Goal: Task Accomplishment & Management: Use online tool/utility

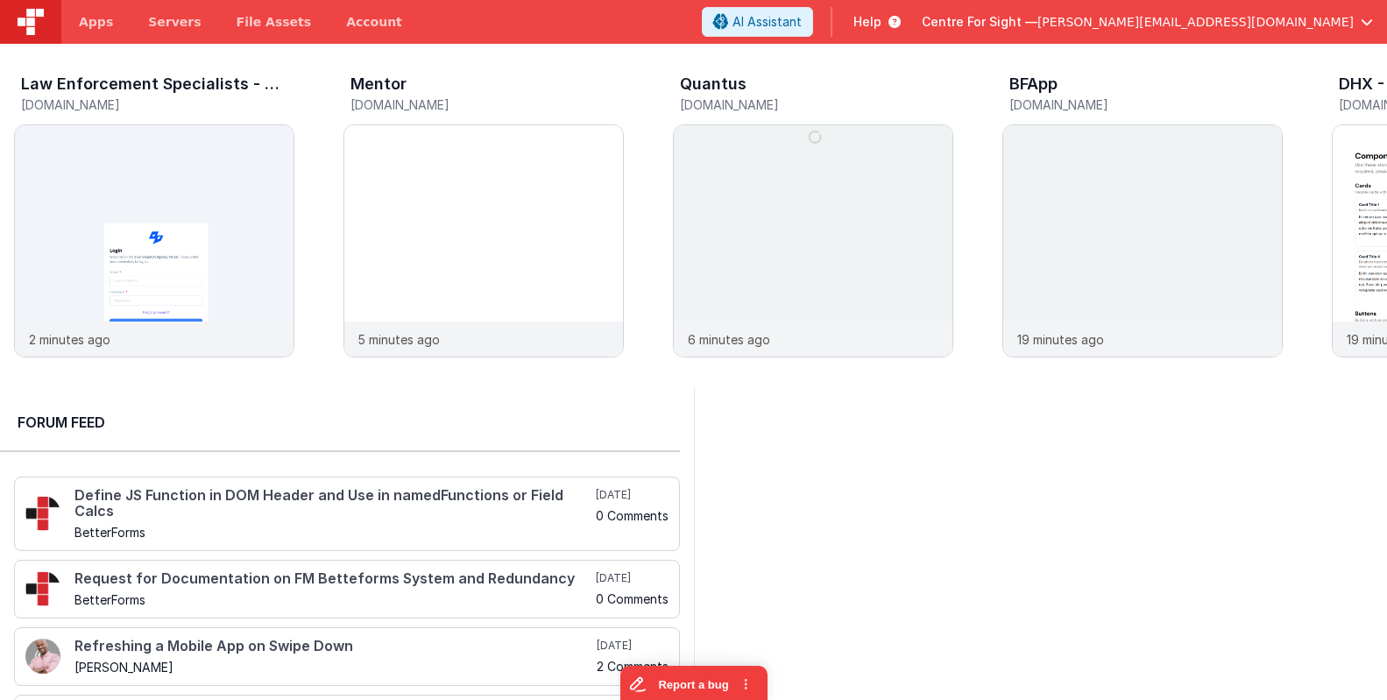
click at [1226, 37] on header "Apps Servers File Assets Account Some FUTURE Slot AI Assistant Help Centre For …" at bounding box center [693, 22] width 1387 height 44
click at [1215, 23] on span "[PERSON_NAME][EMAIL_ADDRESS][DOMAIN_NAME]" at bounding box center [1196, 22] width 316 height 18
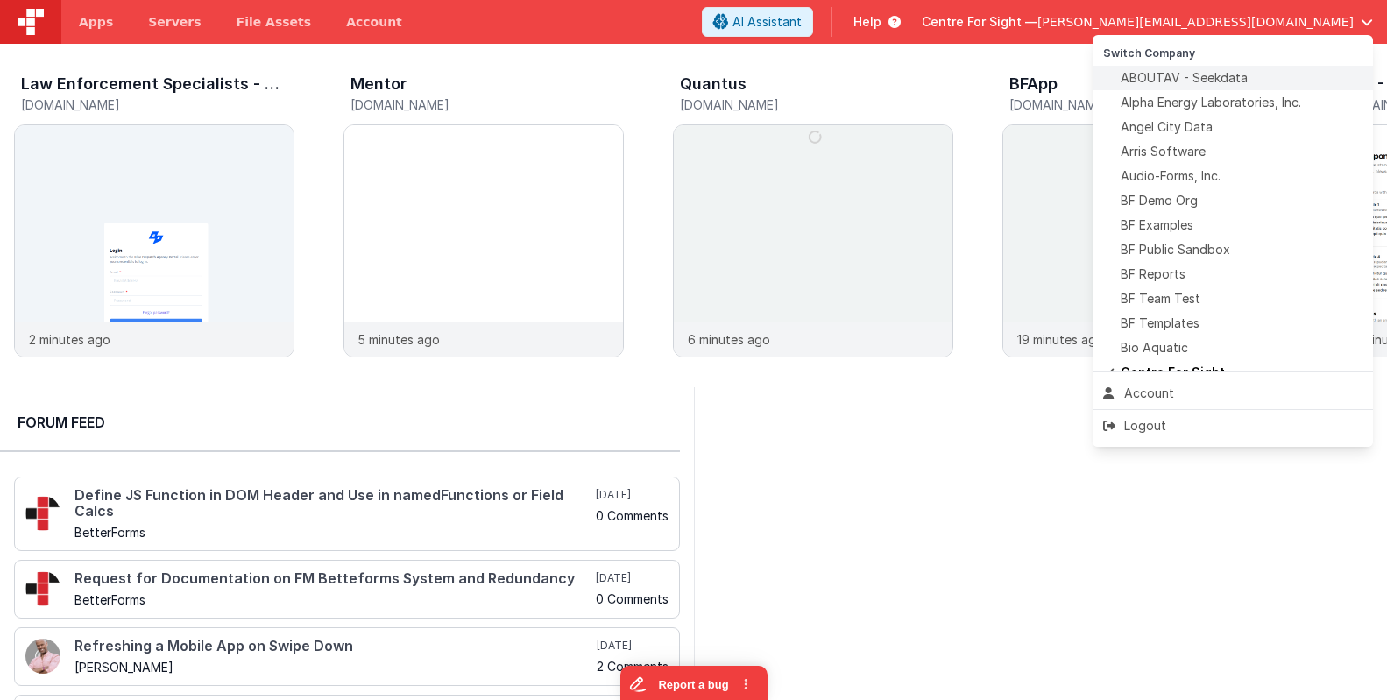
drag, startPoint x: 1287, startPoint y: 294, endPoint x: 1302, endPoint y: 80, distance: 215.3
click at [1230, 173] on div "Audio-Forms, Inc." at bounding box center [1232, 176] width 259 height 18
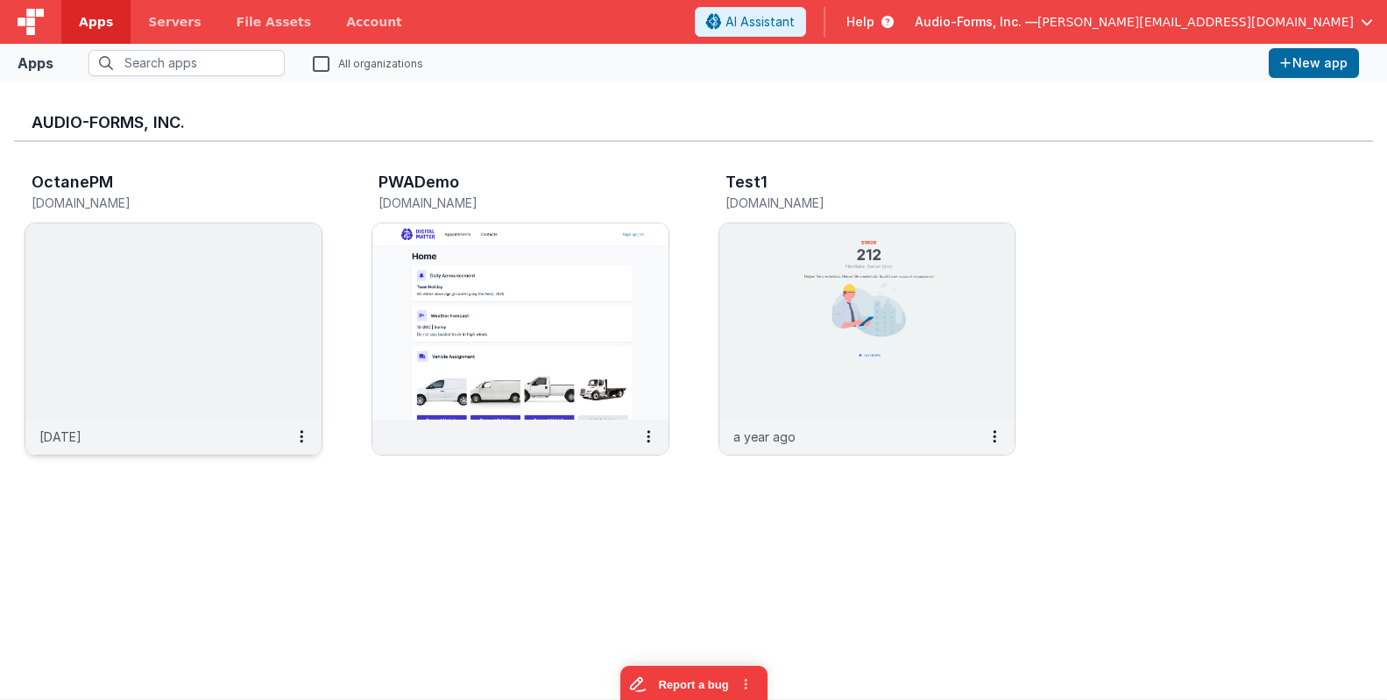
click at [201, 237] on img at bounding box center [173, 321] width 296 height 196
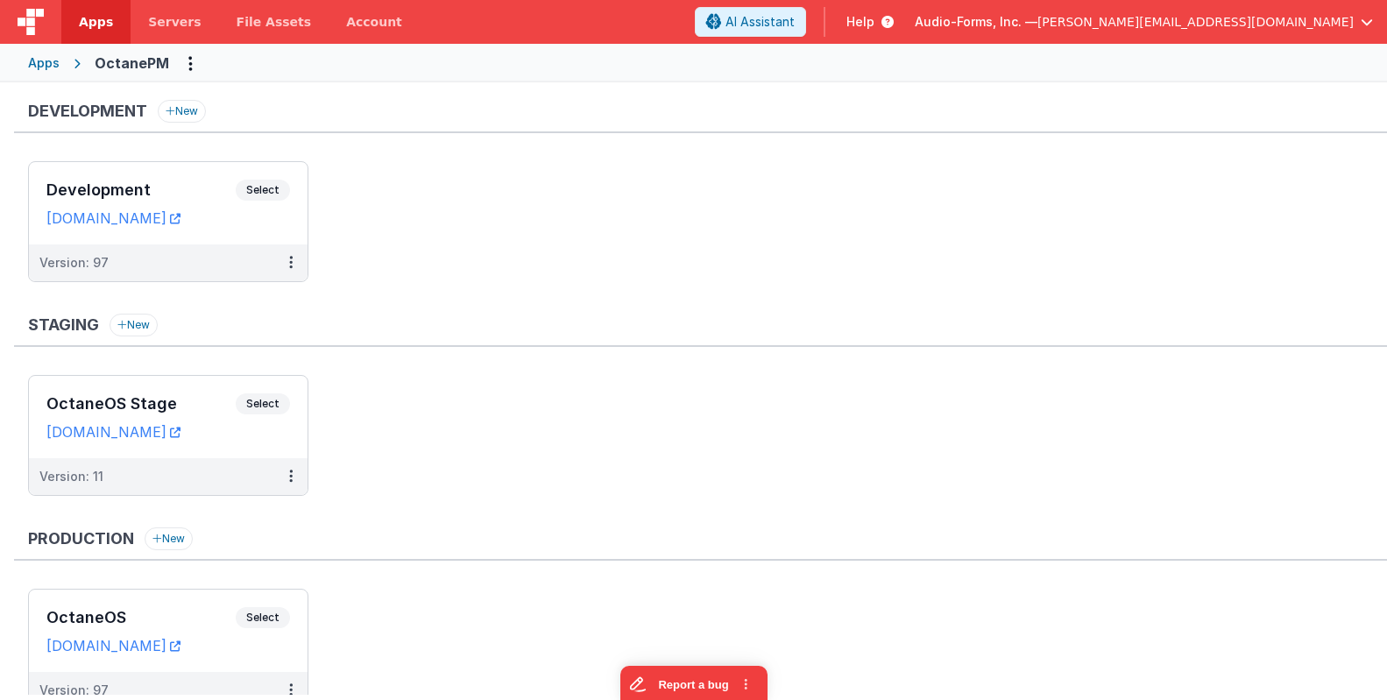
drag, startPoint x: 25, startPoint y: 100, endPoint x: 305, endPoint y: 146, distance: 283.4
drag, startPoint x: 504, startPoint y: 172, endPoint x: 259, endPoint y: 194, distance: 246.4
click at [500, 174] on ul "Development Select URLs [DOMAIN_NAME] Version: 97" at bounding box center [707, 230] width 1359 height 138
click at [202, 177] on div "Development Select URLs [DOMAIN_NAME]" at bounding box center [168, 203] width 279 height 82
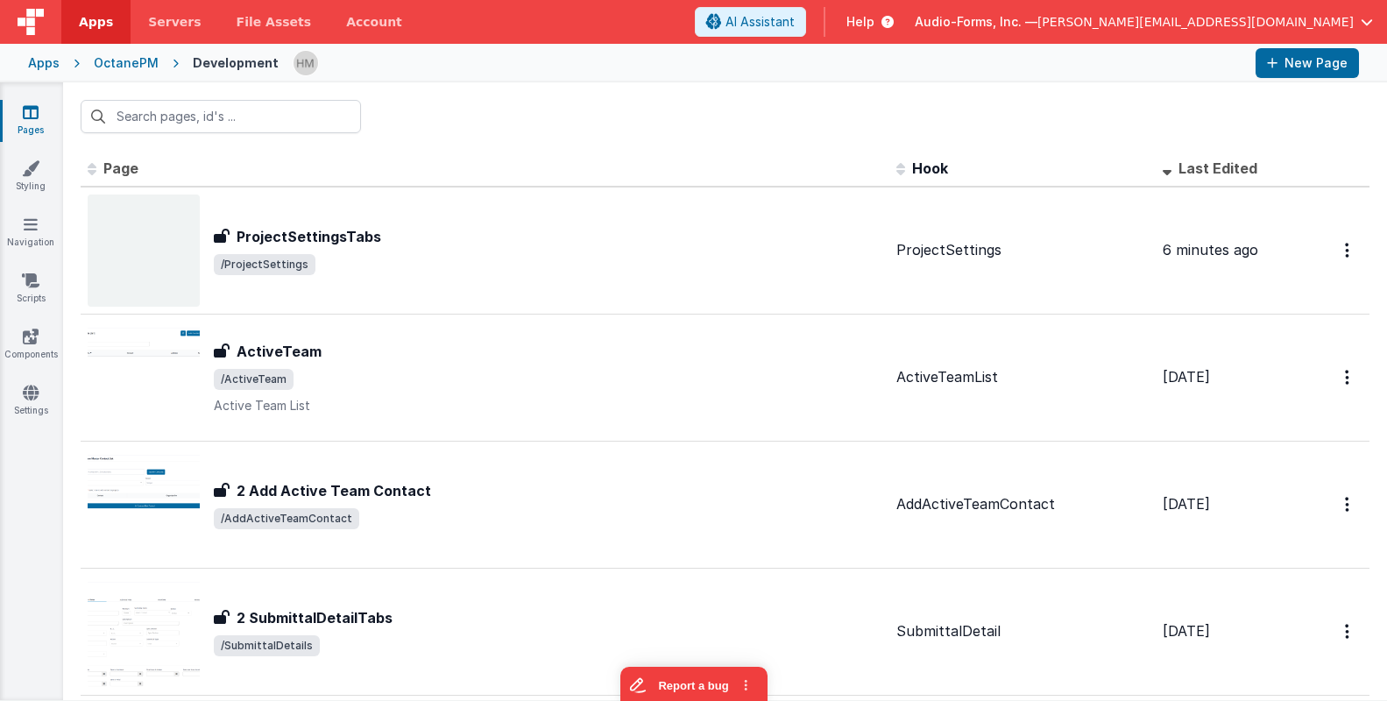
click at [1038, 26] on span "Audio-Forms, Inc. —" at bounding box center [976, 22] width 123 height 18
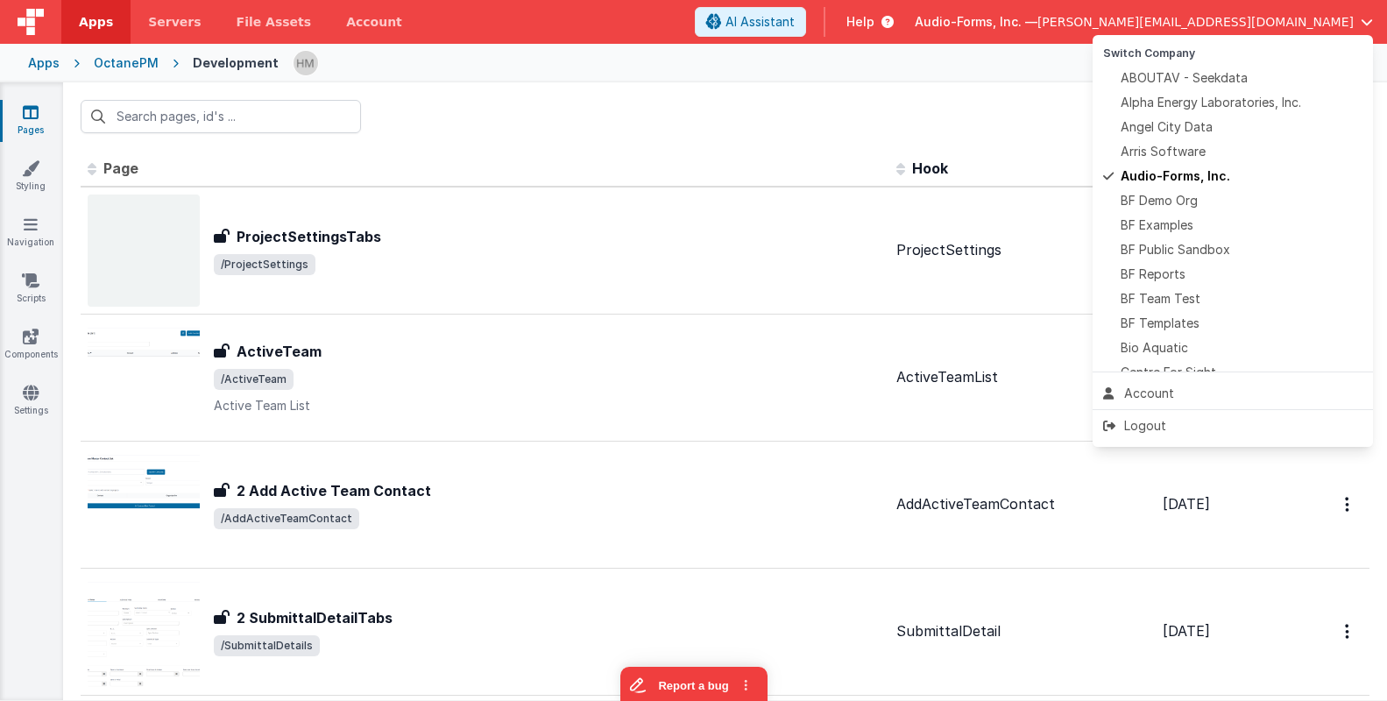
click at [789, 123] on button at bounding box center [693, 350] width 1387 height 701
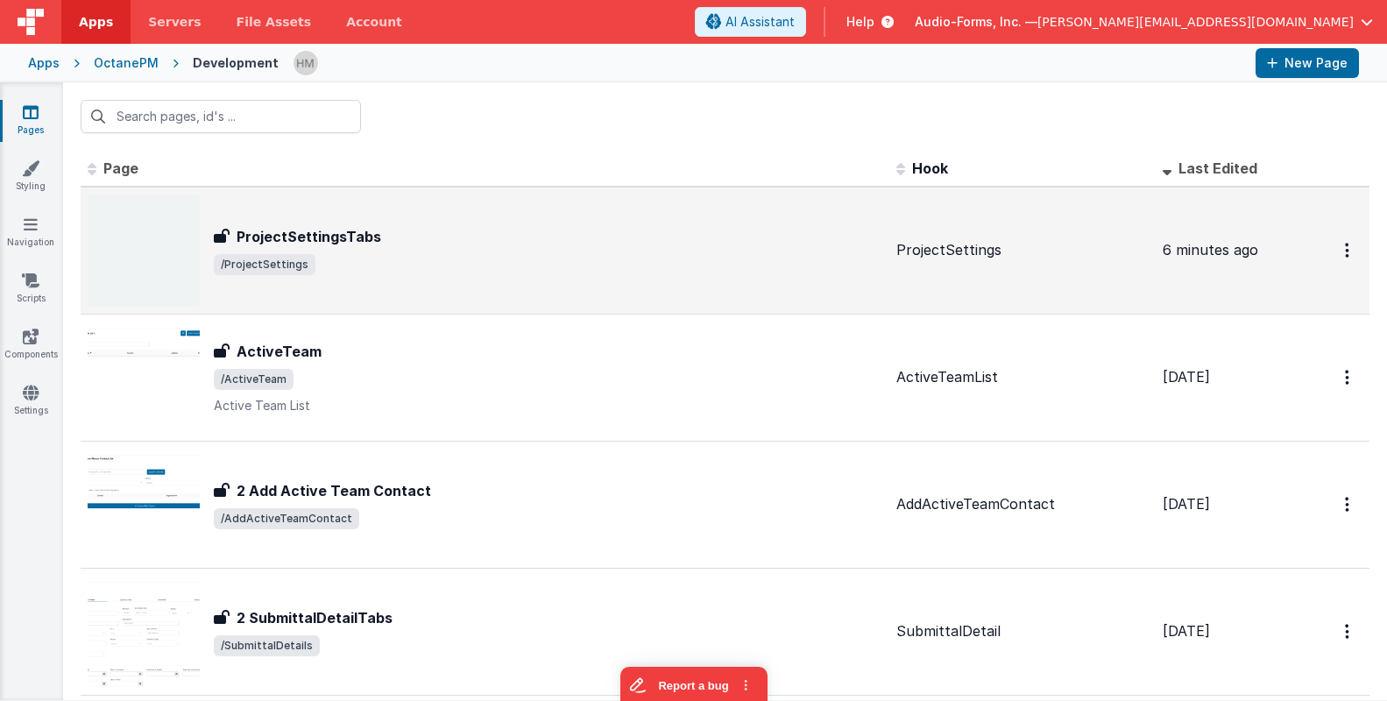
click at [890, 245] on td "ProjectSettingsTabs ProjectSettingsTabs /ProjectSettings" at bounding box center [485, 251] width 809 height 128
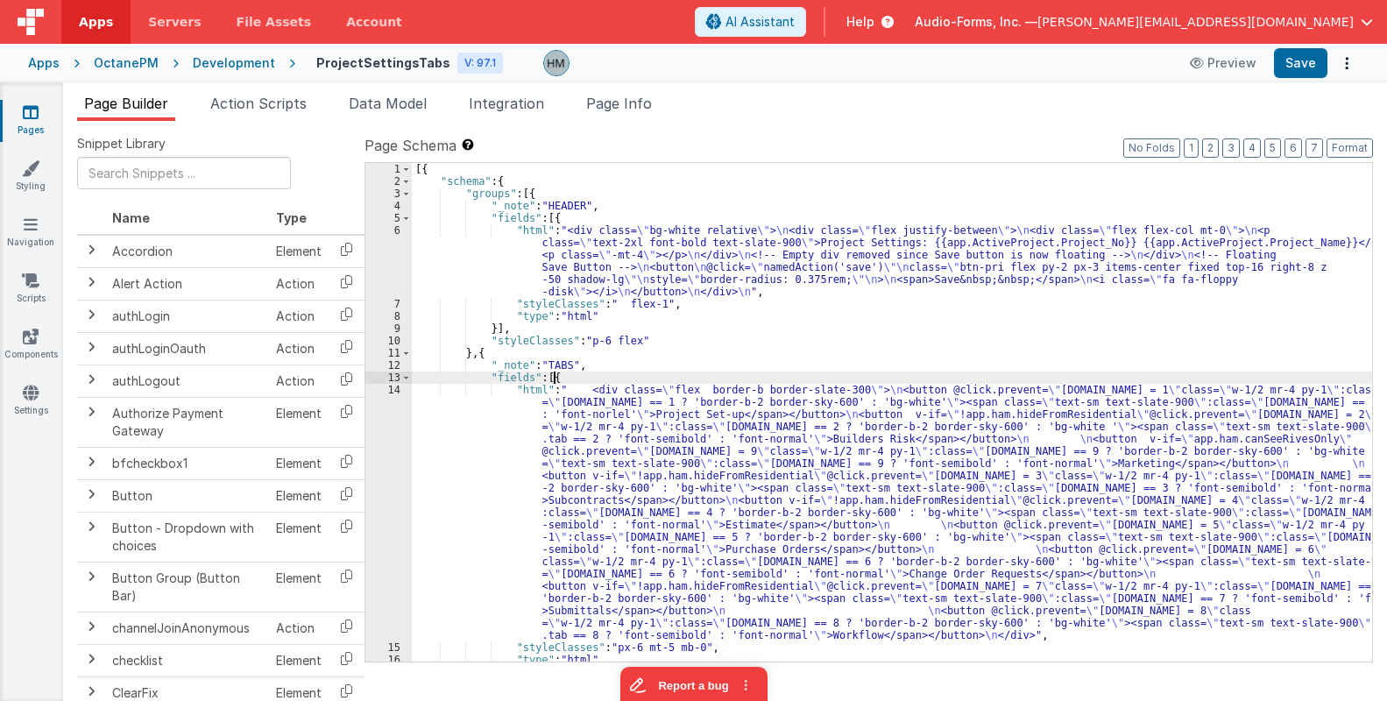
click at [850, 374] on div "[{ "schema" : { "groups" : [{ "_note" : "HEADER" , "fields" : [{ "html" : "<div…" at bounding box center [892, 424] width 961 height 523
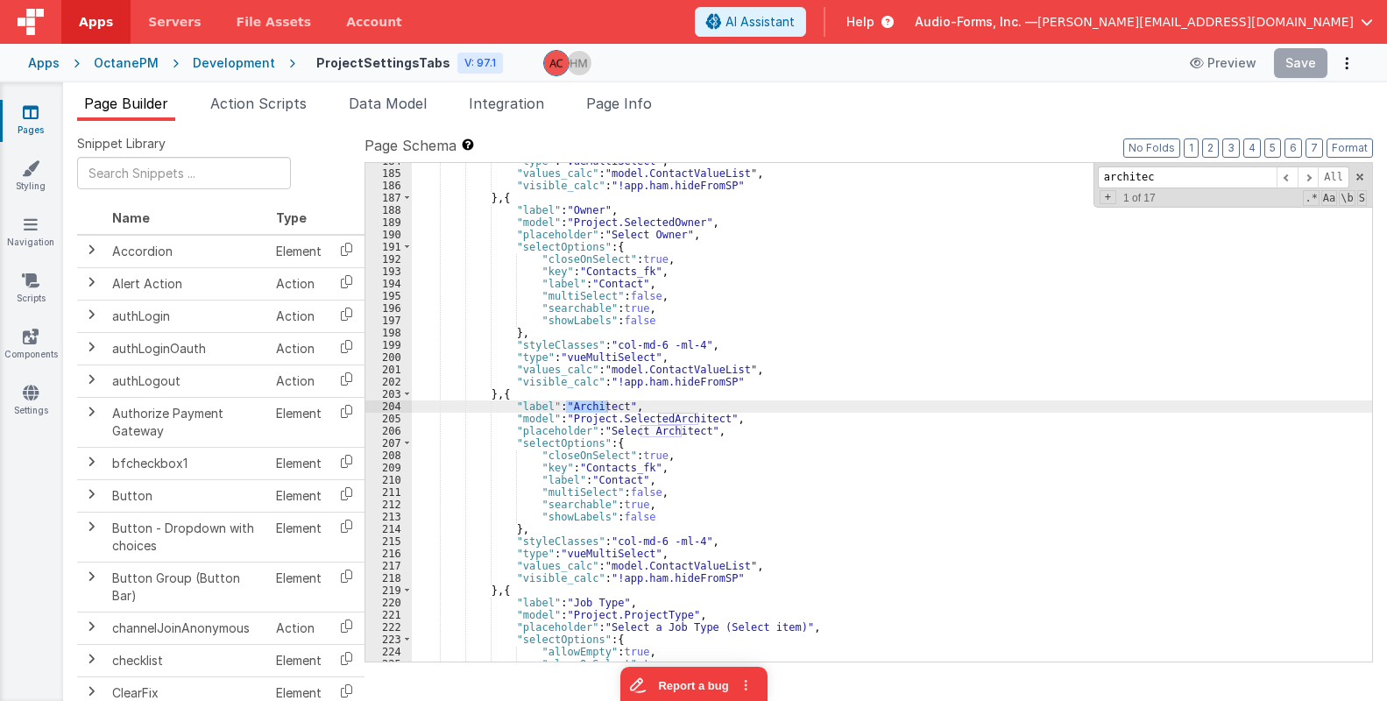
scroll to position [2744, 0]
type input "architect"
click at [1280, 175] on span at bounding box center [1287, 178] width 21 height 22
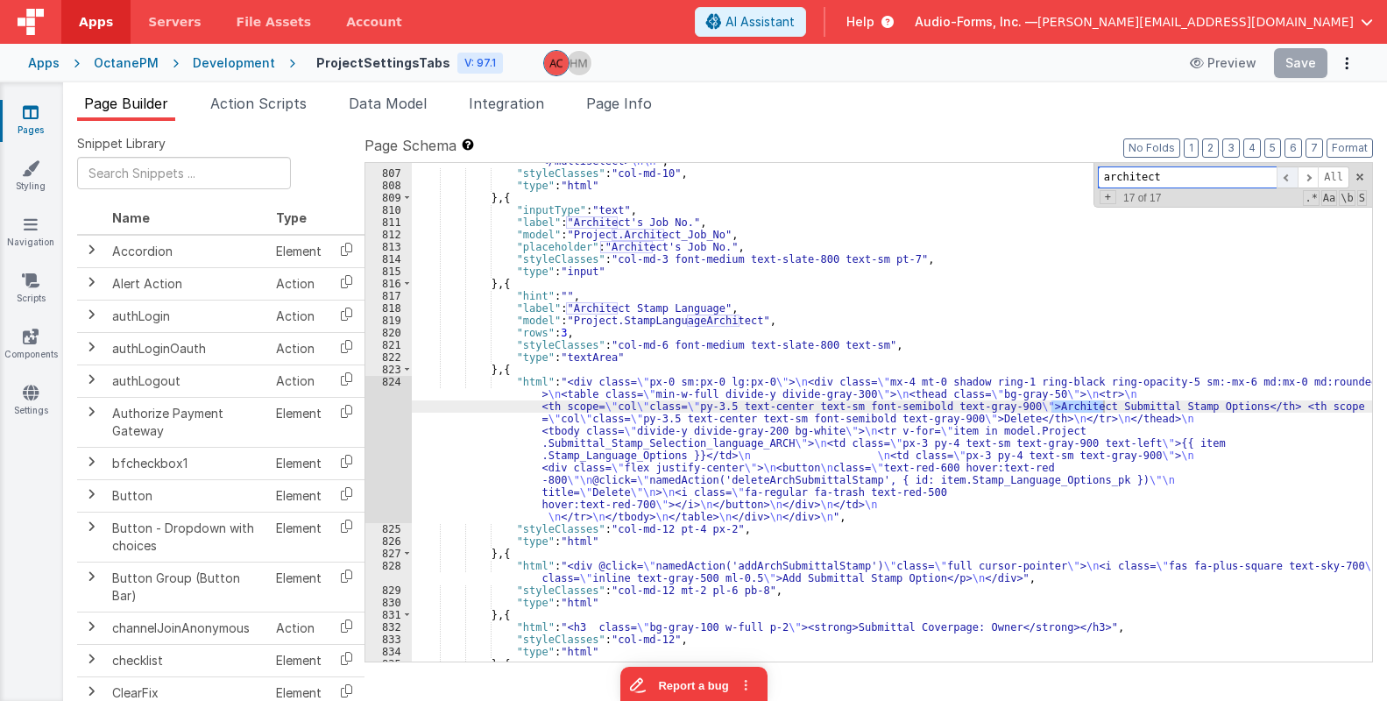
scroll to position [11872, 0]
click at [1280, 174] on span at bounding box center [1287, 178] width 21 height 22
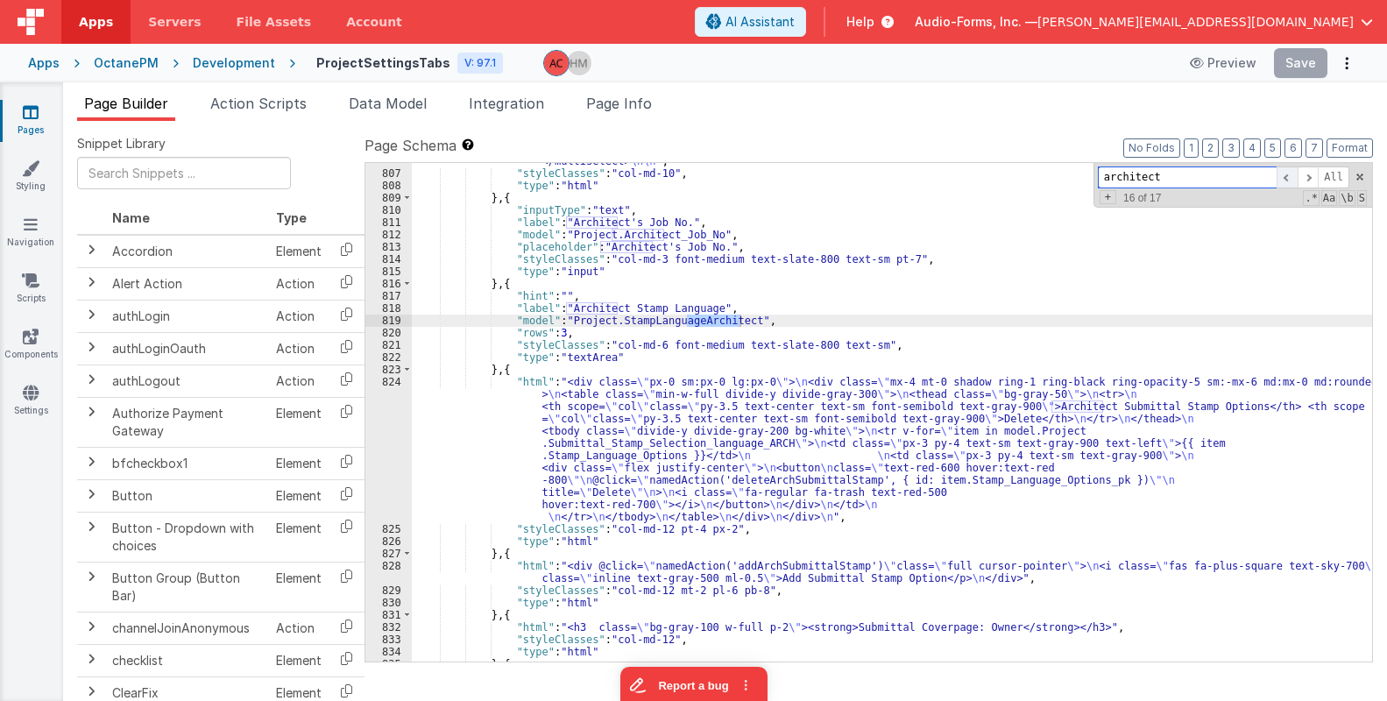
click at [1280, 174] on span at bounding box center [1287, 178] width 21 height 22
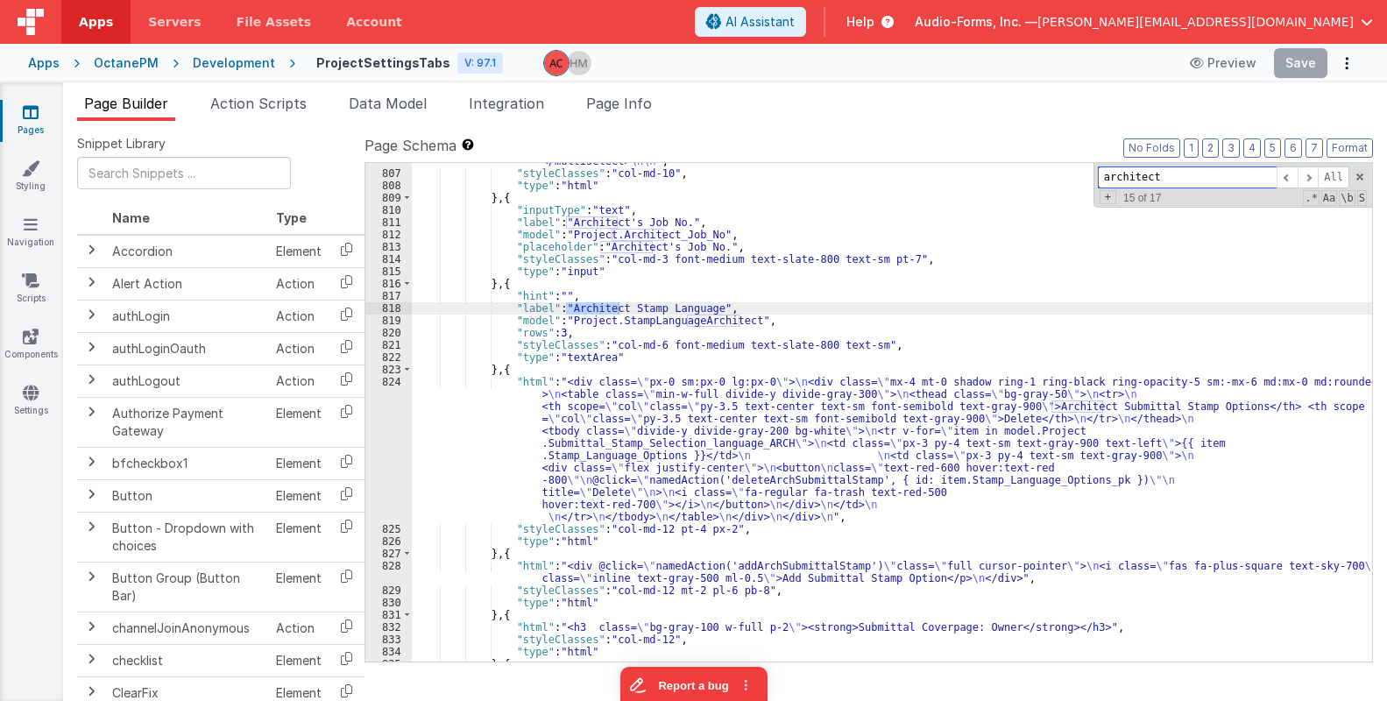
scroll to position [11767, 0]
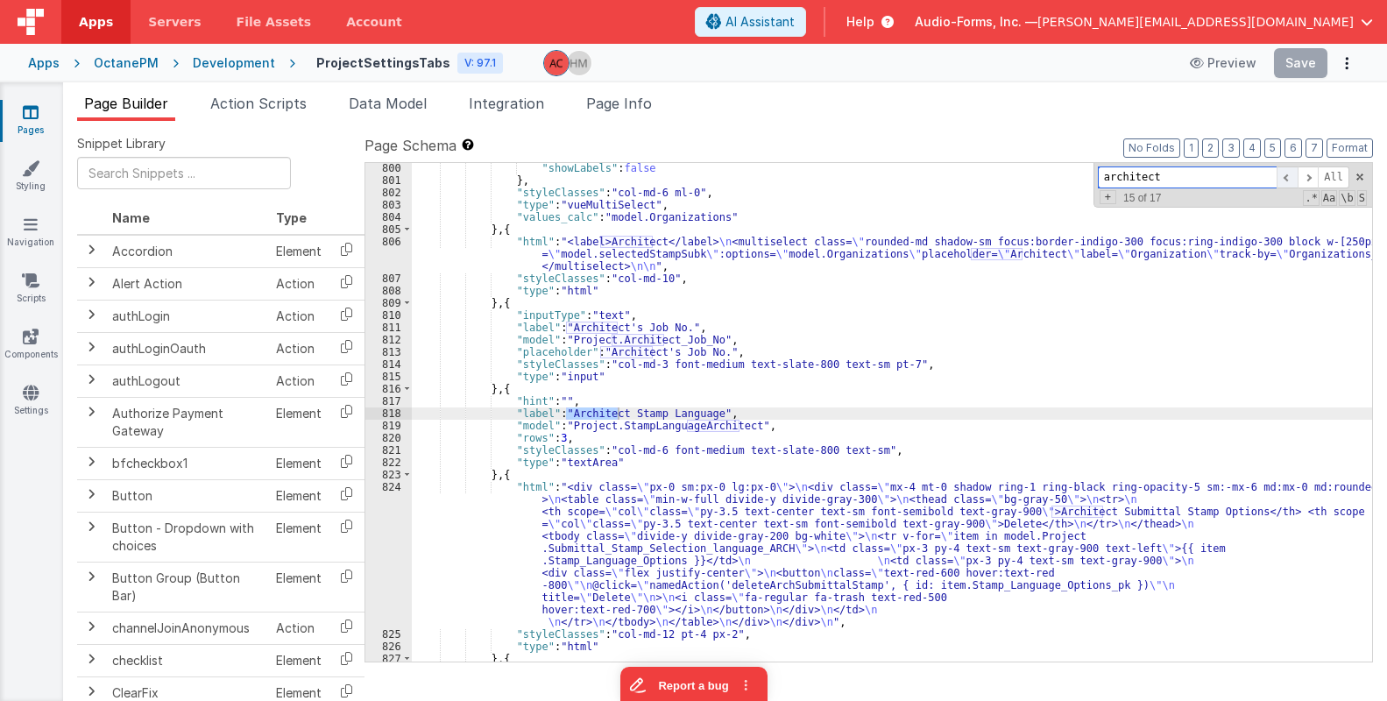
click at [1291, 179] on span at bounding box center [1287, 178] width 21 height 22
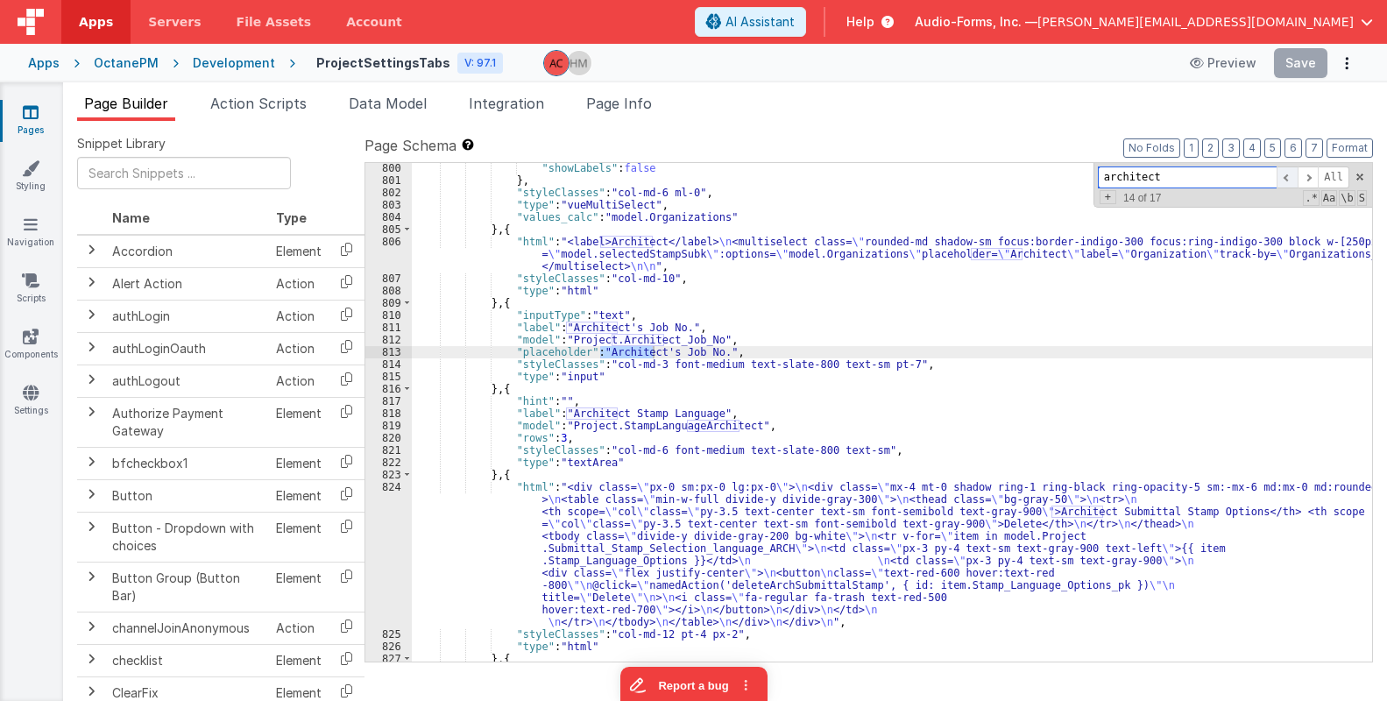
click at [1291, 179] on span at bounding box center [1287, 178] width 21 height 22
click at [1290, 179] on span at bounding box center [1287, 178] width 21 height 22
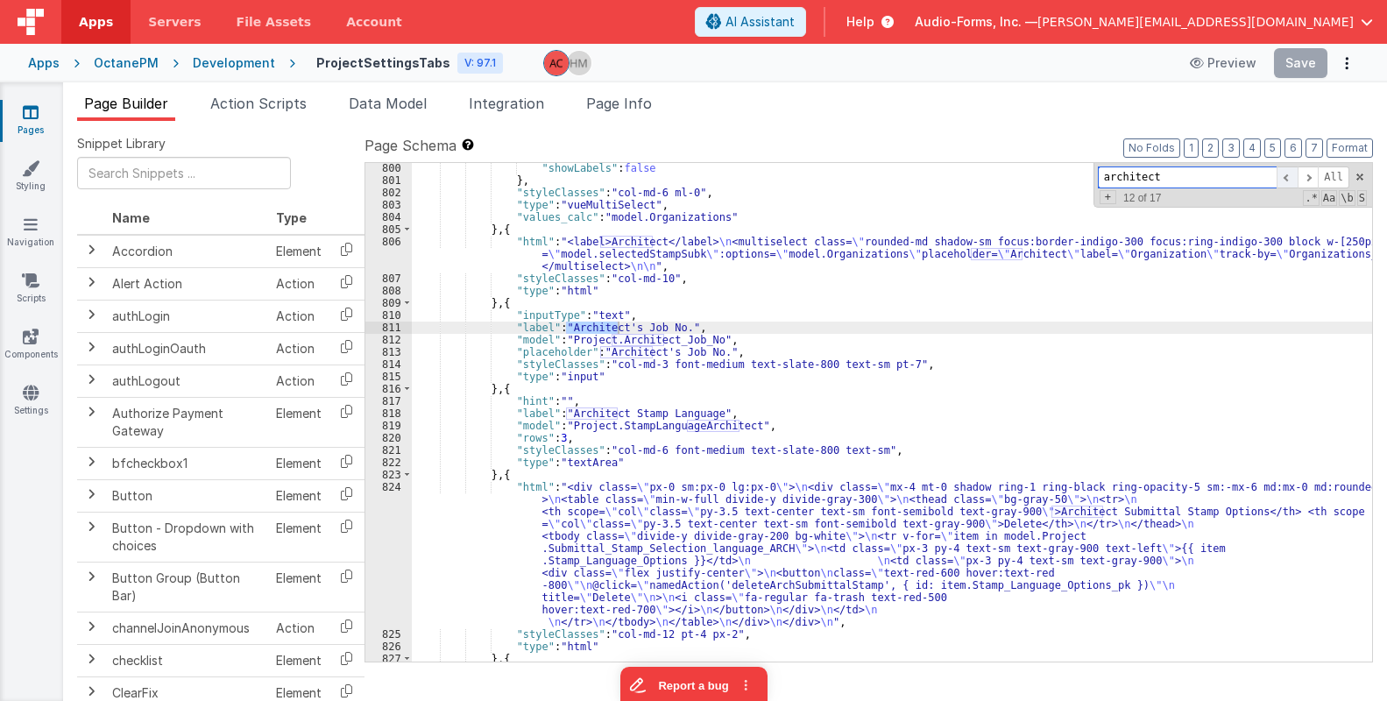
click at [1290, 179] on span at bounding box center [1287, 178] width 21 height 22
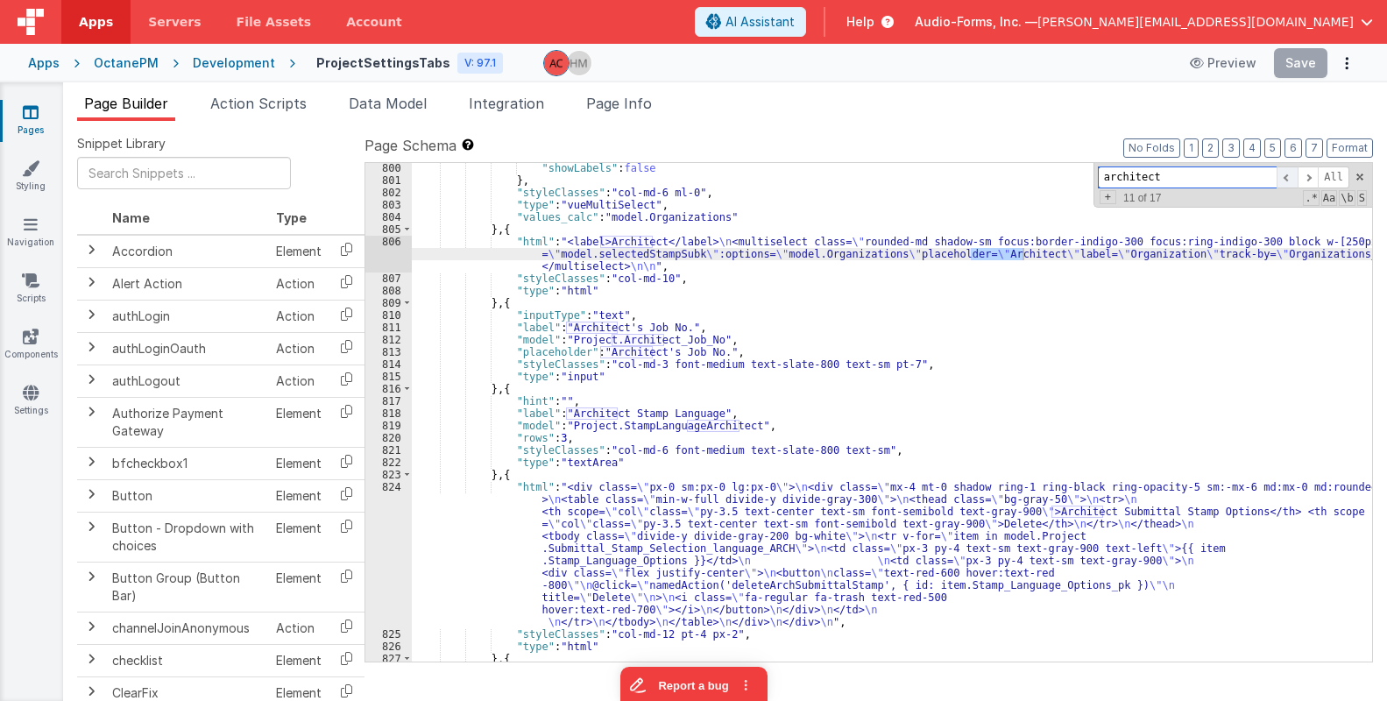
click at [1290, 179] on span at bounding box center [1287, 178] width 21 height 22
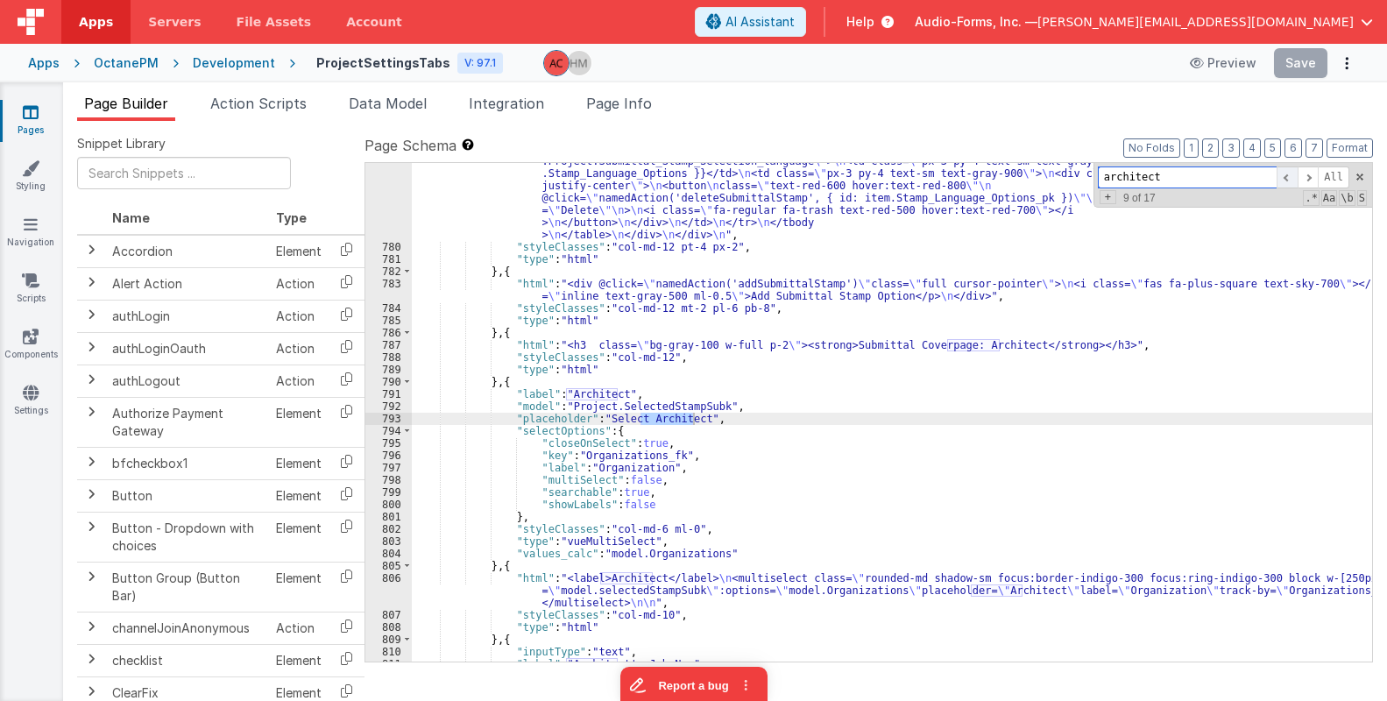
click at [1287, 181] on span at bounding box center [1287, 178] width 21 height 22
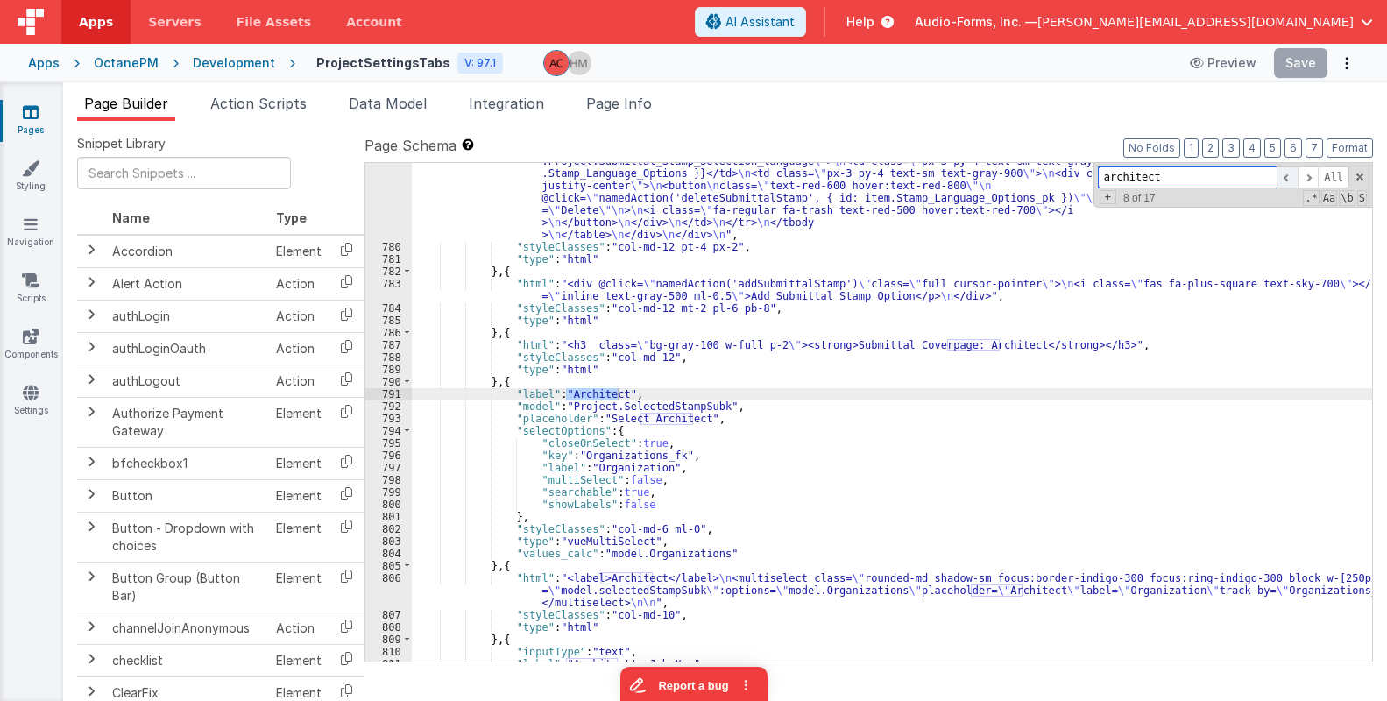
click at [1287, 181] on span at bounding box center [1287, 178] width 21 height 22
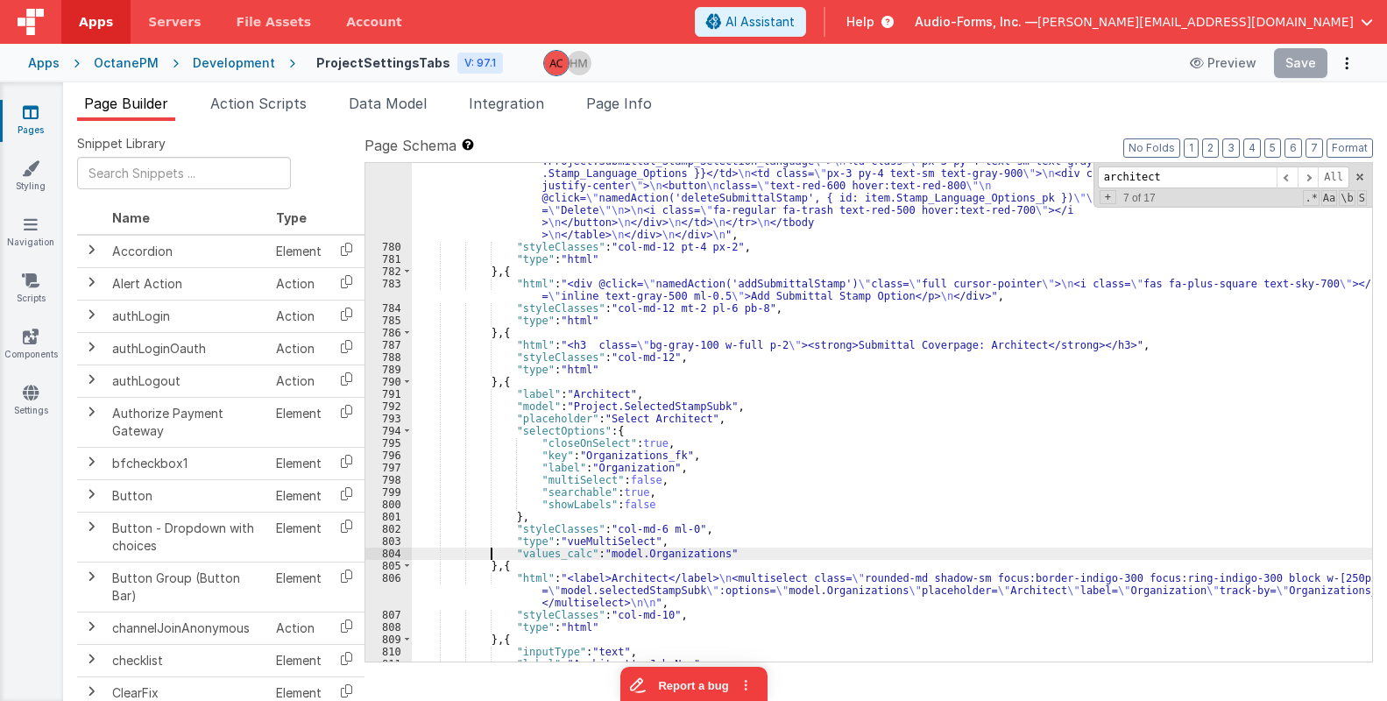
click at [493, 554] on div ""html" : "<div class= \" px-0 sm:px-0 lg:px-0 \" > \n <div class= \" mx-4 mt-0 …" at bounding box center [892, 423] width 961 height 658
click at [668, 402] on div ""html" : "<div class= \" px-0 sm:px-0 lg:px-0 \" > \n <div class= \" mx-4 mt-0 …" at bounding box center [892, 423] width 961 height 658
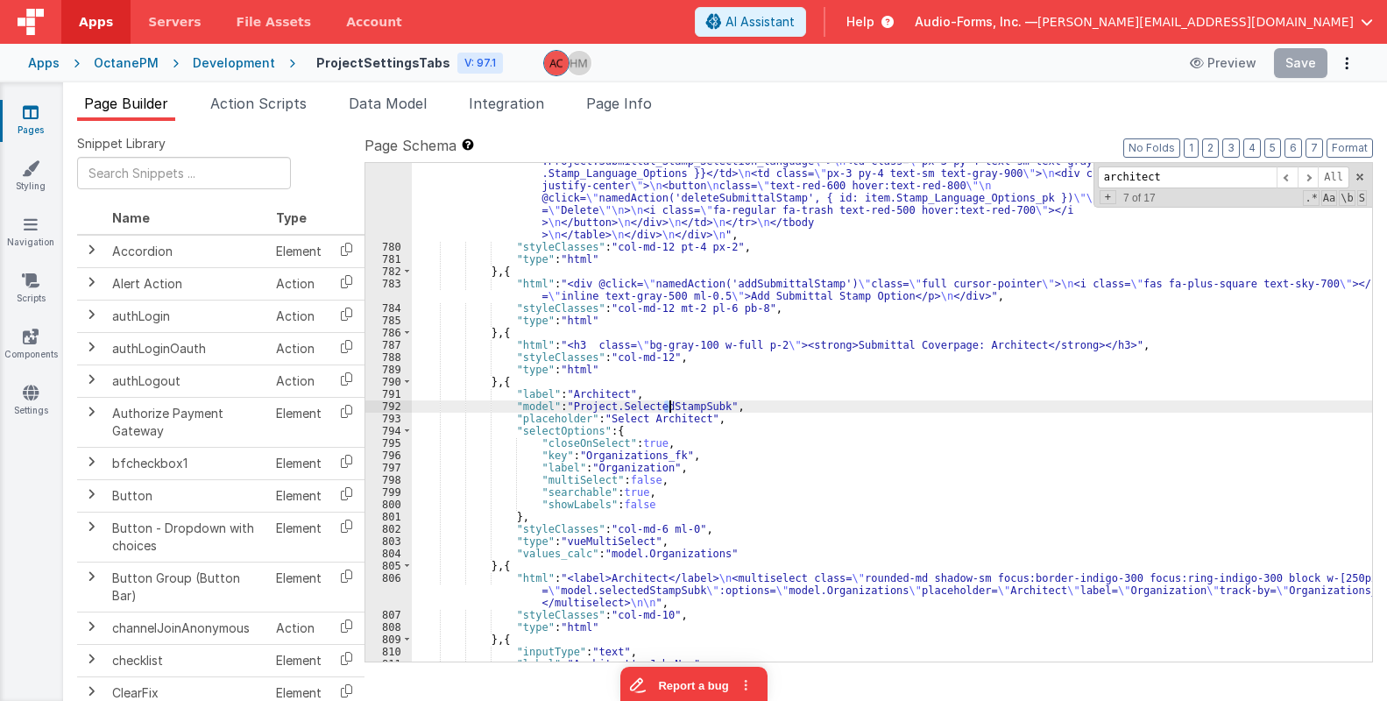
click at [668, 402] on div ""html" : "<div class= \" px-0 sm:px-0 lg:px-0 \" > \n <div class= \" mx-4 mt-0 …" at bounding box center [892, 423] width 961 height 658
click at [493, 379] on div ""html" : "<div class= \" px-0 sm:px-0 lg:px-0 \" > \n <div class= \" mx-4 mt-0 …" at bounding box center [892, 423] width 961 height 658
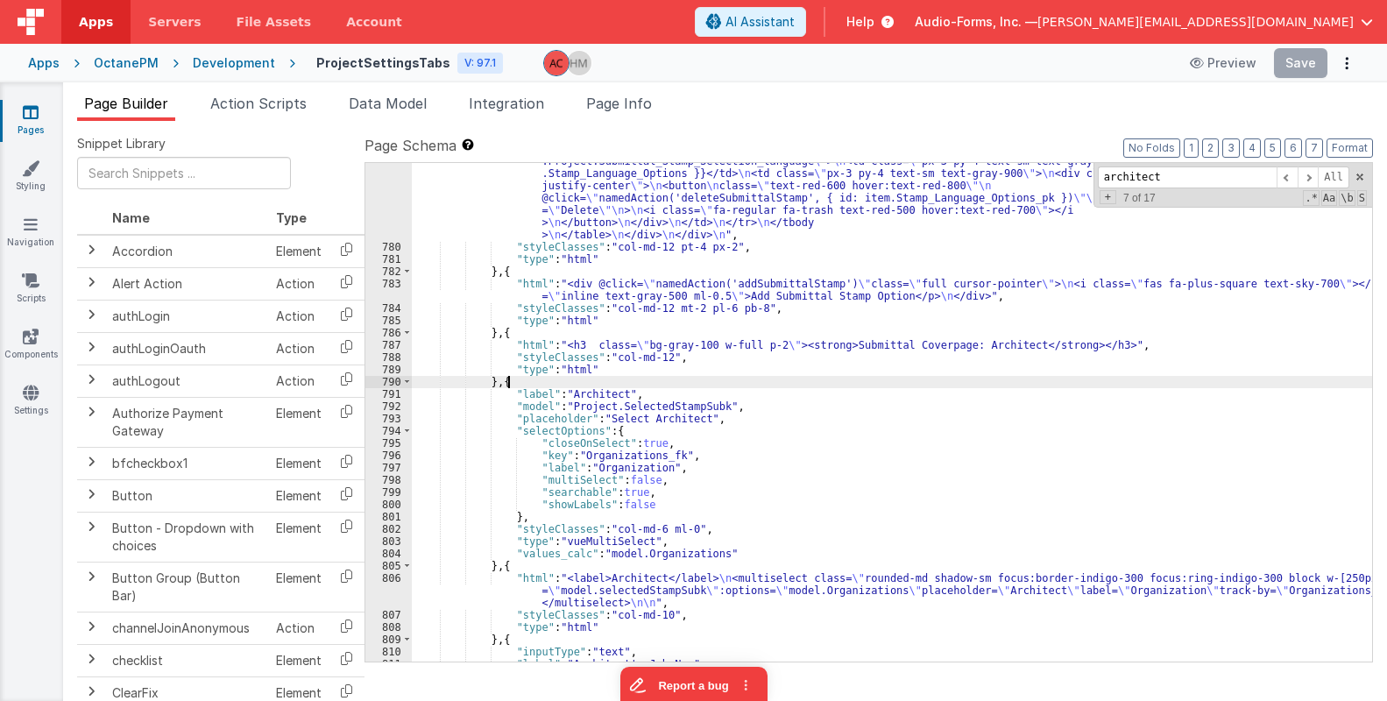
click at [506, 381] on div ""html" : "<div class= \" px-0 sm:px-0 lg:px-0 \" > \n <div class= \" mx-4 mt-0 …" at bounding box center [892, 423] width 961 height 658
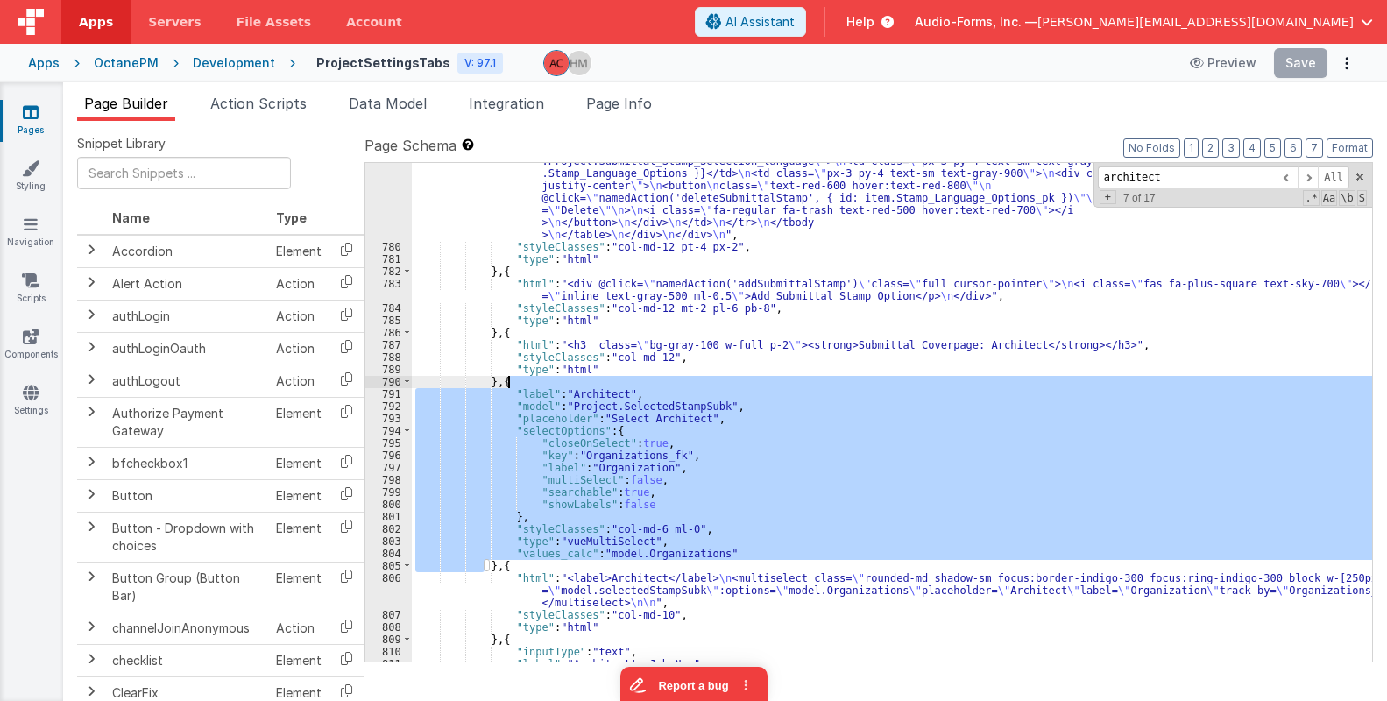
click at [506, 381] on div ""html" : "<div class= \" px-0 sm:px-0 lg:px-0 \" > \n <div class= \" mx-4 mt-0 …" at bounding box center [892, 423] width 961 height 658
click at [503, 384] on div ""html" : "<div class= \" px-0 sm:px-0 lg:px-0 \" > \n <div class= \" mx-4 mt-0 …" at bounding box center [892, 423] width 961 height 658
click at [1038, 22] on span "Audio-Forms, Inc. —" at bounding box center [976, 22] width 123 height 18
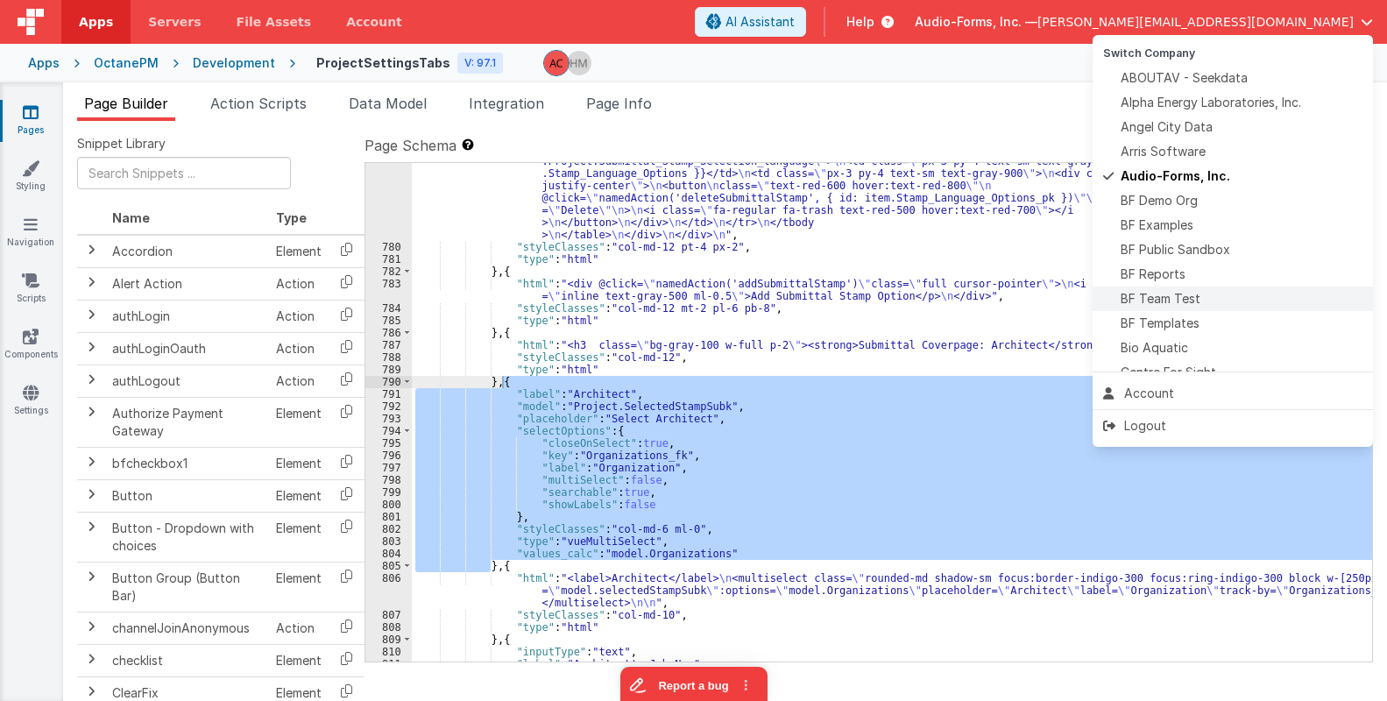
click at [1169, 301] on span "BF Team Test" at bounding box center [1161, 299] width 80 height 18
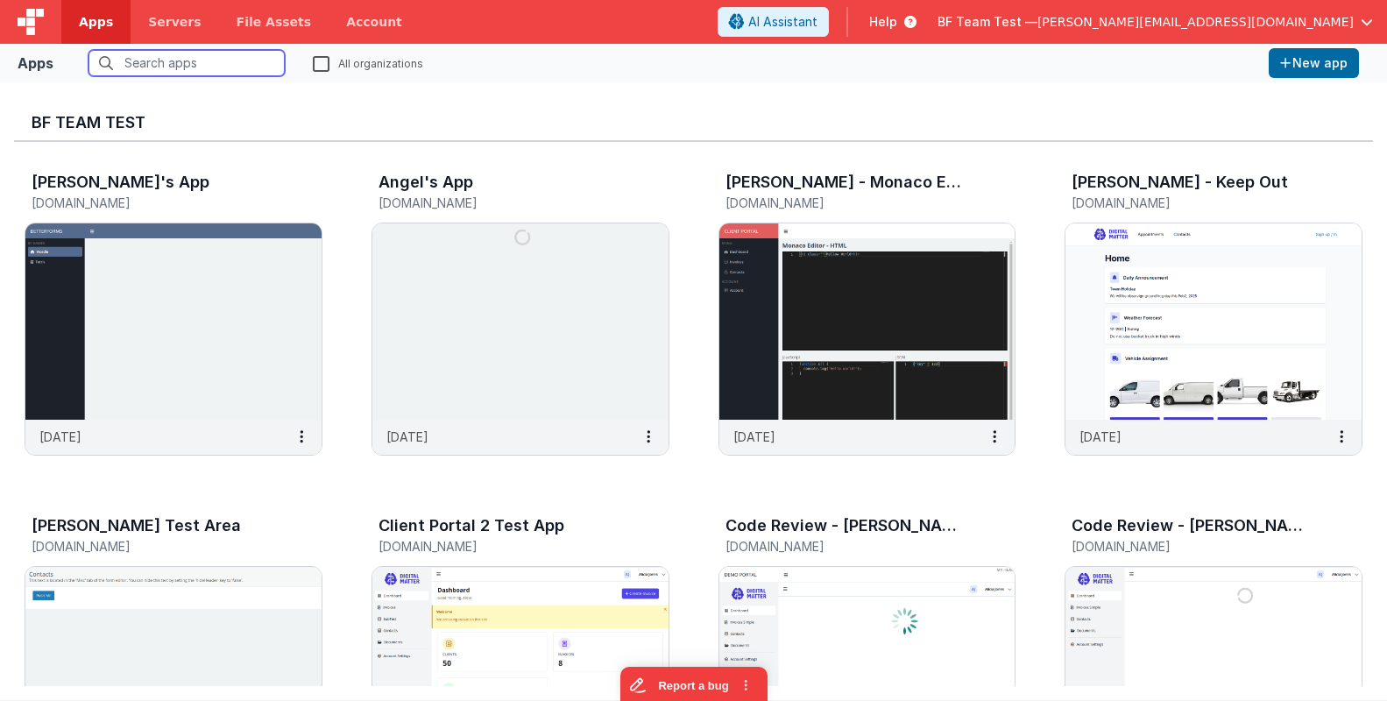
click at [232, 61] on input "text" at bounding box center [187, 63] width 196 height 26
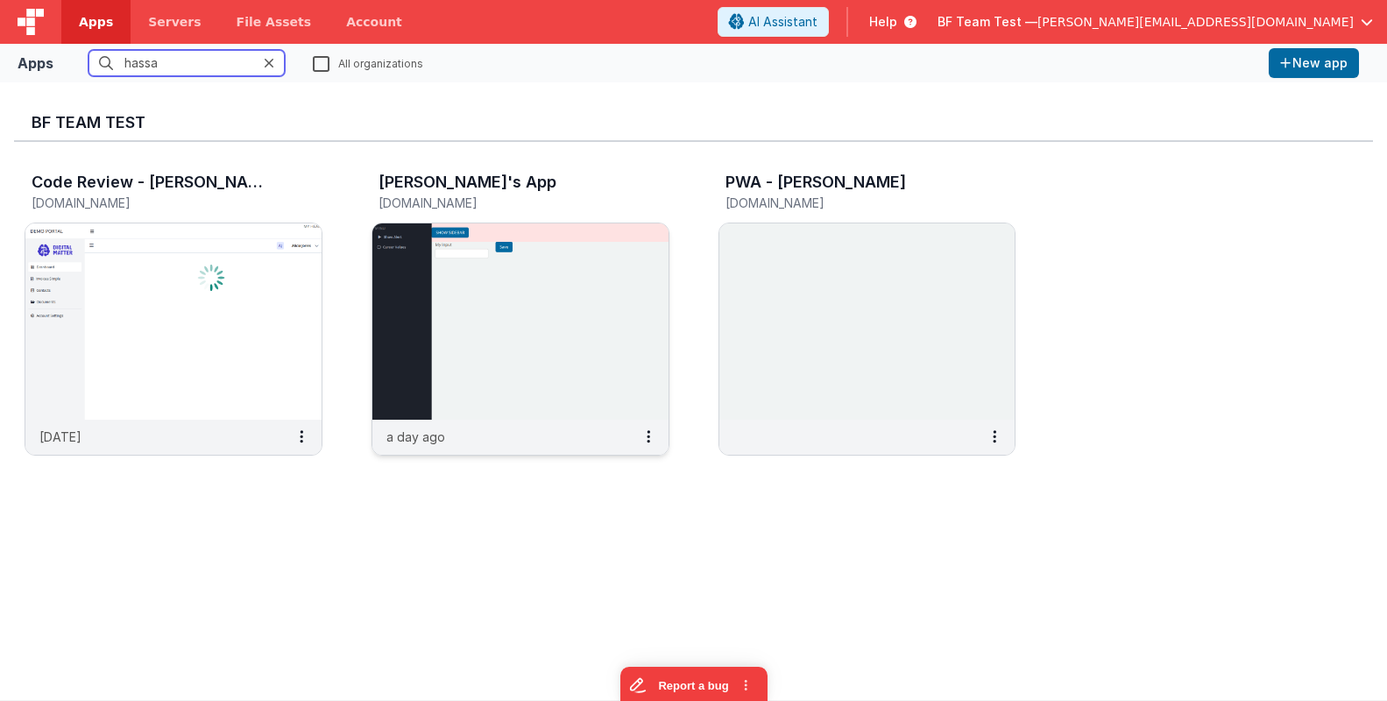
type input "hassa"
click at [470, 266] on img at bounding box center [520, 321] width 296 height 196
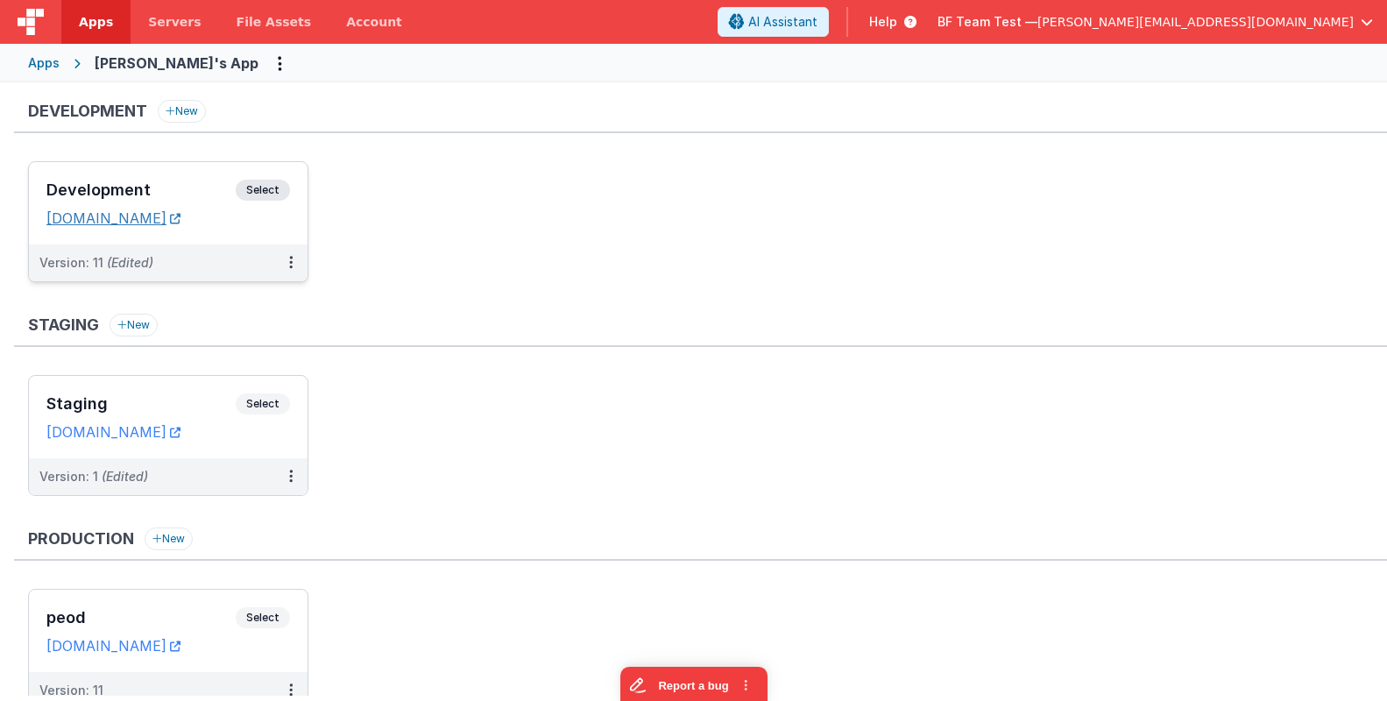
click at [181, 222] on link "hassansapp.fmbetterforms.com" at bounding box center [113, 218] width 134 height 18
click at [191, 184] on h3 "Development" at bounding box center [140, 190] width 189 height 18
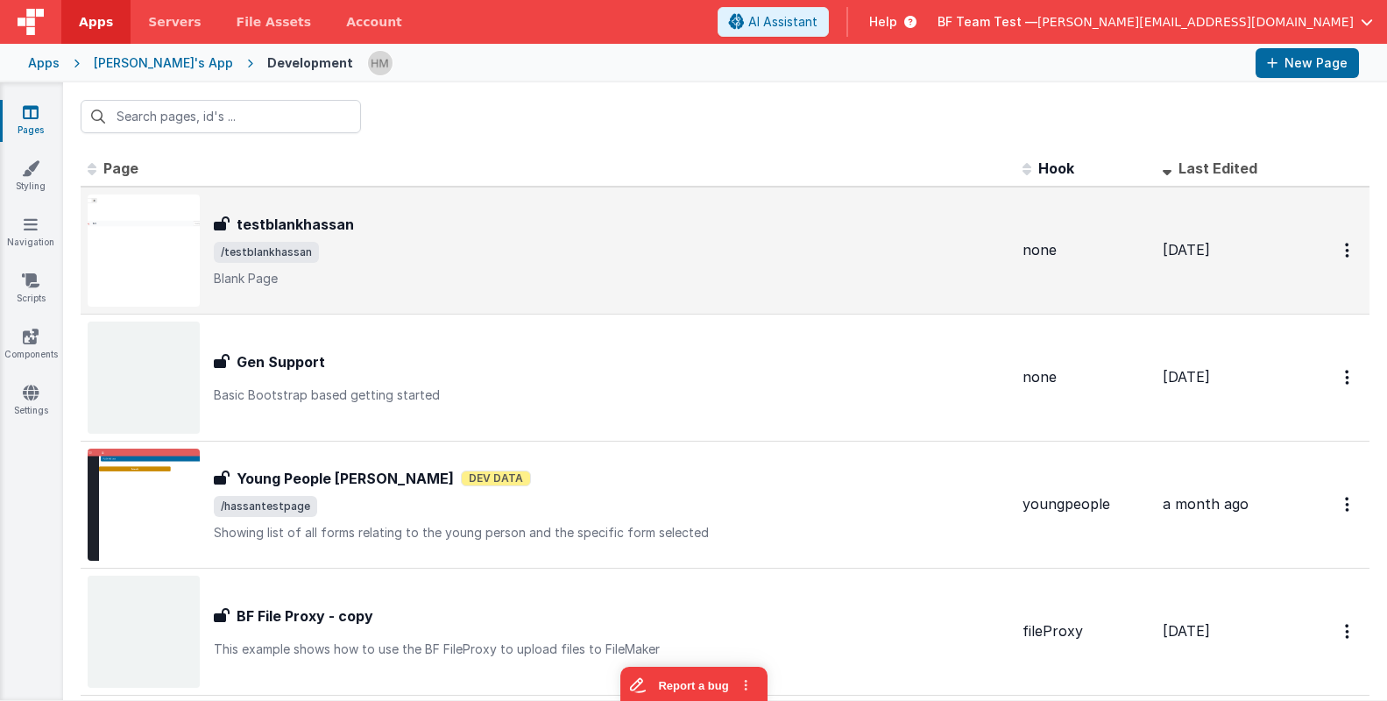
click at [520, 213] on div "testblankhassan testblankhassan /testblankhassan Blank Page" at bounding box center [548, 251] width 921 height 112
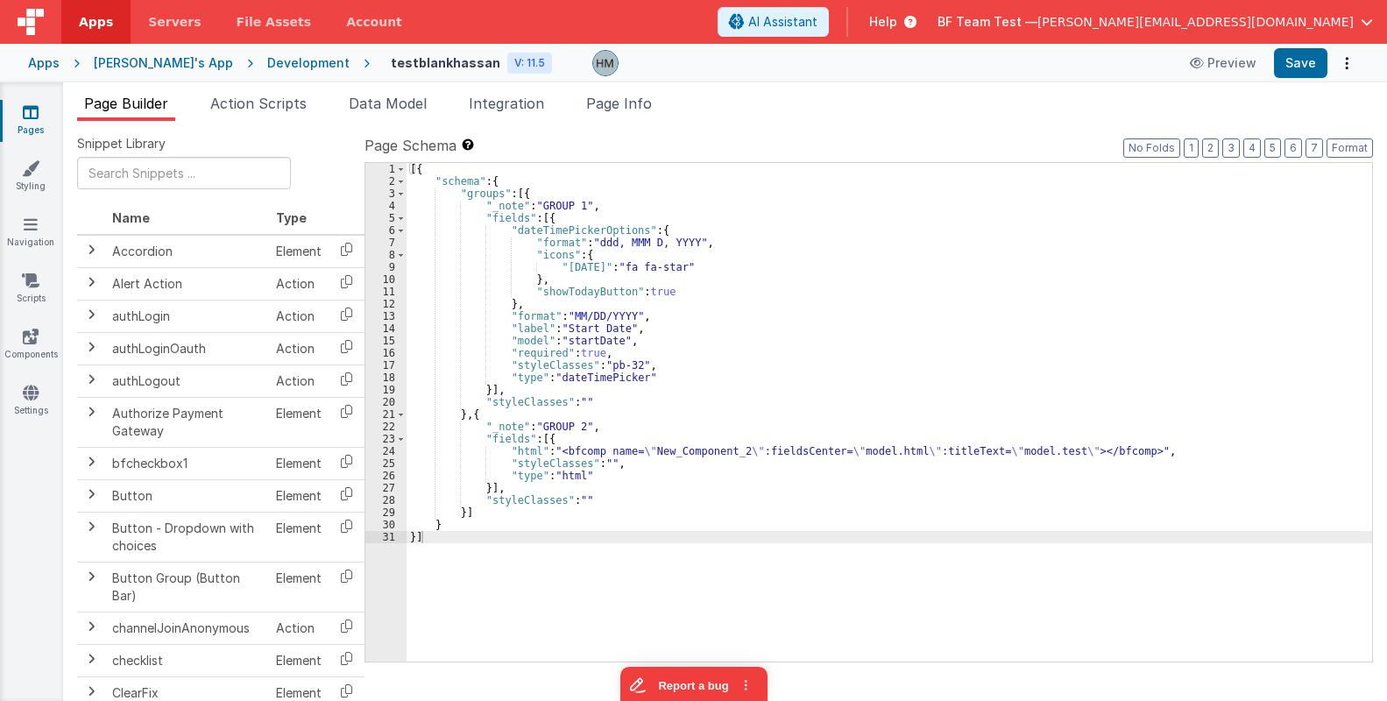
click at [543, 219] on div "[{ "schema" : { "groups" : [{ "_note" : "GROUP 1" , "fields" : [{ "dateTimePick…" at bounding box center [890, 424] width 966 height 523
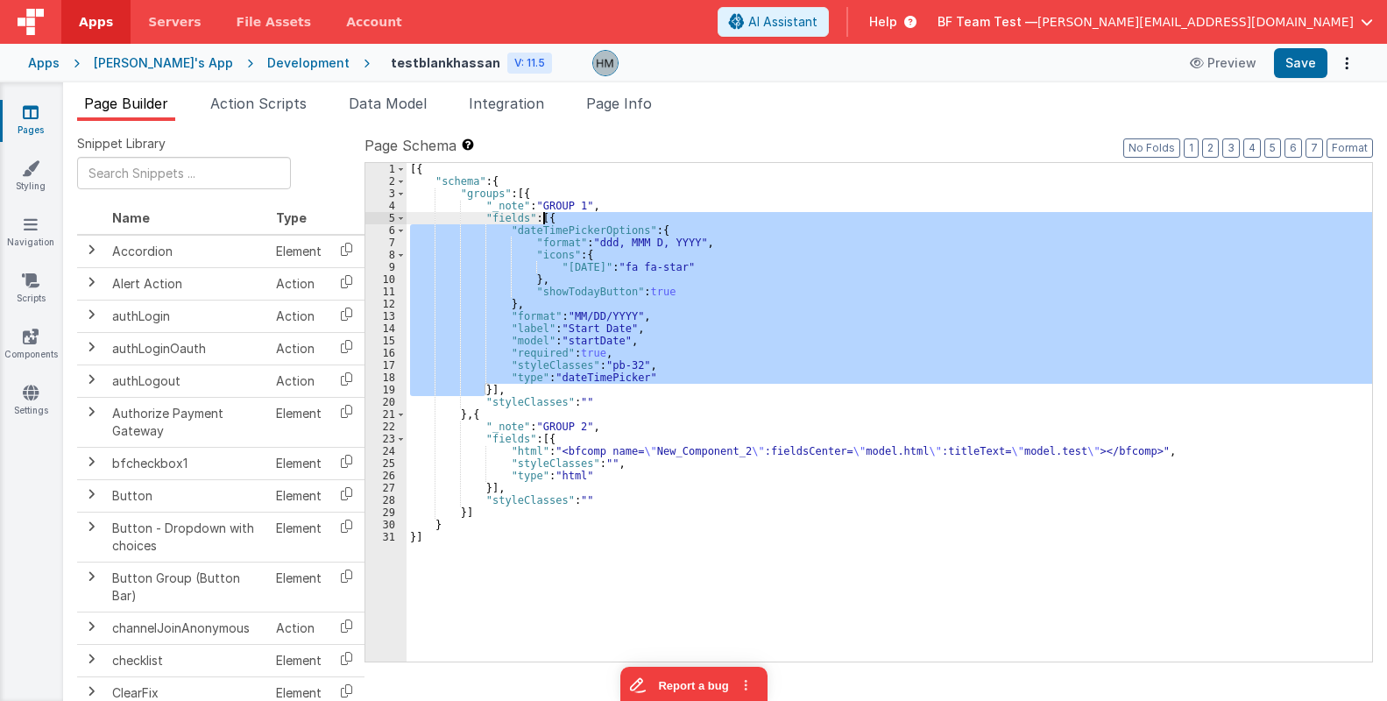
click at [543, 219] on div "[{ "schema" : { "groups" : [{ "_note" : "GROUP 1" , "fields" : [{ "dateTimePick…" at bounding box center [890, 424] width 966 height 523
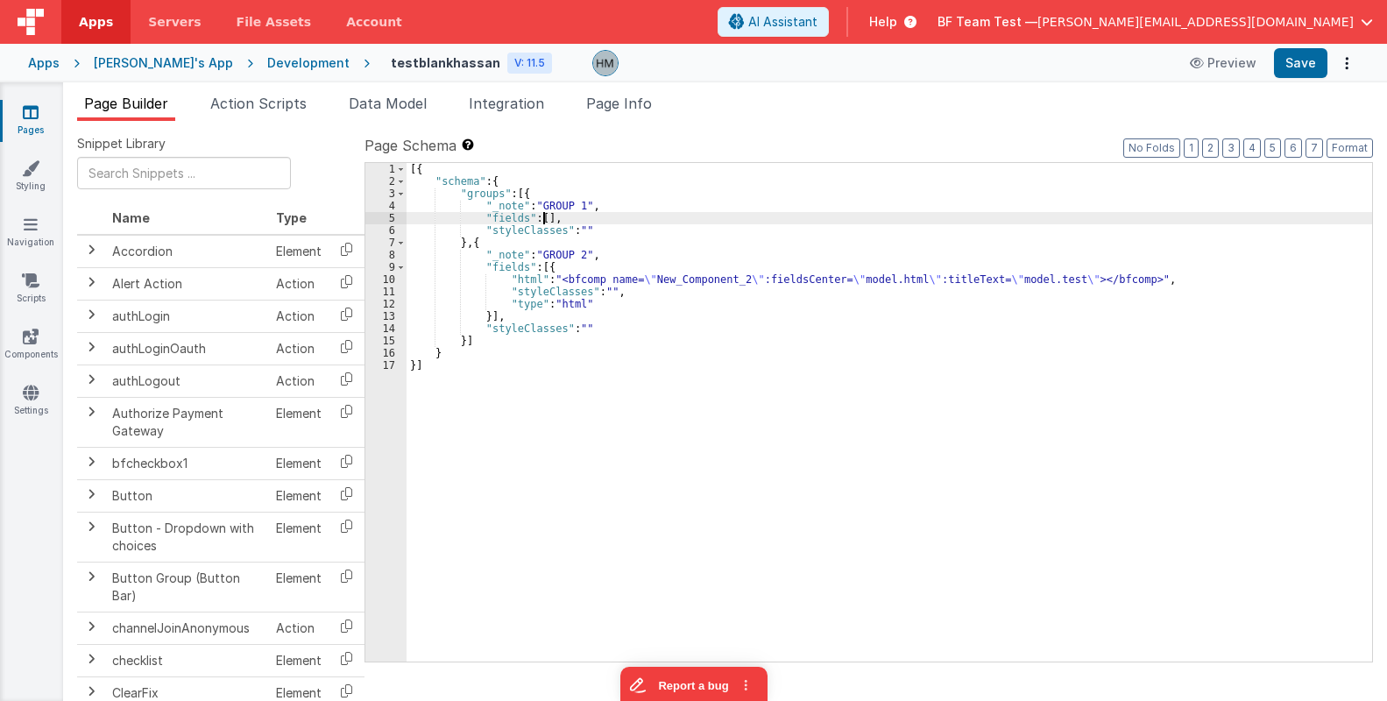
click at [543, 220] on div "[{ "schema" : { "groups" : [{ "_note" : "GROUP 1" , "fields" : [ ] , "styleClas…" at bounding box center [890, 424] width 966 height 523
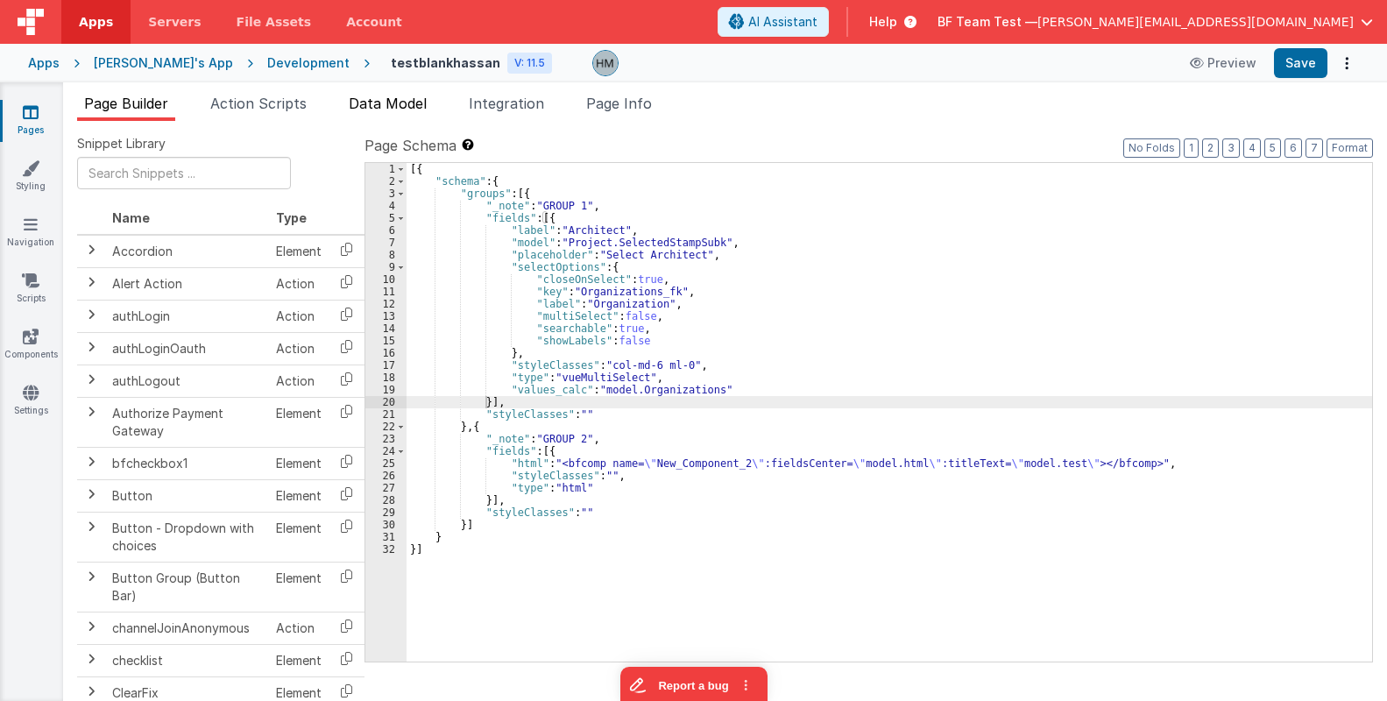
click at [384, 105] on span "Data Model" at bounding box center [388, 104] width 78 height 18
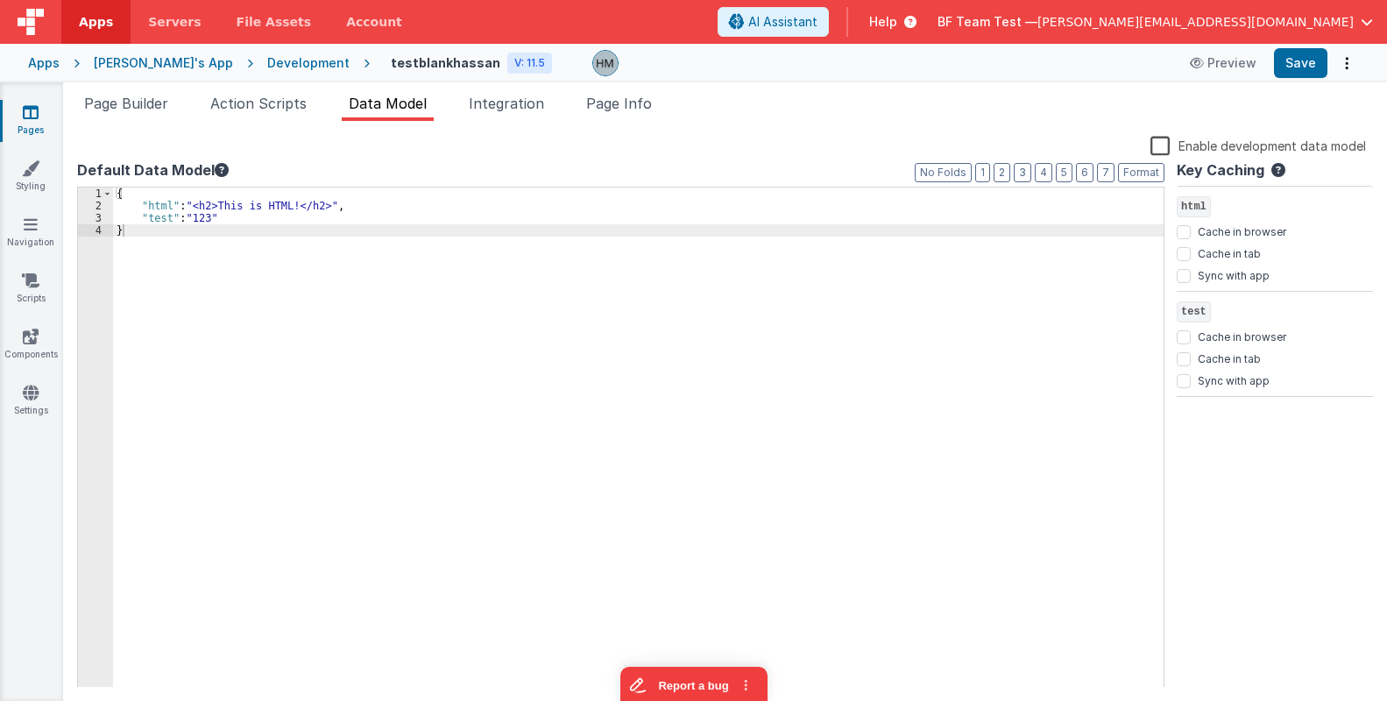
click at [210, 188] on div "{ "html" : "<h2>This is HTML!</h2>" , "test" : "123" }" at bounding box center [638, 450] width 1051 height 525
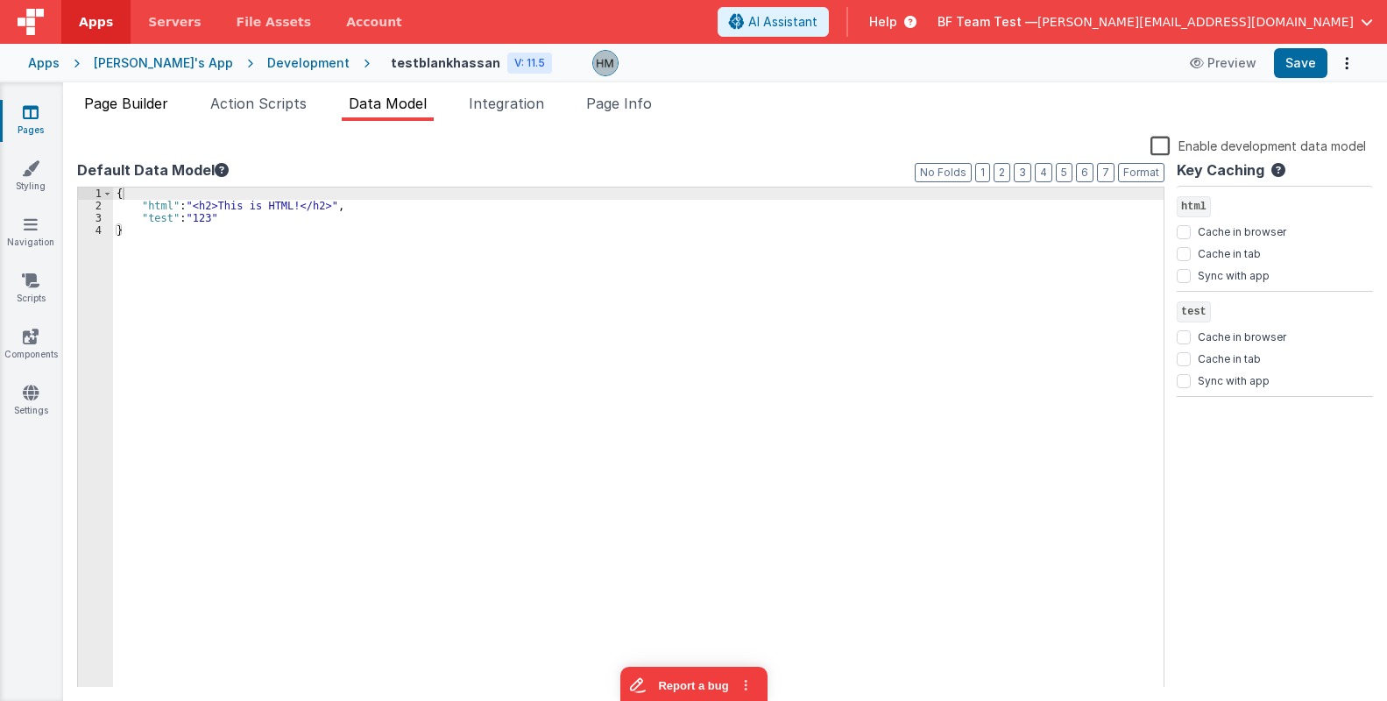
drag, startPoint x: 124, startPoint y: 111, endPoint x: 136, endPoint y: 116, distance: 13.0
click at [124, 110] on span "Page Builder" at bounding box center [126, 104] width 84 height 18
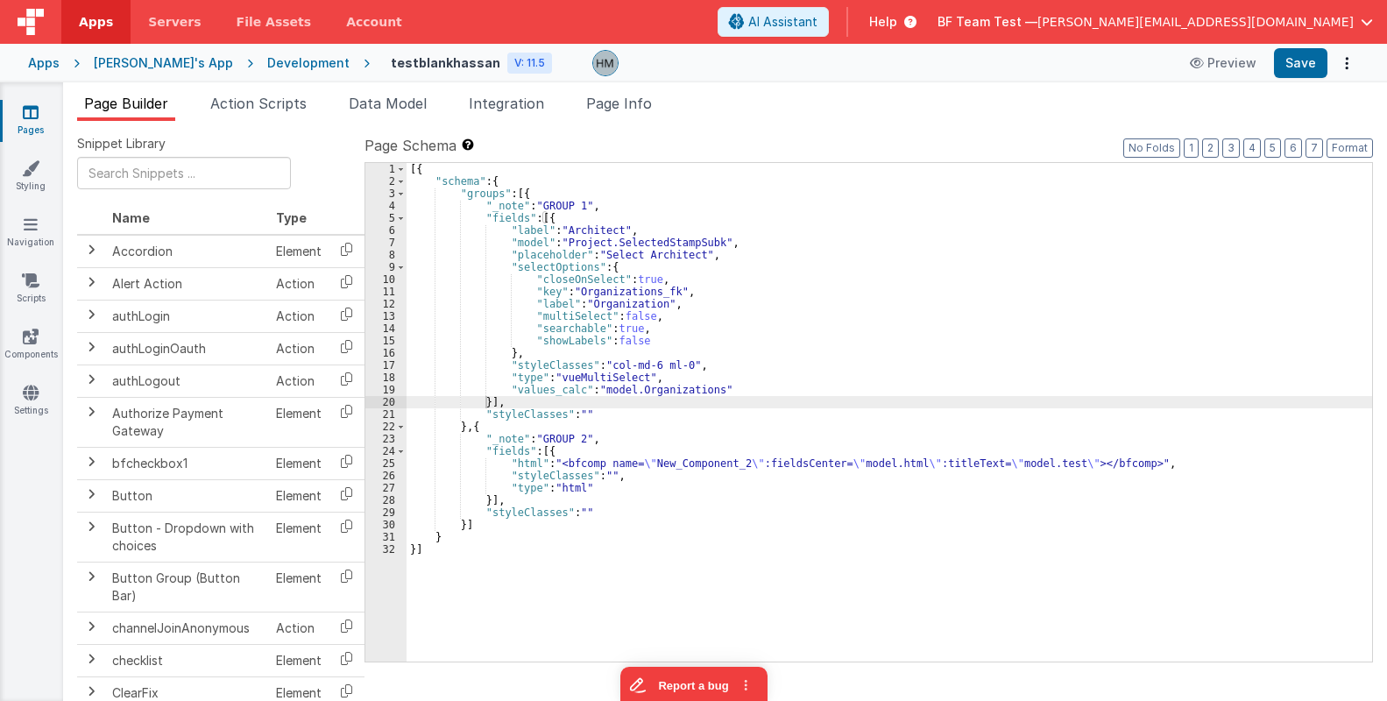
click at [582, 246] on div "[{ "schema" : { "groups" : [{ "_note" : "GROUP 1" , "fields" : [{ "label" : "Ar…" at bounding box center [890, 424] width 966 height 523
click at [110, 104] on span "Page Builder" at bounding box center [126, 104] width 84 height 18
click at [395, 108] on span "Data Model" at bounding box center [388, 104] width 78 height 18
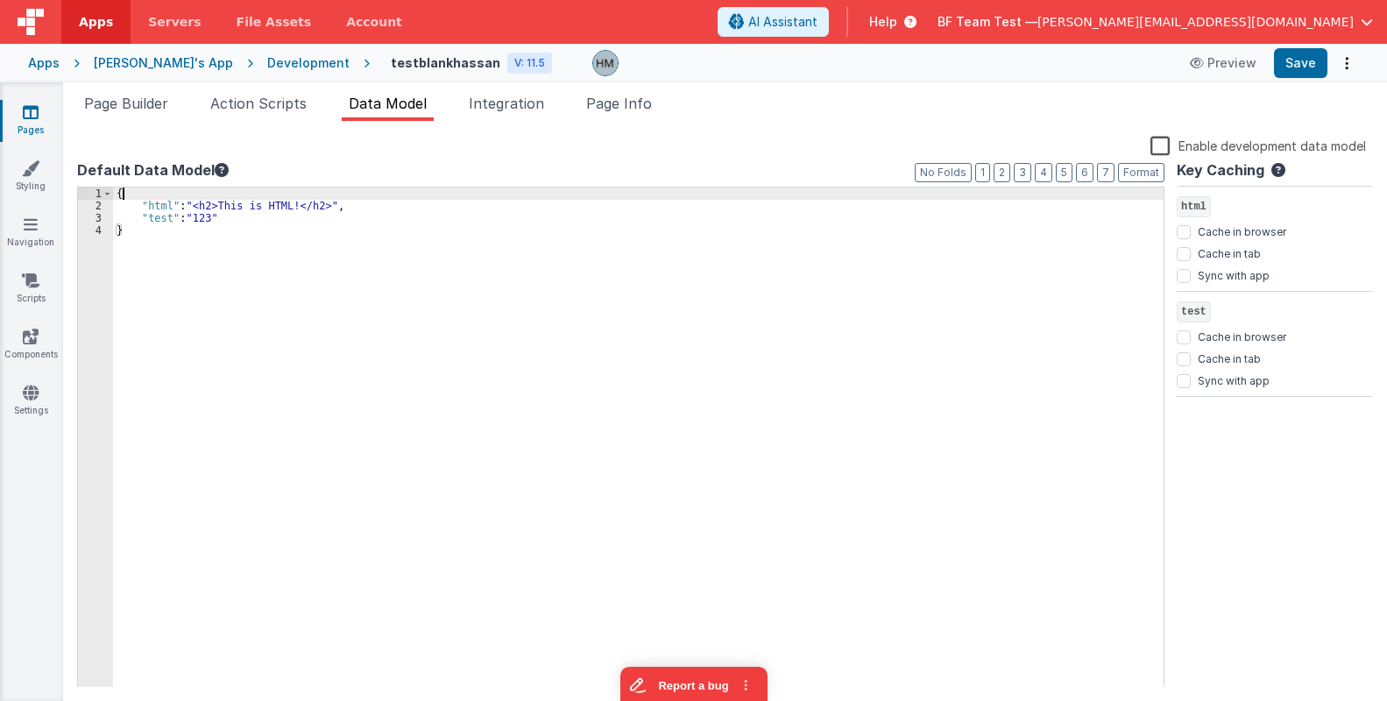
click at [159, 194] on div "{ "html" : "<h2>This is HTML!</h2>" , "test" : "123" }" at bounding box center [638, 450] width 1051 height 525
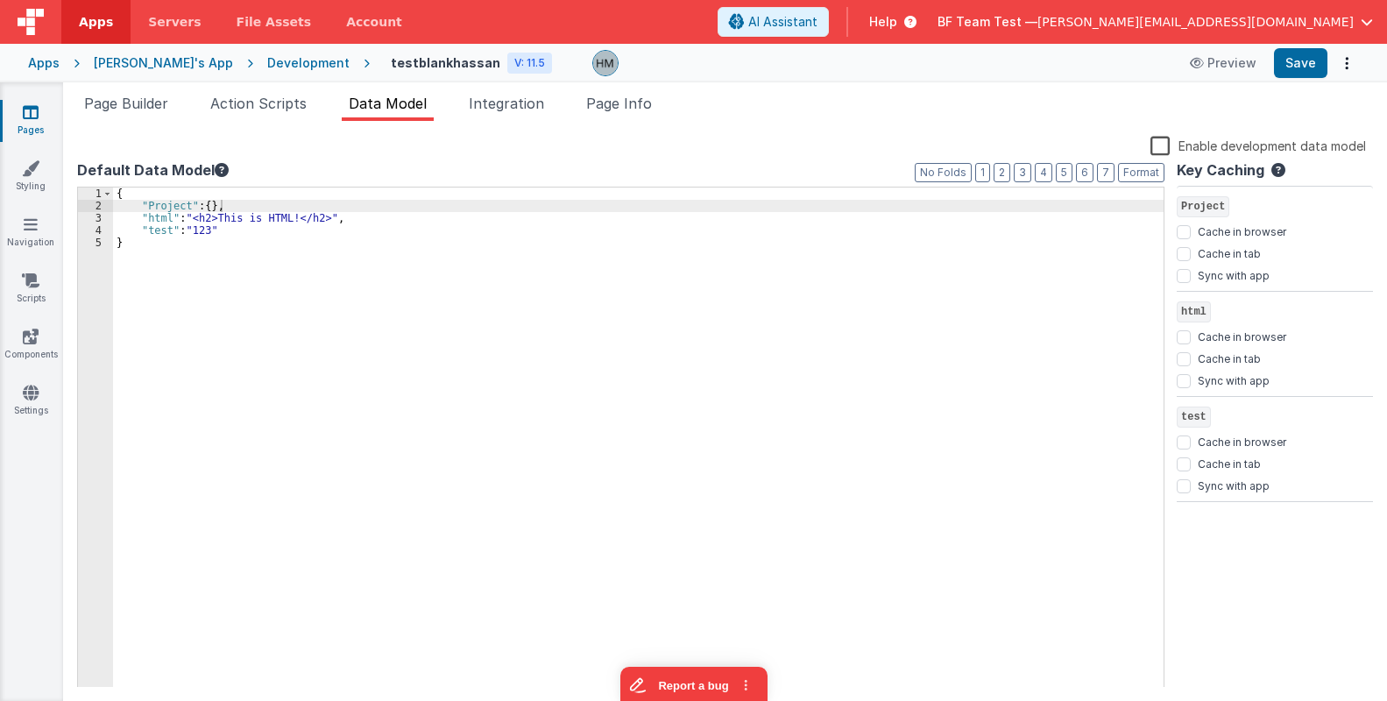
click at [392, 241] on div "{ "Project" : { } , "html" : "<h2>This is HTML!</h2>" , "test" : "123" }" at bounding box center [638, 450] width 1051 height 525
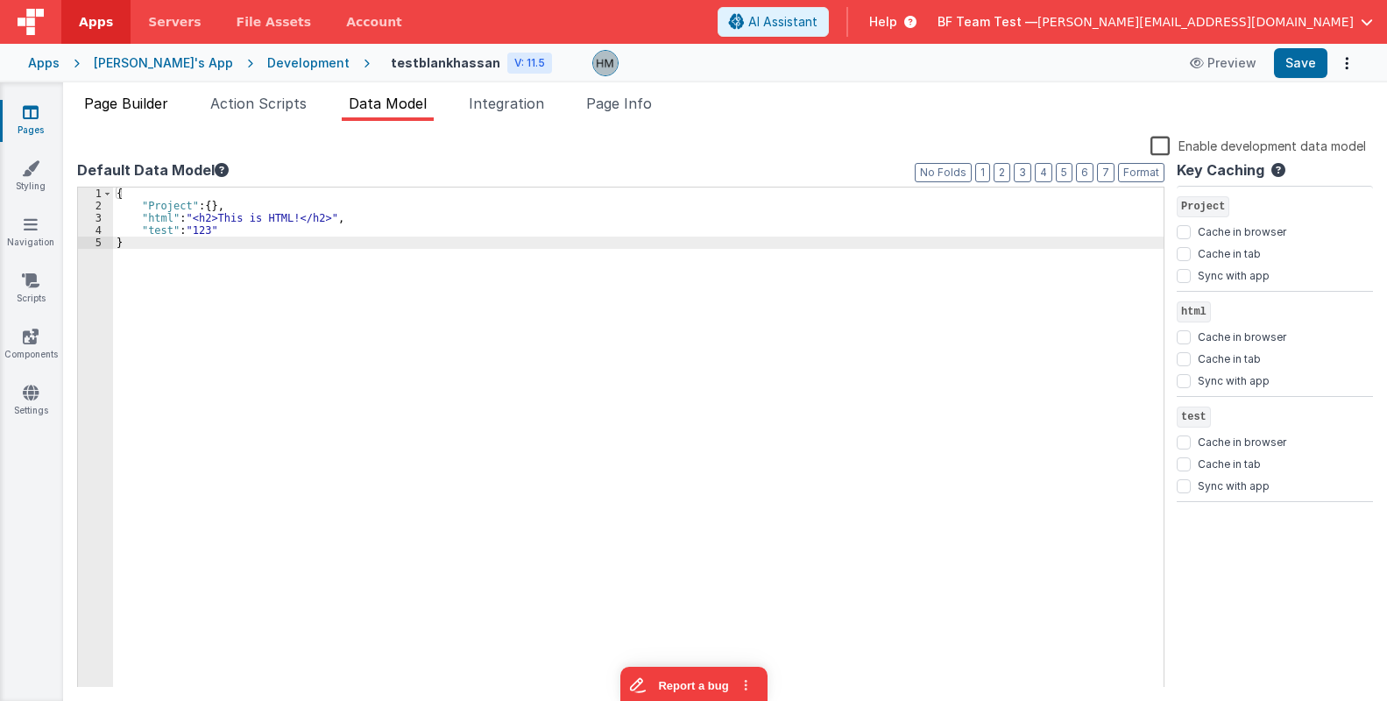
click at [119, 114] on li "Page Builder" at bounding box center [126, 107] width 98 height 28
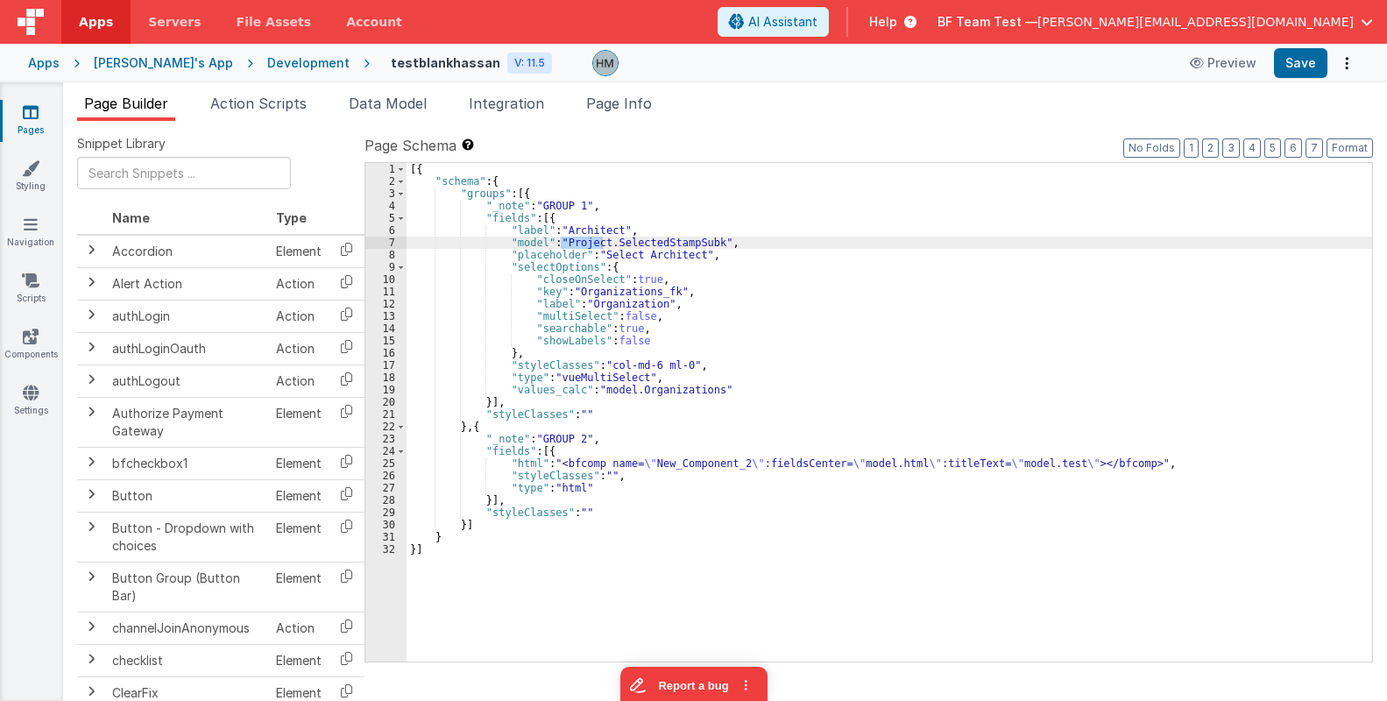
click at [663, 247] on div "[{ "schema" : { "groups" : [{ "_note" : "GROUP 1" , "fields" : [{ "label" : "Ar…" at bounding box center [890, 424] width 966 height 523
click at [608, 294] on div "[{ "schema" : { "groups" : [{ "_note" : "GROUP 1" , "fields" : [{ "label" : "Ar…" at bounding box center [890, 424] width 966 height 523
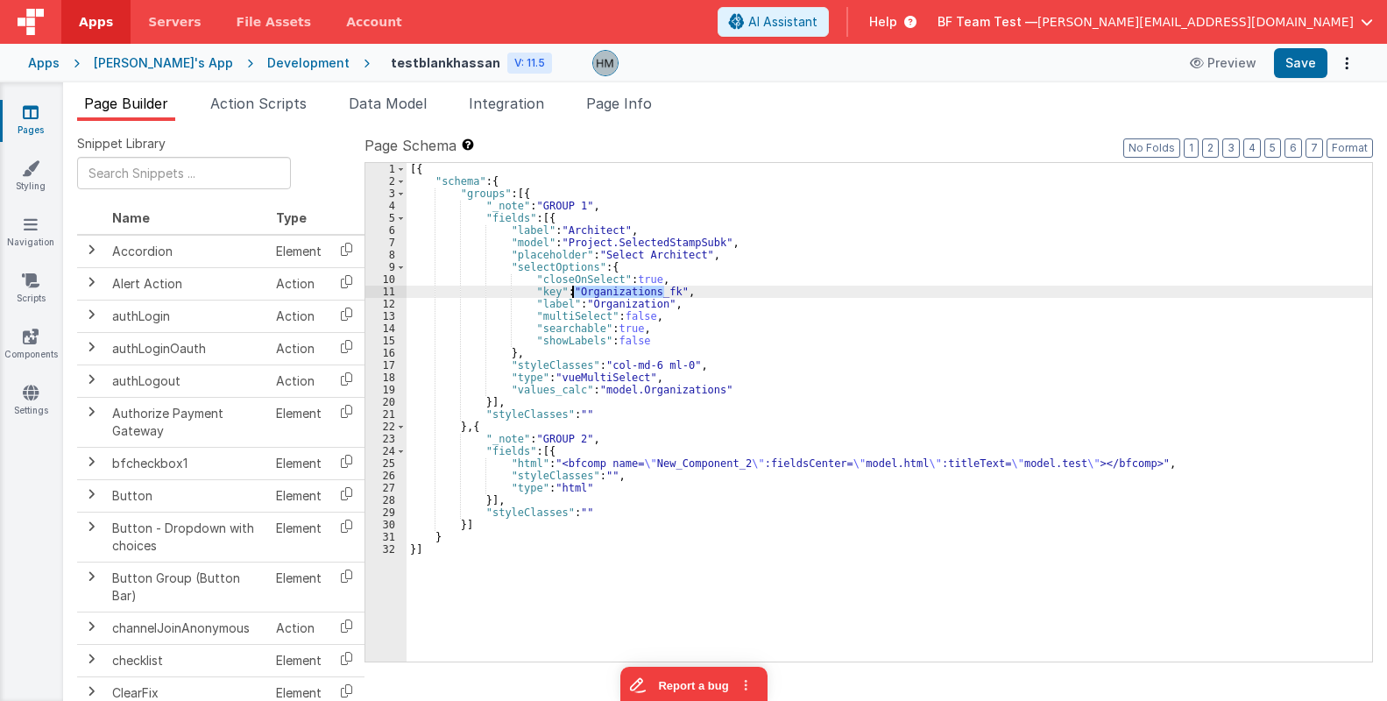
click at [608, 294] on div "[{ "schema" : { "groups" : [{ "_note" : "GROUP 1" , "fields" : [{ "label" : "Ar…" at bounding box center [890, 424] width 966 height 523
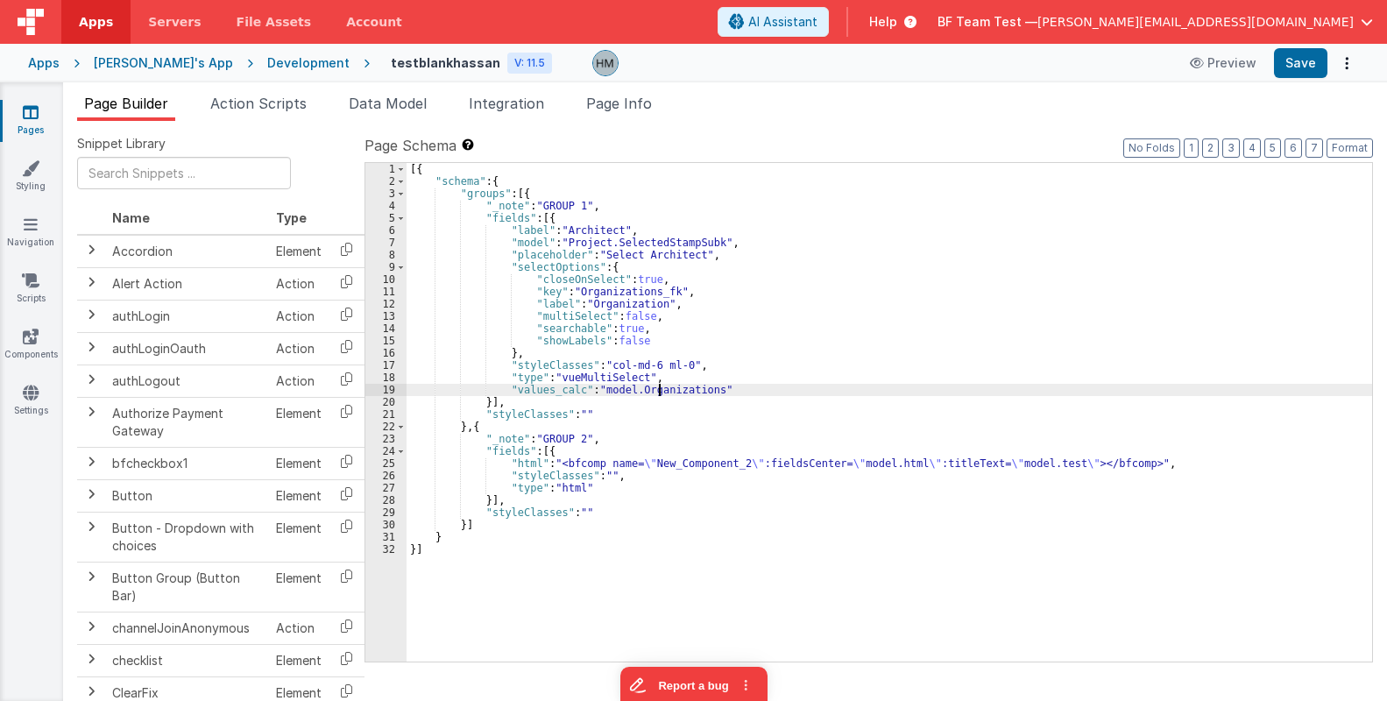
click at [662, 392] on div "[{ "schema" : { "groups" : [{ "_note" : "GROUP 1" , "fields" : [{ "label" : "Ar…" at bounding box center [890, 424] width 966 height 523
click at [382, 101] on span "Data Model" at bounding box center [388, 104] width 78 height 18
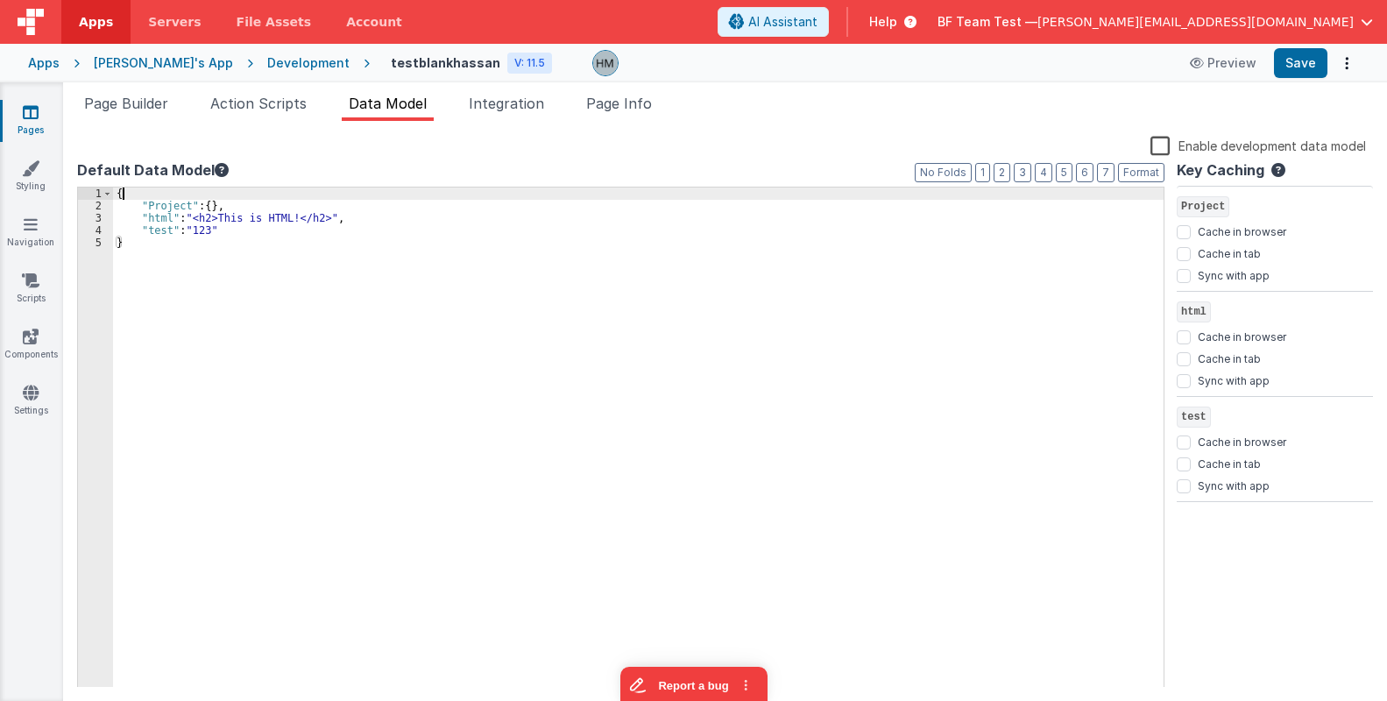
click at [158, 190] on div "{ "Project" : { } , "html" : "<h2>This is HTML!</h2>" , "test" : "123" }" at bounding box center [638, 450] width 1051 height 525
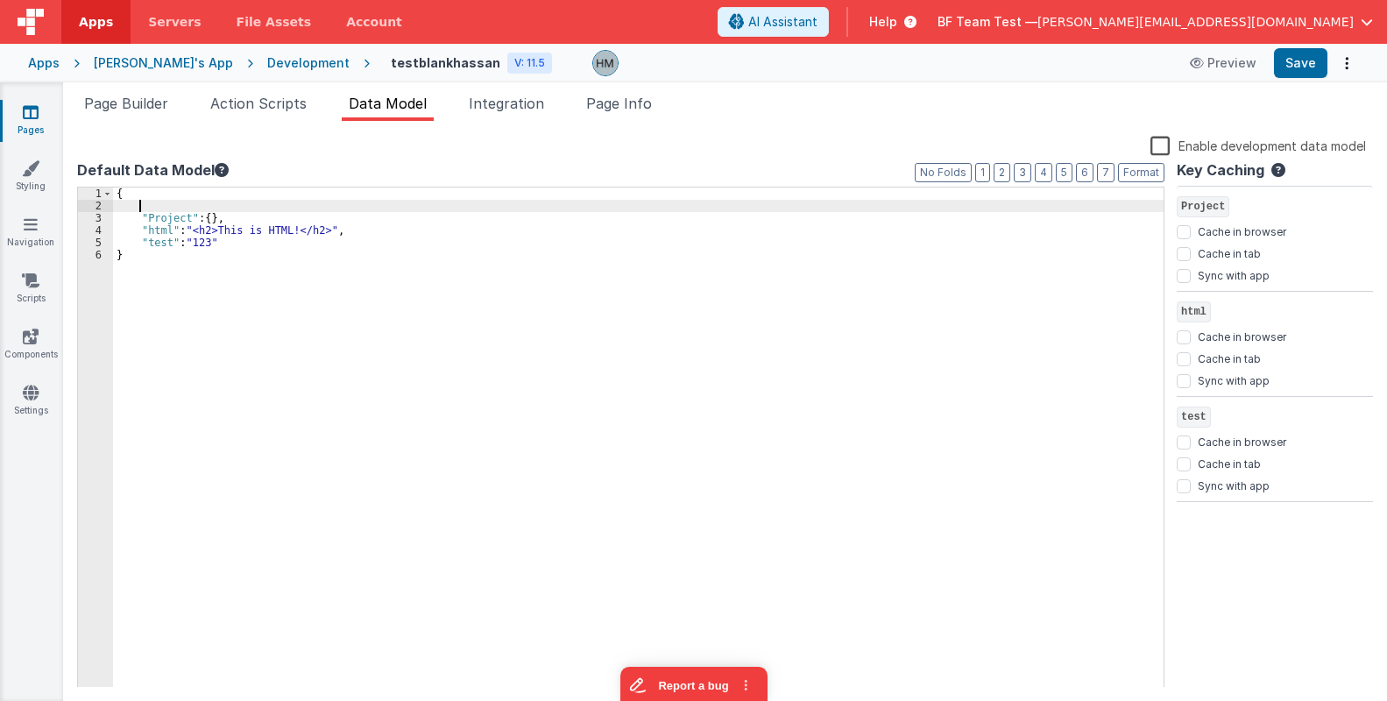
paste textarea
click at [242, 205] on div "{ "Organizations" : [ ] , "Project" : { } , "html" : "<h2>This is HTML!</h2>" ,…" at bounding box center [638, 450] width 1051 height 525
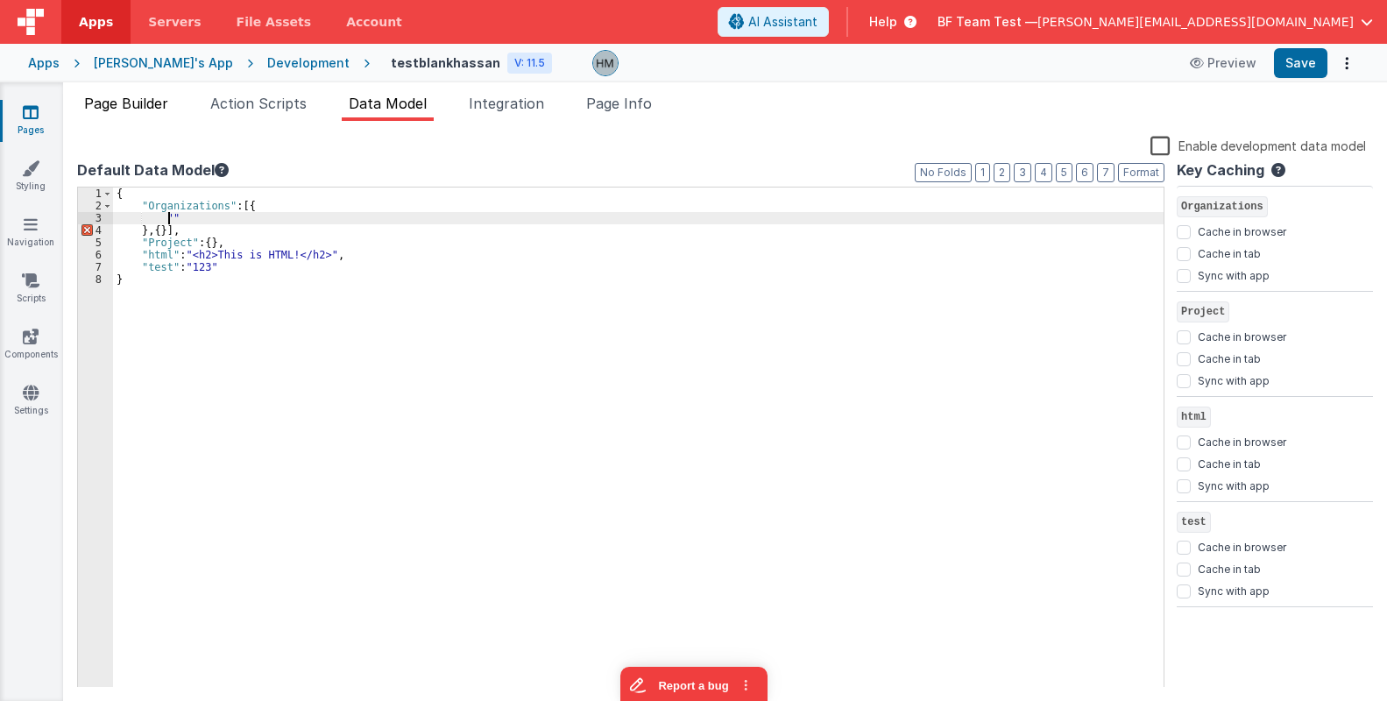
click at [128, 102] on span "Page Builder" at bounding box center [126, 104] width 84 height 18
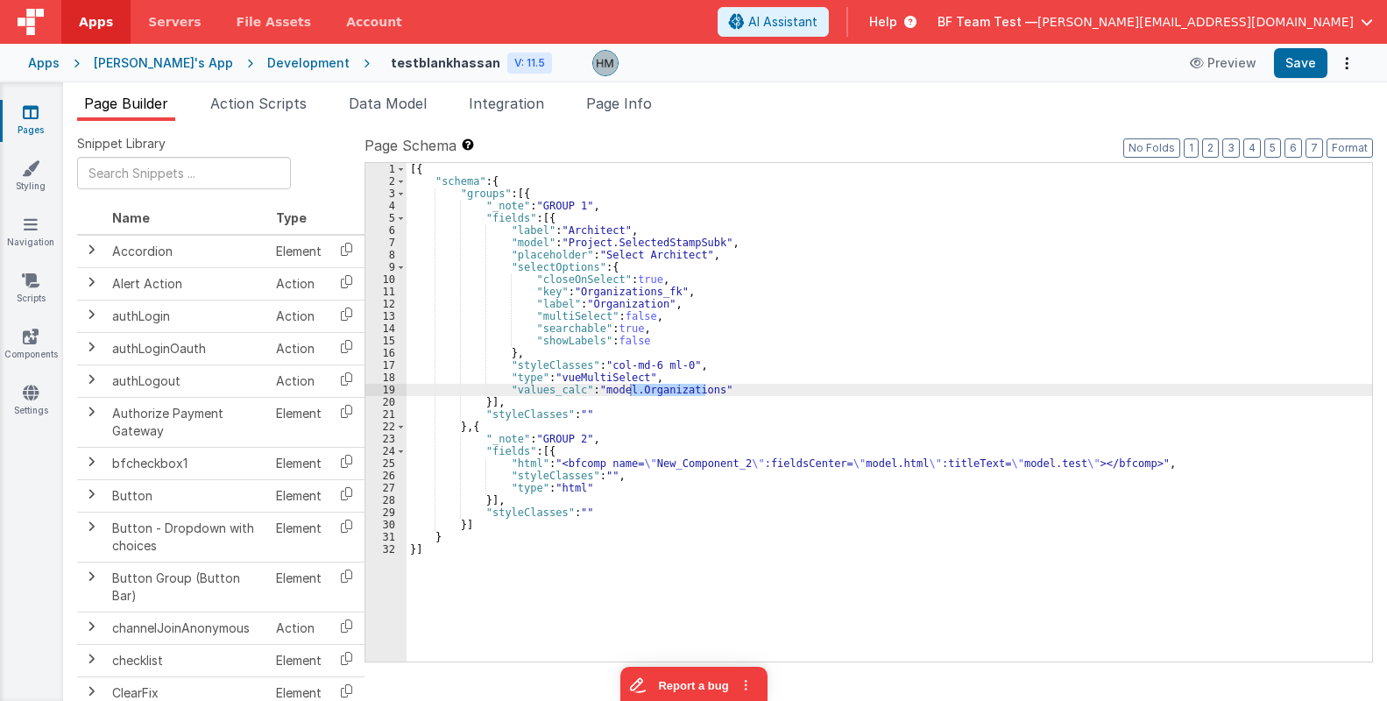
click at [613, 304] on div "[{ "schema" : { "groups" : [{ "_note" : "GROUP 1" , "fields" : [{ "label" : "Ar…" at bounding box center [890, 424] width 966 height 523
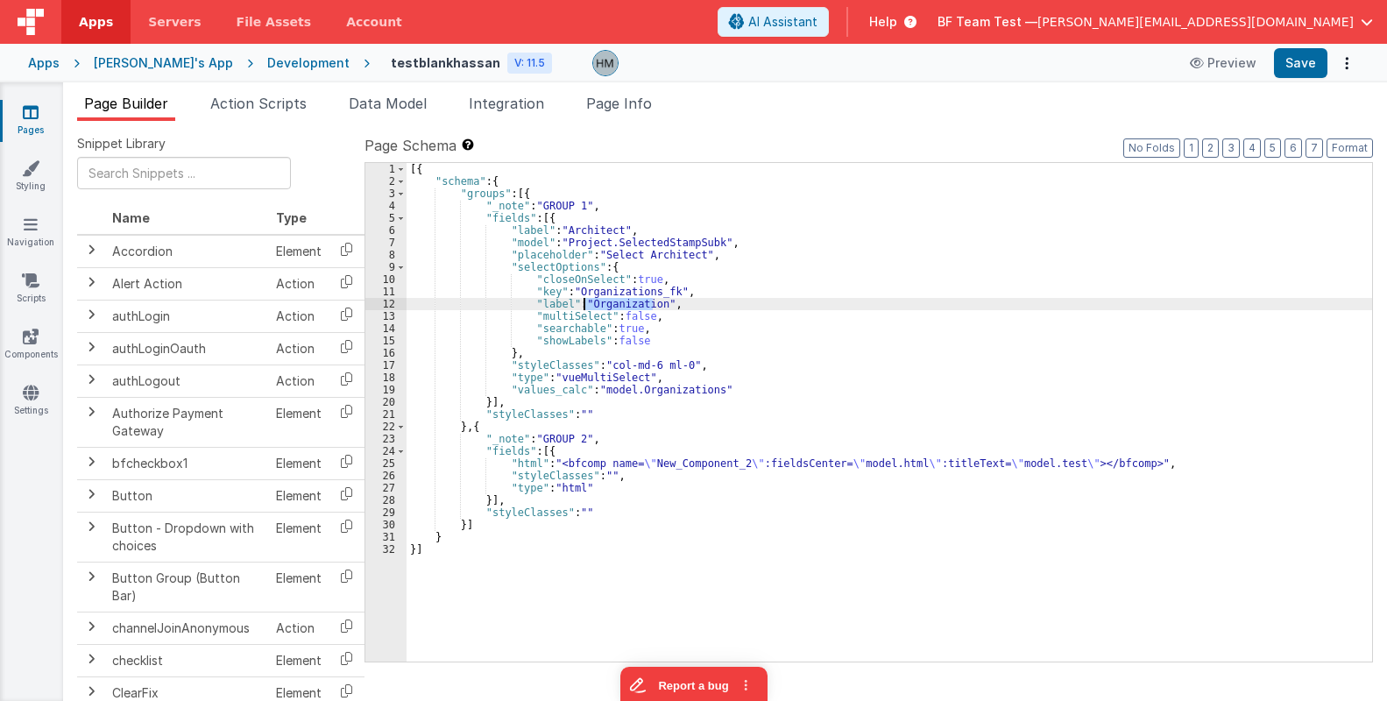
click at [613, 304] on div "[{ "schema" : { "groups" : [{ "_note" : "GROUP 1" , "fields" : [{ "label" : "Ar…" at bounding box center [890, 424] width 966 height 523
click at [370, 109] on span "Data Model" at bounding box center [388, 104] width 78 height 18
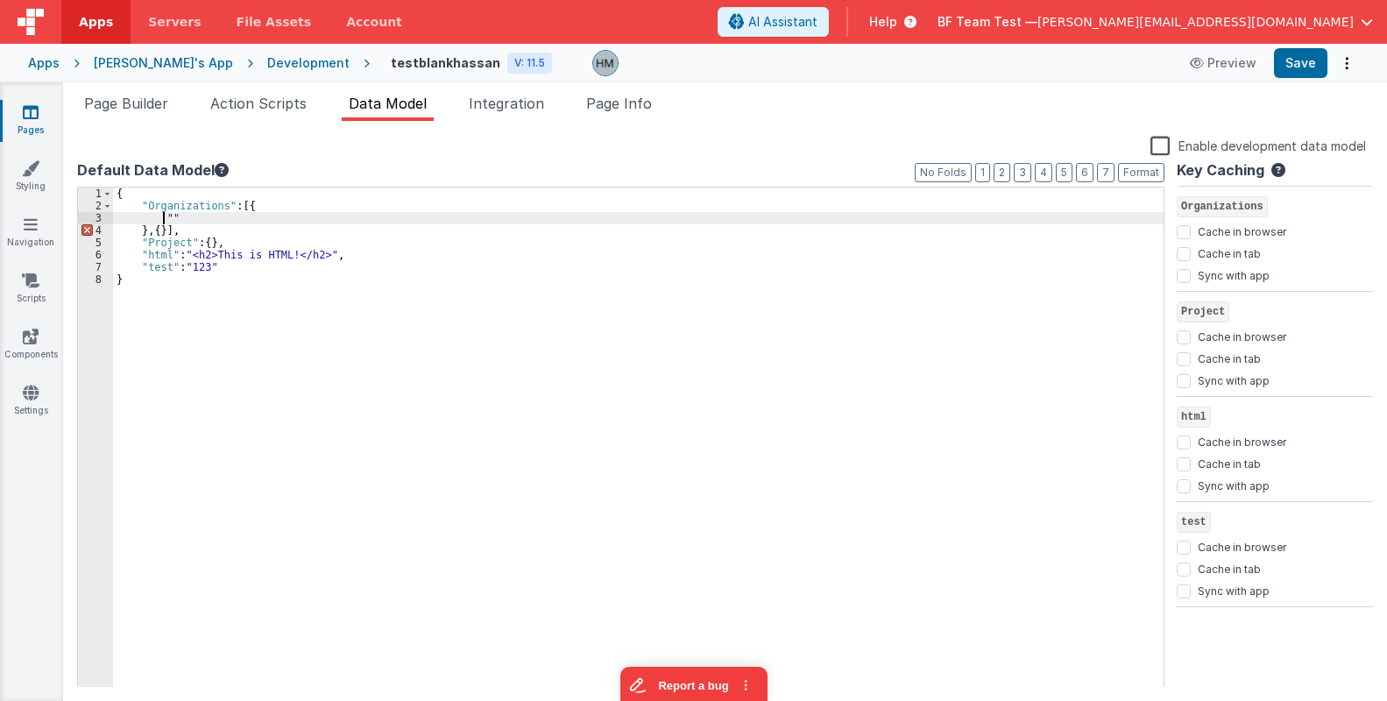
click at [166, 220] on div "{ "Organizations" : [{ "" } , { }] , "Project" : { } , "html" : "<h2>This is HT…" at bounding box center [638, 450] width 1051 height 525
click at [170, 216] on div "{ "Organizations" : [{ "" } , { }] , "Project" : { } , "html" : "<h2>This is HT…" at bounding box center [638, 450] width 1051 height 525
paste textarea
click at [260, 216] on div "{ "Organizations" : [{ "Organization" } , { }] , "Project" : { } , "html" : "<h…" at bounding box center [638, 450] width 1051 height 525
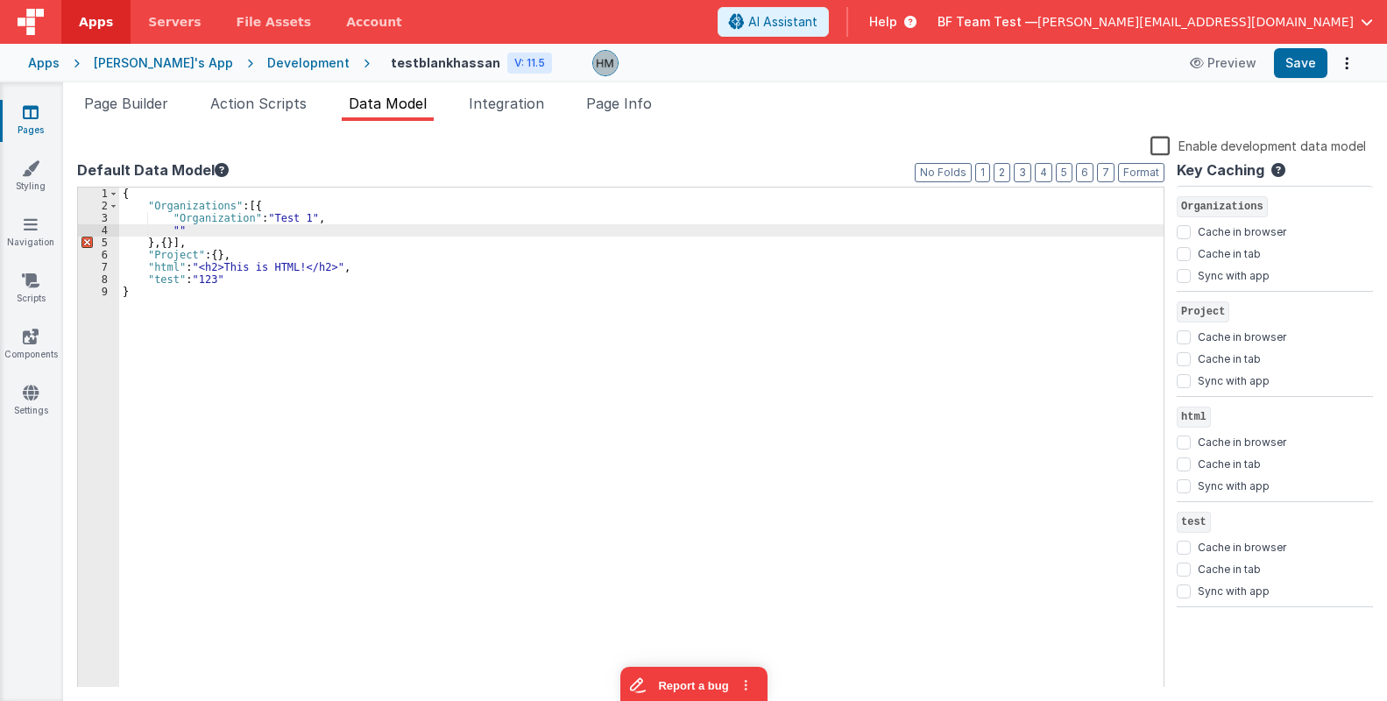
click at [141, 128] on div "Snippet Library Name Type Accordion Element Alert Action Action authLogin Actio…" at bounding box center [725, 411] width 1324 height 580
click at [150, 102] on span "Page Builder" at bounding box center [126, 104] width 84 height 18
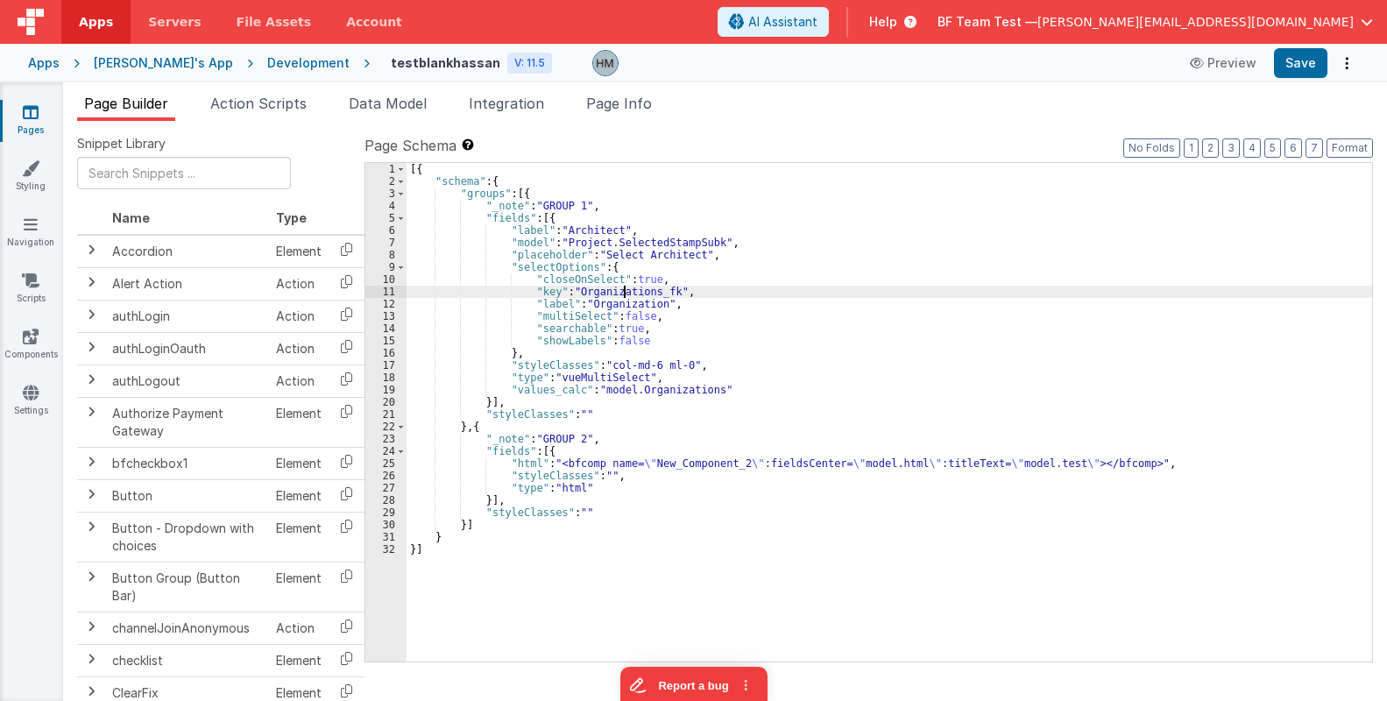
click at [627, 288] on div "[{ "schema" : { "groups" : [{ "_note" : "GROUP 1" , "fields" : [{ "label" : "Ar…" at bounding box center [890, 424] width 966 height 523
click at [384, 100] on span "Data Model" at bounding box center [388, 104] width 78 height 18
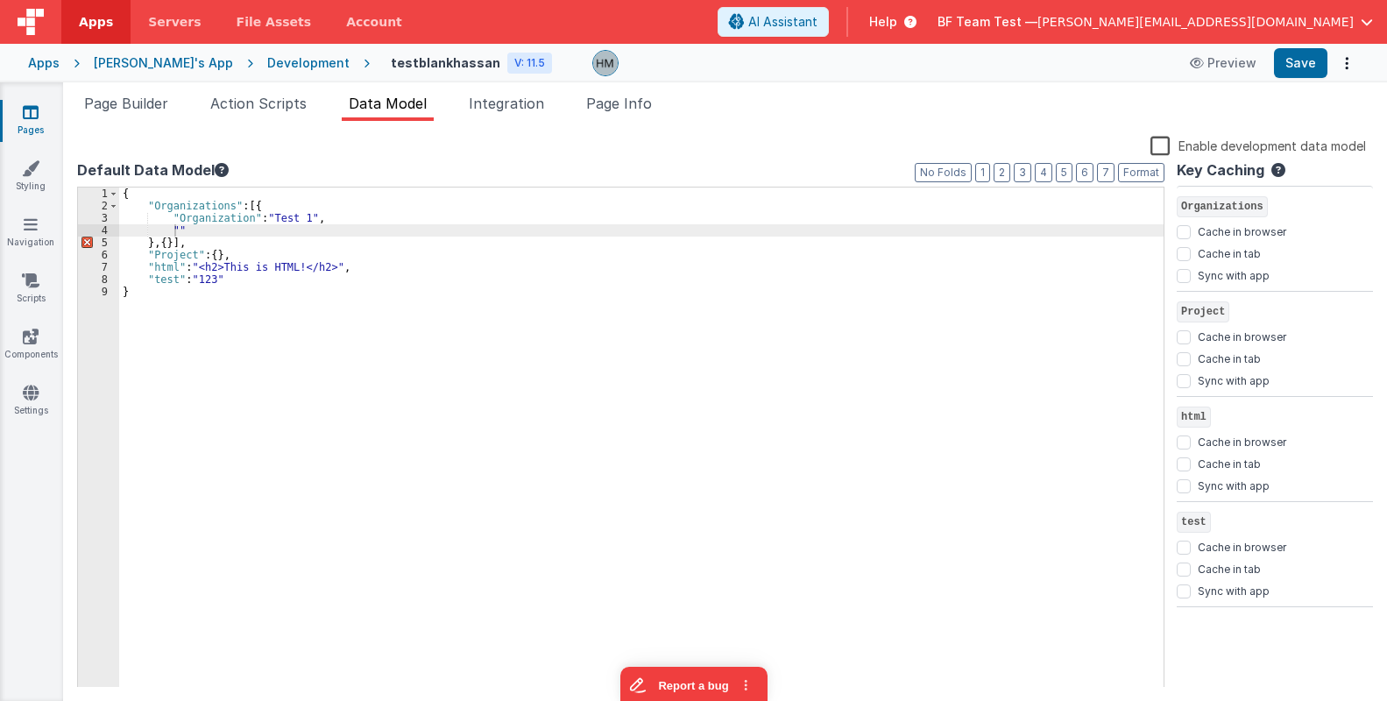
click at [174, 223] on div "{ "Organizations" : [{ "Organization" : "Test 1" , "" } , { }] , "Project" : { …" at bounding box center [641, 450] width 1045 height 525
click at [174, 227] on div "{ "Organizations" : [{ "Organization" : "Test 1" , "" } , { }] , "Project" : { …" at bounding box center [641, 450] width 1045 height 525
paste textarea
click at [306, 224] on div "{ "Organizations" : [{ "Organization" : "Test 1" , "Organizations_fk" } , { }] …" at bounding box center [641, 450] width 1045 height 525
click at [150, 243] on div "{ "Organizations" : [{ "Organization" : "Test 1" , "Organizations_fk" : "123345…" at bounding box center [641, 450] width 1045 height 525
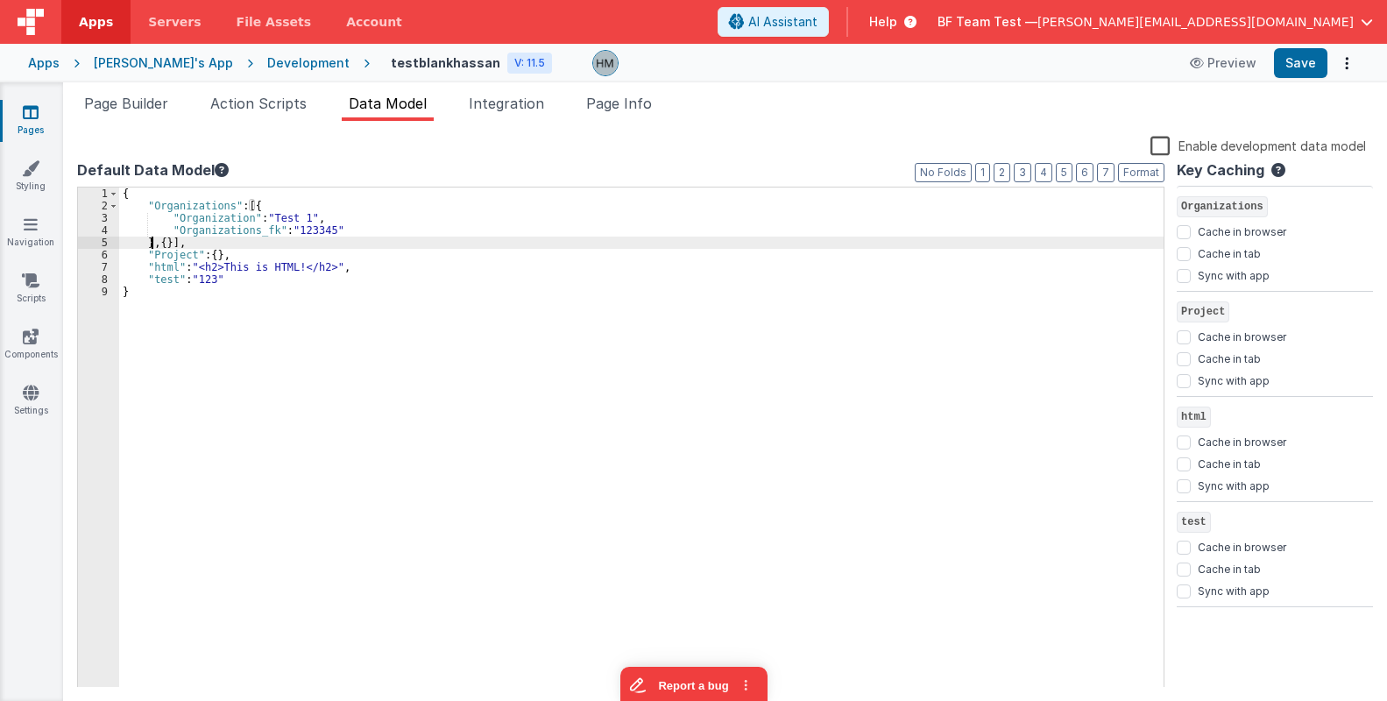
click at [150, 243] on div "{ "Organizations" : [{ "Organization" : "Test 1" , "Organizations_fk" : "123345…" at bounding box center [641, 450] width 1045 height 525
drag, startPoint x: 176, startPoint y: 244, endPoint x: 164, endPoint y: 242, distance: 12.4
click at [164, 242] on div "{ "Organizations" : [{ "Organization" : "Test 1" , "Organizations_fk" : "123345…" at bounding box center [641, 450] width 1045 height 525
paste textarea
click at [302, 252] on div "{ "Organizations" : [{ "Organization" : "Test 1" , "Organizations_fk" : "123345…" at bounding box center [641, 450] width 1045 height 525
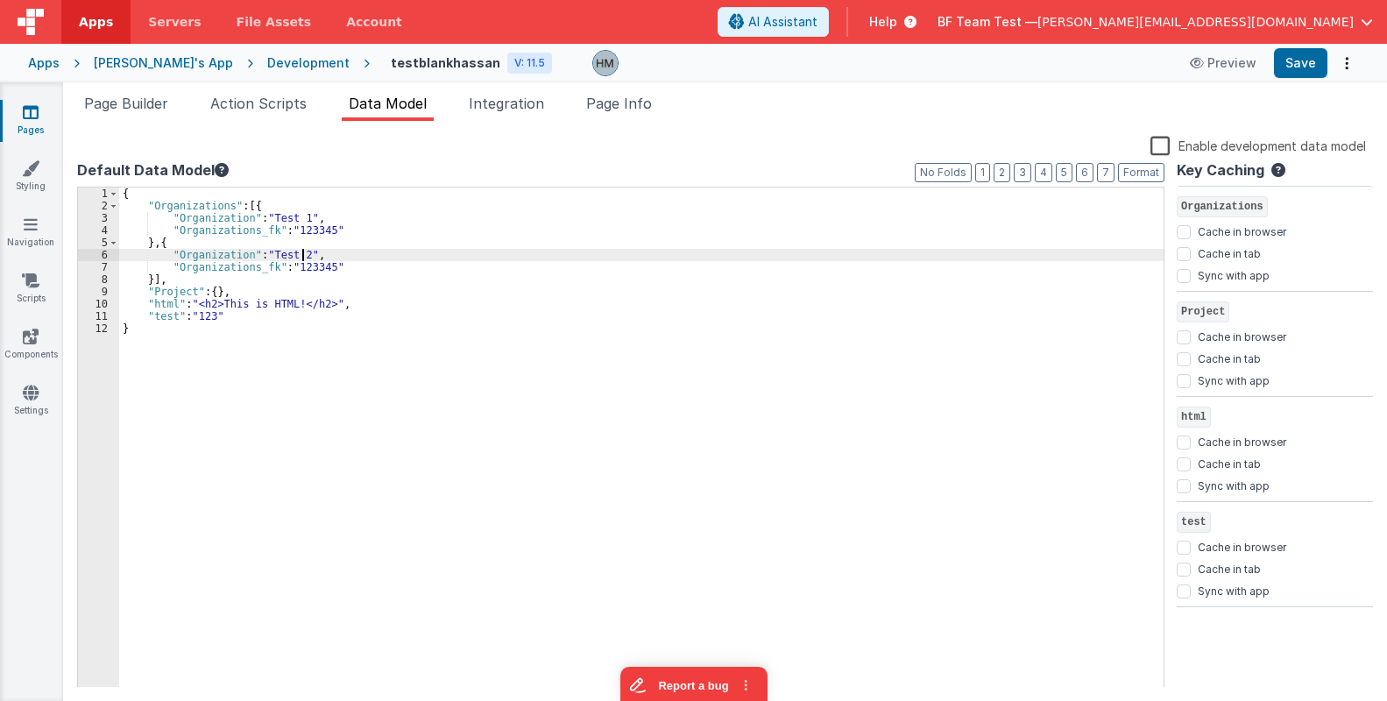
click at [324, 265] on div "{ "Organizations" : [{ "Organization" : "Test 1" , "Organizations_fk" : "123345…" at bounding box center [641, 450] width 1045 height 525
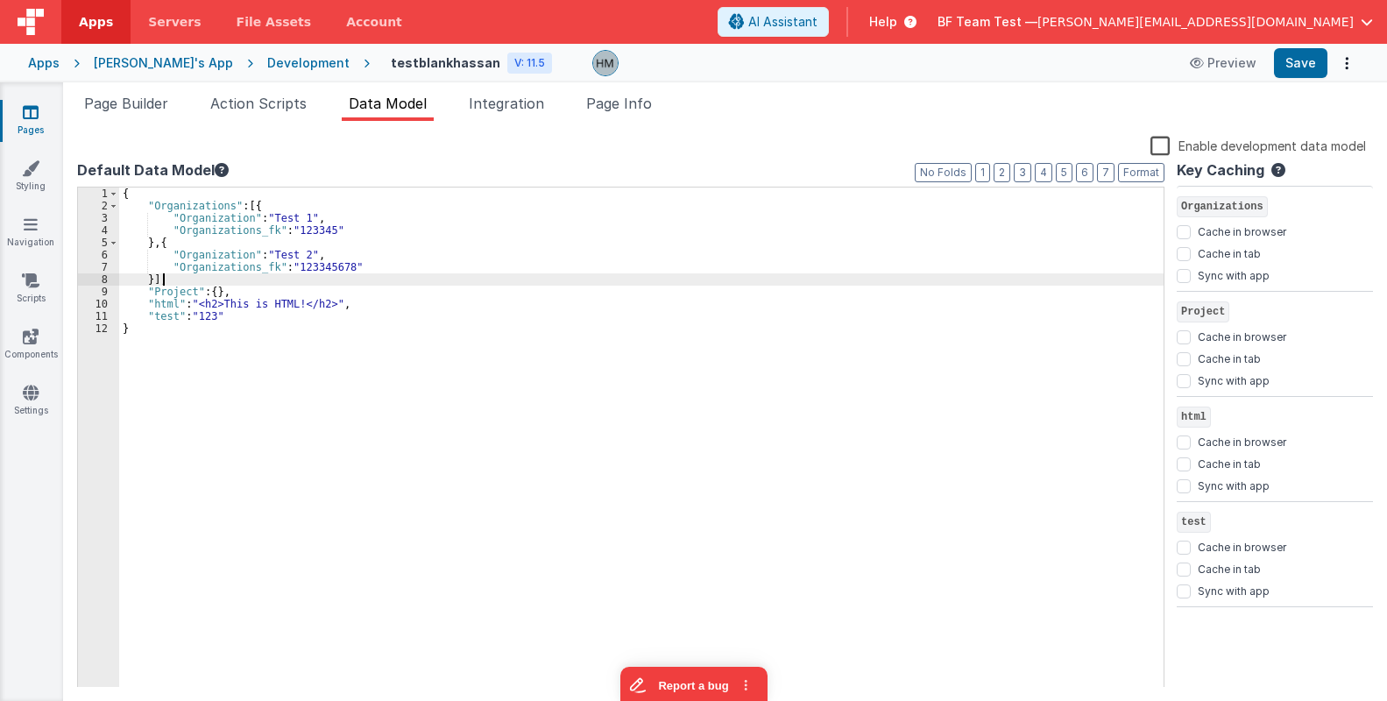
click at [443, 277] on div "{ "Organizations" : [{ "Organization" : "Test 1" , "Organizations_fk" : "123345…" at bounding box center [641, 450] width 1045 height 525
click at [457, 276] on div "{ "Organizations" : [{ "Organization" : "Test 1" , "Organizations_fk" : "123345…" at bounding box center [641, 450] width 1045 height 525
click at [142, 110] on span "Page Builder" at bounding box center [126, 104] width 84 height 18
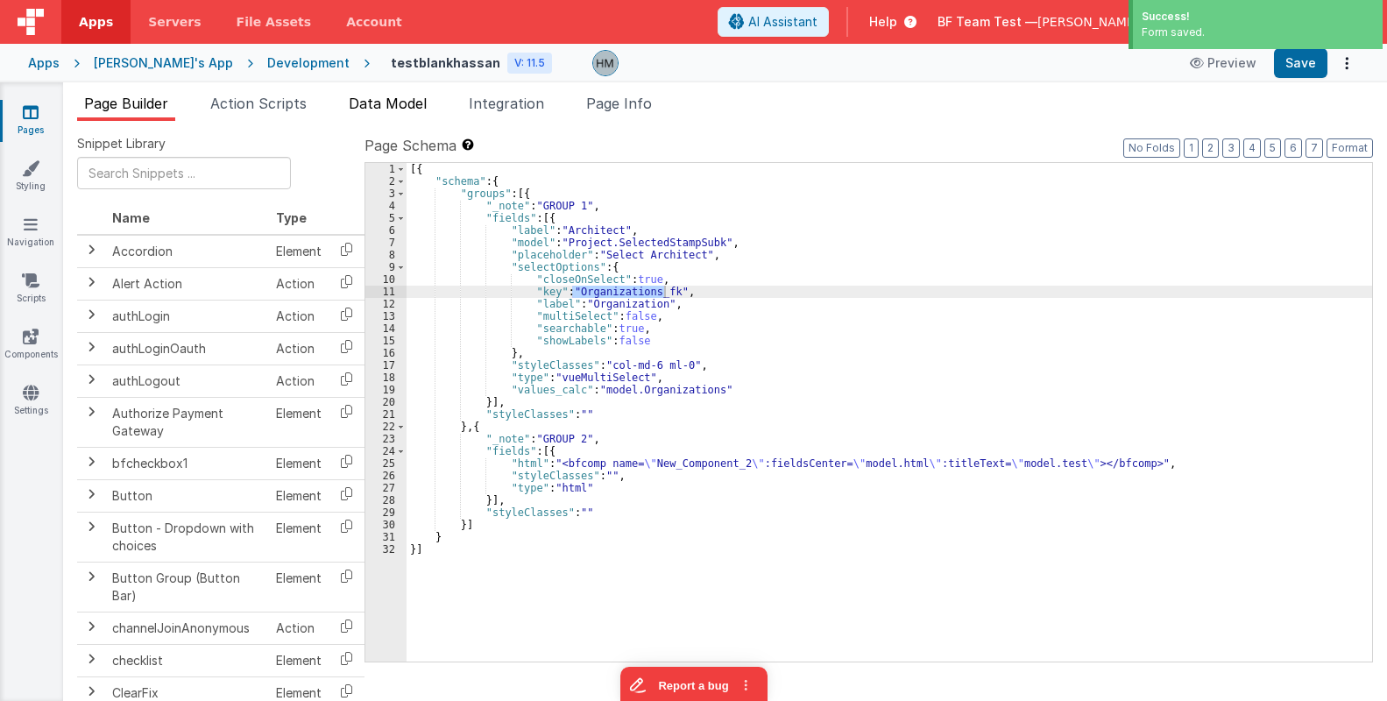
click at [383, 103] on span "Data Model" at bounding box center [388, 104] width 78 height 18
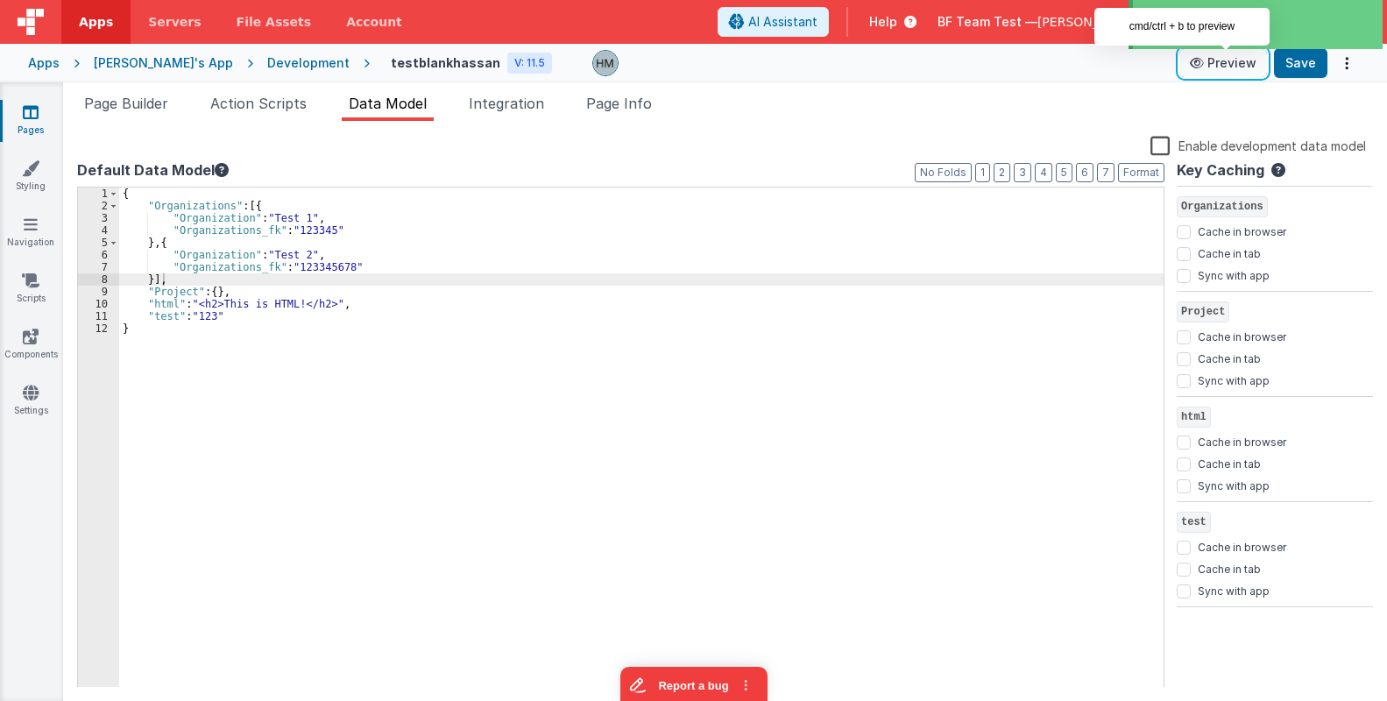
click at [1230, 61] on button "Preview" at bounding box center [1224, 63] width 88 height 28
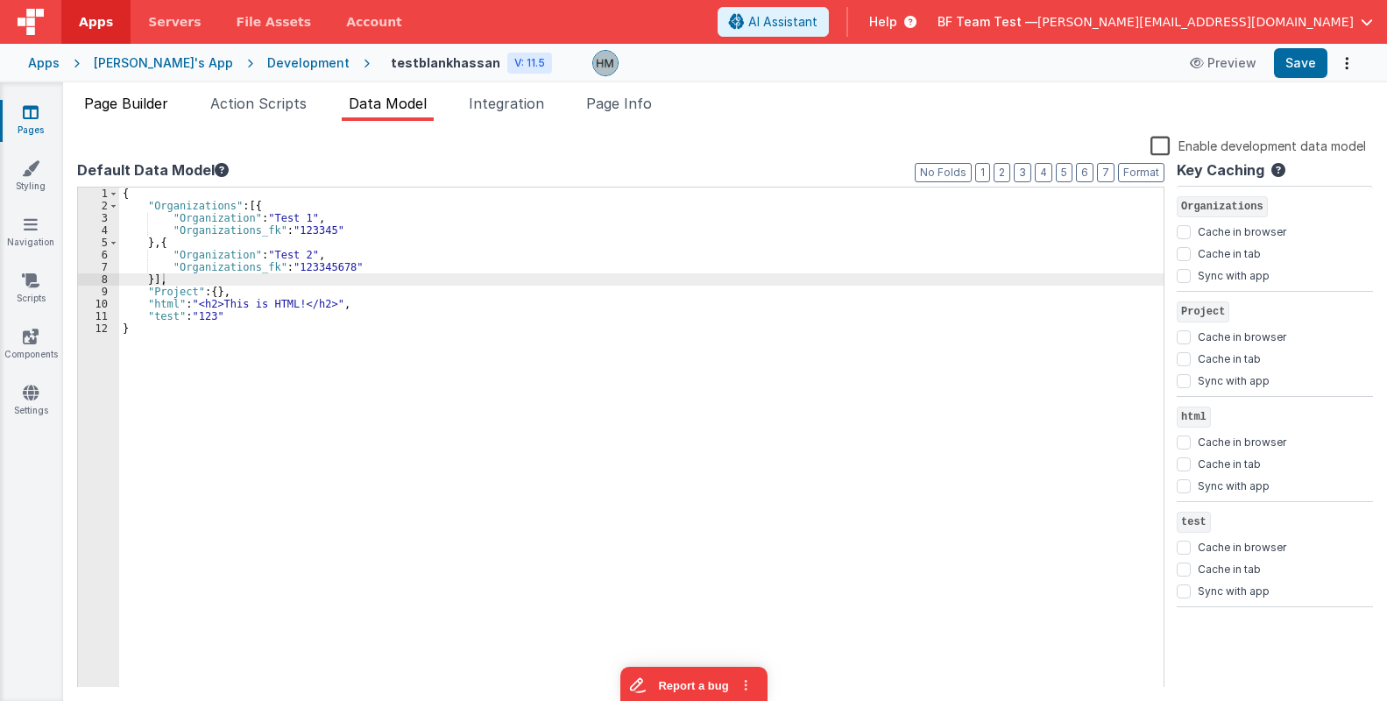
click at [139, 96] on span "Page Builder" at bounding box center [126, 104] width 84 height 18
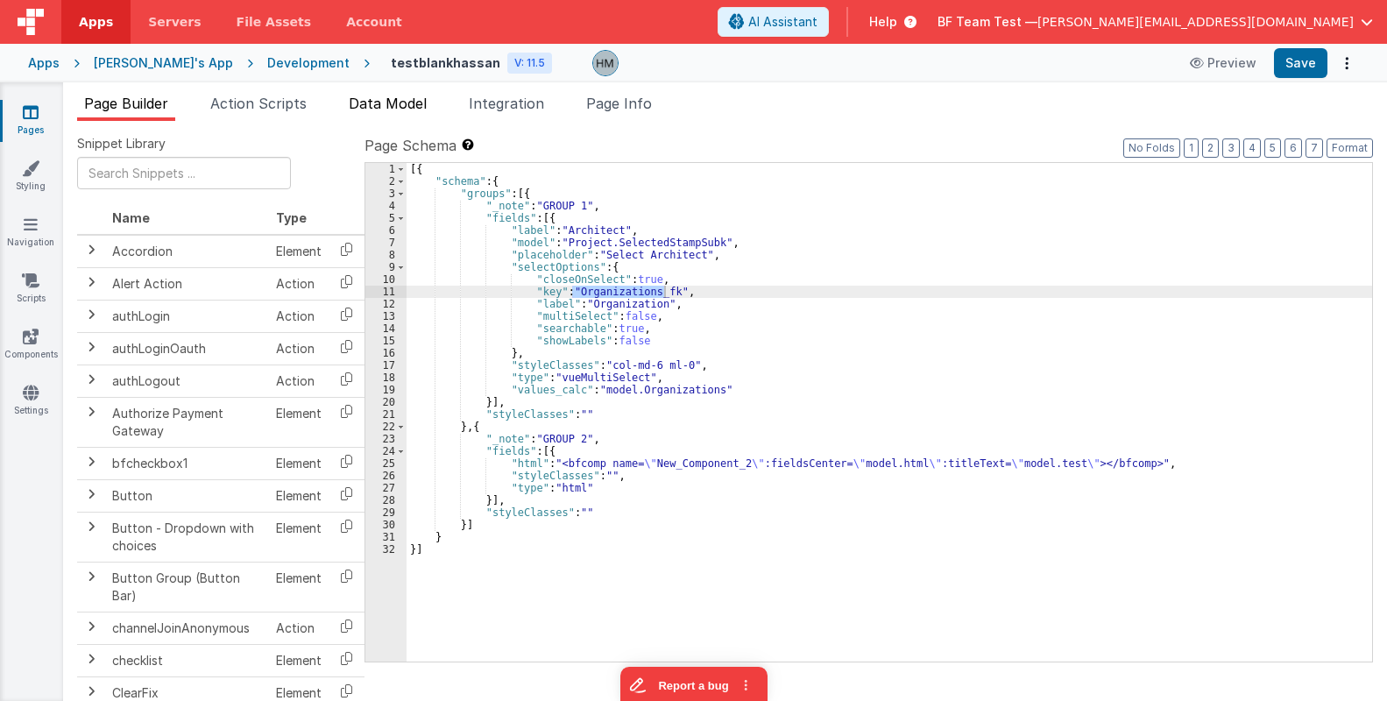
click at [425, 96] on span "Data Model" at bounding box center [388, 104] width 78 height 18
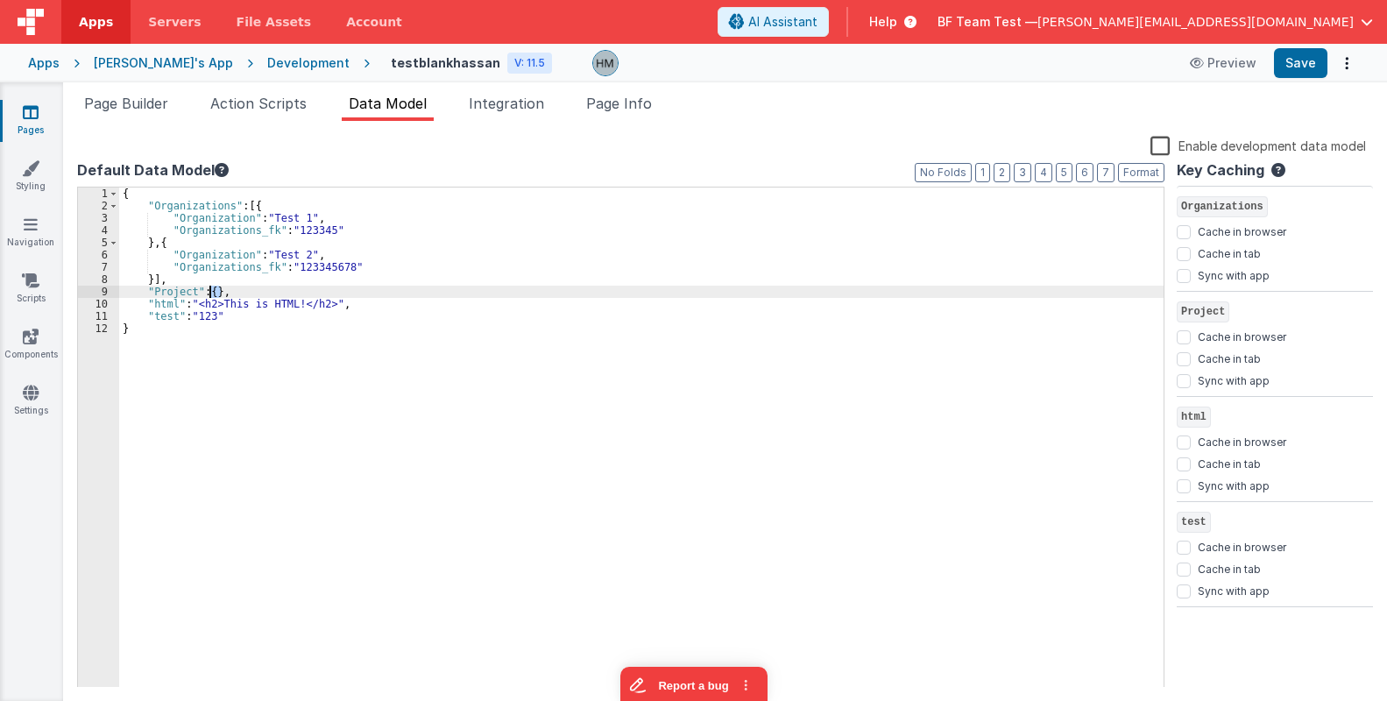
drag, startPoint x: 219, startPoint y: 294, endPoint x: 210, endPoint y: 294, distance: 8.8
click at [210, 294] on div "{ "Organizations" : [{ "Organization" : "Test 1" , "Organizations_fk" : "123345…" at bounding box center [641, 450] width 1045 height 525
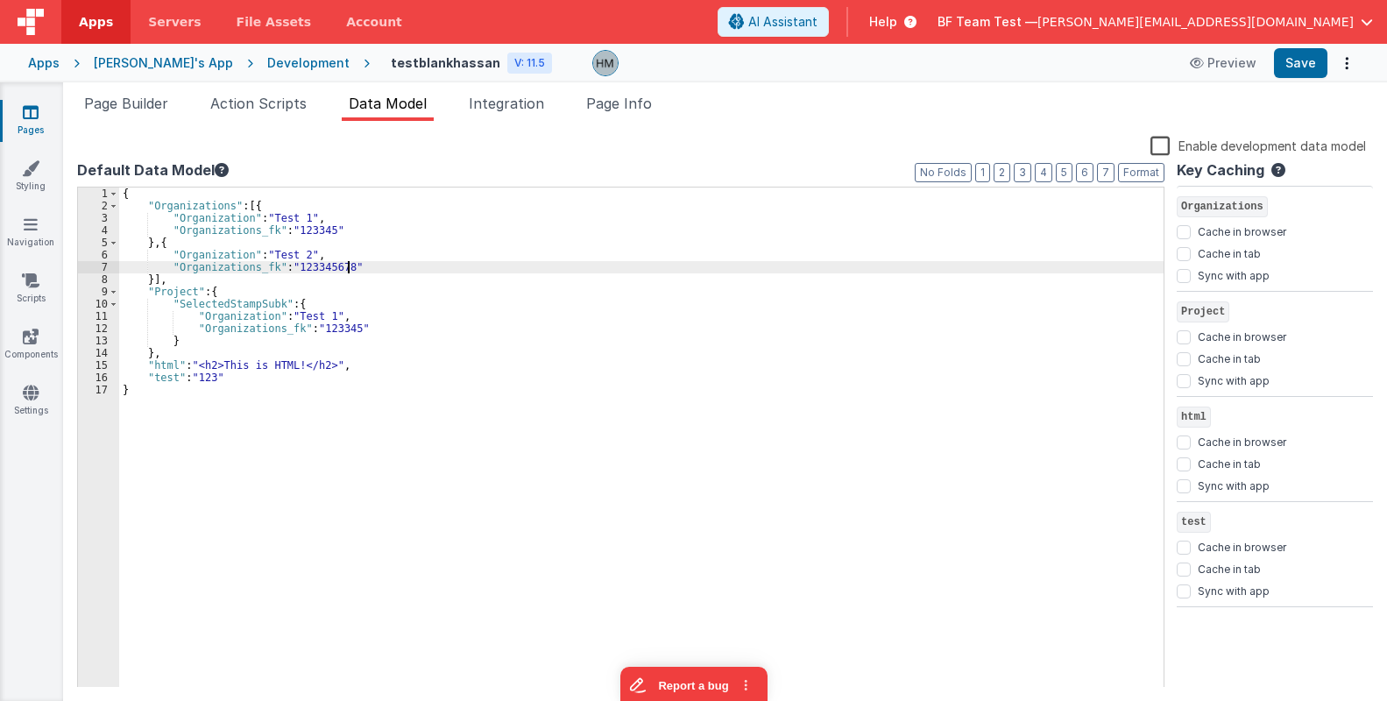
click at [459, 263] on div "{ "Organizations" : [{ "Organization" : "Test 1" , "Organizations_fk" : "123345…" at bounding box center [641, 450] width 1045 height 525
click at [33, 117] on icon at bounding box center [31, 112] width 16 height 18
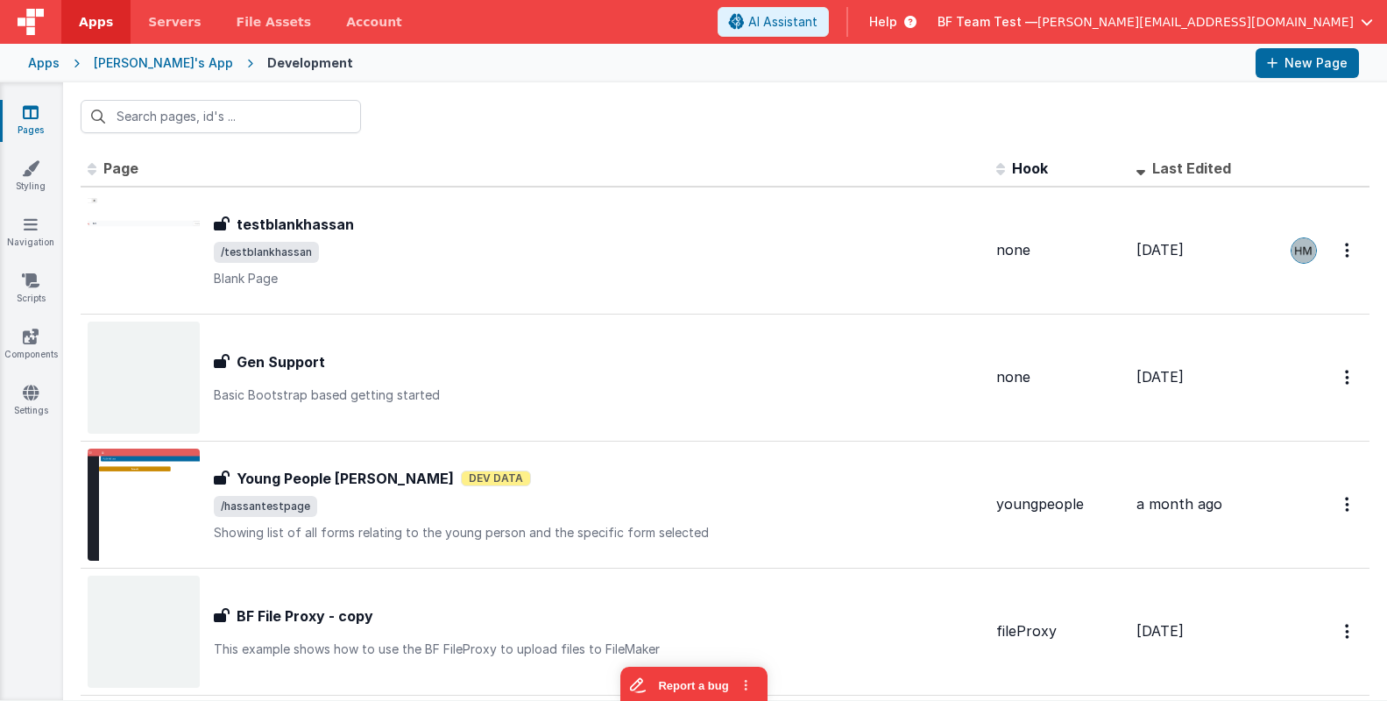
click at [1038, 27] on span "BF Team Test —" at bounding box center [988, 22] width 100 height 18
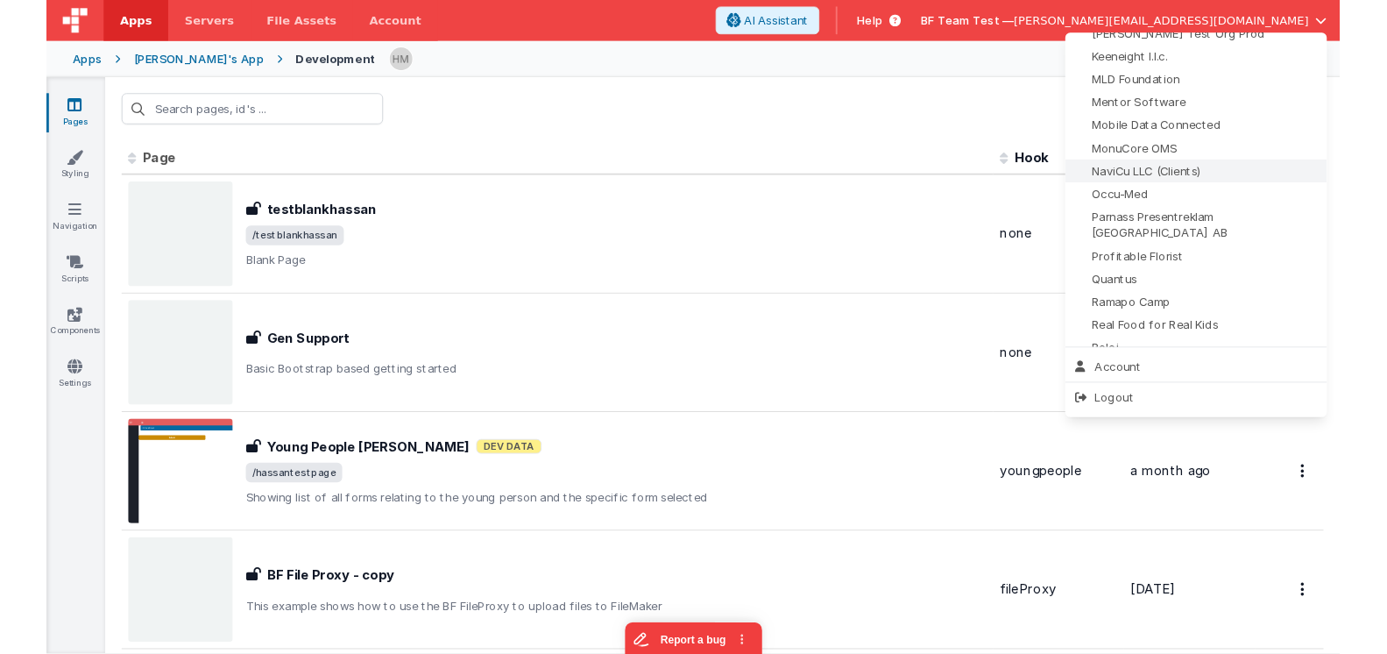
scroll to position [755, 0]
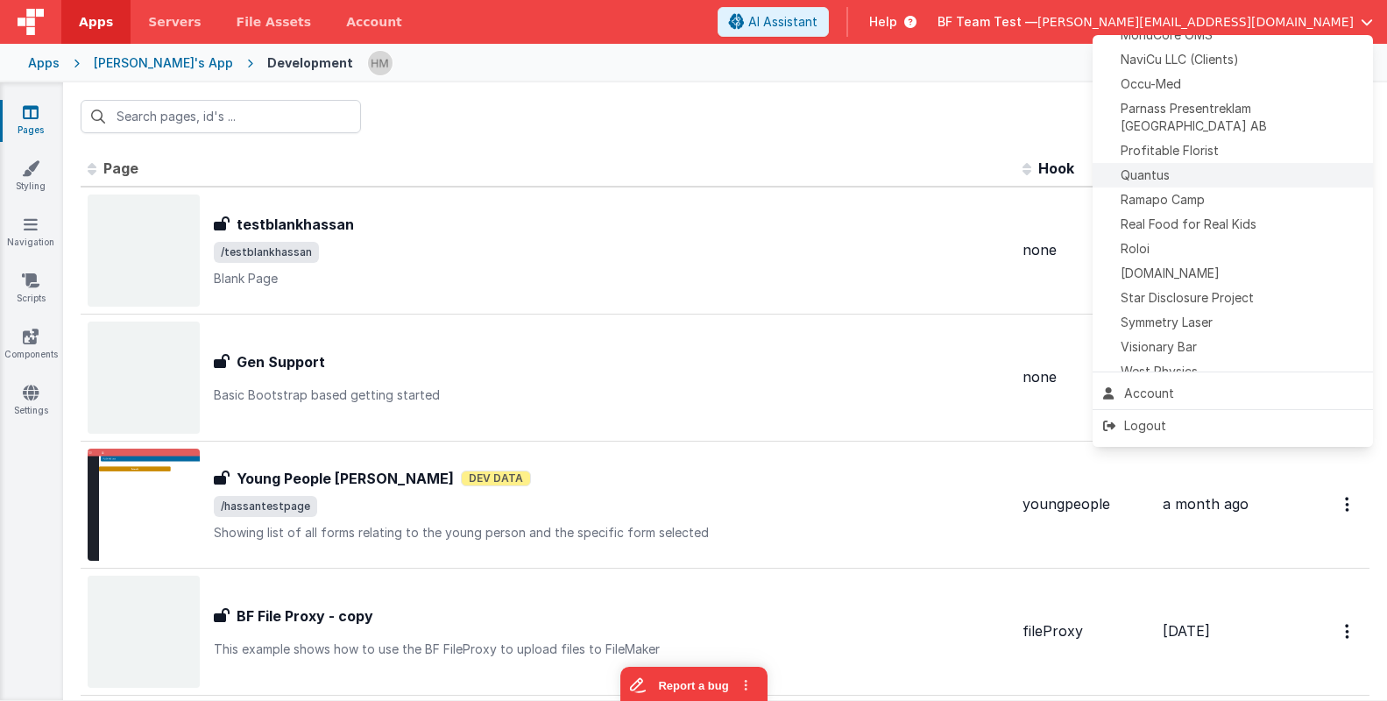
click at [1184, 167] on div "Quantus" at bounding box center [1232, 176] width 259 height 18
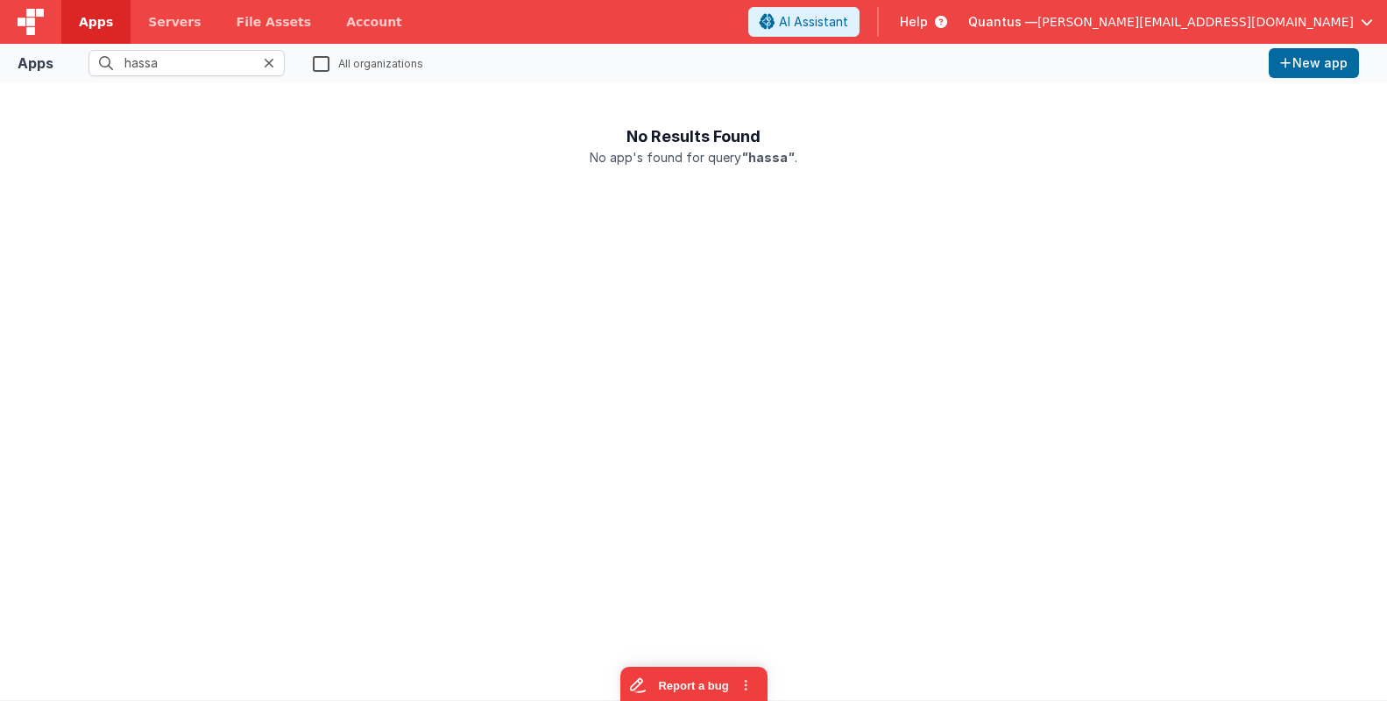
click at [275, 57] on div at bounding box center [274, 63] width 21 height 26
click at [272, 60] on icon at bounding box center [269, 63] width 11 height 14
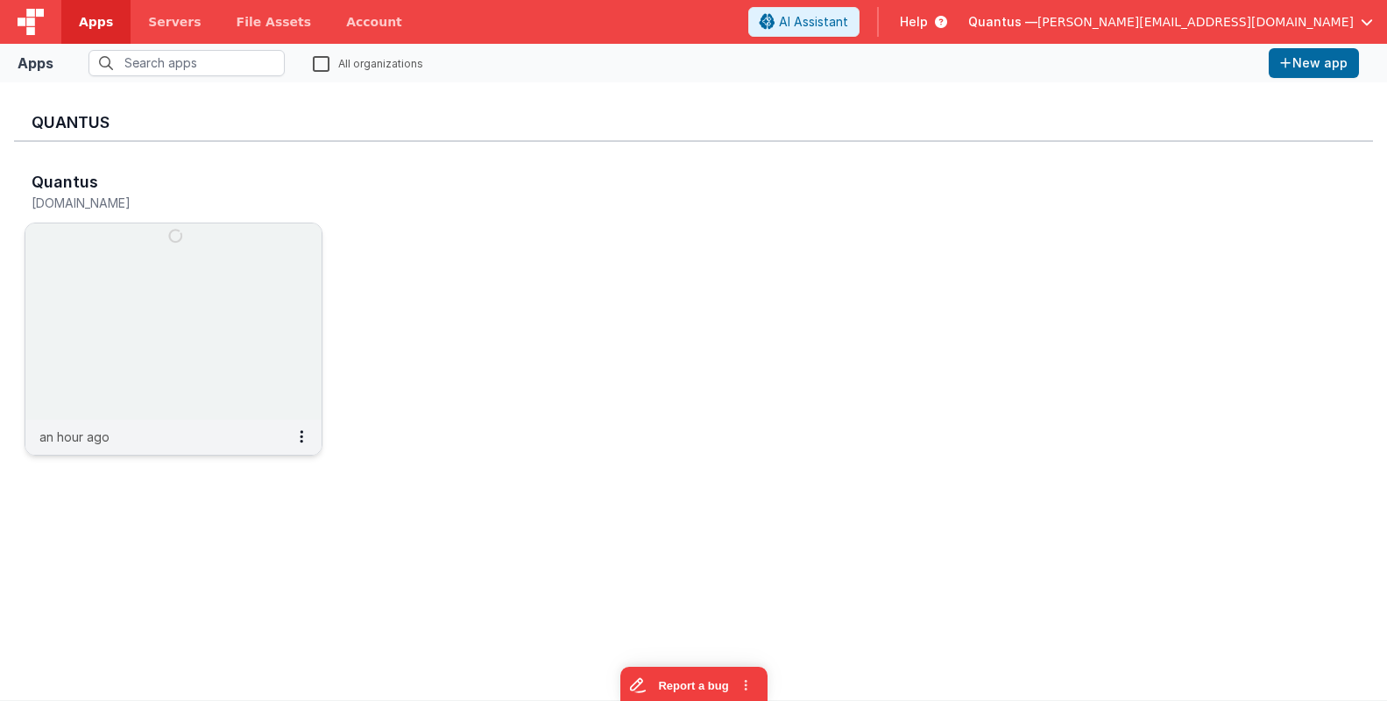
click at [167, 270] on img at bounding box center [173, 321] width 296 height 196
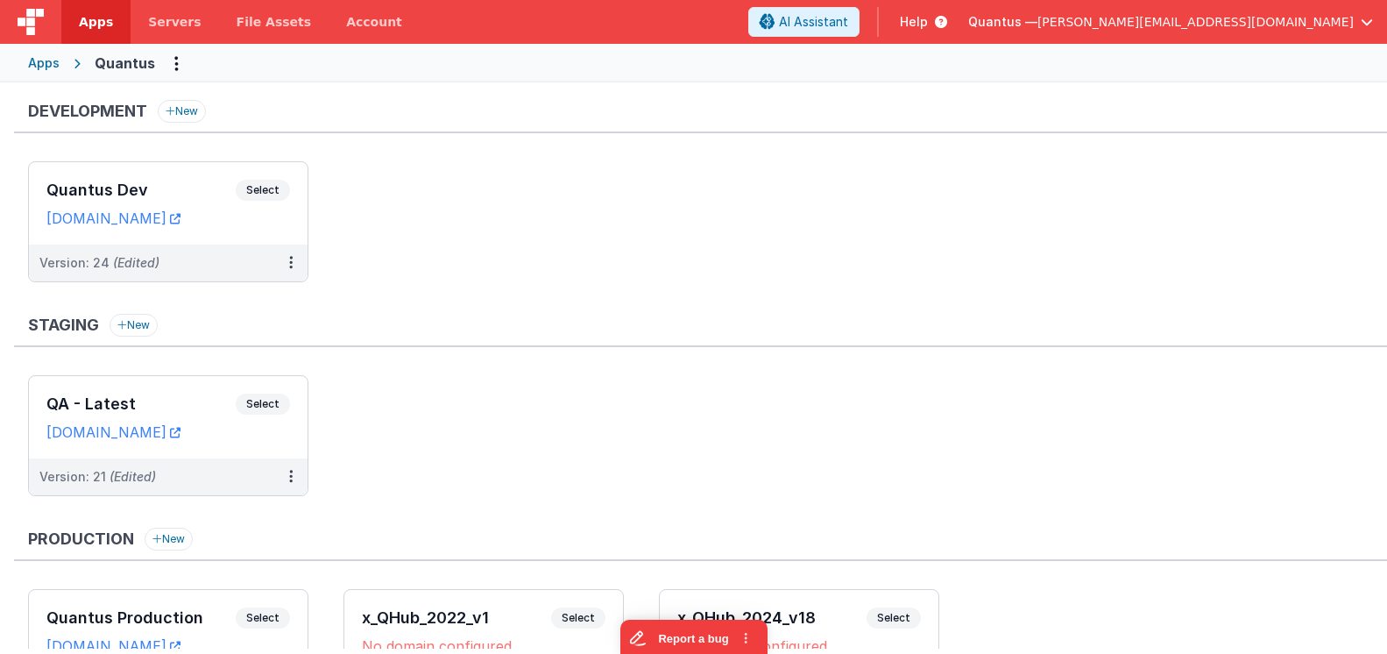
click at [82, 18] on span "Apps" at bounding box center [96, 22] width 34 height 18
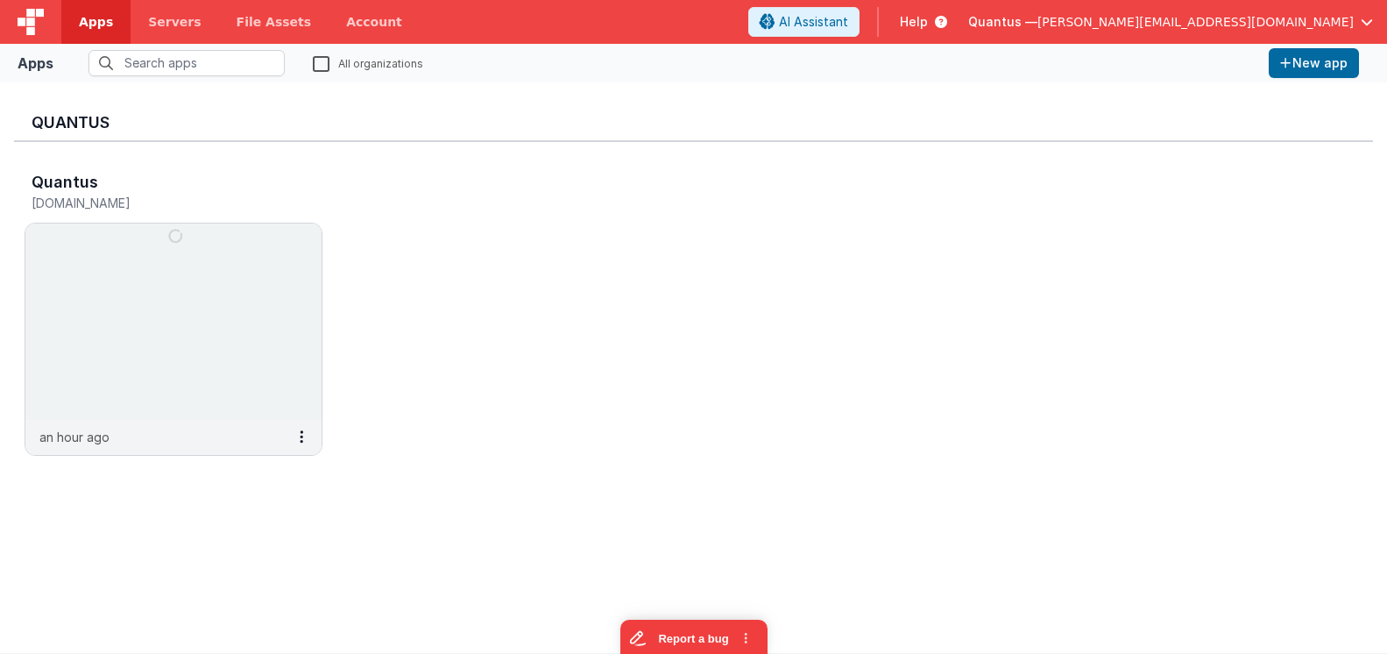
click at [323, 54] on fieldset "All organizations" at bounding box center [661, 63] width 1202 height 26
click at [315, 67] on label "All organizations" at bounding box center [368, 62] width 110 height 17
click at [0, 0] on input "All organizations" at bounding box center [0, 0] width 0 height 0
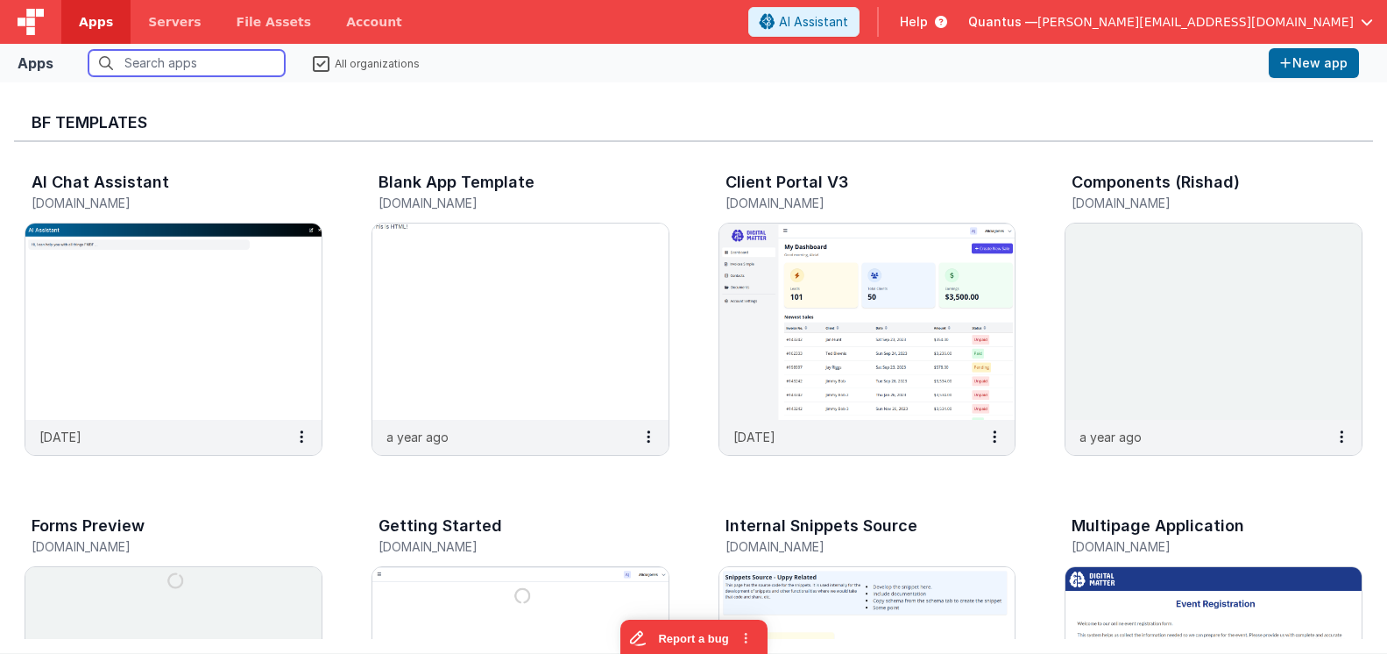
click at [210, 67] on input "text" at bounding box center [187, 63] width 196 height 26
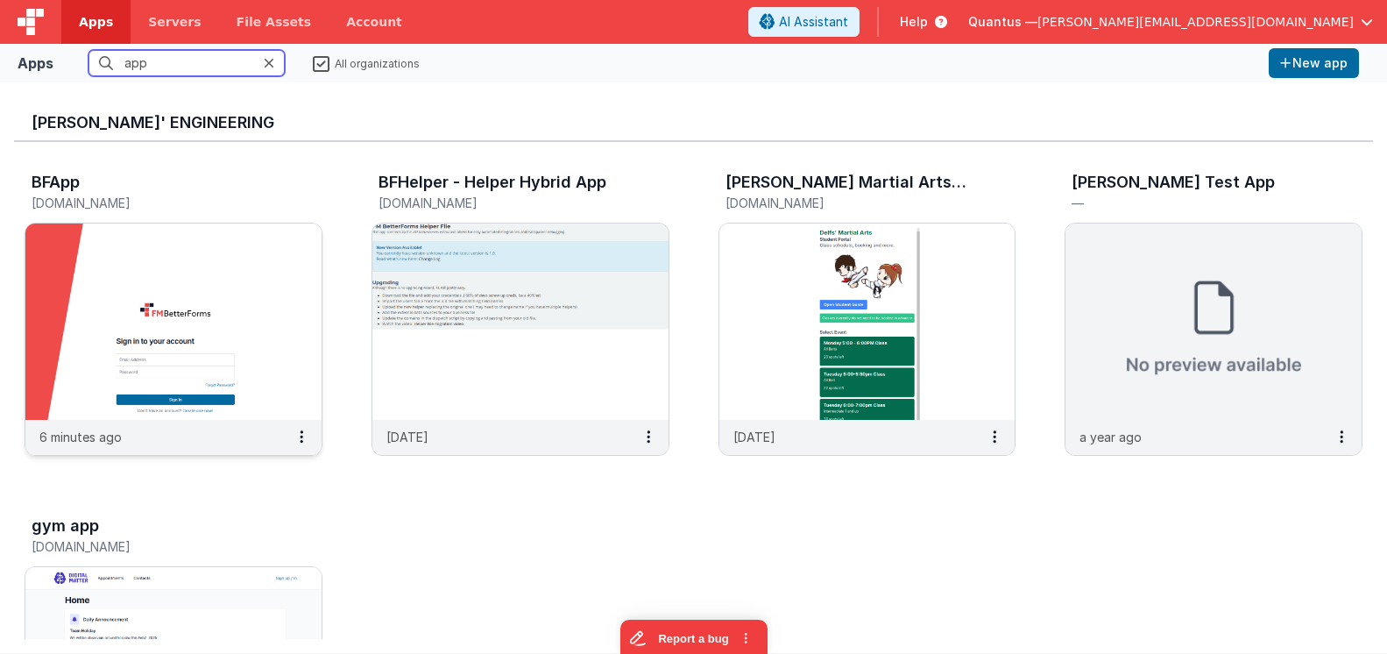
type input "app"
click at [223, 260] on img at bounding box center [173, 321] width 296 height 196
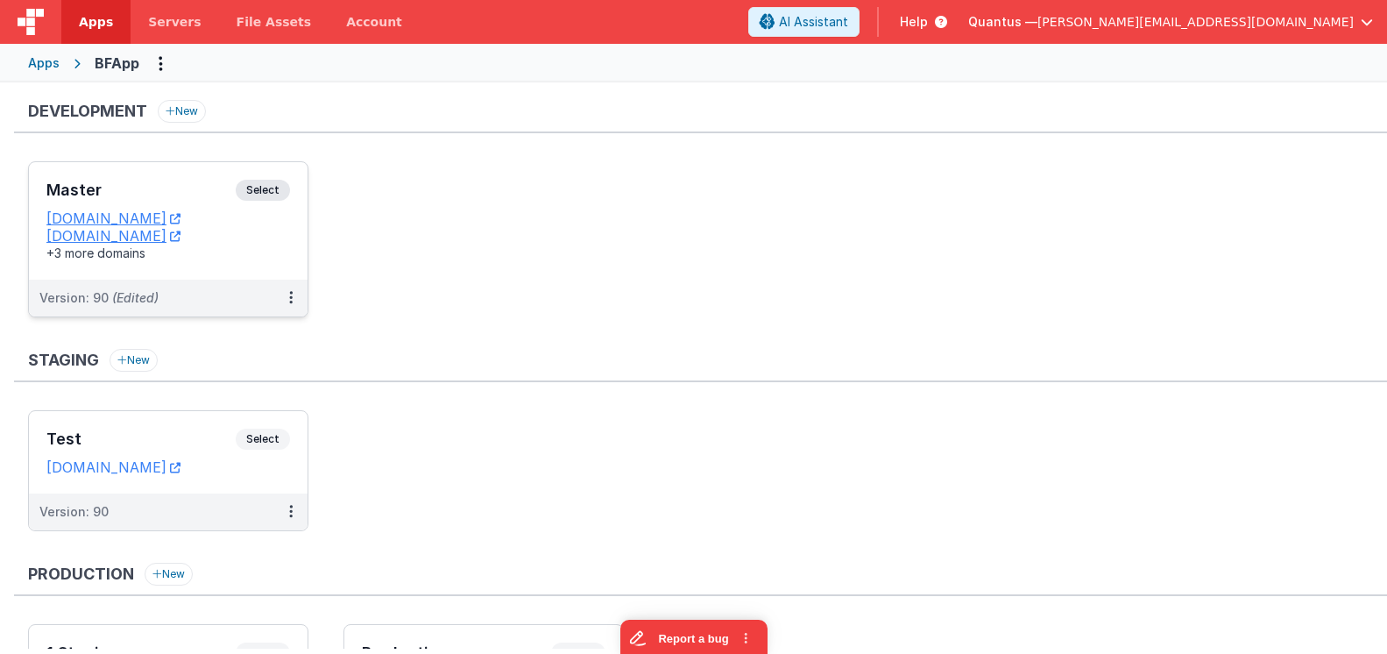
click at [282, 184] on span "Select" at bounding box center [263, 190] width 54 height 21
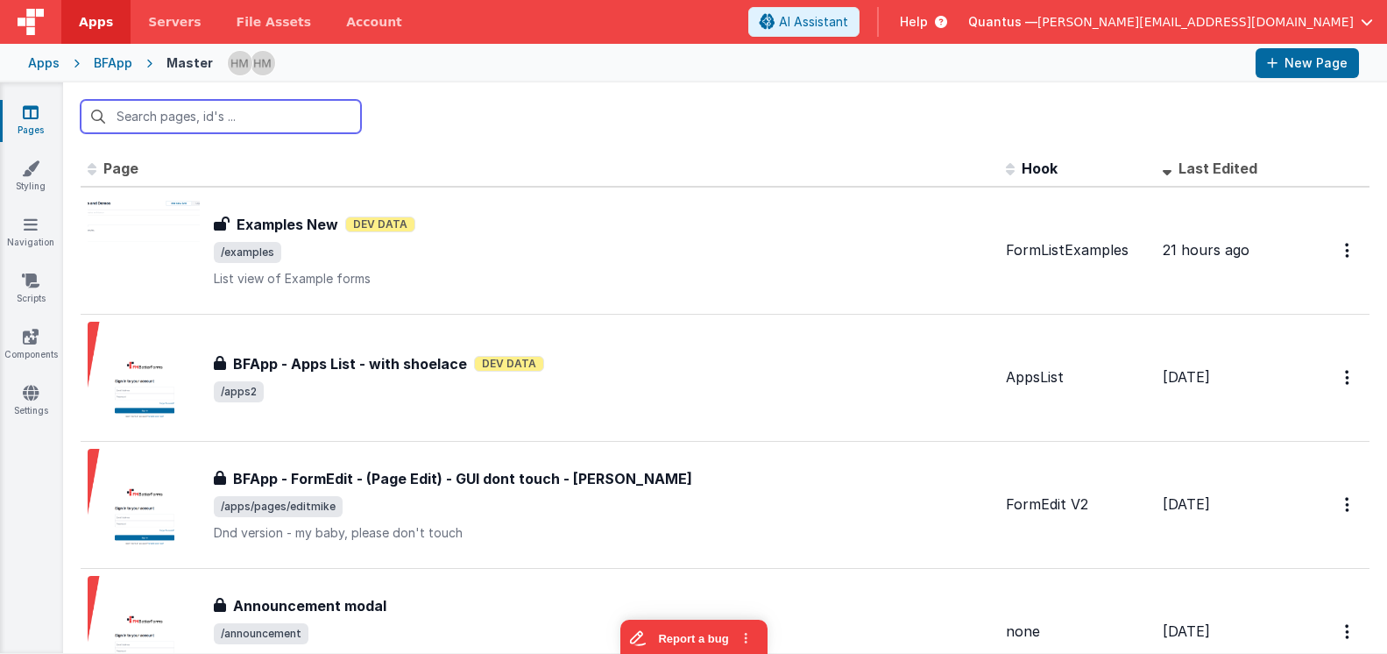
click at [305, 121] on input "text" at bounding box center [221, 116] width 280 height 33
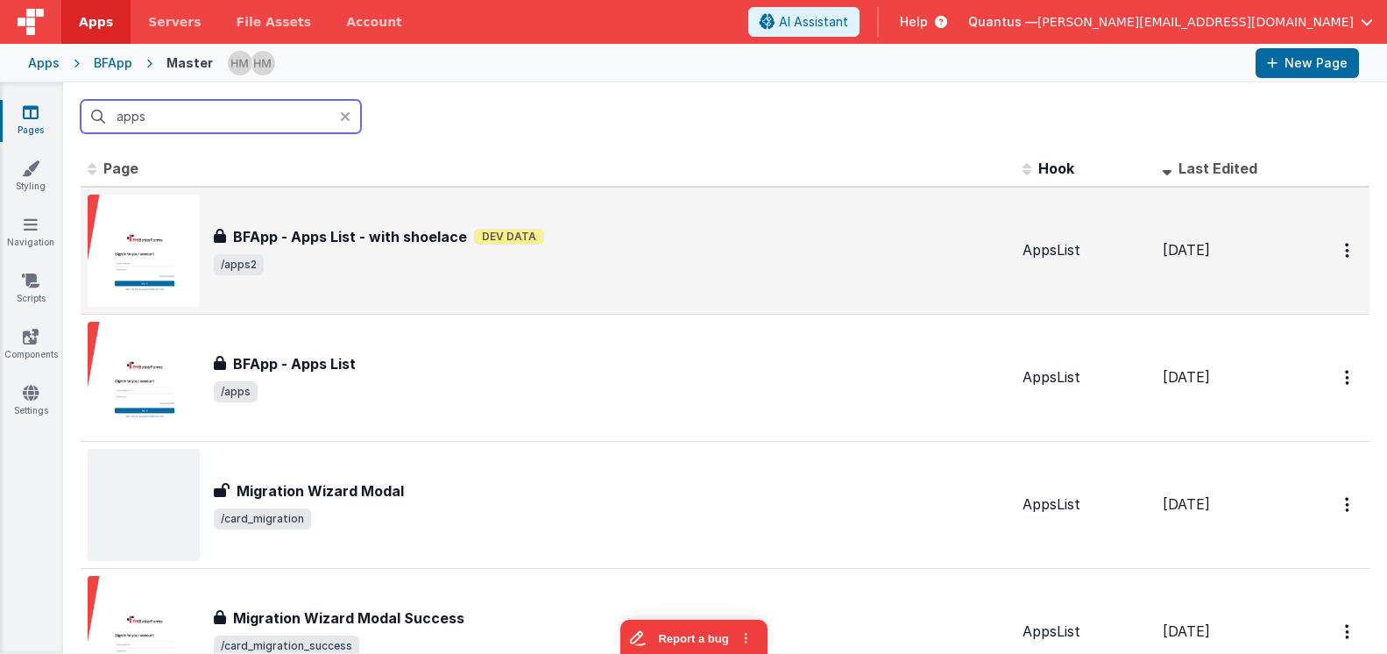
type input "apps"
click at [663, 285] on div "BFApp - Apps List - with shoelace BFApp - Apps List - with shoelace Dev Data /a…" at bounding box center [548, 251] width 921 height 112
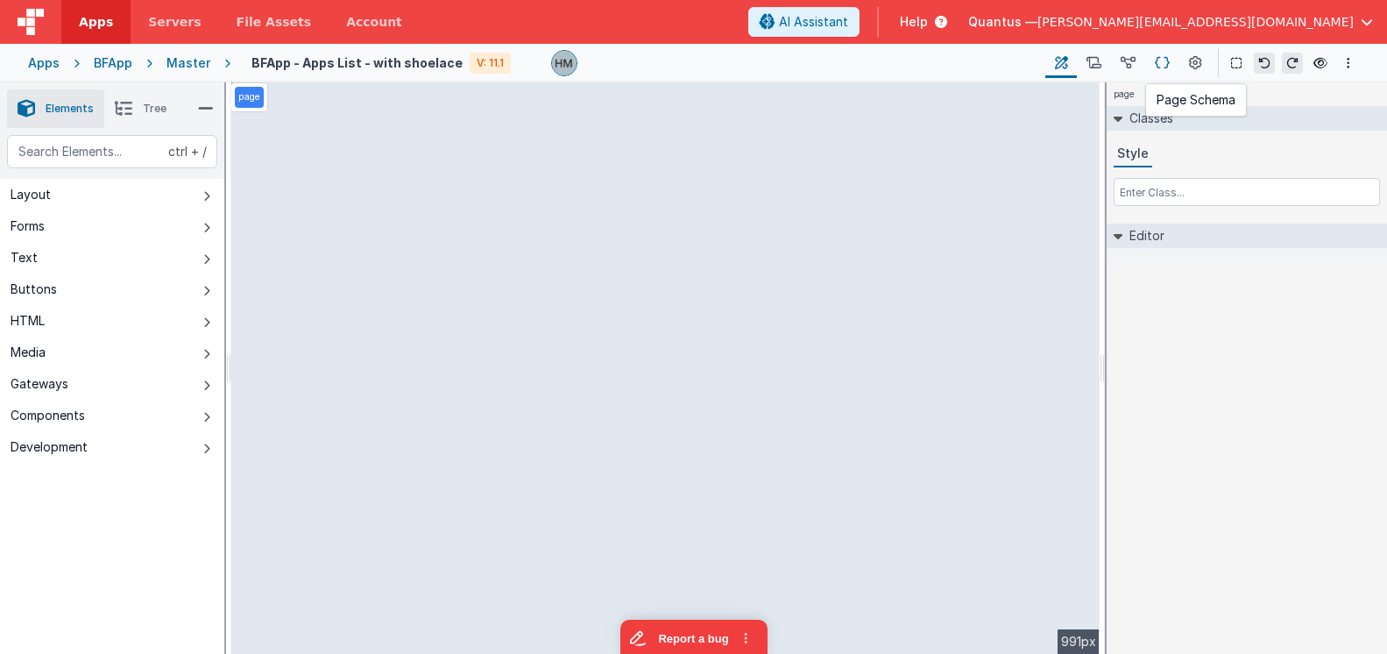
click at [1159, 61] on icon at bounding box center [1162, 63] width 15 height 18
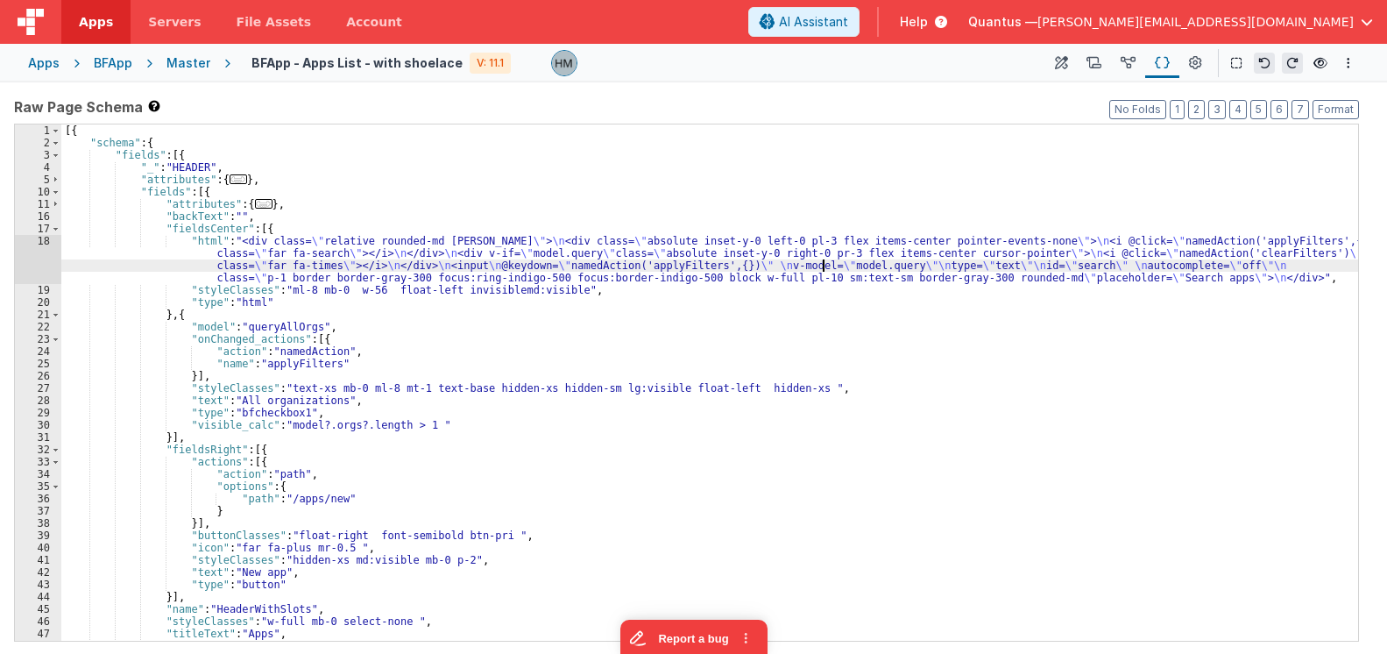
click at [820, 262] on div "[{ "schema" : { "fields" : [{ "_" : "HEADER" , "attributes" : { ... } , "fields…" at bounding box center [709, 394] width 1297 height 541
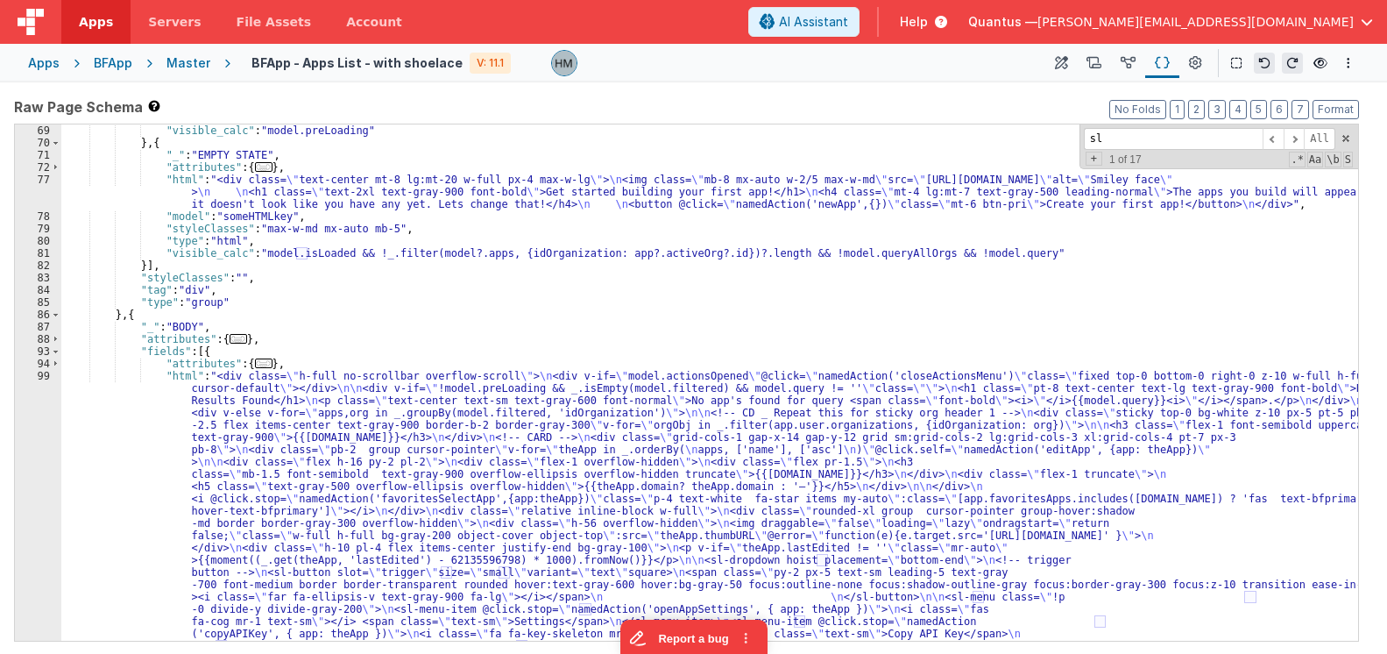
scroll to position [919, 0]
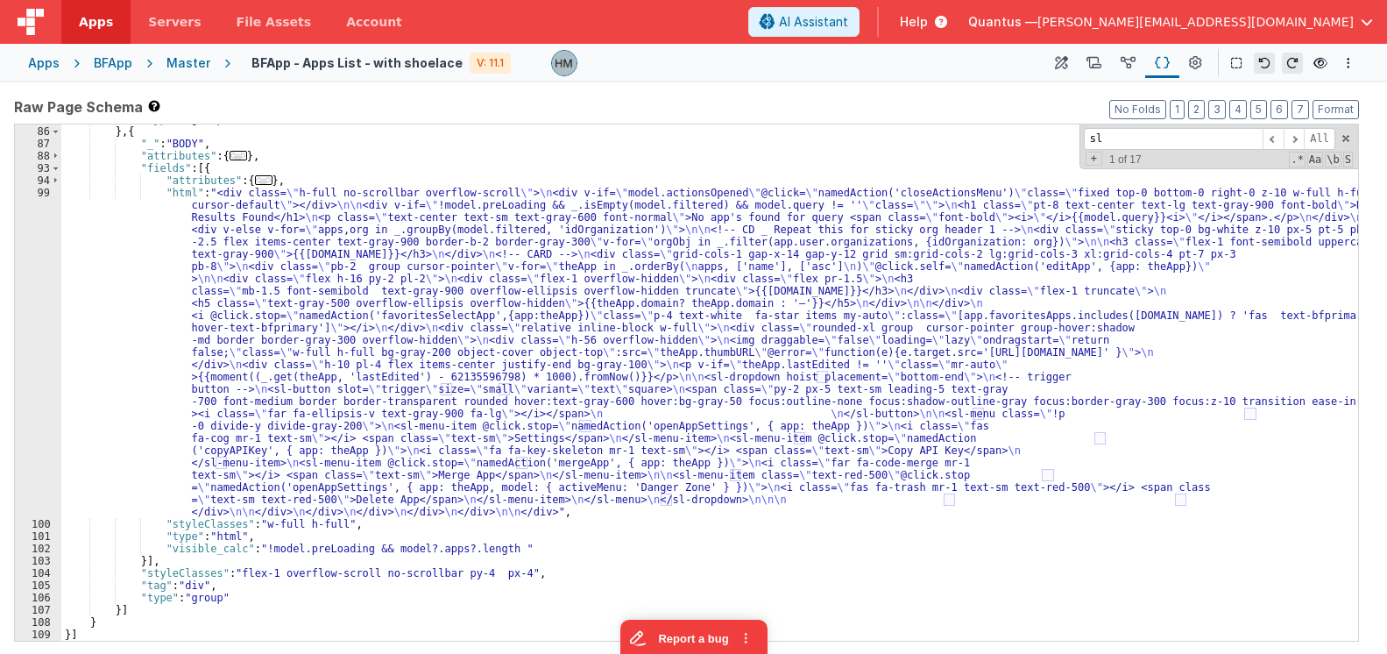
drag, startPoint x: 1175, startPoint y: 137, endPoint x: 878, endPoint y: 82, distance: 302.0
click at [1084, 128] on input "sl" at bounding box center [1173, 139] width 179 height 22
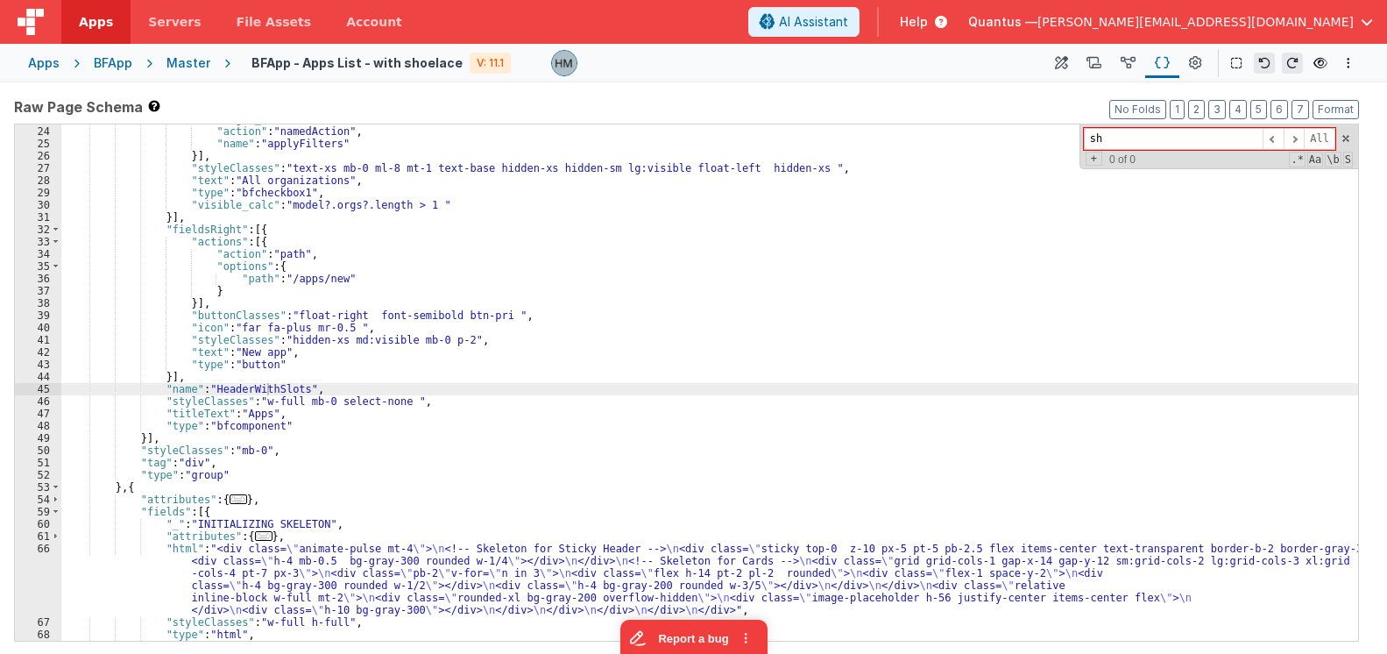
scroll to position [870, 0]
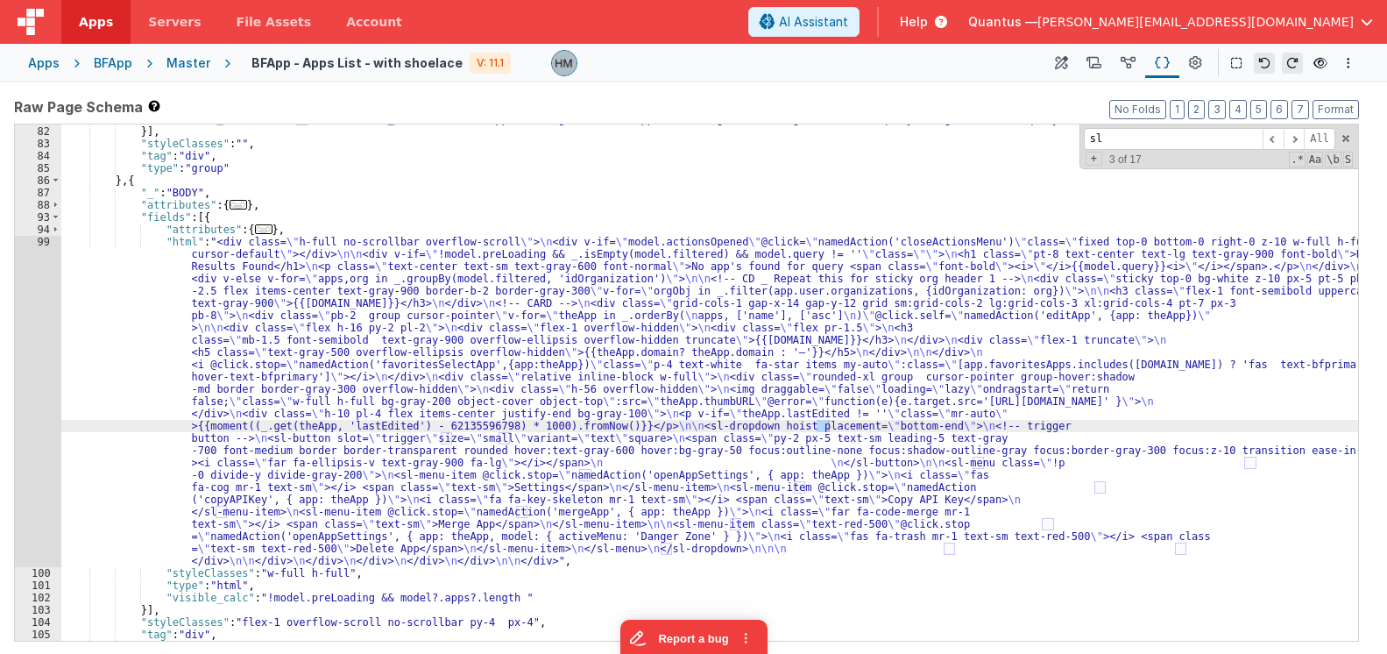
type input "sl"
click at [174, 273] on div ""visible_calc" : "model.isLoaded && !_.filter(model?.apps, {idOrganization: app…" at bounding box center [709, 383] width 1297 height 541
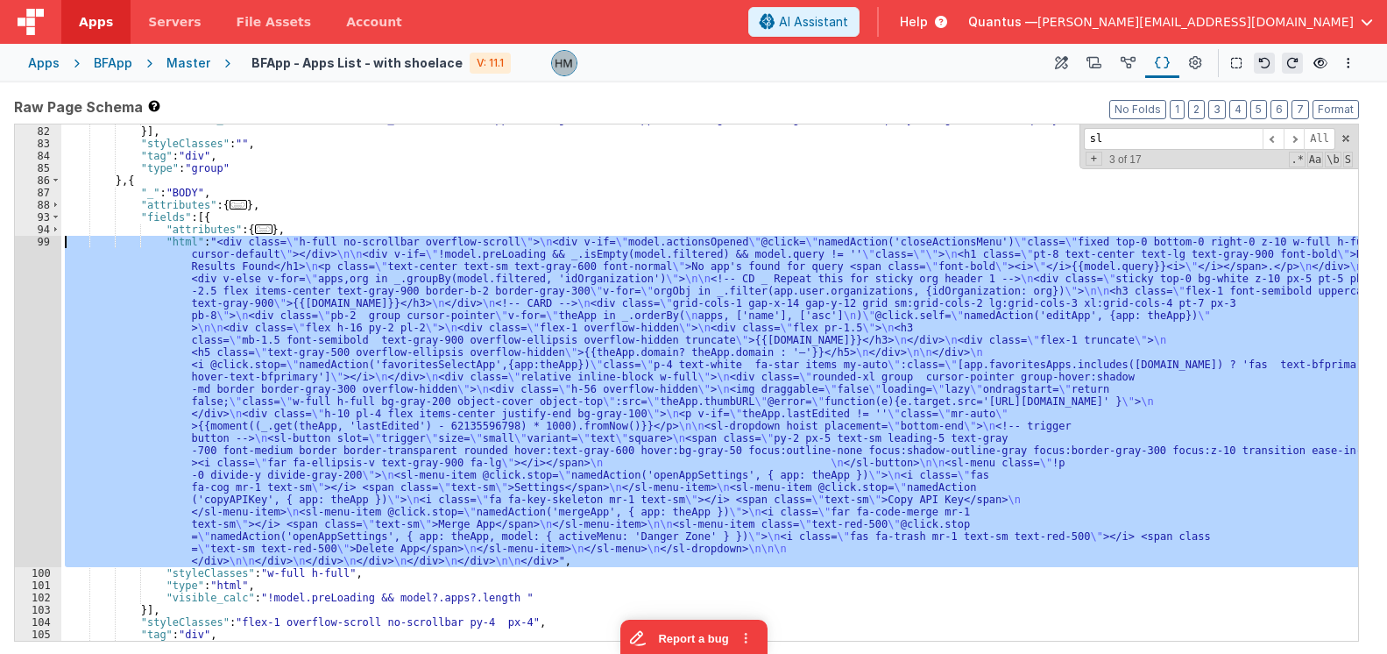
click at [39, 241] on div "99" at bounding box center [38, 401] width 46 height 331
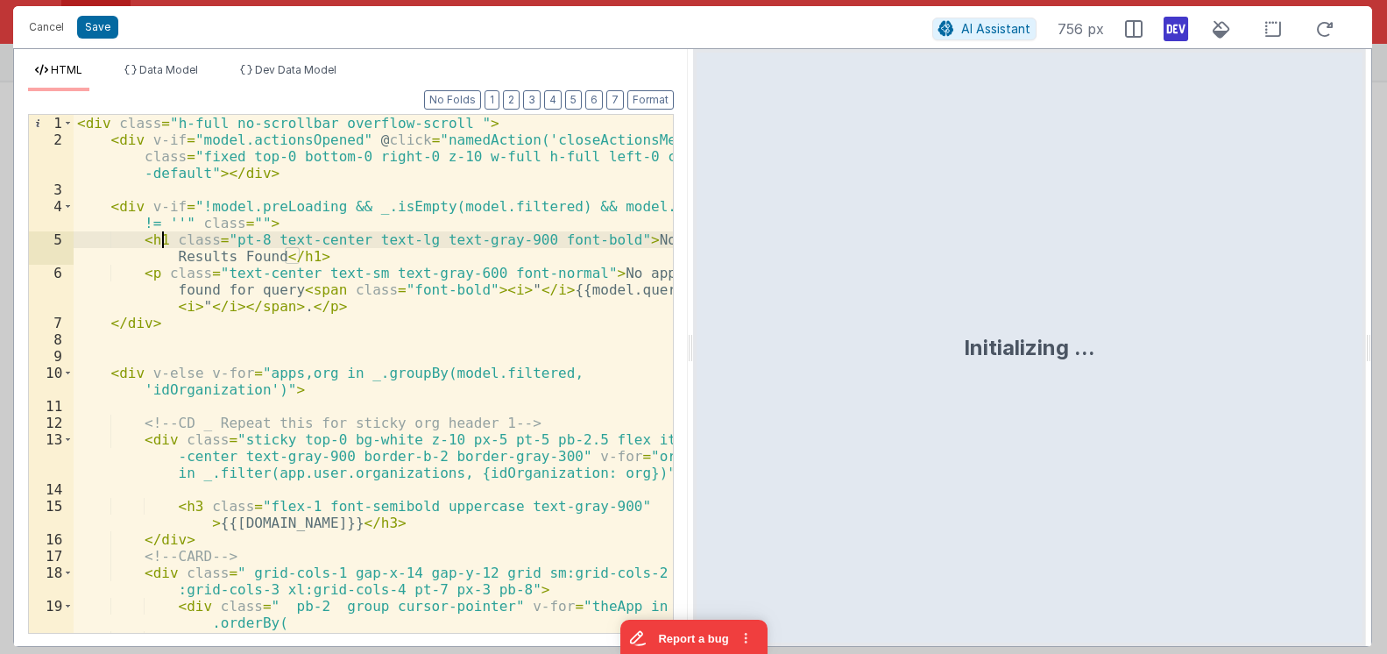
click at [166, 242] on div "< div class = "h-full no-scrollbar overflow-scroll " > < div v-if = "model.acti…" at bounding box center [373, 390] width 599 height 551
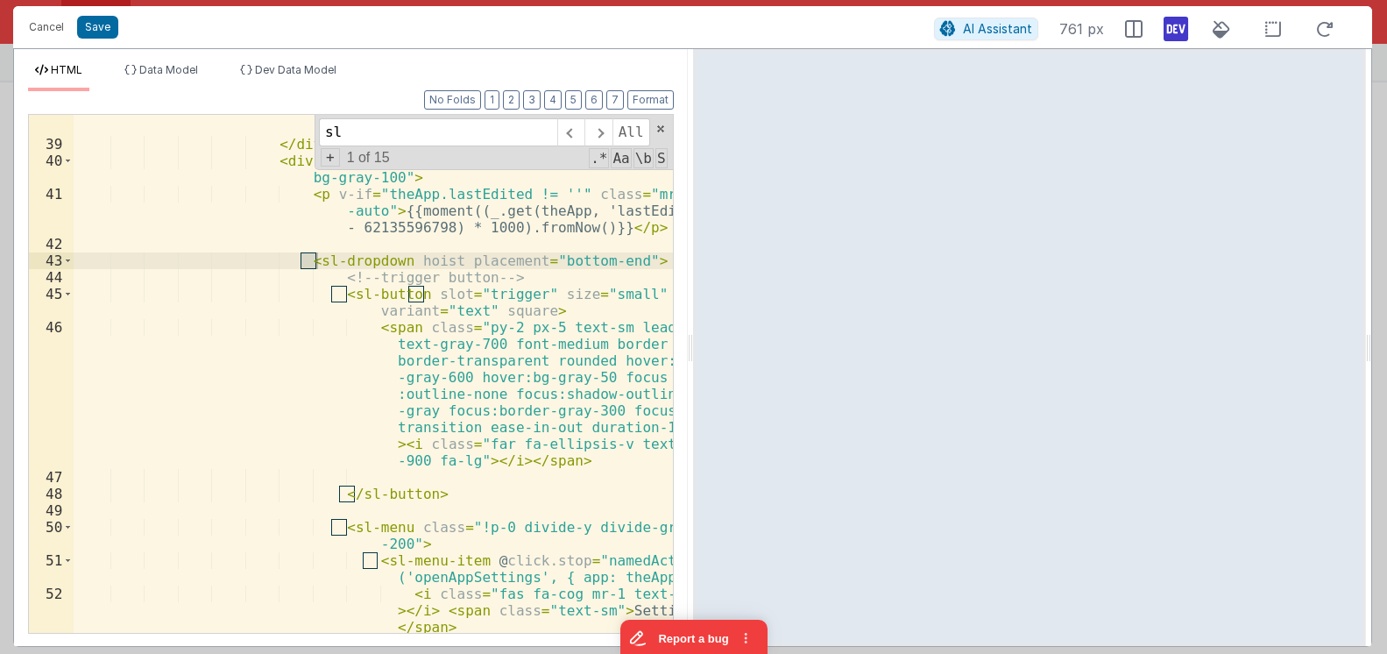
scroll to position [1045, 0]
type input "sl"
click at [69, 293] on span at bounding box center [68, 294] width 10 height 17
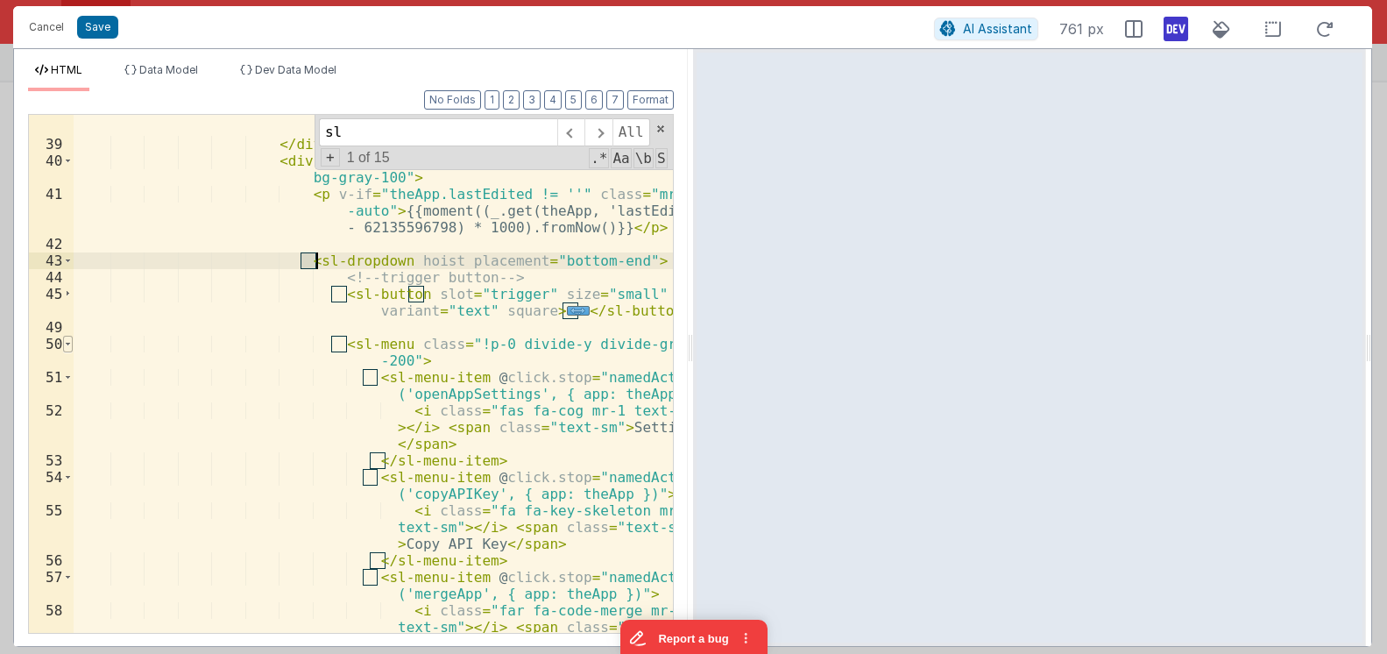
click at [69, 339] on span at bounding box center [68, 344] width 10 height 17
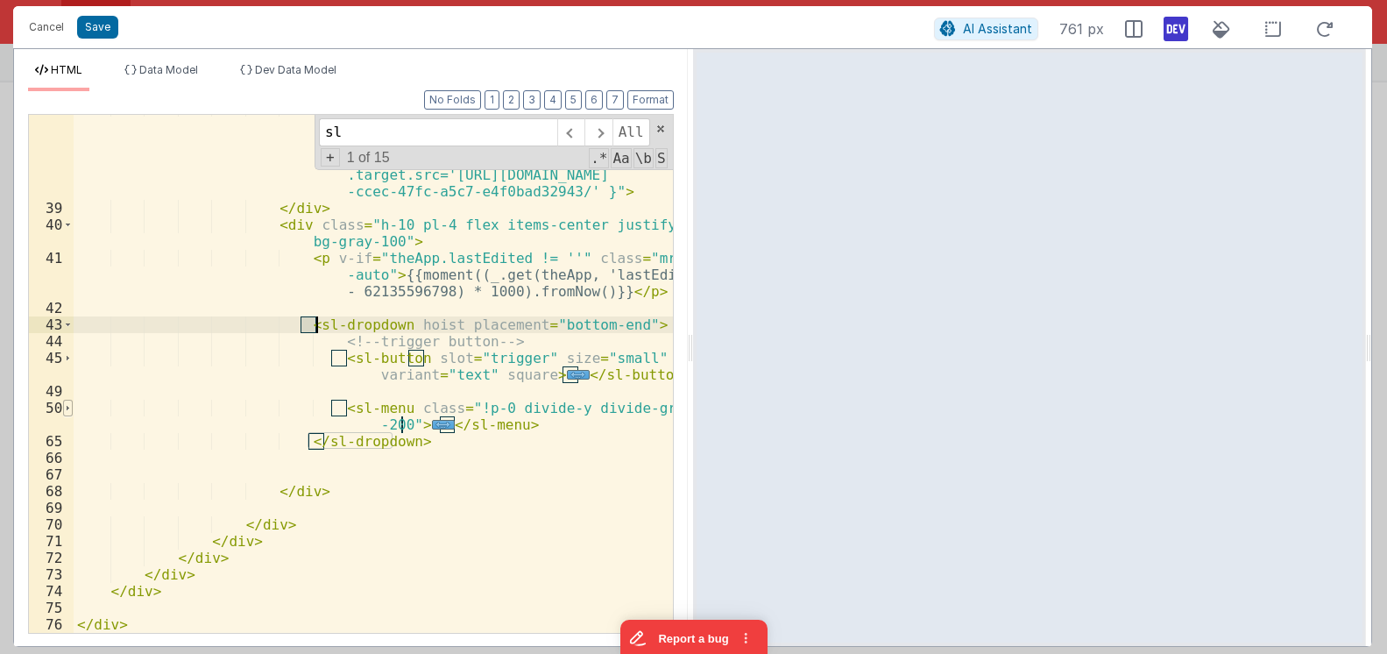
scroll to position [981, 0]
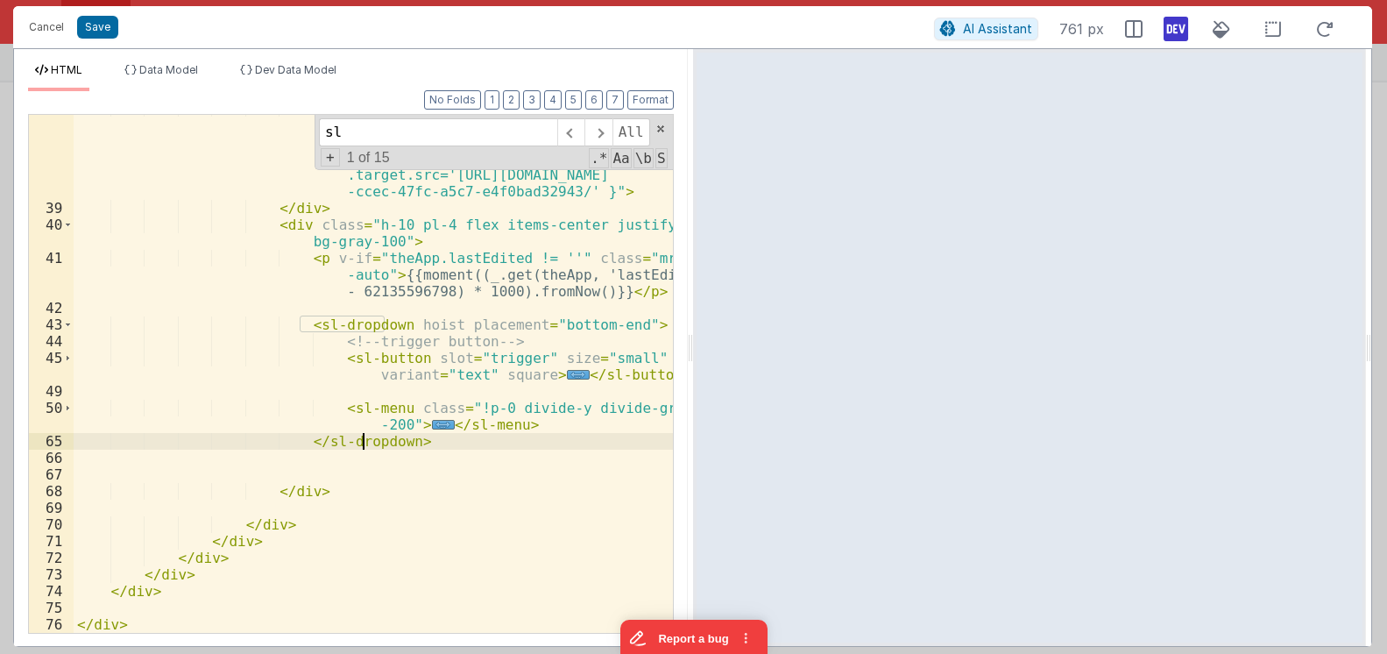
click at [363, 435] on div "< img draggable = "false" loading = "lazy" ondragstart = "return false;" class …" at bounding box center [373, 417] width 599 height 634
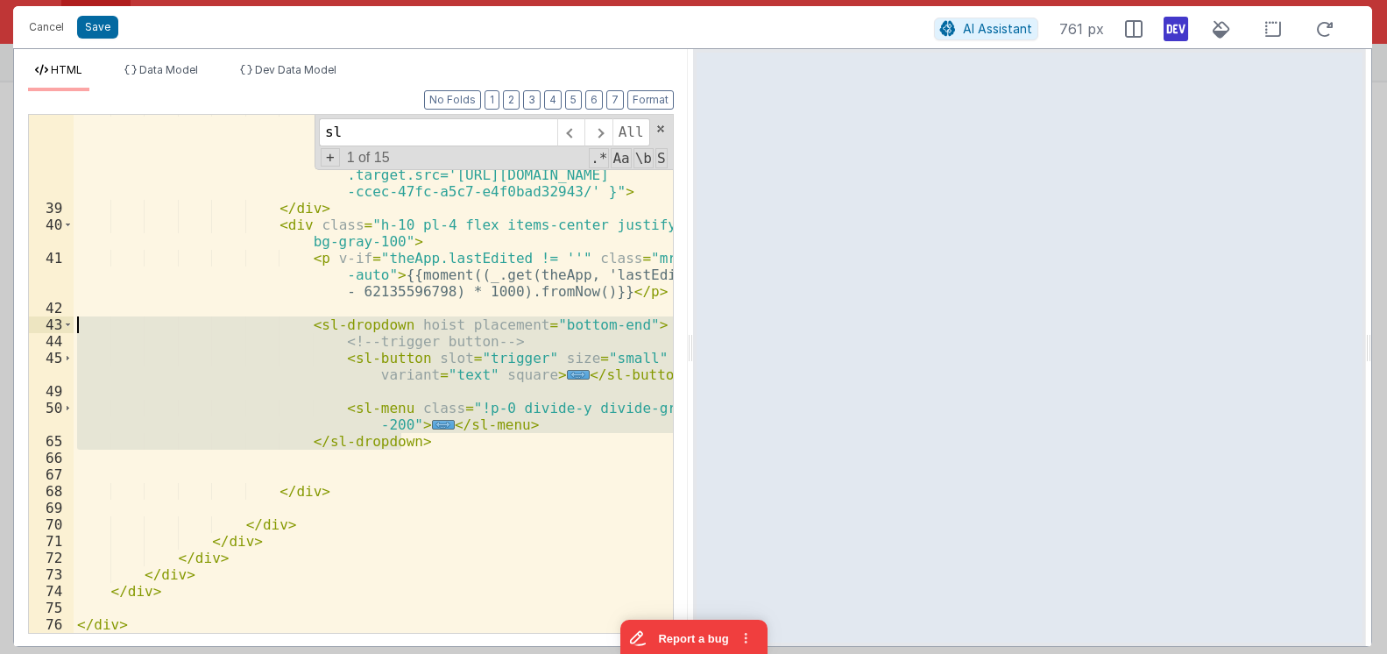
drag, startPoint x: 427, startPoint y: 439, endPoint x: 38, endPoint y: 322, distance: 406.4
click at [74, 322] on div "< img draggable = "false" loading = "lazy" ondragstart = "return false;" class …" at bounding box center [373, 374] width 599 height 518
click at [535, 379] on div "< img draggable = "false" loading = "lazy" ondragstart = "return false;" class …" at bounding box center [373, 374] width 599 height 518
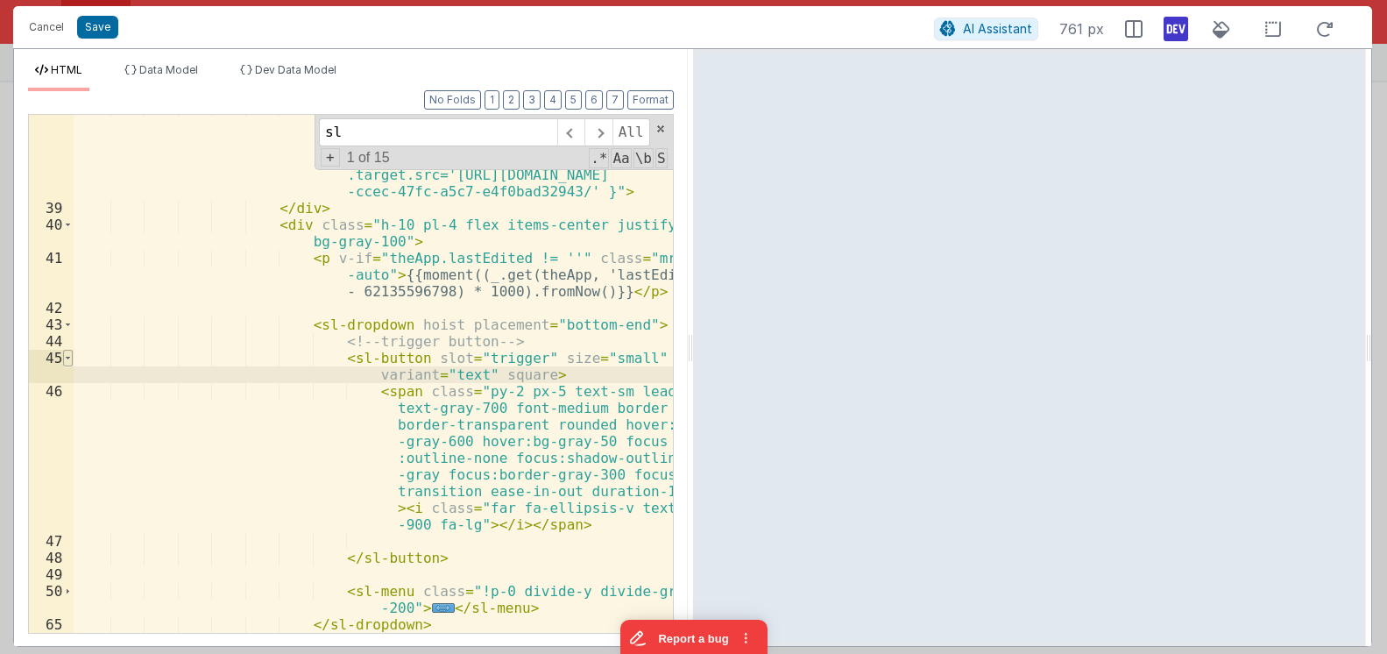
click at [63, 358] on span at bounding box center [68, 358] width 10 height 17
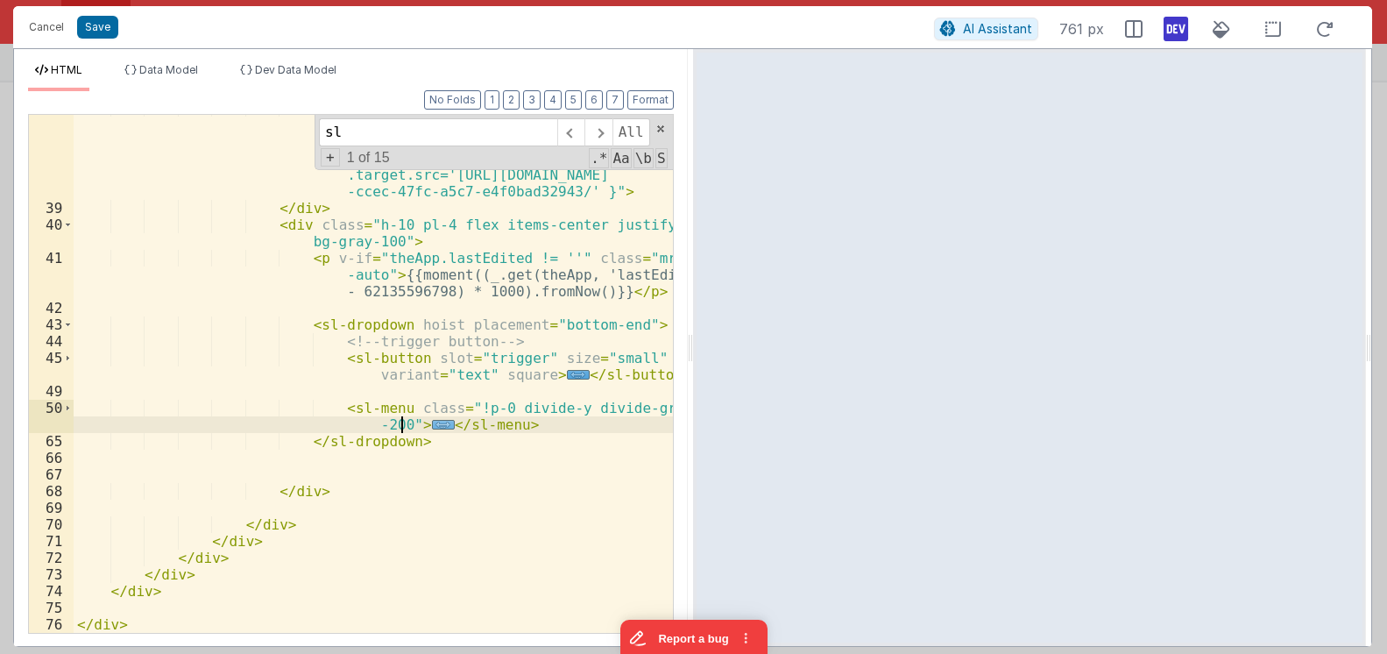
click at [432, 425] on span "..." at bounding box center [443, 425] width 23 height 10
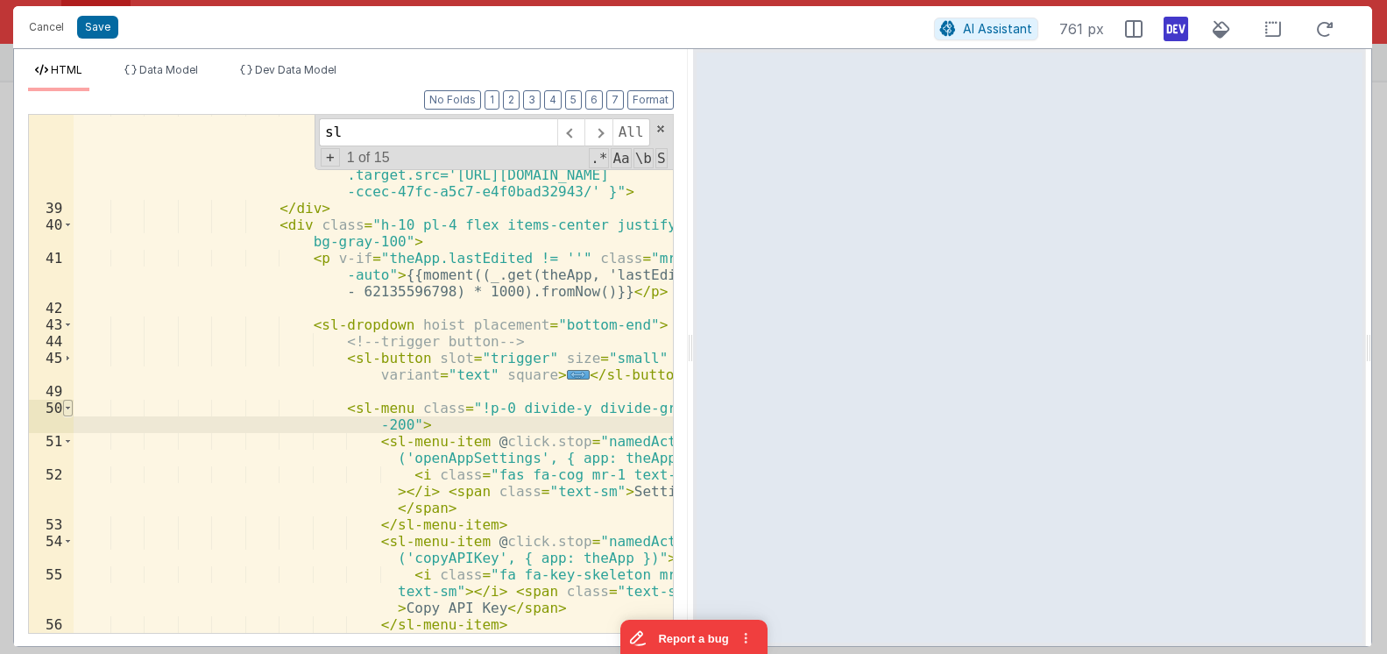
click at [67, 409] on span at bounding box center [68, 408] width 10 height 17
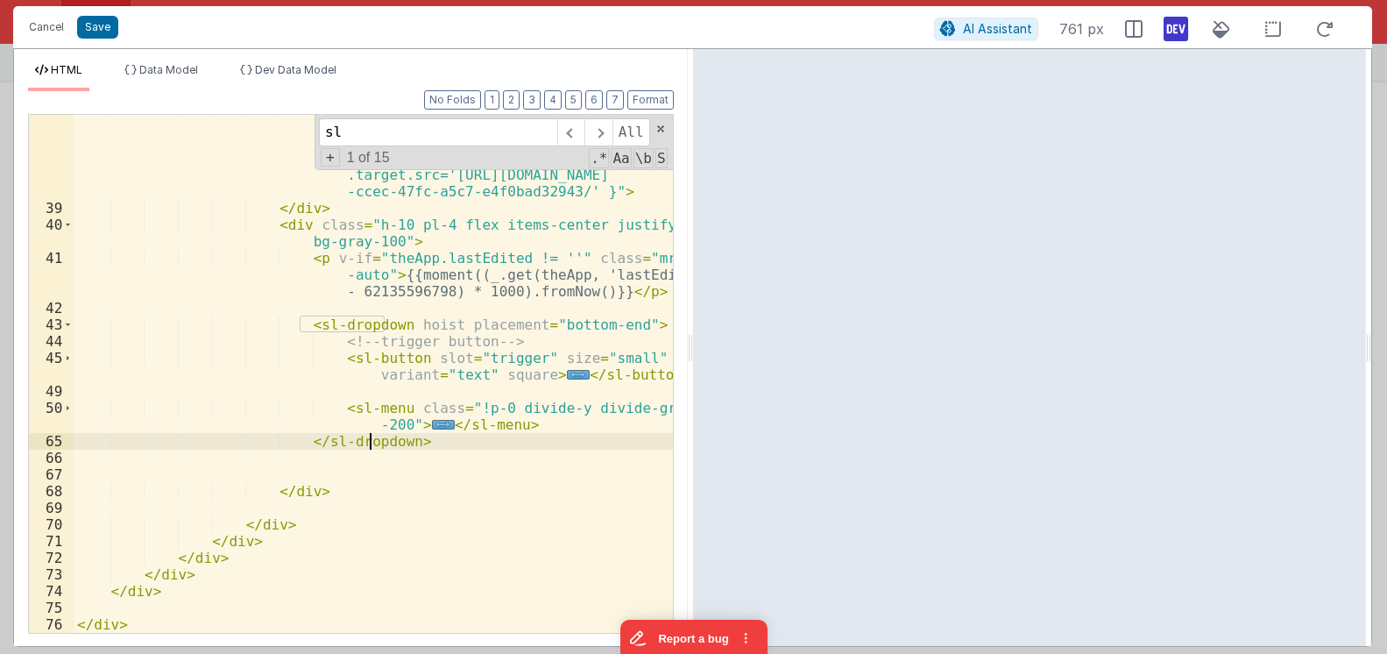
click at [370, 443] on div "< img draggable = "false" loading = "lazy" ondragstart = "return false;" class …" at bounding box center [373, 417] width 599 height 634
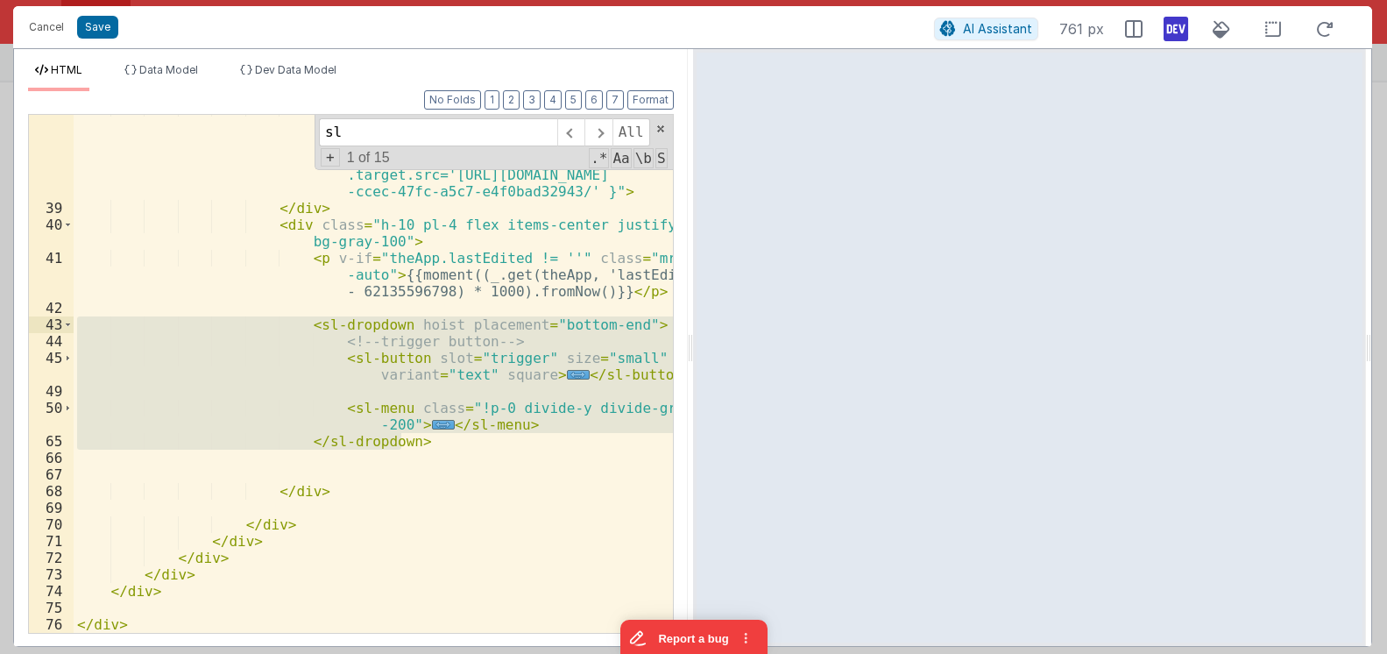
drag, startPoint x: 453, startPoint y: 447, endPoint x: 52, endPoint y: 317, distance: 421.8
click at [74, 317] on div "< img draggable = "false" loading = "lazy" ondragstart = "return false;" class …" at bounding box center [373, 374] width 599 height 518
click at [50, 30] on button "Cancel" at bounding box center [46, 27] width 53 height 25
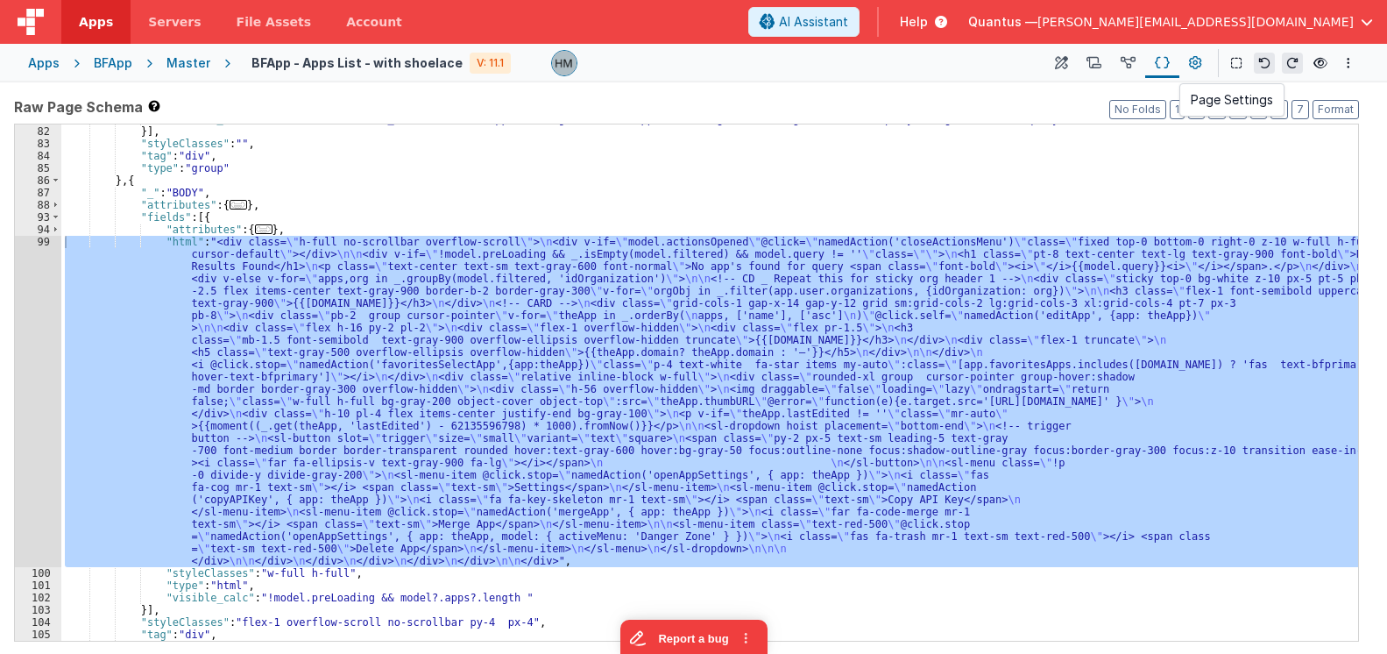
click at [1196, 63] on icon at bounding box center [1195, 63] width 13 height 18
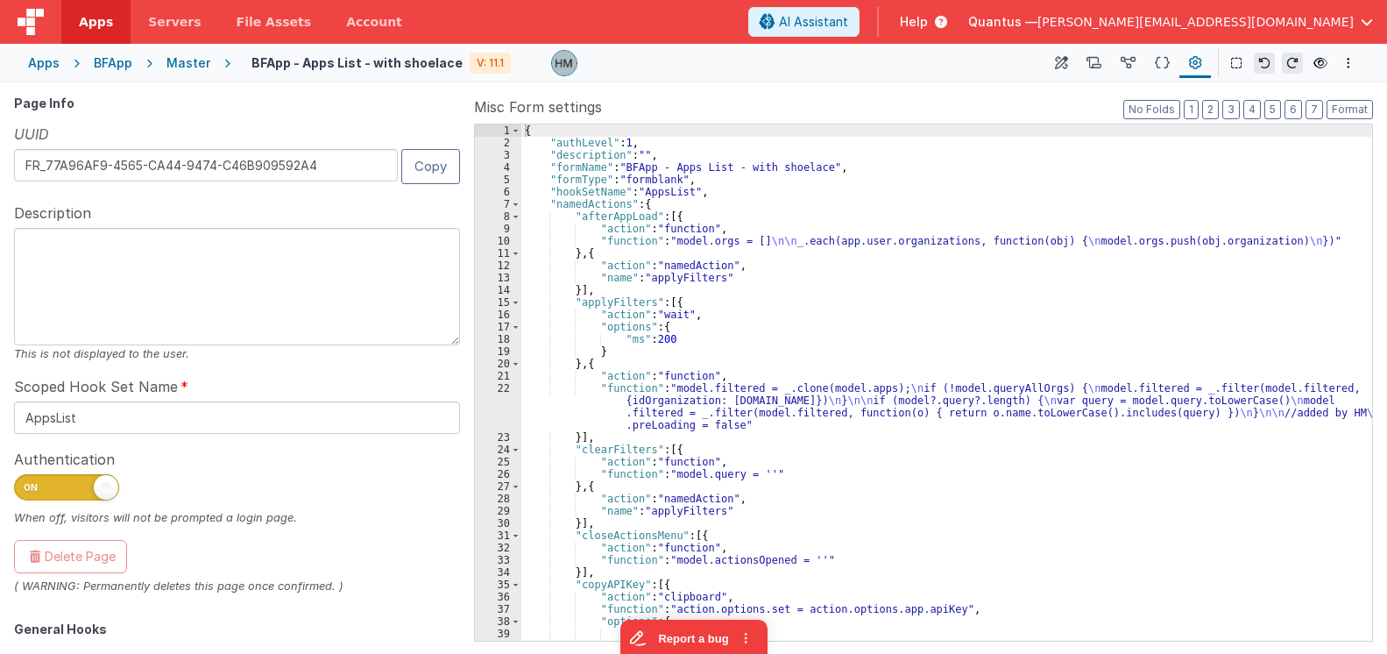
click at [976, 241] on div "{ "authLevel" : 1 , "description" : "" , "formName" : "BFApp - Apps List - with…" at bounding box center [946, 394] width 851 height 541
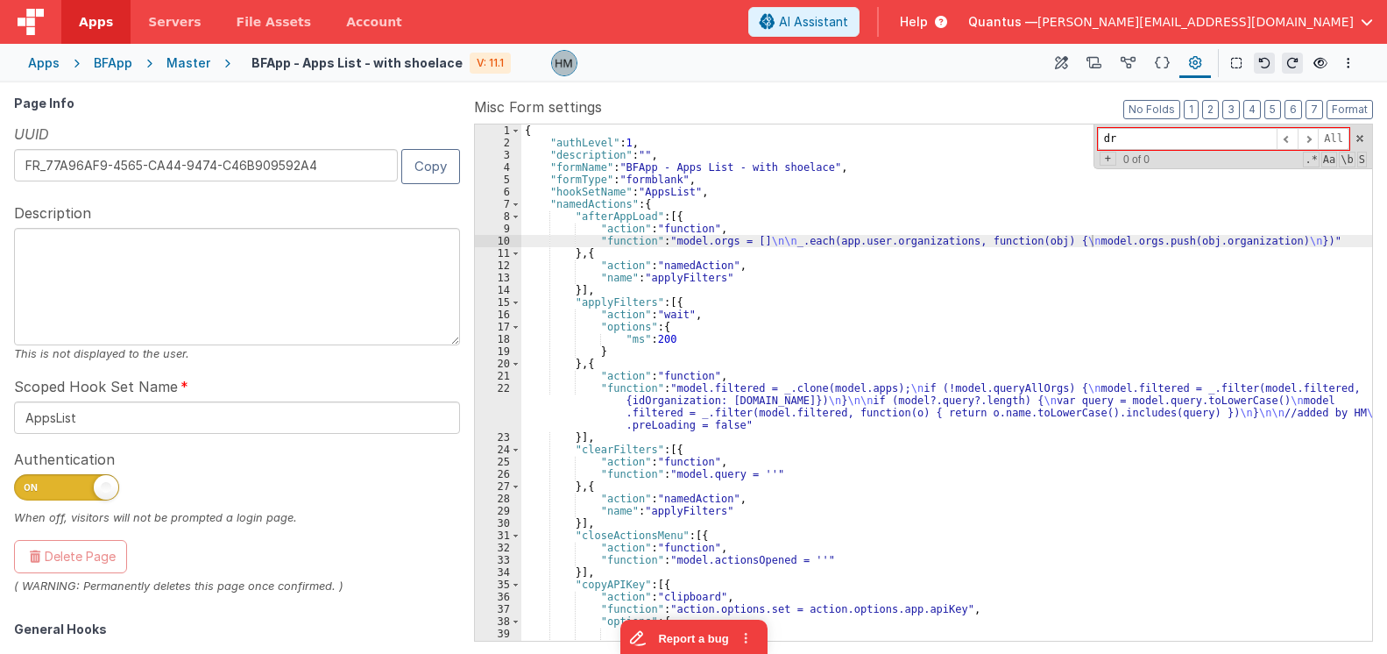
type input "d"
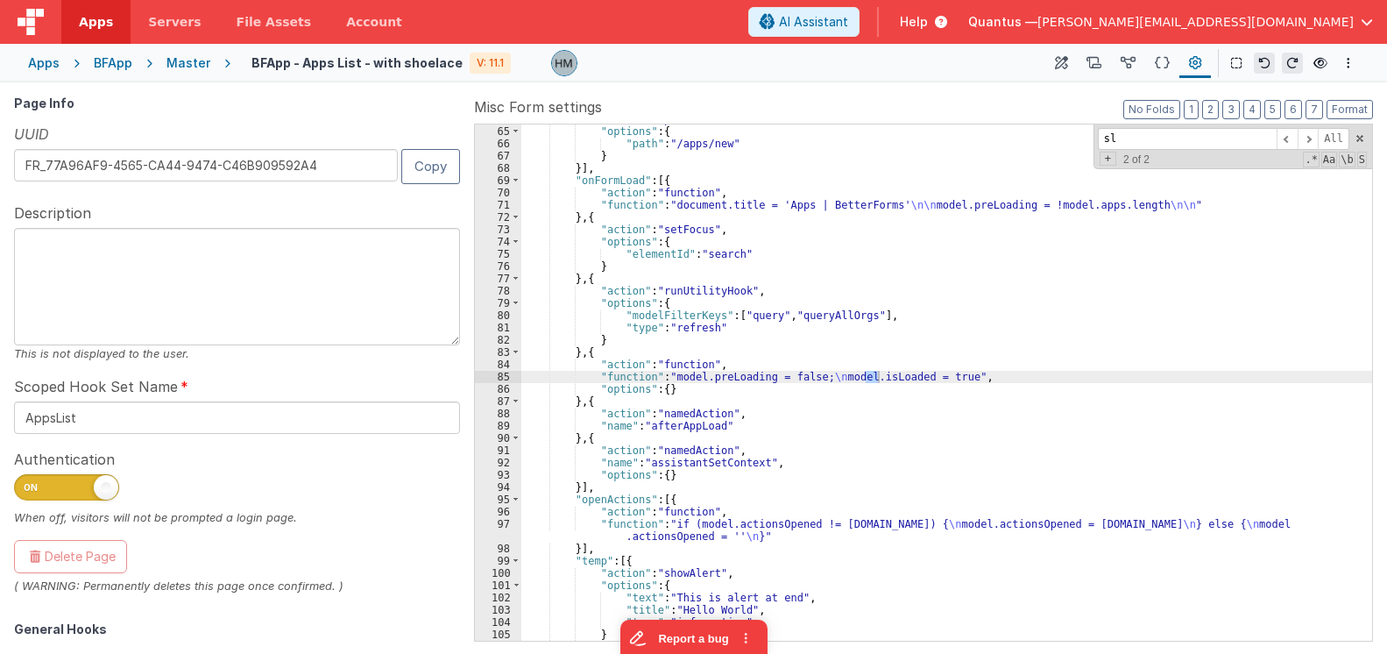
scroll to position [833, 0]
type input "sl"
click at [1305, 141] on span at bounding box center [1308, 139] width 21 height 22
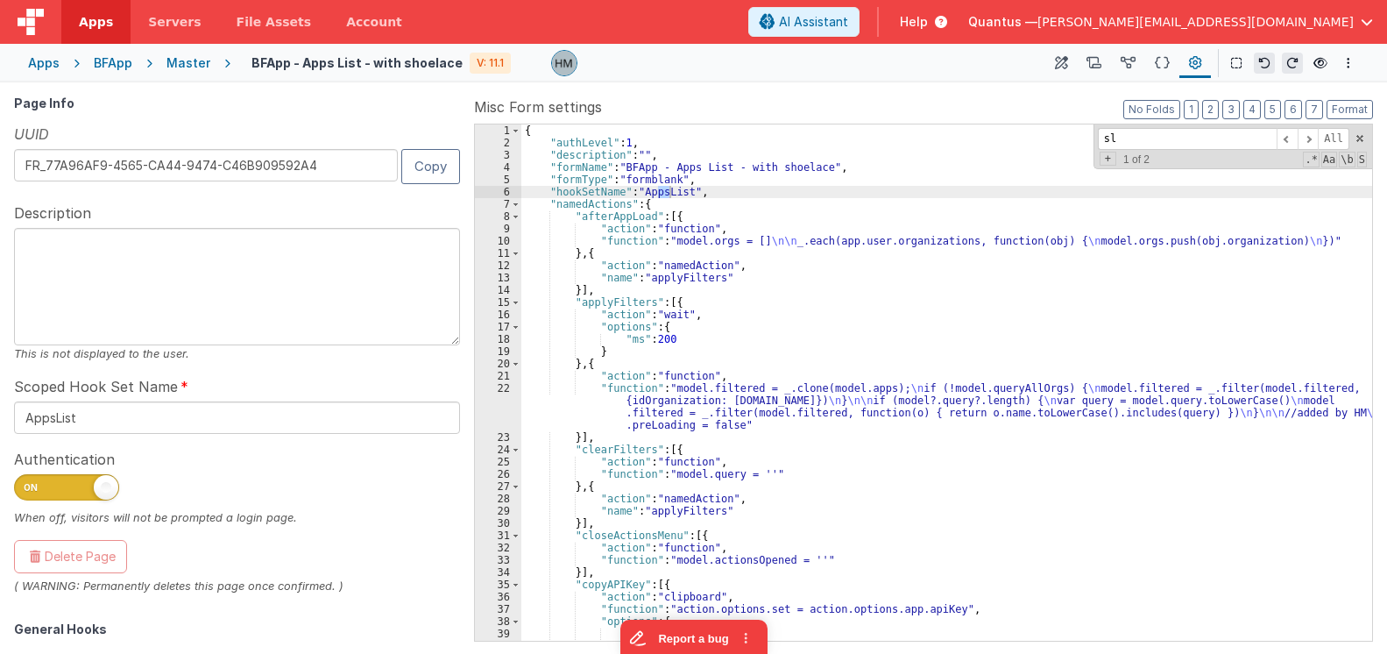
click at [179, 60] on div "Master" at bounding box center [189, 63] width 44 height 18
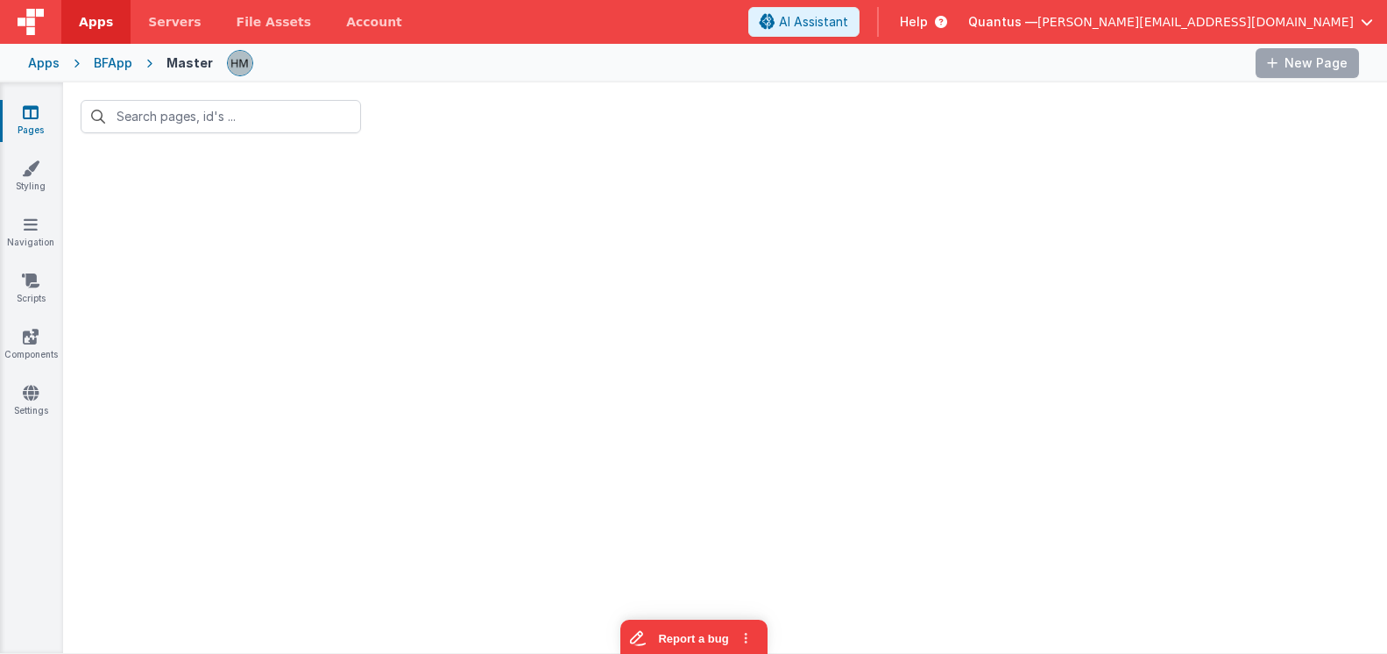
type input "apps"
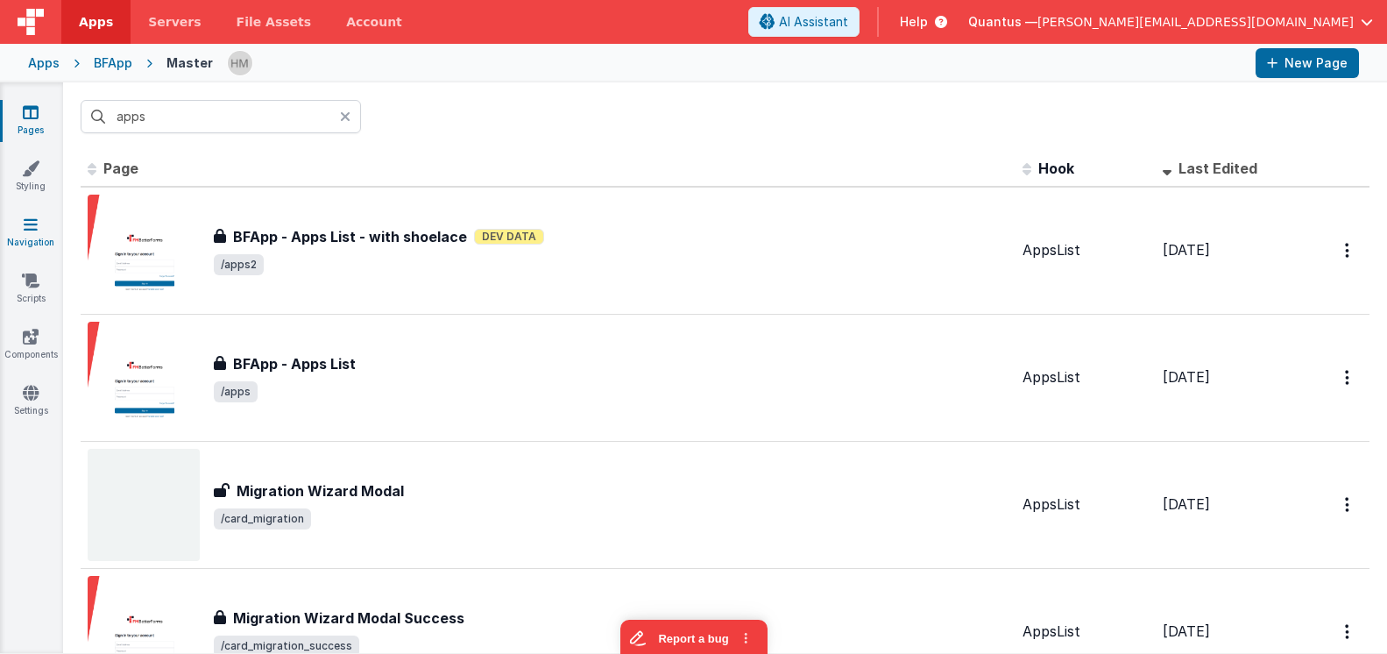
click at [31, 224] on icon at bounding box center [31, 225] width 14 height 18
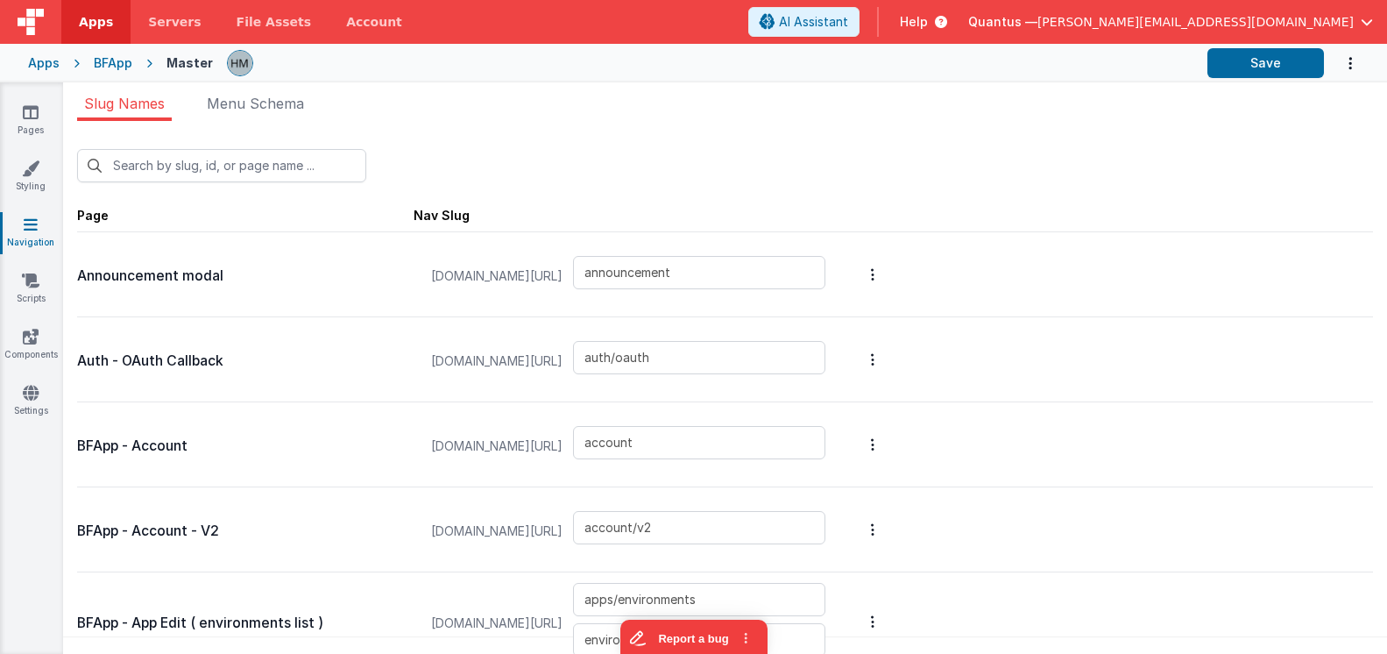
click at [16, 153] on div "Pages Styling Navigation Scripts Components Settings" at bounding box center [31, 367] width 63 height 571
click at [31, 167] on icon at bounding box center [31, 168] width 18 height 18
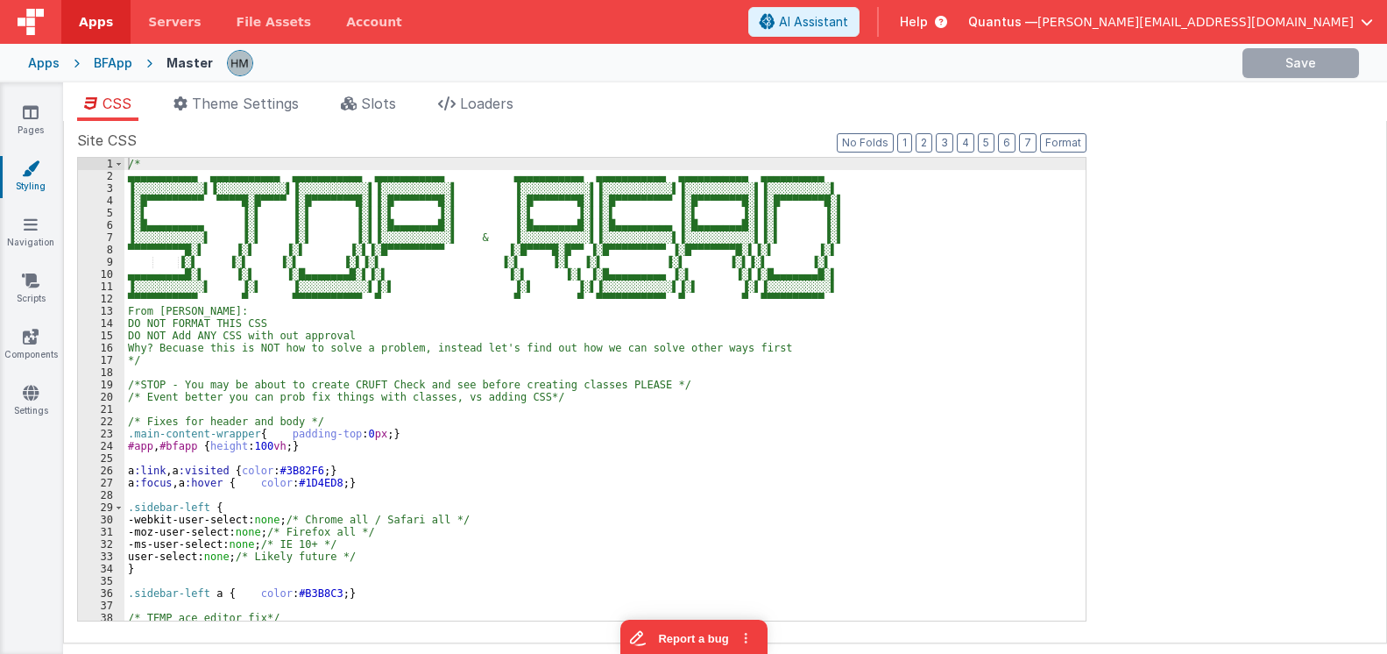
click at [373, 334] on div "/* ▄▄▄▄▄▄▄▄▄▄▄ ▄▄▄▄▄▄▄▄▄▄▄ ▄▄▄▄▄▄▄▄▄▄▄ ▄▄▄▄▄▄▄▄▄▄▄ ▄▄▄▄▄▄▄▄▄▄▄ ▄▄▄▄▄▄▄▄▄▄▄ ▄▄▄▄…" at bounding box center [604, 401] width 961 height 487
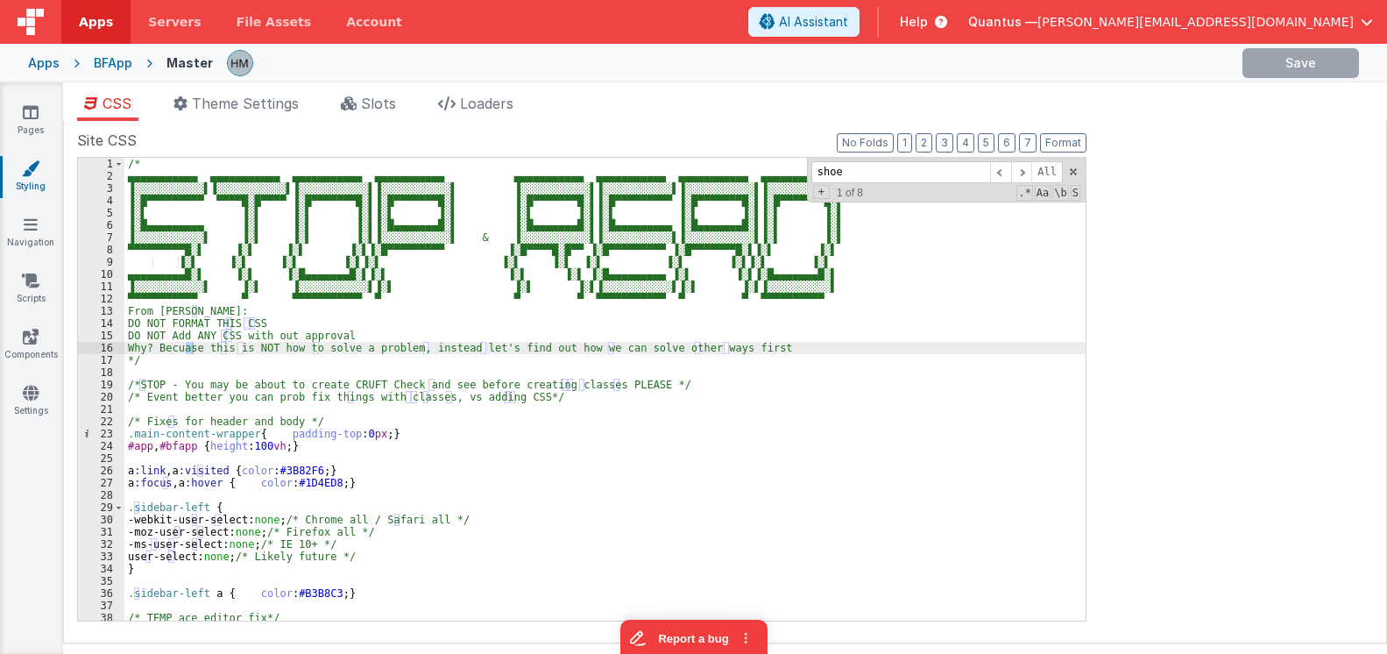
scroll to position [5707, 0]
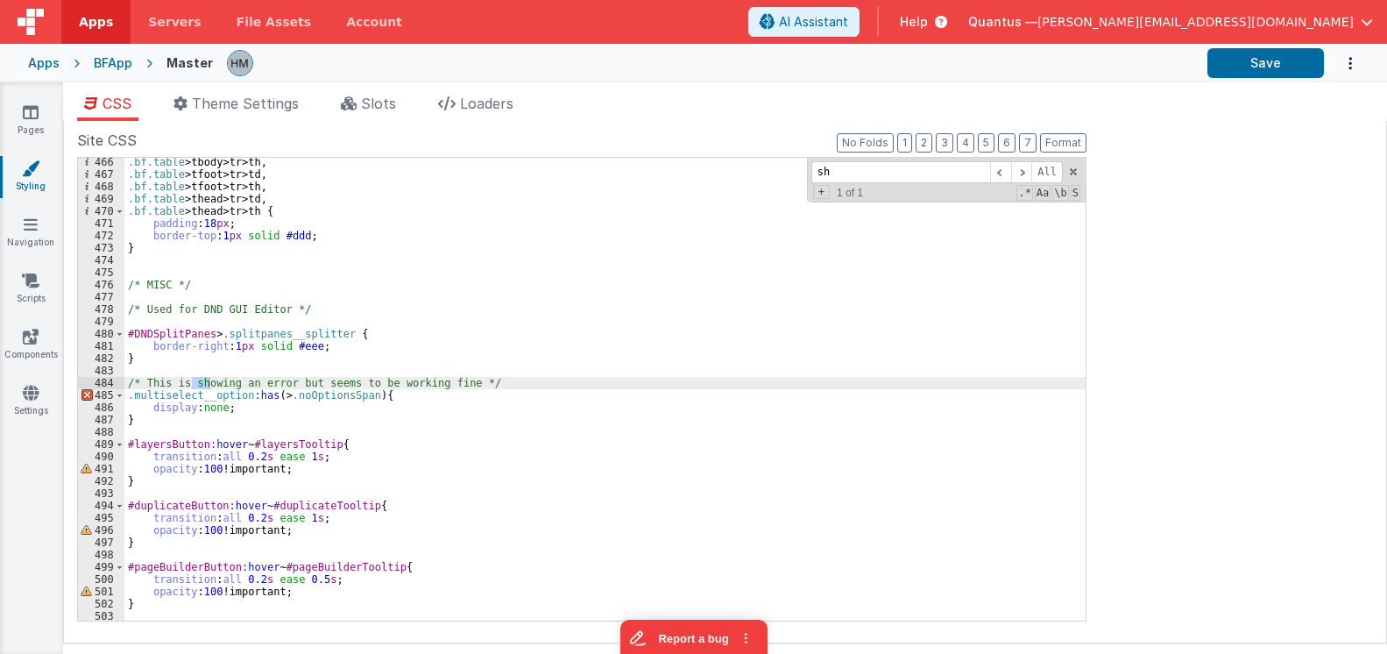
type input "s"
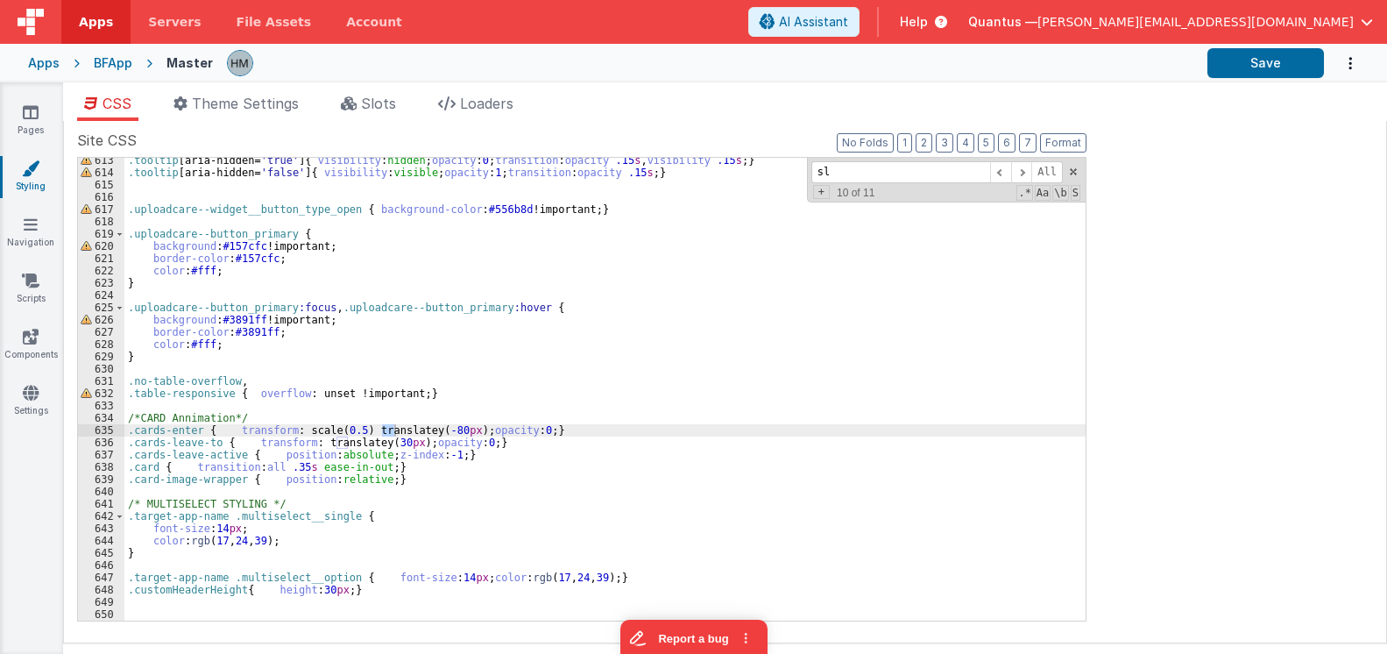
scroll to position [7574, 0]
type input "sl"
click at [1019, 174] on span at bounding box center [1021, 172] width 21 height 22
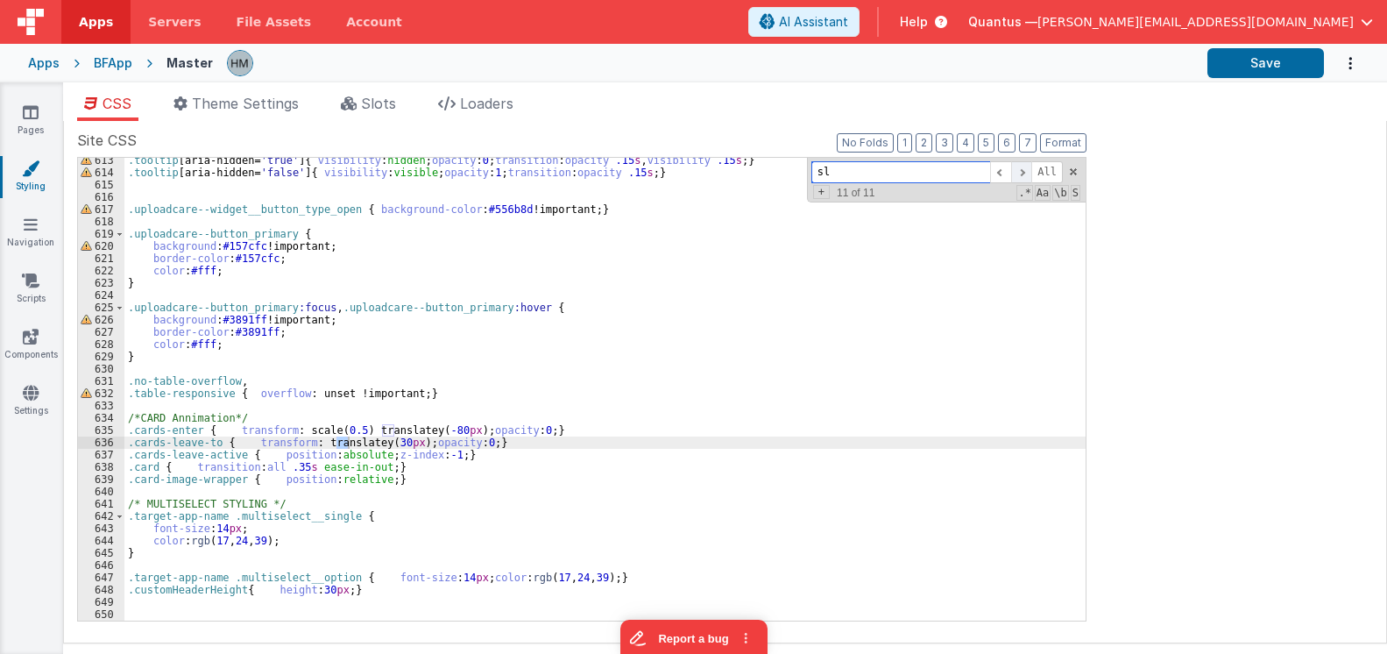
click at [1021, 173] on span at bounding box center [1021, 172] width 21 height 22
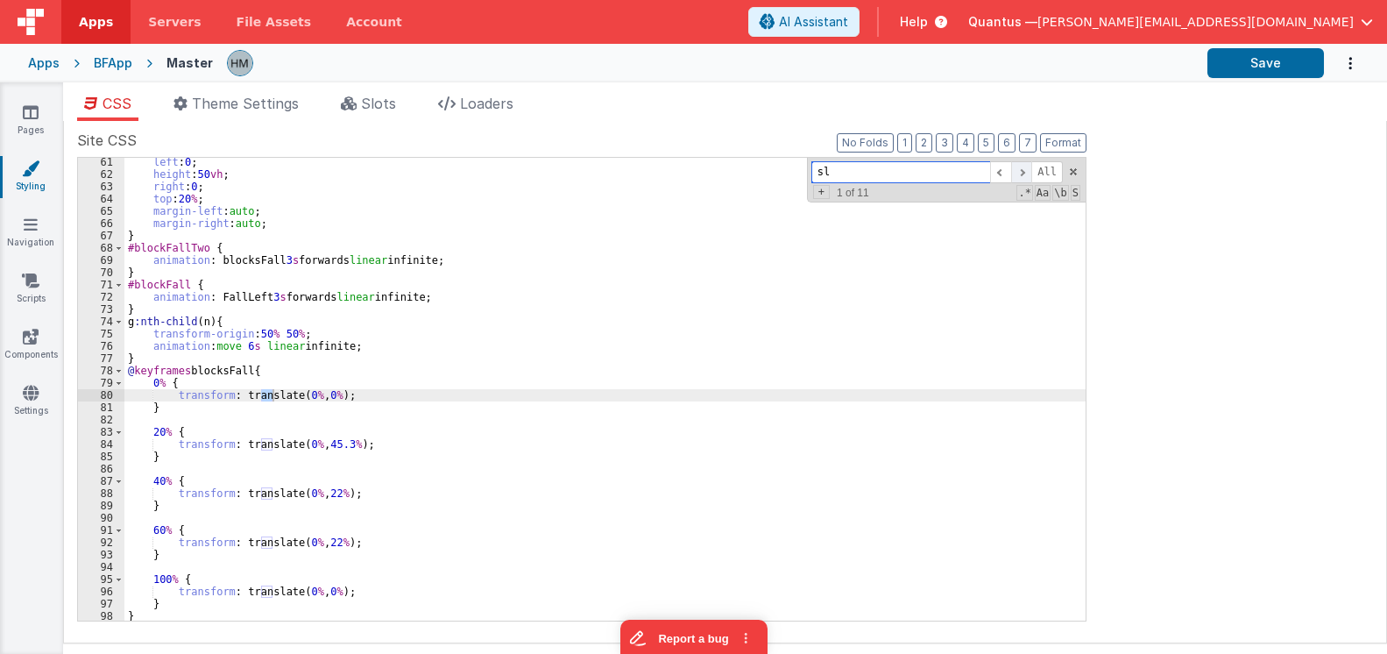
click at [1021, 173] on span at bounding box center [1021, 172] width 21 height 22
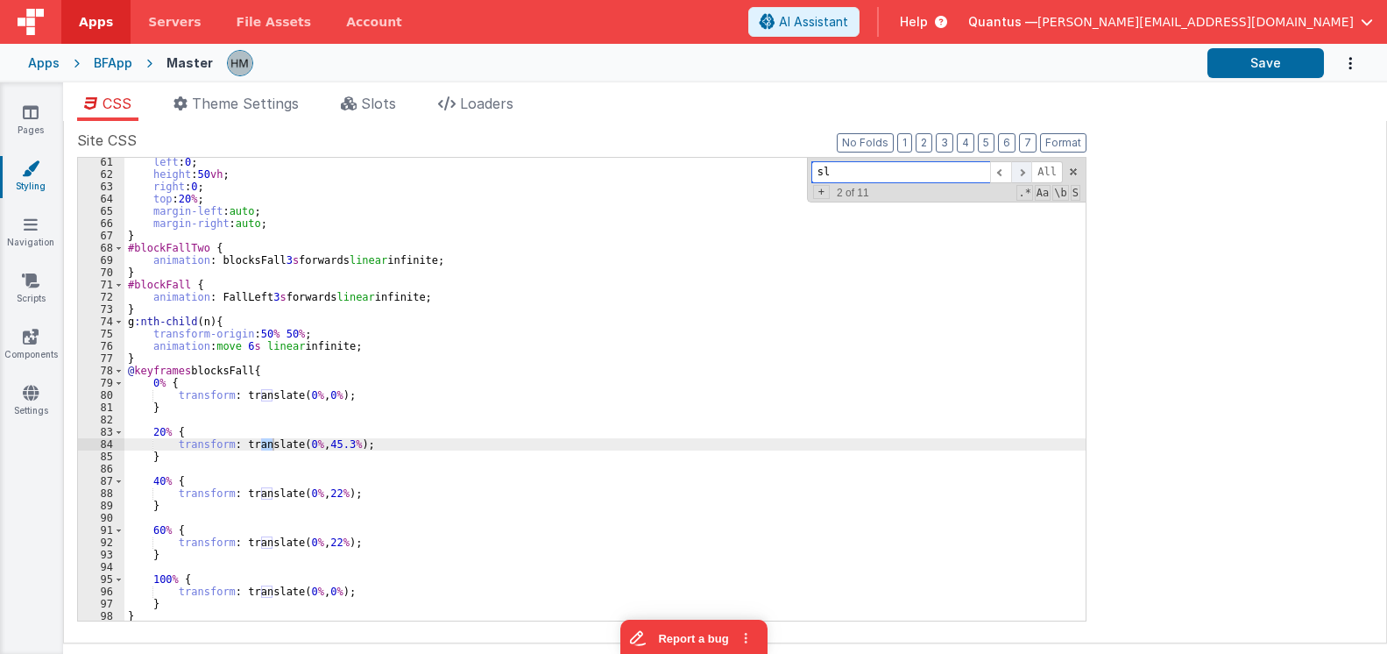
click at [1021, 173] on span at bounding box center [1021, 172] width 21 height 22
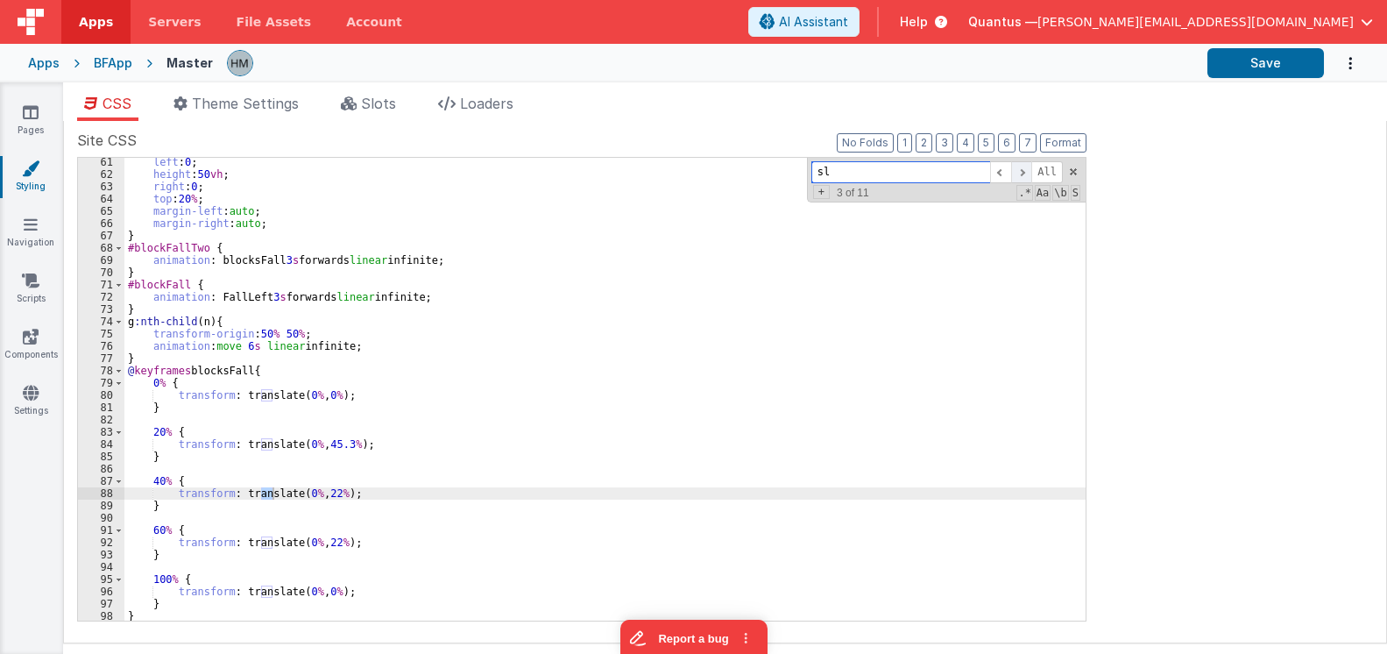
click at [1021, 173] on span at bounding box center [1021, 172] width 21 height 22
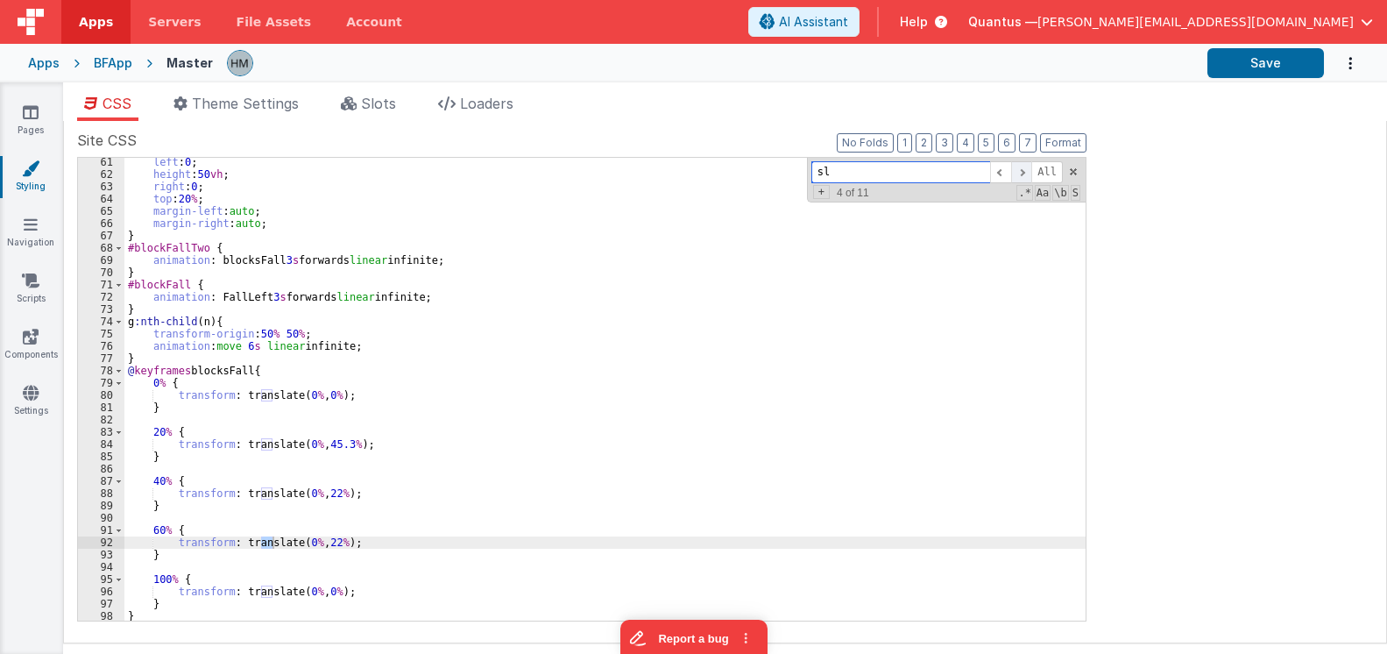
click at [1021, 173] on span at bounding box center [1021, 172] width 21 height 22
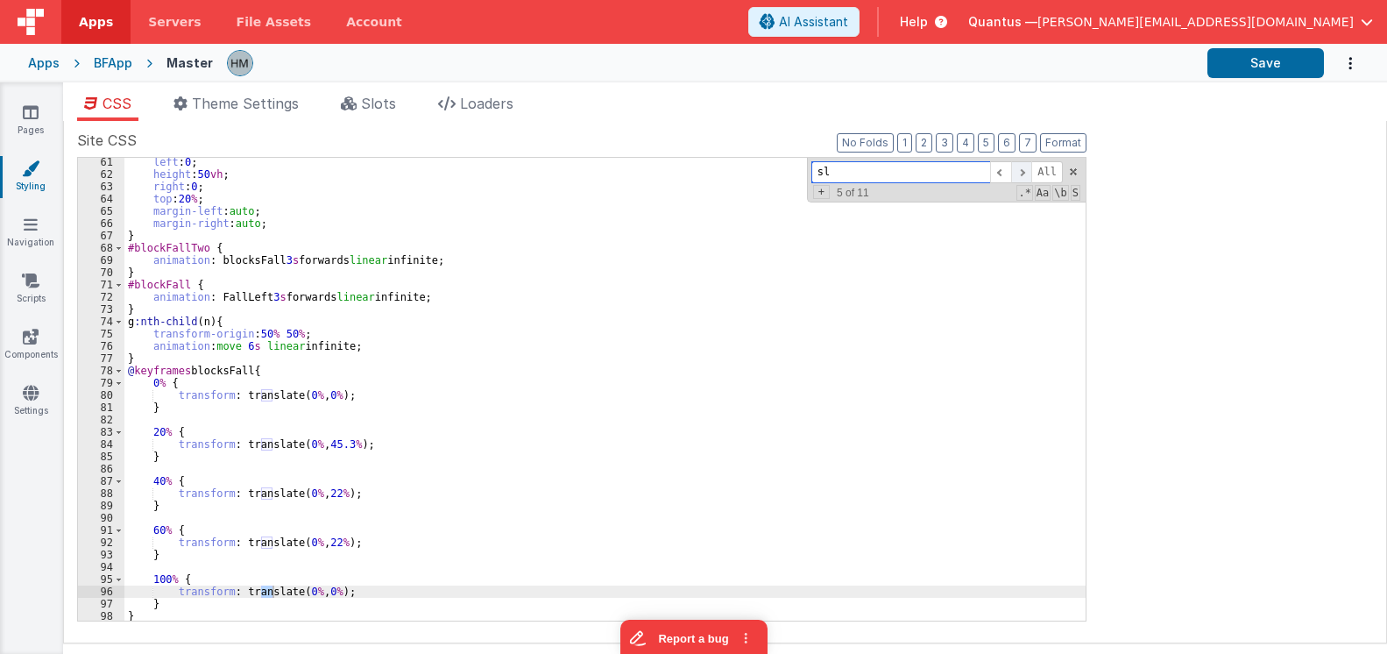
click at [1021, 173] on span at bounding box center [1021, 172] width 21 height 22
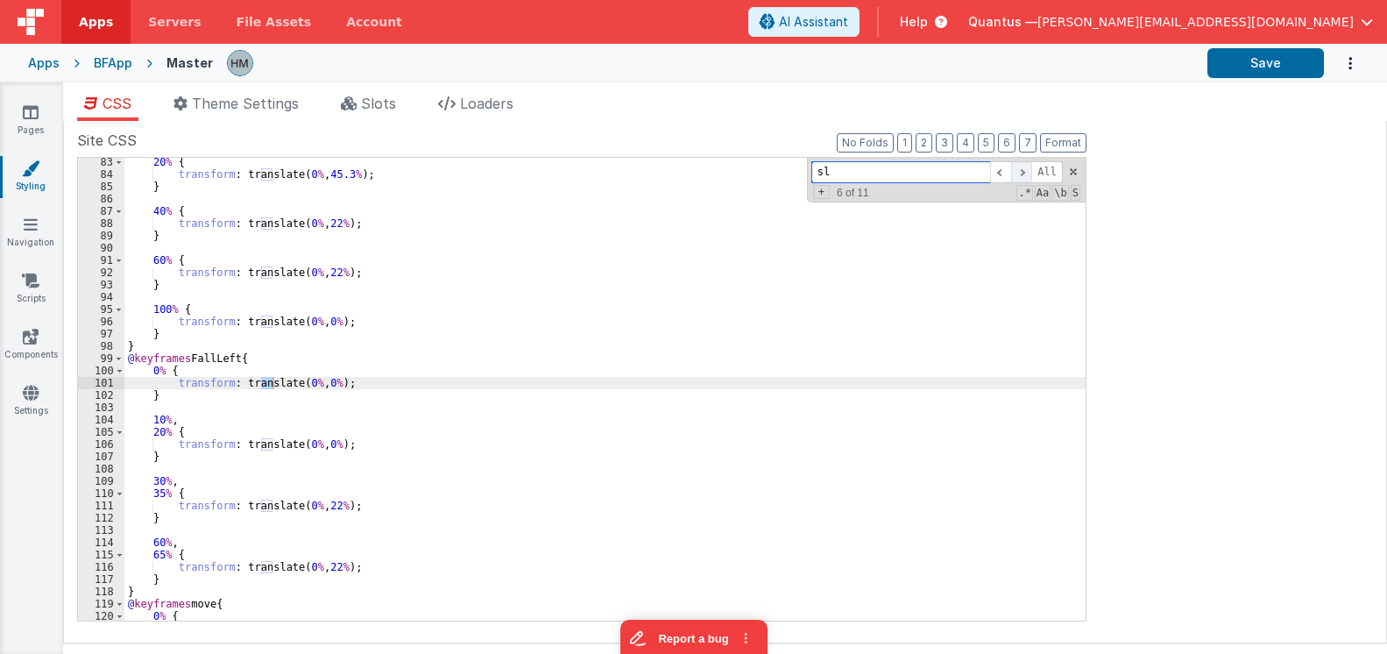
click at [1021, 173] on span at bounding box center [1021, 172] width 21 height 22
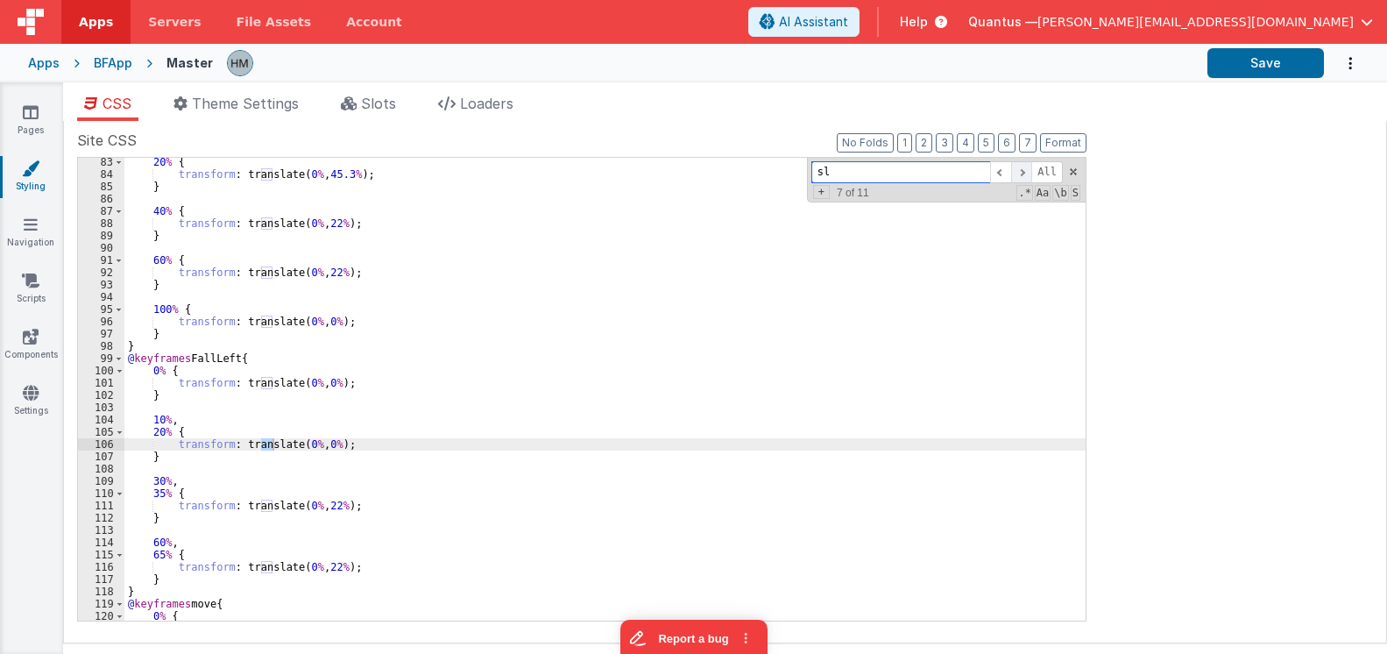
click at [1021, 173] on span at bounding box center [1021, 172] width 21 height 22
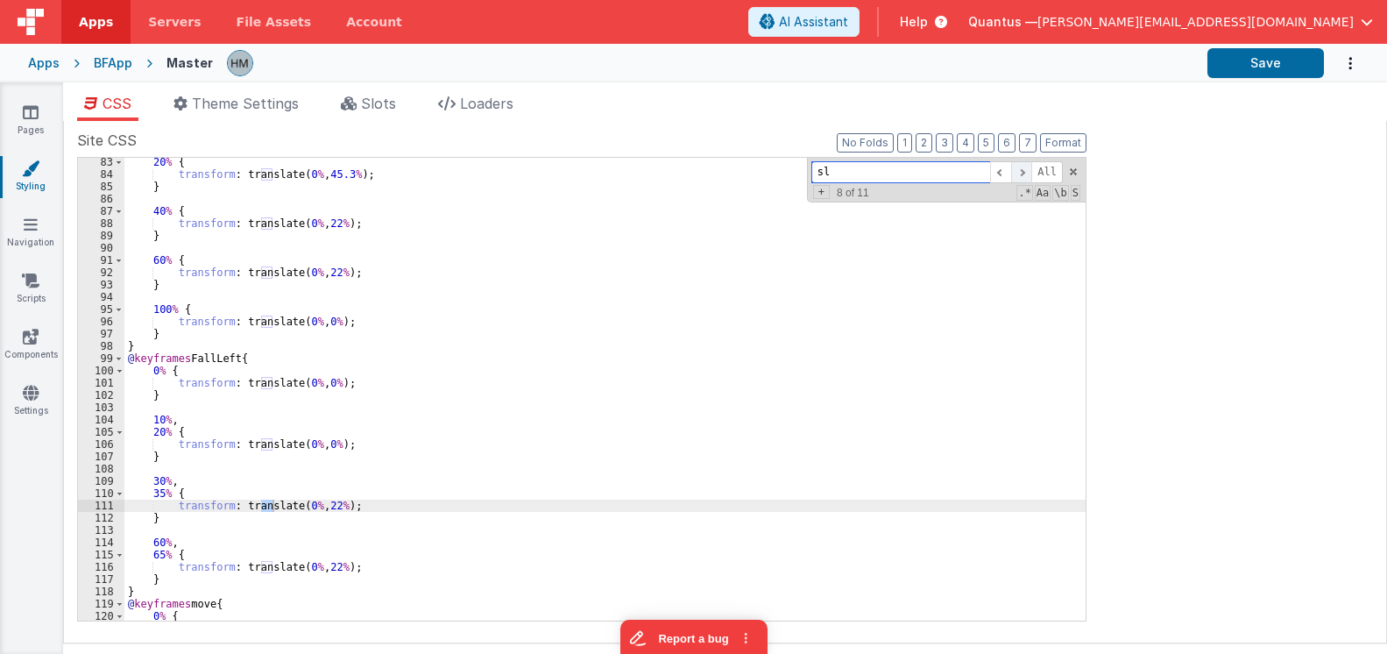
click at [1021, 173] on span at bounding box center [1021, 172] width 21 height 22
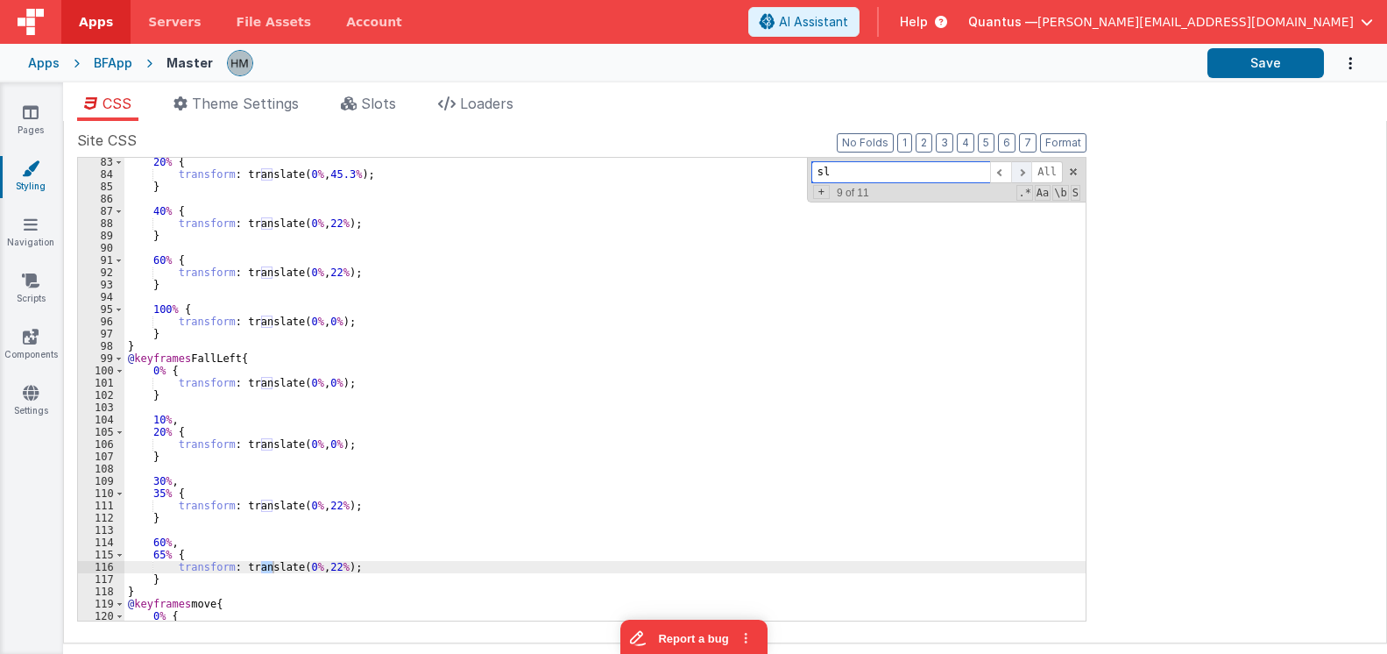
click at [1021, 173] on span at bounding box center [1021, 172] width 21 height 22
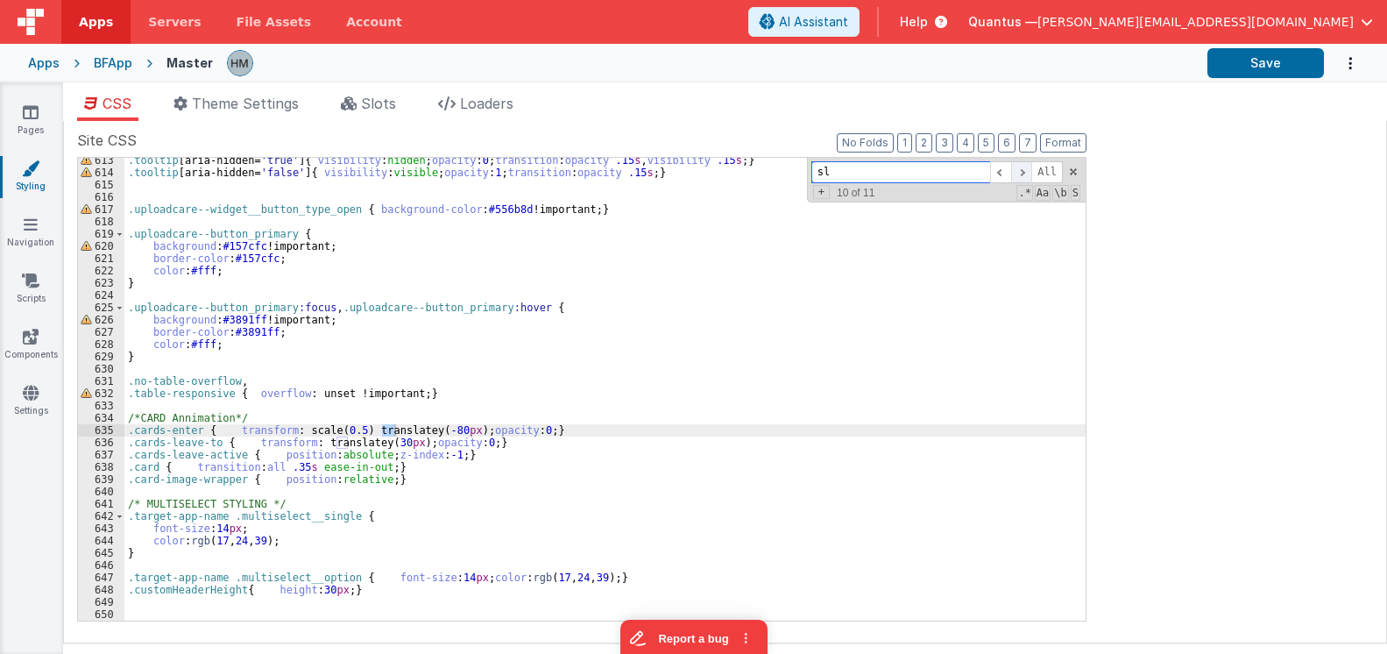
scroll to position [7574, 0]
click at [1019, 173] on span at bounding box center [1021, 172] width 21 height 22
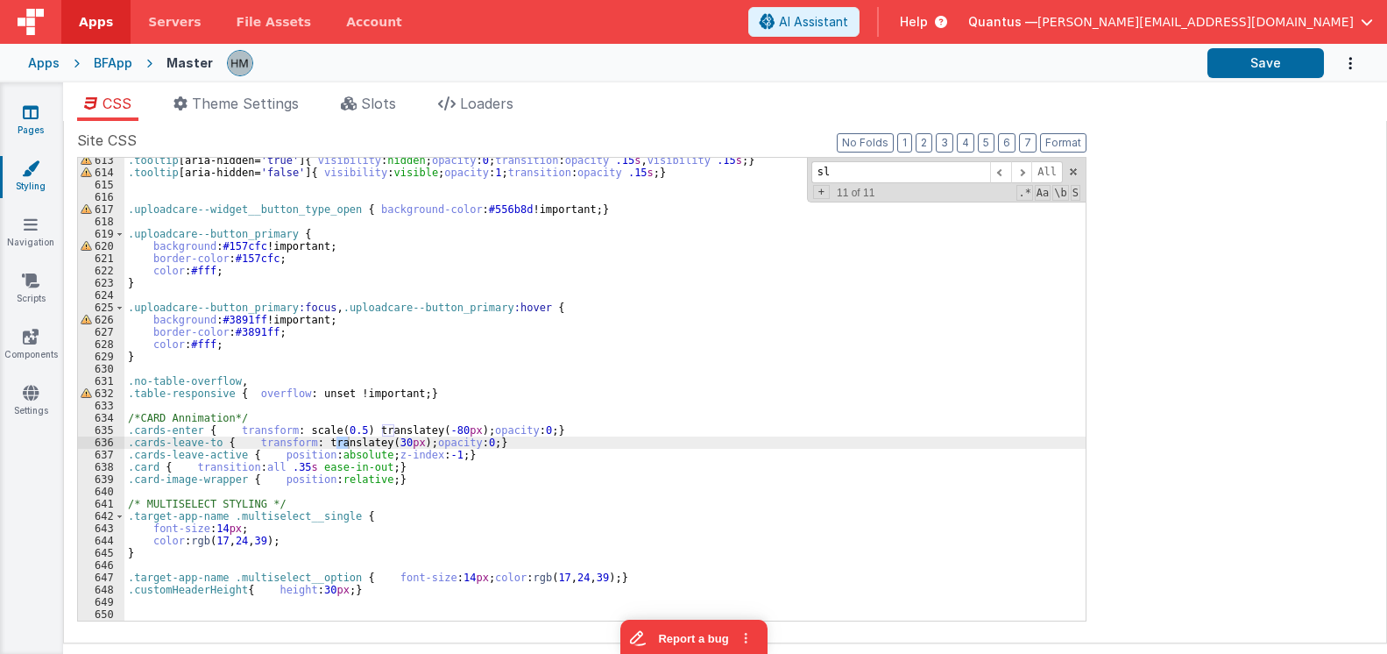
click at [45, 112] on link "Pages" at bounding box center [30, 120] width 63 height 35
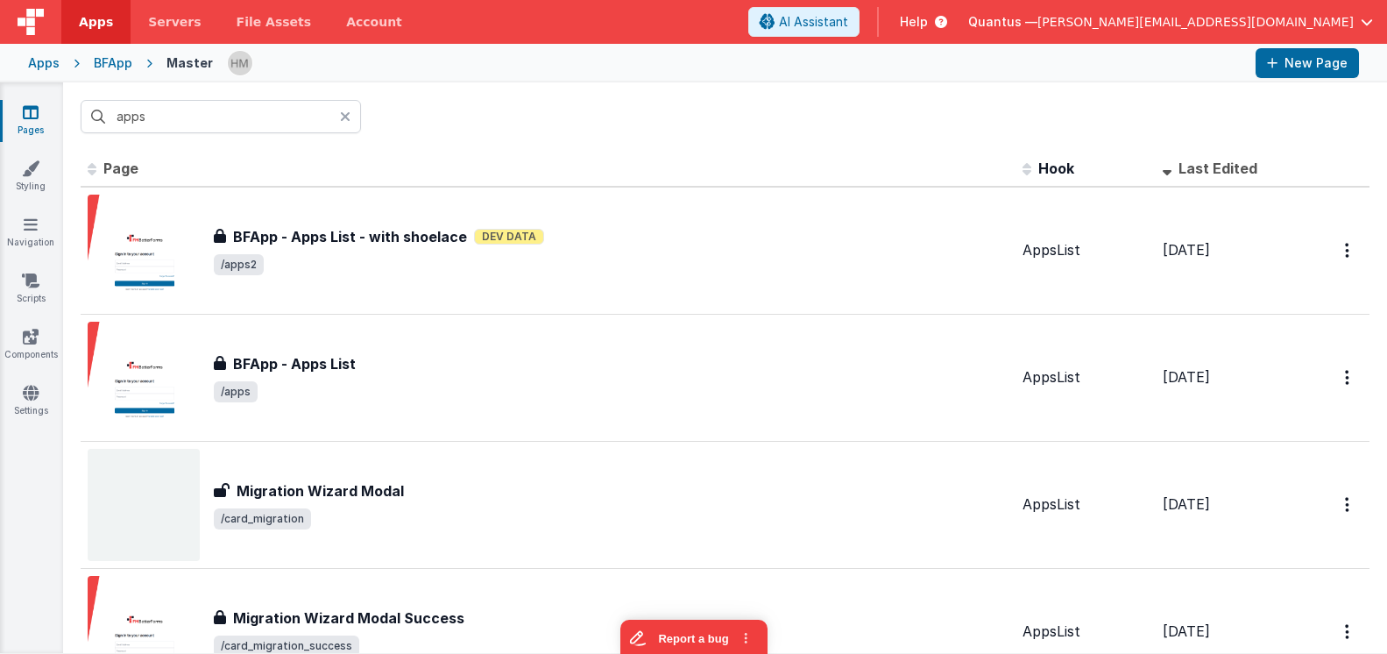
click at [42, 61] on div "Apps" at bounding box center [44, 63] width 32 height 18
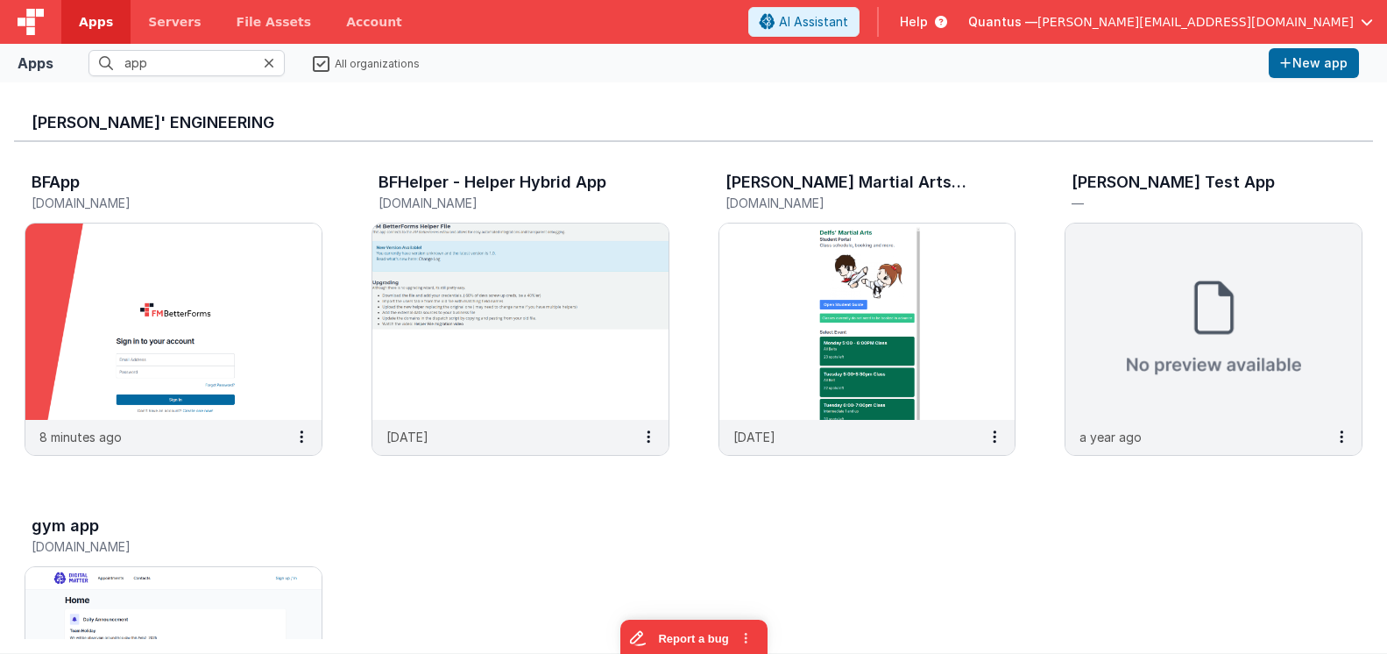
click at [273, 65] on icon at bounding box center [269, 63] width 11 height 14
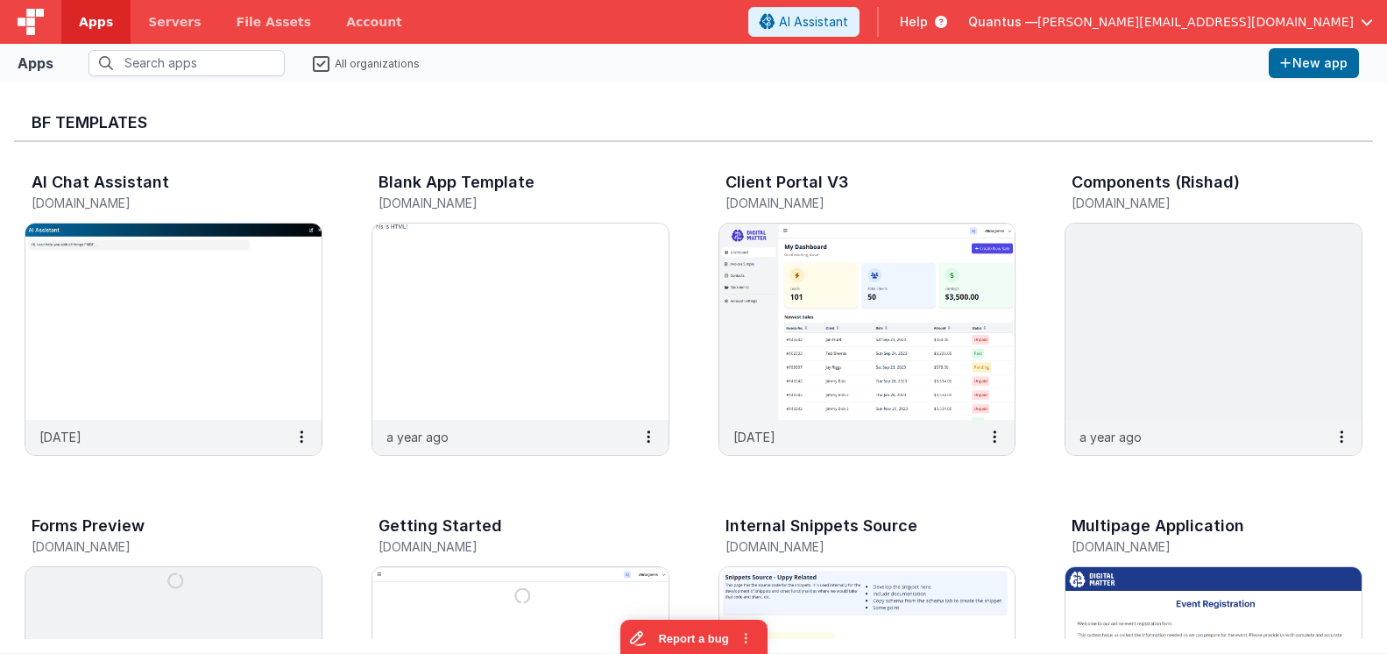
click at [322, 60] on label "All organizations" at bounding box center [366, 62] width 107 height 17
click at [0, 0] on input "All organizations" at bounding box center [0, 0] width 0 height 0
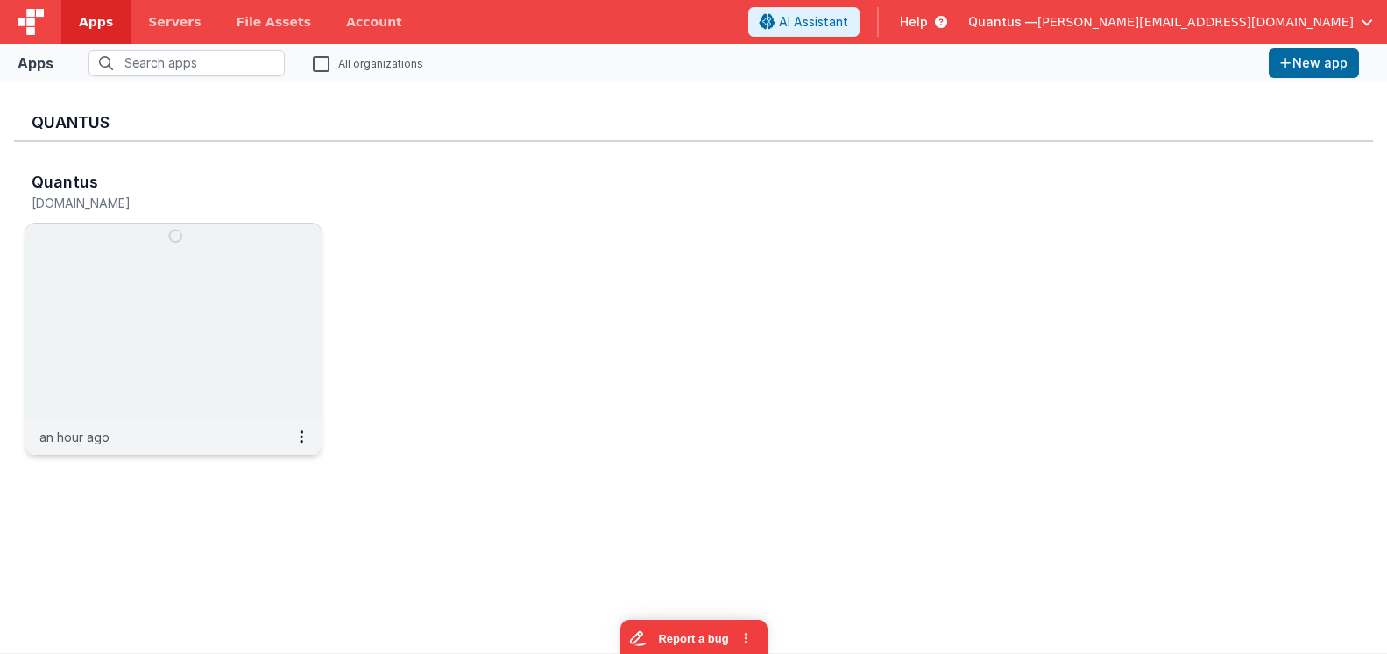
click at [197, 223] on div "Quantus quantus.fmbetterforms.com an hour ago" at bounding box center [174, 317] width 298 height 301
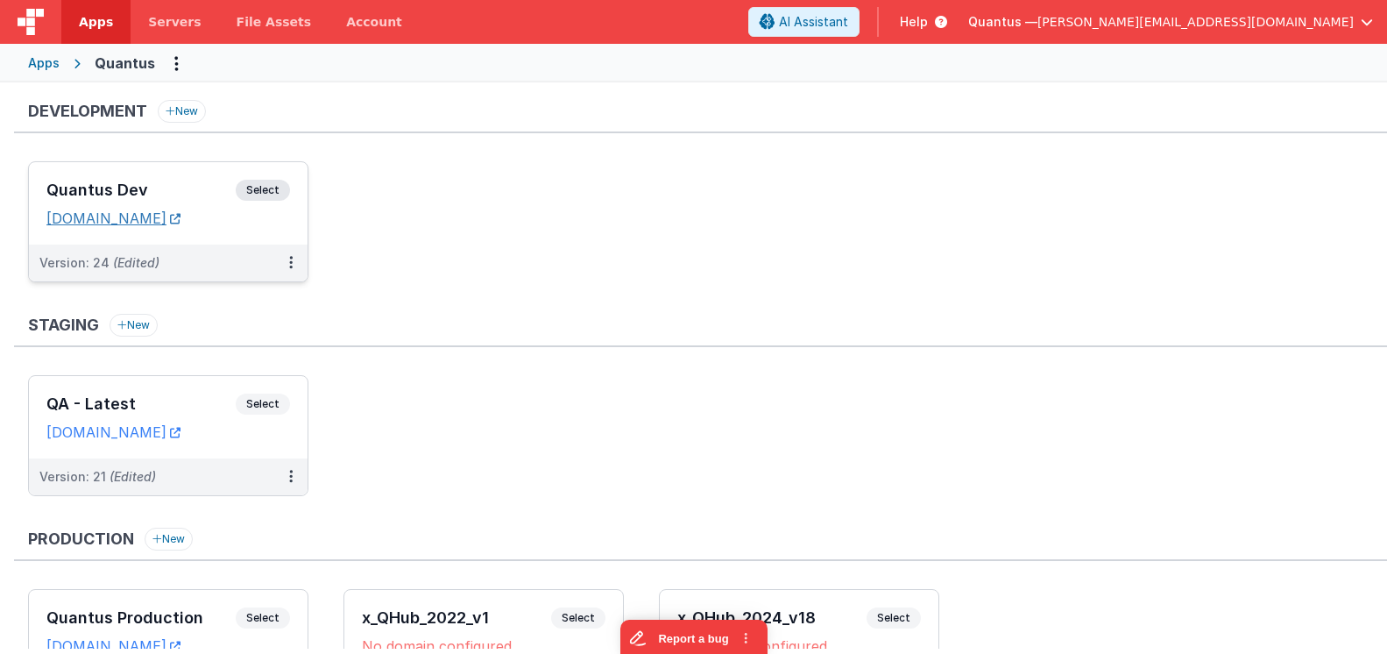
click at [181, 214] on link "quantusdev.fmbetterforms.com" at bounding box center [113, 218] width 134 height 18
click at [263, 186] on span "Select" at bounding box center [263, 190] width 54 height 21
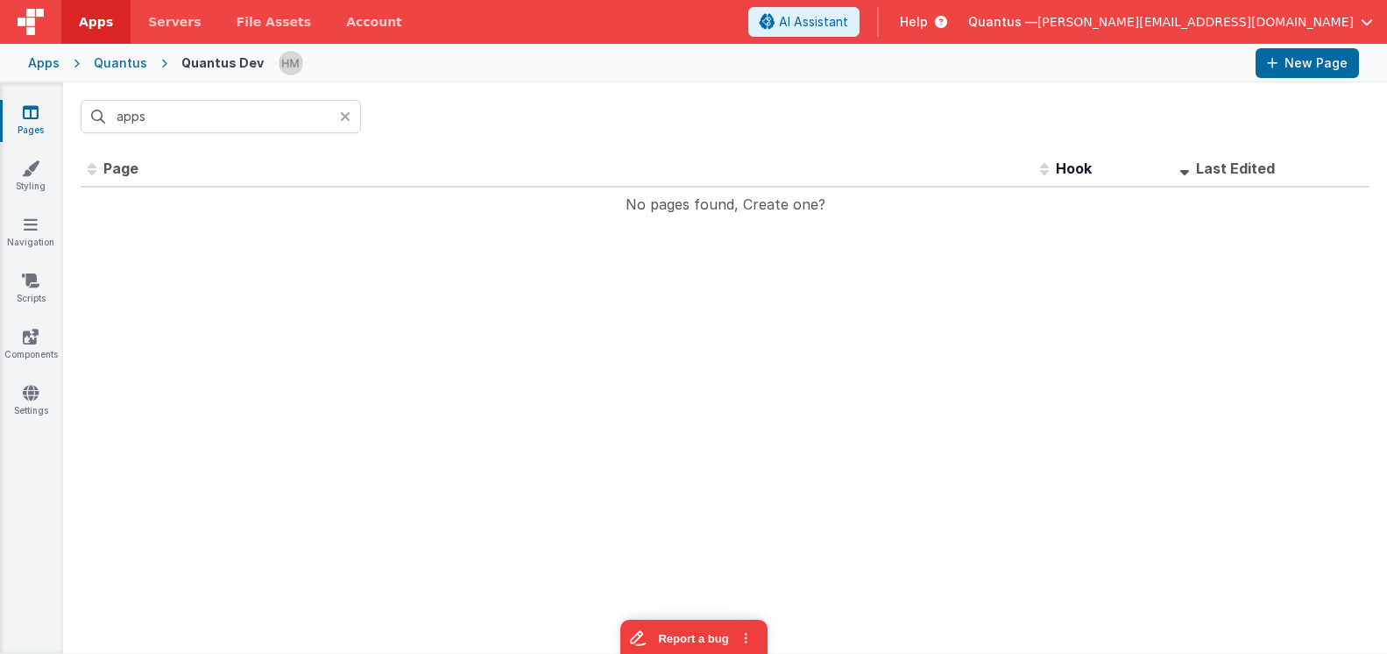
click at [344, 119] on icon at bounding box center [345, 117] width 11 height 14
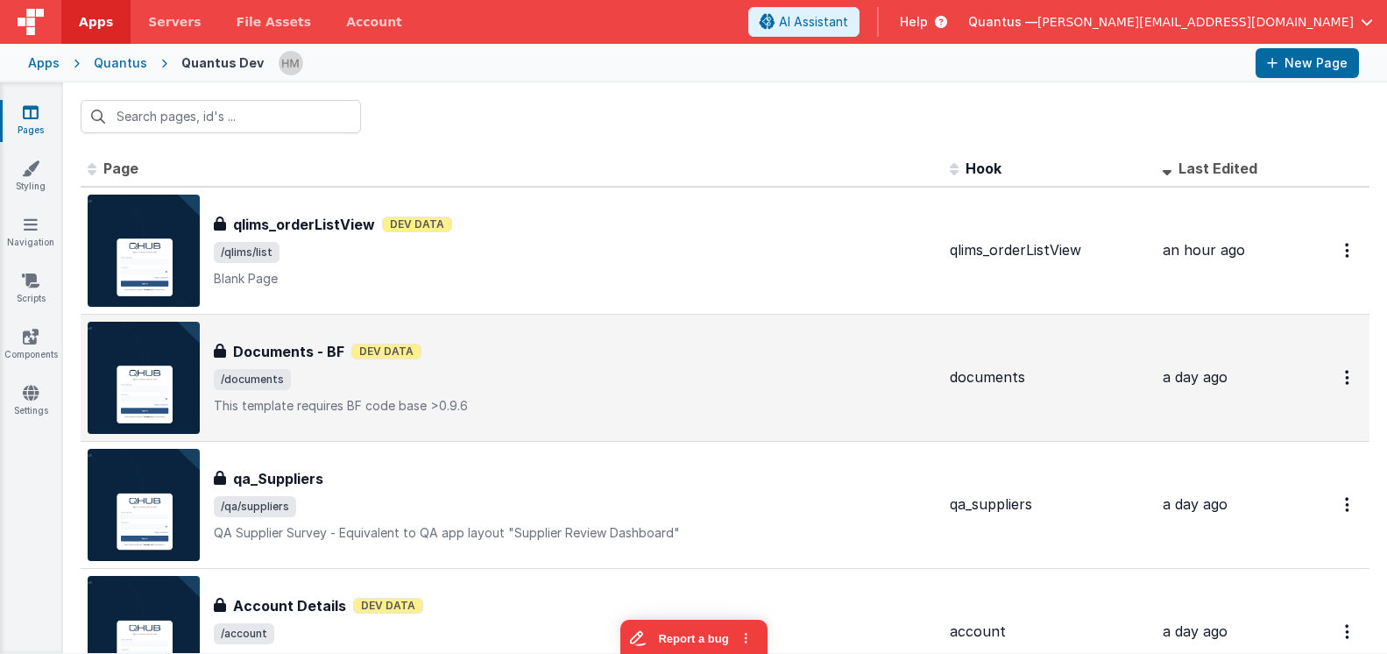
click at [635, 327] on div "Documents - BF Documents - BF Dev Data /documents This template requires BF cod…" at bounding box center [512, 378] width 848 height 112
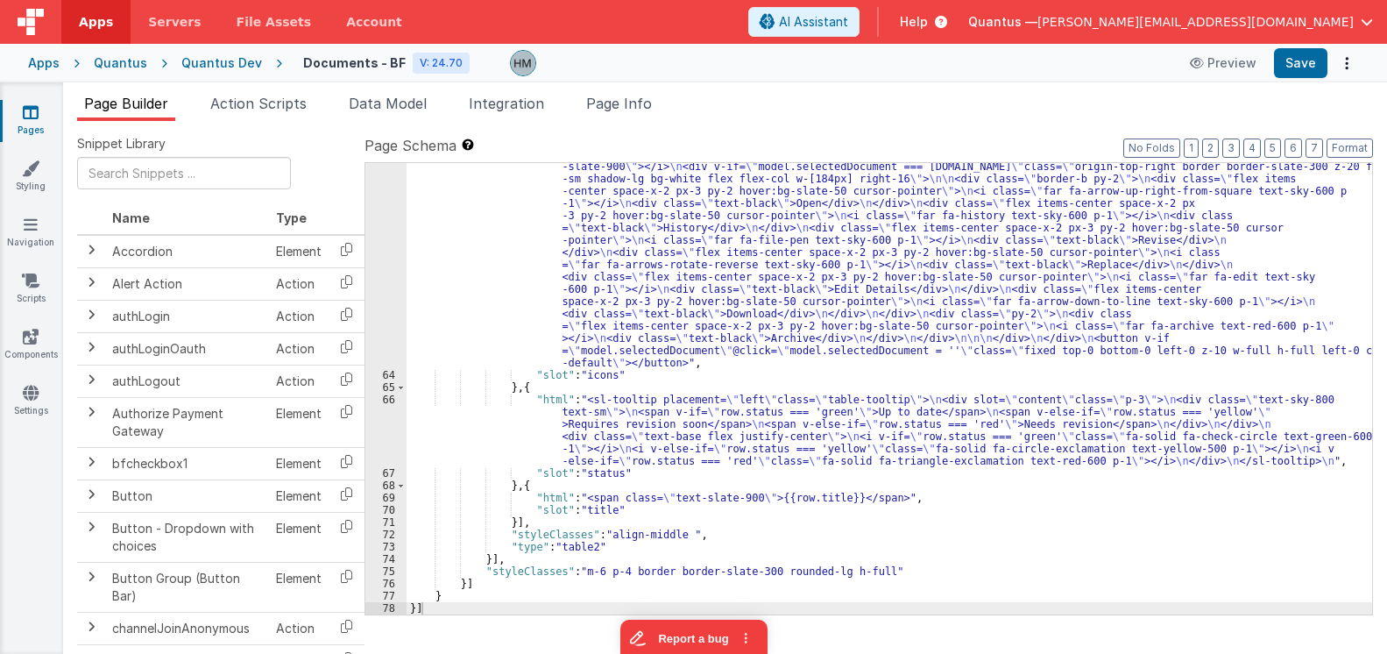
scroll to position [935, 0]
click at [532, 417] on div ""html" : "<div @click= \" model.selectedDocument = row.id \" class= \" relative…" at bounding box center [890, 490] width 966 height 684
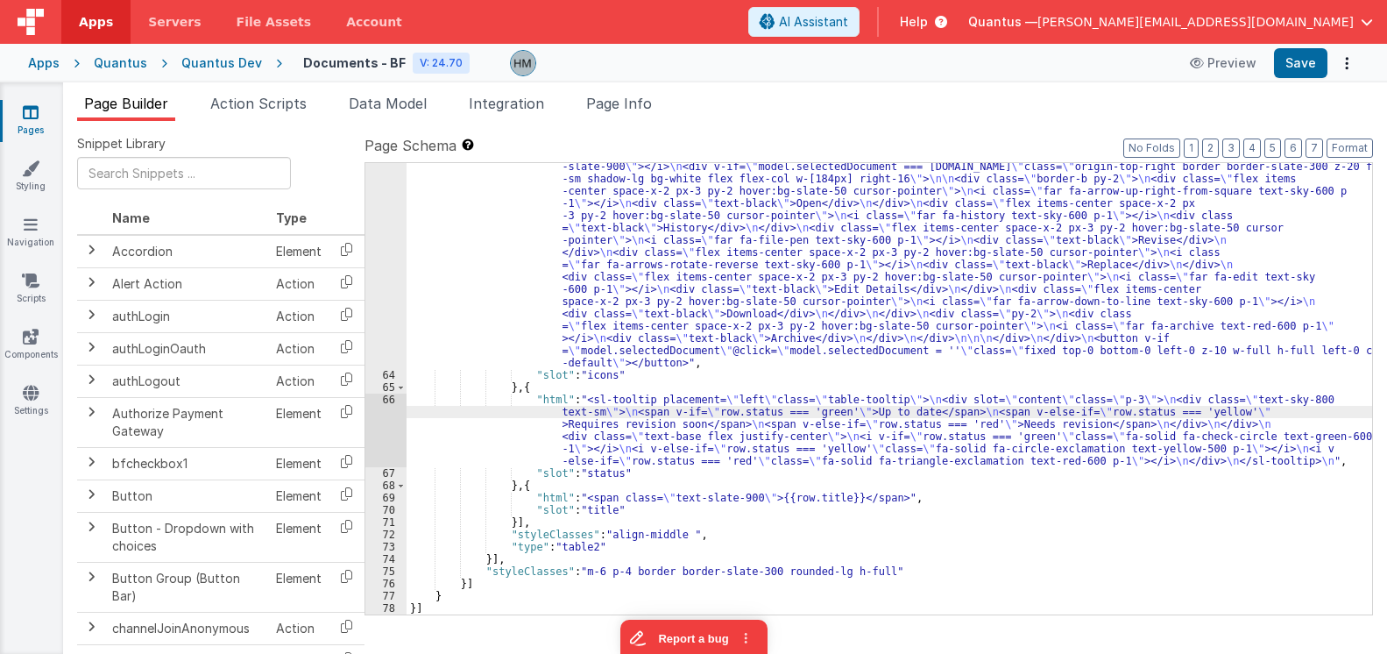
click at [383, 400] on div "66" at bounding box center [385, 430] width 41 height 74
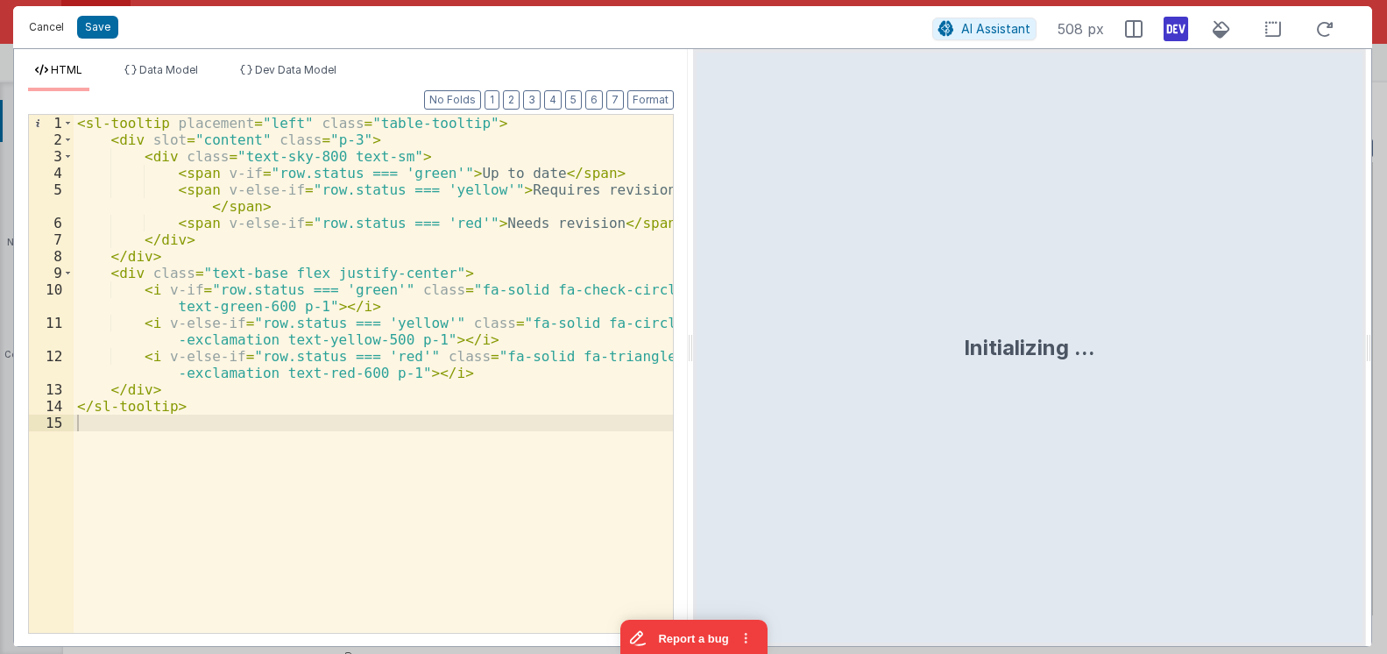
click at [46, 32] on button "Cancel" at bounding box center [46, 27] width 53 height 25
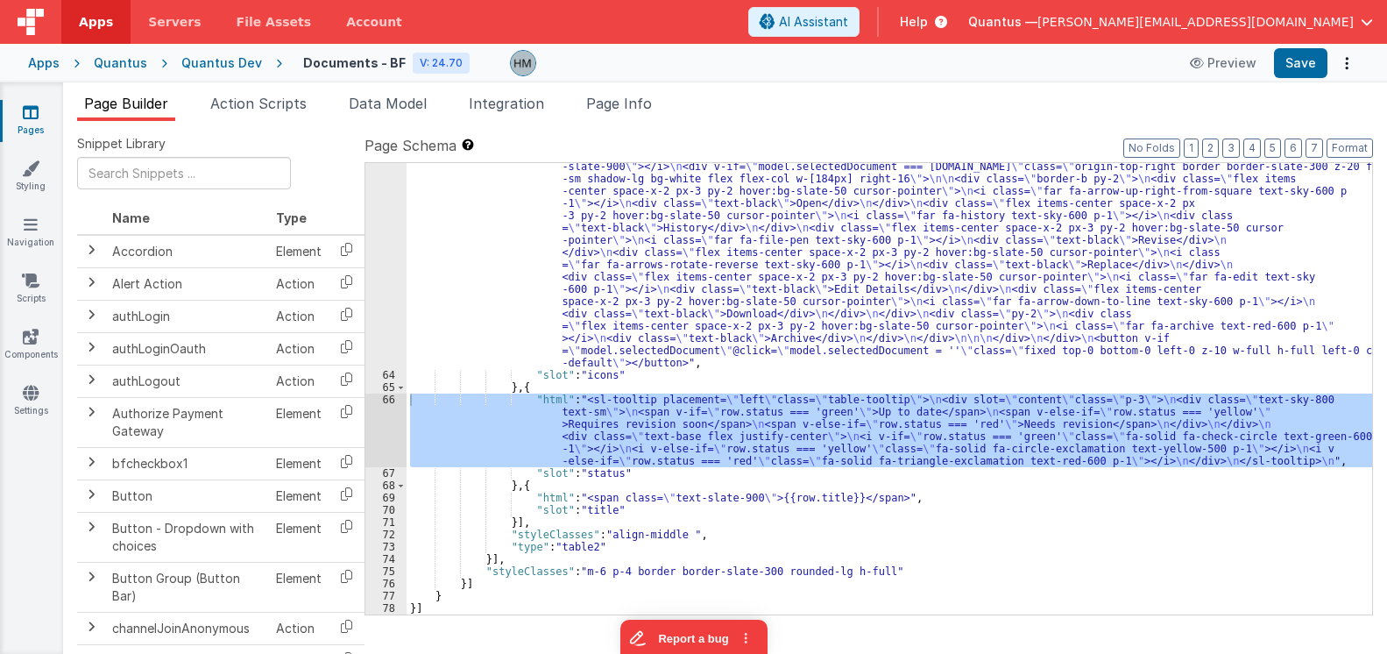
scroll to position [725, 0]
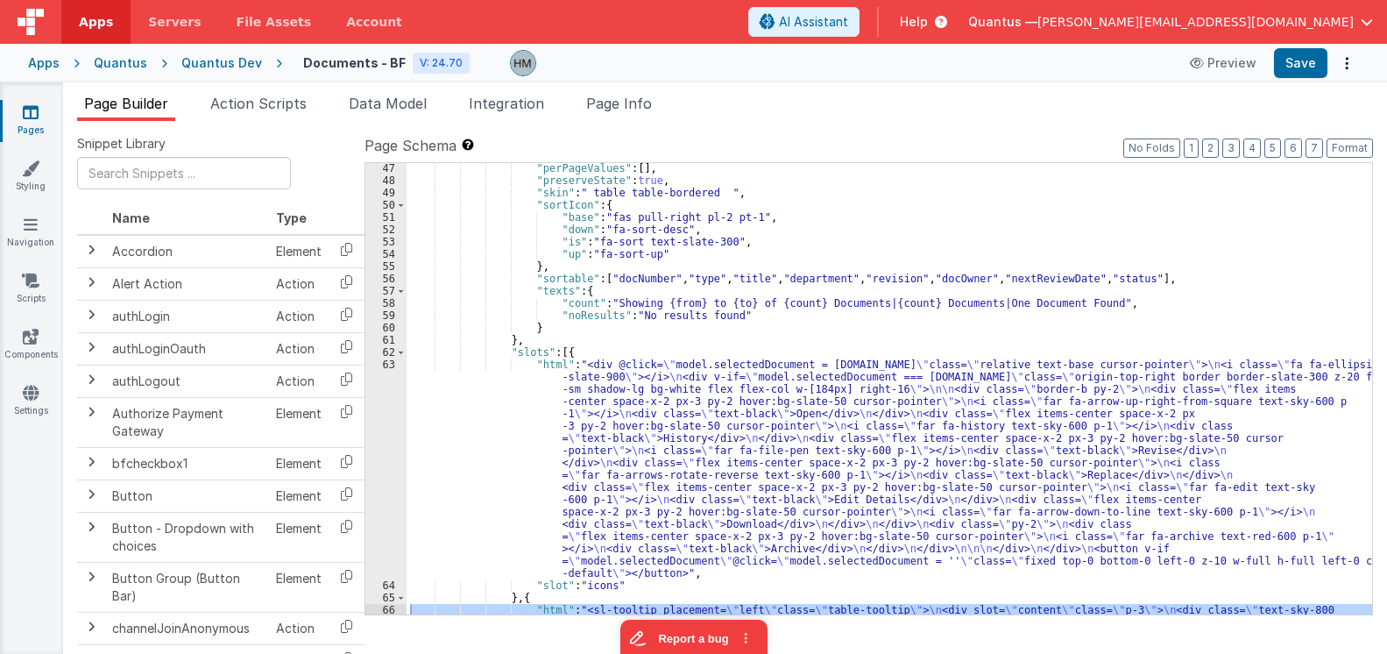
click at [526, 398] on div ""perPageValues" : [ ] , "preserveState" : true , "skin" : " table table-bordere…" at bounding box center [890, 430] width 966 height 537
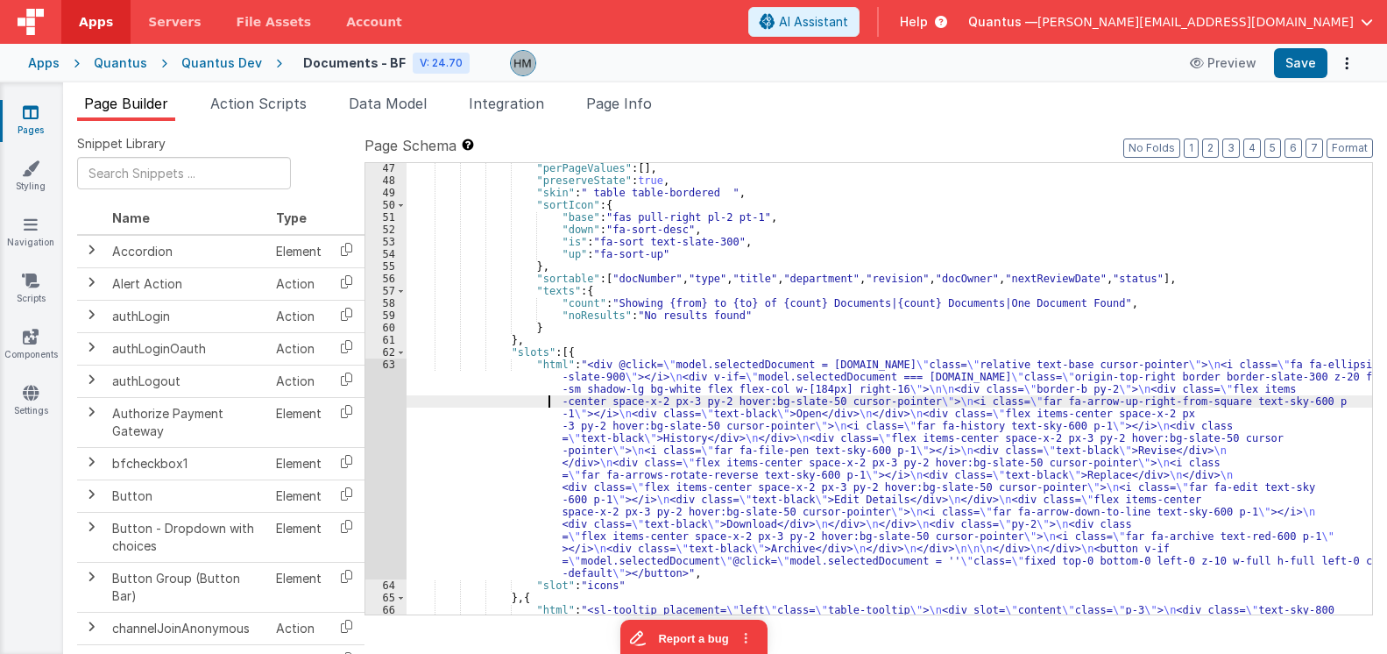
click at [386, 358] on div "63" at bounding box center [385, 468] width 41 height 221
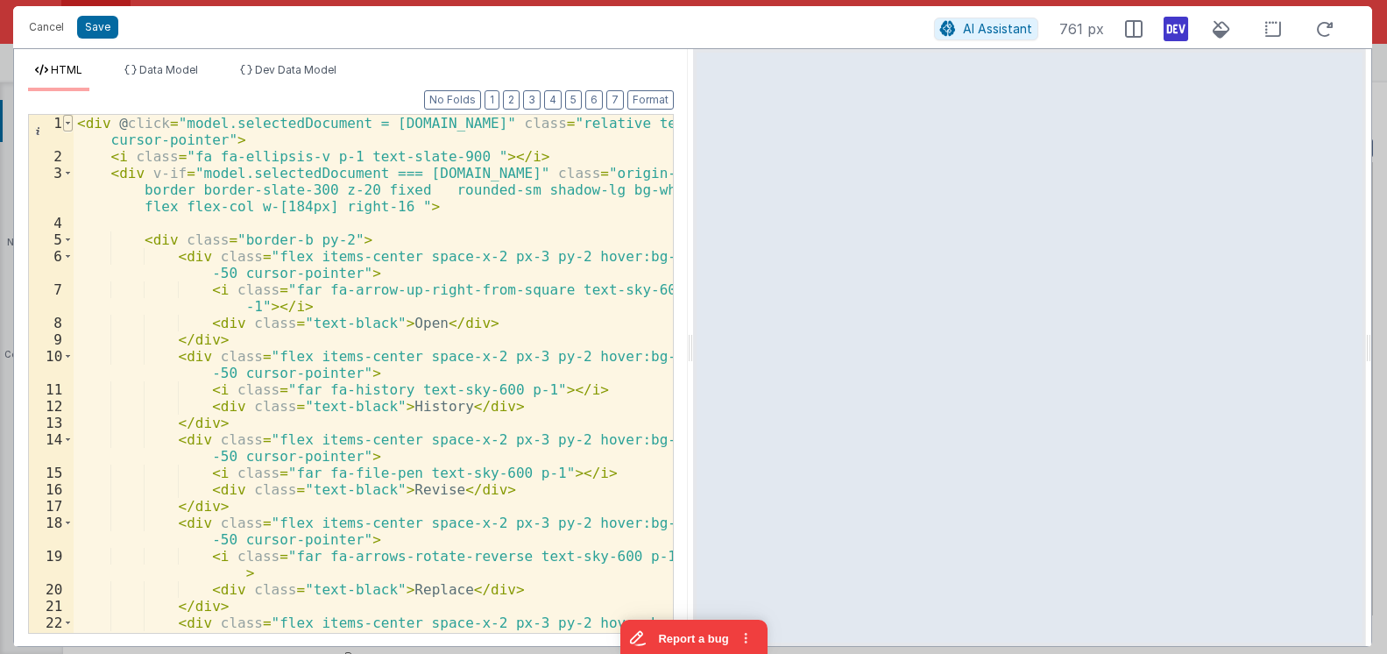
click at [63, 124] on span at bounding box center [68, 123] width 10 height 17
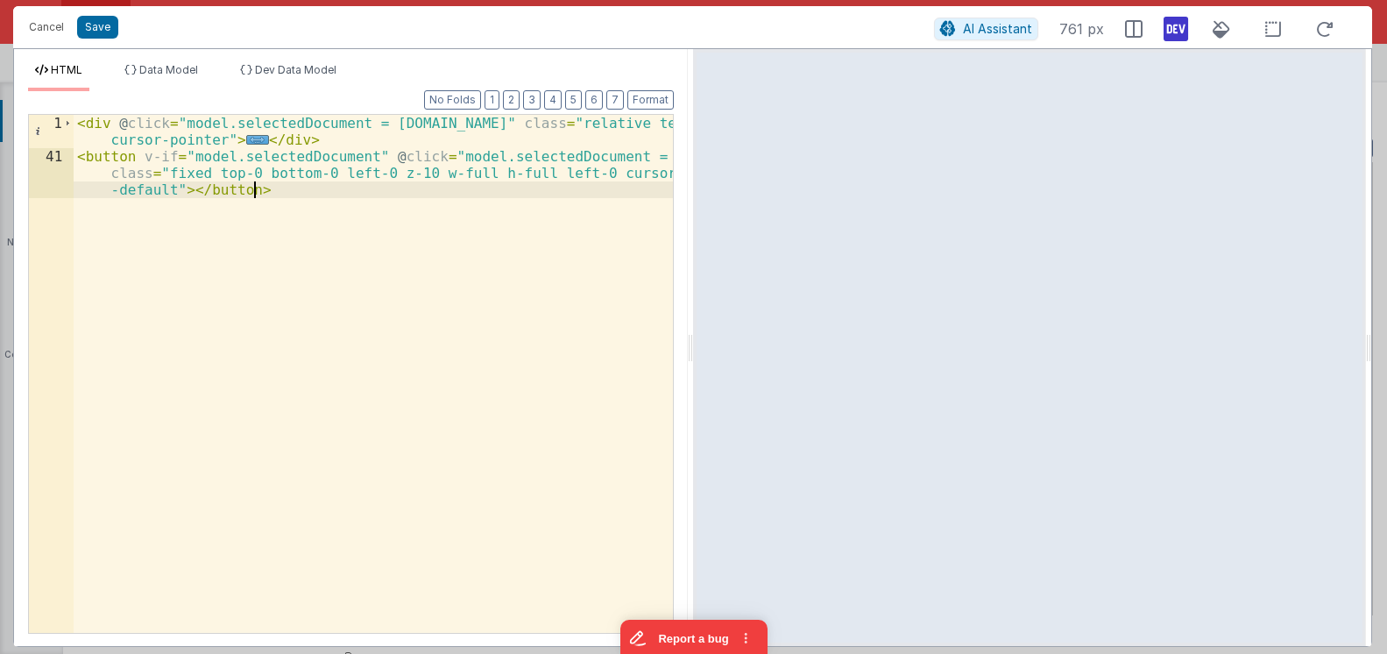
click at [313, 193] on div "< div @ click = "model.selectedDocument = row.id" class = "relative text-base c…" at bounding box center [373, 415] width 599 height 601
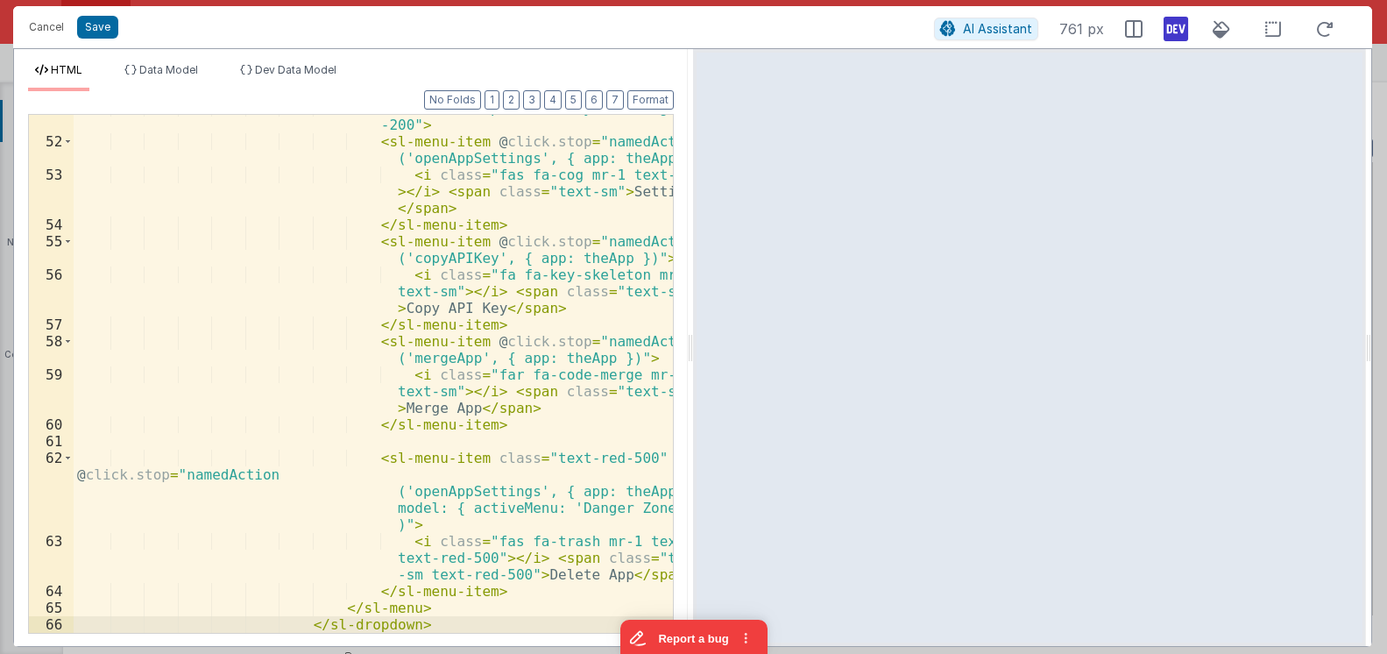
scroll to position [293, 0]
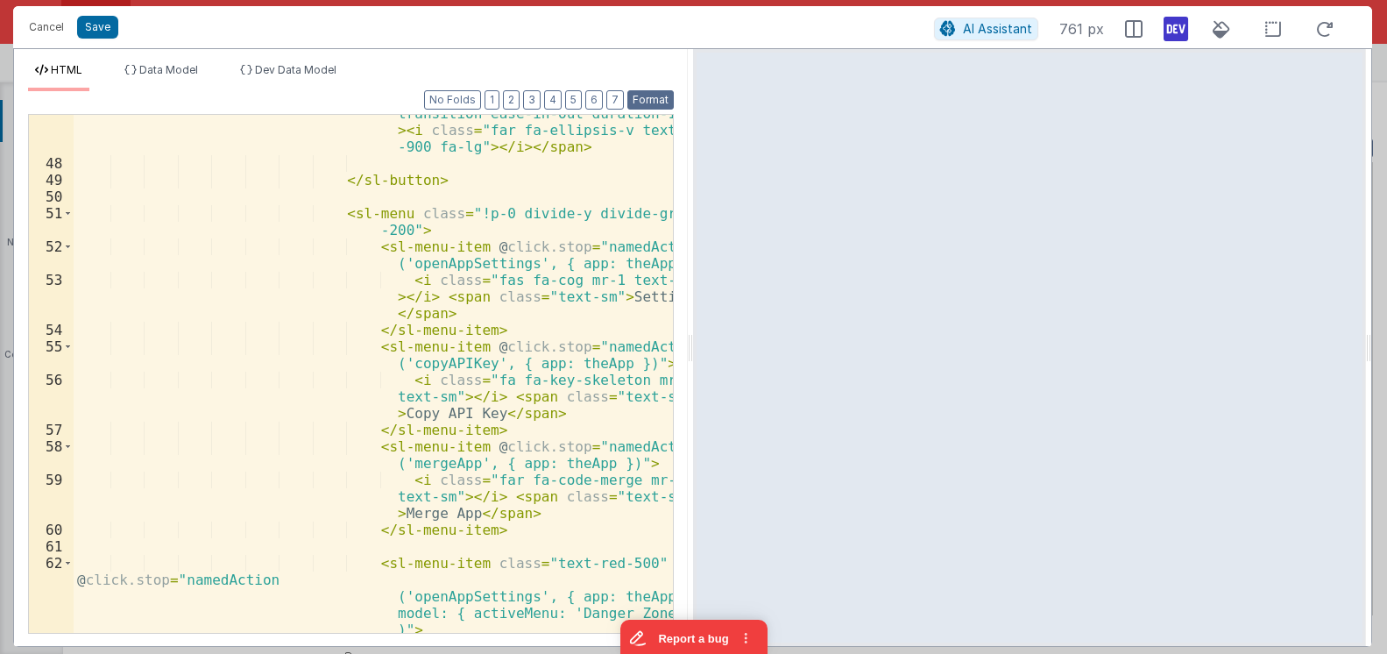
click at [645, 104] on button "Format" at bounding box center [650, 99] width 46 height 19
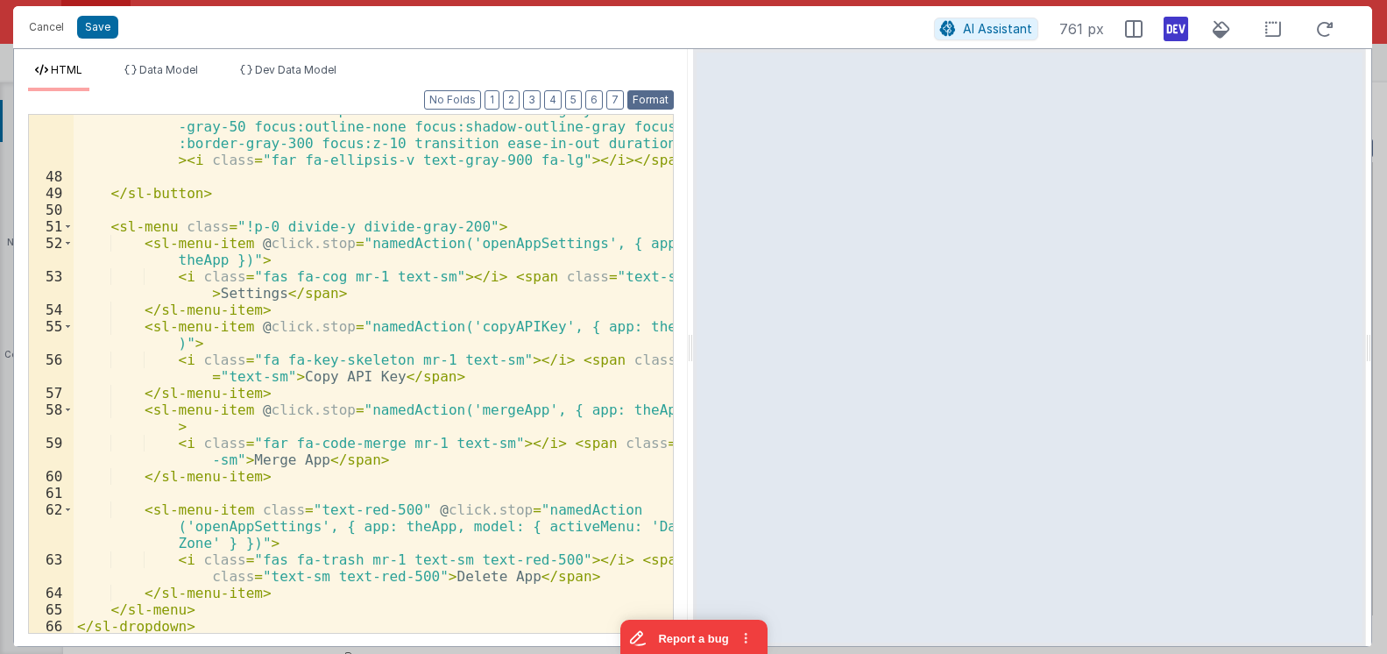
scroll to position [1031, 0]
click at [123, 619] on div "< span class = "py-2 px-5 text-sm leading-5 text-gray-700 font-medium border bo…" at bounding box center [373, 392] width 599 height 618
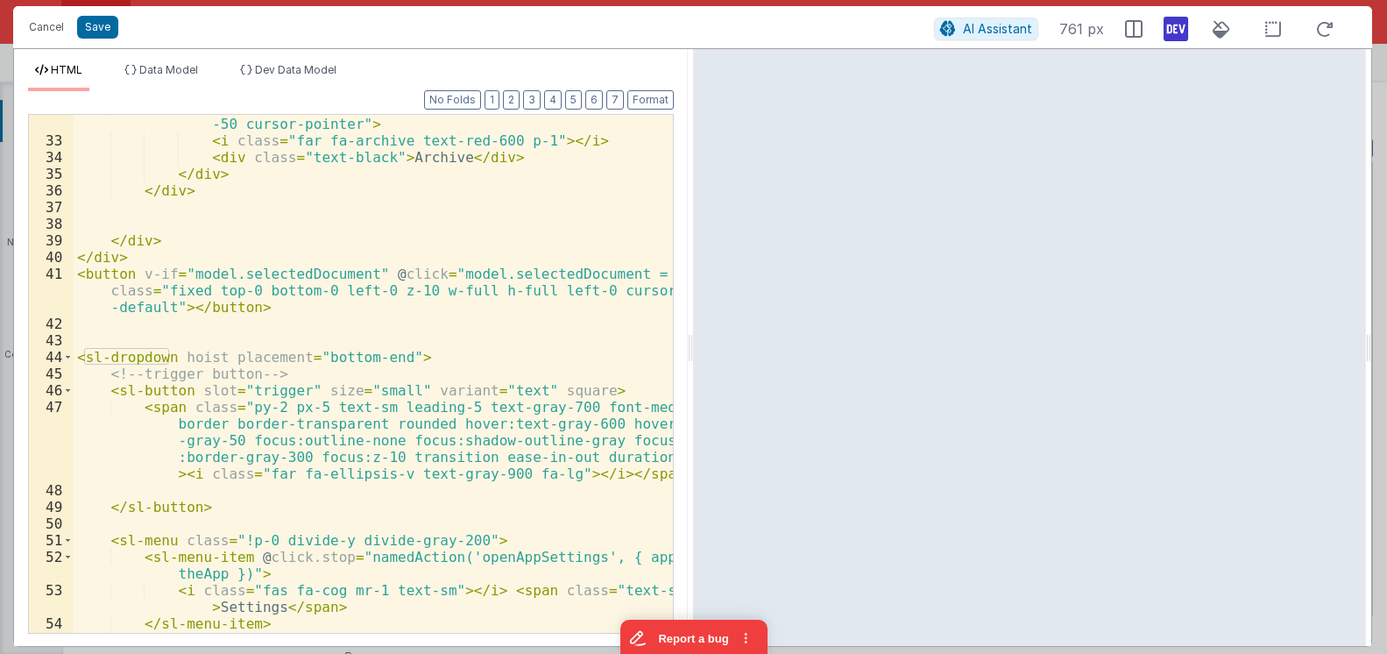
scroll to position [820, 0]
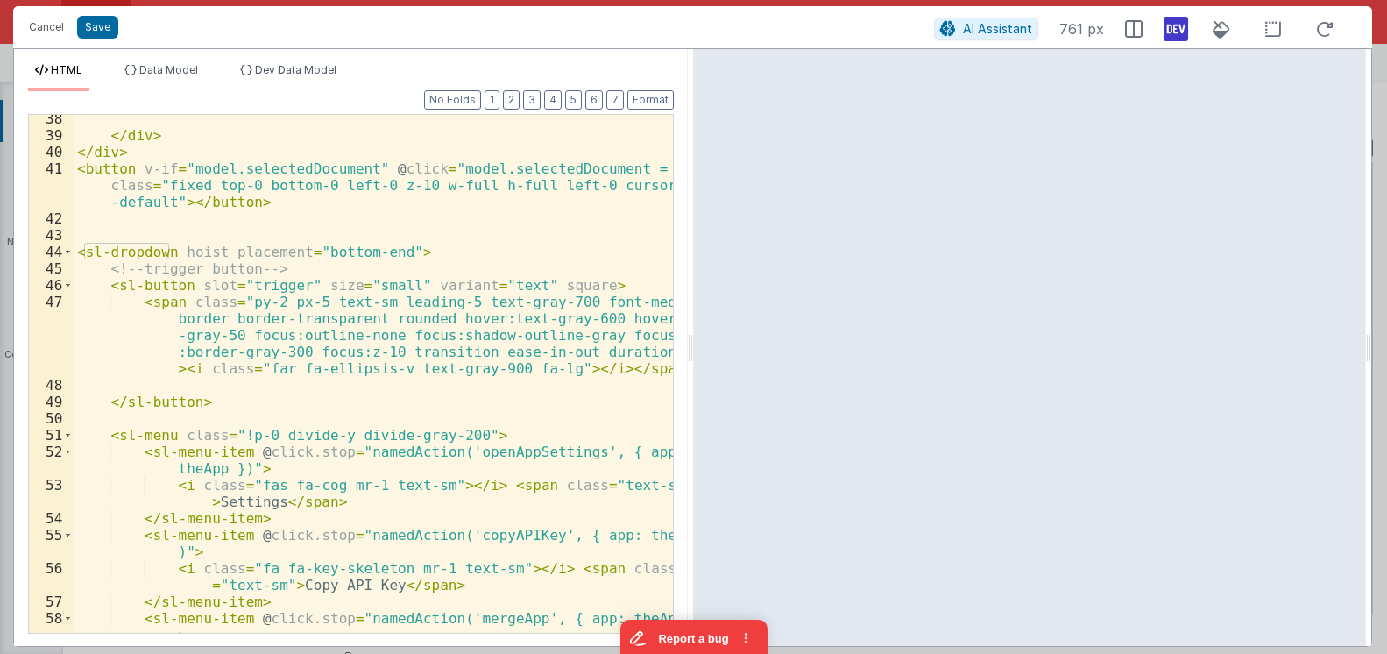
click at [260, 408] on div "</ div > </ div > < button v-if = "model.selectedDocument" @ click = "model.sel…" at bounding box center [373, 394] width 599 height 568
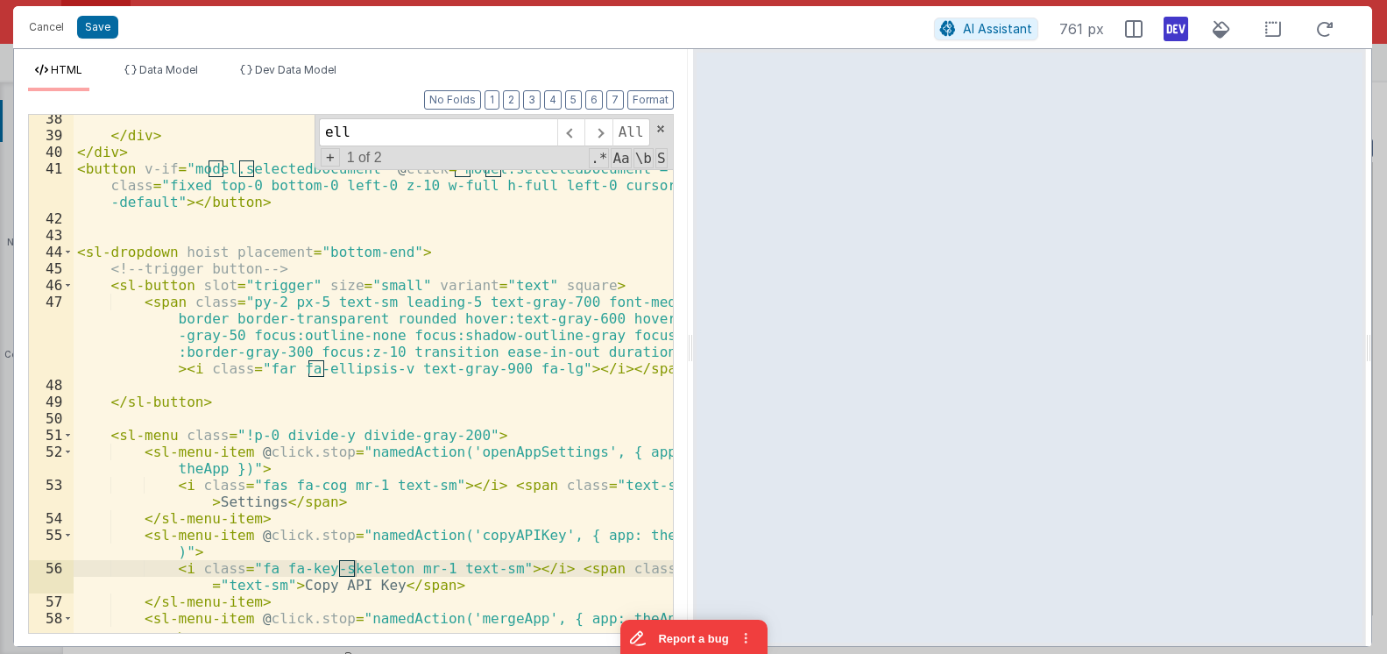
scroll to position [0, 0]
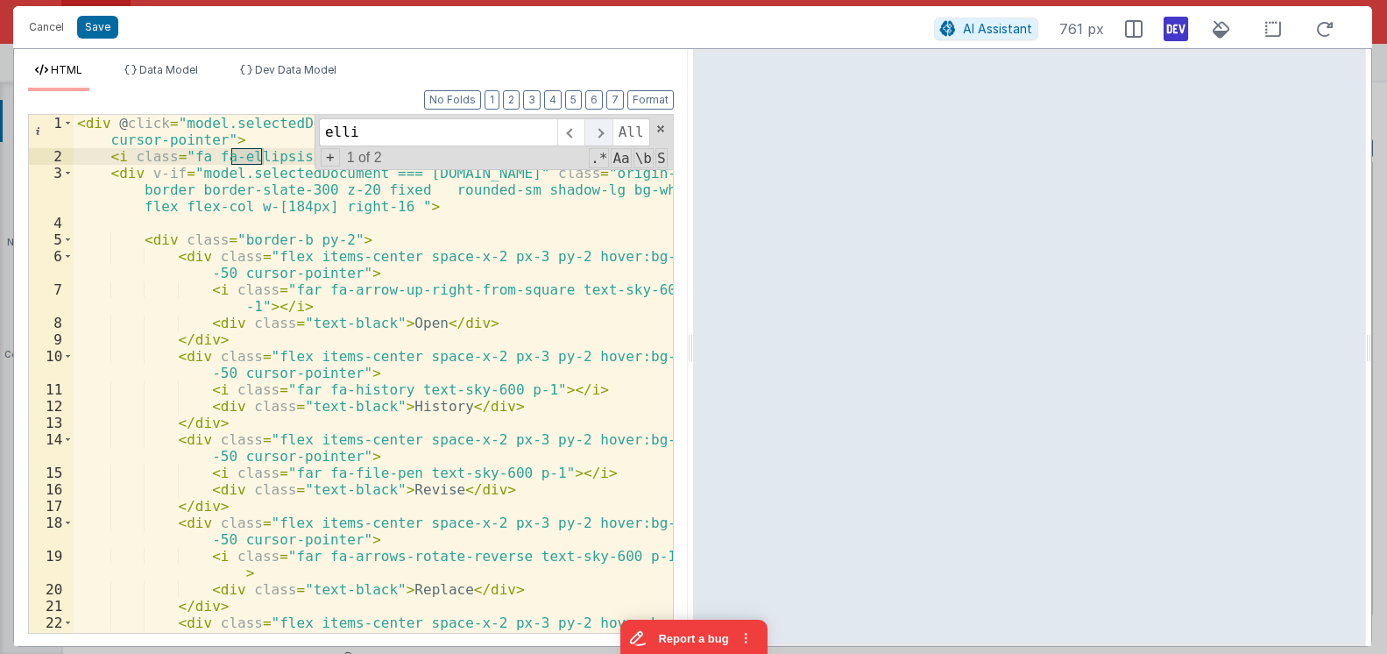
type input "elli"
click at [599, 129] on span at bounding box center [598, 132] width 27 height 28
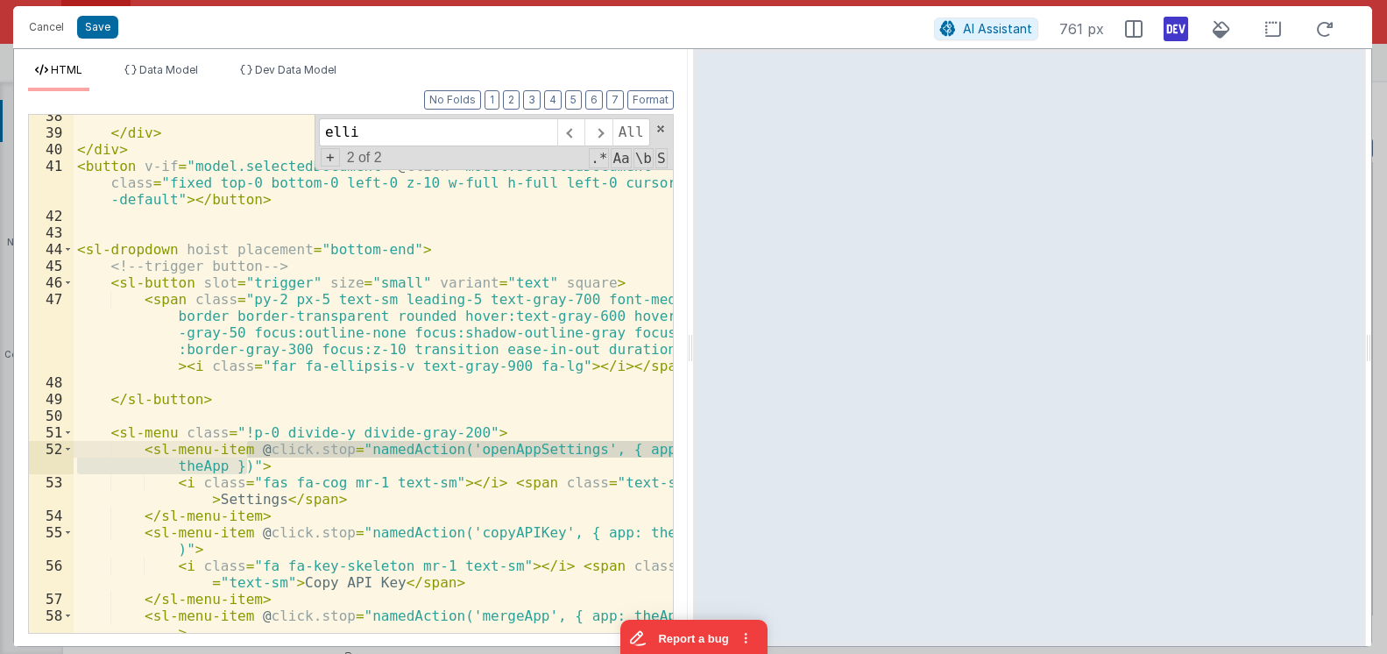
drag, startPoint x: 245, startPoint y: 465, endPoint x: 248, endPoint y: 452, distance: 13.4
click at [248, 452] on div "</ div > </ div > < button v-if = "model.selectedDocument" @ click = "model.sel…" at bounding box center [373, 392] width 599 height 568
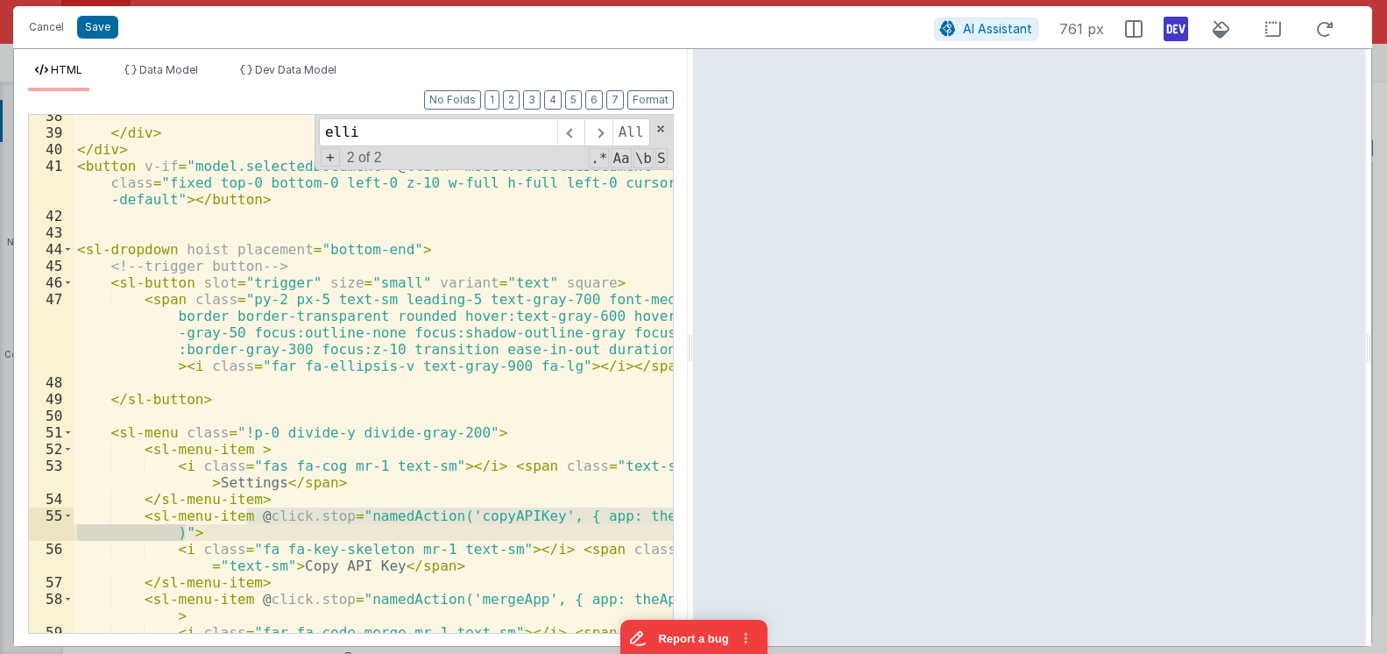
drag, startPoint x: 249, startPoint y: 512, endPoint x: 184, endPoint y: 528, distance: 67.0
click at [184, 528] on div "</ div > </ div > < button v-if = "model.selectedDocument" @ click = "model.sel…" at bounding box center [373, 392] width 599 height 568
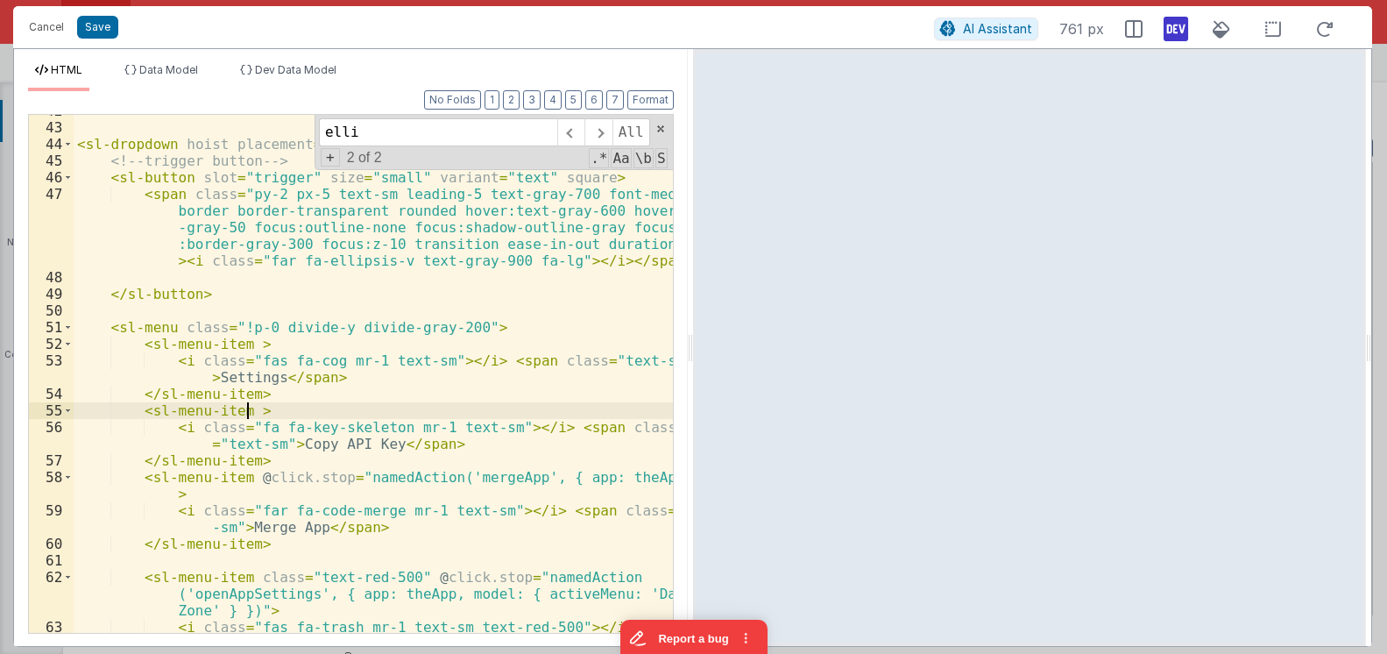
scroll to position [928, 0]
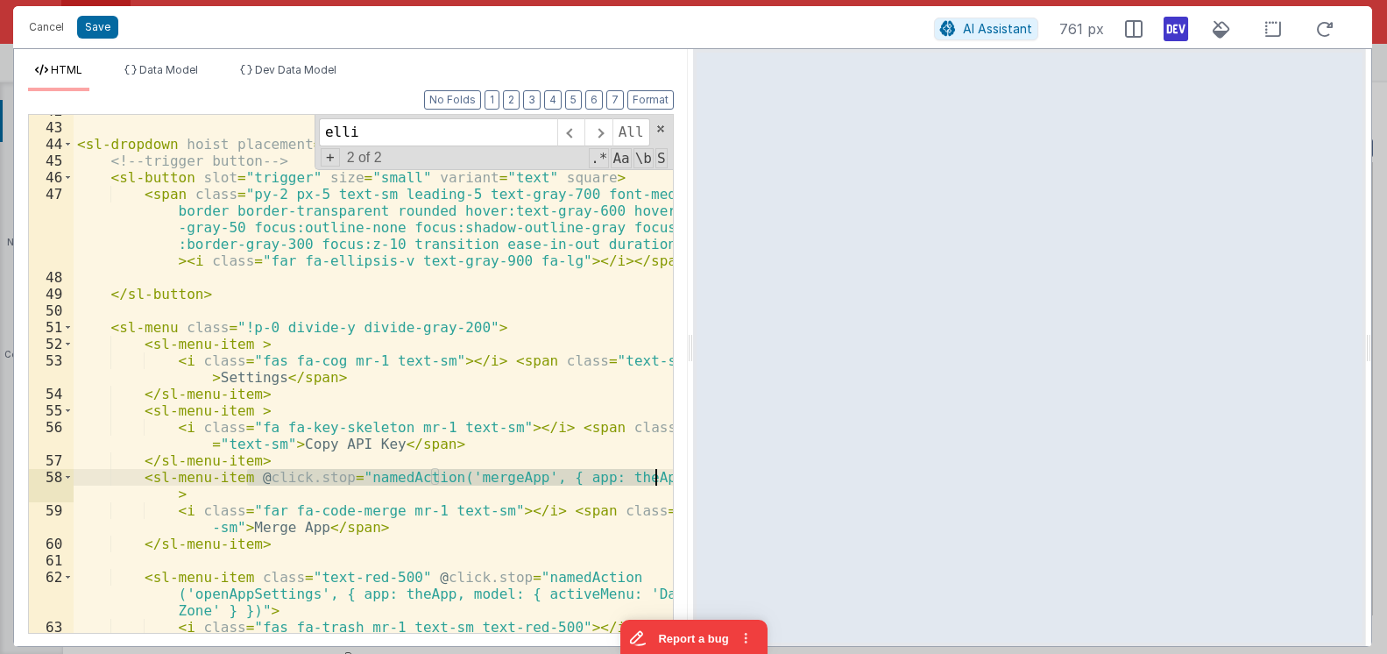
drag, startPoint x: 242, startPoint y: 487, endPoint x: 669, endPoint y: 477, distance: 426.9
click at [669, 477] on div "< sl-dropdown hoist placement = "bottom-end" > <!-- trigger button --> < sl-but…" at bounding box center [373, 387] width 599 height 568
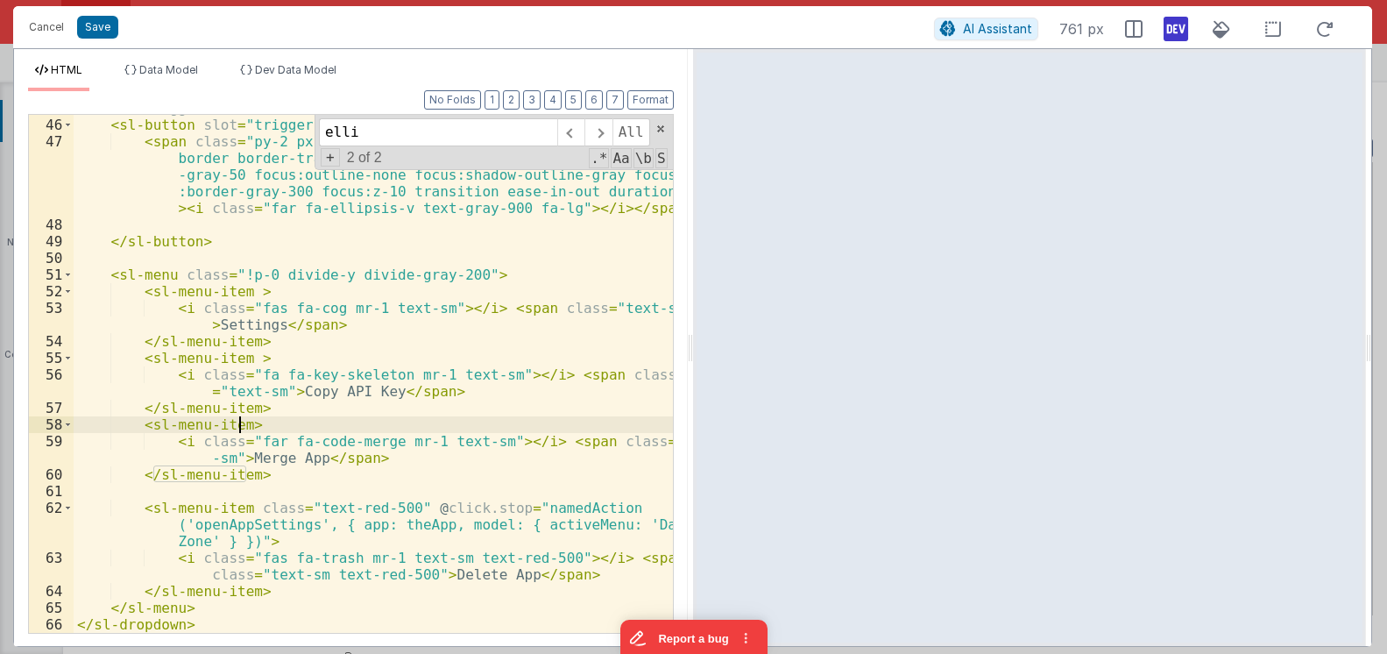
scroll to position [981, 0]
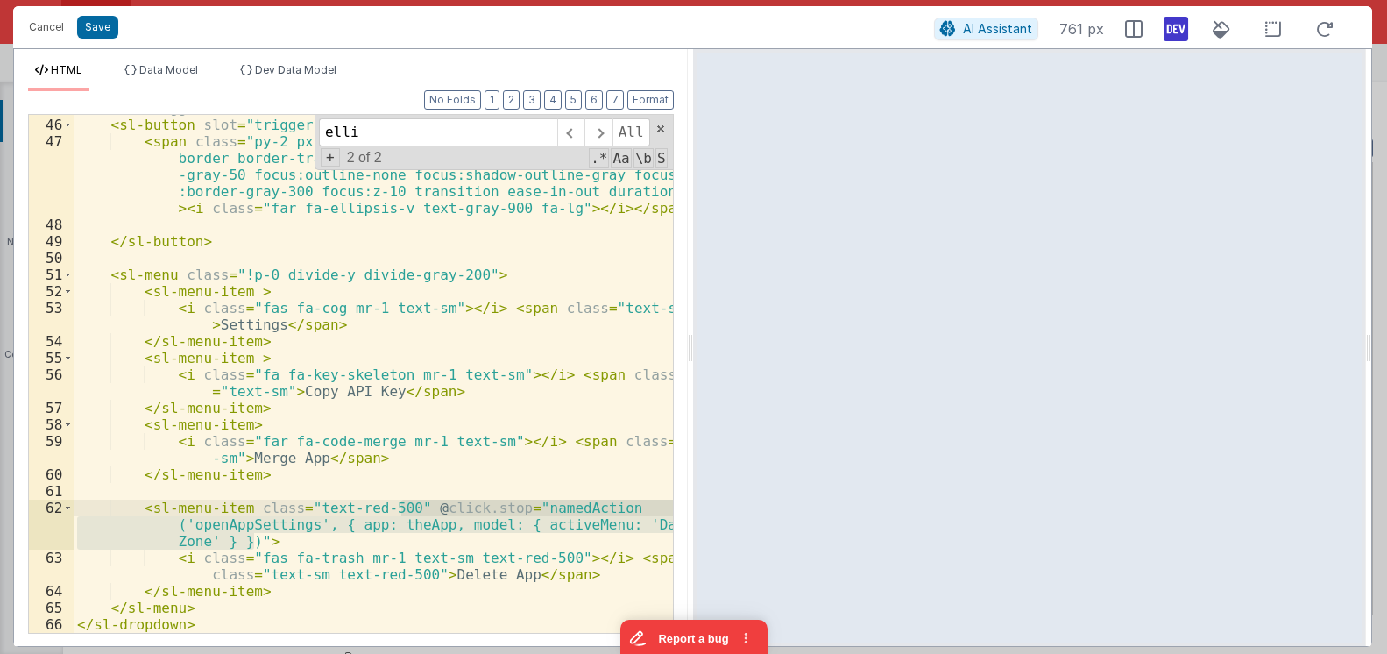
drag, startPoint x: 254, startPoint y: 539, endPoint x: 404, endPoint y: 504, distance: 153.9
click at [404, 504] on div "<!-- trigger button --> < sl-button slot = "trigger" size = "small" variant = "…" at bounding box center [373, 375] width 599 height 551
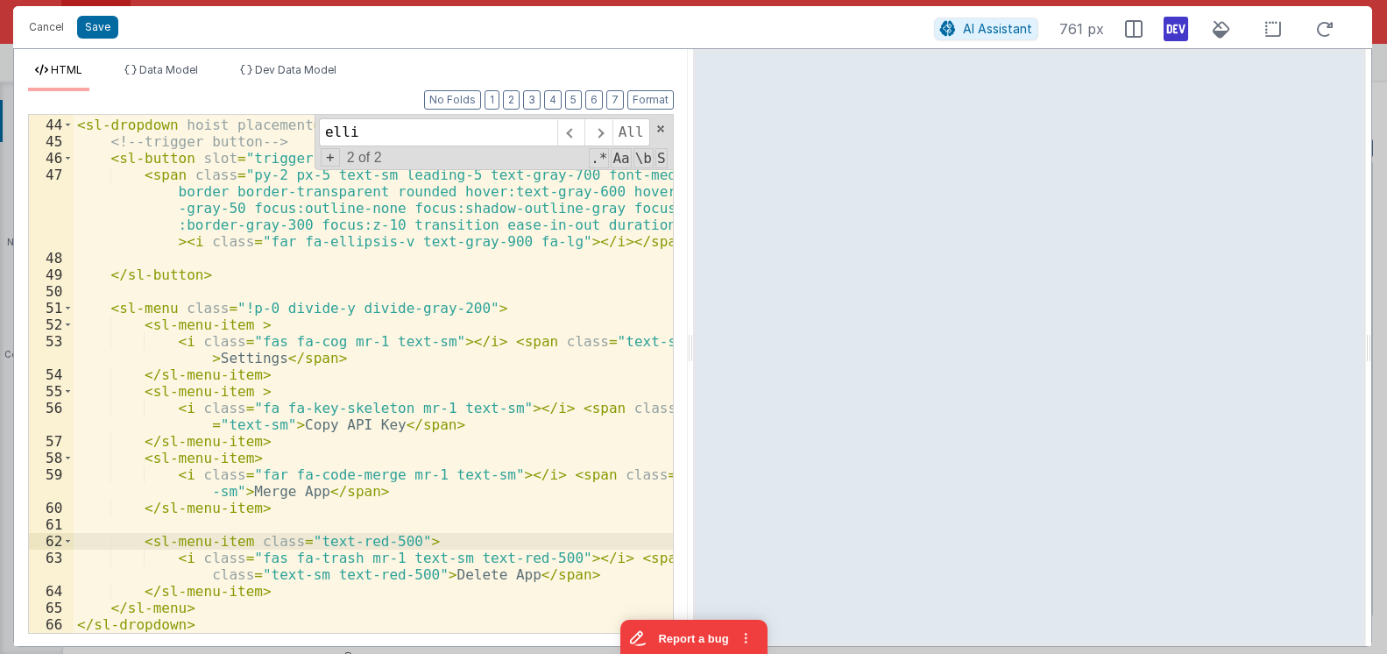
click at [447, 503] on div "< sl-dropdown hoist placement = "bottom-end" > <!-- trigger button --> < sl-but…" at bounding box center [373, 375] width 599 height 551
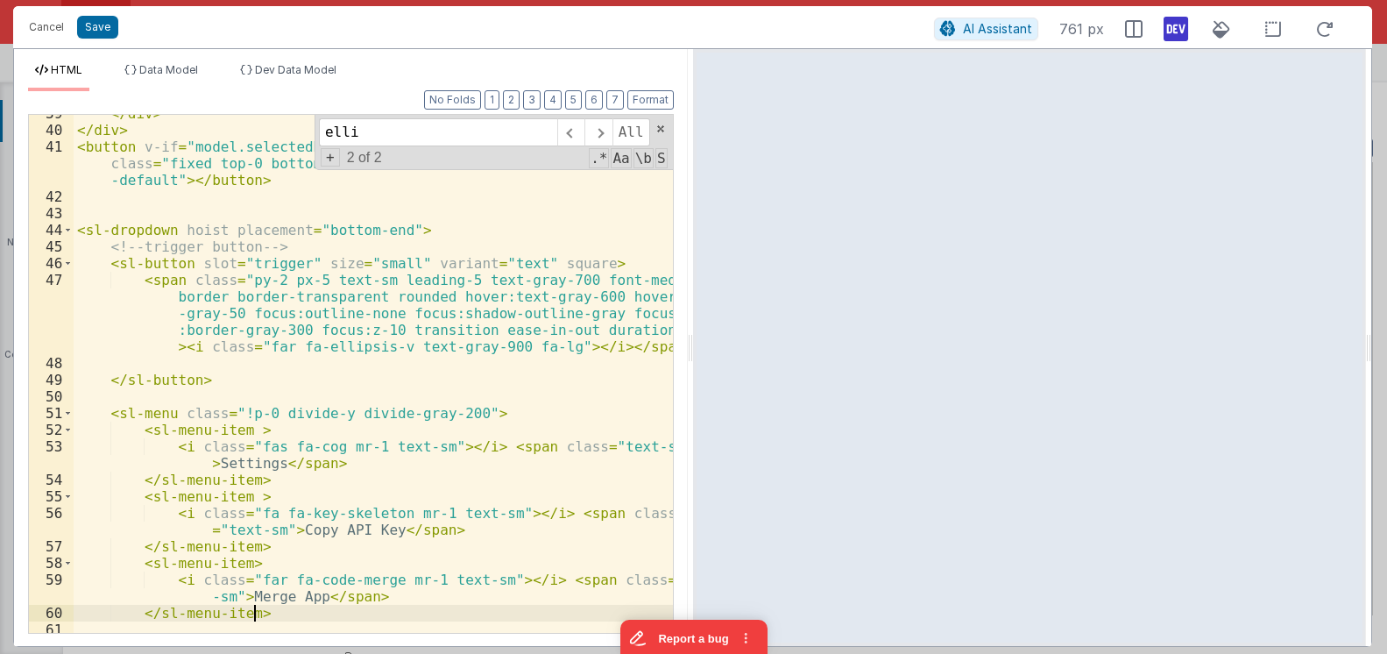
scroll to position [737, 0]
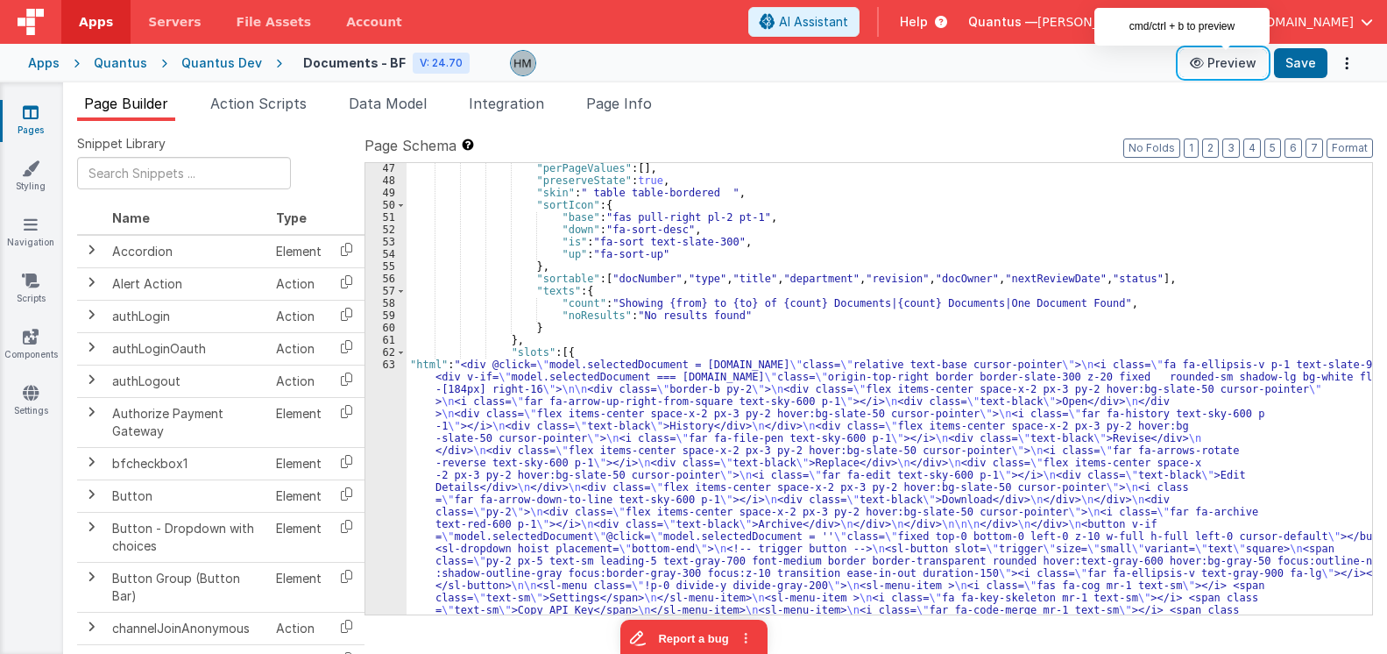
click at [1226, 59] on button "Preview" at bounding box center [1224, 63] width 88 height 28
click at [489, 399] on div ""perPageValues" : [ ] , "preserveState" : true , "skin" : " table table-bordere…" at bounding box center [890, 535] width 966 height 746
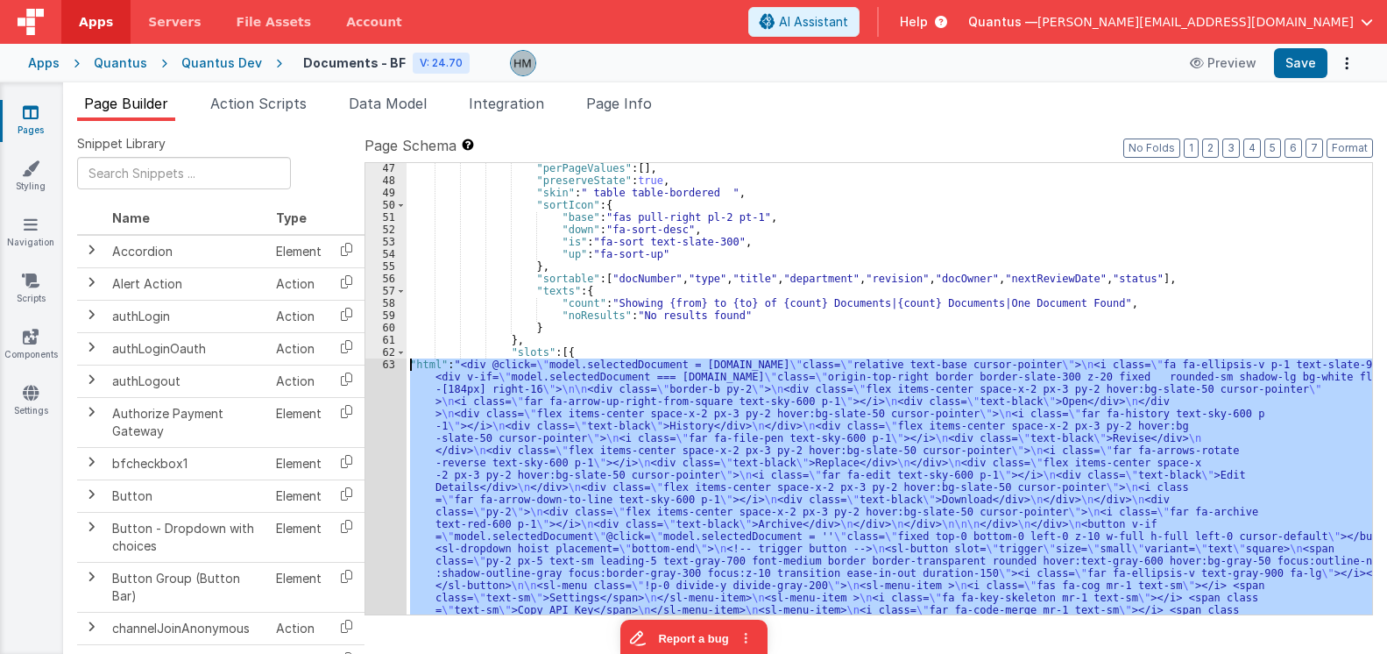
click at [371, 361] on div "63" at bounding box center [385, 499] width 41 height 282
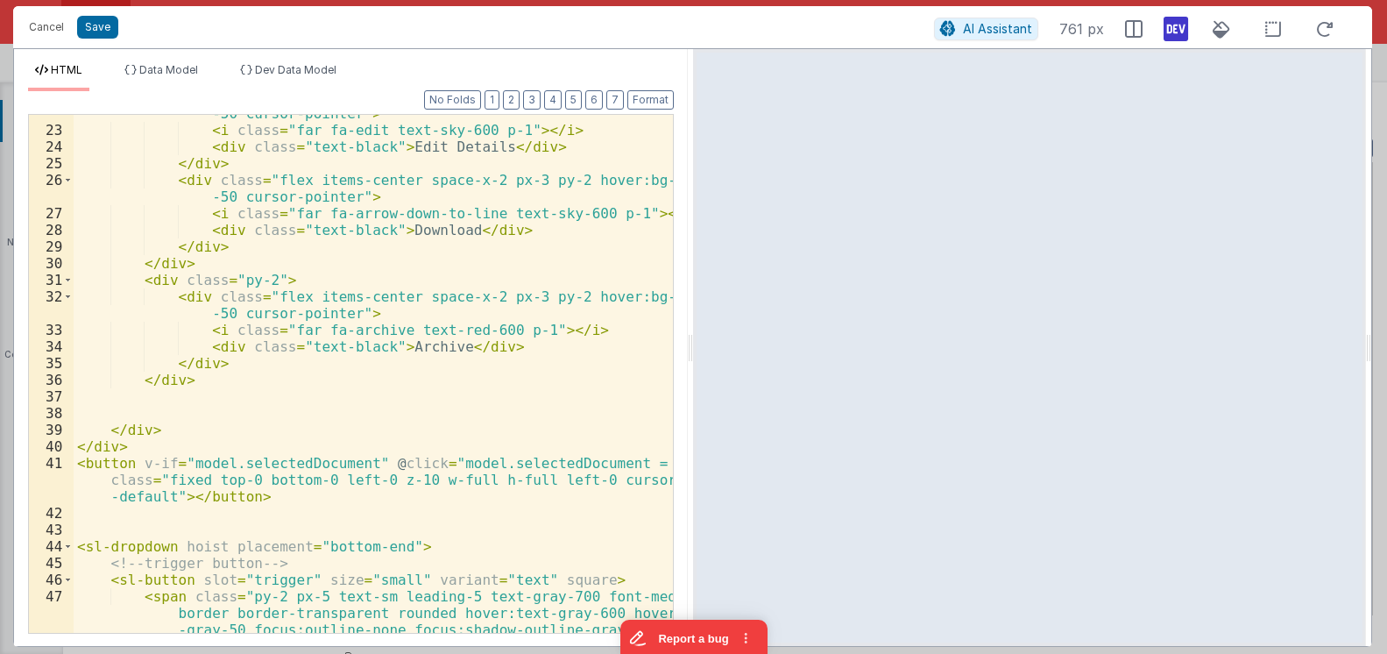
scroll to position [631, 0]
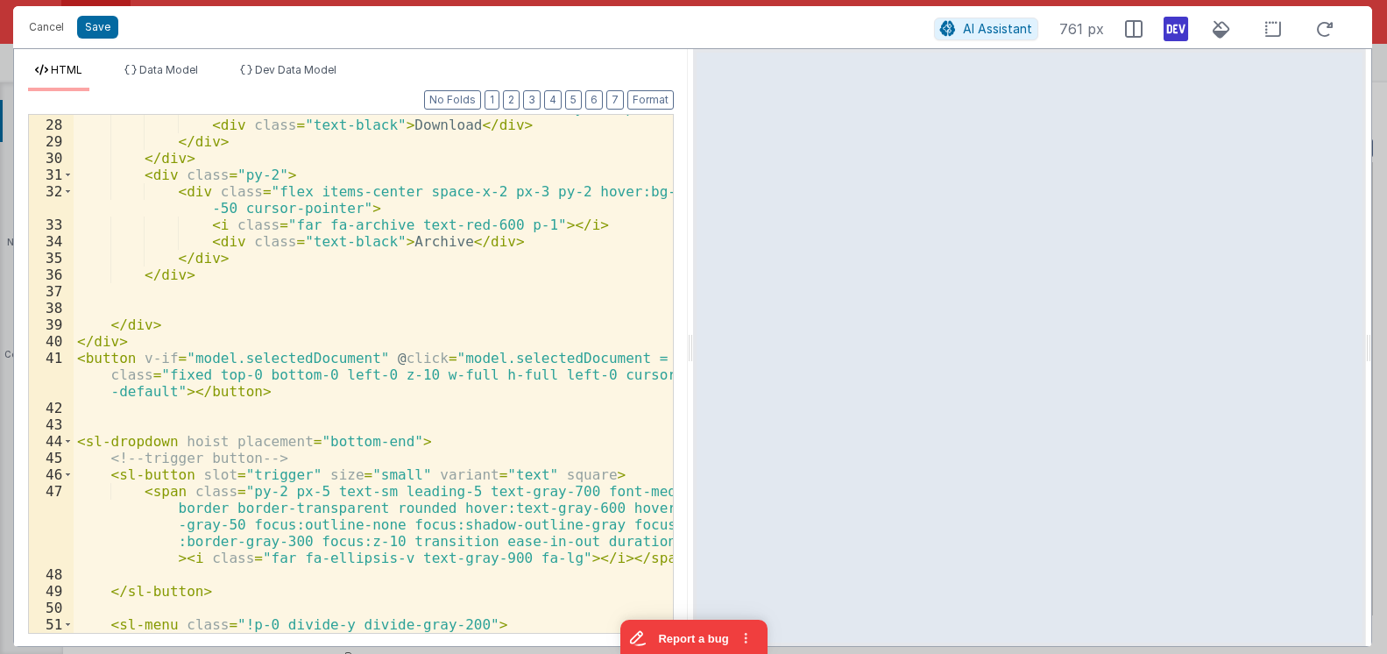
click at [92, 441] on div "< i class = "far fa-arrow-down-to-line text-sky-600 p-1" > </ i > < div class =…" at bounding box center [373, 375] width 599 height 551
click at [68, 440] on span at bounding box center [68, 441] width 10 height 17
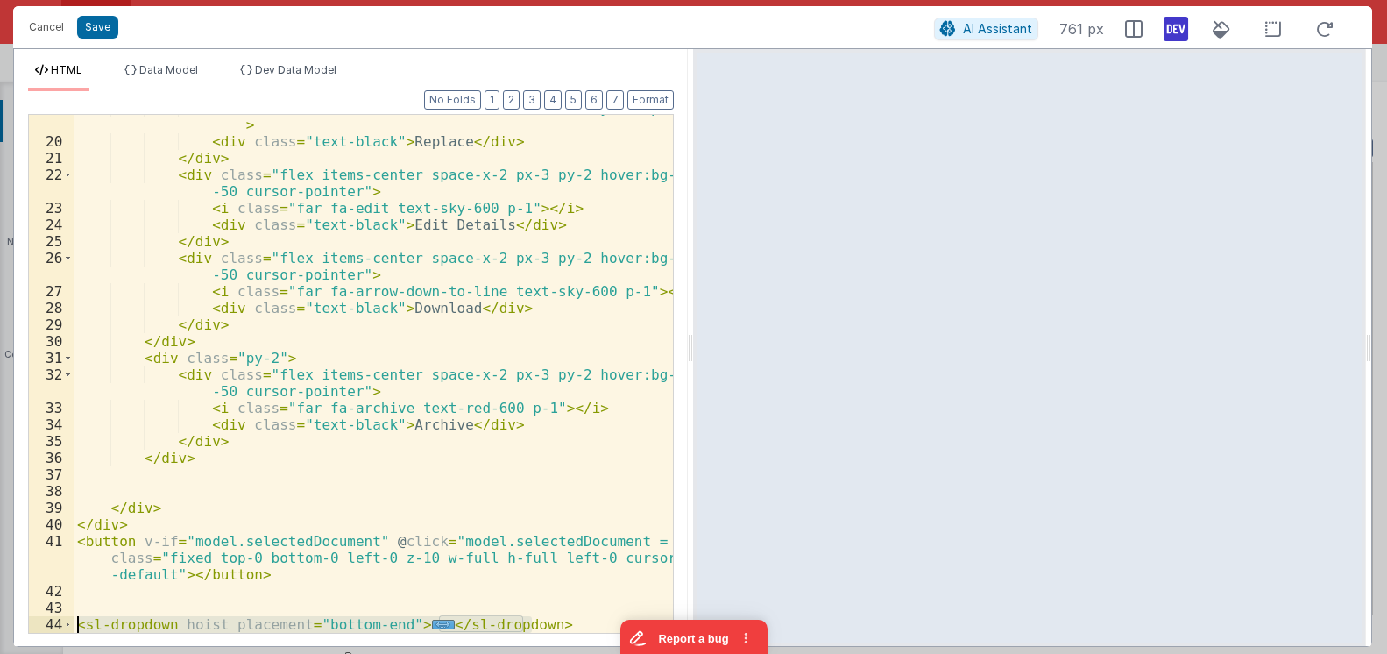
drag, startPoint x: 444, startPoint y: 606, endPoint x: 73, endPoint y: 620, distance: 371.8
click at [74, 620] on div "< i class = "far fa-arrows-rotate-reverse text-sky-600 p-1" > </ i > < div clas…" at bounding box center [373, 374] width 599 height 518
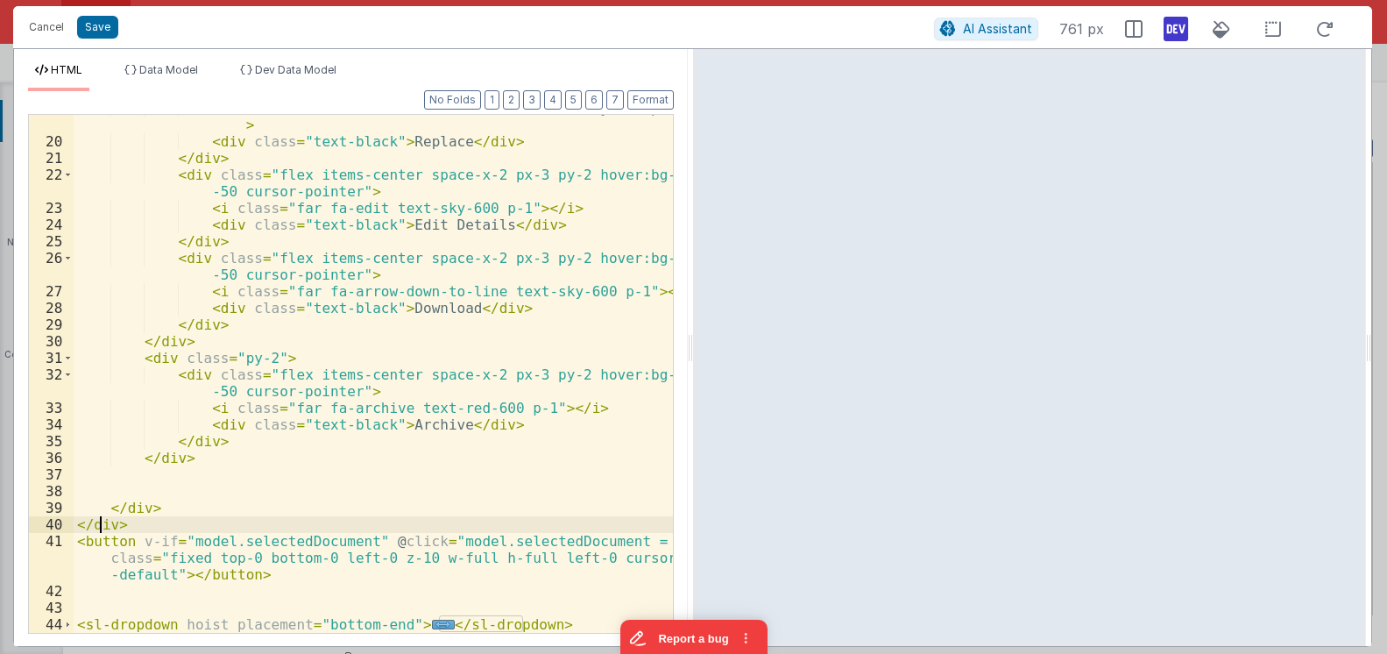
click at [103, 521] on div "< i class = "far fa-arrows-rotate-reverse text-sky-600 p-1" > </ i > < div clas…" at bounding box center [373, 384] width 599 height 568
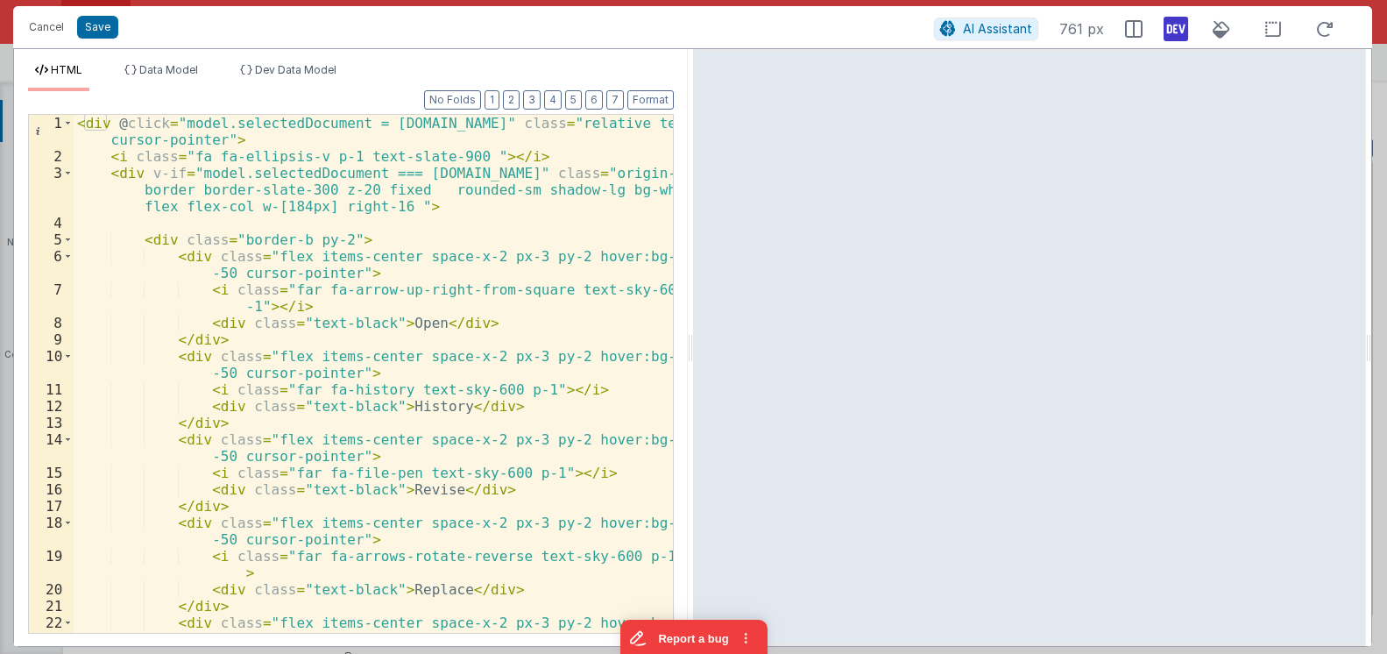
scroll to position [0, 0]
click at [66, 124] on span at bounding box center [68, 123] width 10 height 17
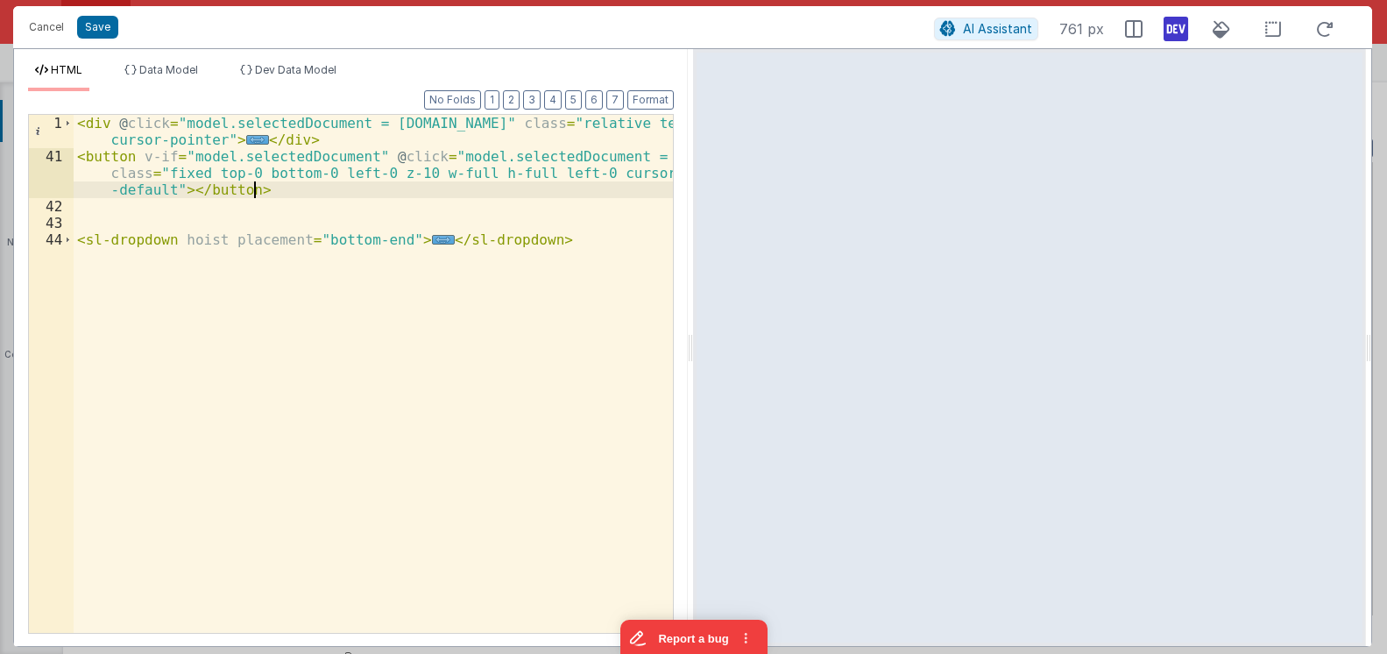
drag, startPoint x: 262, startPoint y: 191, endPoint x: -48, endPoint y: 73, distance: 332.0
click at [74, 115] on div "< div @ click = "model.selectedDocument = row.id" class = "relative text-base c…" at bounding box center [373, 374] width 599 height 518
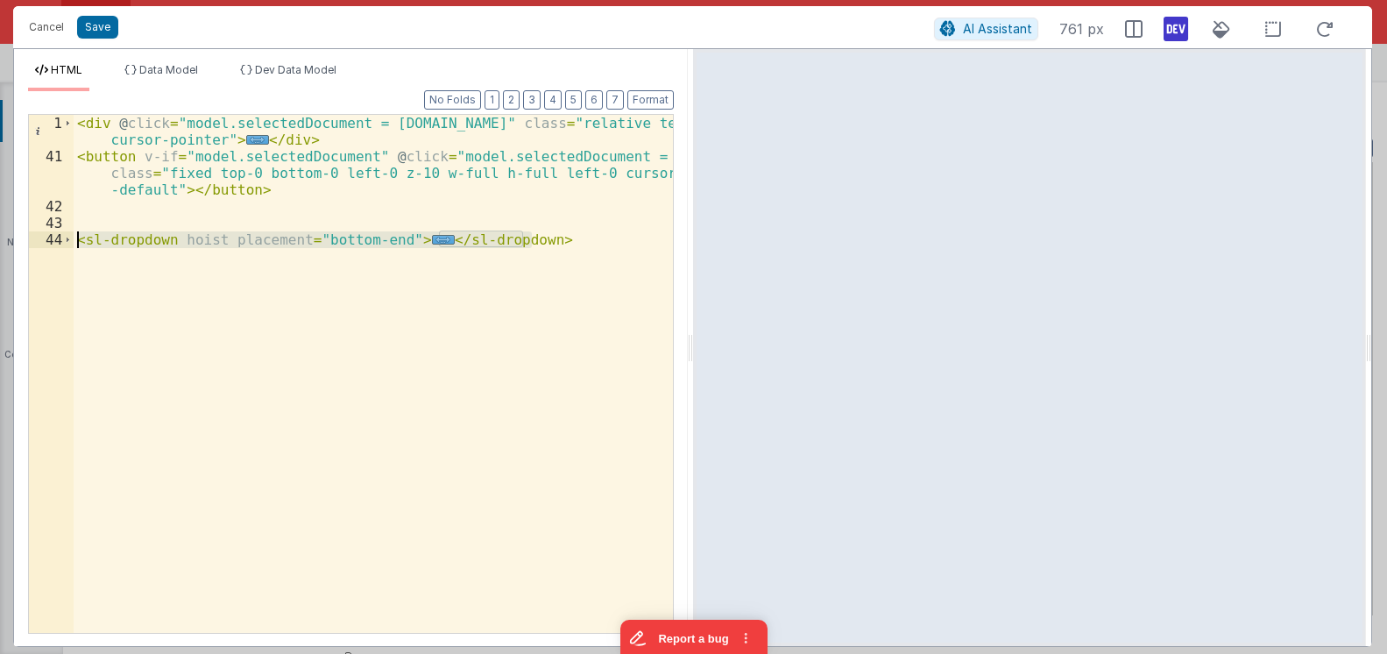
drag, startPoint x: 568, startPoint y: 241, endPoint x: 72, endPoint y: 236, distance: 496.1
click at [74, 236] on div "< div @ click = "model.selectedDocument = row.id" class = "relative text-base c…" at bounding box center [373, 374] width 599 height 518
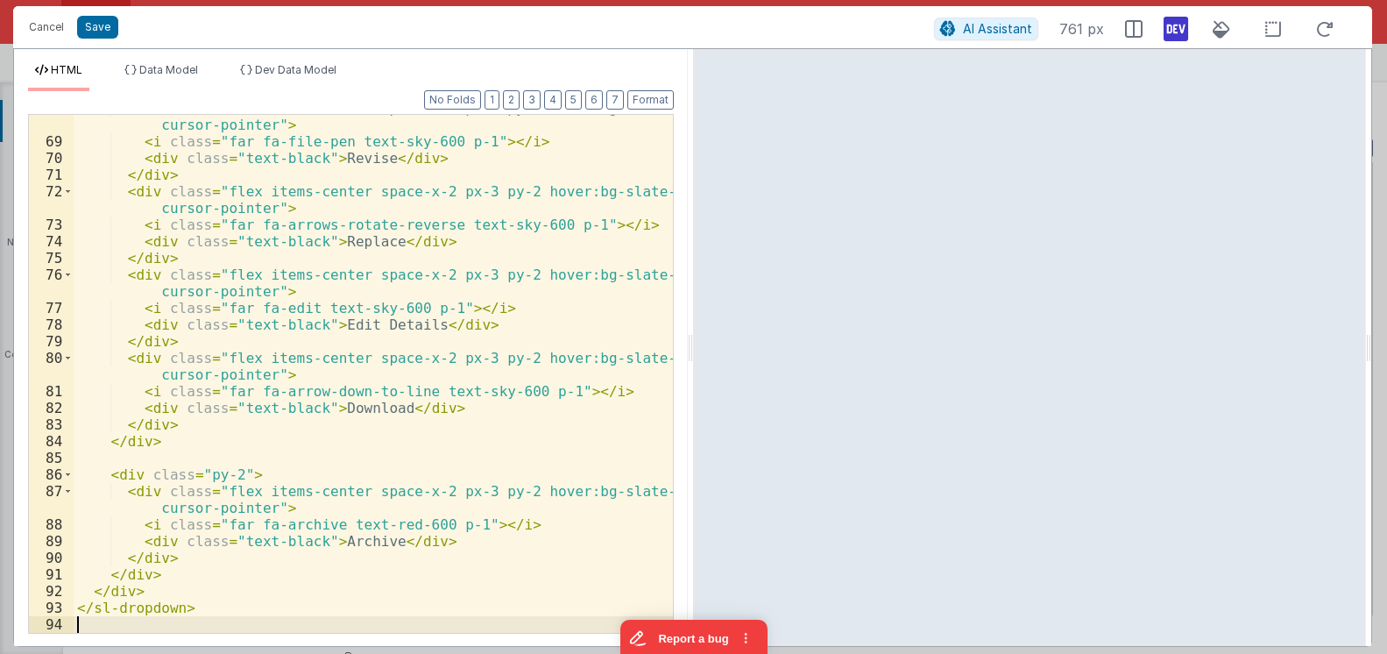
scroll to position [631, 0]
click at [528, 308] on div "< div class = "flex items-center space-x-2 px-3 py-2 hover:bg-slate-50 cursor-p…" at bounding box center [373, 384] width 599 height 568
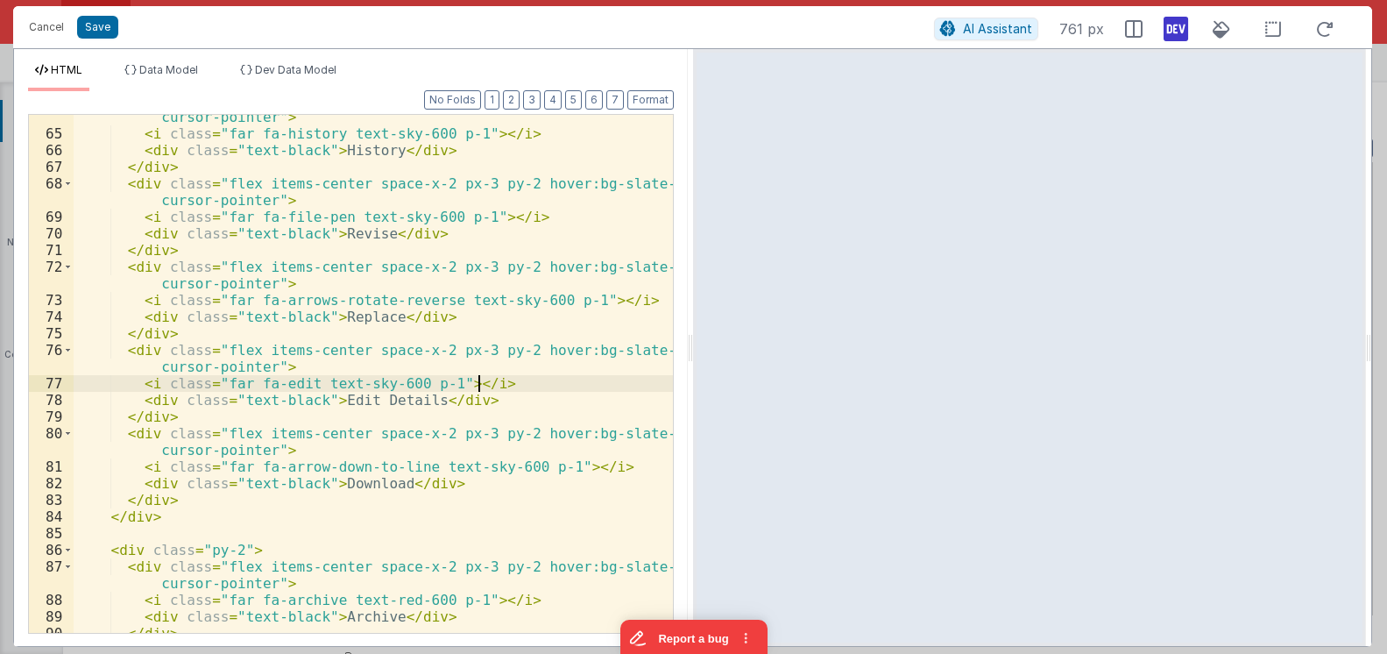
scroll to position [0, 0]
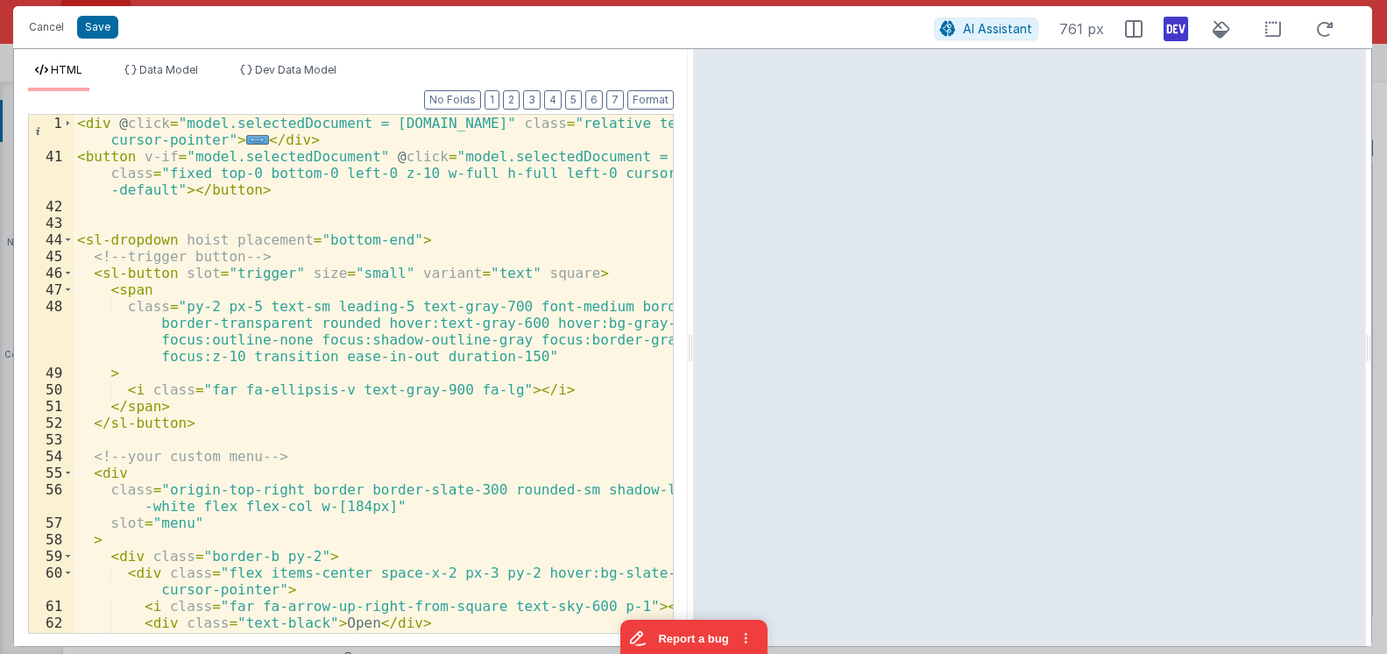
click at [652, 110] on div "Format 7 6 5 4 3 2 1 No Folds 1 41 42 43 44 45 46 47 48 49 50 51 52 53 54 55 56…" at bounding box center [351, 361] width 646 height 541
click at [475, 260] on div "< div @ click = "model.selectedDocument = row.id" class = "relative text-base c…" at bounding box center [373, 407] width 599 height 585
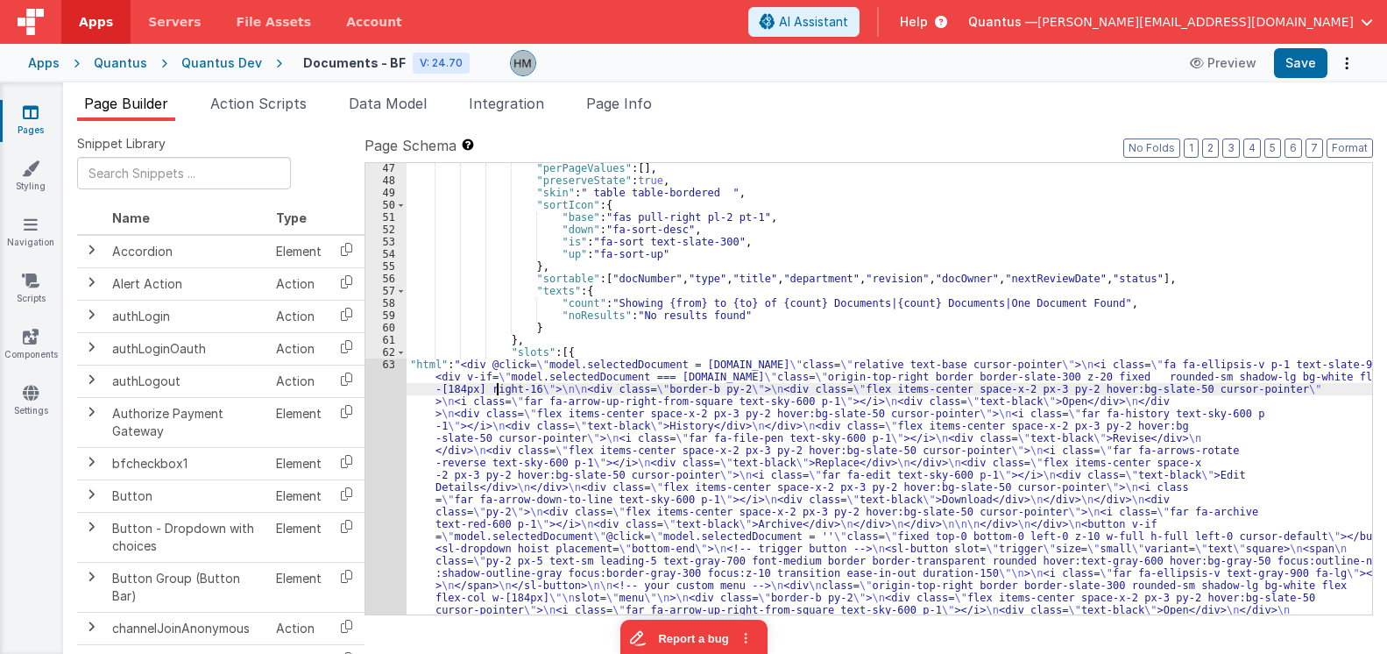
click at [500, 390] on div ""perPageValues" : [ ] , "preserveState" : true , "skin" : " table table-bordere…" at bounding box center [890, 578] width 966 height 832
click at [393, 364] on div "63" at bounding box center [385, 542] width 41 height 368
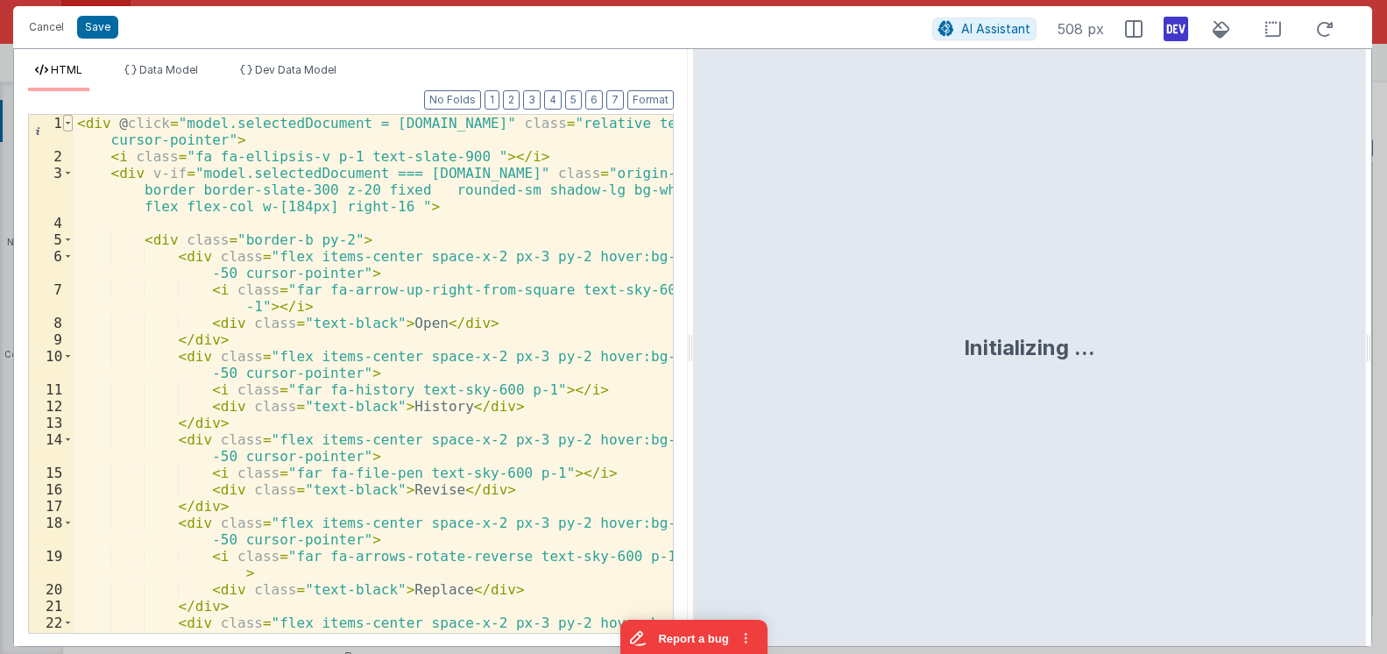
click at [68, 120] on span at bounding box center [68, 123] width 10 height 17
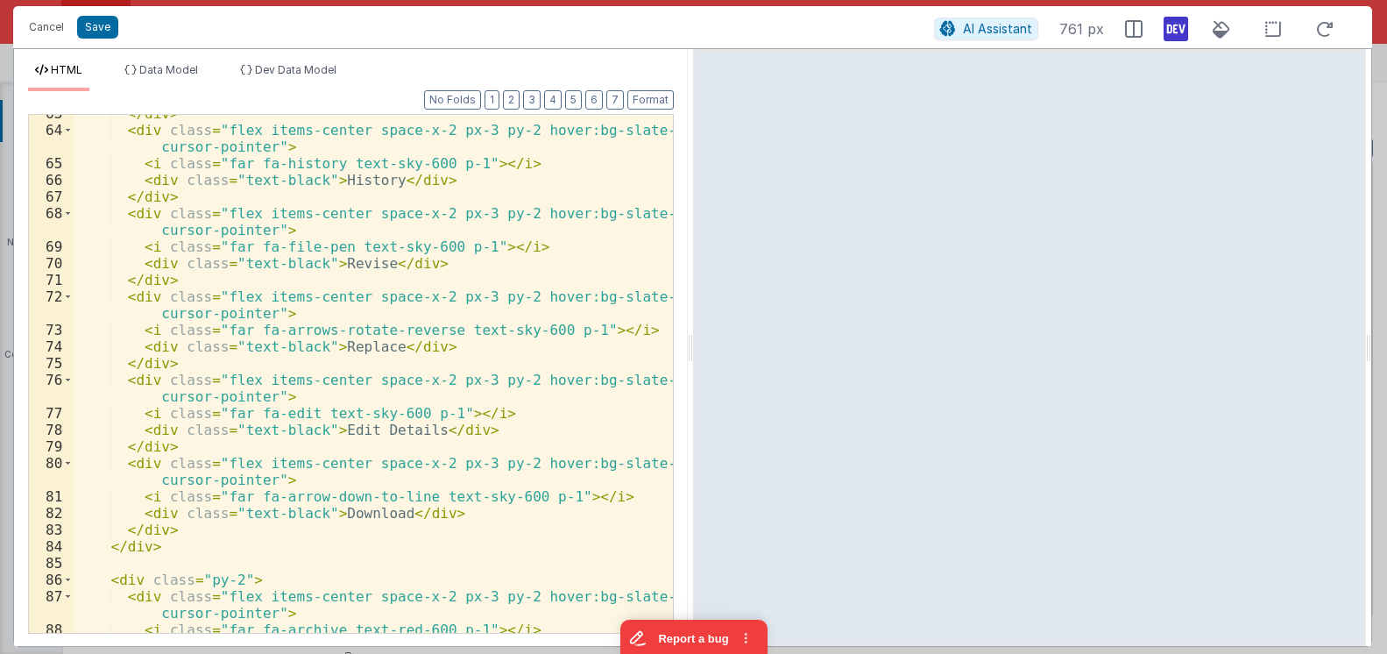
scroll to position [631, 0]
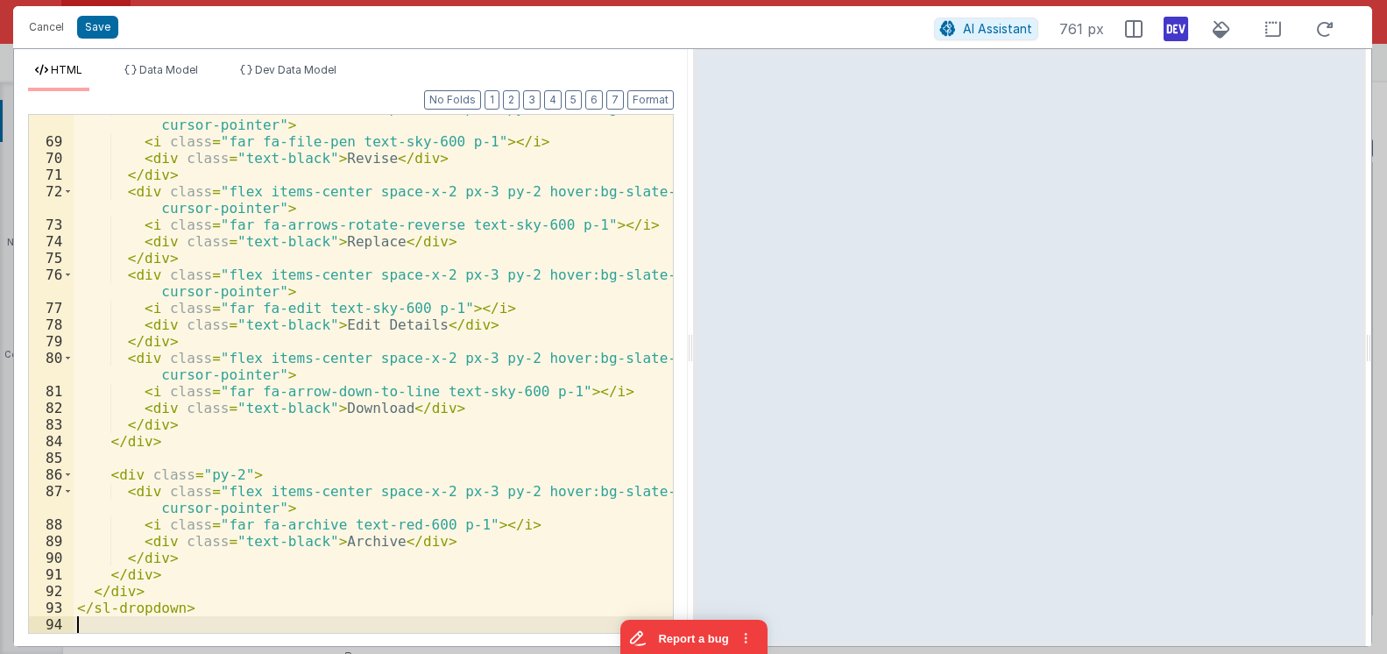
click at [386, 288] on div "< div class = "flex items-center space-x-2 px-3 py-2 hover:bg-slate-50 cursor-p…" at bounding box center [373, 384] width 599 height 568
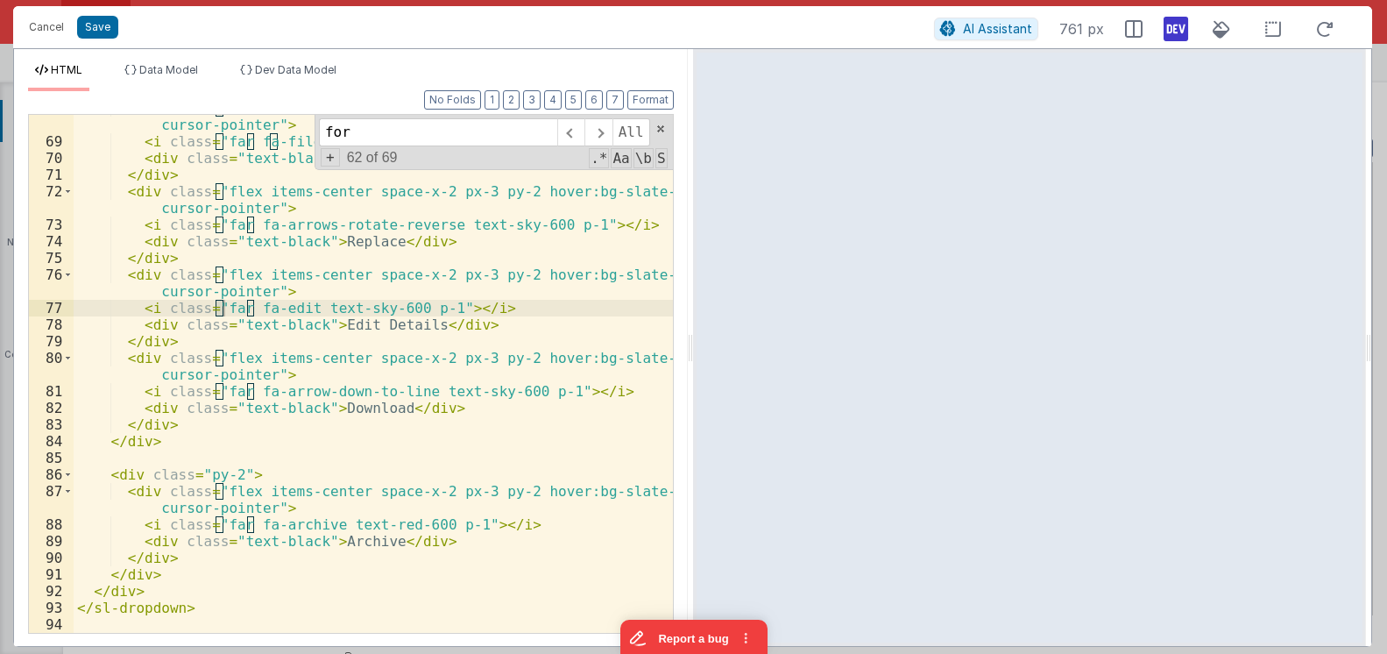
scroll to position [0, 0]
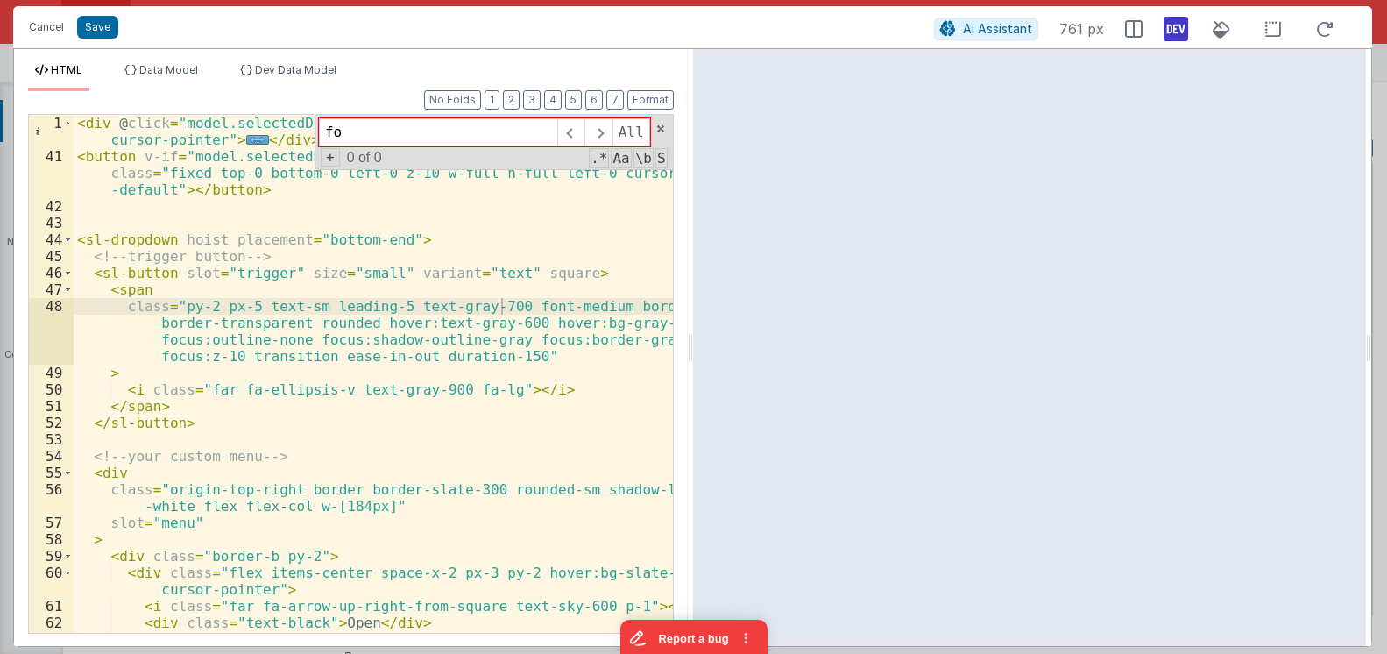
type input "f"
click at [635, 100] on button "Format" at bounding box center [650, 99] width 46 height 19
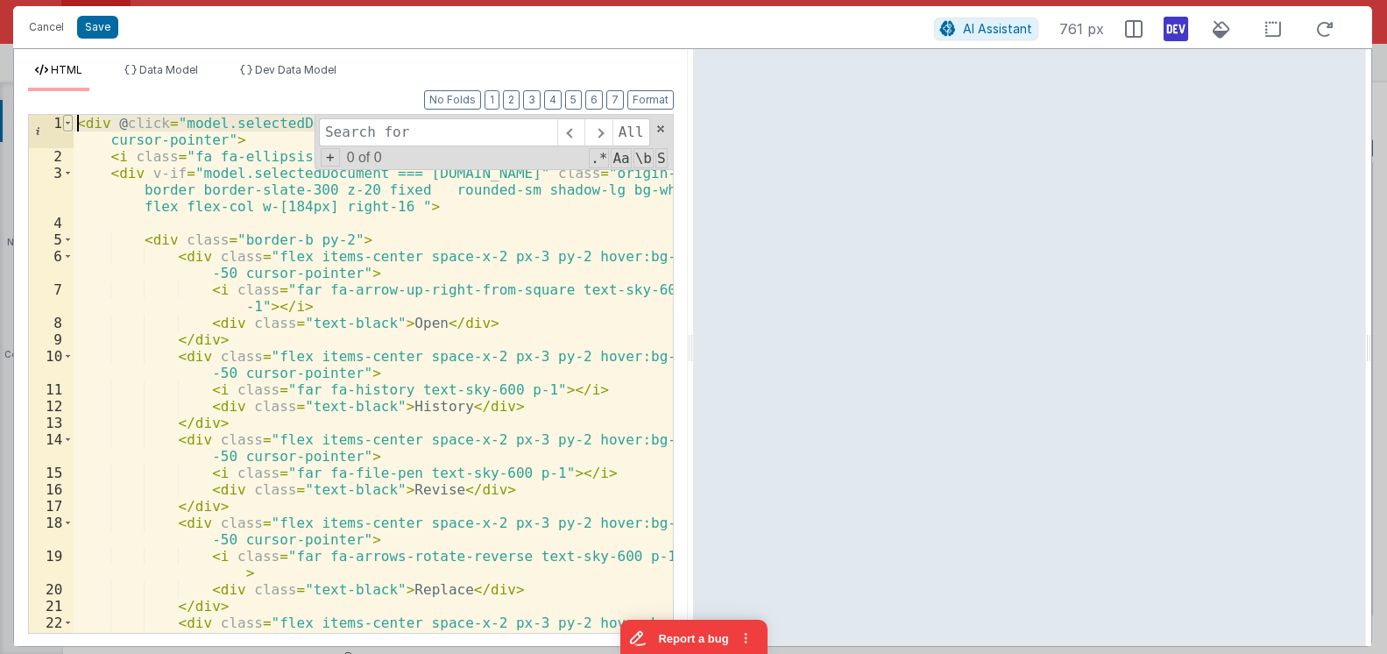
click at [70, 125] on span at bounding box center [68, 123] width 10 height 17
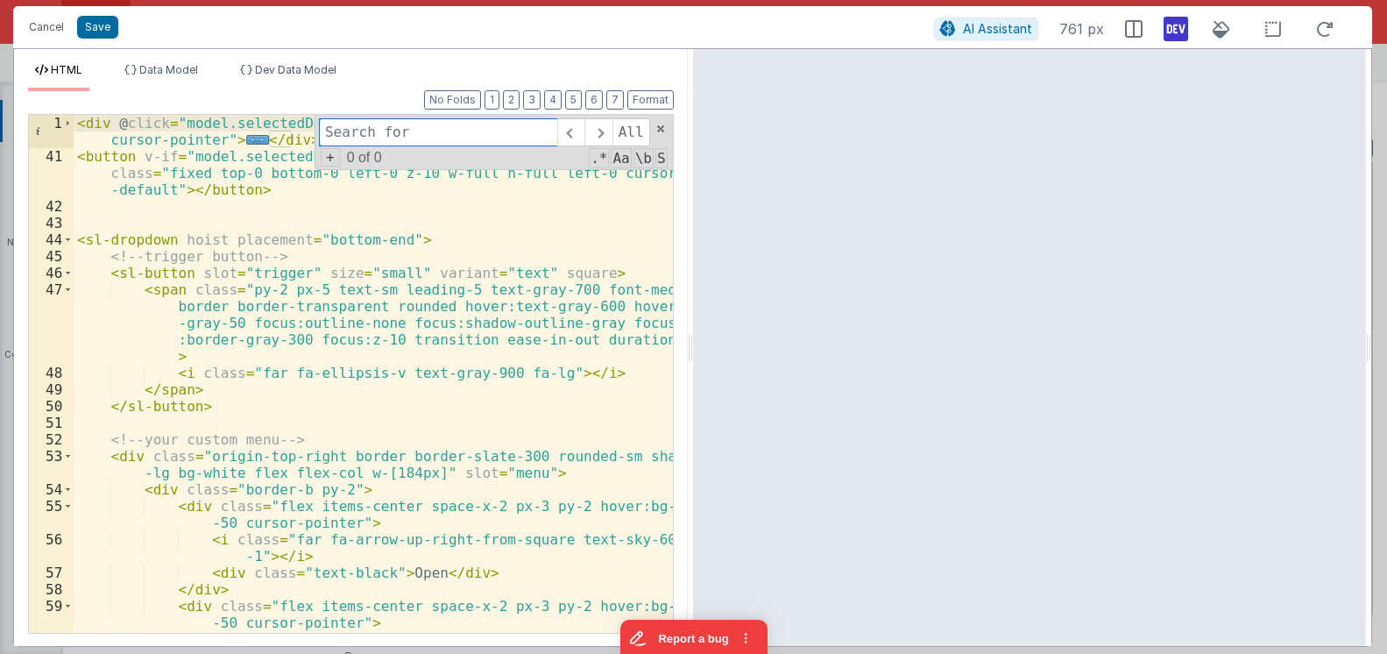
click at [656, 132] on span at bounding box center [661, 129] width 12 height 12
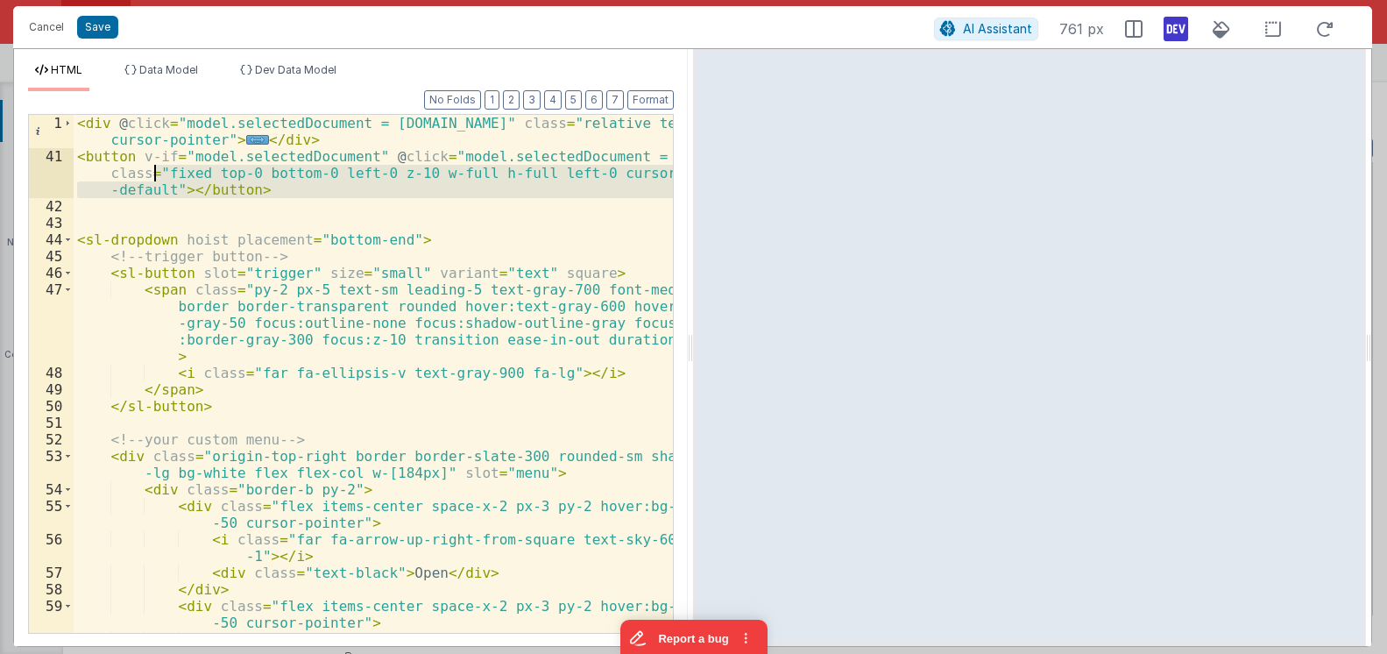
drag, startPoint x: 326, startPoint y: 210, endPoint x: -58, endPoint y: 110, distance: 396.6
click at [74, 115] on div "< div @ click = "model.selectedDocument = row.id" class = "relative text-base c…" at bounding box center [373, 374] width 599 height 518
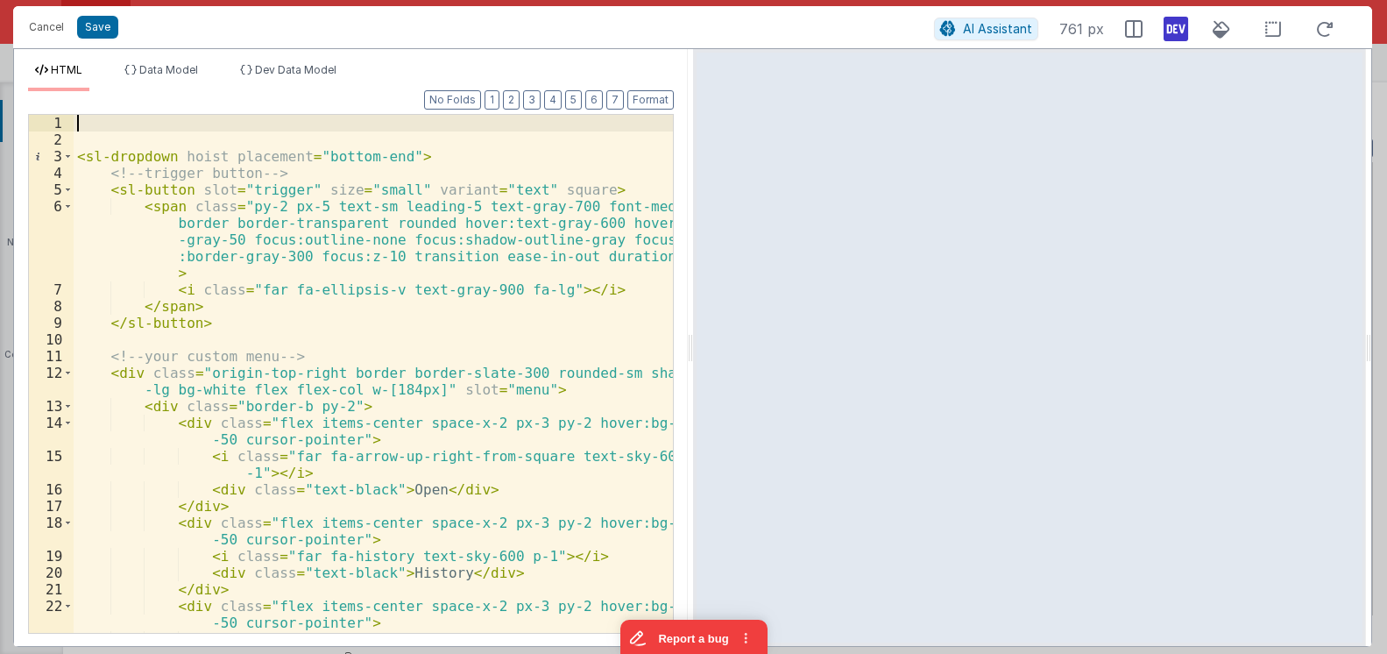
click at [112, 125] on div "< sl-dropdown hoist placement = "bottom-end" > <!-- trigger button --> < sl-but…" at bounding box center [373, 390] width 599 height 551
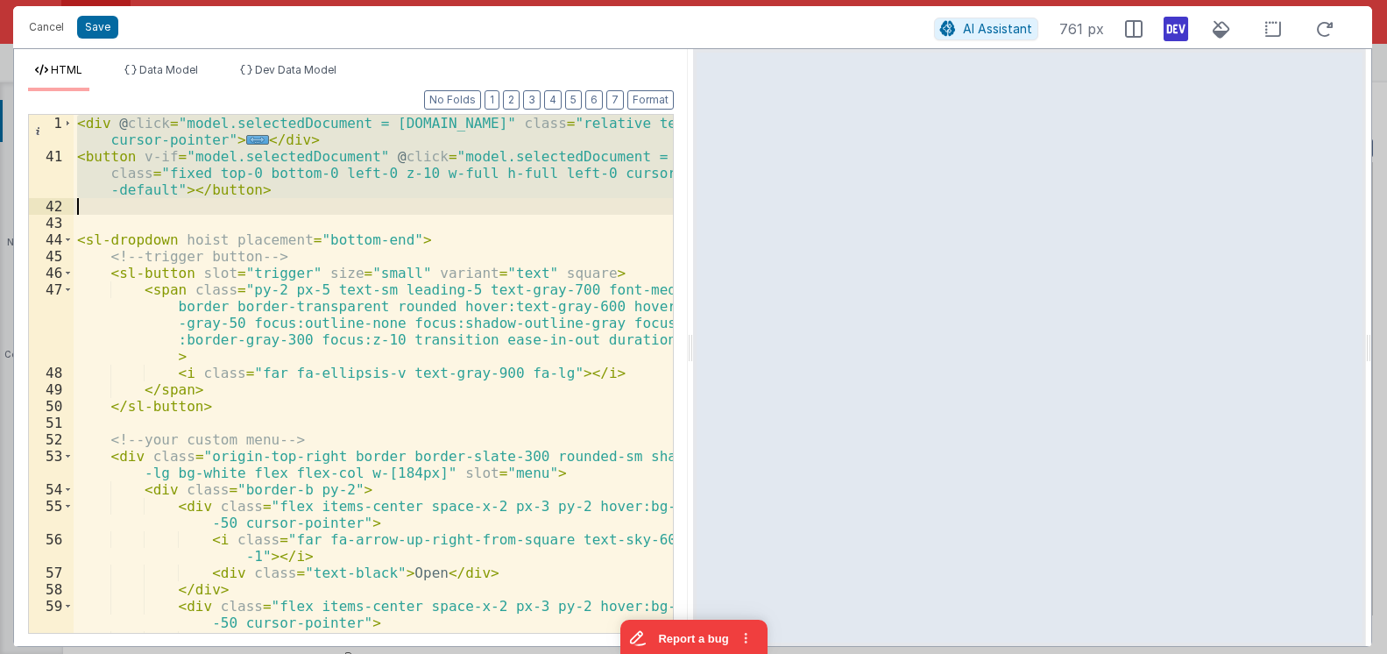
click at [216, 249] on div "< div @ click = "model.selectedDocument = row.id" class = "relative text-base c…" at bounding box center [373, 399] width 599 height 568
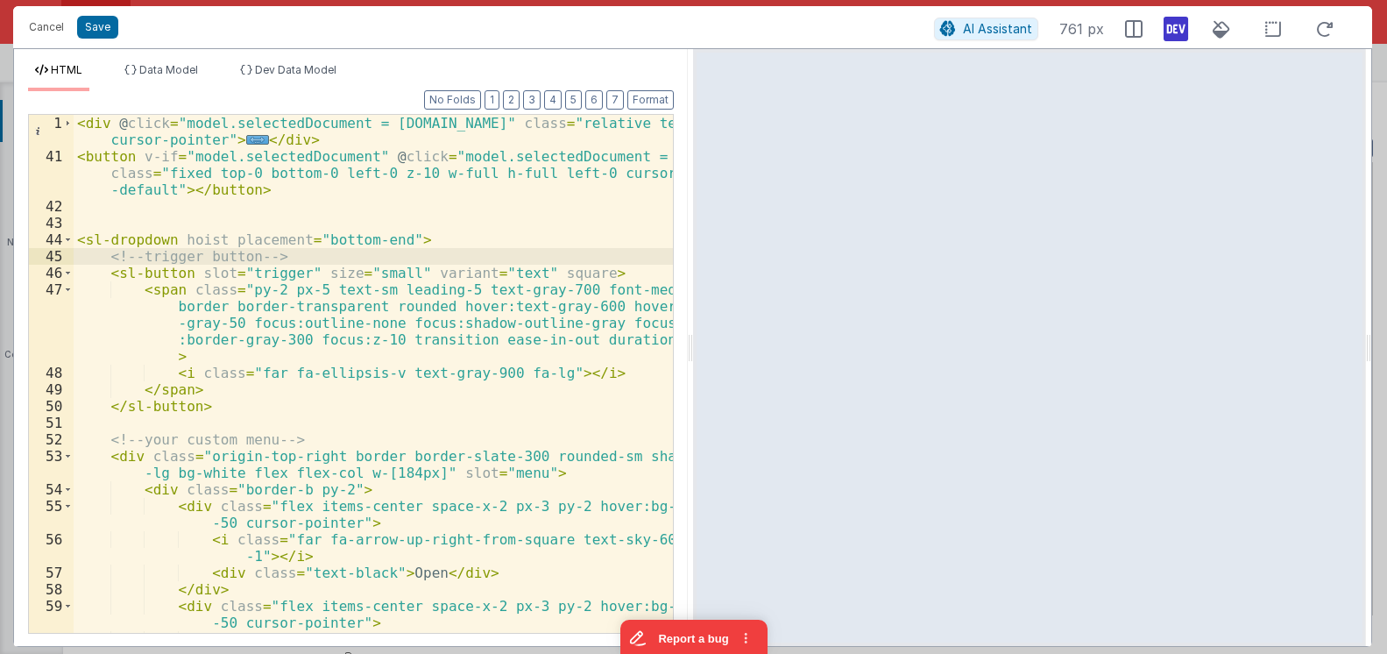
click at [162, 274] on div "< div @ click = "model.selectedDocument = row.id" class = "relative text-base c…" at bounding box center [373, 399] width 599 height 568
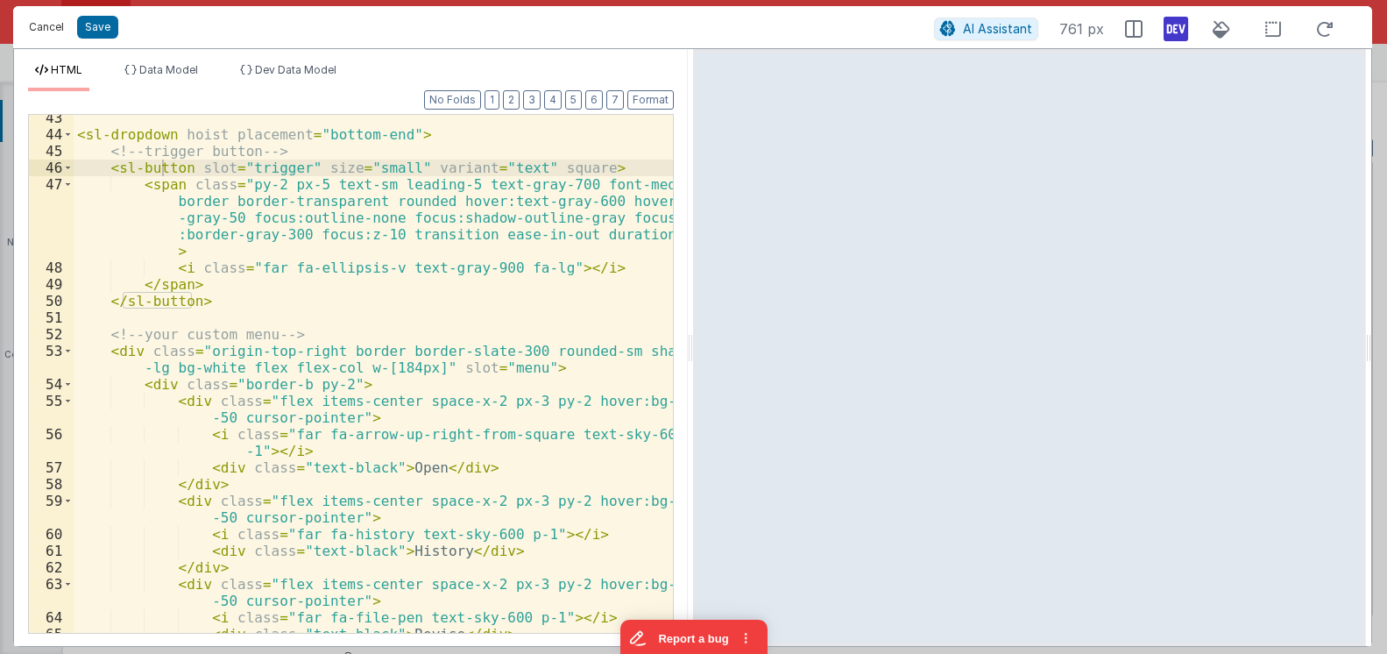
click at [32, 29] on button "Cancel" at bounding box center [46, 27] width 53 height 25
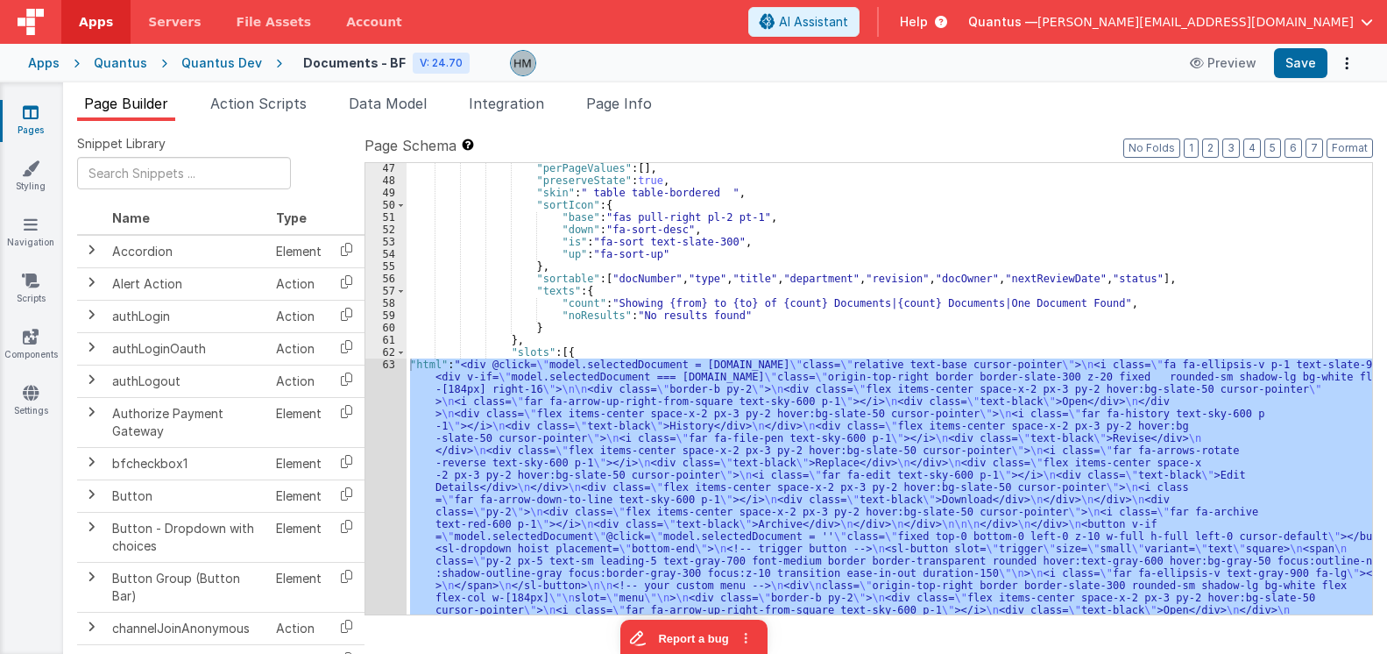
click at [650, 356] on div ""perPageValues" : [ ] , "preserveState" : true , "skin" : " table table-bordere…" at bounding box center [890, 578] width 966 height 832
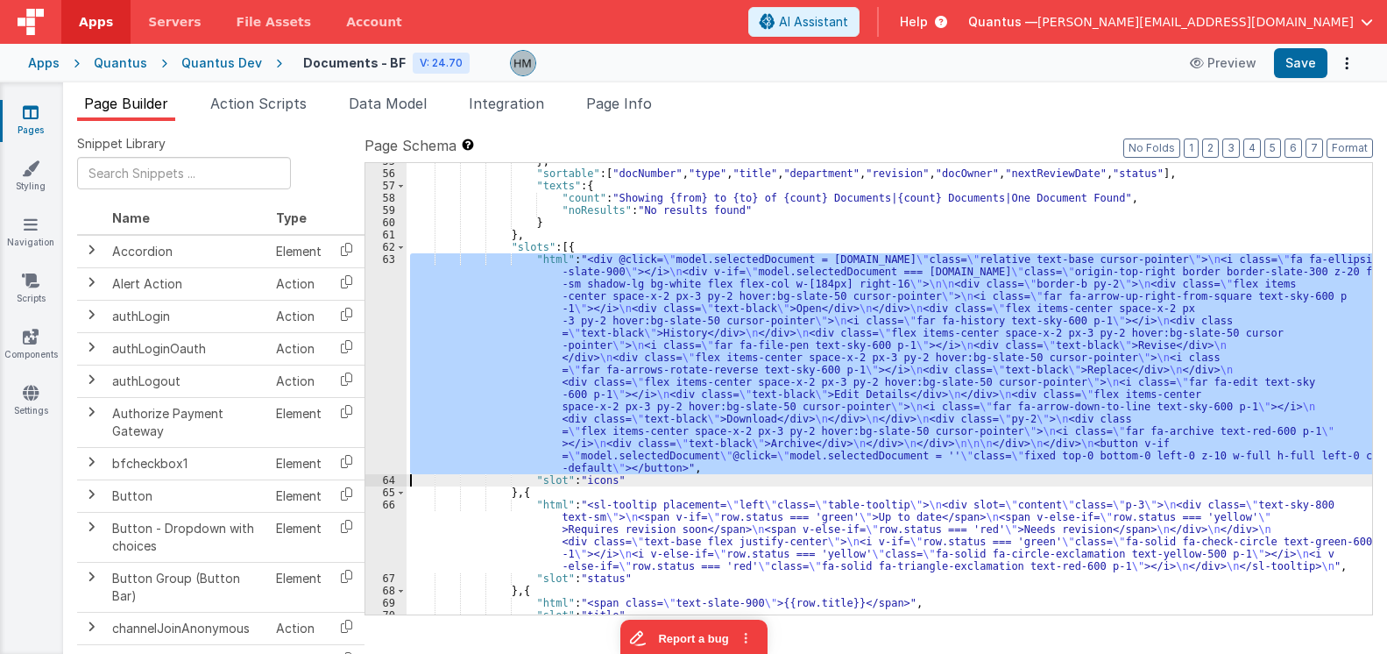
scroll to position [620, 0]
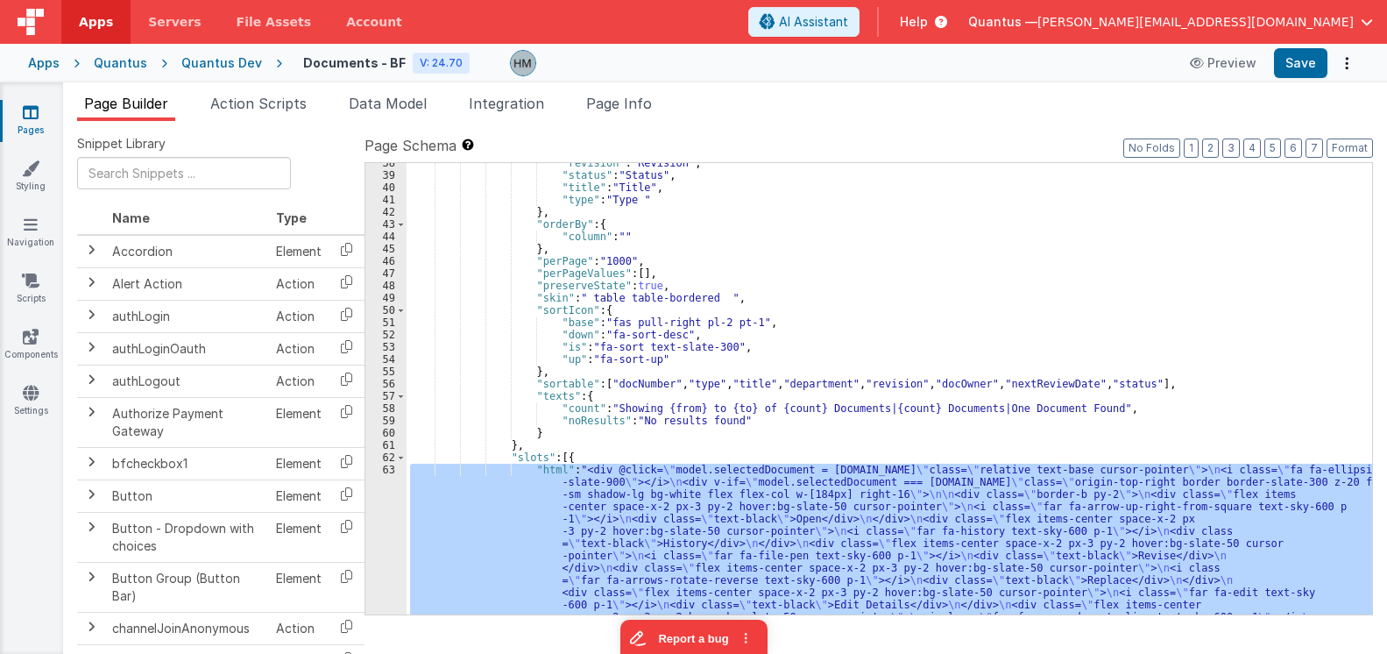
click at [440, 477] on div ""revision" : "Revision" , "status" : "Status" , "title" : "Title" , "type" : "T…" at bounding box center [890, 388] width 966 height 451
click at [386, 474] on div "63" at bounding box center [385, 574] width 41 height 221
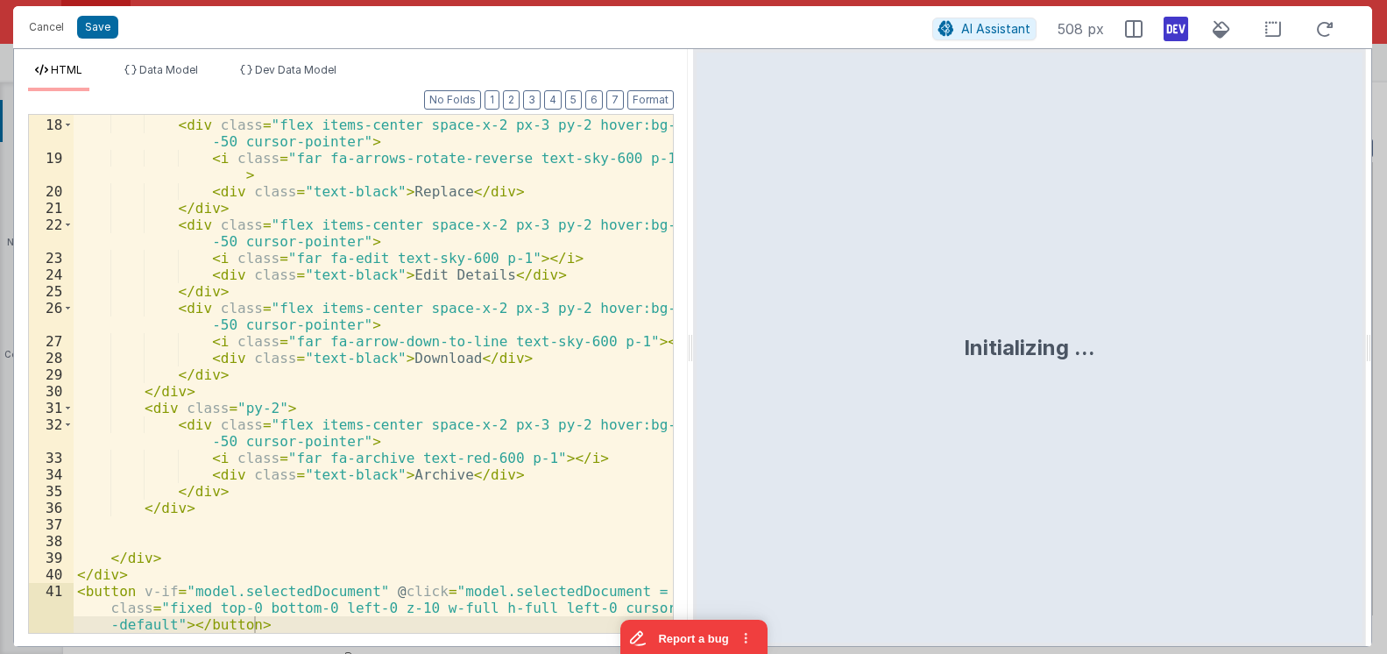
scroll to position [398, 0]
click at [48, 24] on button "Cancel" at bounding box center [46, 27] width 53 height 25
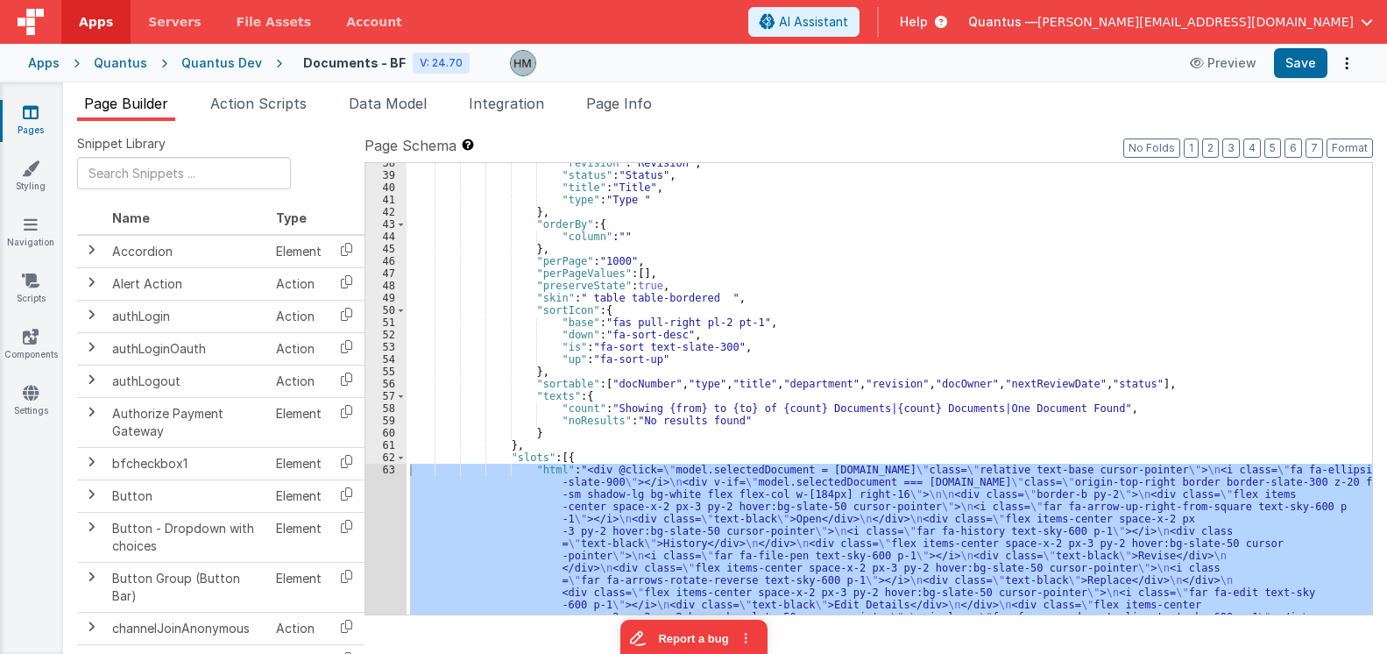
click at [701, 441] on div ""revision" : "Revision" , "status" : "Status" , "title" : "Title" , "type" : "T…" at bounding box center [890, 499] width 966 height 684
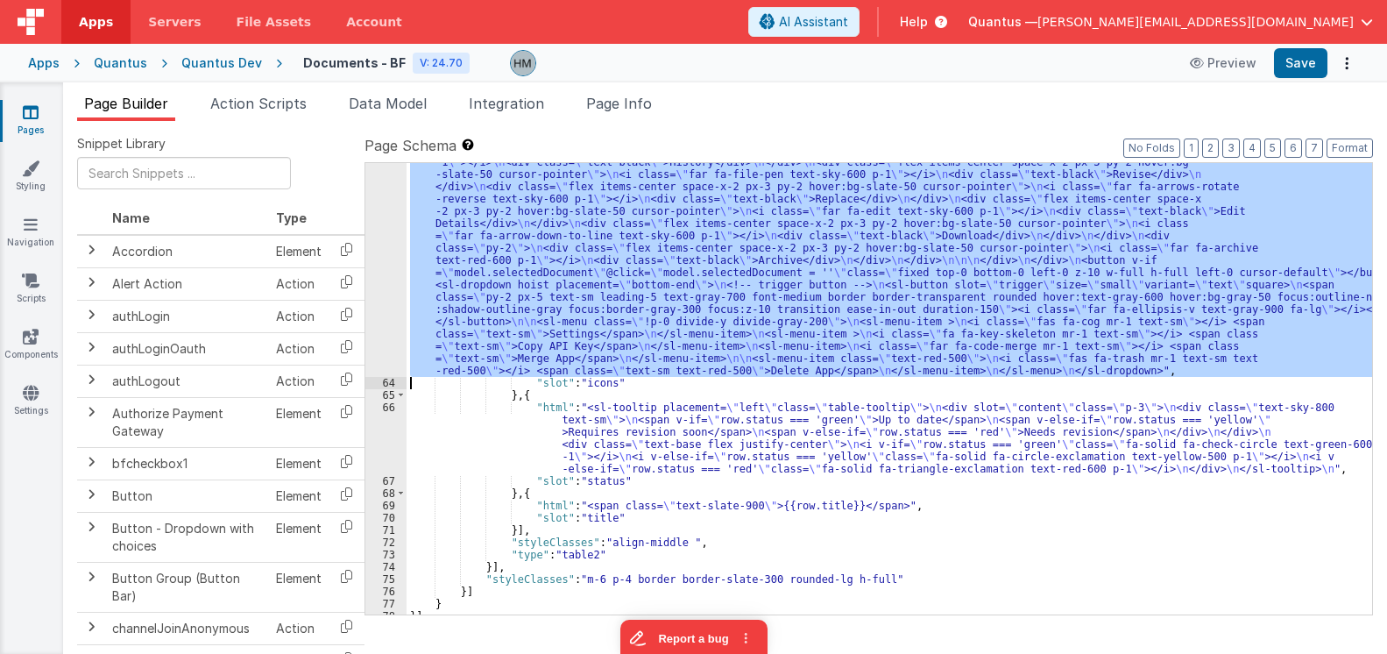
click at [523, 369] on div ""html" : "<div @click= \" model.selectedDocument = row.id \" class= \" relative…" at bounding box center [890, 388] width 966 height 451
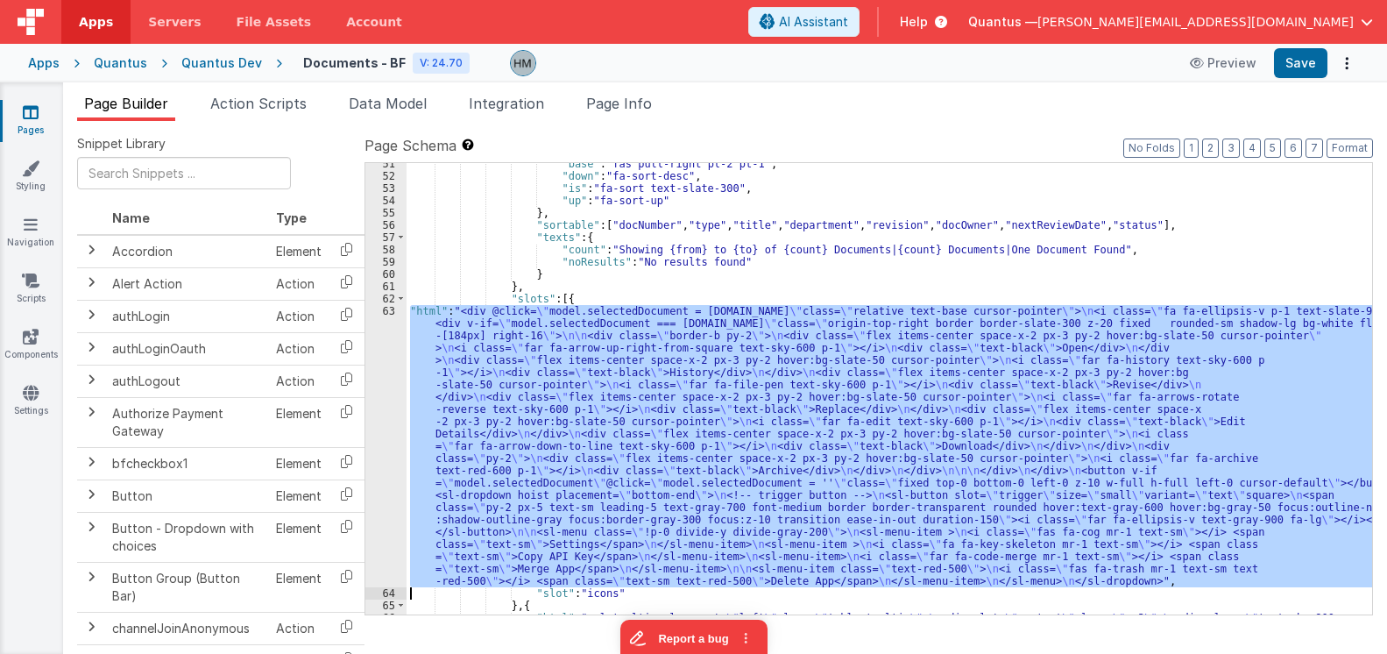
scroll to position [673, 0]
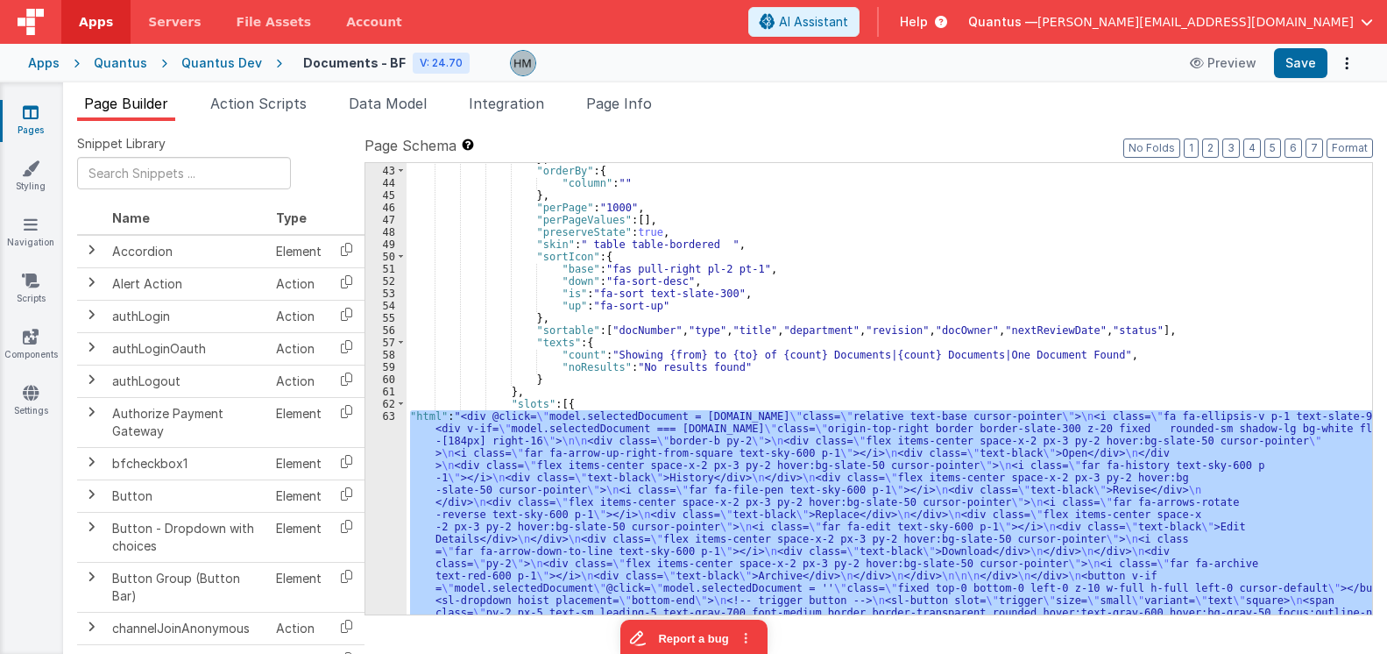
click at [466, 423] on div "} , "orderBy" : { "column" : "" } , "perPage" : "1000" , "perPageValues" : [ ] …" at bounding box center [890, 388] width 966 height 451
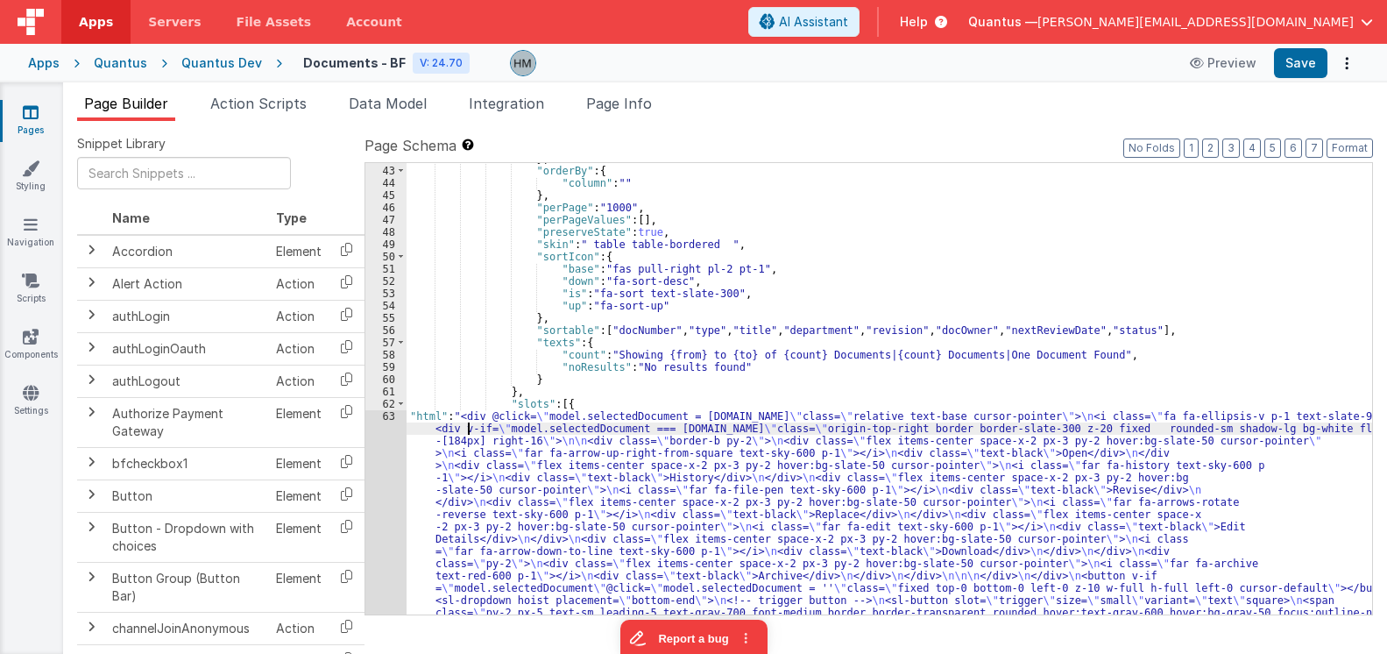
click at [393, 420] on div "63" at bounding box center [385, 551] width 41 height 282
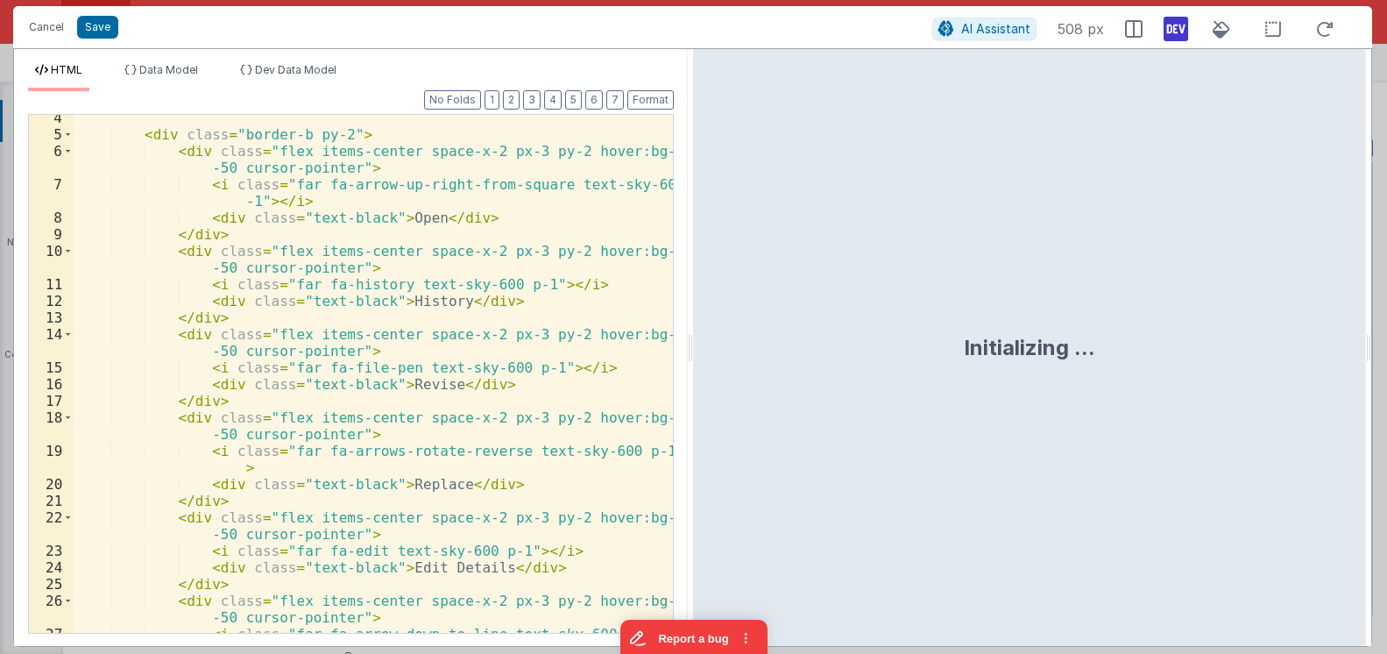
scroll to position [0, 0]
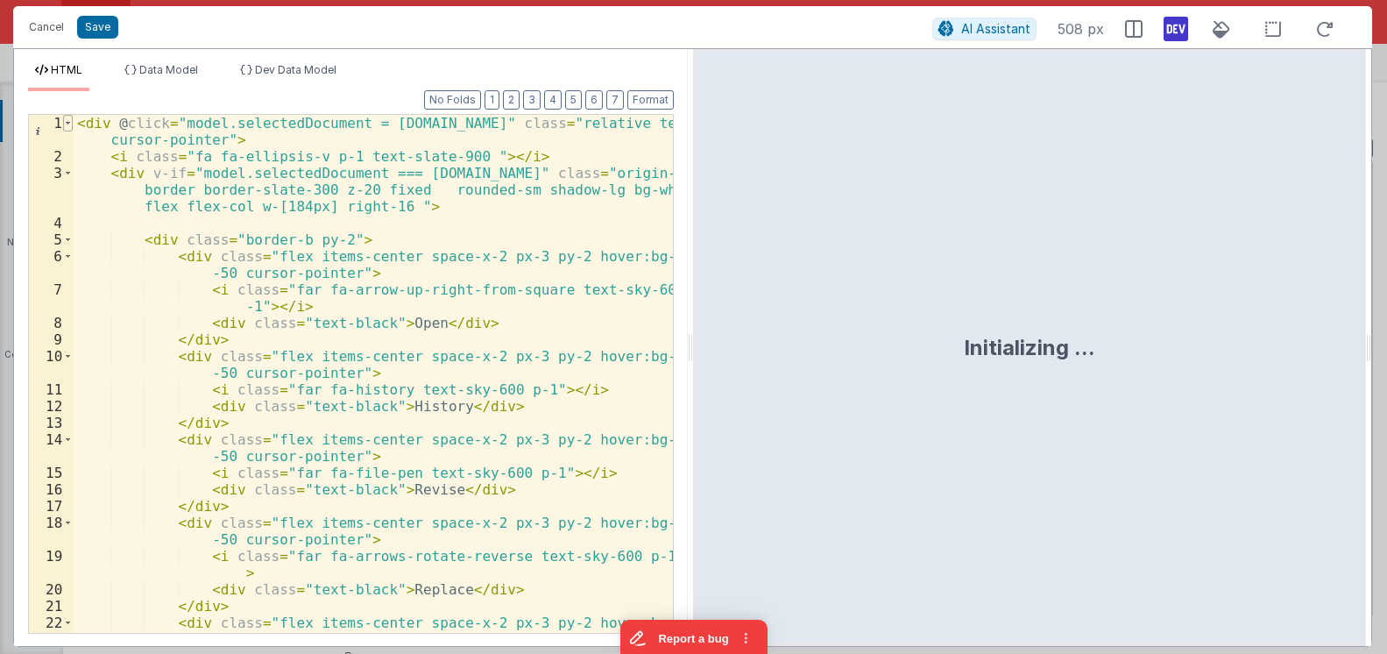
click at [66, 123] on span at bounding box center [68, 123] width 10 height 17
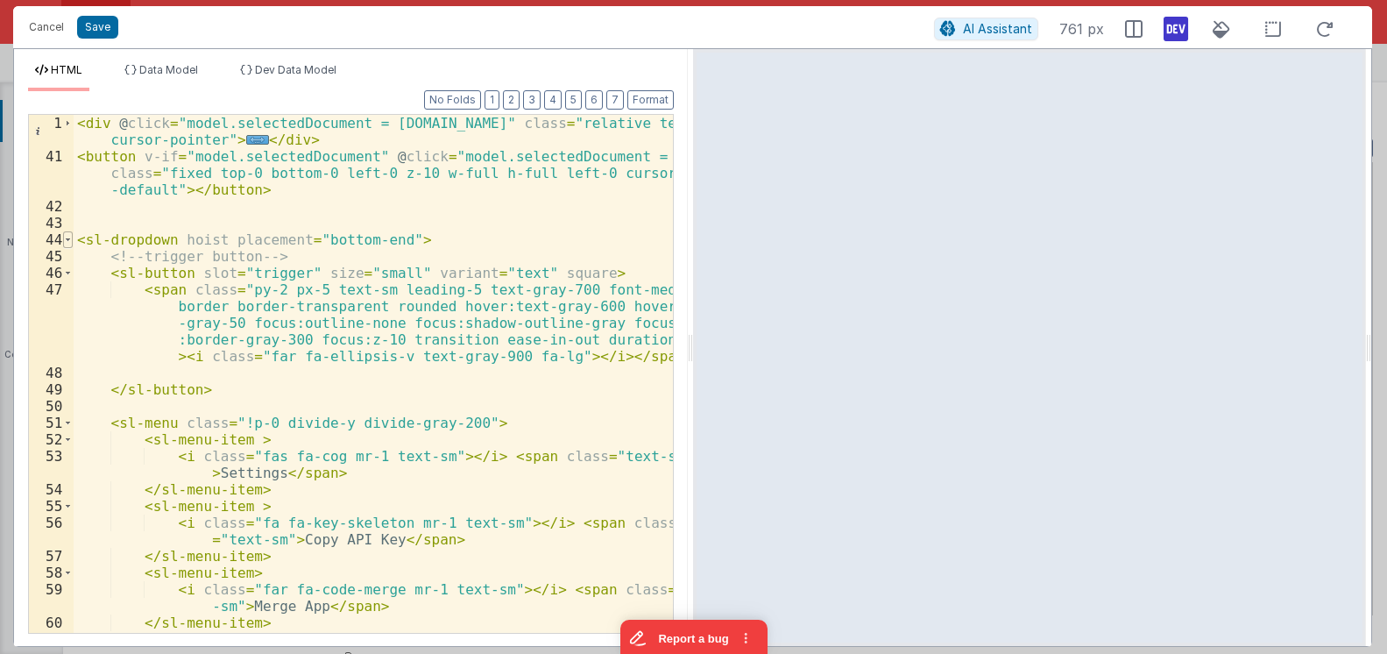
click at [69, 243] on span at bounding box center [68, 239] width 10 height 17
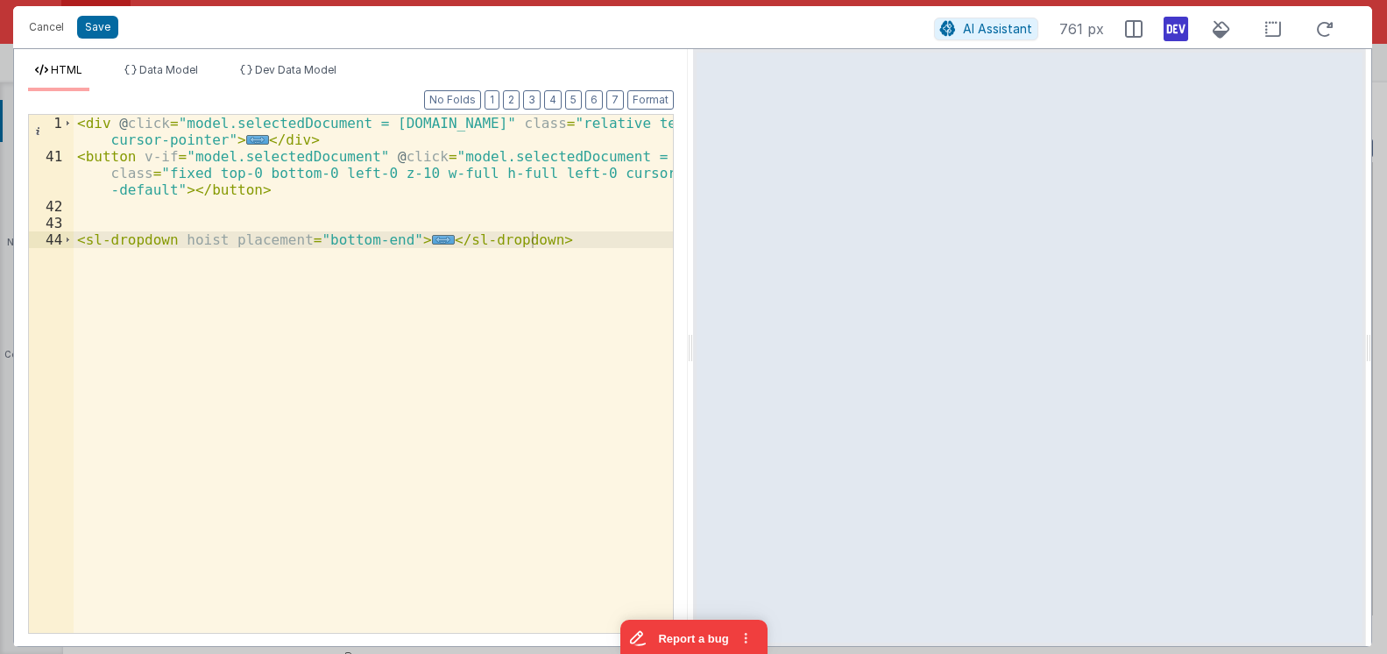
click at [603, 270] on div "< div @ click = "model.selectedDocument = row.id" class = "relative text-base c…" at bounding box center [373, 399] width 599 height 568
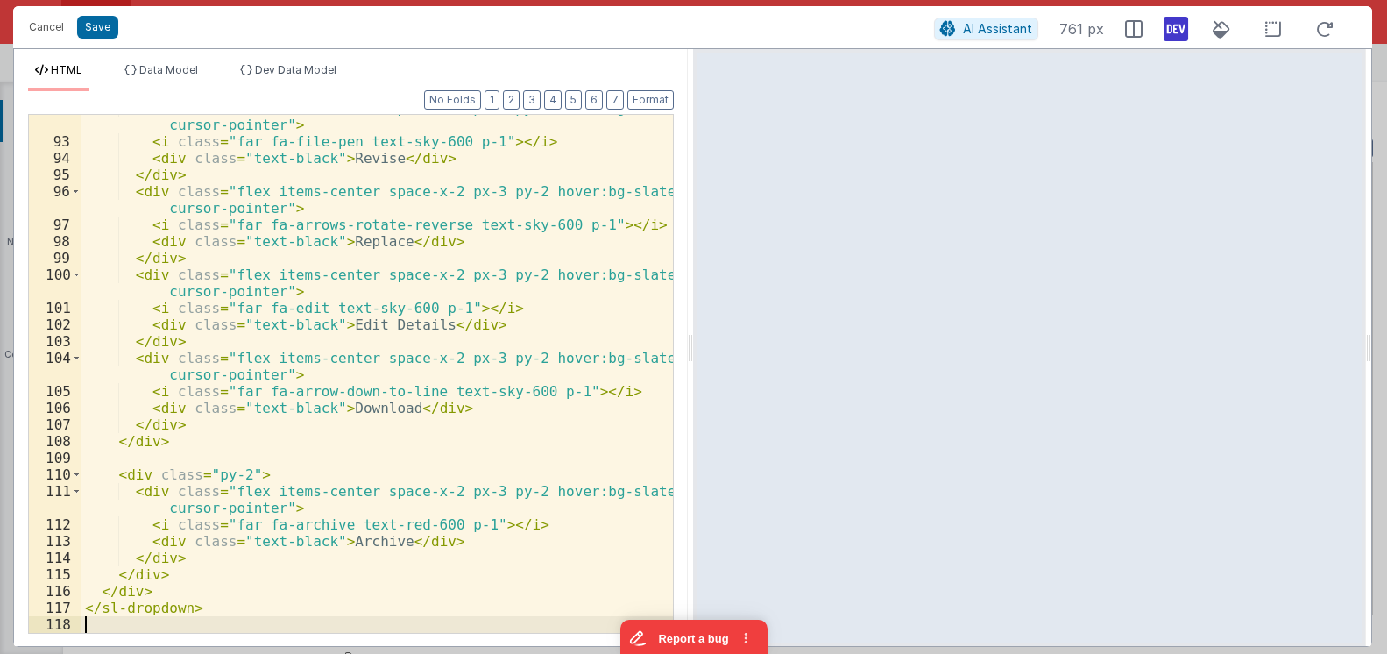
scroll to position [664, 0]
click at [516, 103] on button "2" at bounding box center [511, 99] width 17 height 19
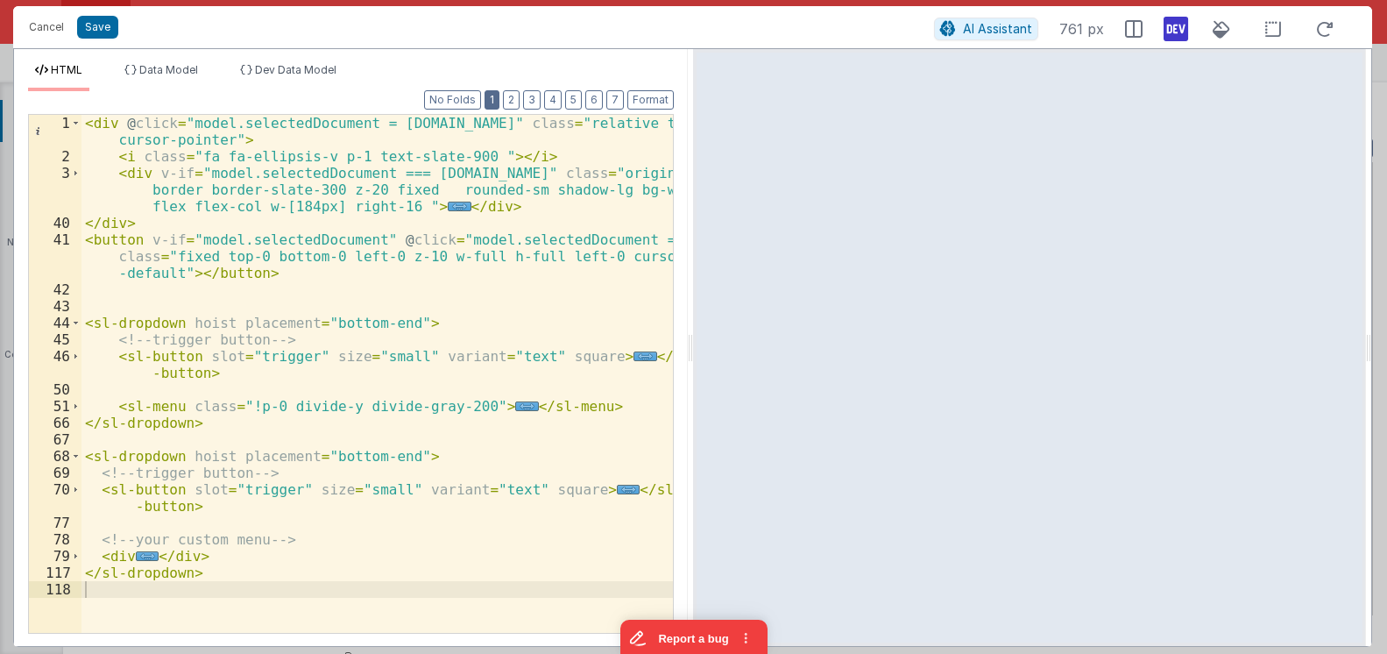
click at [500, 99] on button "1" at bounding box center [492, 99] width 15 height 19
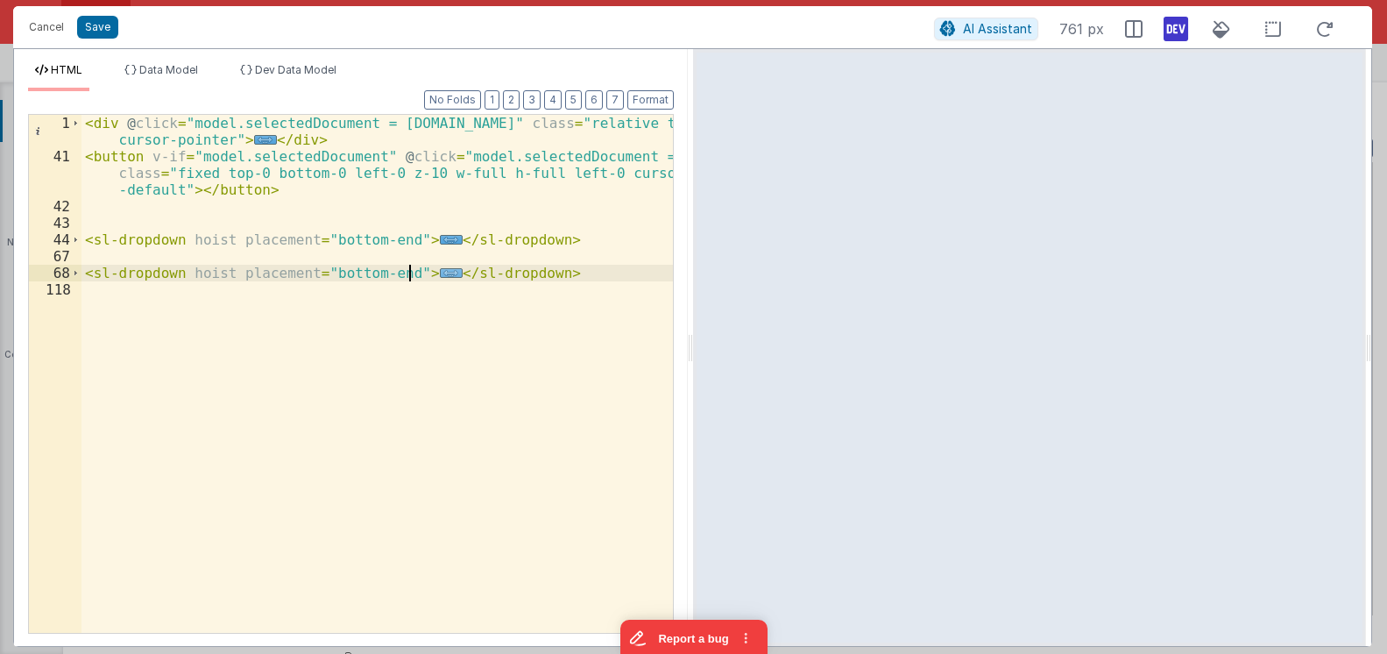
click at [440, 274] on span "..." at bounding box center [451, 273] width 23 height 10
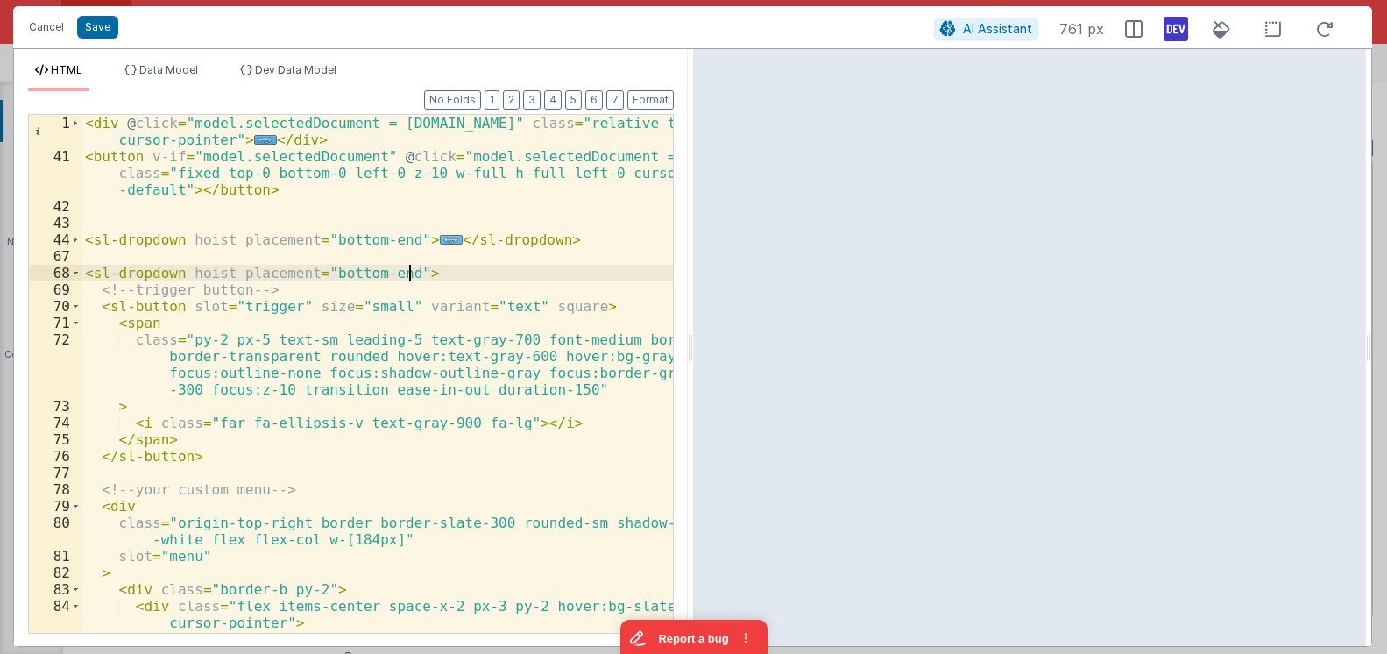
click at [440, 237] on span "..." at bounding box center [451, 240] width 23 height 10
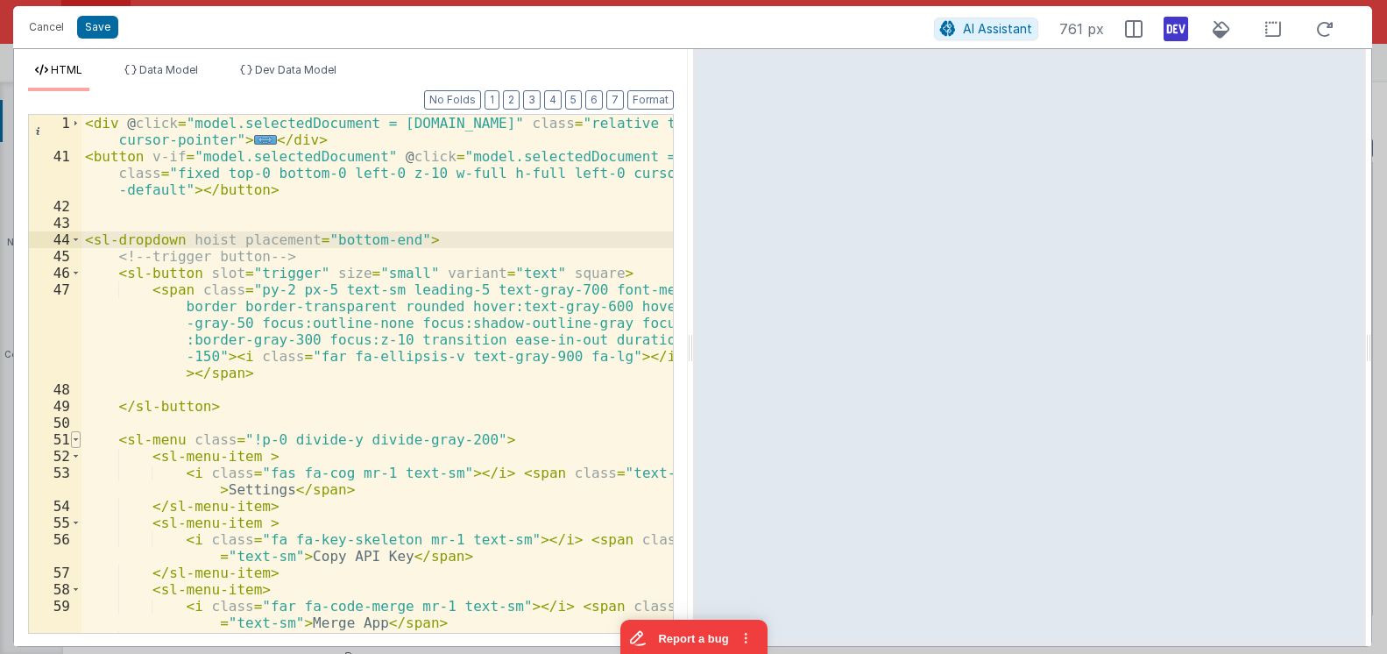
click at [80, 442] on span at bounding box center [76, 439] width 10 height 17
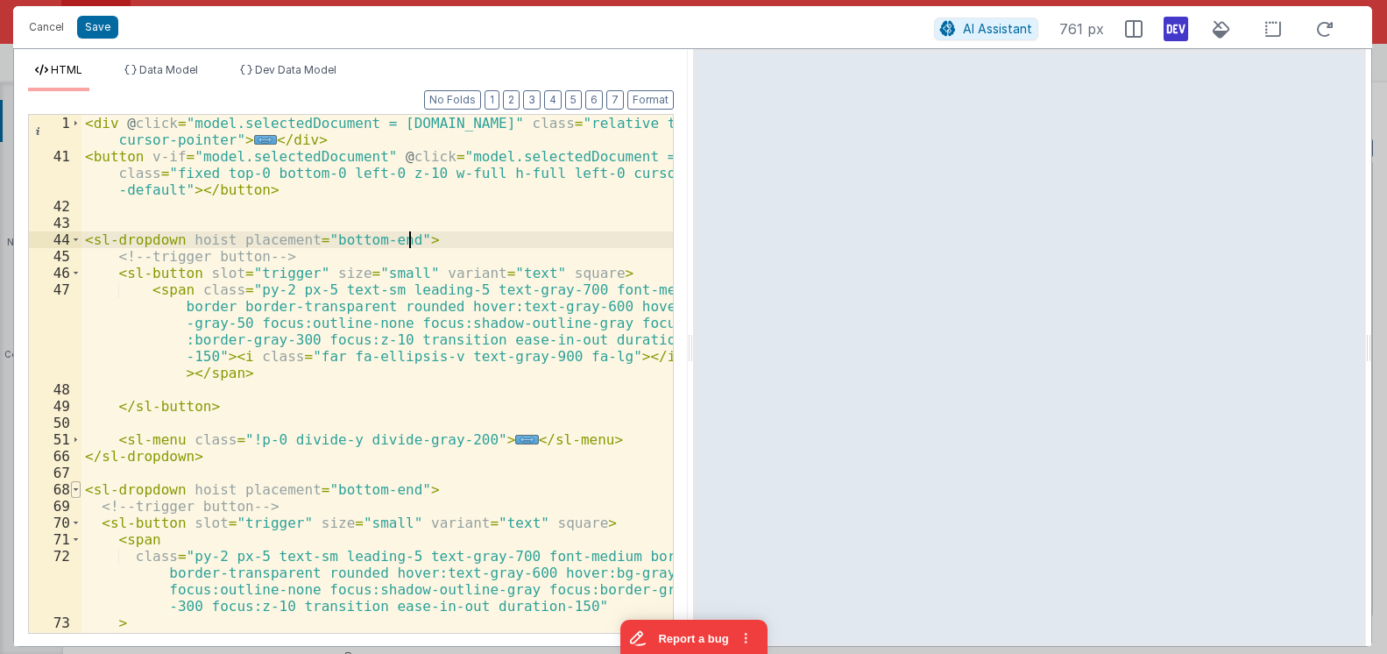
click at [75, 486] on span at bounding box center [76, 489] width 10 height 17
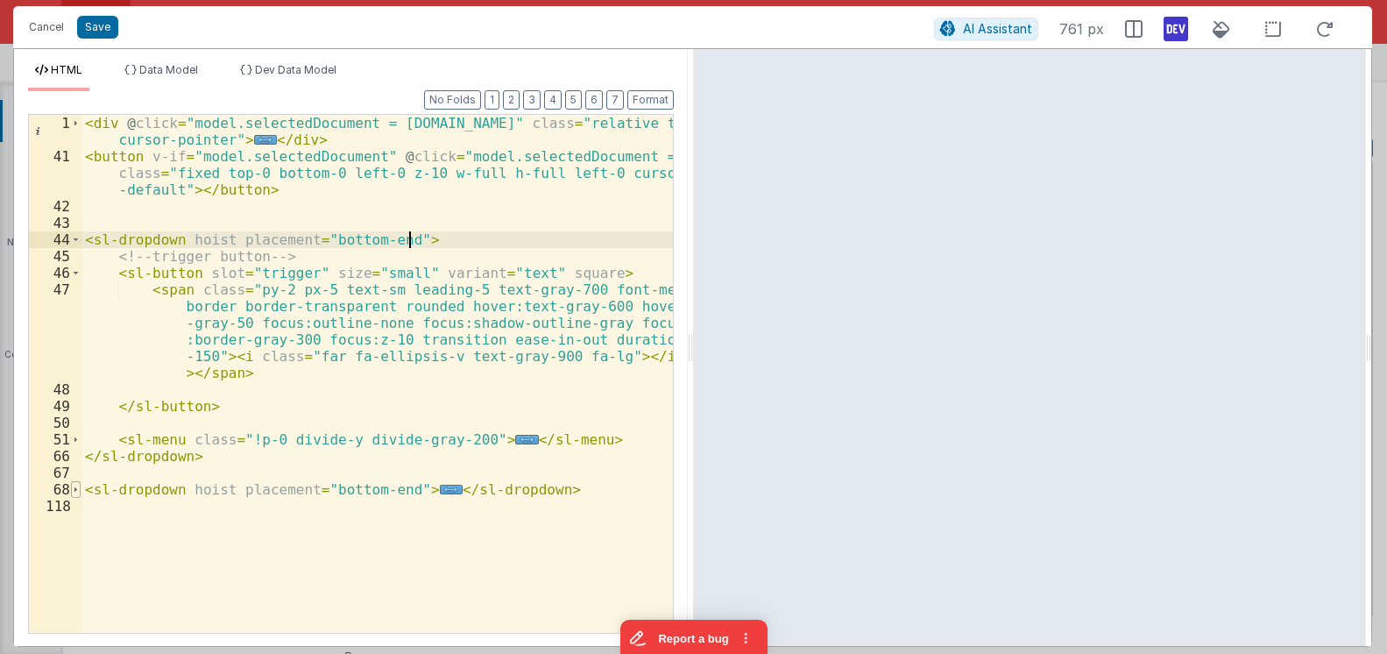
click at [75, 486] on span at bounding box center [76, 489] width 10 height 17
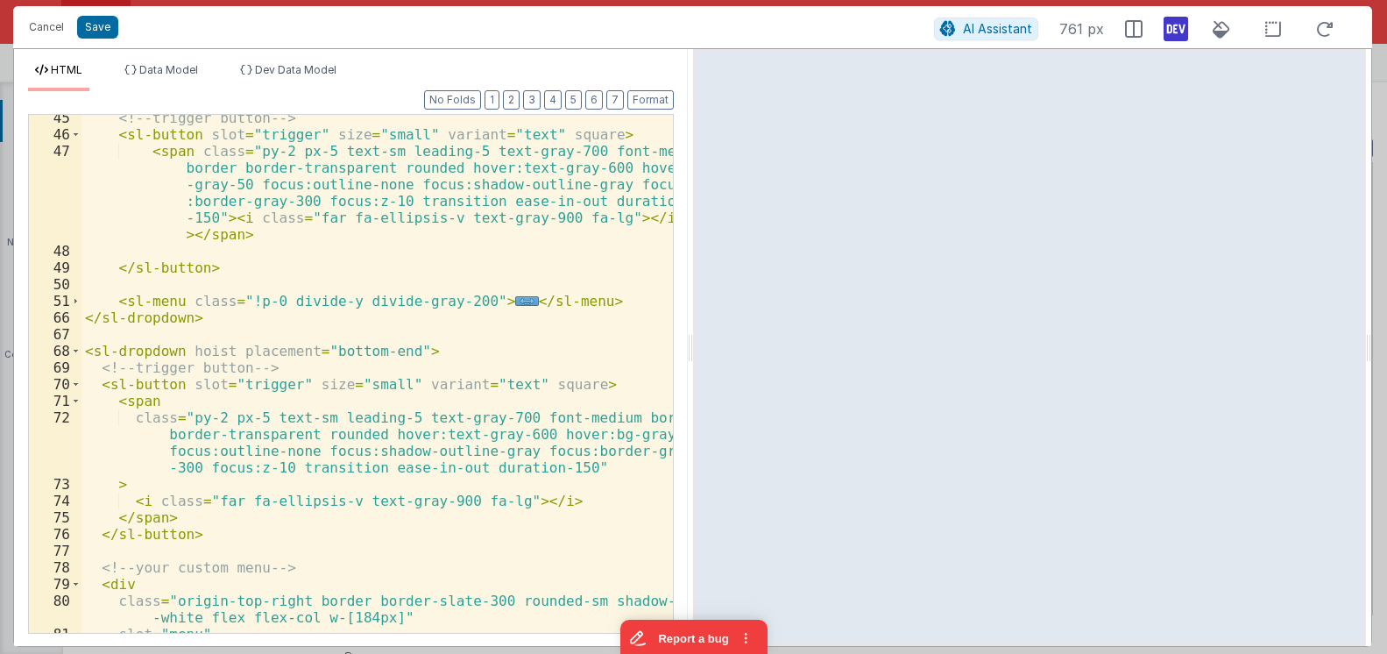
scroll to position [138, 0]
click at [75, 583] on span at bounding box center [76, 584] width 10 height 17
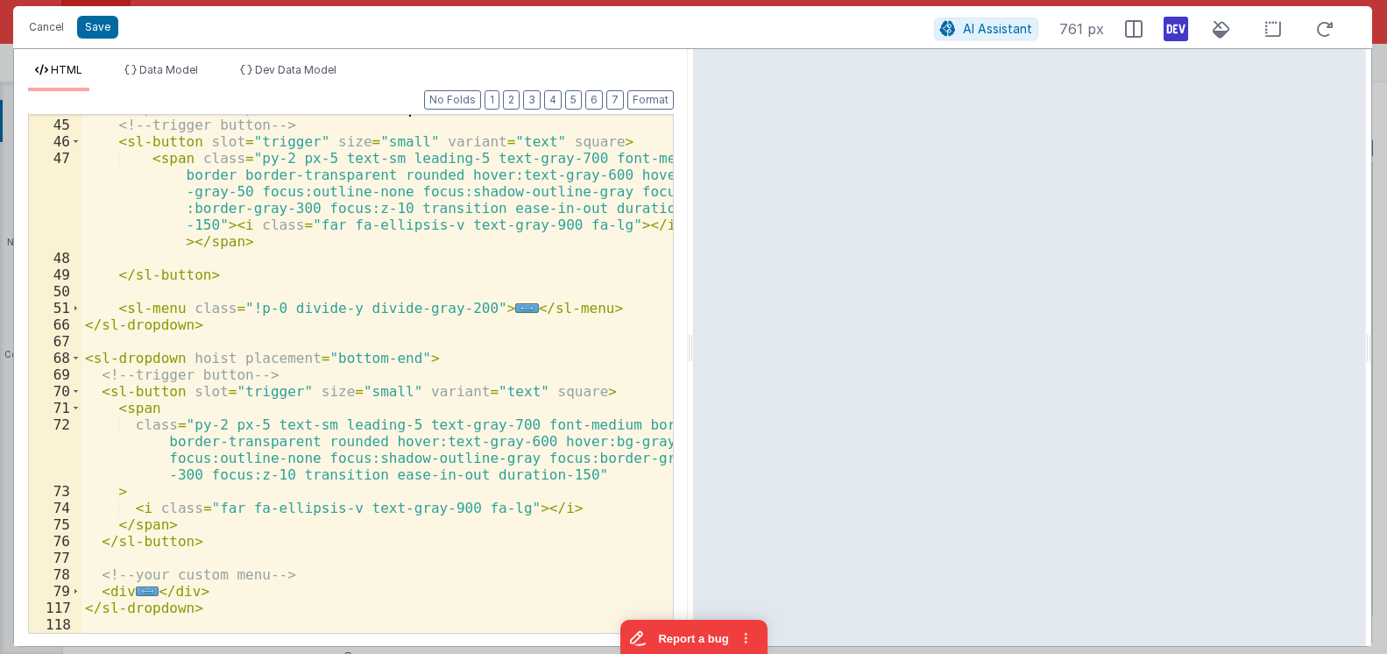
scroll to position [131, 0]
click at [145, 593] on span "..." at bounding box center [147, 591] width 23 height 10
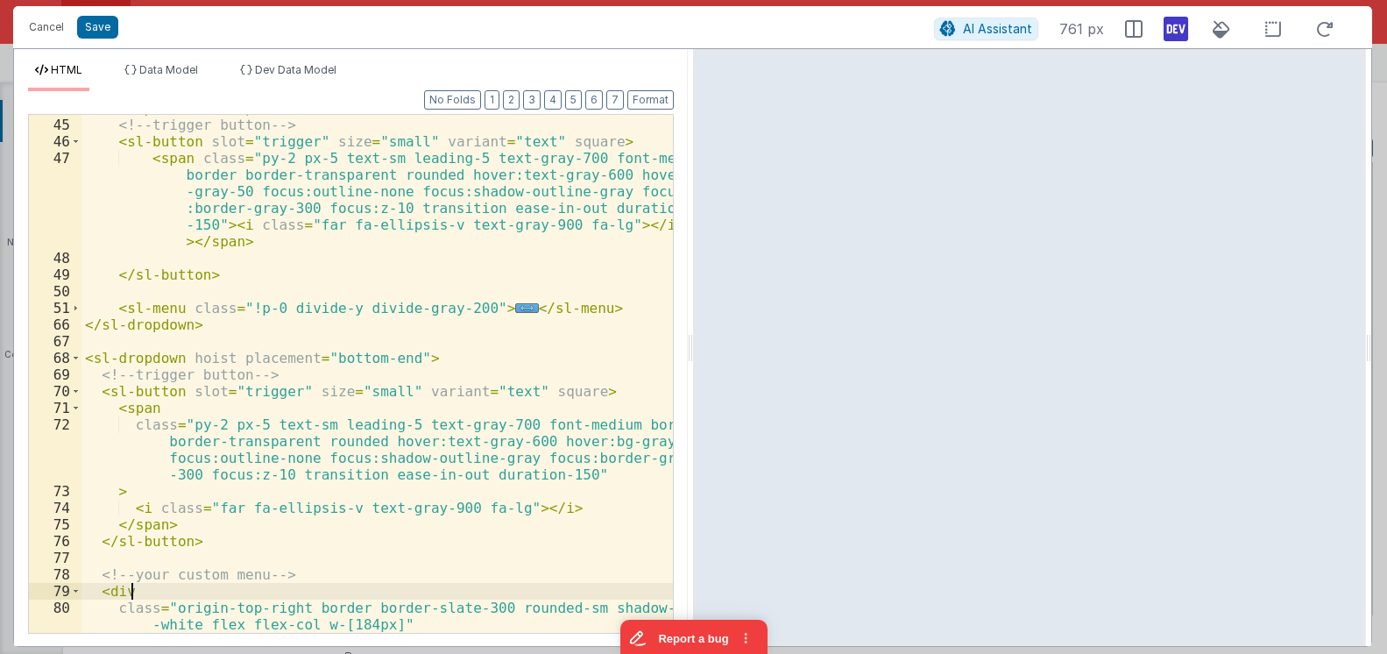
scroll to position [26, 0]
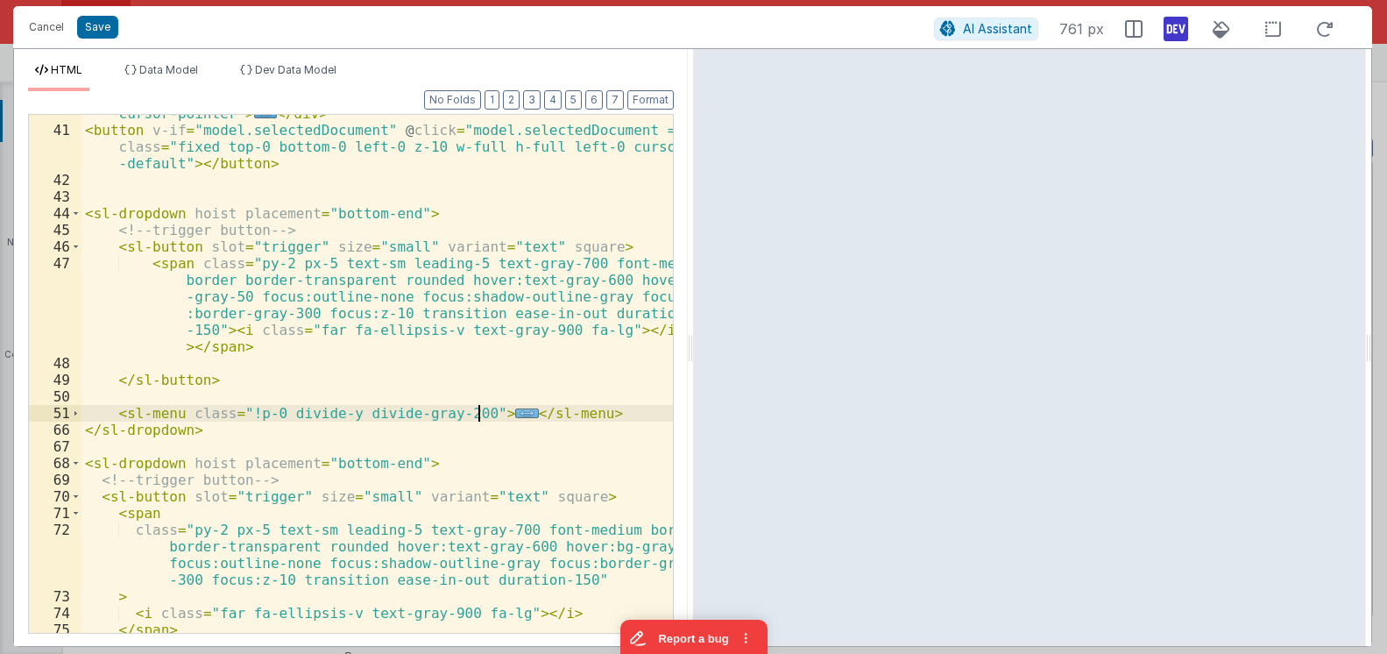
click at [515, 412] on span "..." at bounding box center [526, 413] width 23 height 10
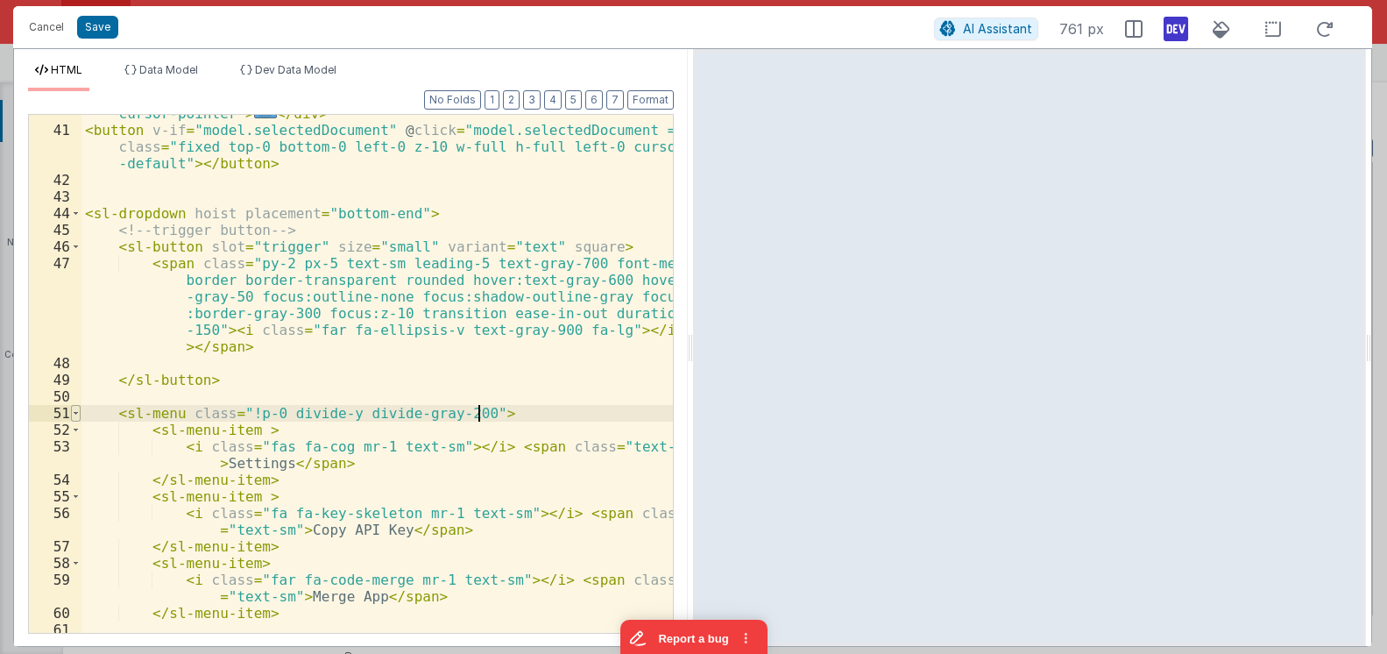
click at [75, 413] on span at bounding box center [76, 413] width 10 height 17
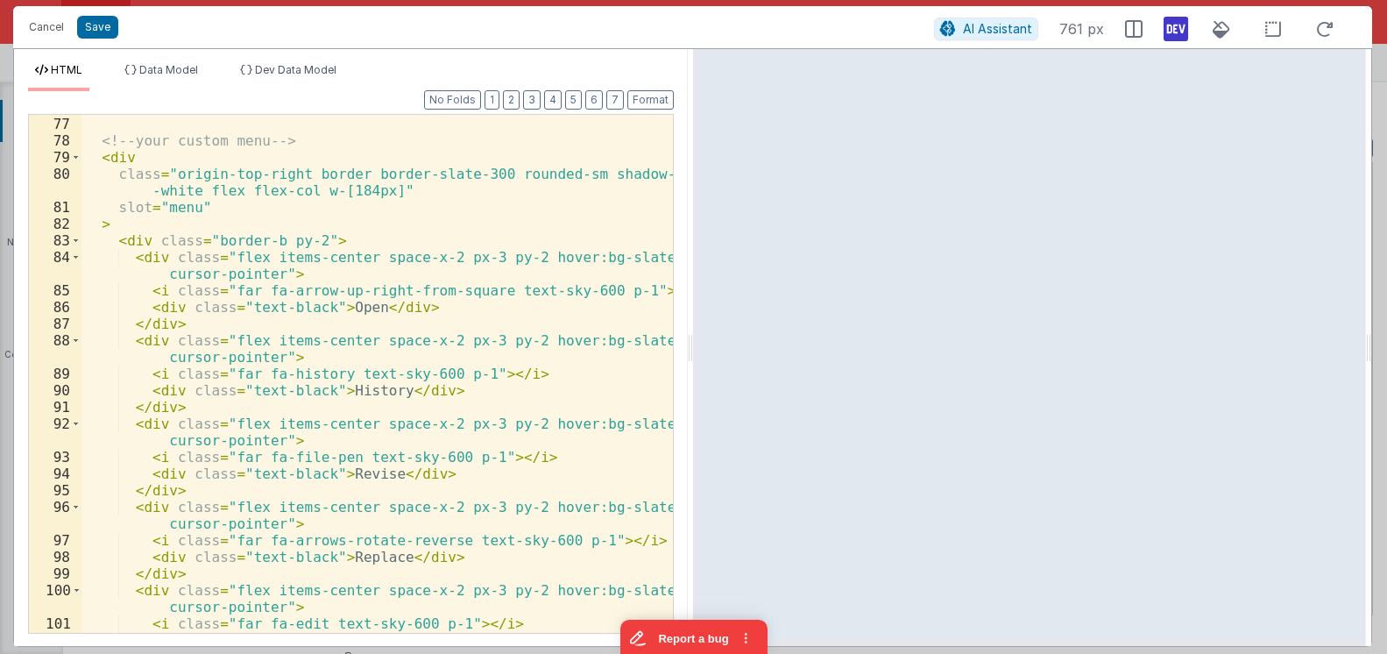
scroll to position [460, 0]
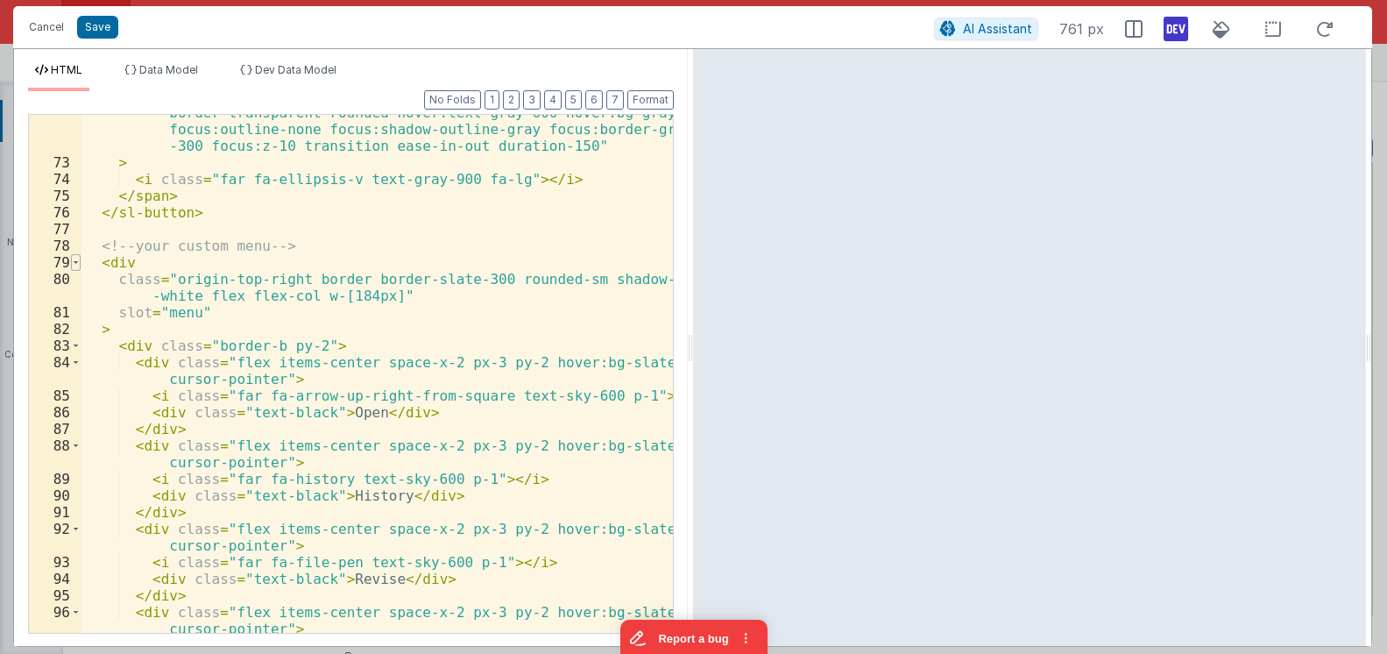
click at [72, 259] on span at bounding box center [76, 262] width 10 height 17
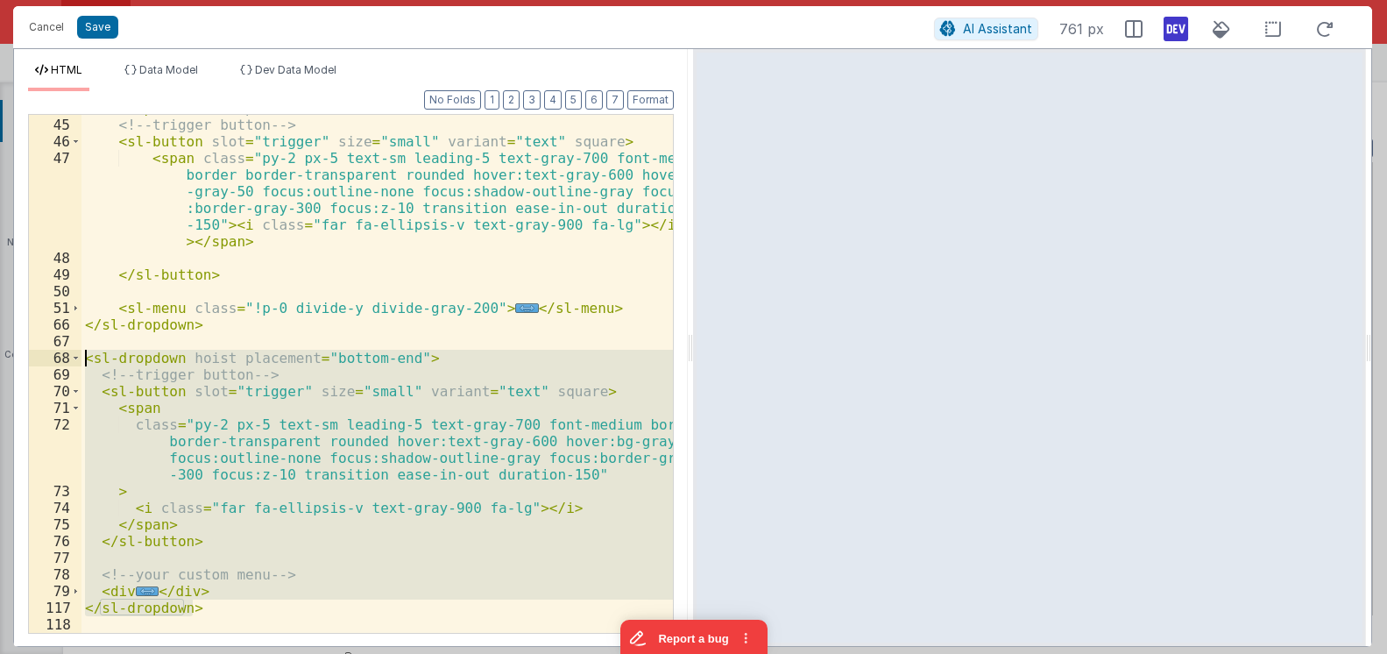
drag, startPoint x: 227, startPoint y: 608, endPoint x: 66, endPoint y: 358, distance: 297.3
click at [82, 358] on div "< sl-dropdown hoist placement = "bottom-end" > <!-- trigger button --> < sl-but…" at bounding box center [378, 374] width 592 height 518
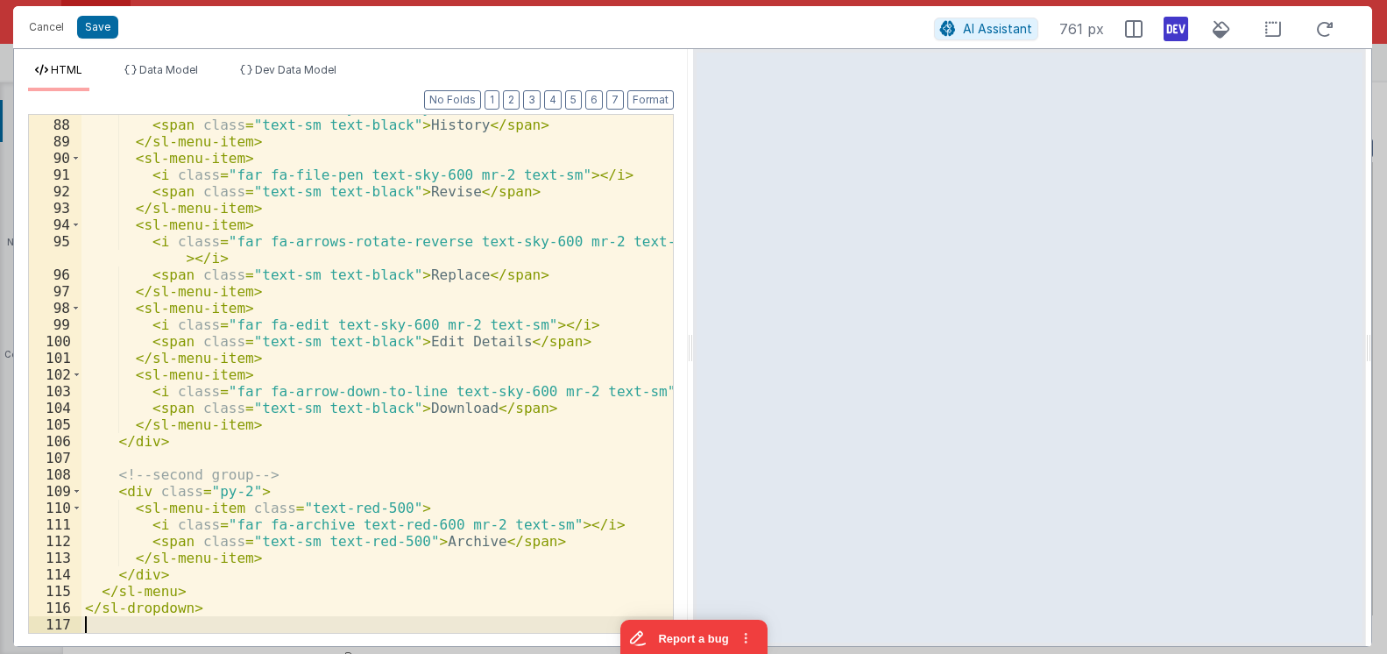
scroll to position [781, 0]
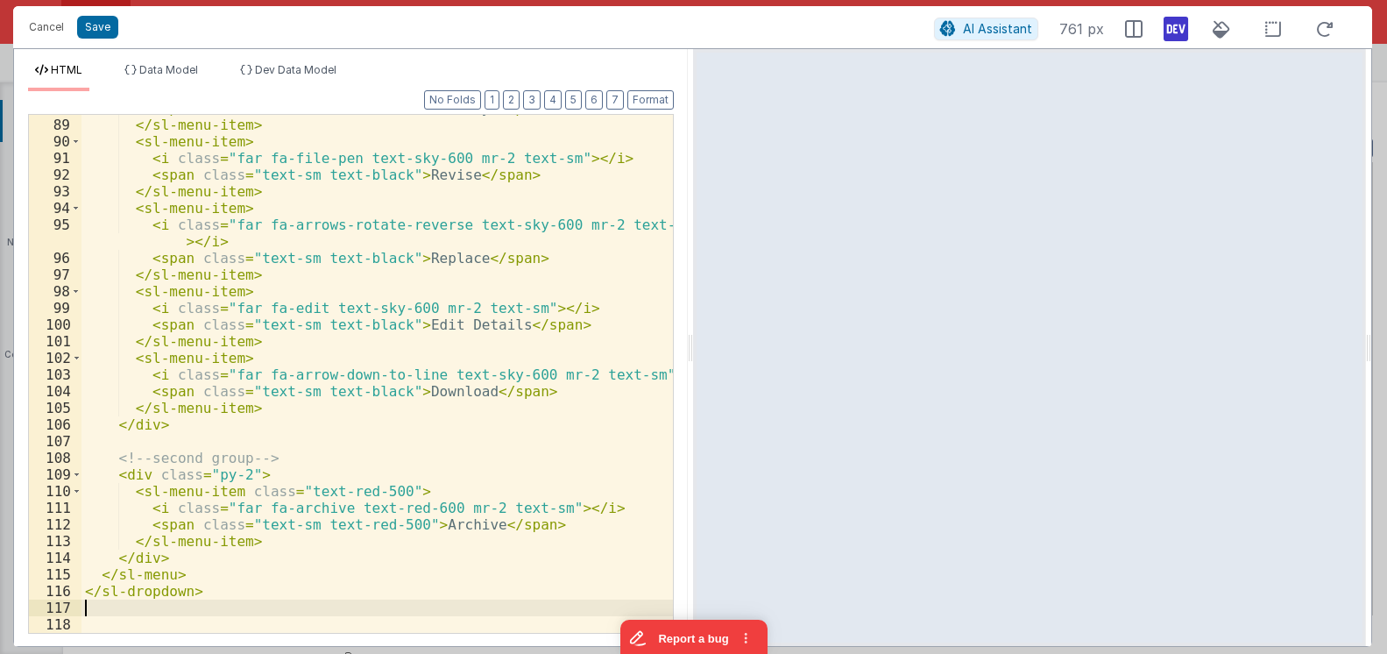
click at [309, 446] on div "< span class = "text-sm text-black" > History </ span > </ sl-menu-item > < sl-…" at bounding box center [378, 375] width 592 height 551
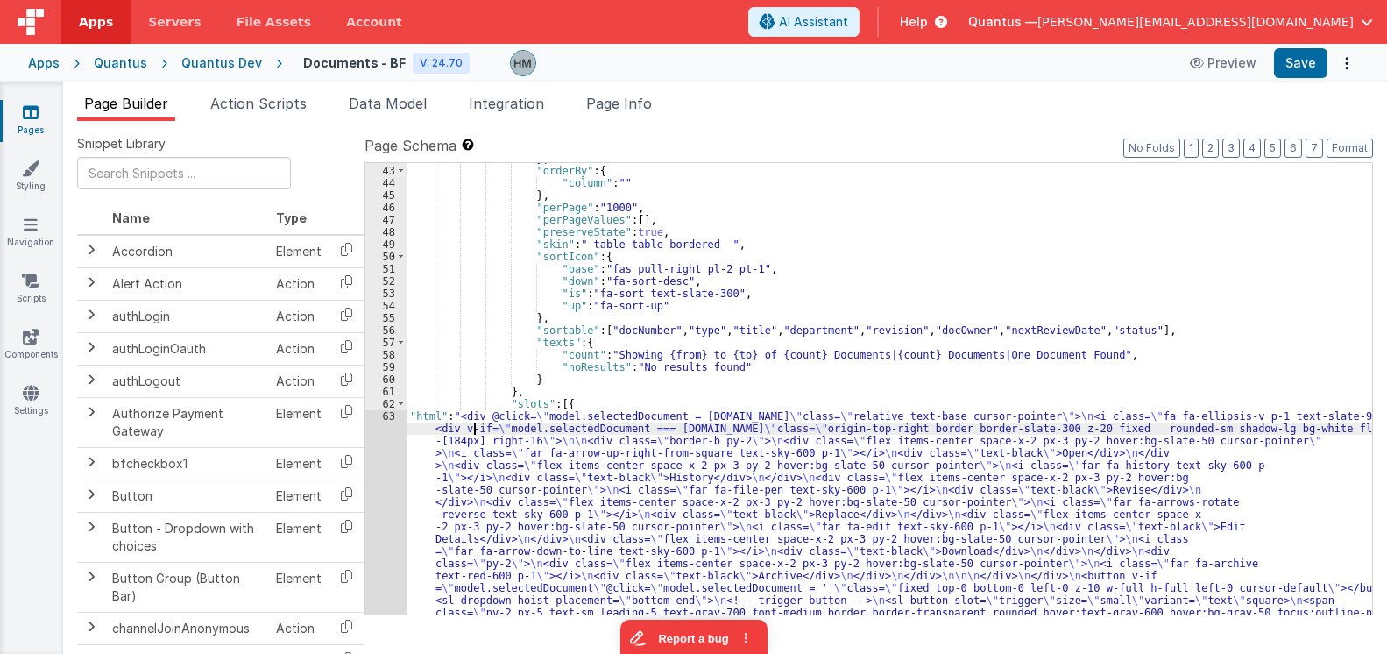
click at [475, 422] on div "} , "orderBy" : { "column" : "" } , "perPage" : "1000" , "perPageValues" : [ ] …" at bounding box center [890, 604] width 966 height 905
click at [386, 411] on div "63" at bounding box center [385, 631] width 41 height 442
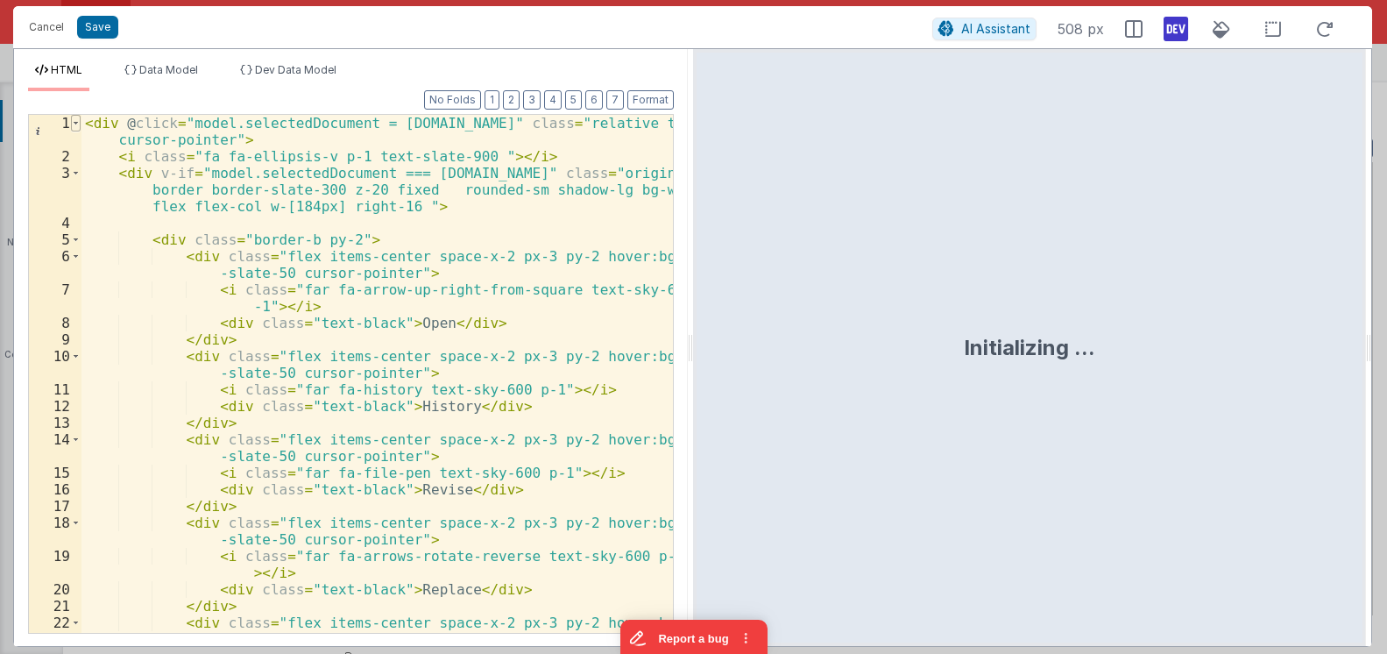
click at [76, 124] on span at bounding box center [76, 123] width 10 height 17
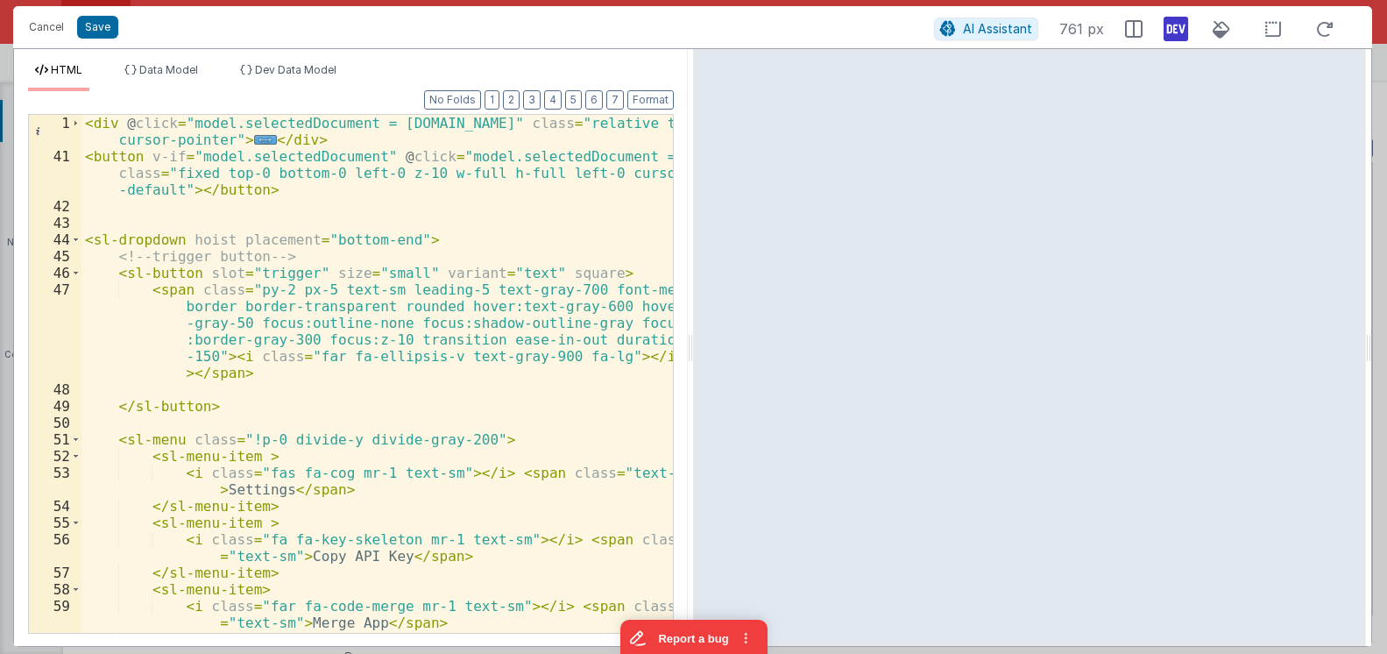
click at [222, 136] on div "< div @ click = "model.selectedDocument = row.id" class = "relative text-base c…" at bounding box center [378, 399] width 592 height 568
click at [74, 242] on span at bounding box center [76, 239] width 10 height 17
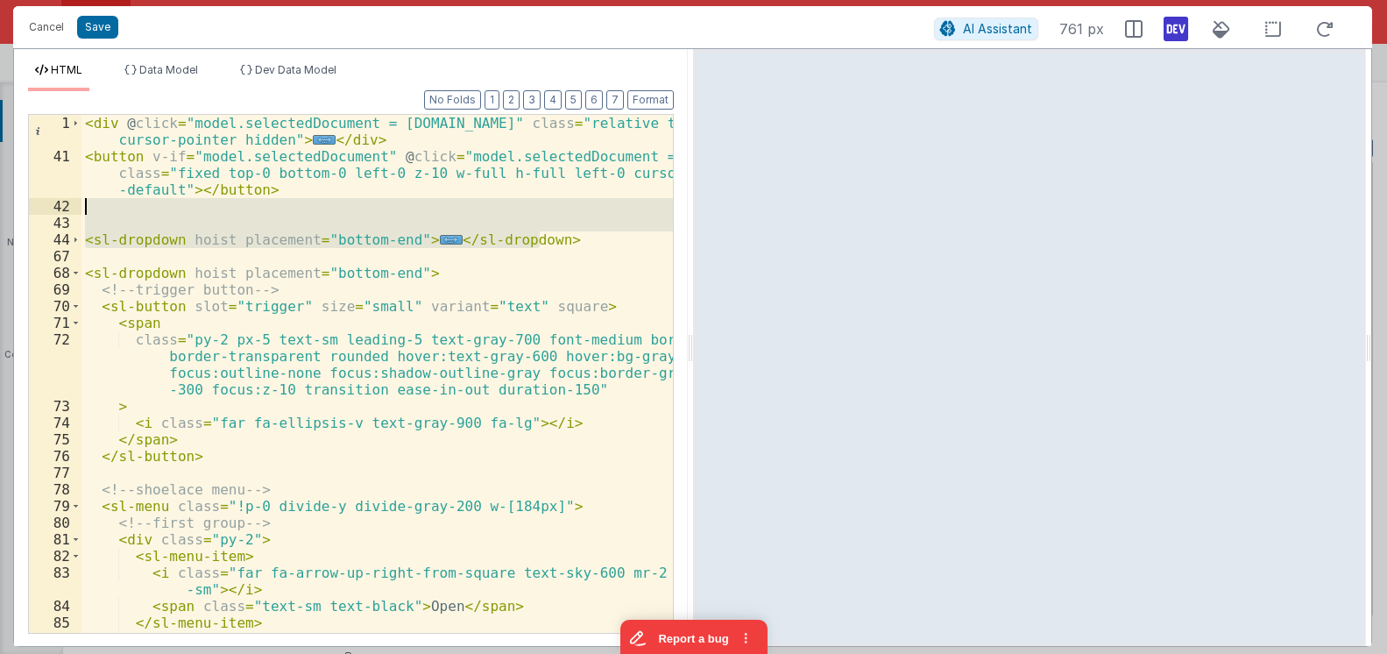
drag, startPoint x: 585, startPoint y: 243, endPoint x: 21, endPoint y: 204, distance: 564.8
click at [82, 204] on div "< div @ click = "model.selectedDocument = row.id" class = "relative text-base c…" at bounding box center [378, 374] width 592 height 518
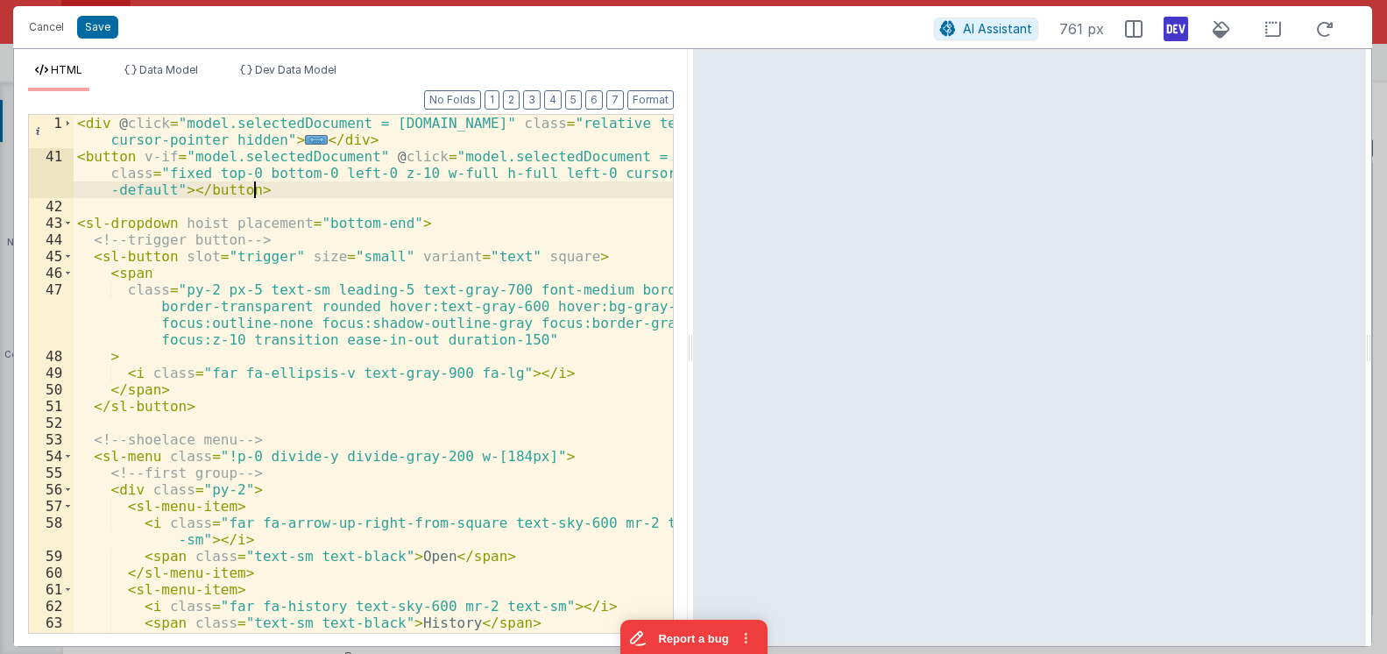
click at [188, 212] on div "< div @ click = "model.selectedDocument = row.id" class = "relative text-base c…" at bounding box center [373, 399] width 599 height 568
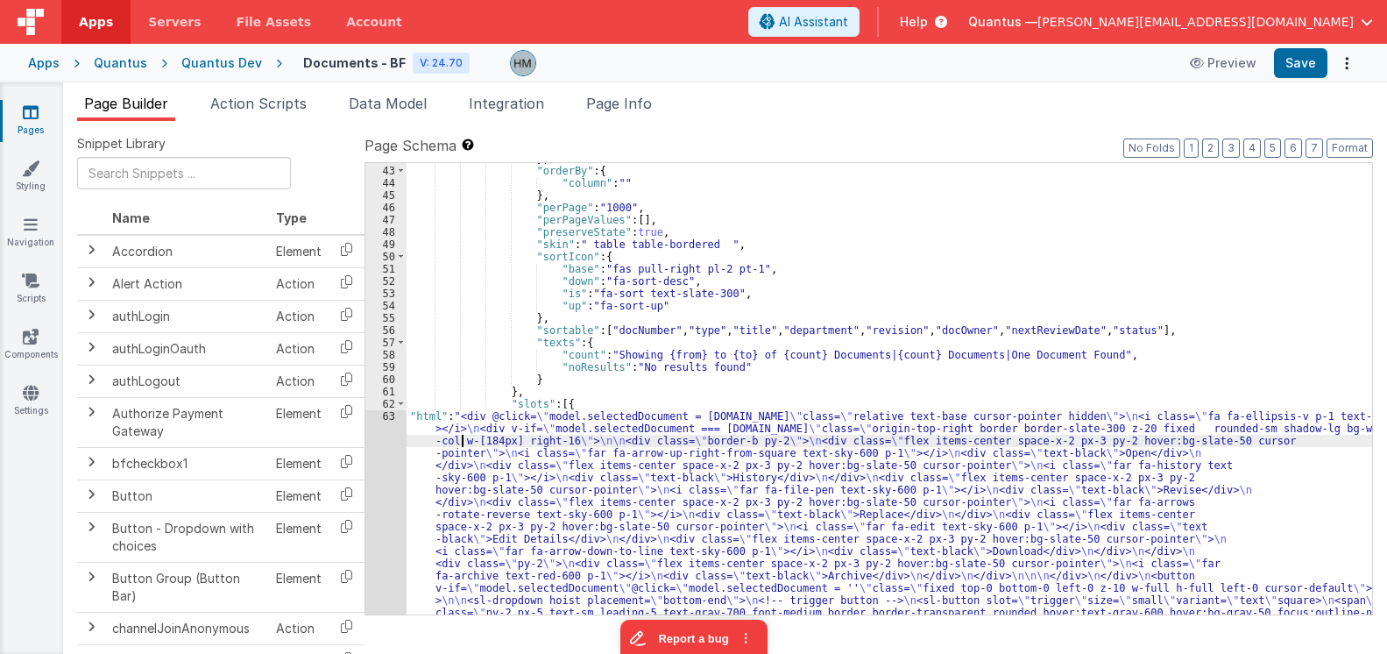
click at [462, 446] on div "} , "orderBy" : { "column" : "" } , "perPage" : "1000" , "perPageValues" : [ ] …" at bounding box center [890, 555] width 966 height 807
click at [389, 417] on div "63" at bounding box center [385, 582] width 41 height 344
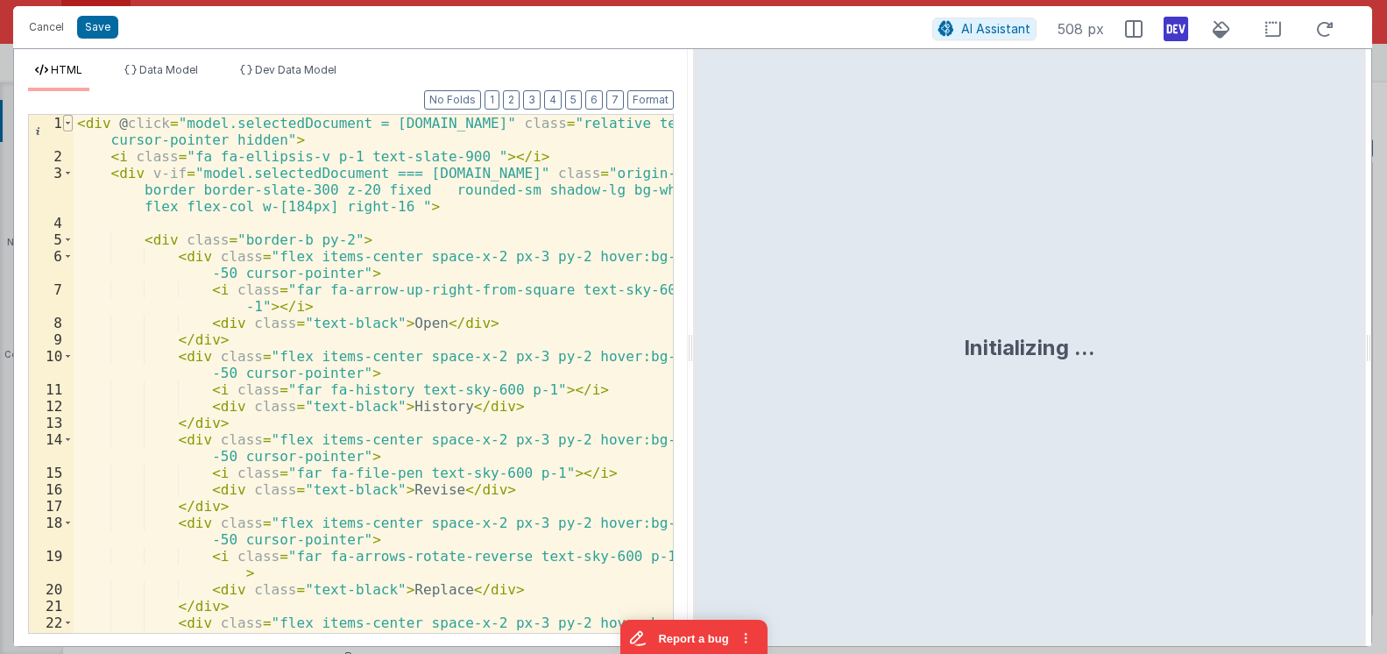
click at [68, 124] on span at bounding box center [68, 123] width 10 height 17
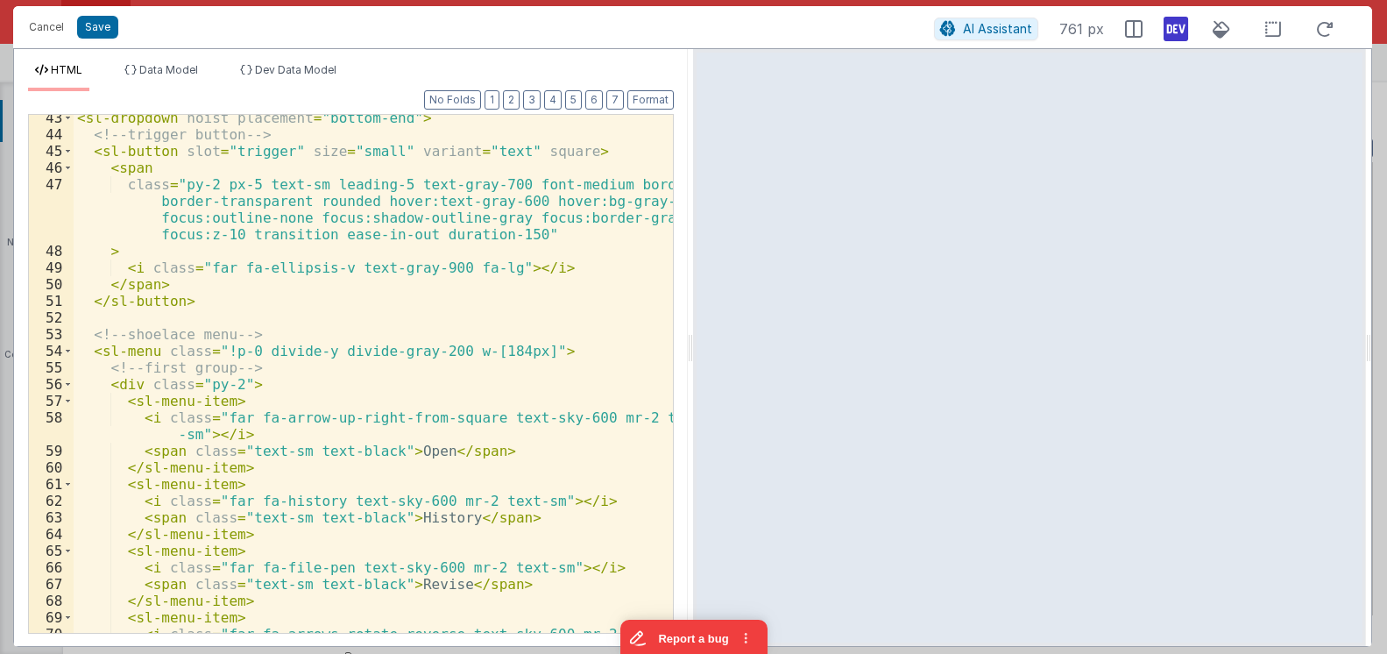
scroll to position [210, 0]
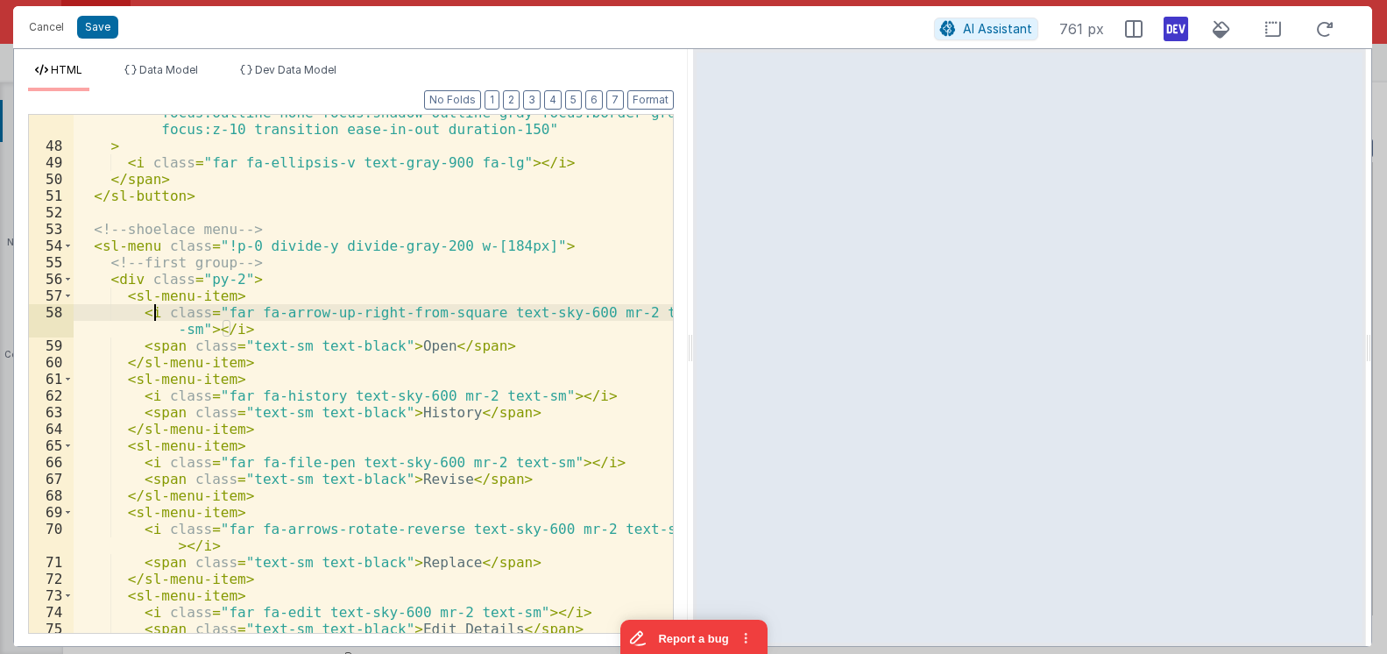
click at [153, 314] on div "class = "py-2 px-5 text-sm leading-5 text-gray-700 font-medium border border-tr…" at bounding box center [373, 371] width 599 height 601
click at [146, 301] on div "class = "py-2 px-5 text-sm leading-5 text-gray-700 font-medium border border-tr…" at bounding box center [373, 371] width 599 height 601
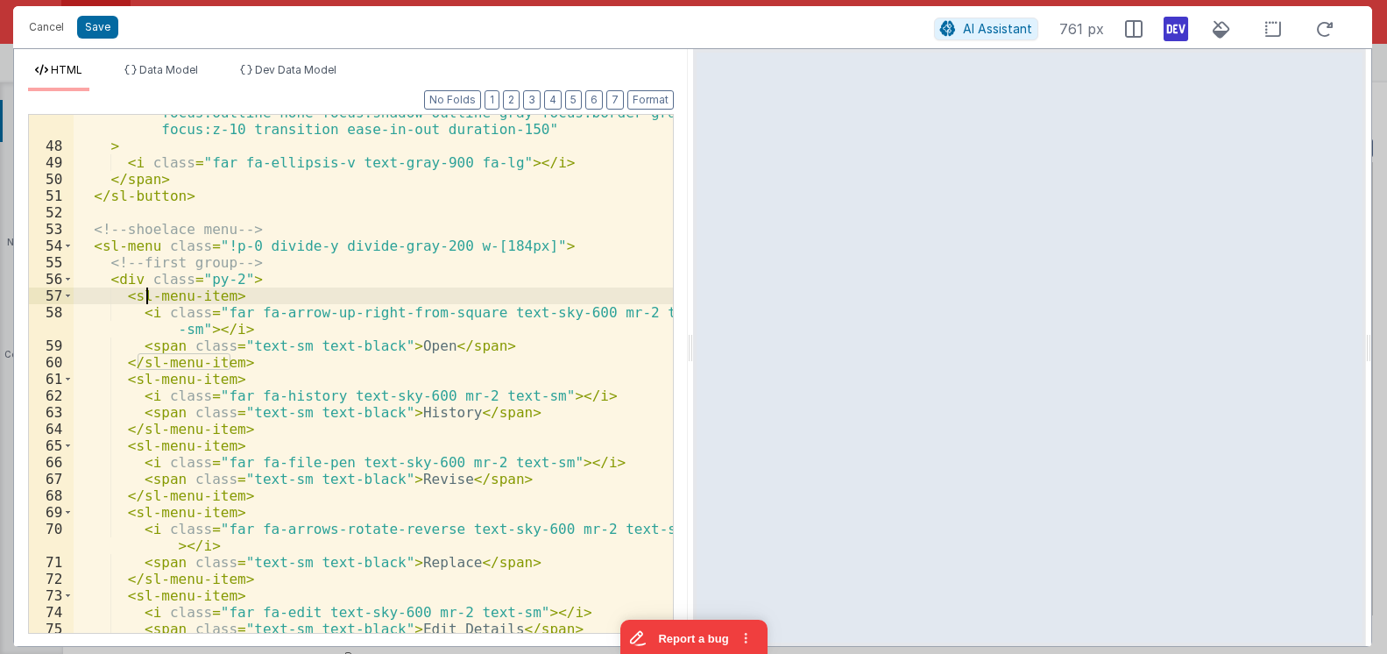
scroll to position [0, 0]
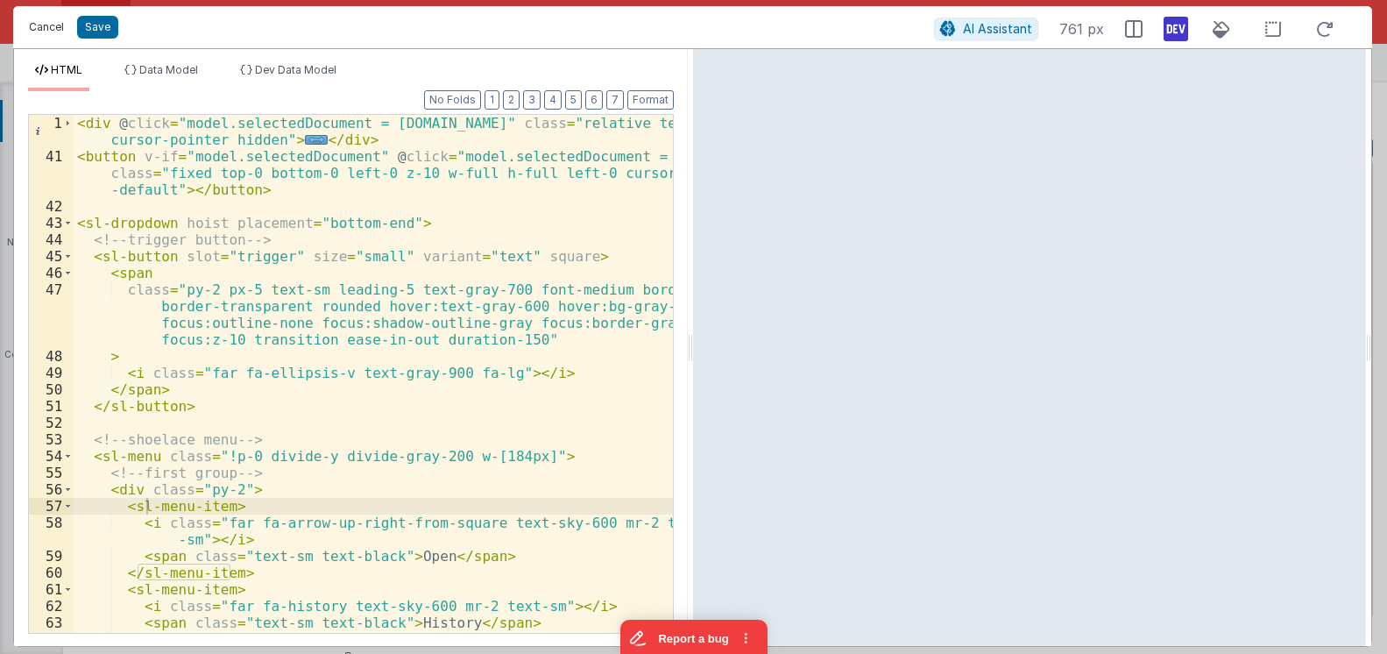
click at [53, 28] on button "Cancel" at bounding box center [46, 27] width 53 height 25
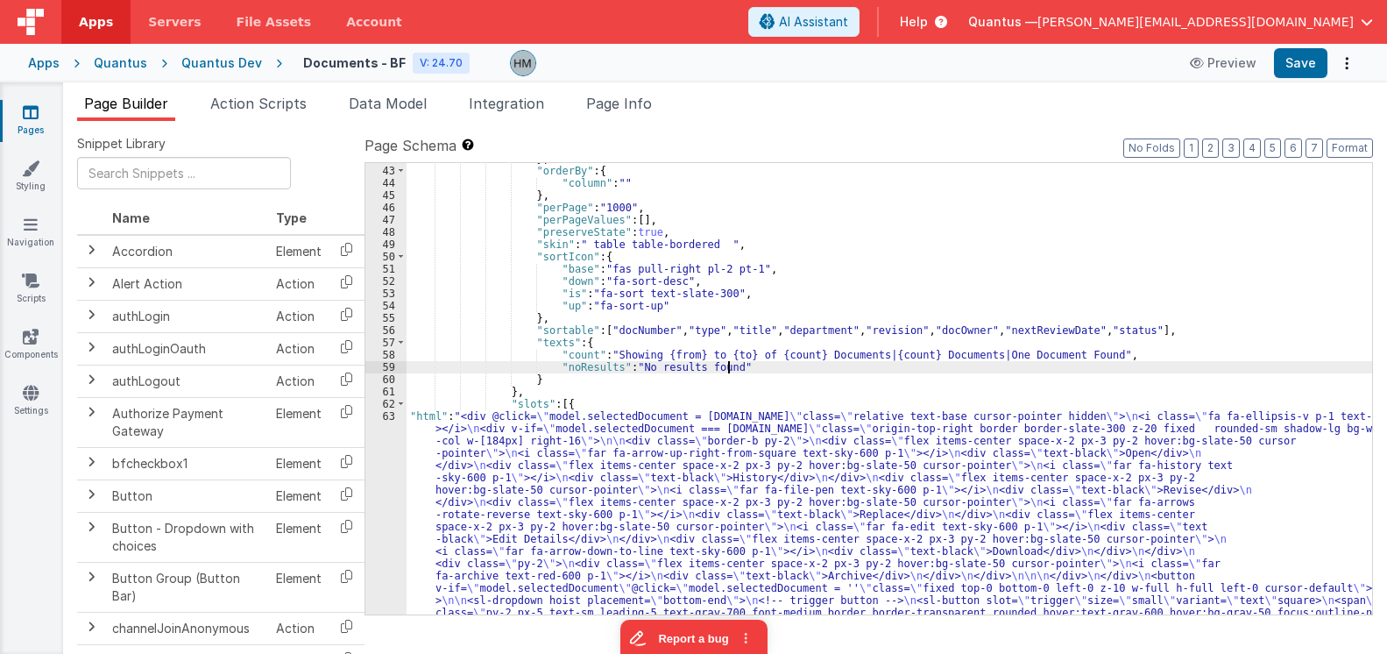
click at [742, 364] on div "} , "orderBy" : { "column" : "" } , "perPage" : "1000" , "perPageValues" : [ ] …" at bounding box center [890, 555] width 966 height 807
click at [389, 417] on div "63" at bounding box center [385, 582] width 41 height 344
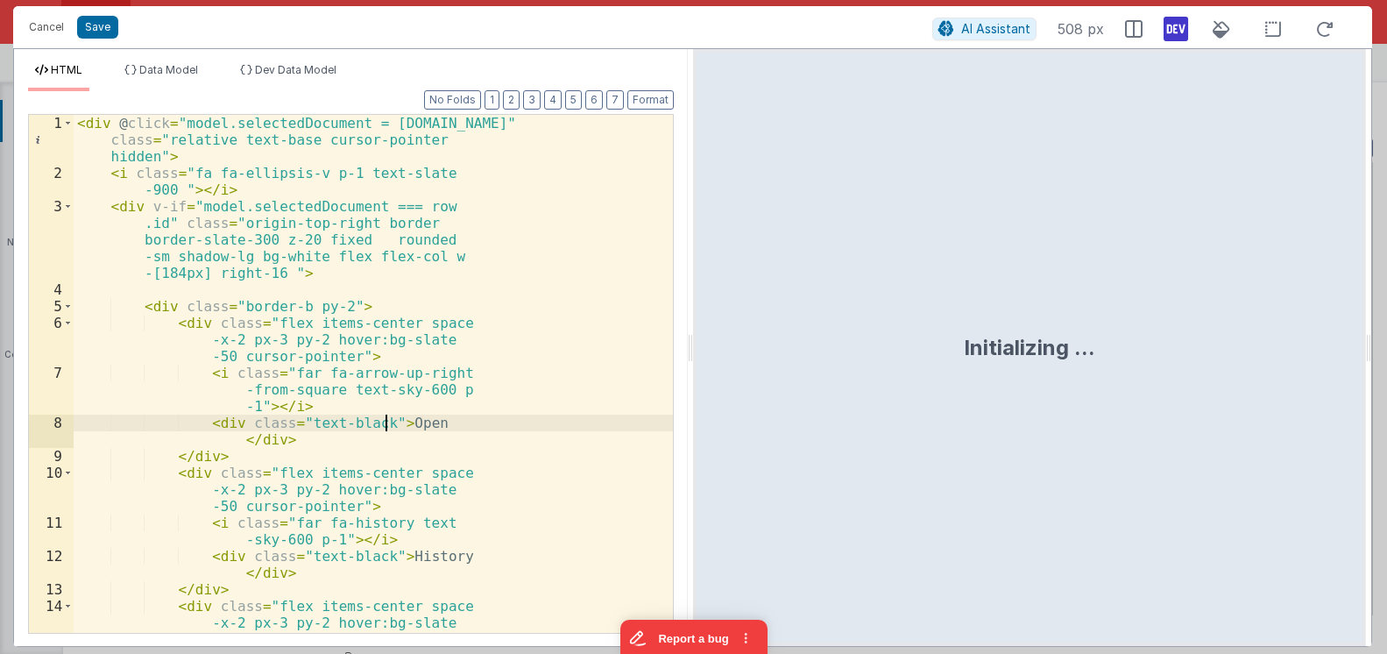
click at [389, 417] on div "< div @ click = "model.selectedDocument = row.id" class = "relative text-base c…" at bounding box center [373, 415] width 599 height 601
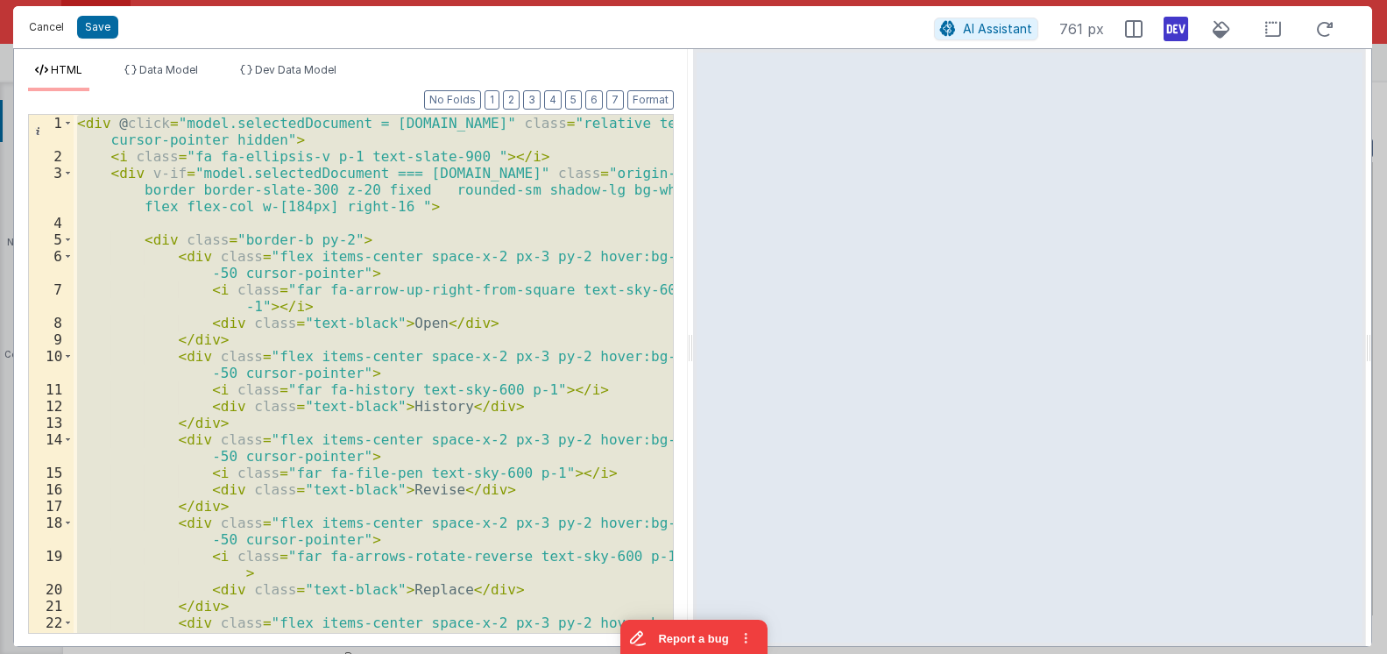
click at [47, 30] on button "Cancel" at bounding box center [46, 27] width 53 height 25
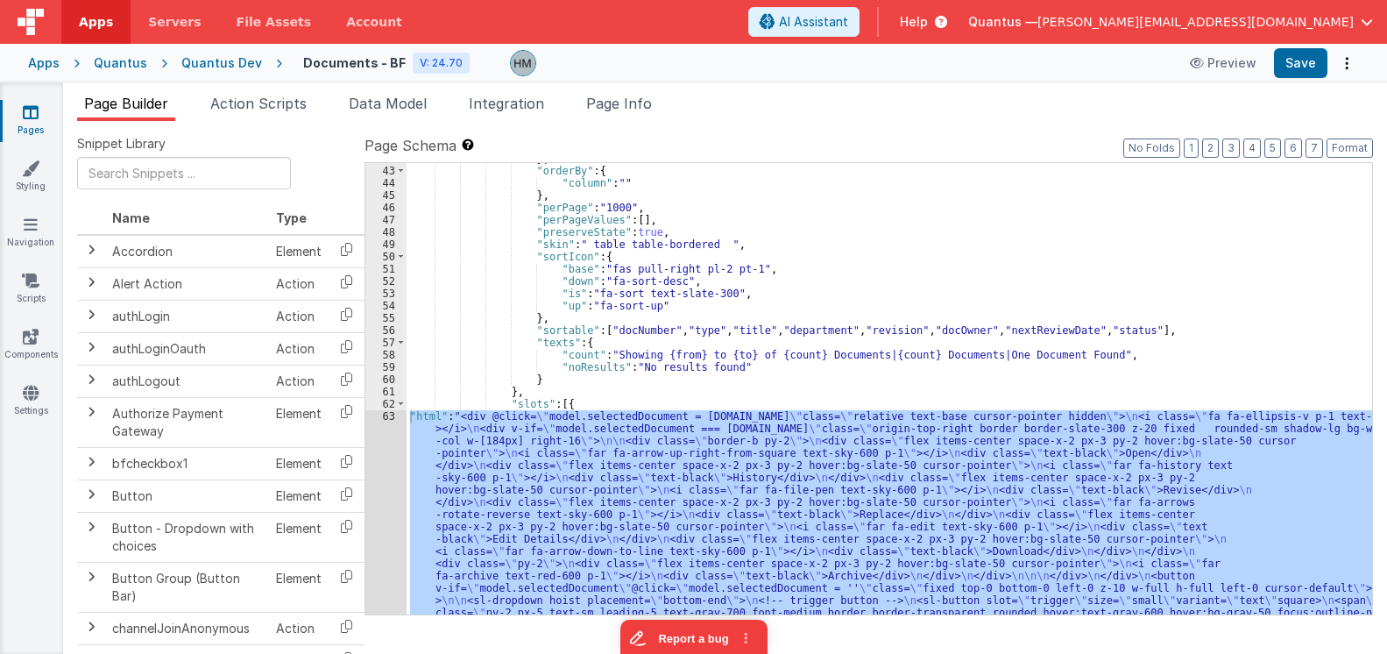
click at [788, 408] on div "} , "orderBy" : { "column" : "" } , "perPage" : "1000" , "perPageValues" : [ ] …" at bounding box center [890, 555] width 966 height 807
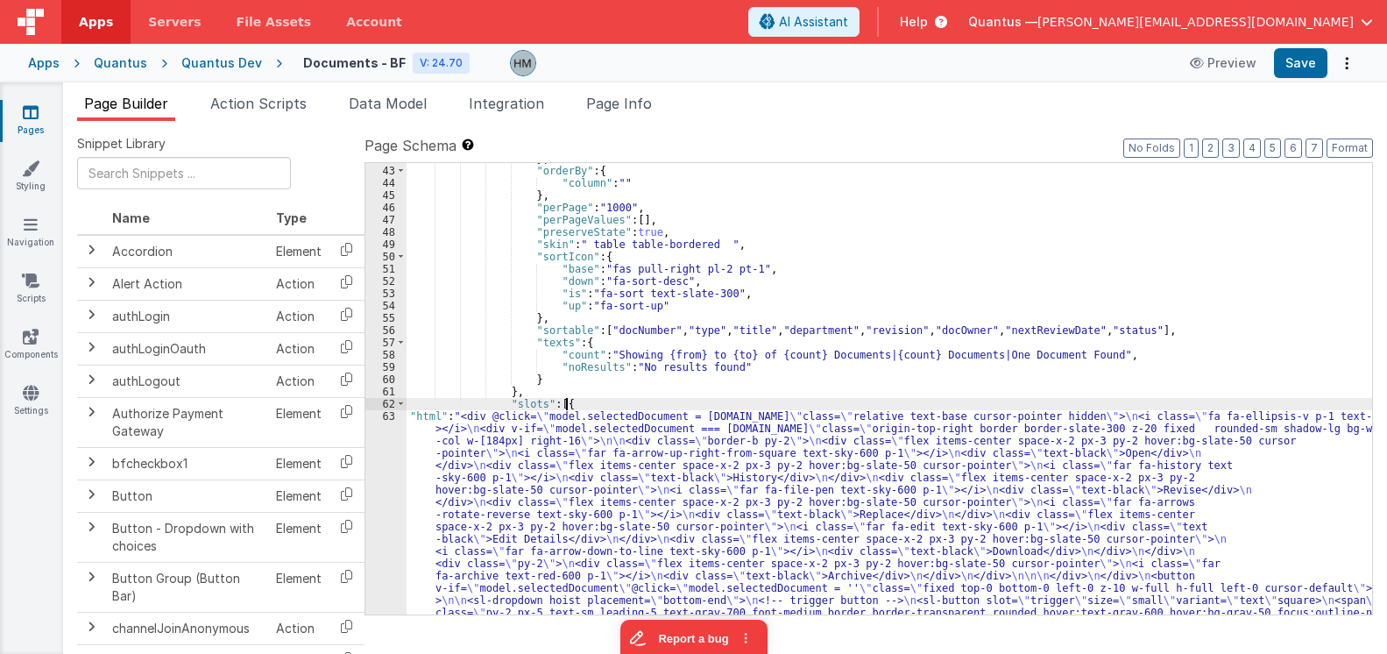
scroll to position [1148, 0]
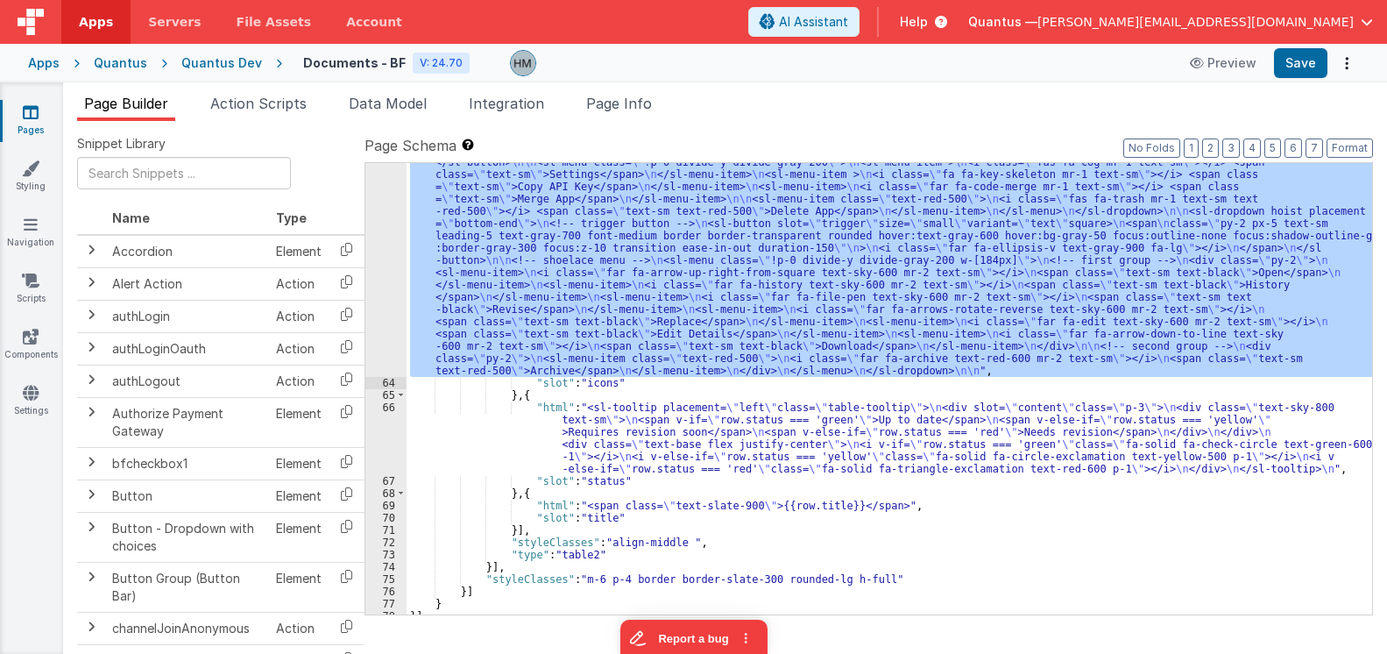
click at [499, 317] on div ""html" : "<div @click= \" model.selectedDocument = row.id \" class= \" relative…" at bounding box center [890, 388] width 966 height 451
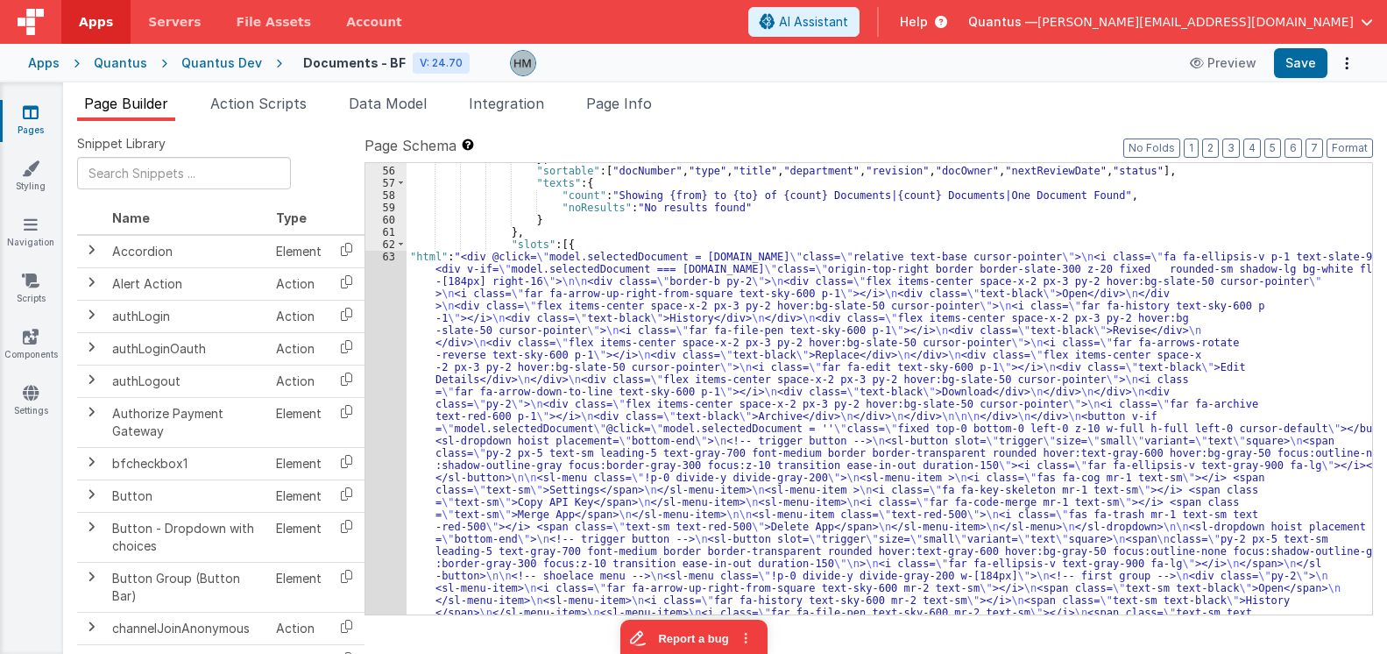
scroll to position [727, 0]
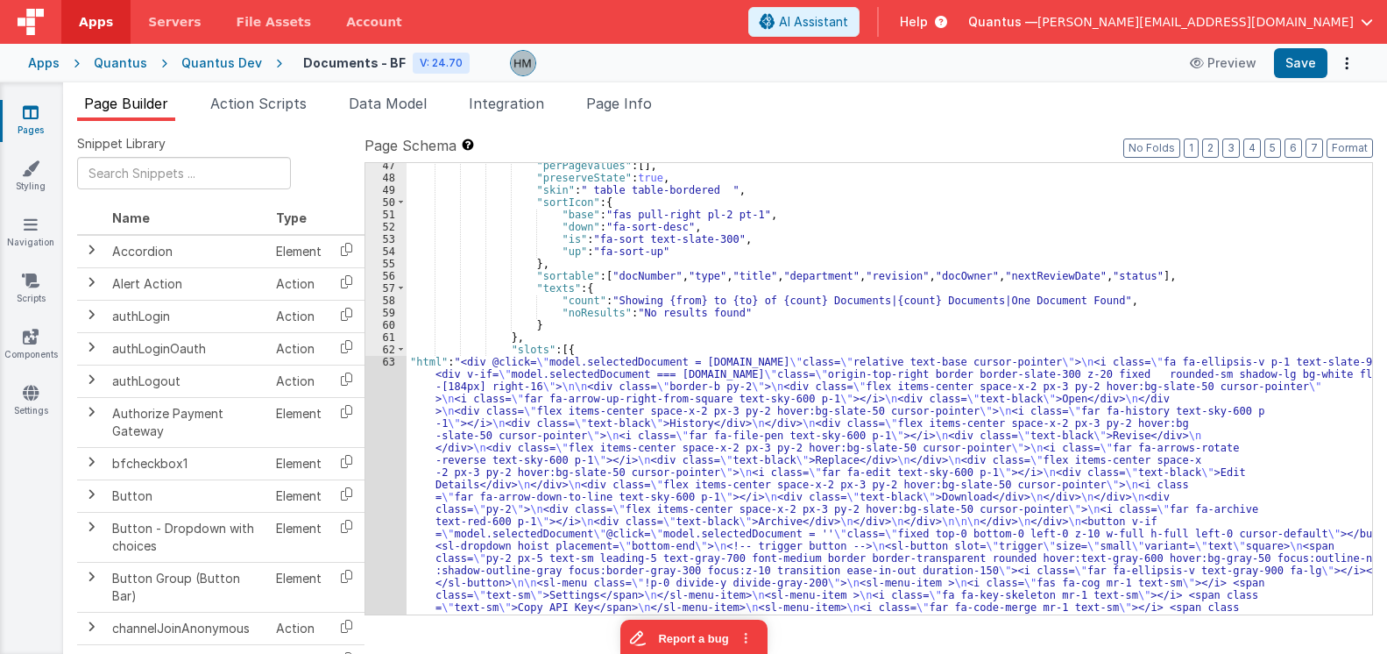
click at [389, 358] on div "63" at bounding box center [385, 577] width 41 height 442
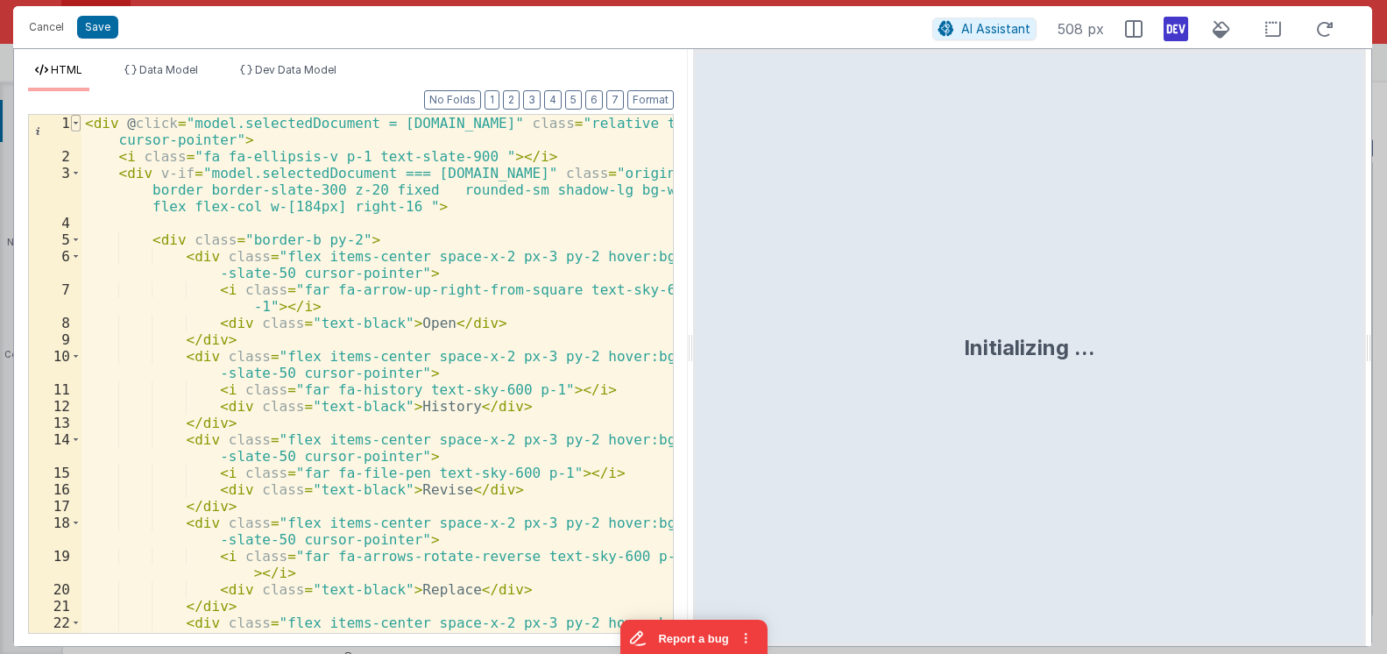
click at [73, 124] on span at bounding box center [76, 123] width 10 height 17
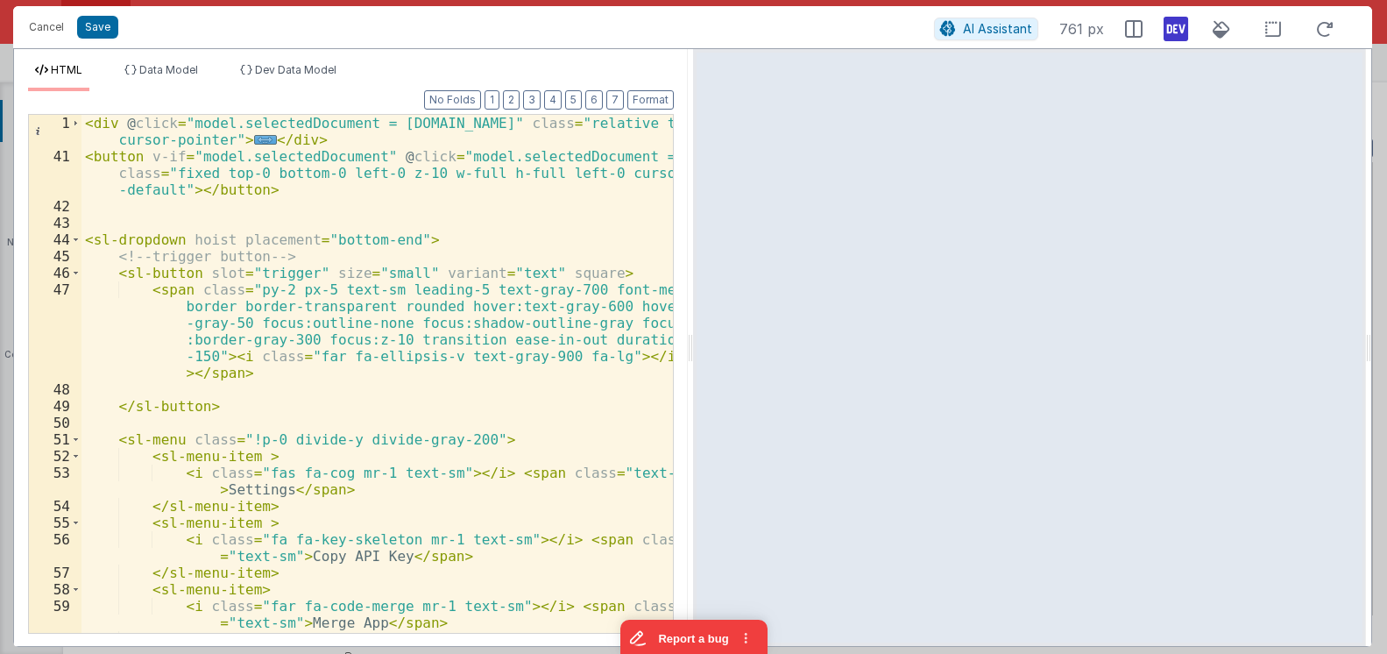
scroll to position [105, 0]
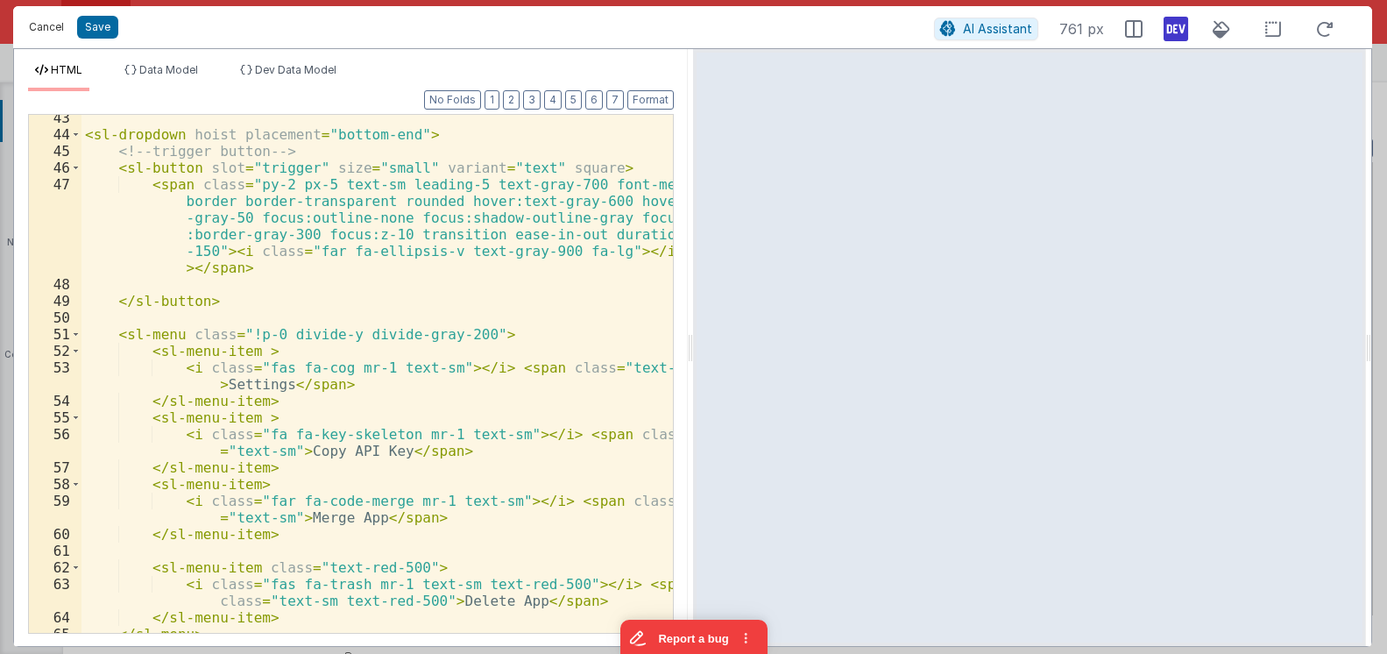
click at [44, 31] on button "Cancel" at bounding box center [46, 27] width 53 height 25
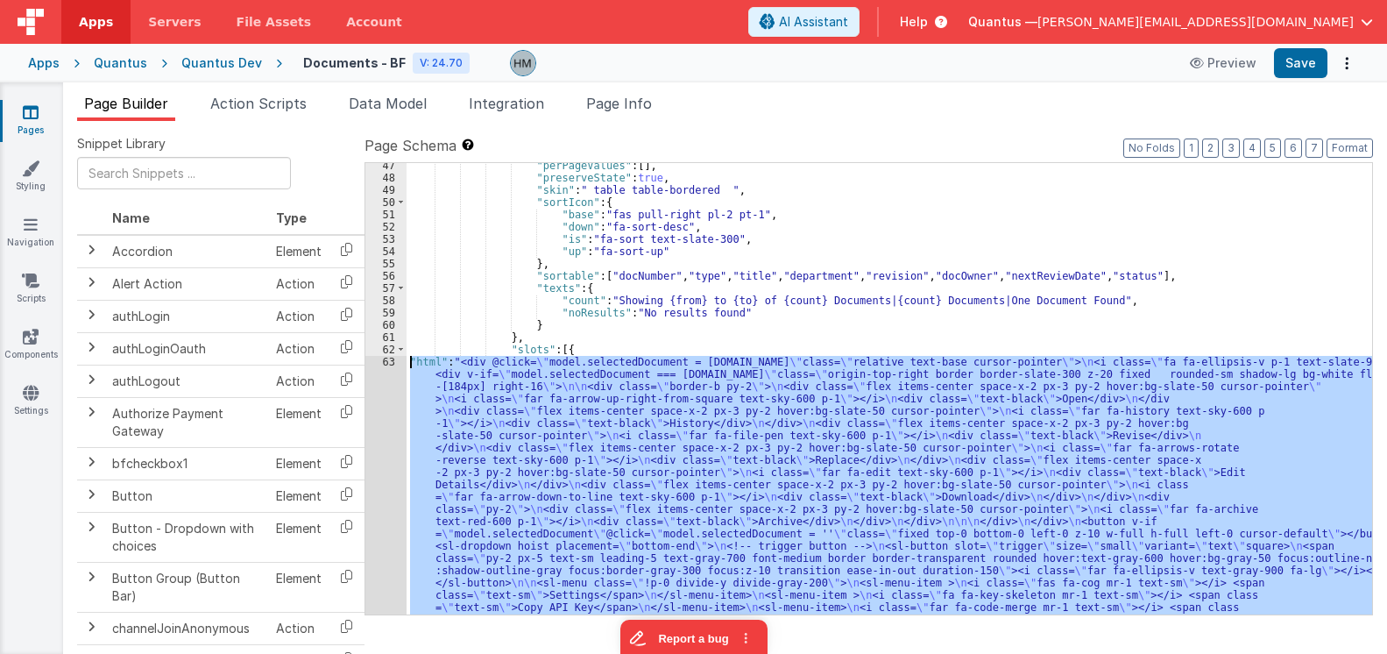
click at [534, 455] on div ""perPageValues" : [ ] , "preserveState" : true , "skin" : " table table-bordere…" at bounding box center [890, 388] width 966 height 451
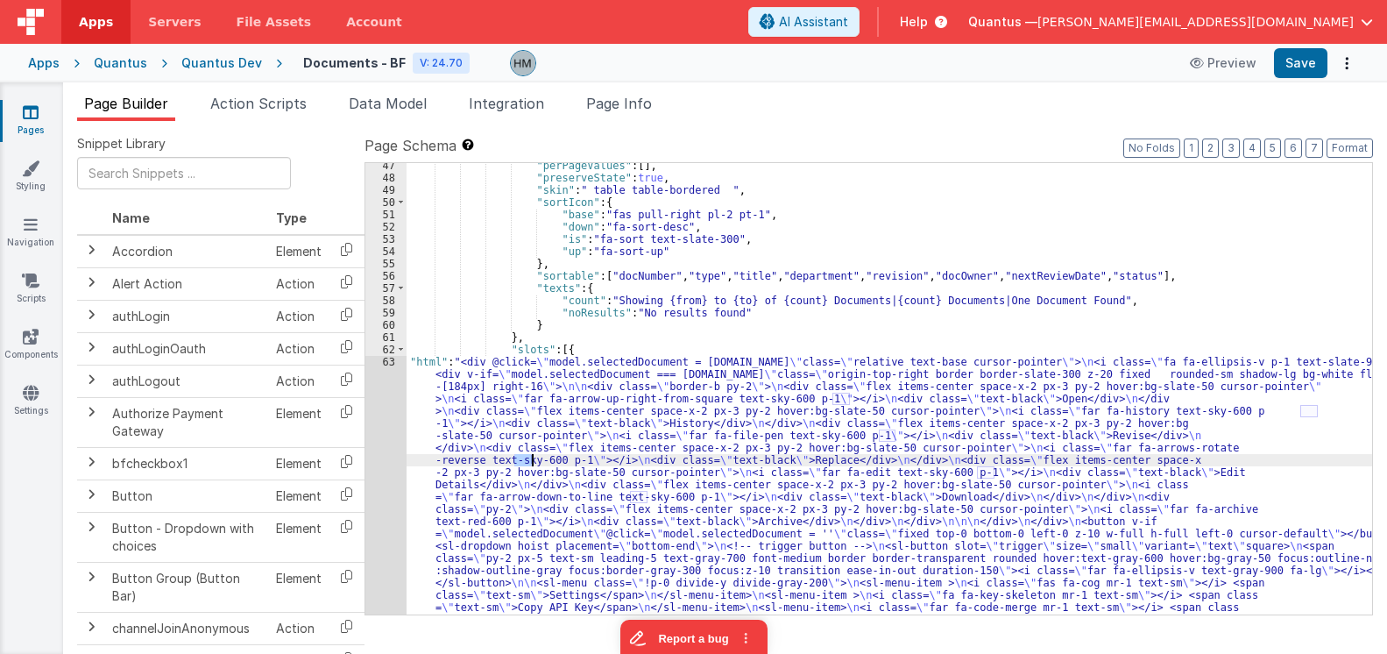
click at [534, 455] on div ""perPageValues" : [ ] , "preserveState" : true , "skin" : " table table-bordere…" at bounding box center [890, 611] width 966 height 905
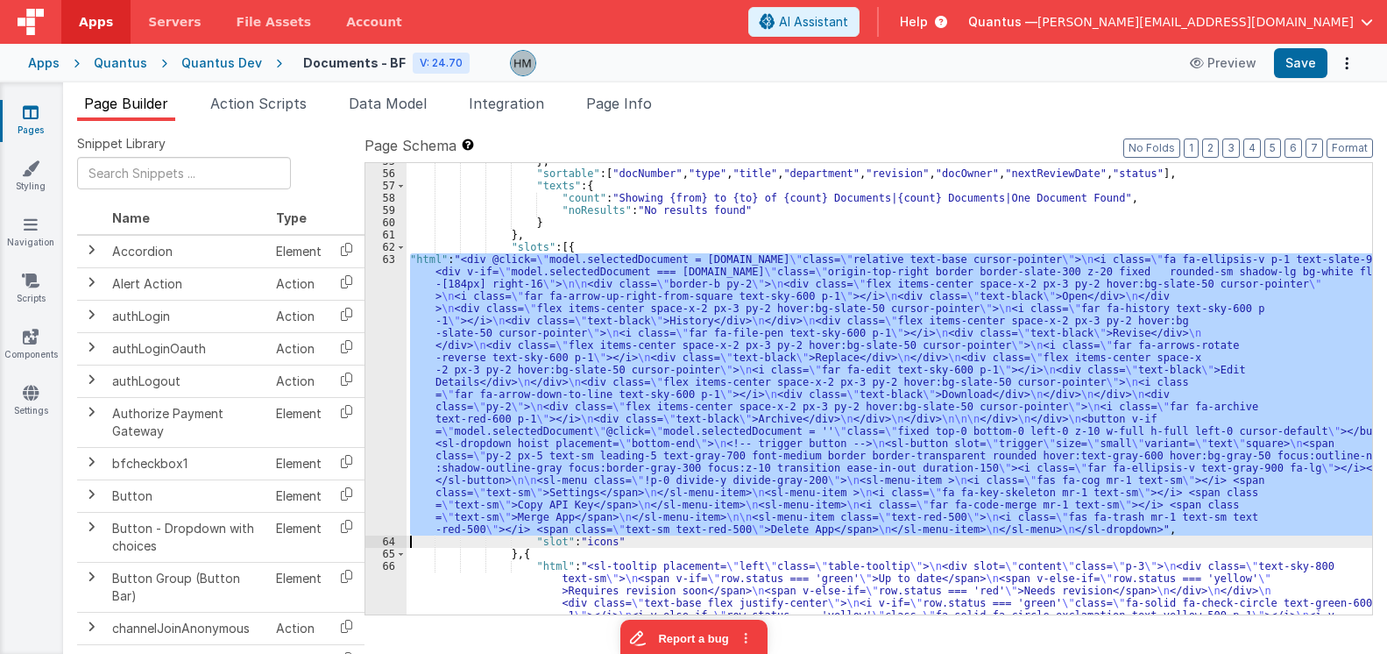
scroll to position [725, 0]
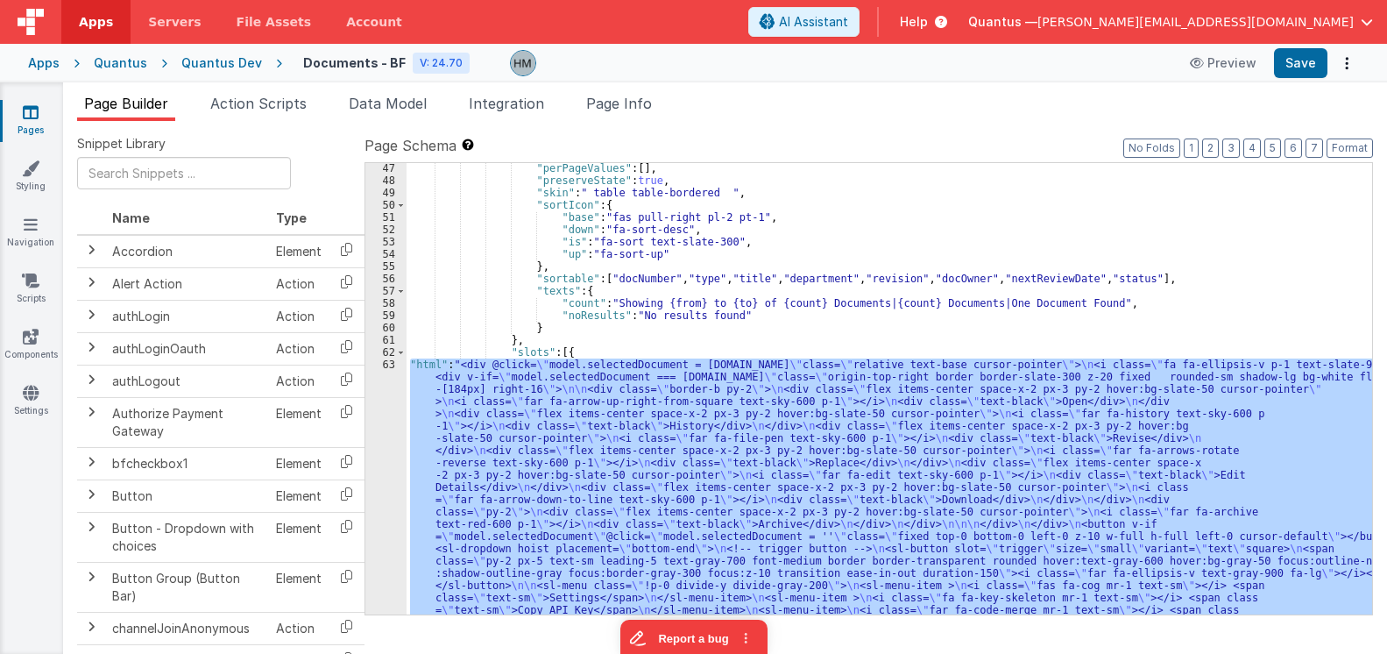
click at [479, 383] on div ""perPageValues" : [ ] , "preserveState" : true , "skin" : " table table-bordere…" at bounding box center [890, 388] width 966 height 451
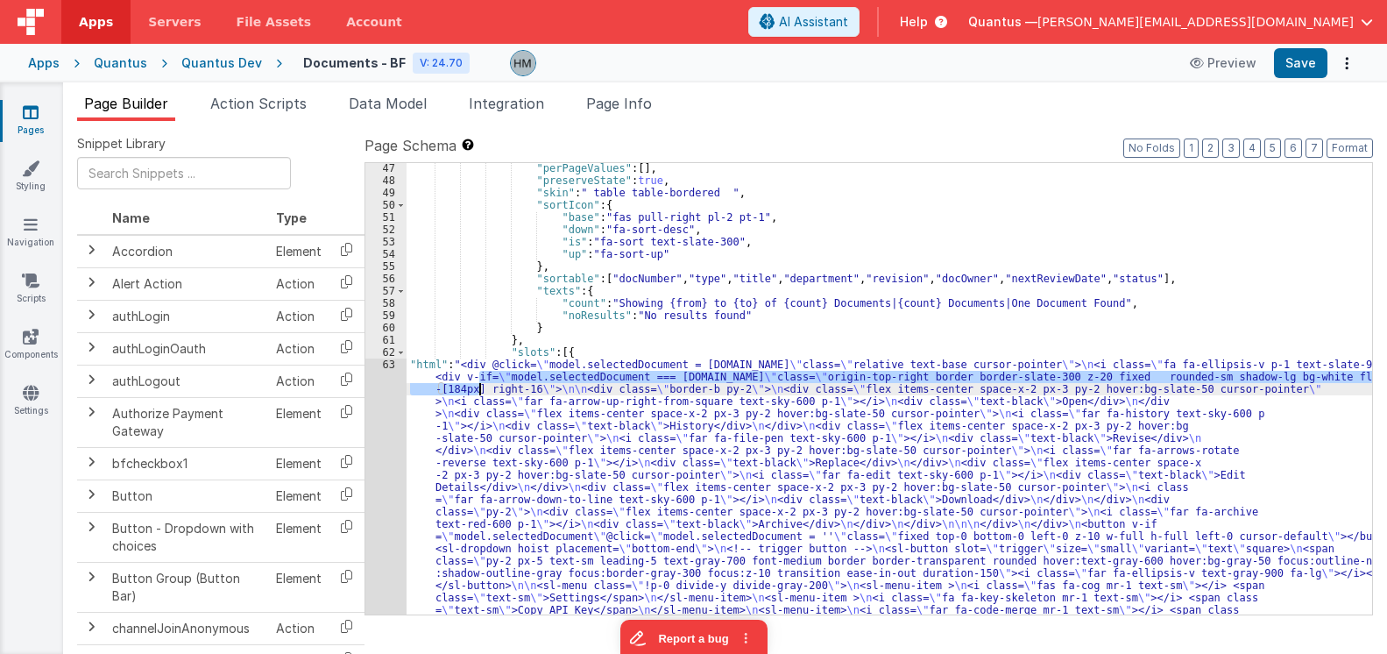
click at [382, 355] on div "62" at bounding box center [385, 352] width 41 height 12
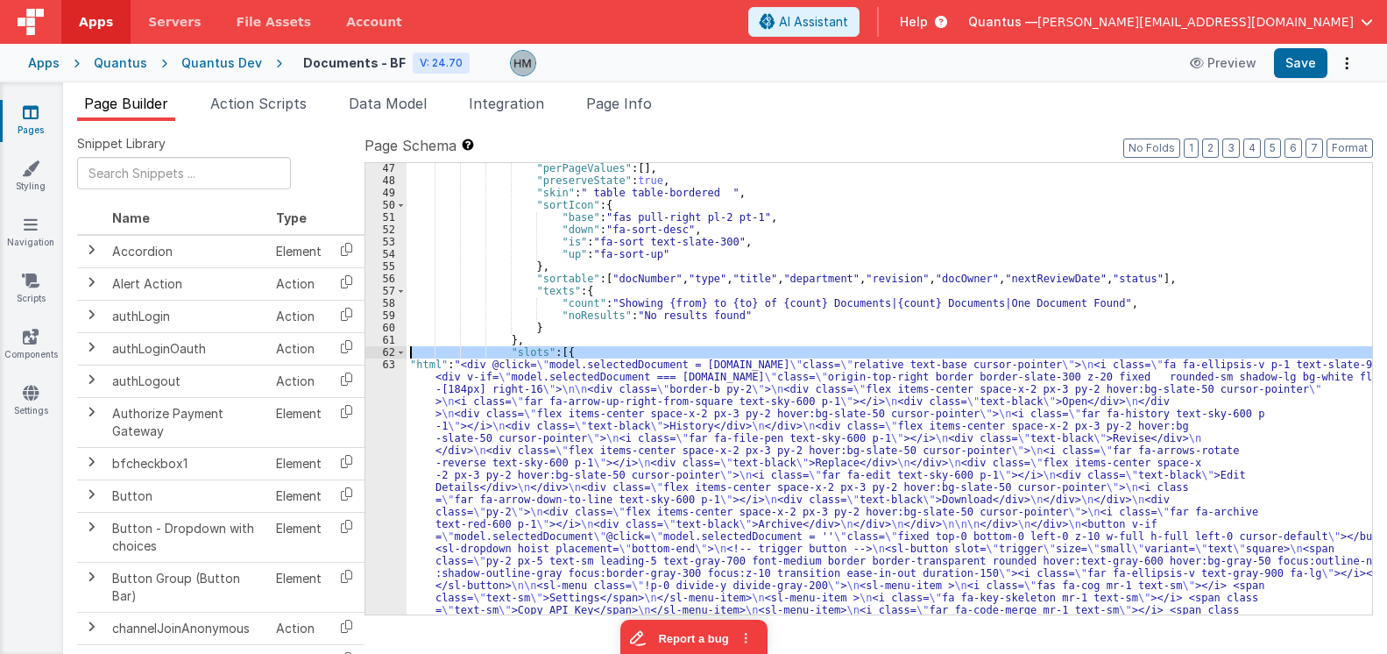
click at [383, 361] on div "63" at bounding box center [385, 499] width 41 height 282
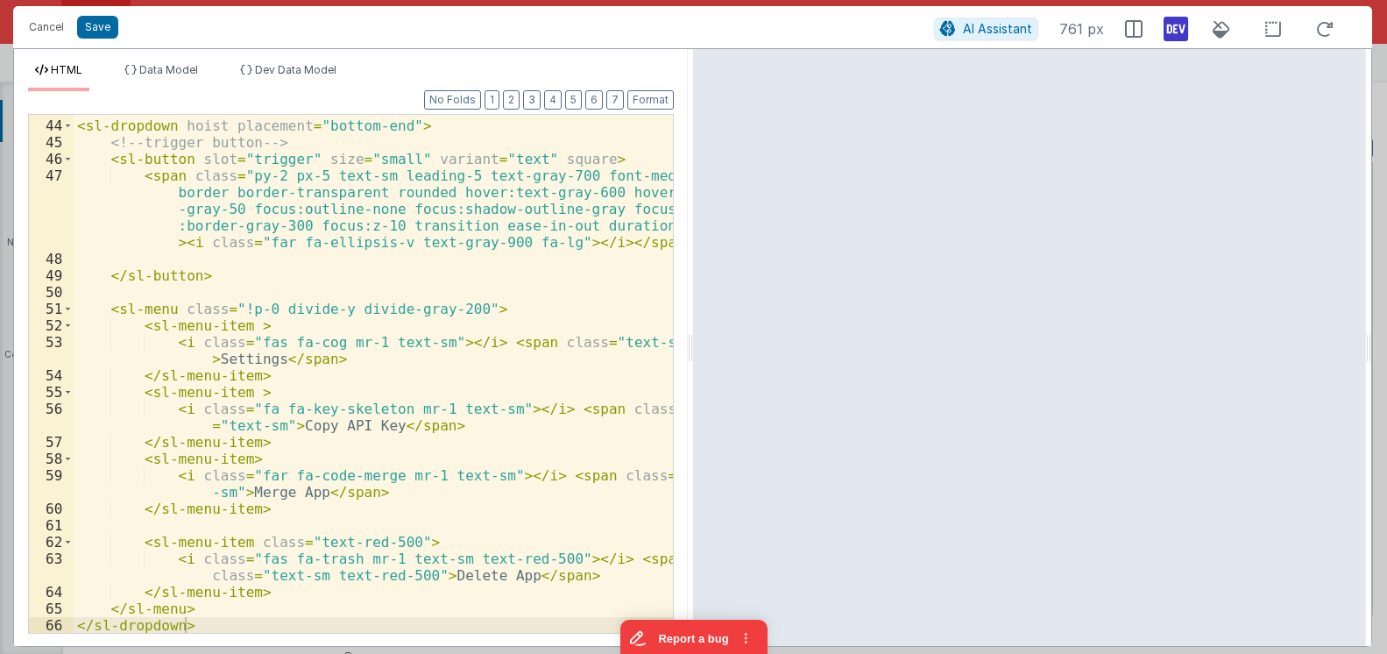
scroll to position [946, 0]
click at [50, 27] on button "Cancel" at bounding box center [46, 27] width 53 height 25
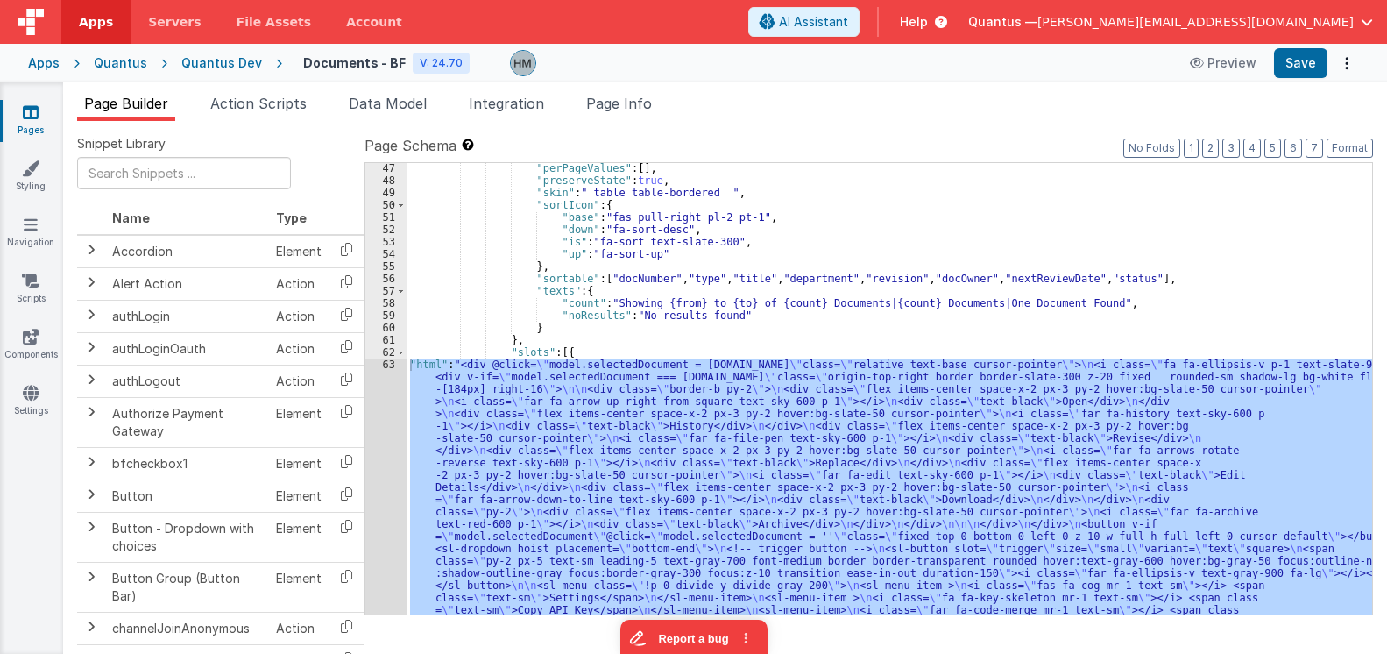
scroll to position [620, 0]
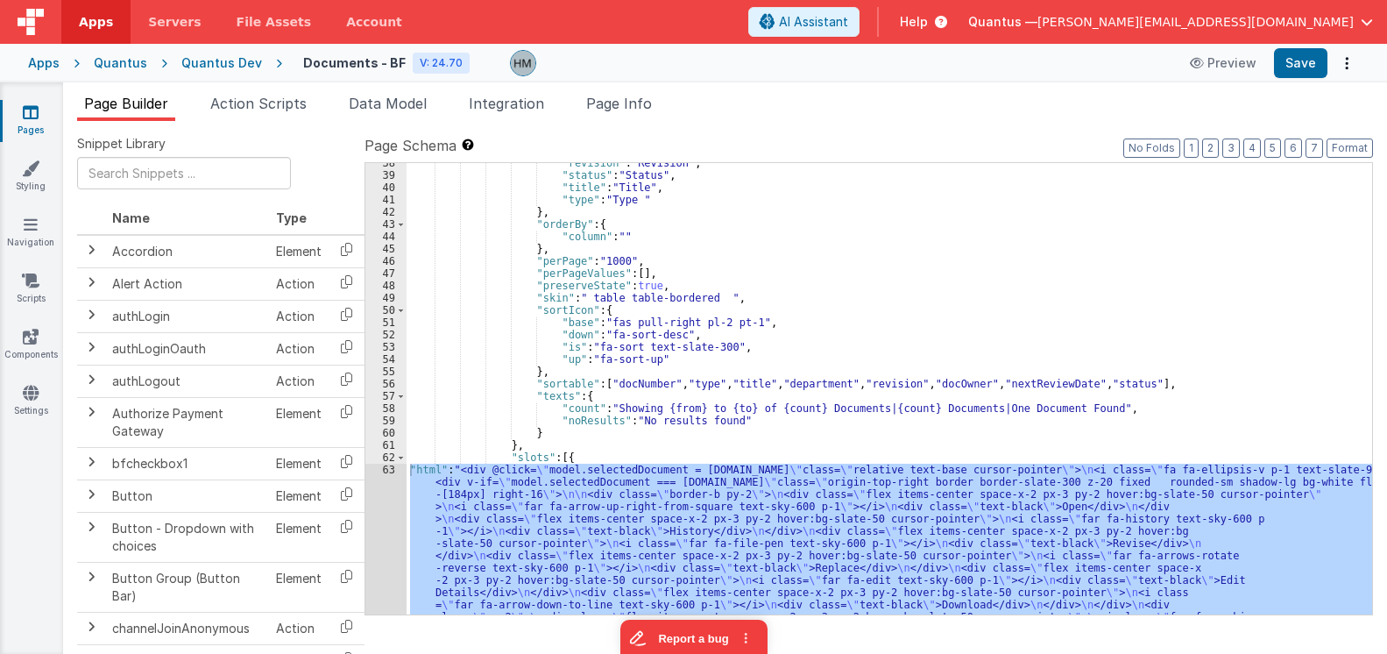
drag, startPoint x: 458, startPoint y: 500, endPoint x: 406, endPoint y: 467, distance: 61.8
click at [457, 500] on div ""revision" : "Revision" , "status" : "Status" , "title" : "Title" , "type" : "T…" at bounding box center [890, 388] width 966 height 451
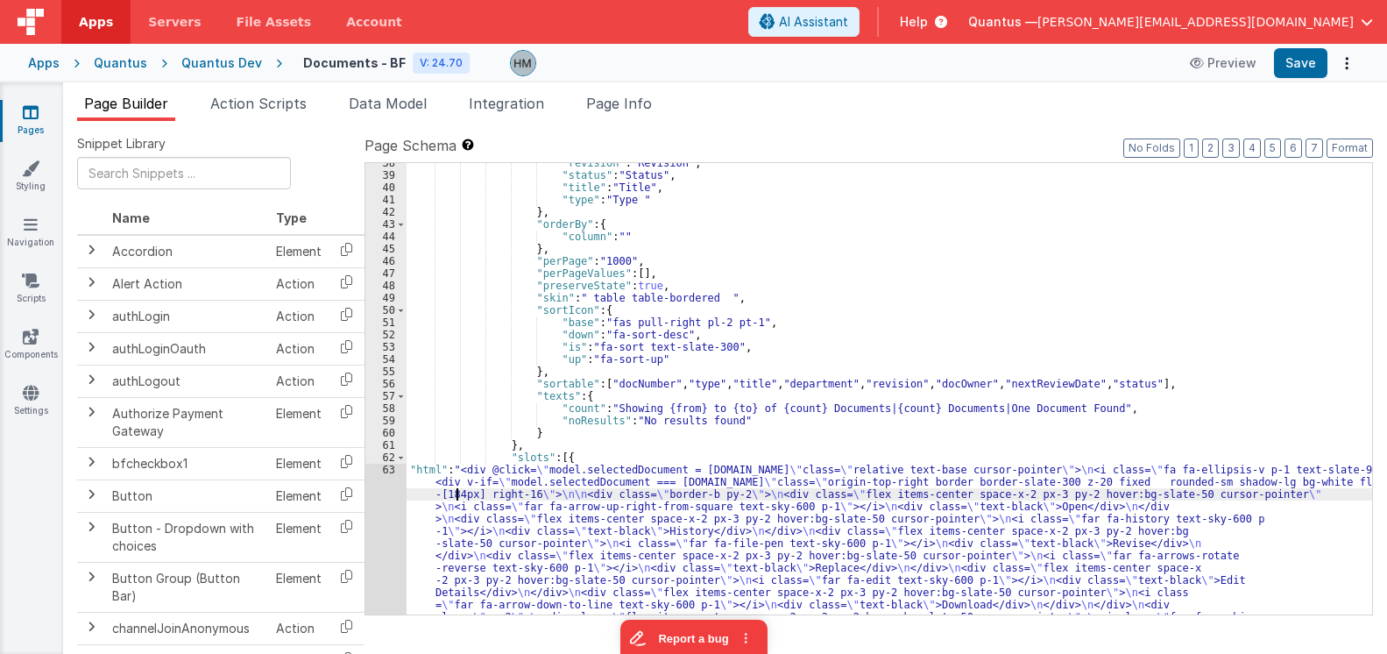
click at [384, 466] on div "63" at bounding box center [385, 605] width 41 height 282
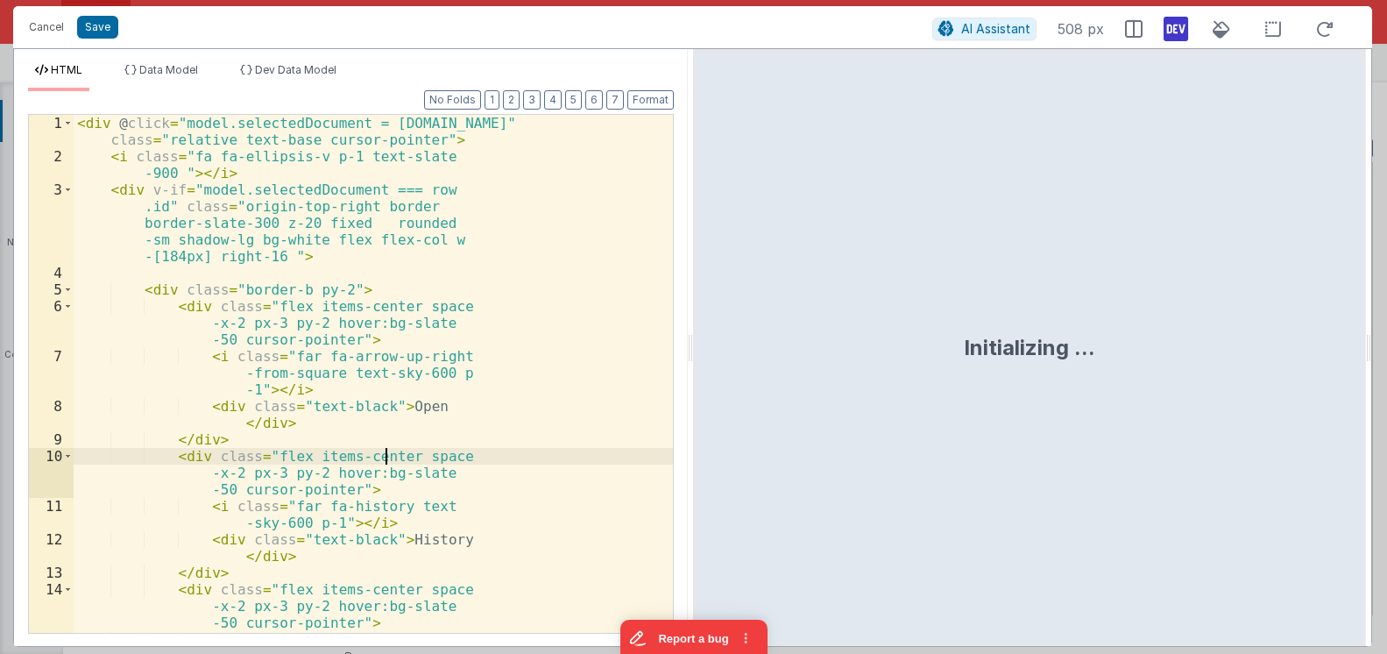
click at [384, 463] on div "< div @ click = "model.selectedDocument = row.id" class = "relative text-base c…" at bounding box center [373, 407] width 599 height 585
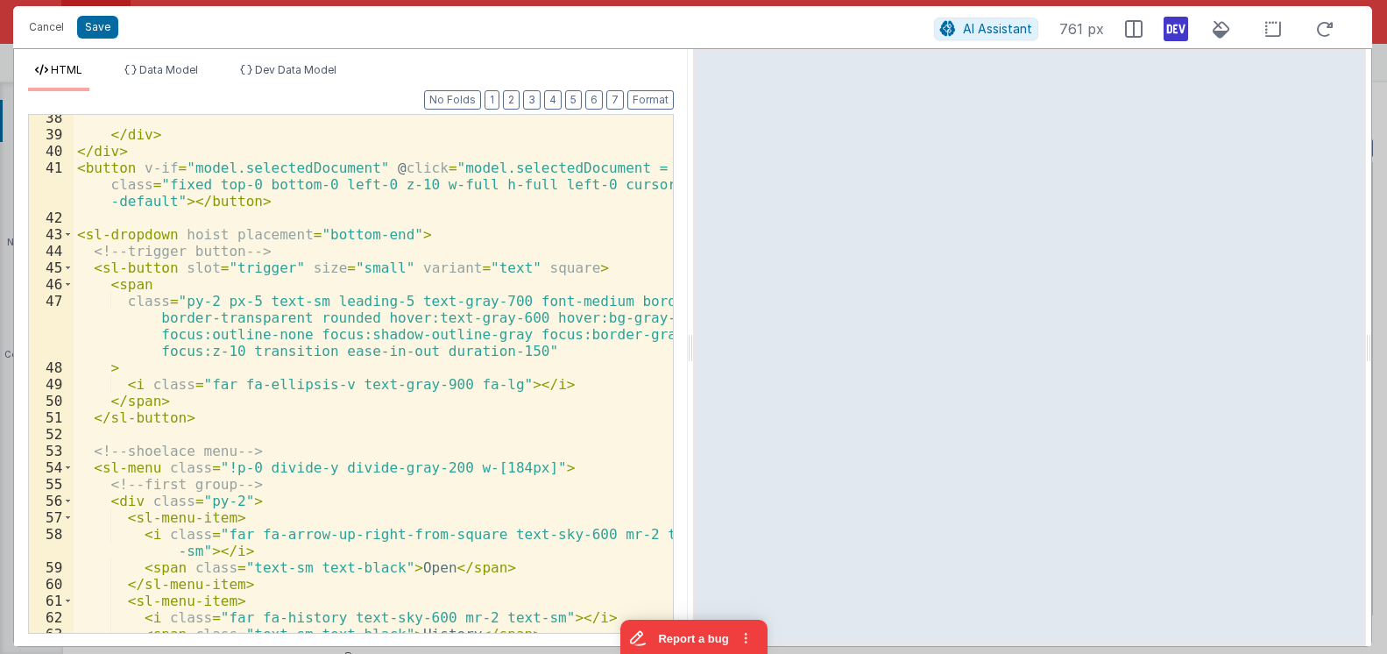
scroll to position [821, 0]
click at [228, 517] on div "</ div > </ div > < button v-if = "model.selectedDocument" @ click = "model.sel…" at bounding box center [373, 385] width 599 height 551
click at [223, 518] on div "</ div > </ div > < button v-if = "model.selectedDocument" @ click = "model.sel…" at bounding box center [373, 385] width 599 height 551
click at [375, 498] on div "</ div > </ div > < button v-if = "model.selectedDocument" @ click = "model.sel…" at bounding box center [373, 385] width 599 height 551
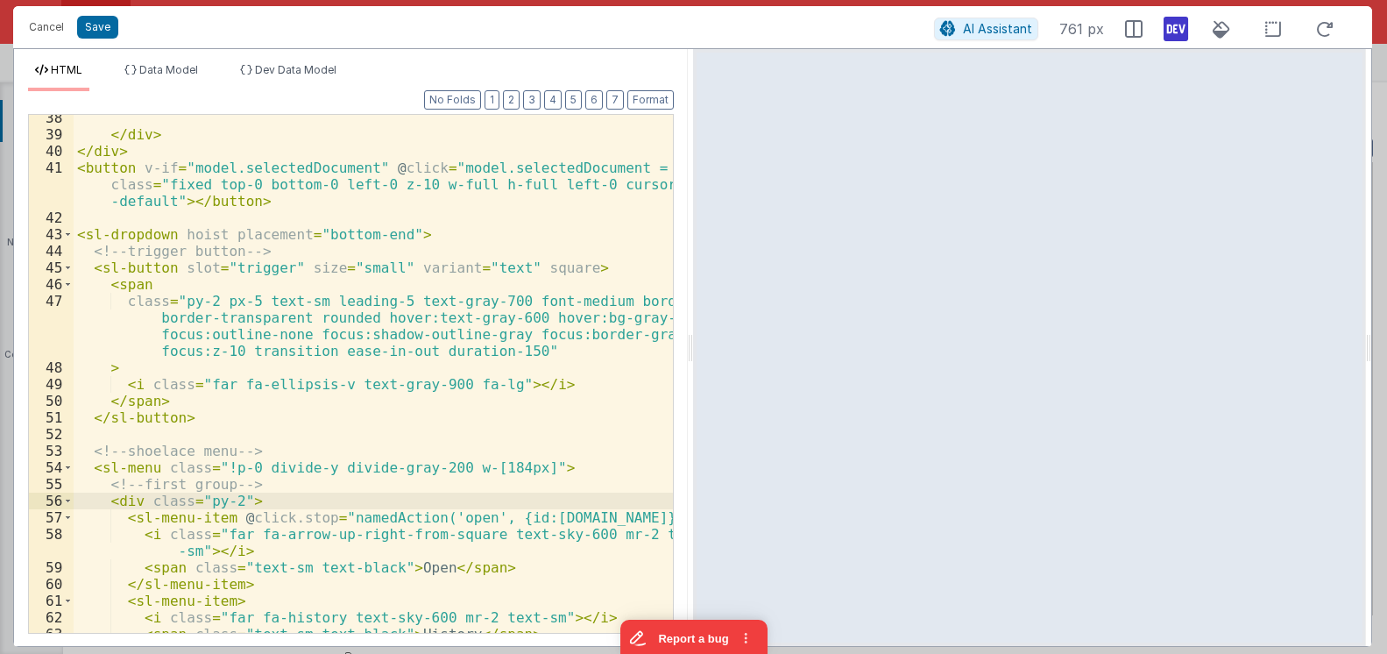
click at [440, 516] on div "</ div > </ div > < button v-if = "model.selectedDocument" @ click = "model.sel…" at bounding box center [373, 385] width 599 height 551
click at [454, 479] on div "</ div > </ div > < button v-if = "model.selectedDocument" @ click = "model.sel…" at bounding box center [373, 385] width 599 height 551
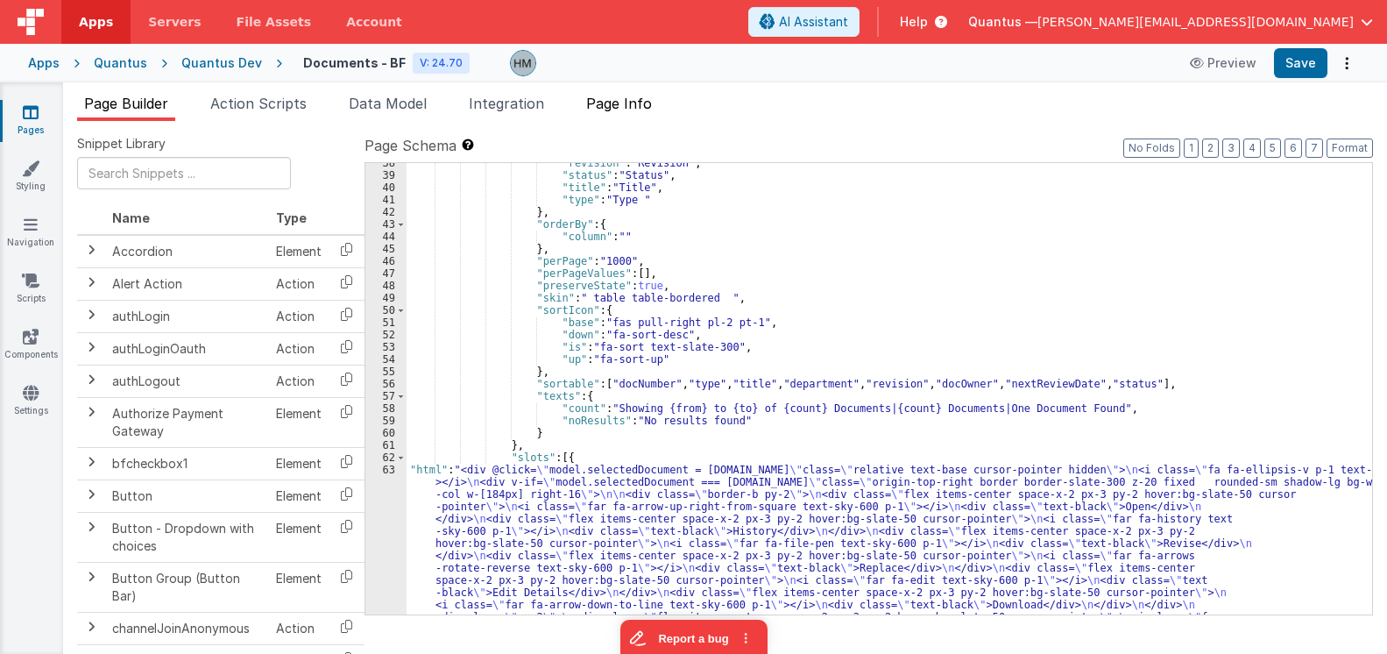
click at [634, 97] on span "Page Info" at bounding box center [619, 104] width 66 height 18
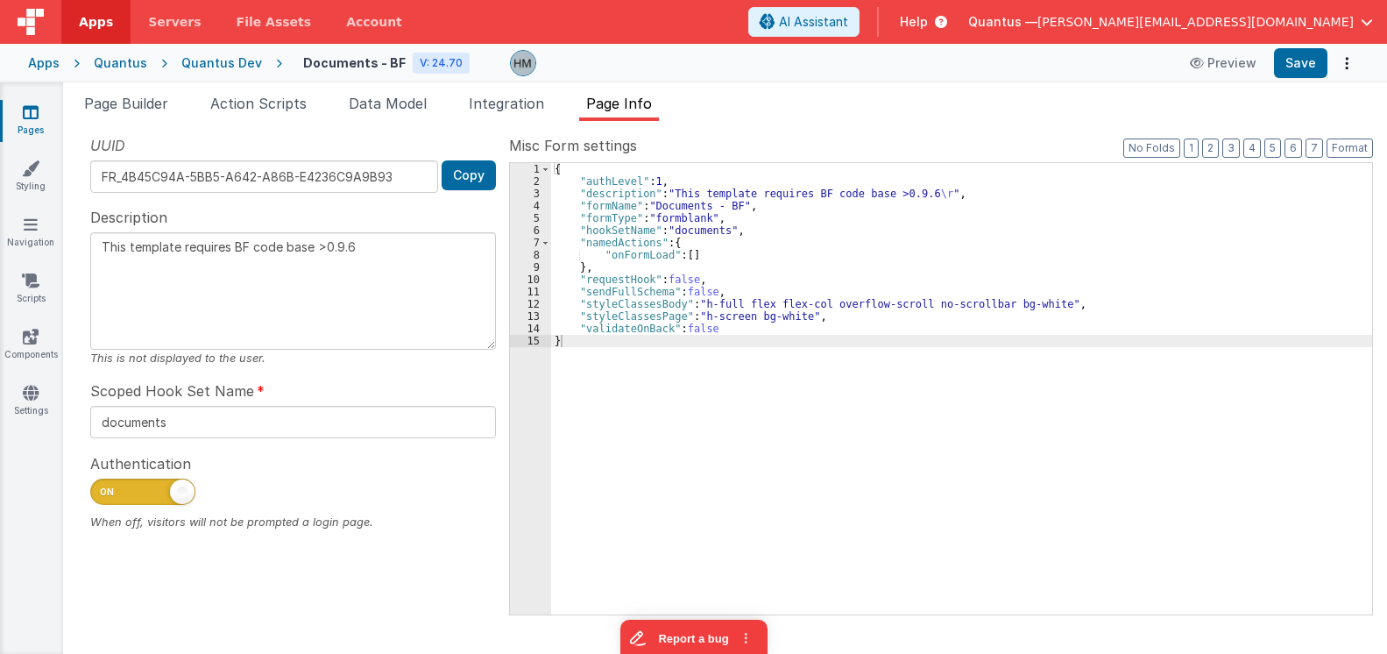
click at [691, 240] on div "{ "authLevel" : 1 , "description" : "This template requires BF code base >0.9.6…" at bounding box center [961, 401] width 821 height 476
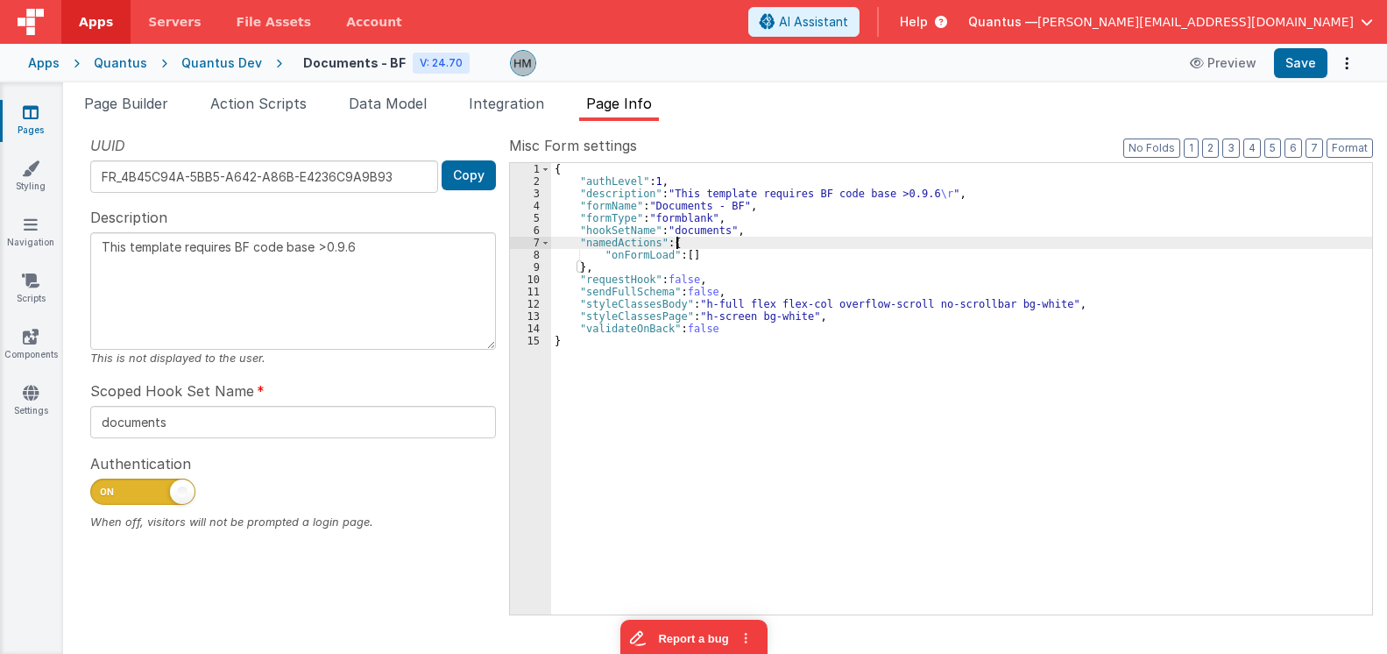
type textarea "This template requires BF code base >0.9.6"
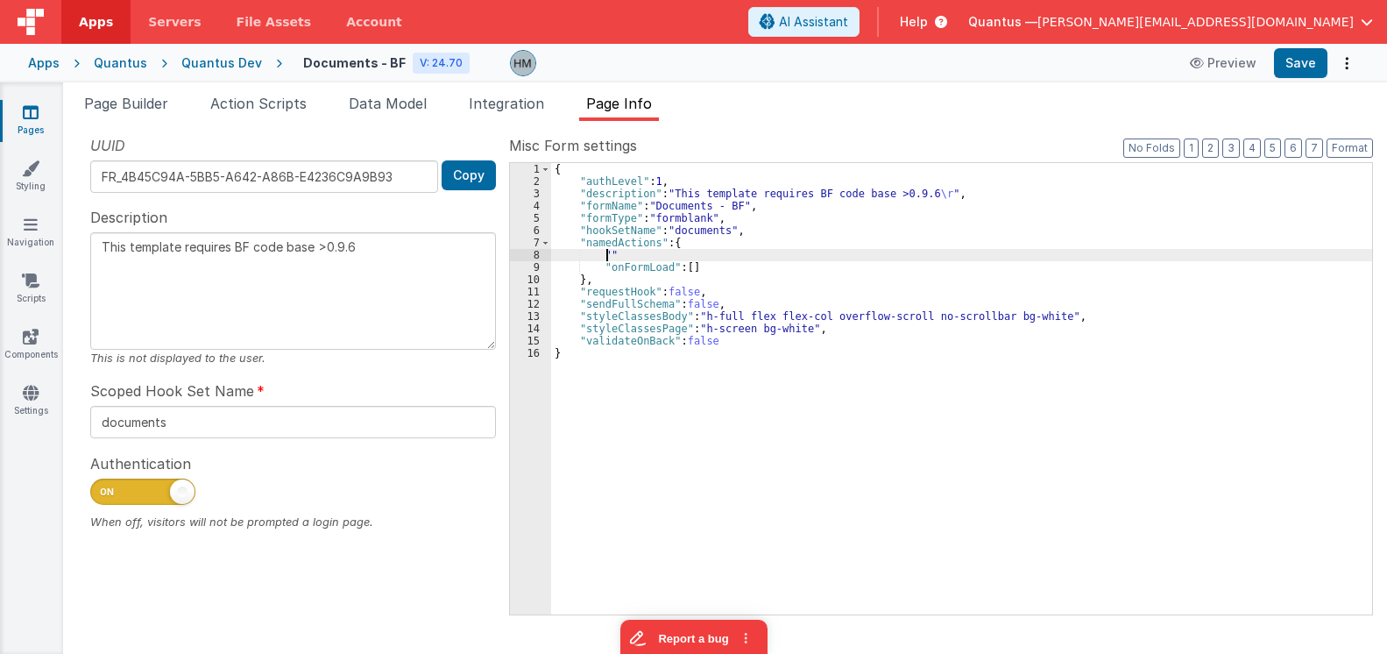
paste textarea
type textarea "This template requires BF code base >0.9.6"
click at [146, 116] on li "Page Builder" at bounding box center [126, 107] width 98 height 28
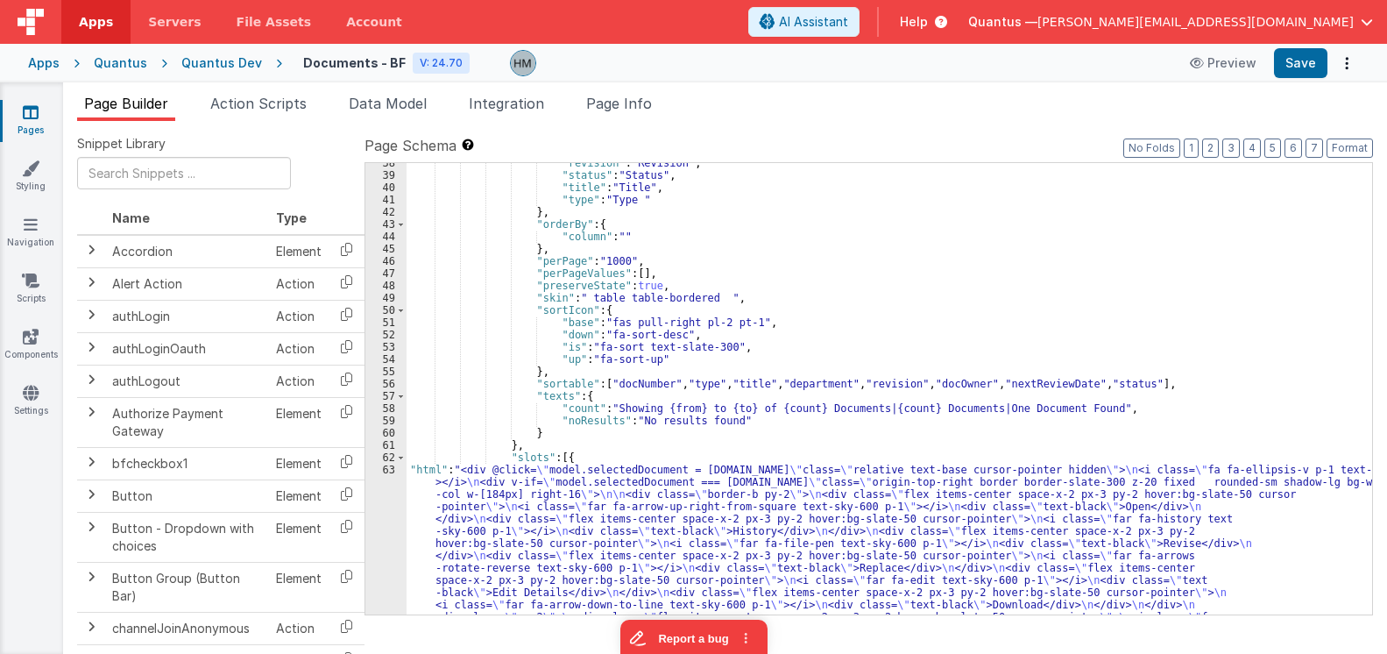
click at [188, 161] on input "text" at bounding box center [184, 173] width 214 height 32
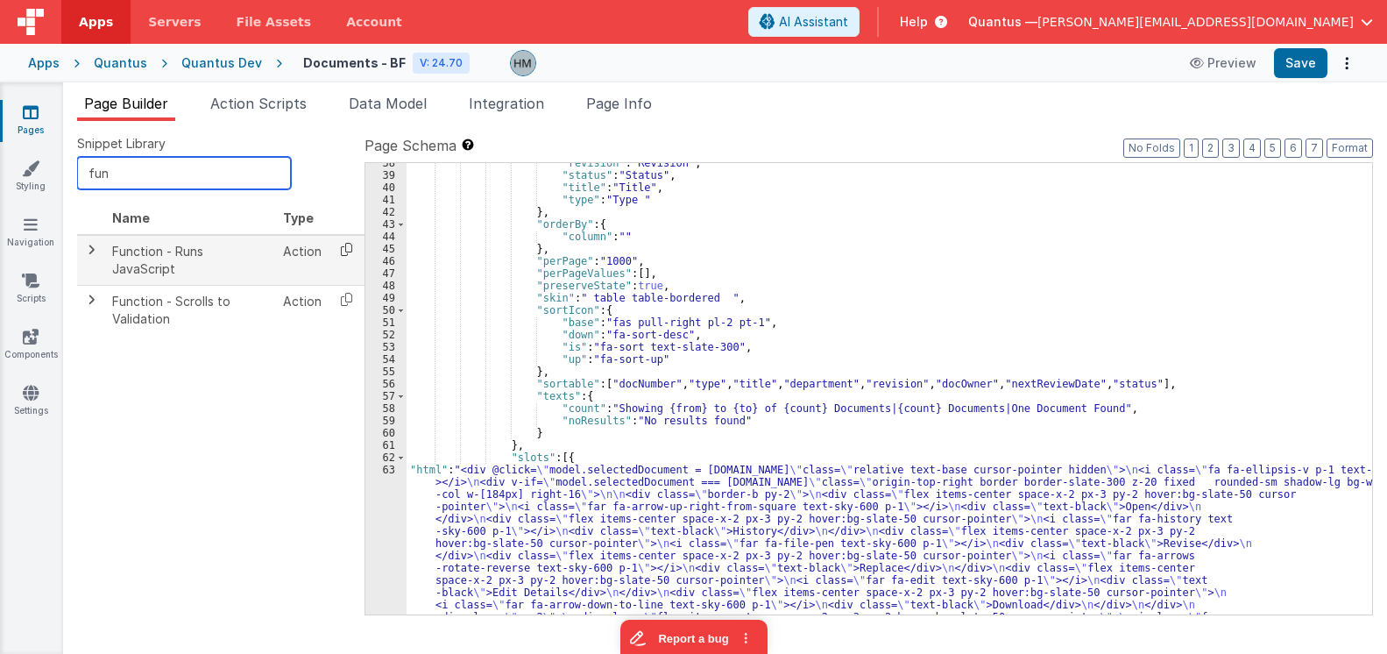
type input "fun"
click at [339, 247] on icon at bounding box center [347, 249] width 36 height 27
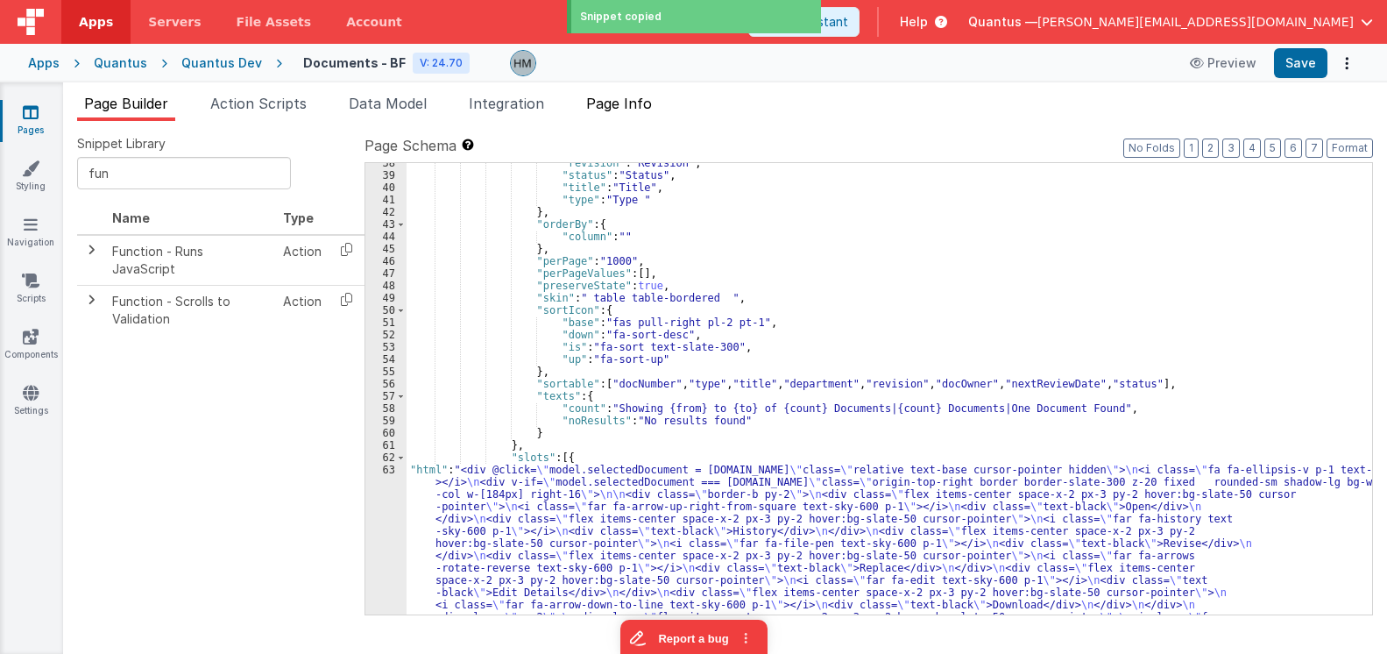
click at [597, 104] on span "Page Info" at bounding box center [619, 104] width 66 height 18
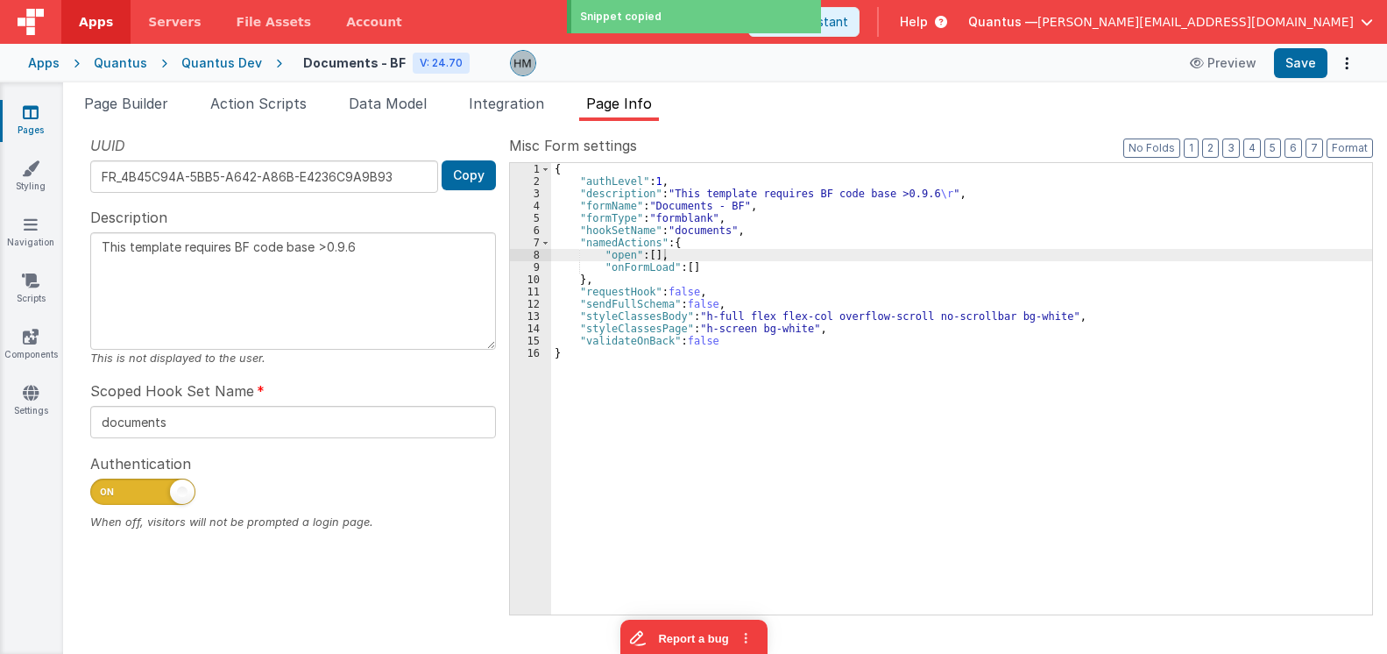
click at [656, 256] on div "{ "authLevel" : 1 , "description" : "This template requires BF code base >0.9.6…" at bounding box center [961, 401] width 821 height 476
type textarea "This template requires BF code base >0.9.6"
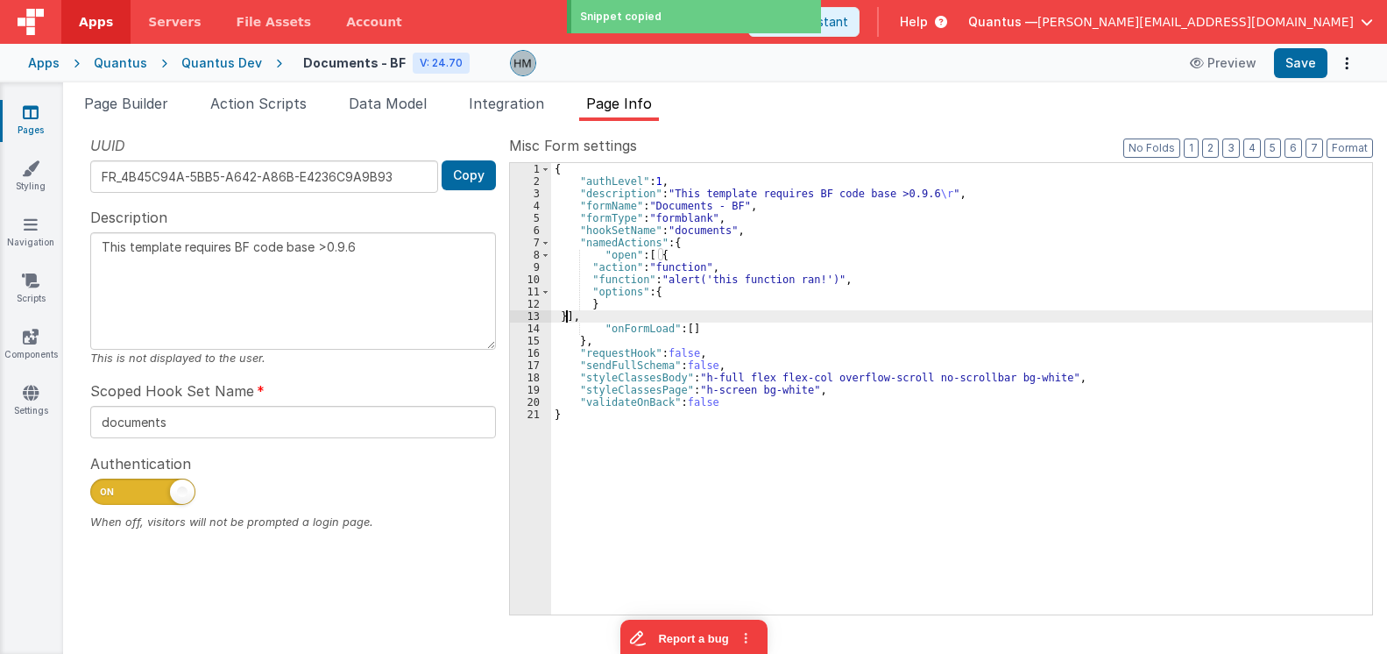
drag, startPoint x: 634, startPoint y: 270, endPoint x: 615, endPoint y: 276, distance: 19.4
click at [633, 270] on div "{ "authLevel" : 1 , "description" : "This template requires BF code base >0.9.6…" at bounding box center [961, 401] width 821 height 476
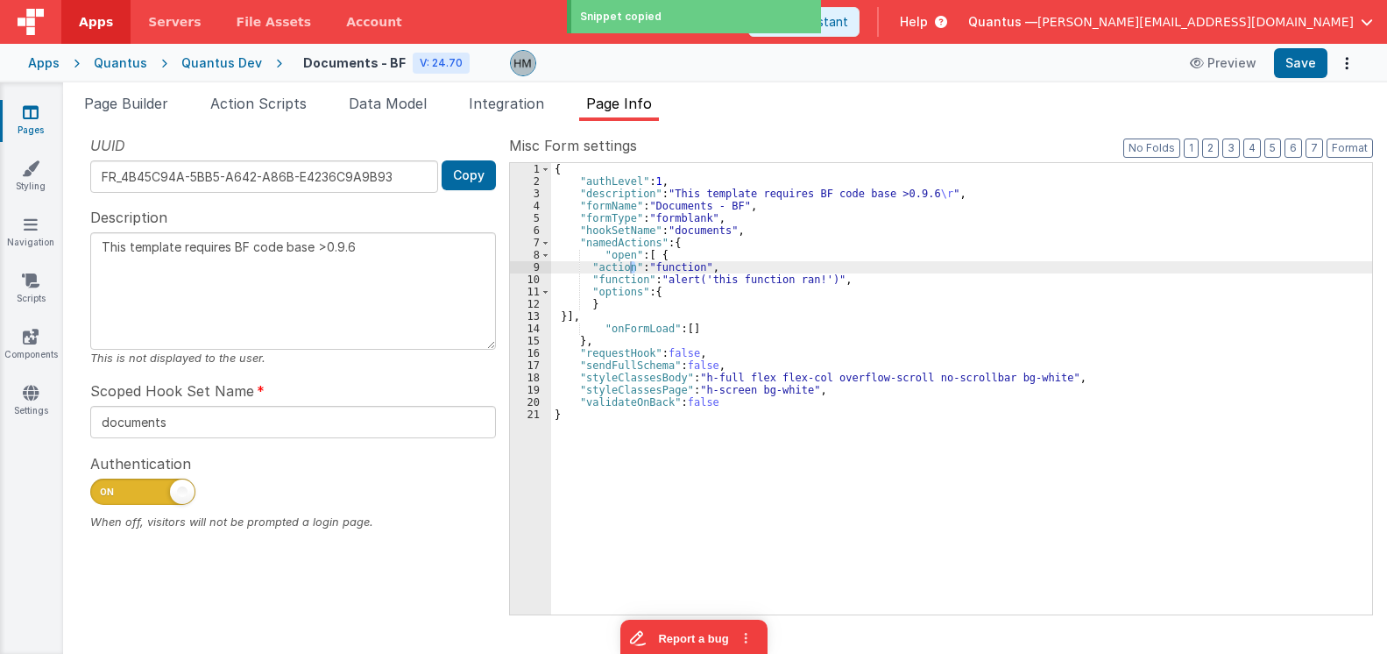
click at [542, 277] on div "10" at bounding box center [530, 279] width 41 height 12
click at [540, 278] on div "10" at bounding box center [530, 279] width 41 height 12
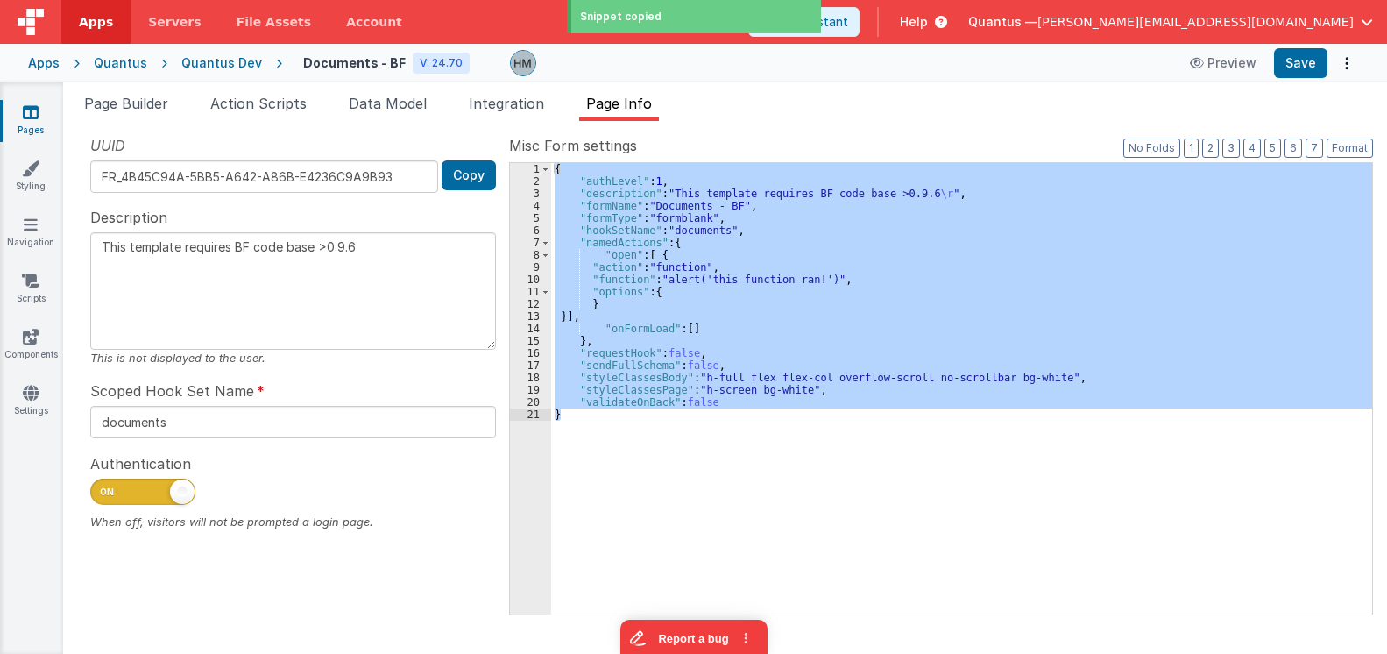
click at [518, 286] on div "11" at bounding box center [530, 292] width 41 height 12
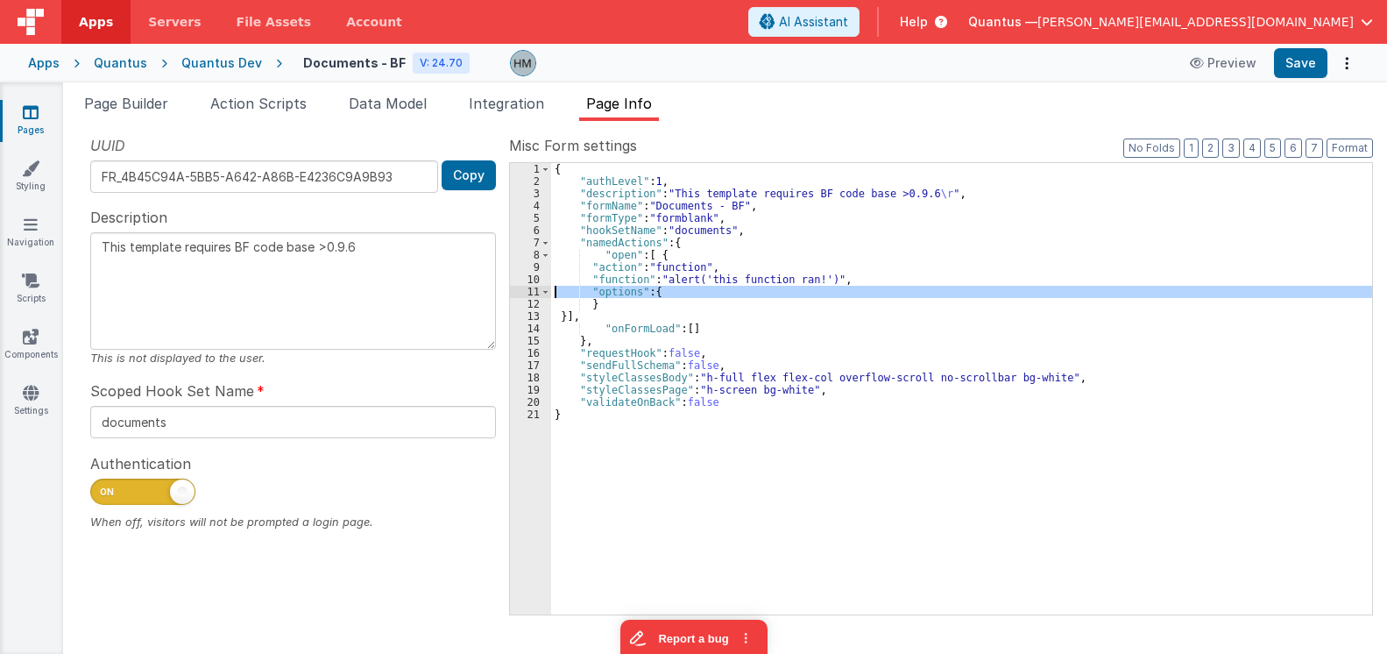
click at [536, 268] on div "9" at bounding box center [530, 267] width 41 height 12
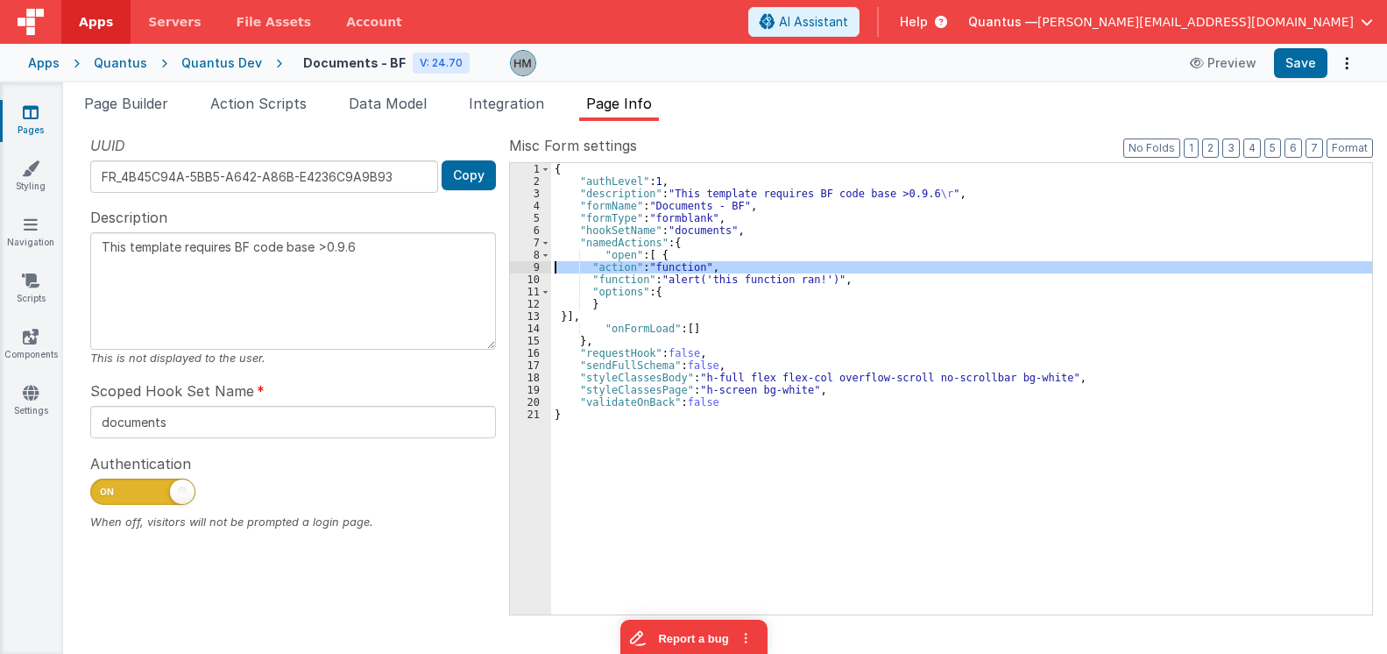
click at [536, 273] on div "9" at bounding box center [530, 267] width 41 height 12
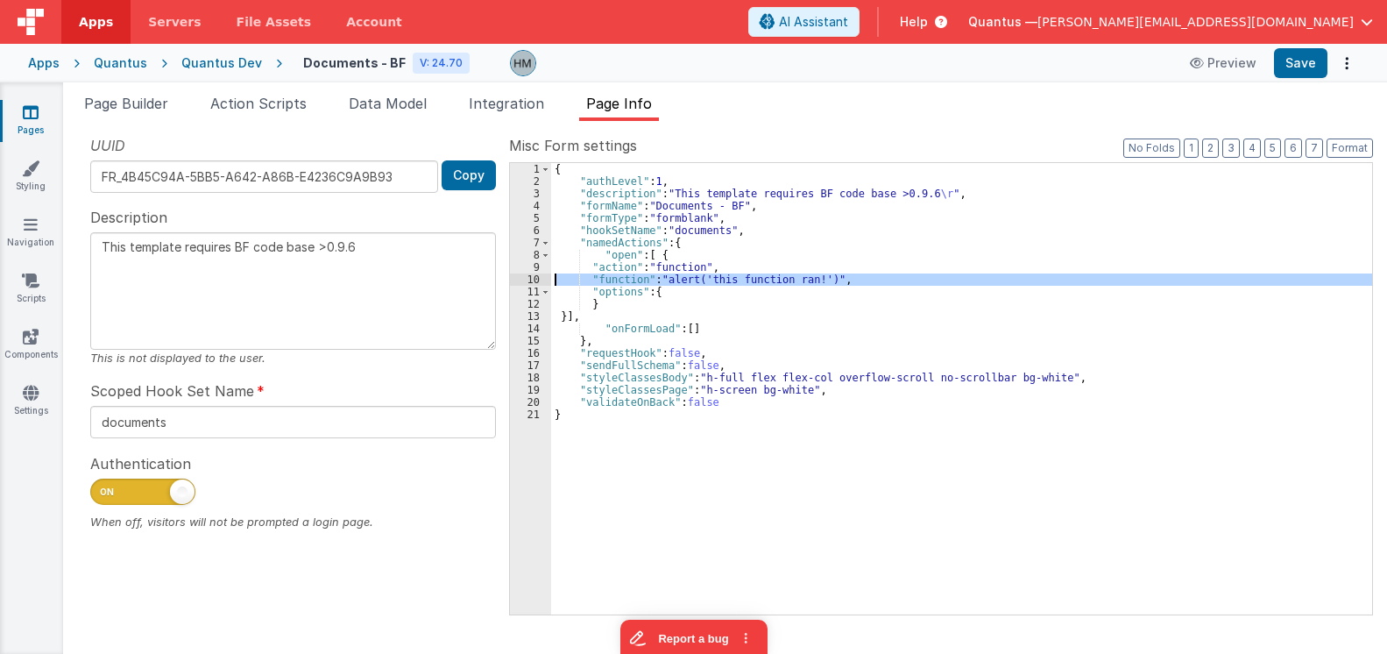
click at [535, 278] on div "10" at bounding box center [530, 279] width 41 height 12
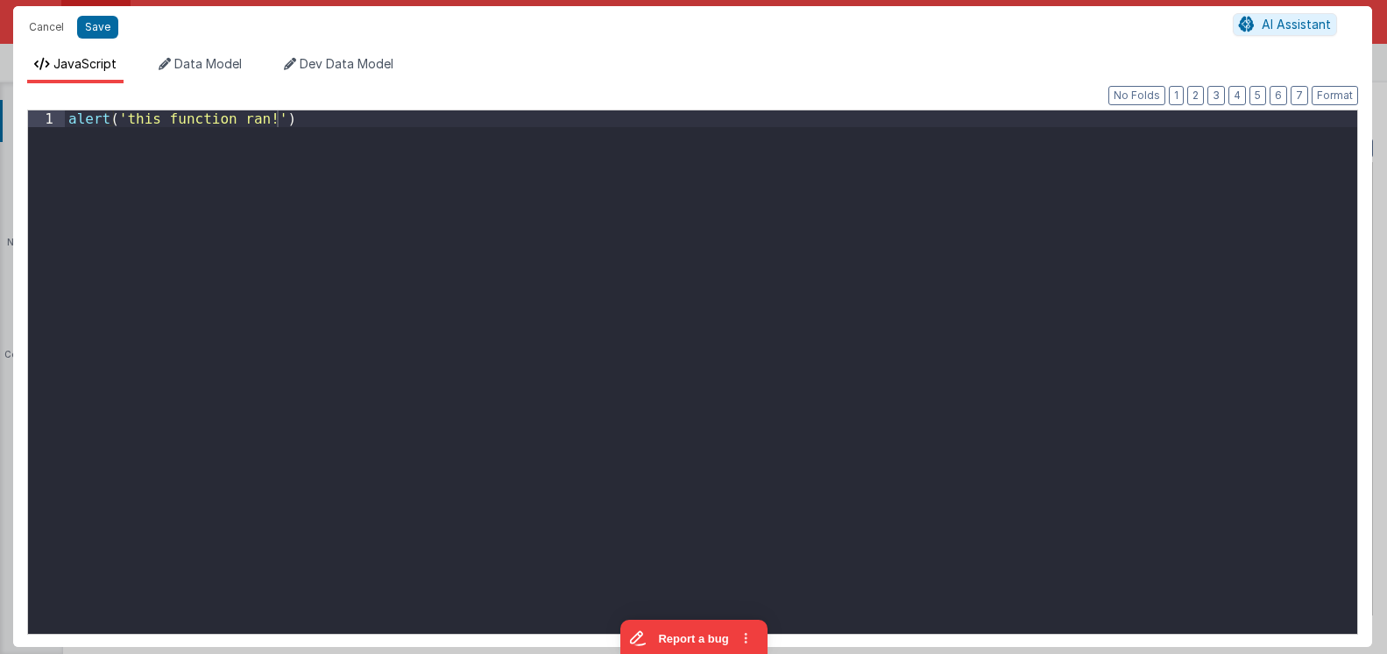
drag, startPoint x: 79, startPoint y: 51, endPoint x: 3, endPoint y: 34, distance: 78.0
click at [65, 110] on div "alert ( 'this function ran!' )" at bounding box center [711, 371] width 1293 height 523
type textarea "This template requires BF code base >0.9.6"
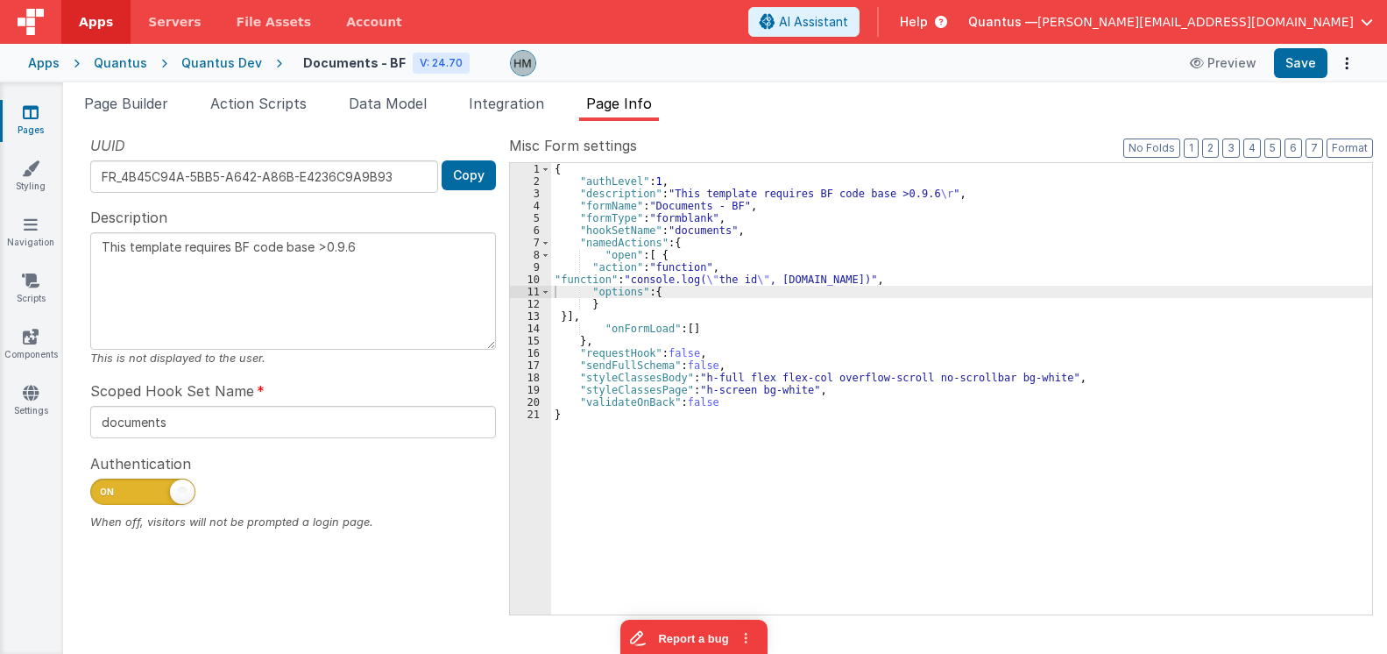
click at [134, 92] on div "Page Builder Action Scripts Data Model Integration Page Info Snippet Library fu…" at bounding box center [725, 367] width 1324 height 571
click at [134, 97] on span "Page Builder" at bounding box center [126, 104] width 84 height 18
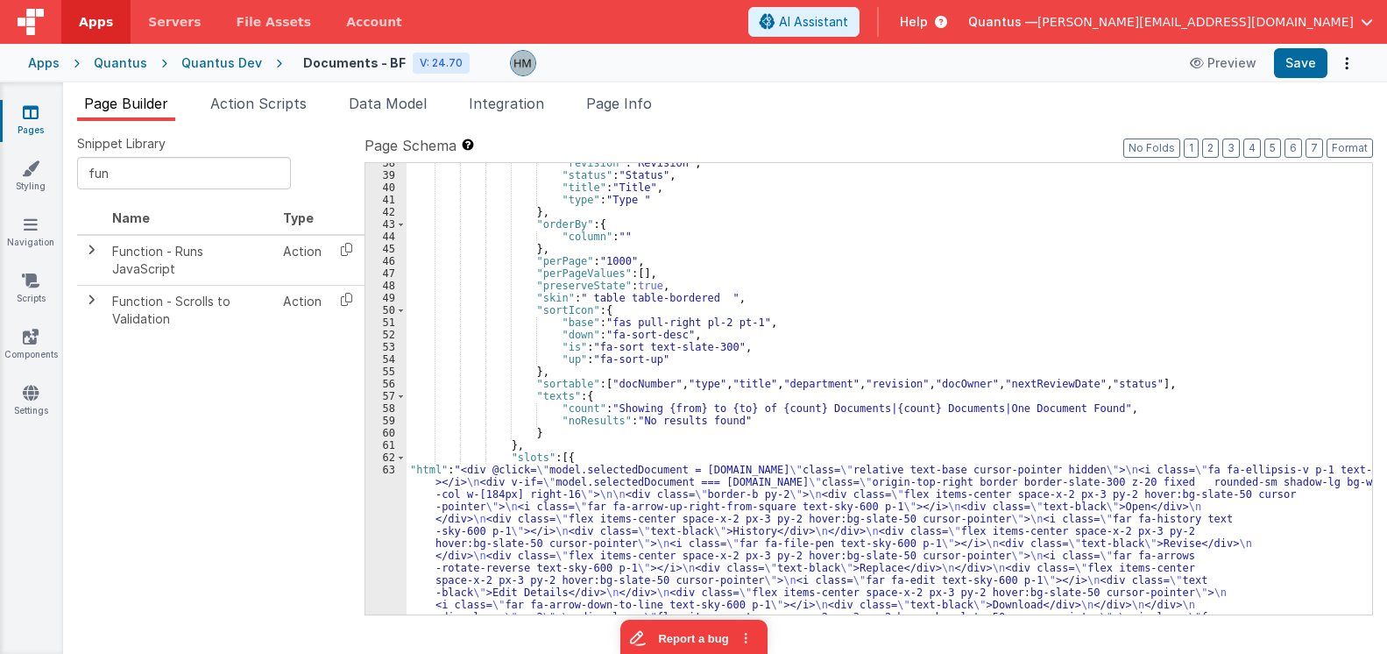
drag, startPoint x: 467, startPoint y: 503, endPoint x: 397, endPoint y: 483, distance: 72.9
click at [460, 501] on div ""revision" : "Revision" , "status" : "Status" , "title" : "Title" , "type" : "T…" at bounding box center [890, 566] width 966 height 819
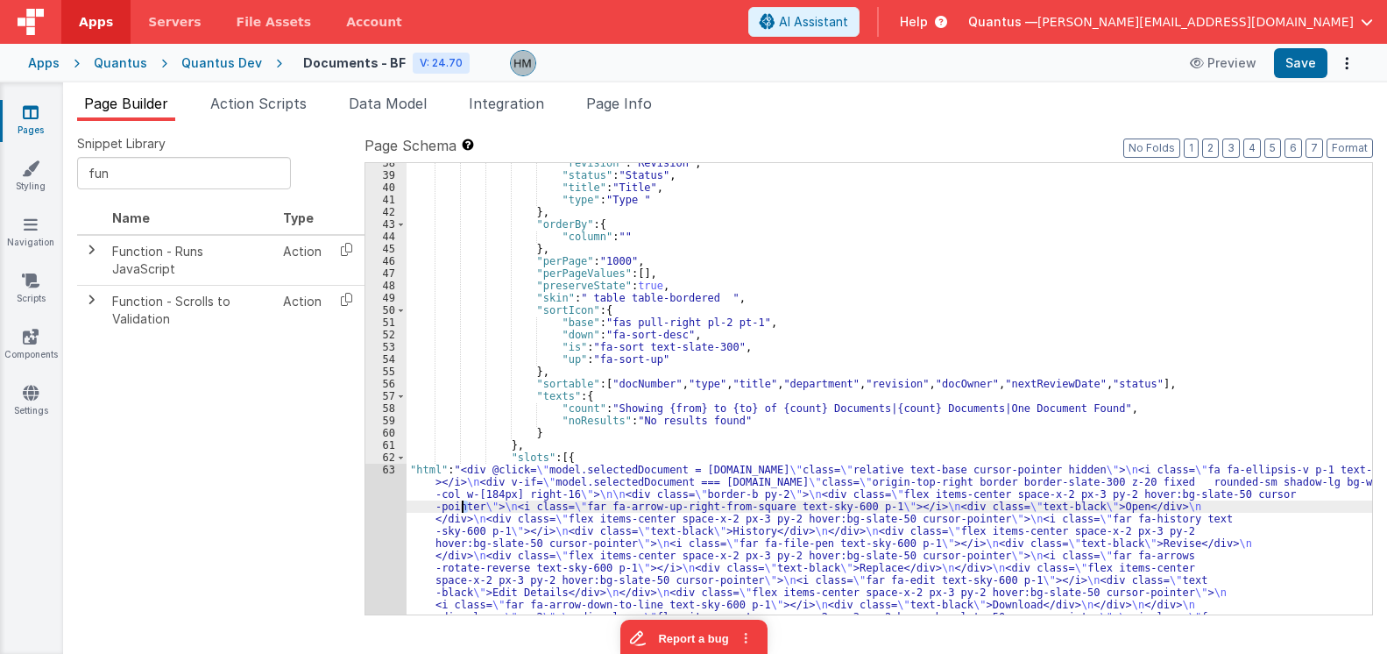
click at [387, 473] on div "63" at bounding box center [385, 642] width 41 height 356
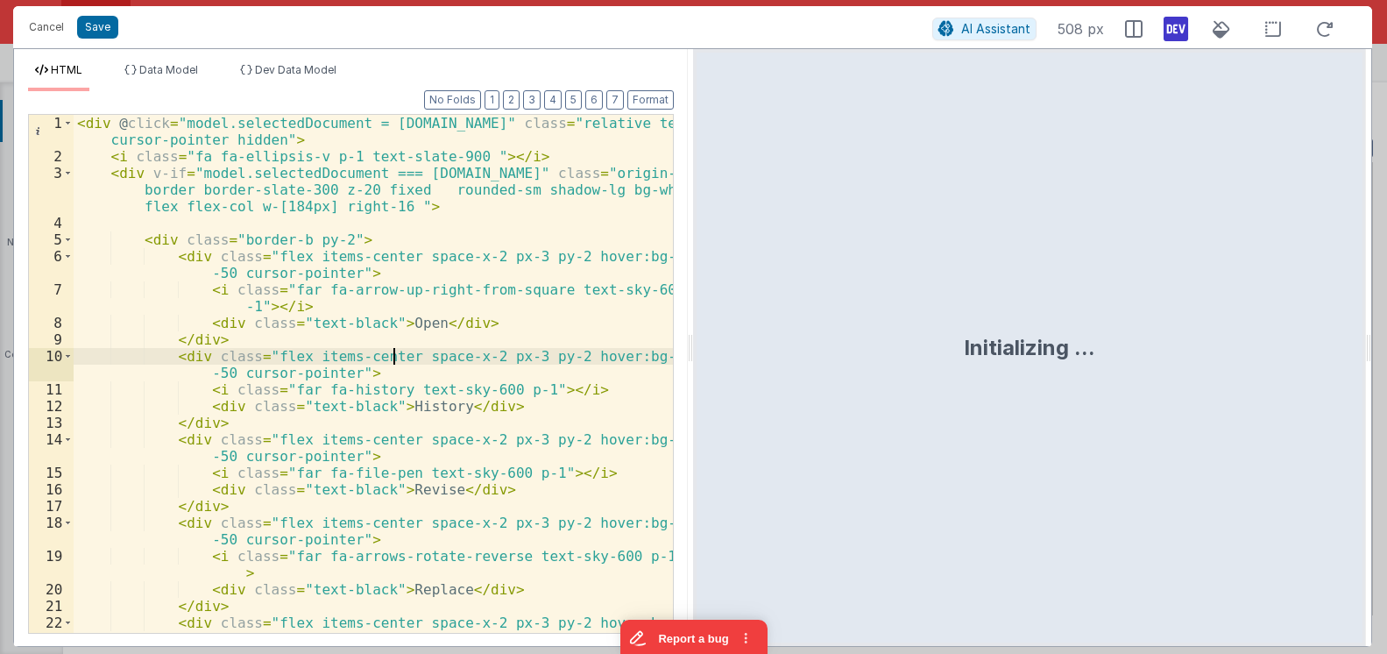
click at [394, 364] on div "< div @ click = "model.selectedDocument = row.id" class = "relative text-base c…" at bounding box center [373, 399] width 599 height 568
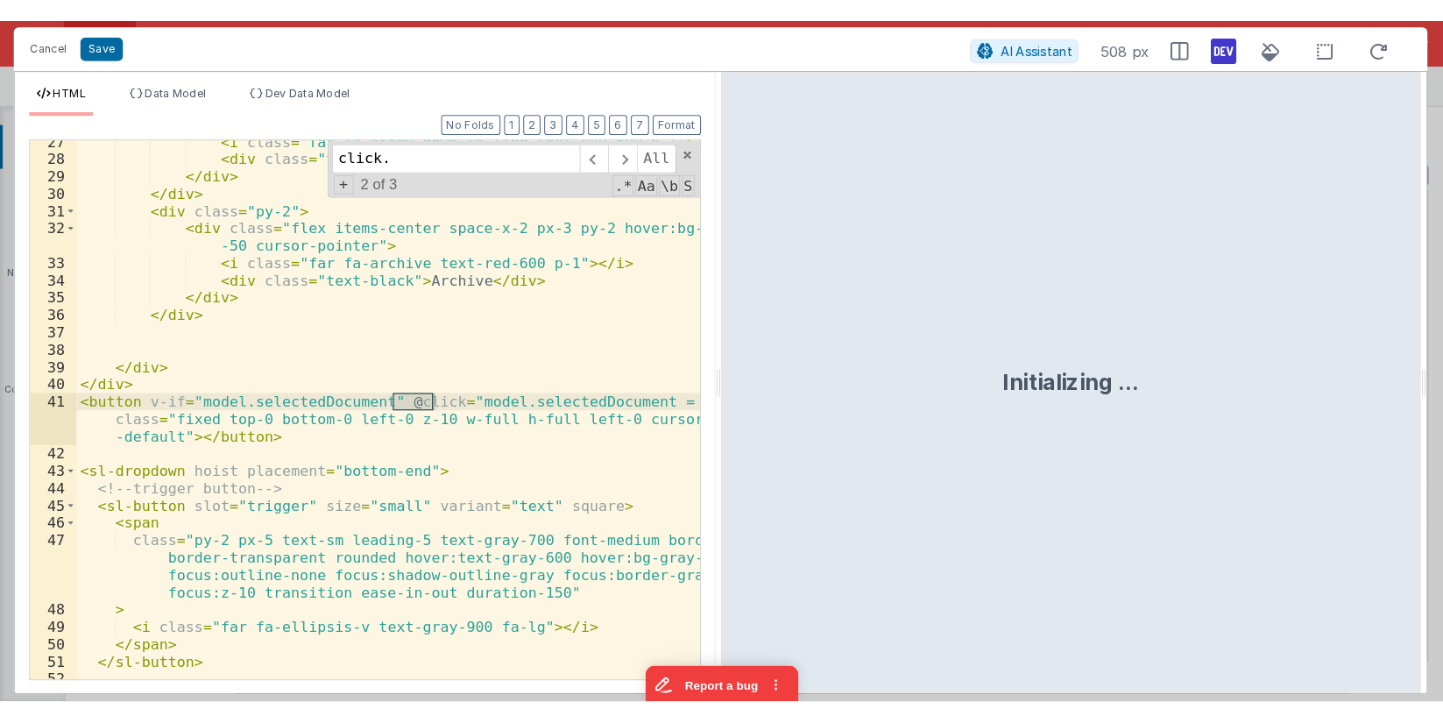
scroll to position [973, 0]
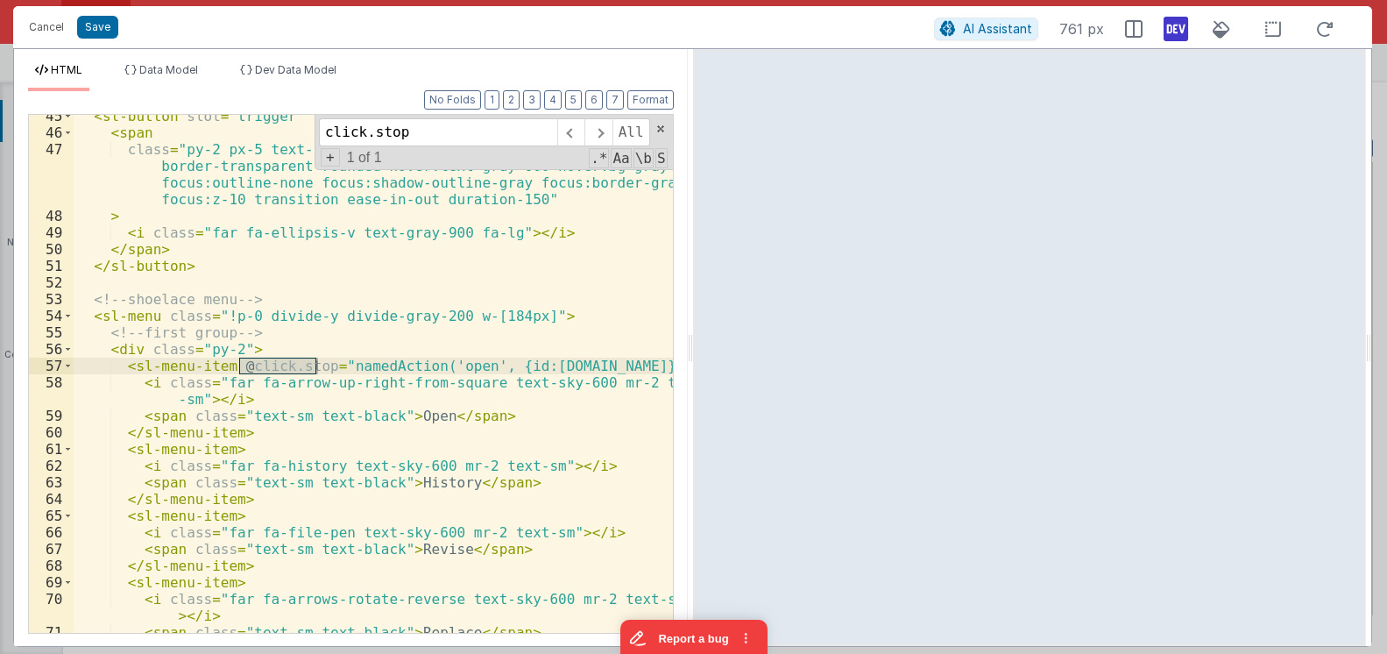
type input "click.stop"
click at [307, 368] on div "< sl-button slot = "trigger" size = "small" variant = "text" square > < span cl…" at bounding box center [373, 374] width 599 height 518
click at [307, 368] on div "< sl-button slot = "trigger" size = "small" variant = "text" square > < span cl…" at bounding box center [373, 383] width 599 height 551
click at [363, 351] on div "< sl-button slot = "trigger" size = "small" variant = "text" square > < span cl…" at bounding box center [373, 383] width 599 height 551
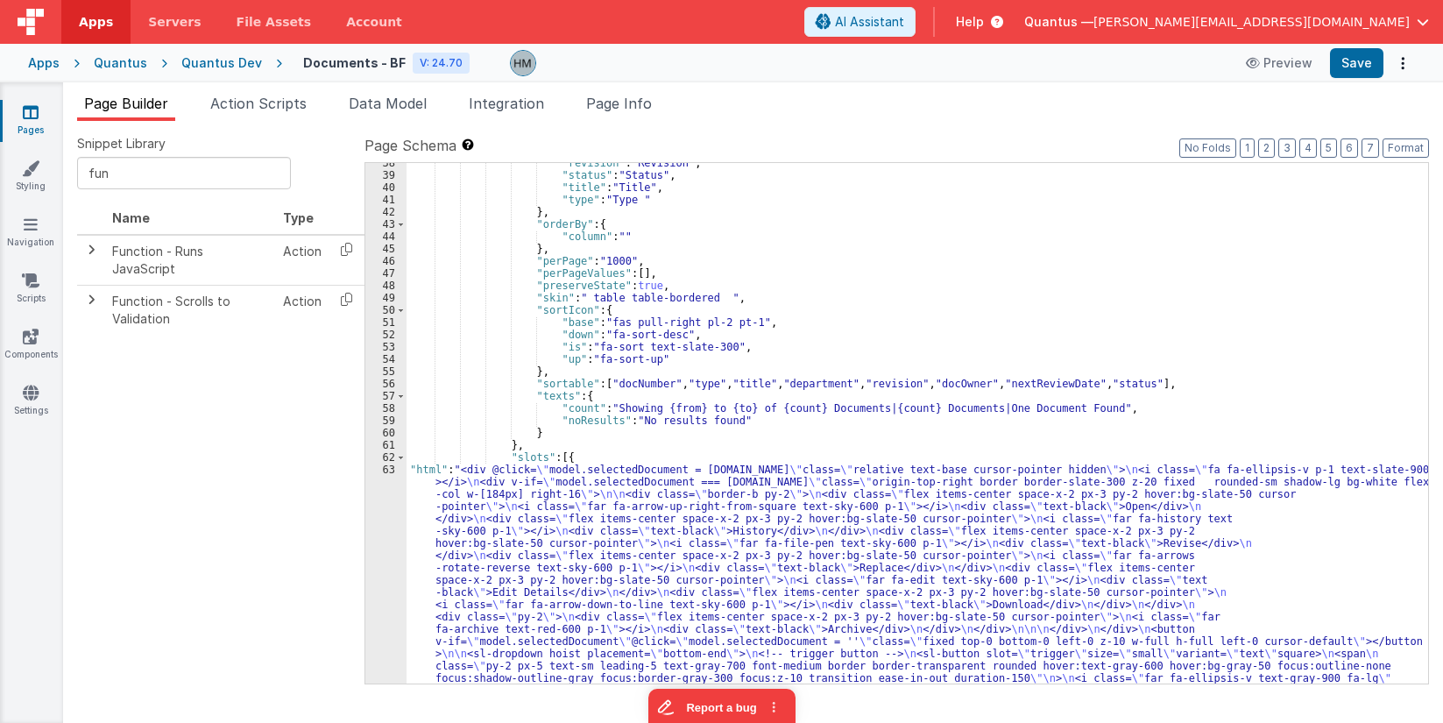
scroll to position [595, 0]
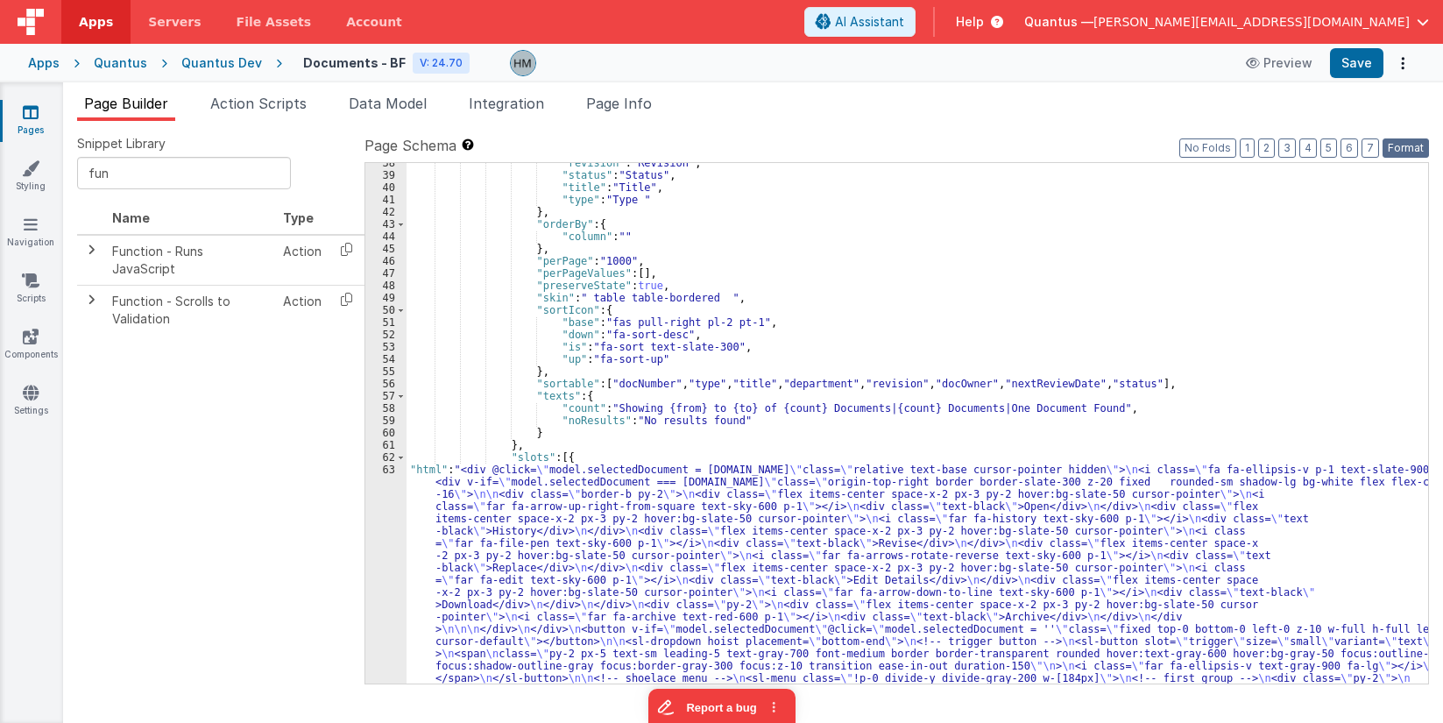
click at [1386, 148] on button "Format" at bounding box center [1406, 147] width 46 height 19
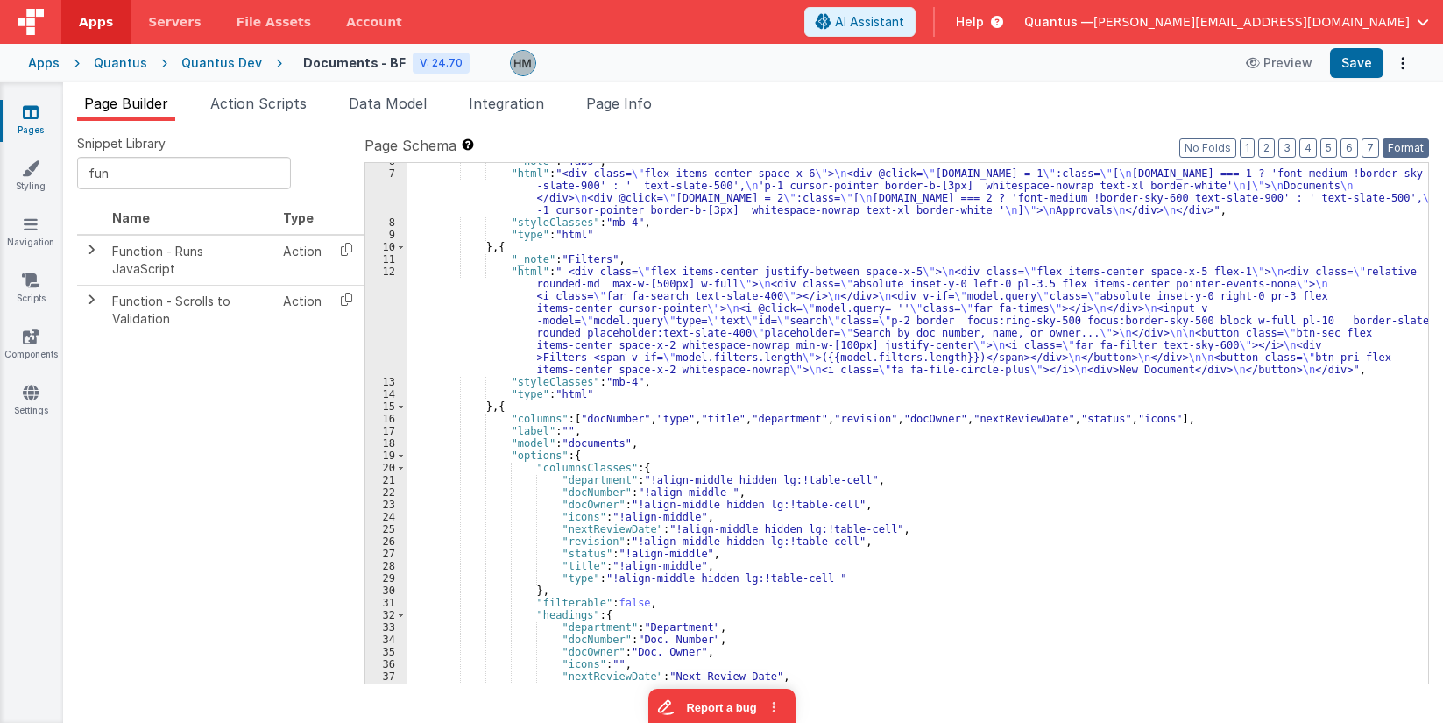
scroll to position [69, 0]
click at [401, 456] on span at bounding box center [401, 456] width 10 height 12
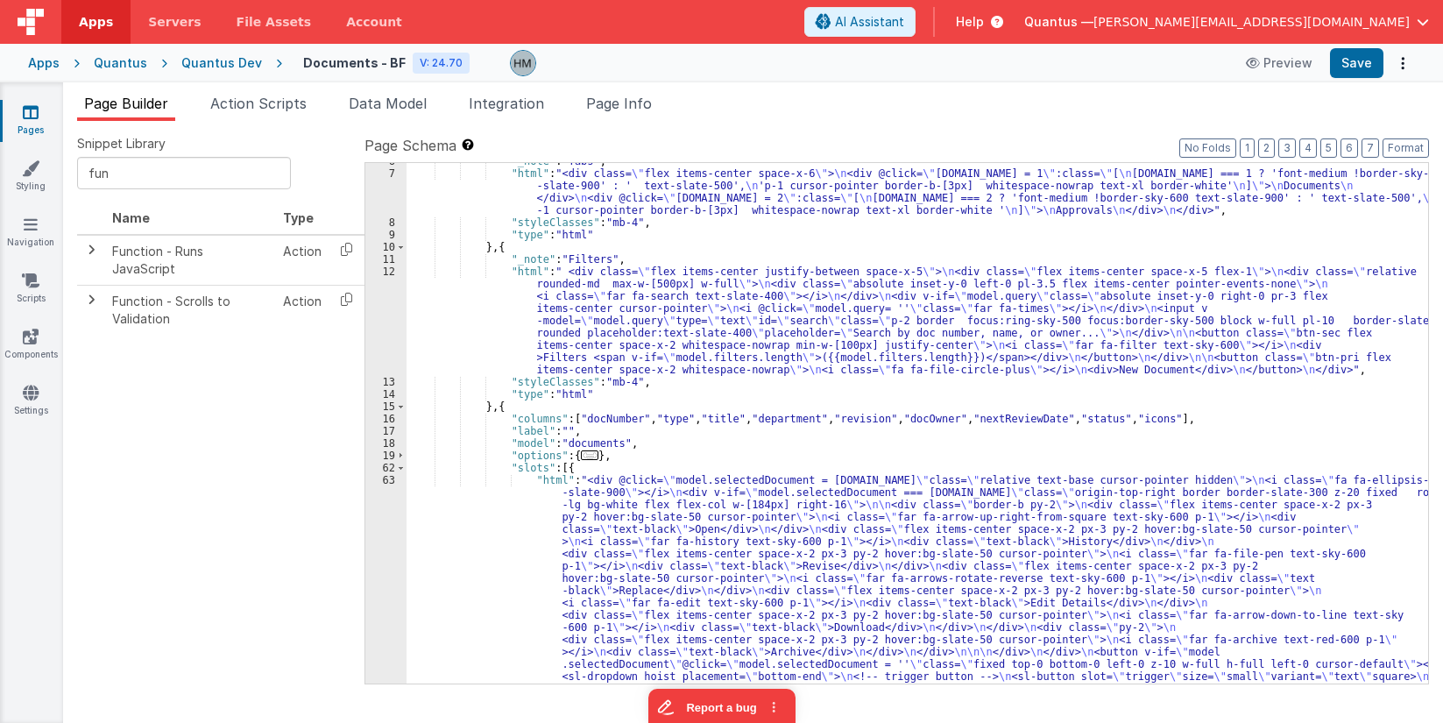
scroll to position [0, 0]
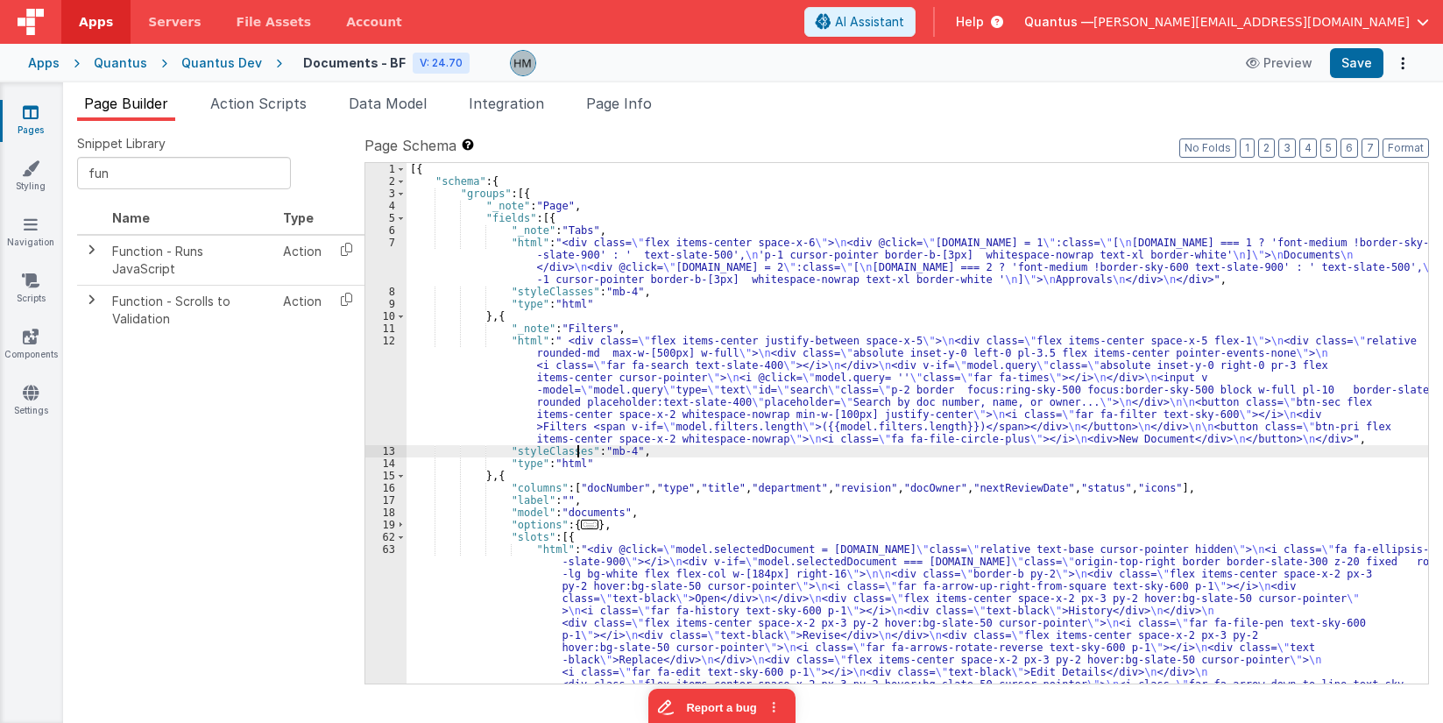
click at [576, 452] on div "[{ "schema" : { "groups" : [{ "_note" : "Page" , "fields" : [{ "_note" : "Tabs"…" at bounding box center [918, 613] width 1022 height 901
click at [578, 452] on div "[{ "schema" : { "groups" : [{ "_note" : "Page" , "fields" : [{ "_note" : "Tabs"…" at bounding box center [918, 613] width 1022 height 901
paste textarea
click at [724, 453] on div "[{ "schema" : { "groups" : [{ "_note" : "Page" , "fields" : [{ "_note" : "Tabs"…" at bounding box center [918, 613] width 1022 height 901
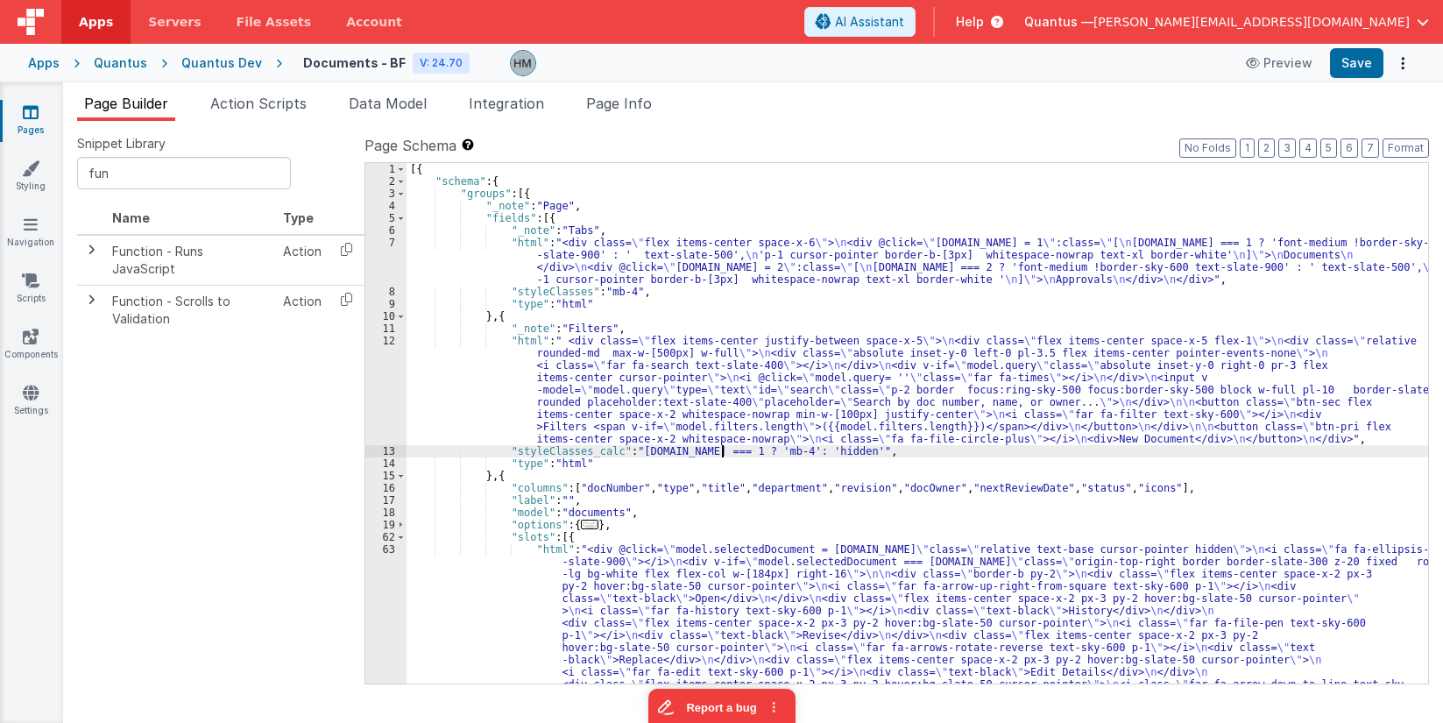
click at [724, 453] on div "[{ "schema" : { "groups" : [{ "_note" : "Page" , "fields" : [{ "_note" : "Tabs"…" at bounding box center [918, 613] width 1022 height 901
click at [723, 453] on div "[{ "schema" : { "groups" : [{ "_note" : "Page" , "fields" : [{ "_note" : "Tabs"…" at bounding box center [918, 613] width 1022 height 901
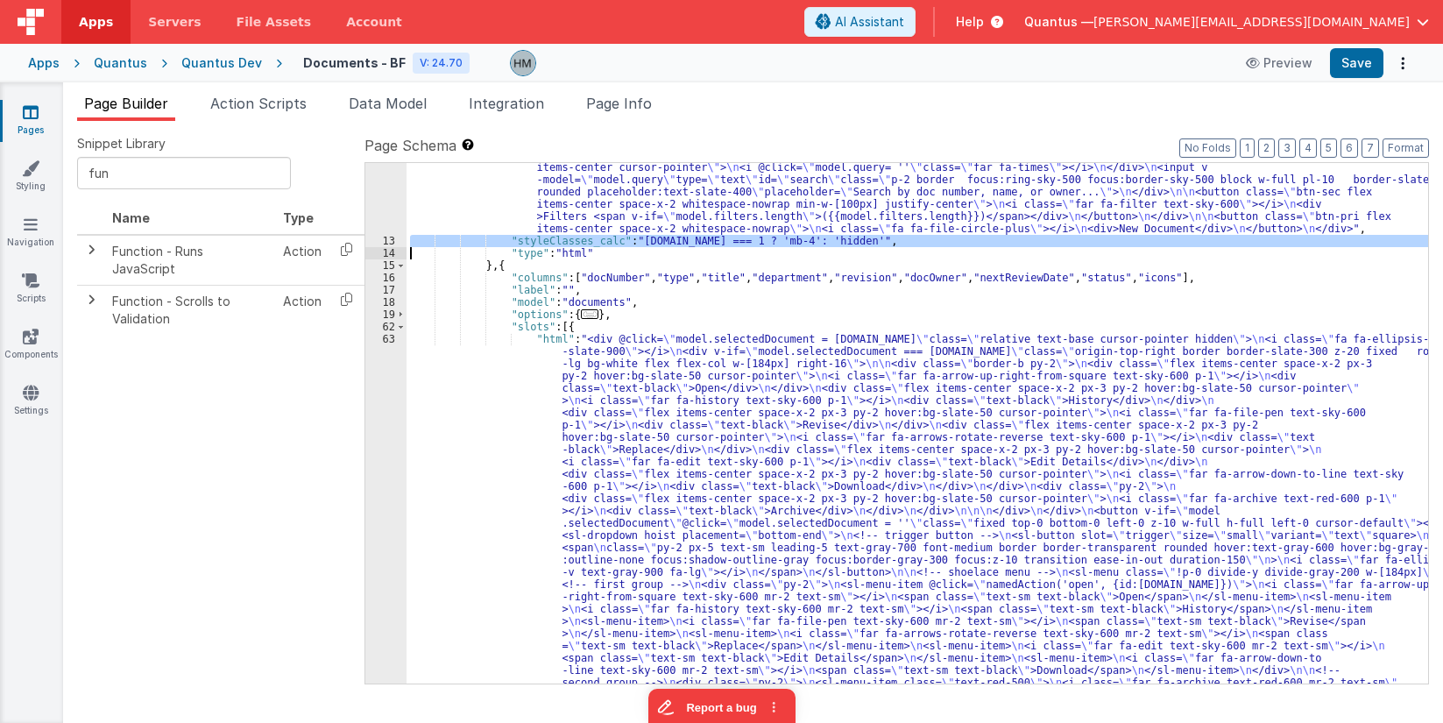
scroll to position [473, 0]
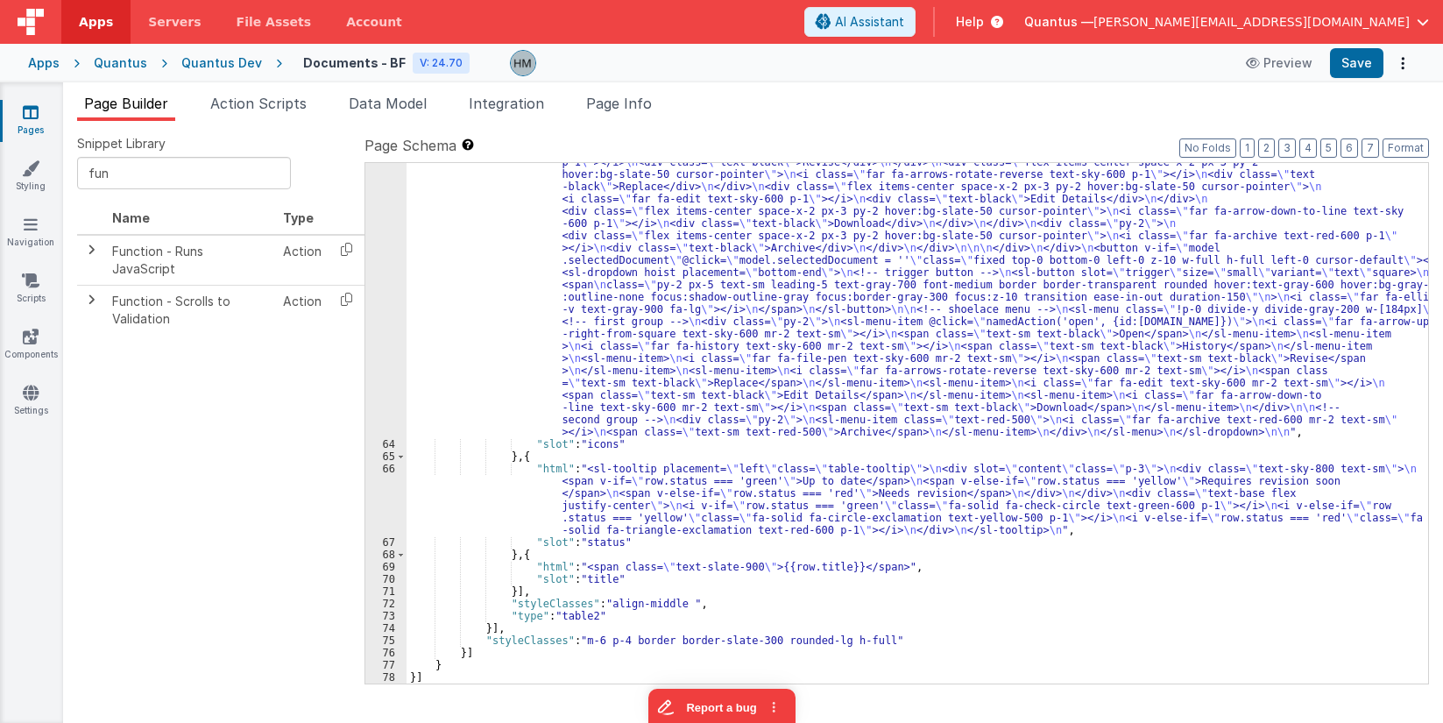
click at [573, 600] on div ""html" : "<div @click= \" model.selectedDocument = row.id \" class= \" relative…" at bounding box center [918, 520] width 1022 height 901
drag, startPoint x: 762, startPoint y: 603, endPoint x: 742, endPoint y: 604, distance: 20.2
click at [742, 604] on div ""html" : "<div @click= \" model.selectedDocument = row.id \" class= \" relative…" at bounding box center [918, 520] width 1022 height 901
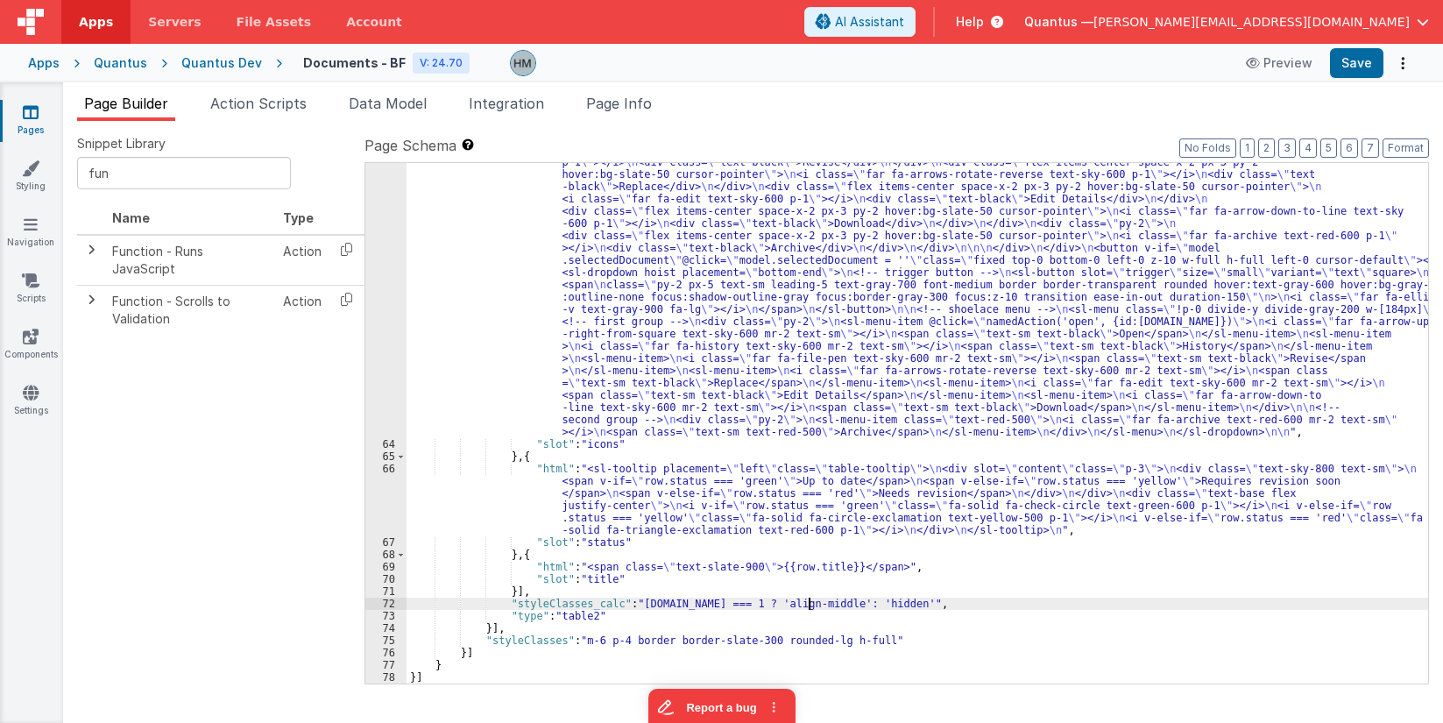
click at [1053, 528] on div ""html" : "<div @click= \" model.selectedDocument = row.id \" class= \" relative…" at bounding box center [918, 520] width 1022 height 901
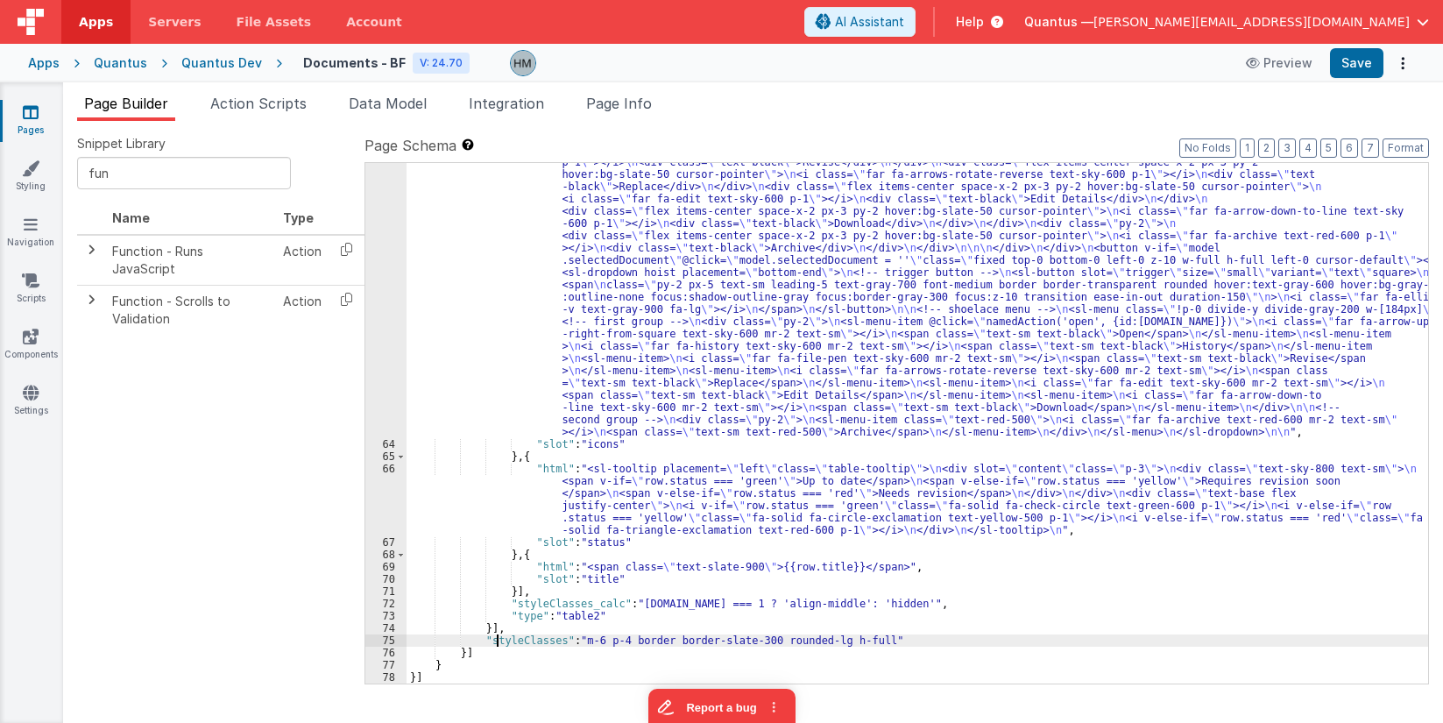
click at [500, 639] on div ""html" : "<div @click= \" model.selectedDocument = row.id \" class= \" relative…" at bounding box center [918, 520] width 1022 height 901
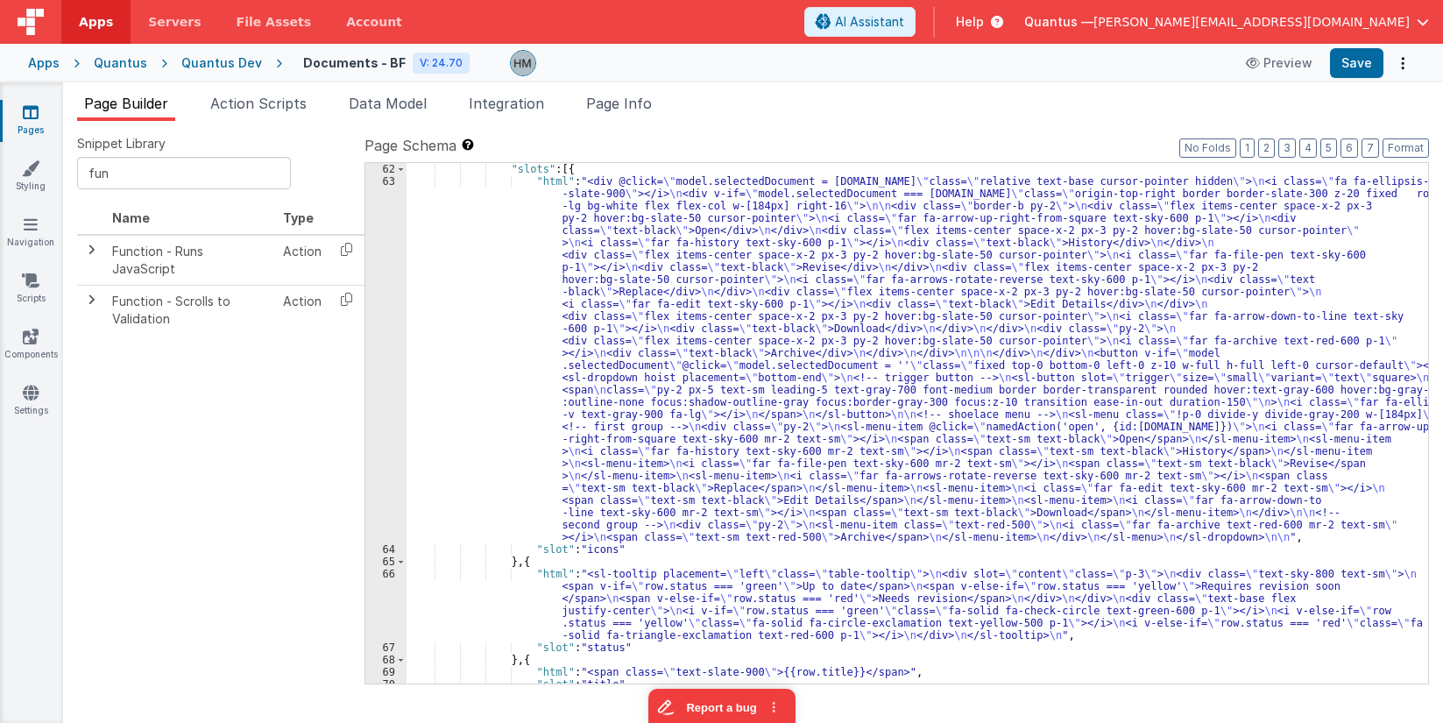
scroll to position [158, 0]
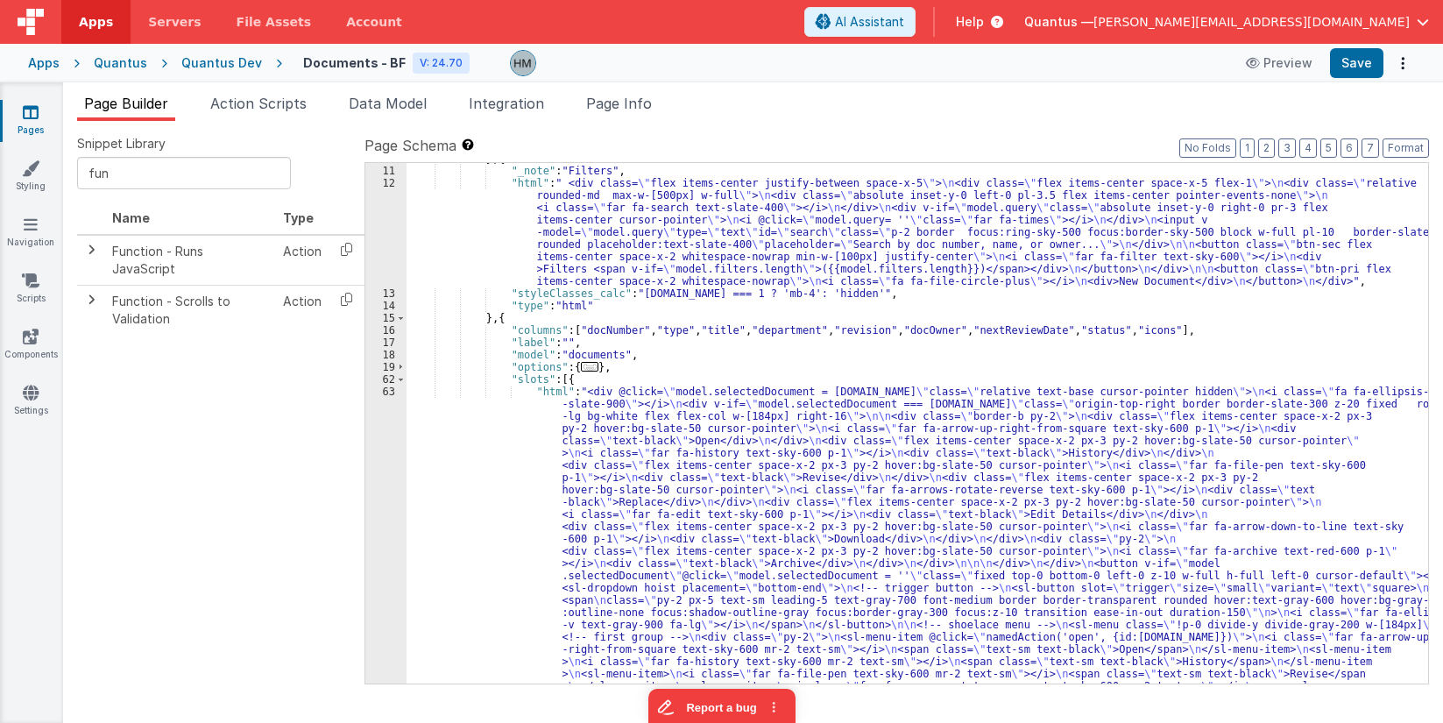
click at [554, 548] on div "} , { "_note" : "Filters" , "html" : " <div class= \" flex items-center justify…" at bounding box center [918, 602] width 1022 height 901
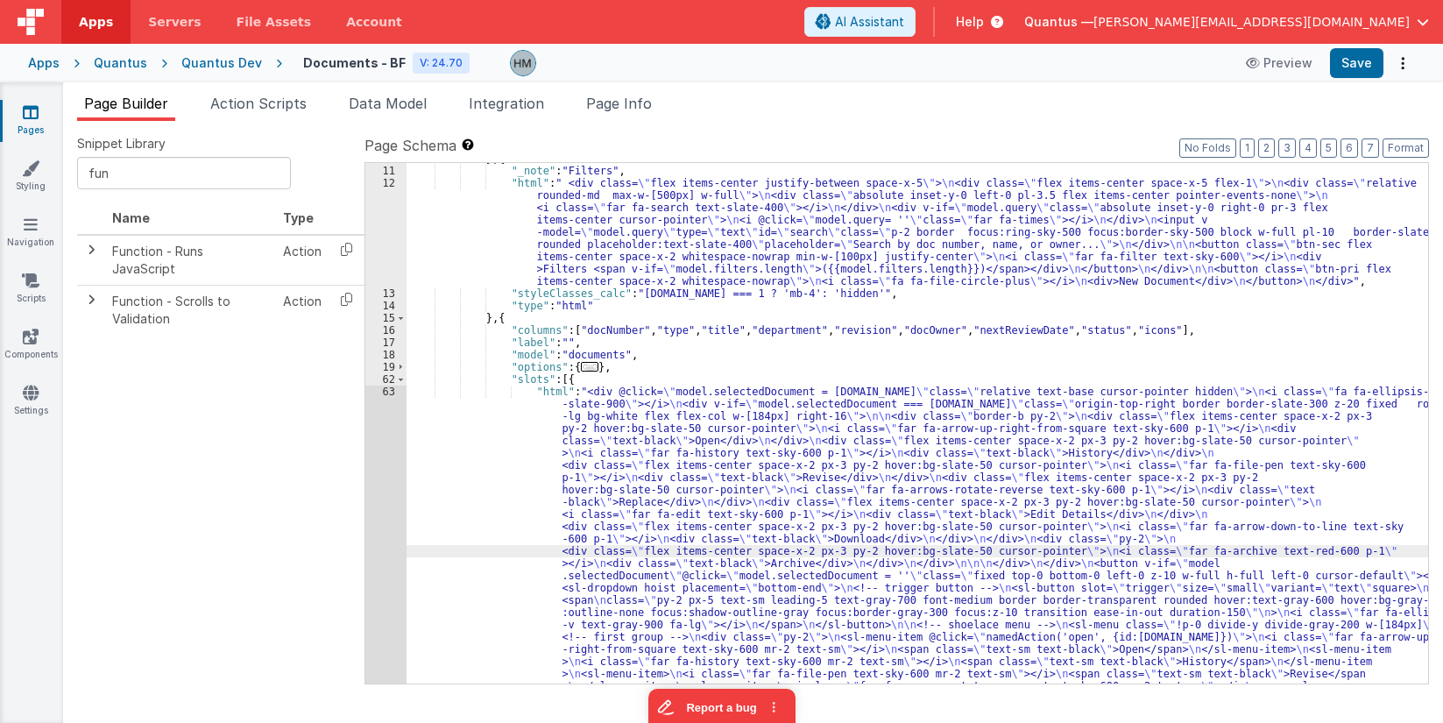
click at [500, 315] on div "} , { "_note" : "Filters" , "html" : " <div class= \" flex items-center justify…" at bounding box center [918, 602] width 1022 height 901
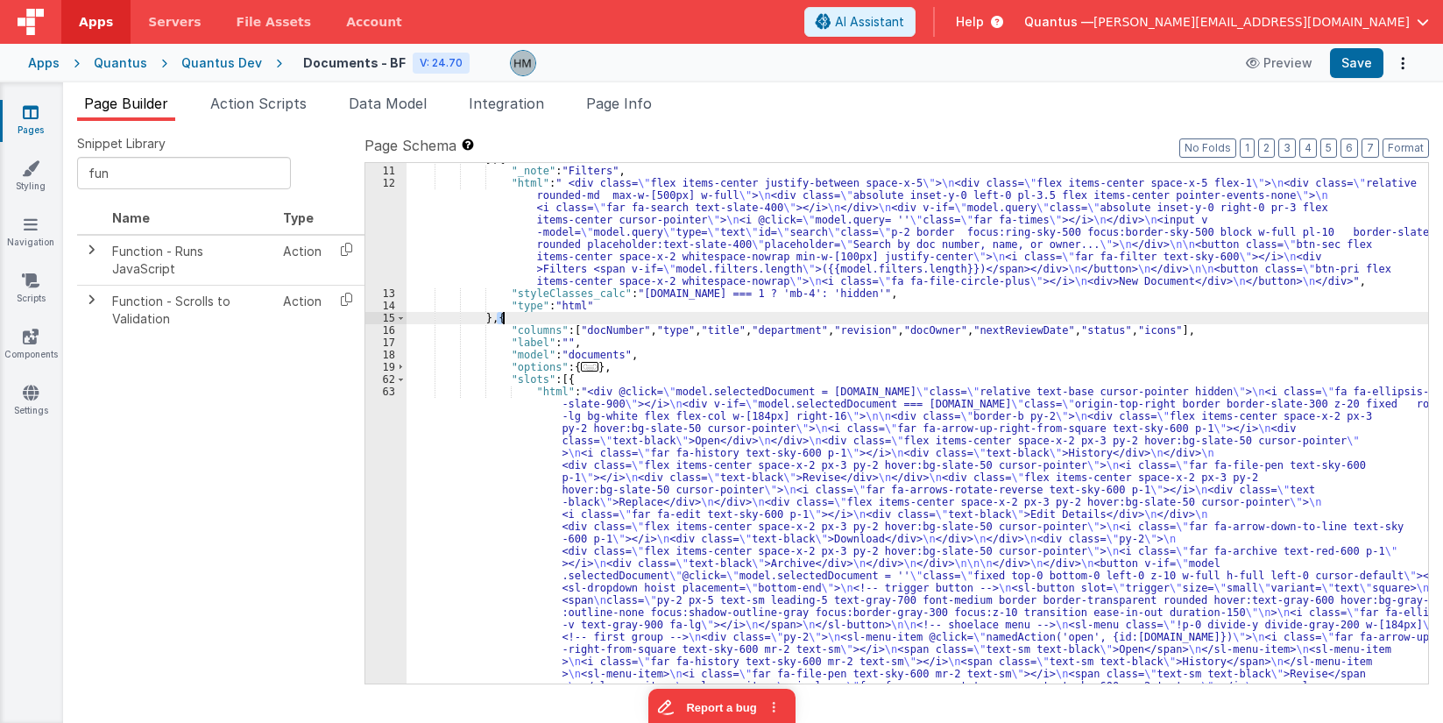
click at [500, 315] on div "} , { "_note" : "Filters" , "html" : " <div class= \" flex items-center justify…" at bounding box center [918, 423] width 1022 height 521
click at [498, 318] on div "} , { "_note" : "Filters" , "html" : " <div class= \" flex items-center justify…" at bounding box center [918, 602] width 1022 height 901
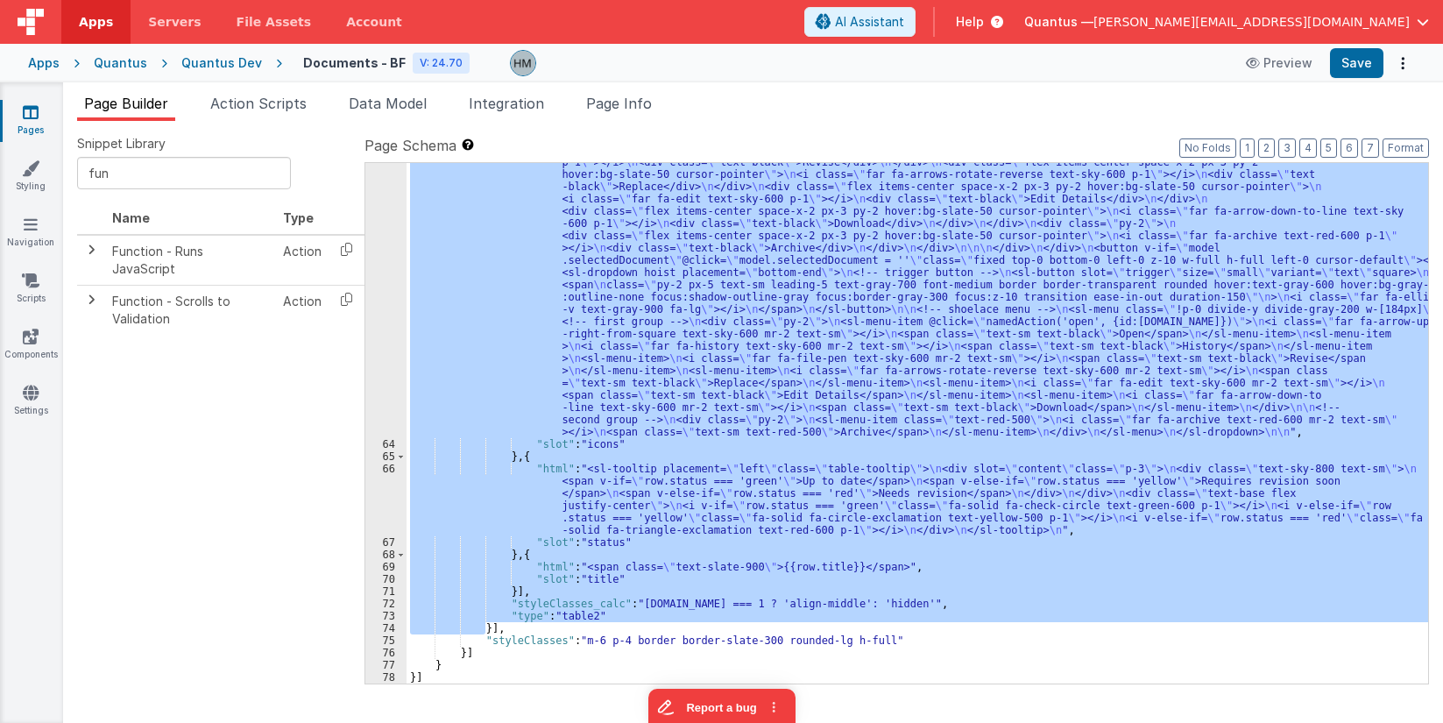
scroll to position [473, 0]
click at [490, 628] on div ""html" : "<div @click= \" model.selectedDocument = row.id \" class= \" relative…" at bounding box center [918, 520] width 1022 height 901
click at [487, 627] on div ""html" : "<div @click= \" model.selectedDocument = row.id \" class= \" relative…" at bounding box center [918, 520] width 1022 height 901
click at [486, 631] on div ""html" : "<div @click= \" model.selectedDocument = row.id \" class= \" relative…" at bounding box center [918, 423] width 1022 height 521
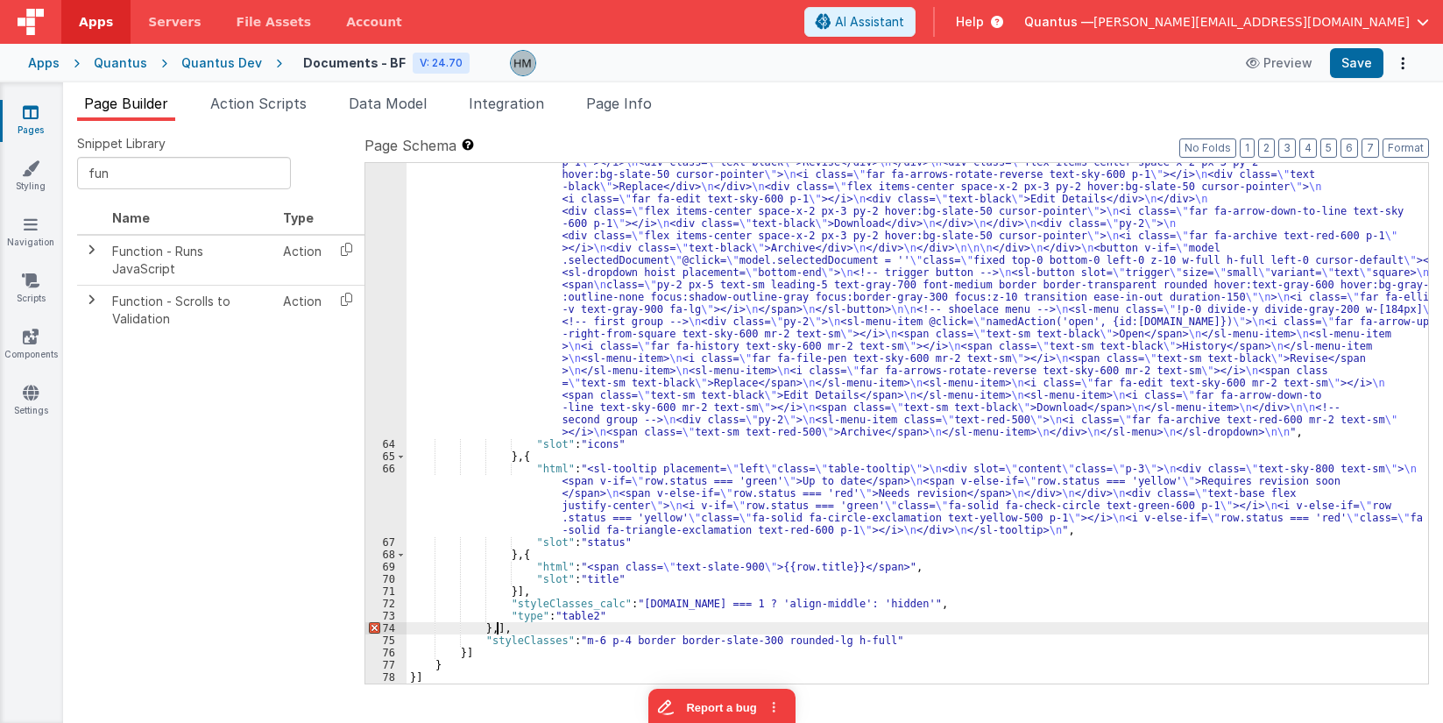
paste textarea
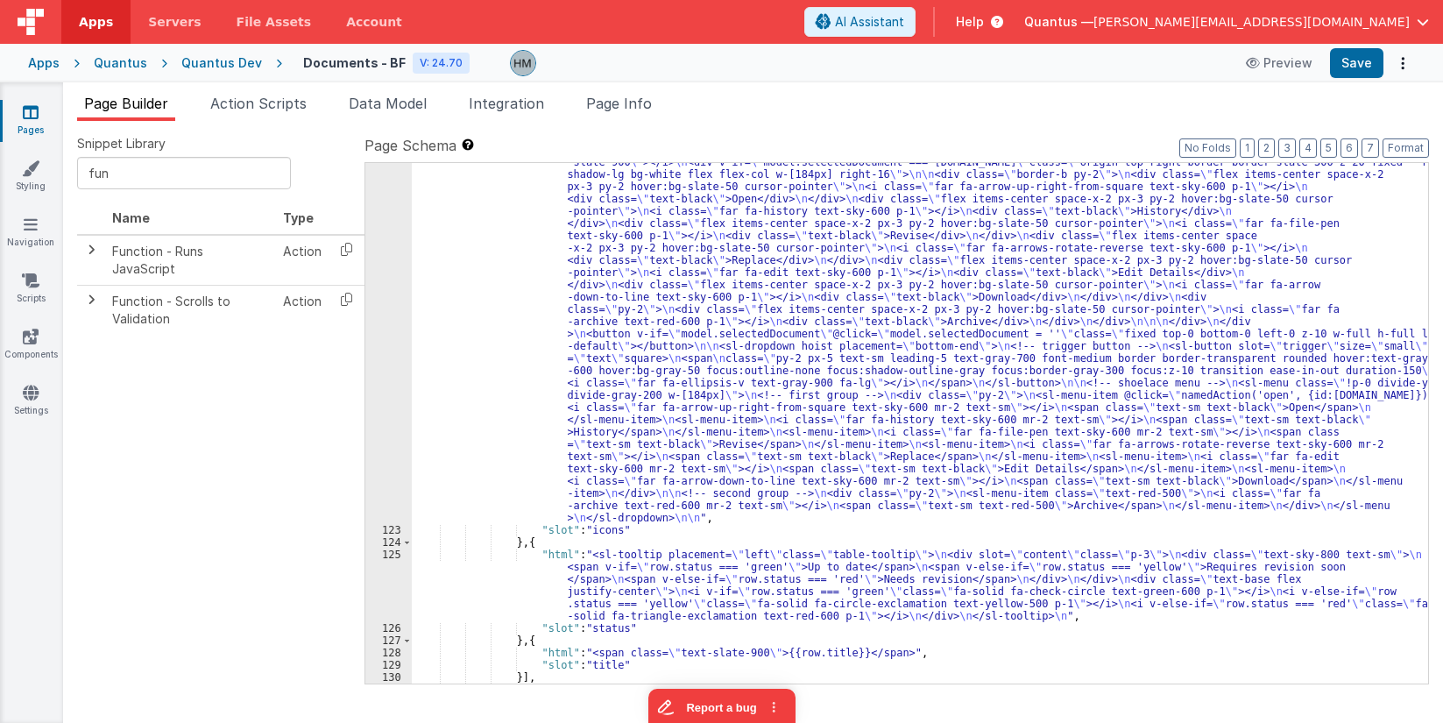
scroll to position [1651, 0]
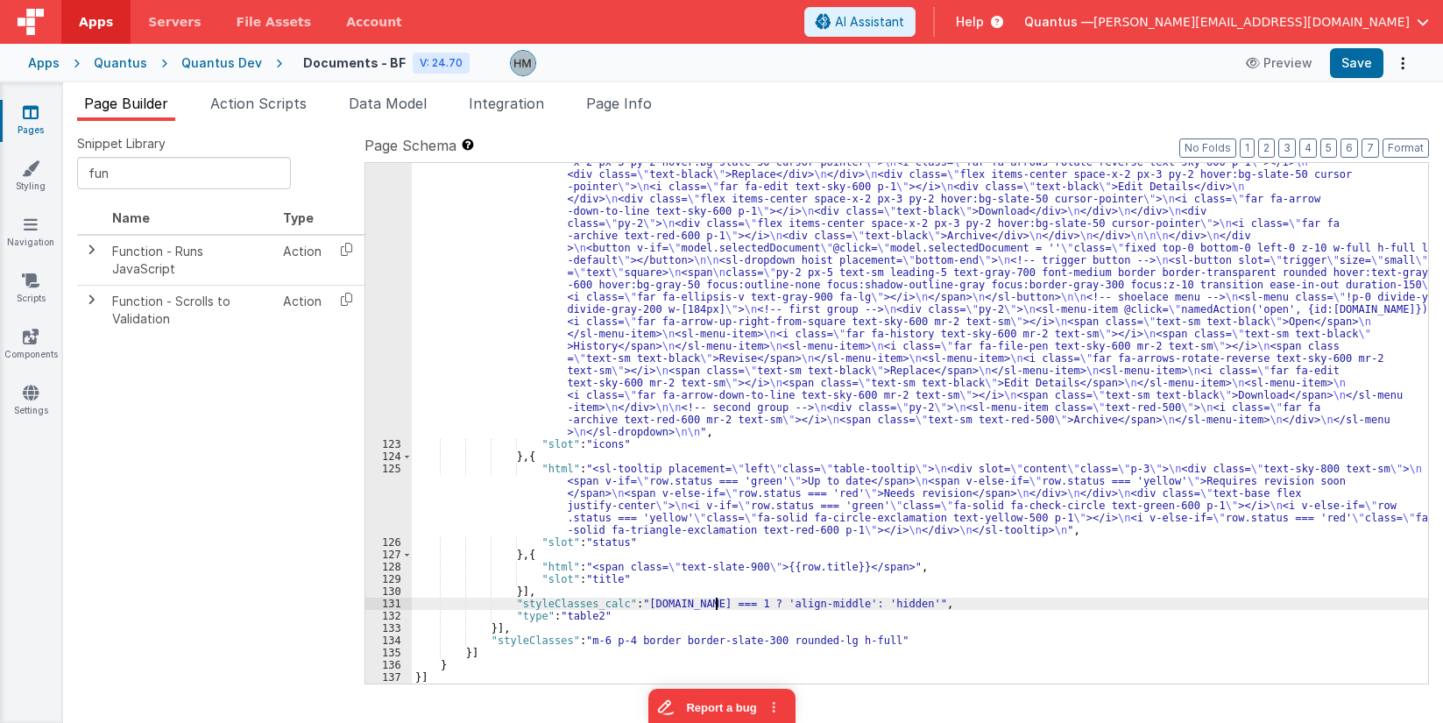
click at [719, 599] on div ""html" : "<div @click= \" model.selectedDocument = row.id \" class= \" relative…" at bounding box center [920, 514] width 1017 height 913
click at [404, 100] on span "Data Model" at bounding box center [388, 104] width 78 height 18
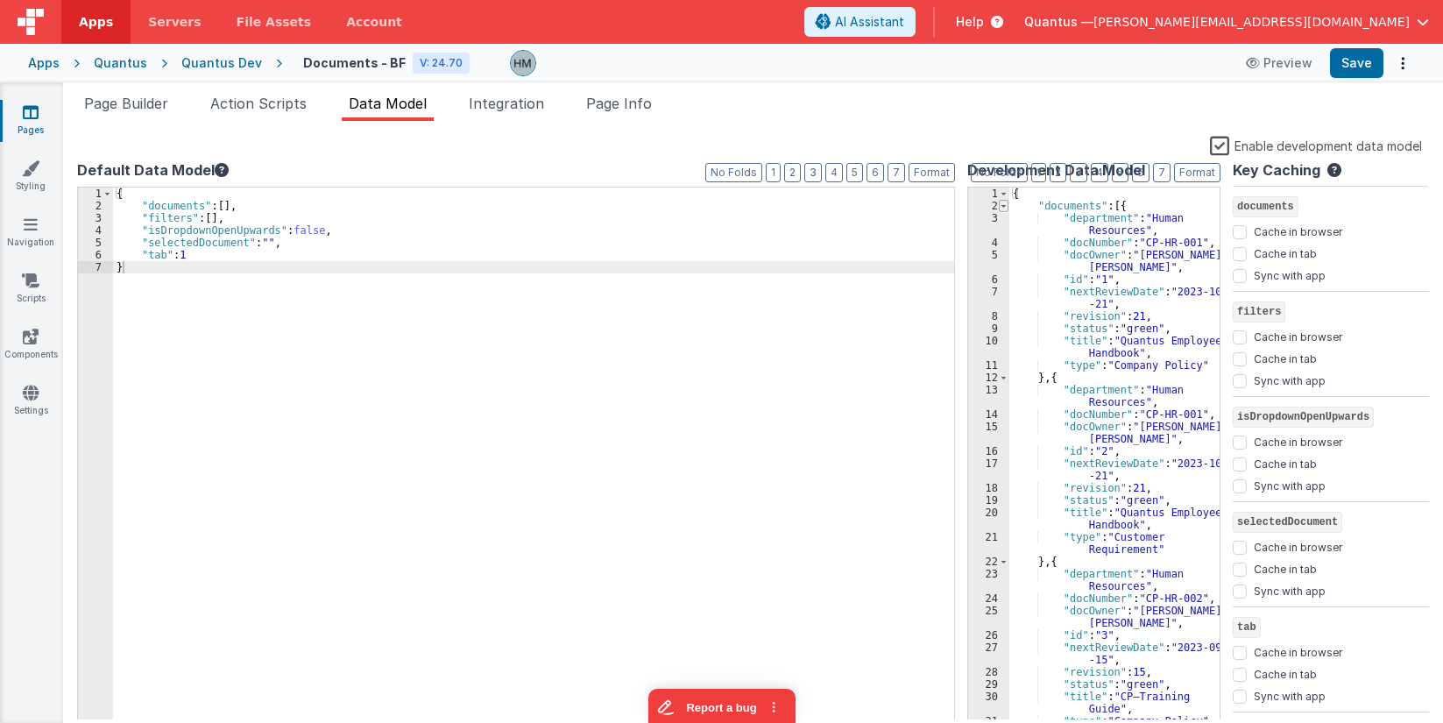
click at [1009, 206] on span at bounding box center [1004, 206] width 10 height 12
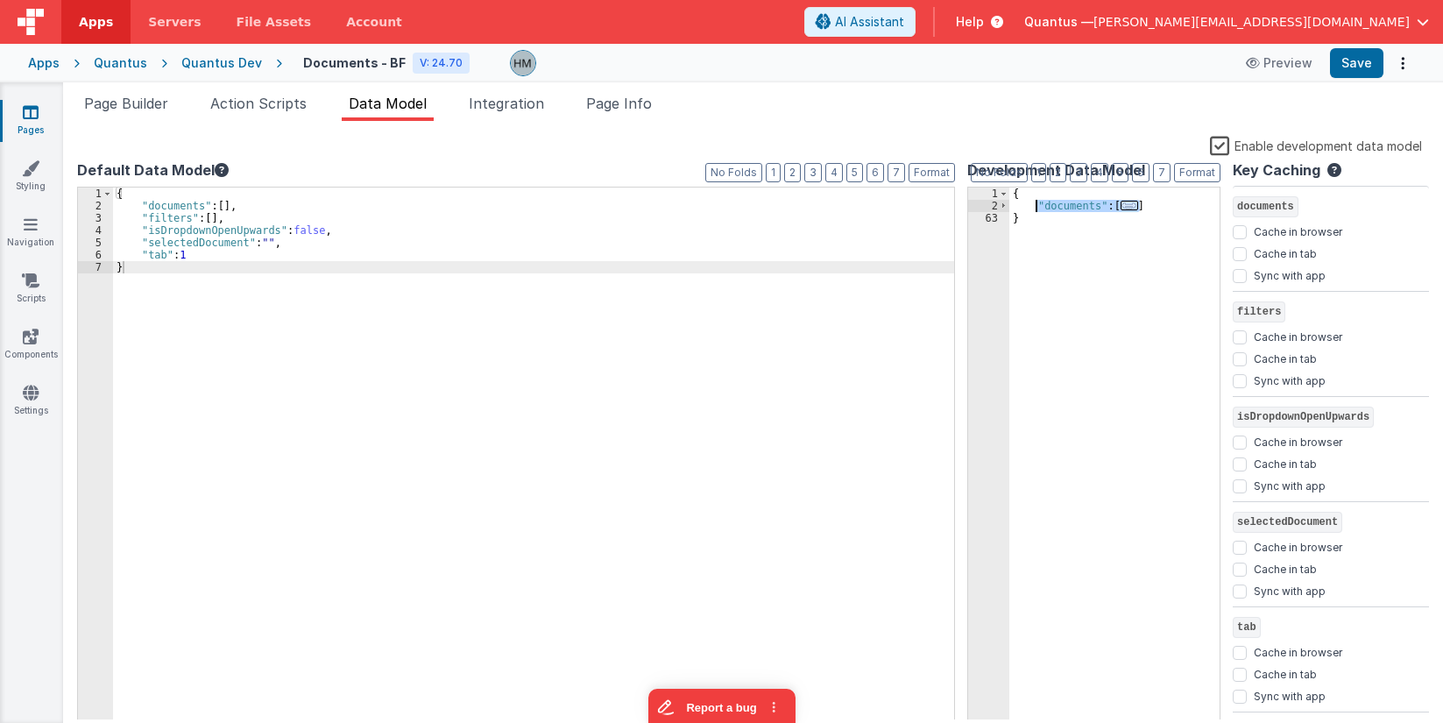
drag, startPoint x: 1148, startPoint y: 204, endPoint x: 1042, endPoint y: 202, distance: 106.1
click at [1042, 202] on div "{ "documents" : [ ... ] }" at bounding box center [1115, 466] width 210 height 557
click at [1167, 200] on div "{ "documents" : [ ... ] }" at bounding box center [1115, 454] width 210 height 533
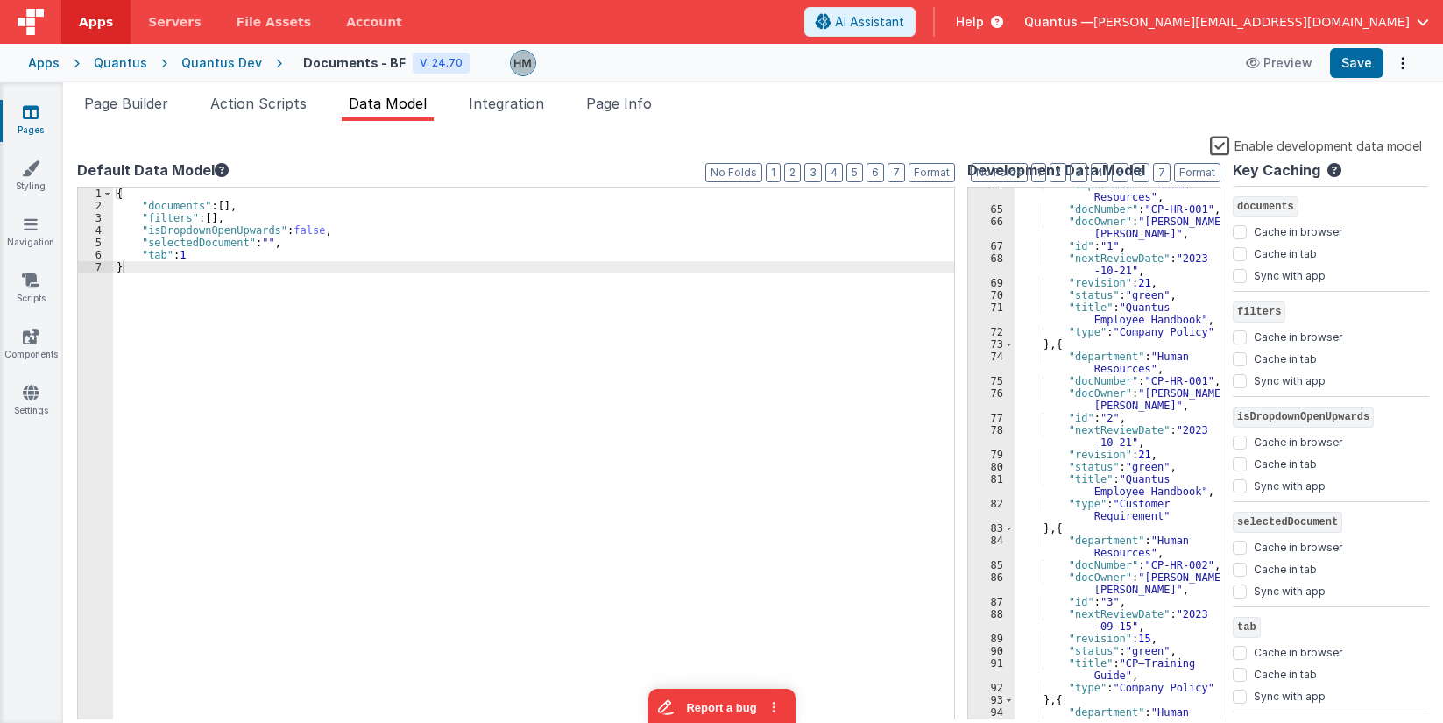
scroll to position [0, 0]
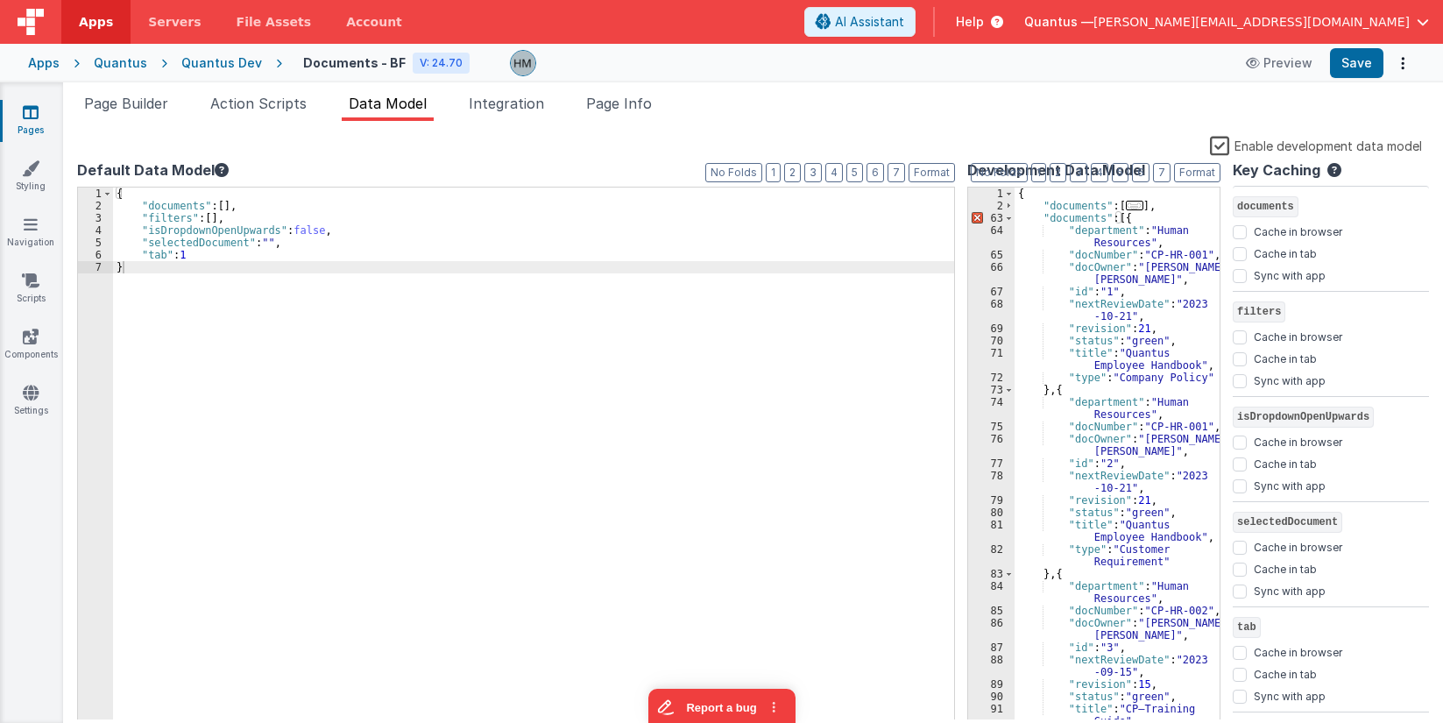
click at [1078, 219] on div "{ "documents" : [ ... ] , "documents" : [{ "department" : "Human Resources" , "…" at bounding box center [1117, 466] width 205 height 557
click at [1124, 218] on div "{ "documents" : [ ... ] , "approvals" : [{ "department" : "Human Resources" , "…" at bounding box center [1117, 466] width 205 height 557
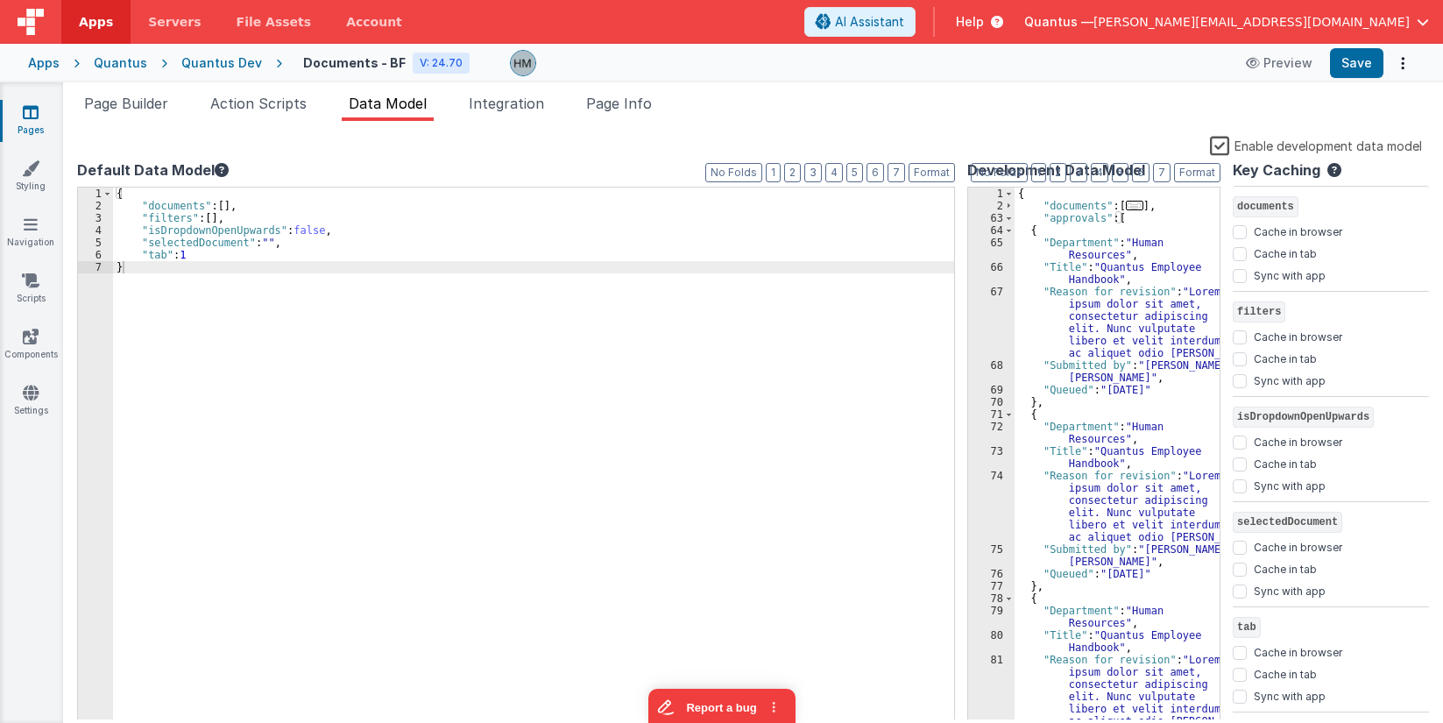
click at [1072, 243] on div "{ "documents" : [ ... ] , "approvals" : [ { "Department" : "Human Resources" , …" at bounding box center [1117, 473] width 205 height 570
click at [1077, 297] on div "{ "documents" : [ ... ] , "approvals" : [ { "Department" : "Human Resources" , …" at bounding box center [1117, 473] width 205 height 570
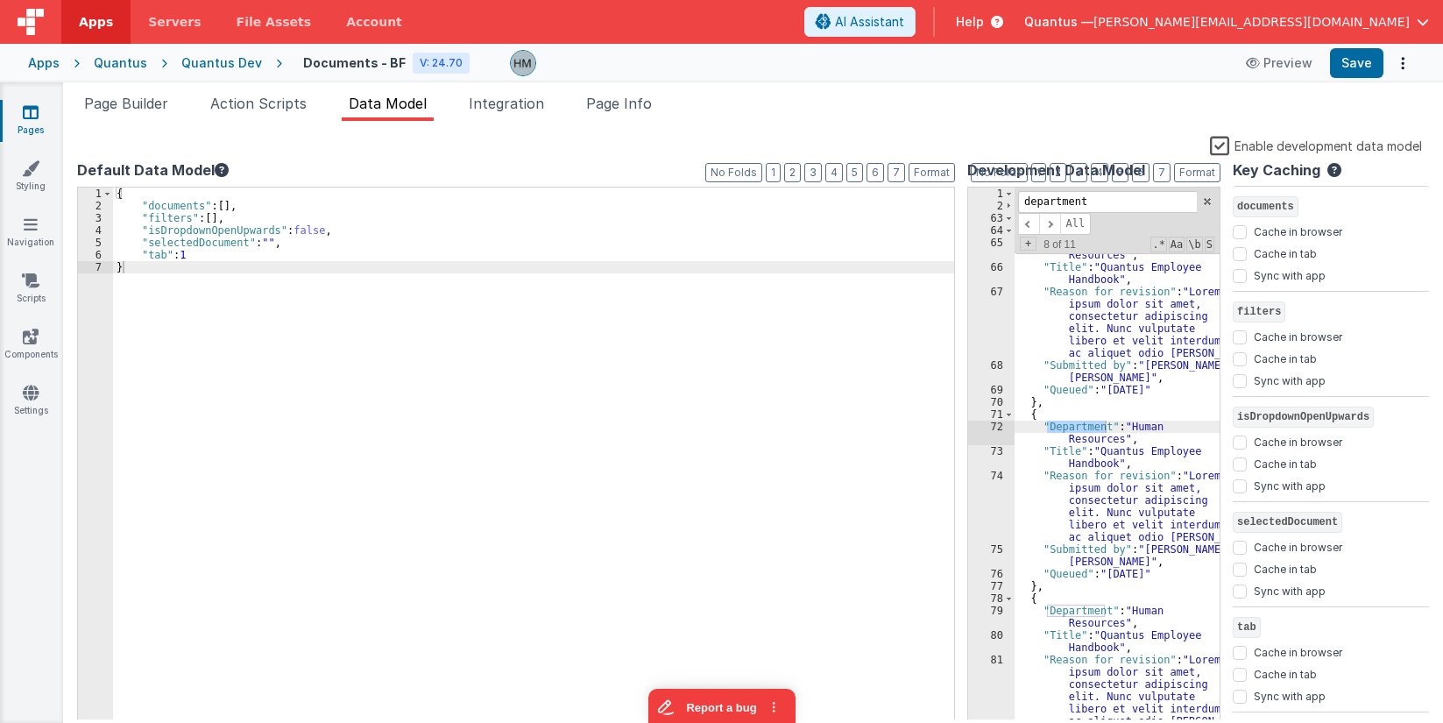
click at [1030, 204] on input "department" at bounding box center [1107, 202] width 179 height 22
type input "department"
click at [1031, 242] on span "+" at bounding box center [1028, 244] width 17 height 14
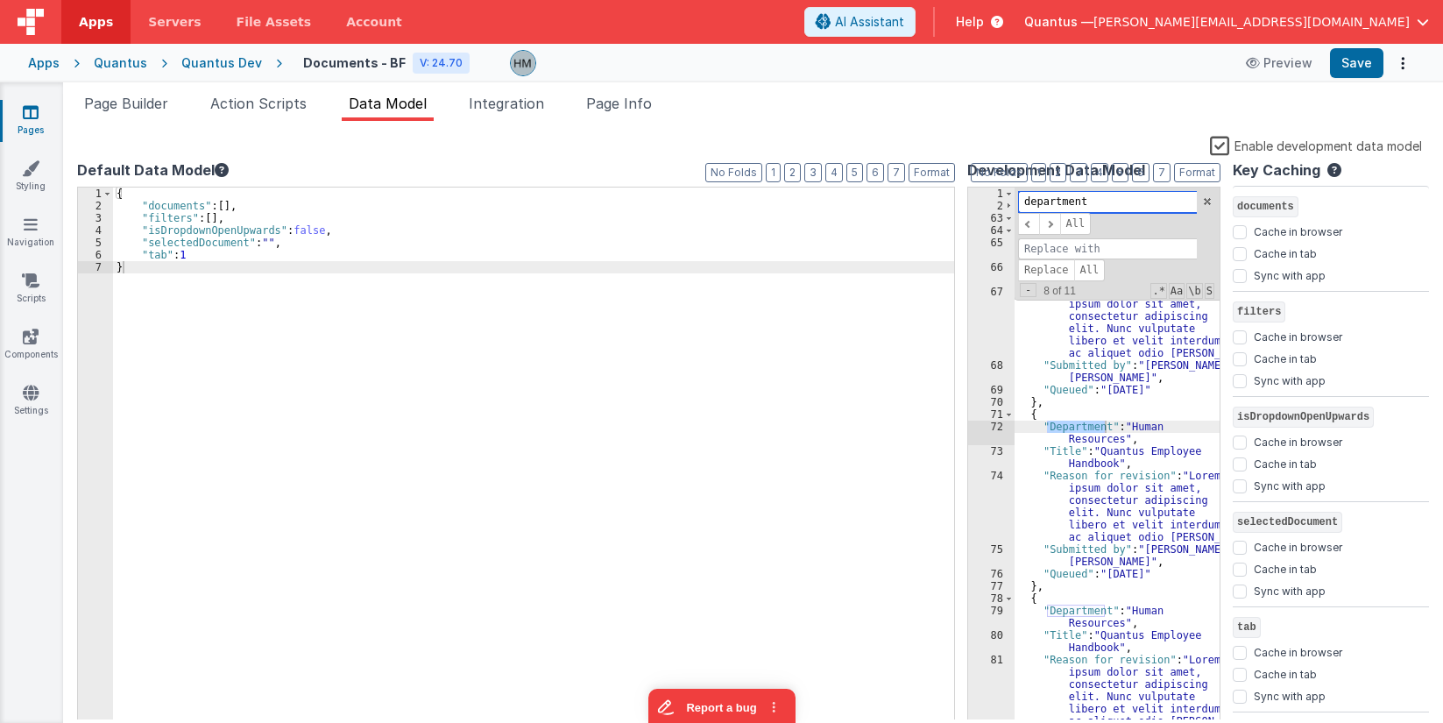
drag, startPoint x: 1102, startPoint y: 197, endPoint x: 906, endPoint y: 167, distance: 198.6
click at [1018, 191] on input "department" at bounding box center [1107, 202] width 179 height 22
click at [1057, 251] on input at bounding box center [1107, 249] width 179 height 22
paste input "department"
type input "department"
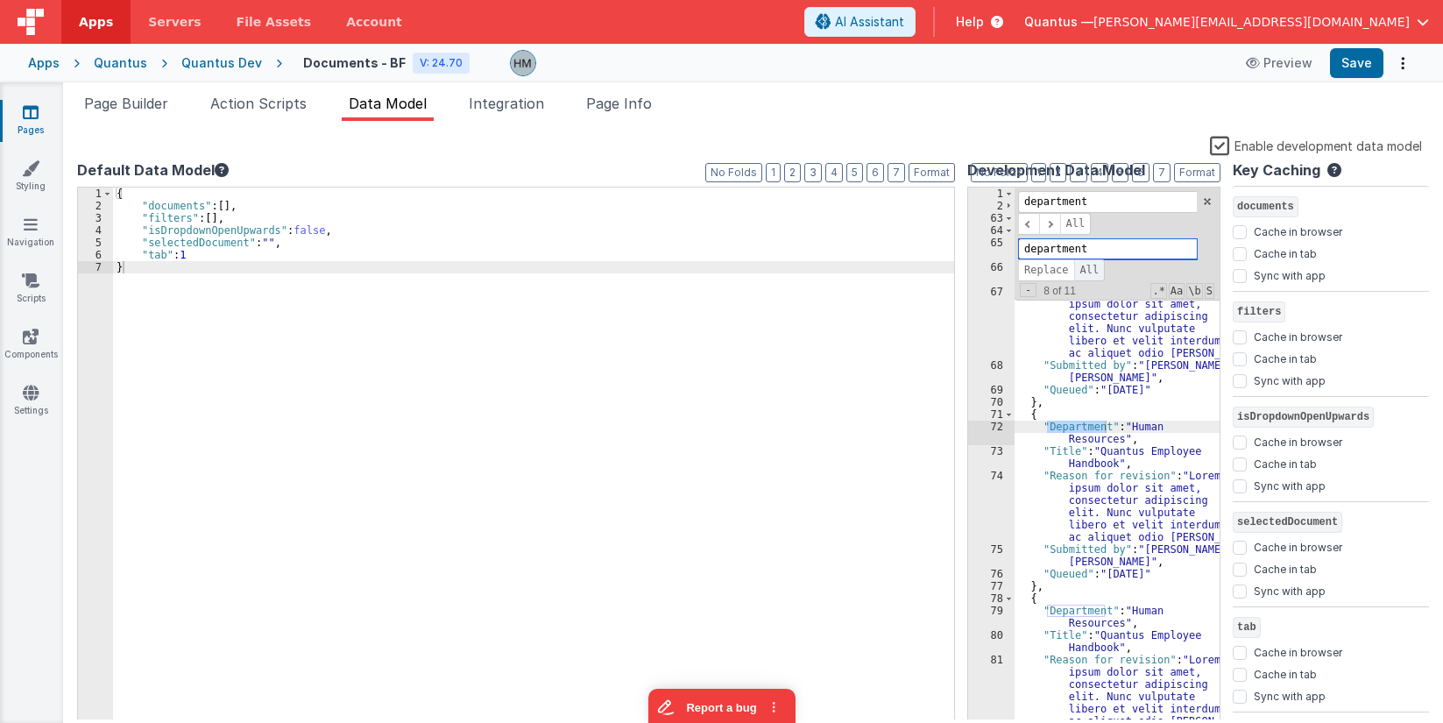
click at [1093, 273] on span "All" at bounding box center [1090, 270] width 32 height 22
click at [1205, 196] on span at bounding box center [1208, 201] width 12 height 12
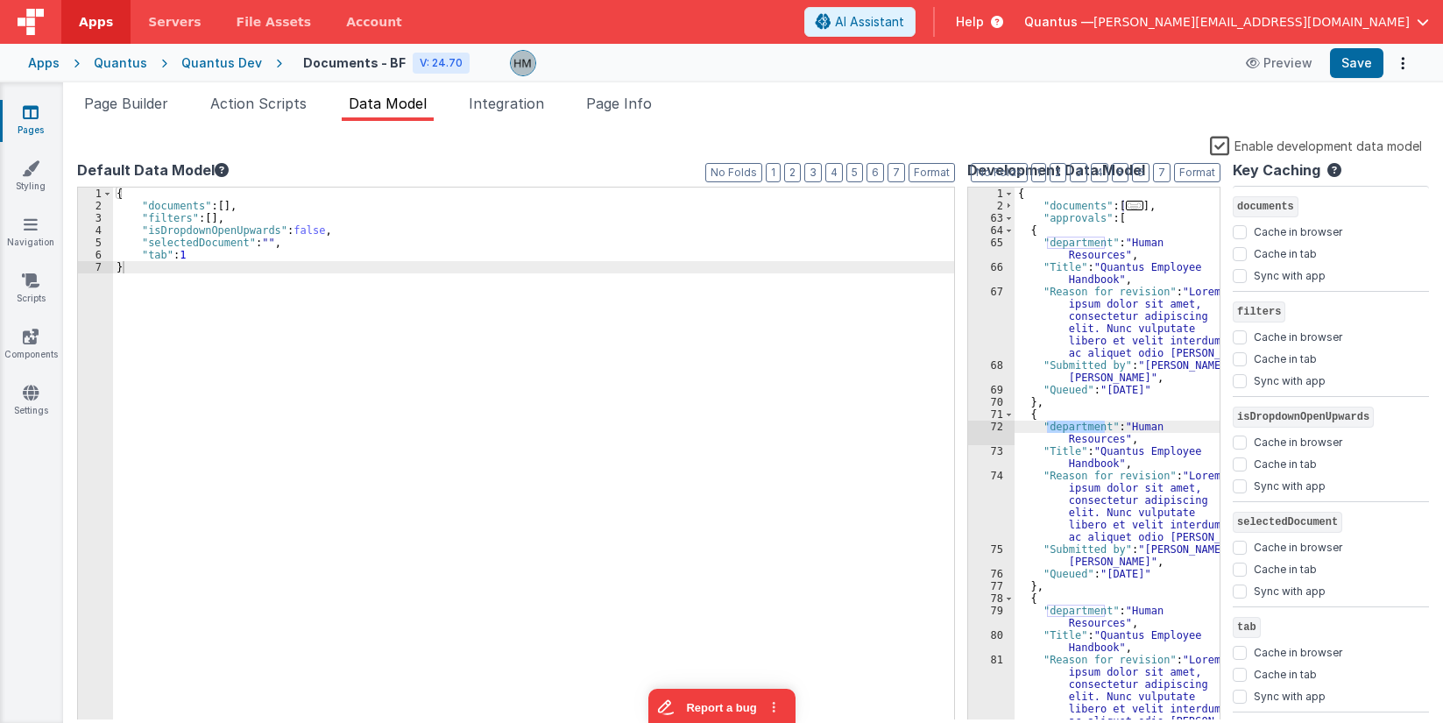
click at [1074, 268] on div "{ "documents" : [ ... ] , "approvals" : [ { "department" : "Human Resources" , …" at bounding box center [1117, 473] width 205 height 570
click at [1119, 303] on div "{ "documents" : [ ... ] , "approvals" : [ { "department" : "Human Resources" , …" at bounding box center [1117, 473] width 205 height 570
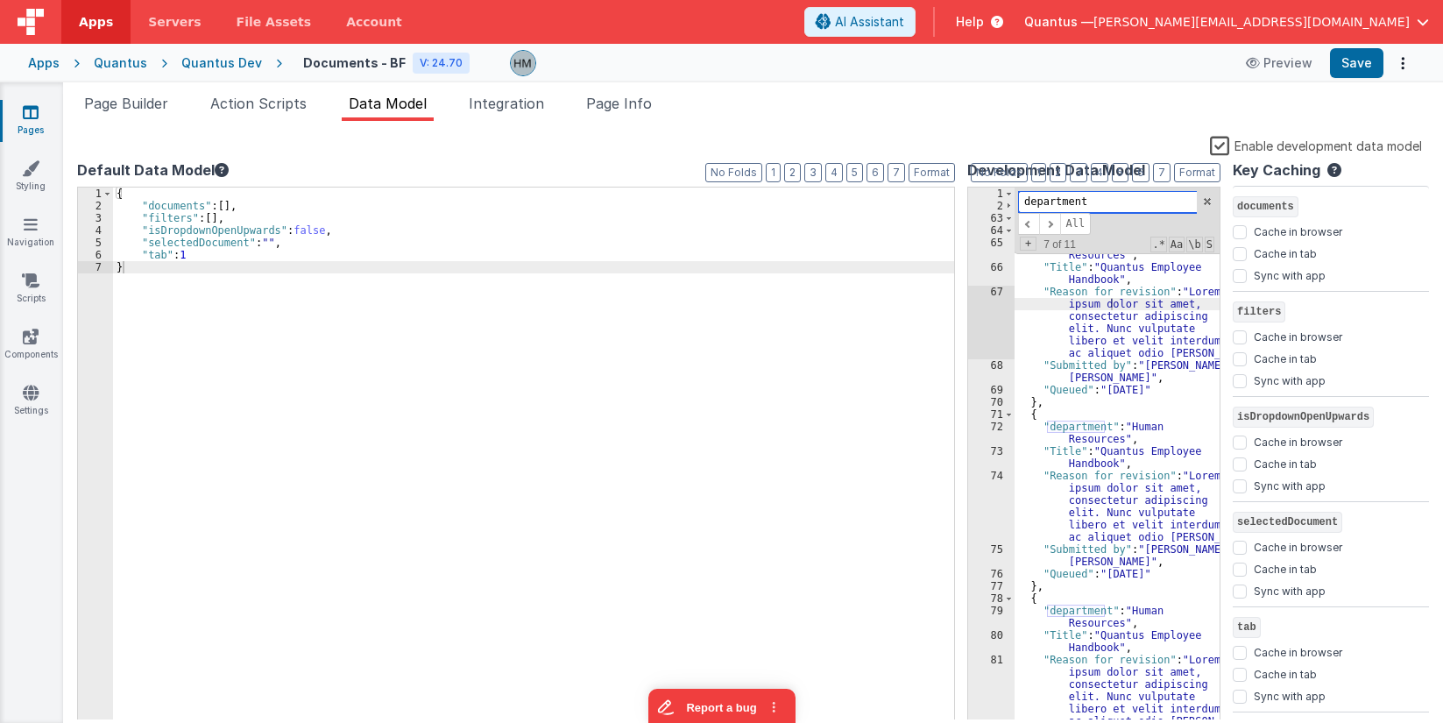
paste input "Title"
type input "Title"
click at [1055, 227] on span at bounding box center [1049, 224] width 21 height 22
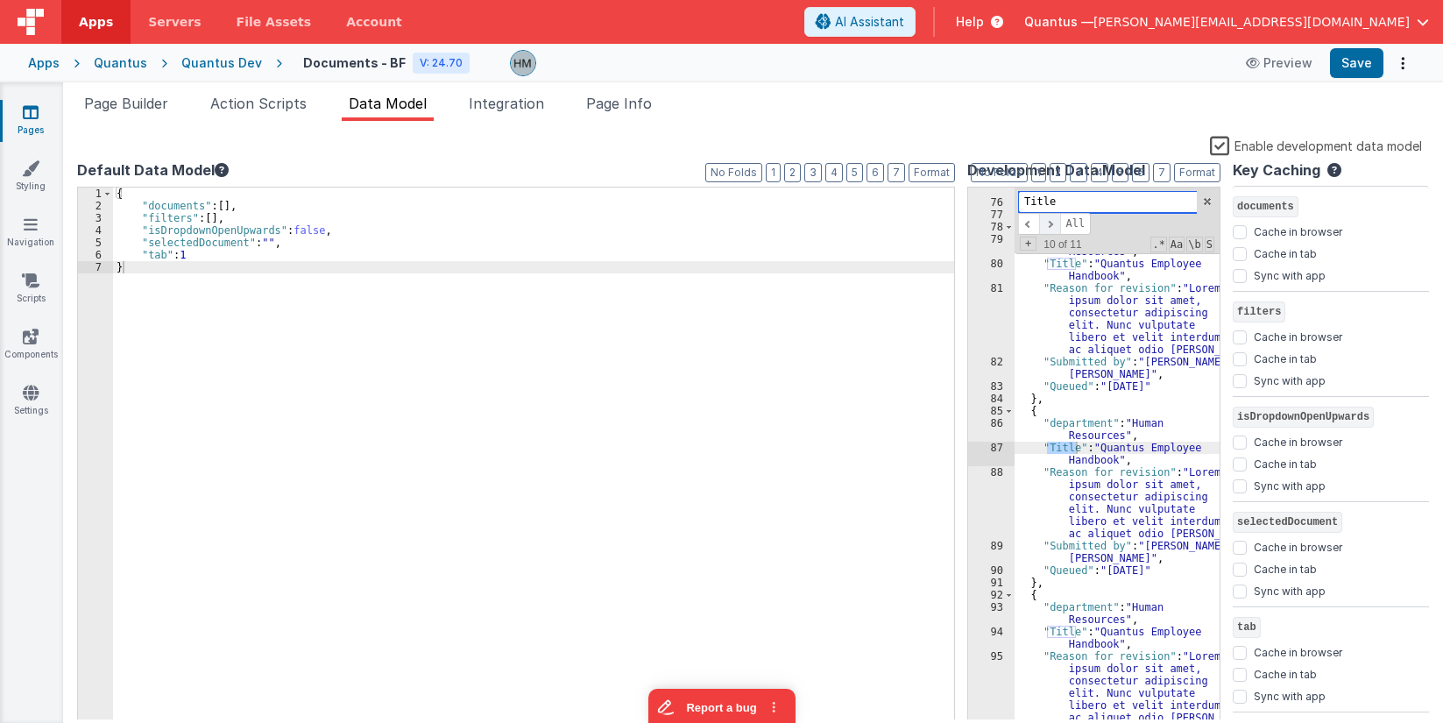
click at [1055, 227] on span at bounding box center [1049, 224] width 21 height 22
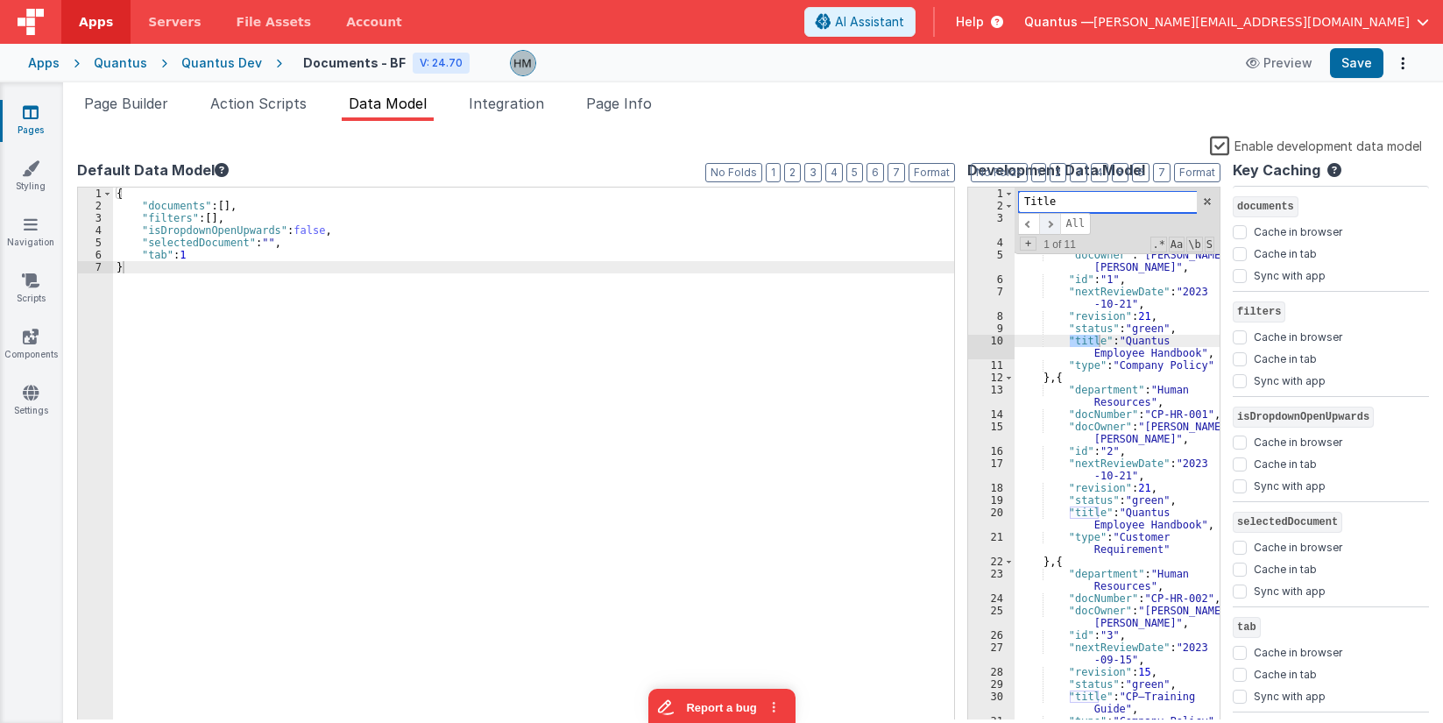
scroll to position [0, 0]
click at [1055, 227] on span at bounding box center [1049, 224] width 21 height 22
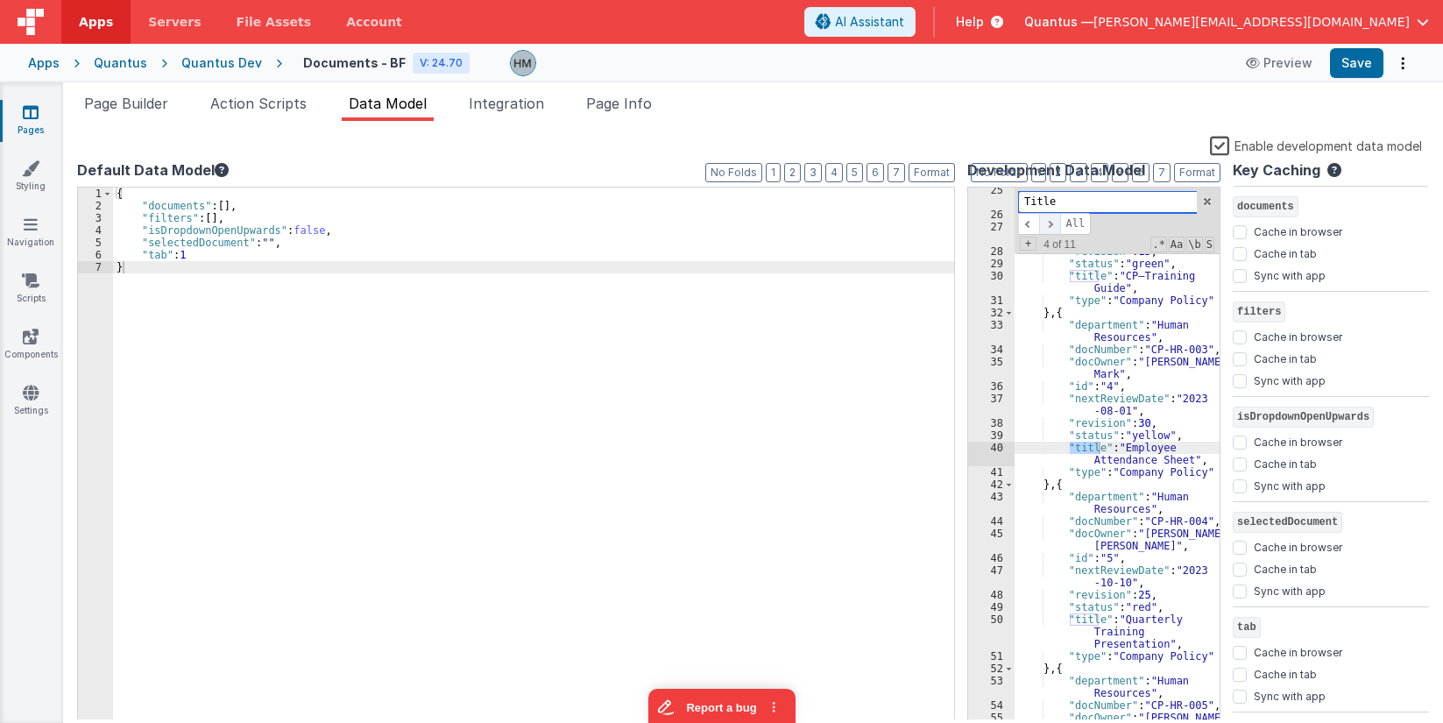
click at [1056, 227] on span at bounding box center [1049, 224] width 21 height 22
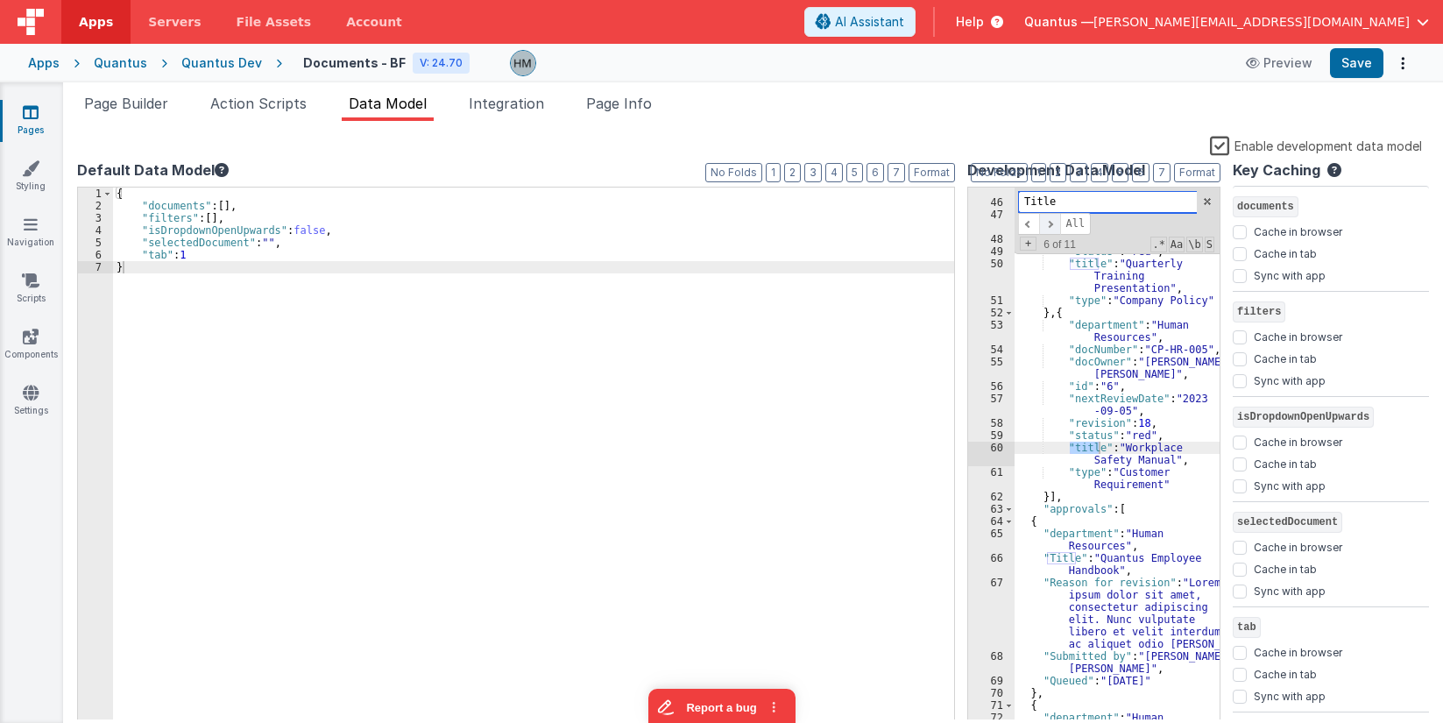
click at [1057, 227] on span at bounding box center [1049, 224] width 21 height 22
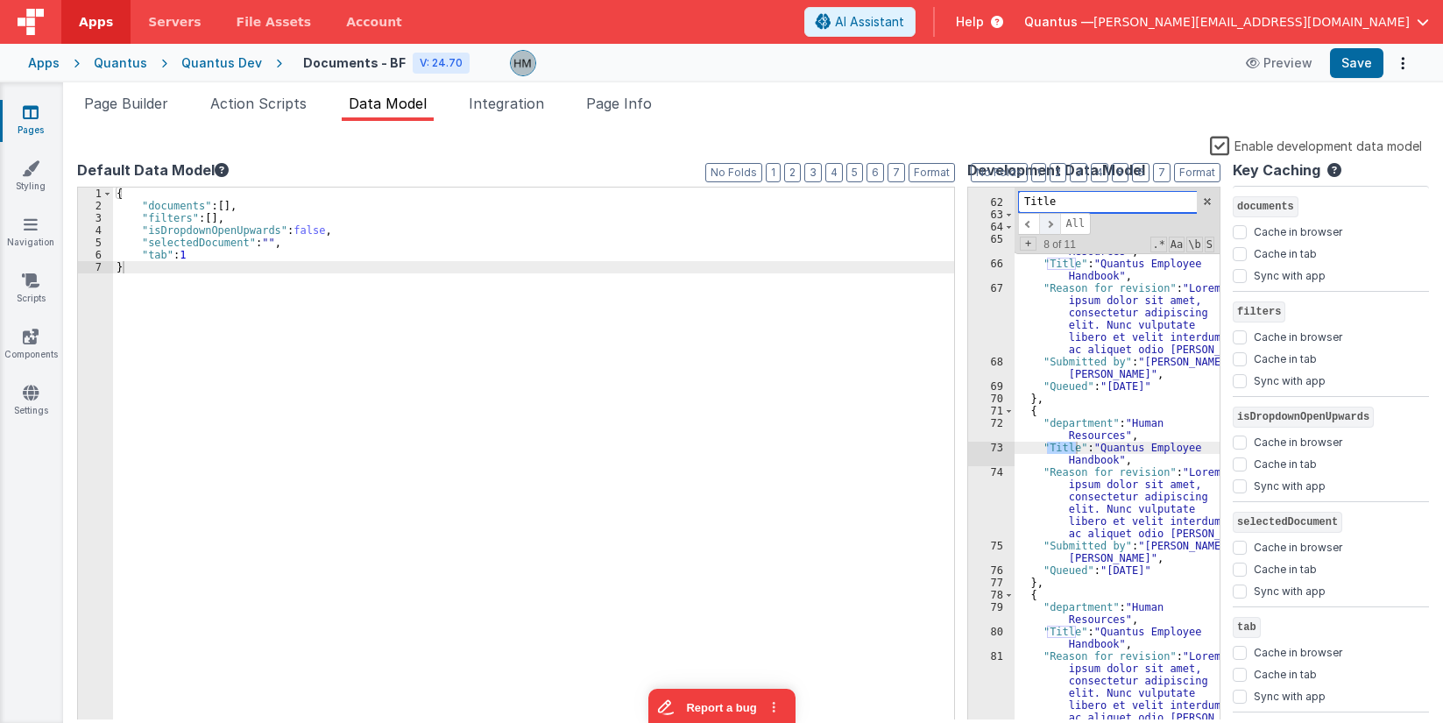
scroll to position [1071, 0]
click at [1031, 248] on span "+" at bounding box center [1028, 244] width 17 height 14
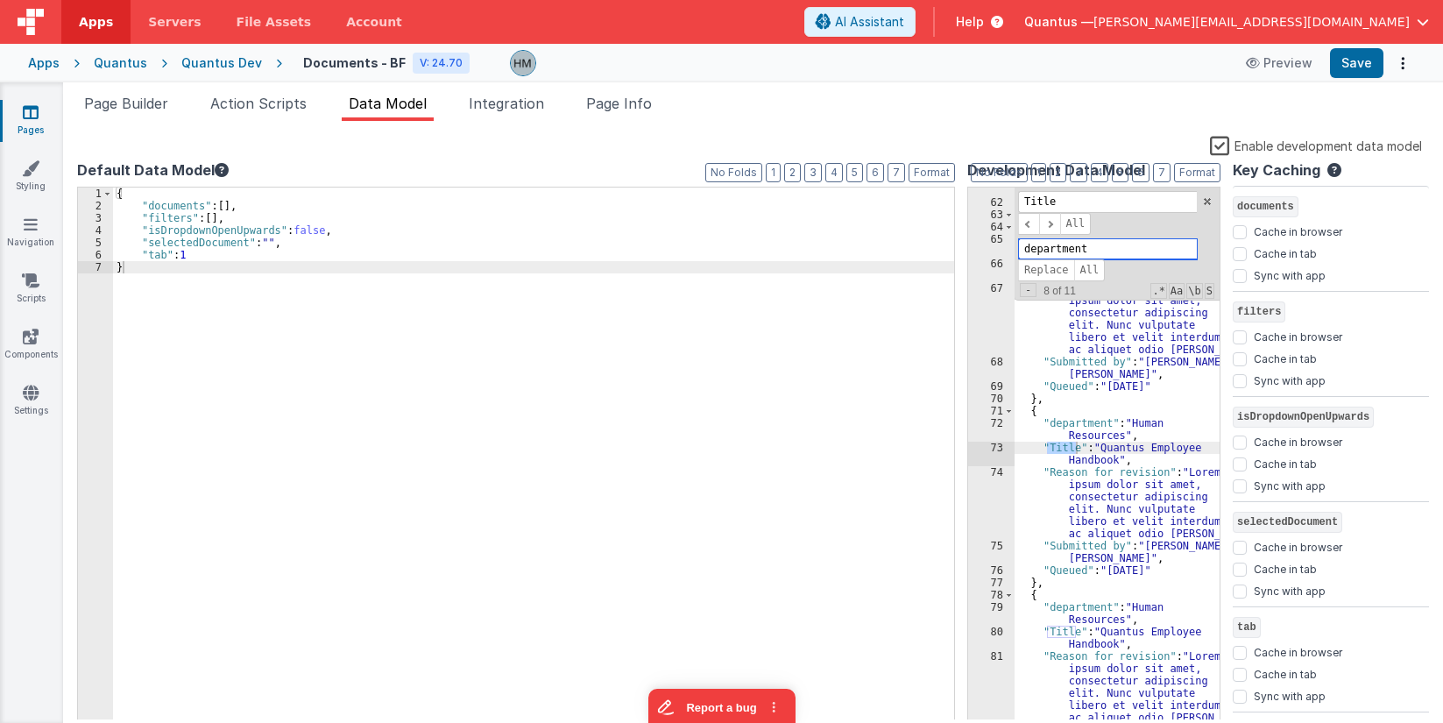
drag, startPoint x: 1076, startPoint y: 249, endPoint x: 940, endPoint y: 239, distance: 136.2
click at [1018, 238] on input "department" at bounding box center [1107, 249] width 179 height 22
drag, startPoint x: 1106, startPoint y: 249, endPoint x: 894, endPoint y: 224, distance: 213.5
click at [1018, 238] on input "department" at bounding box center [1107, 249] width 179 height 22
type input "title"
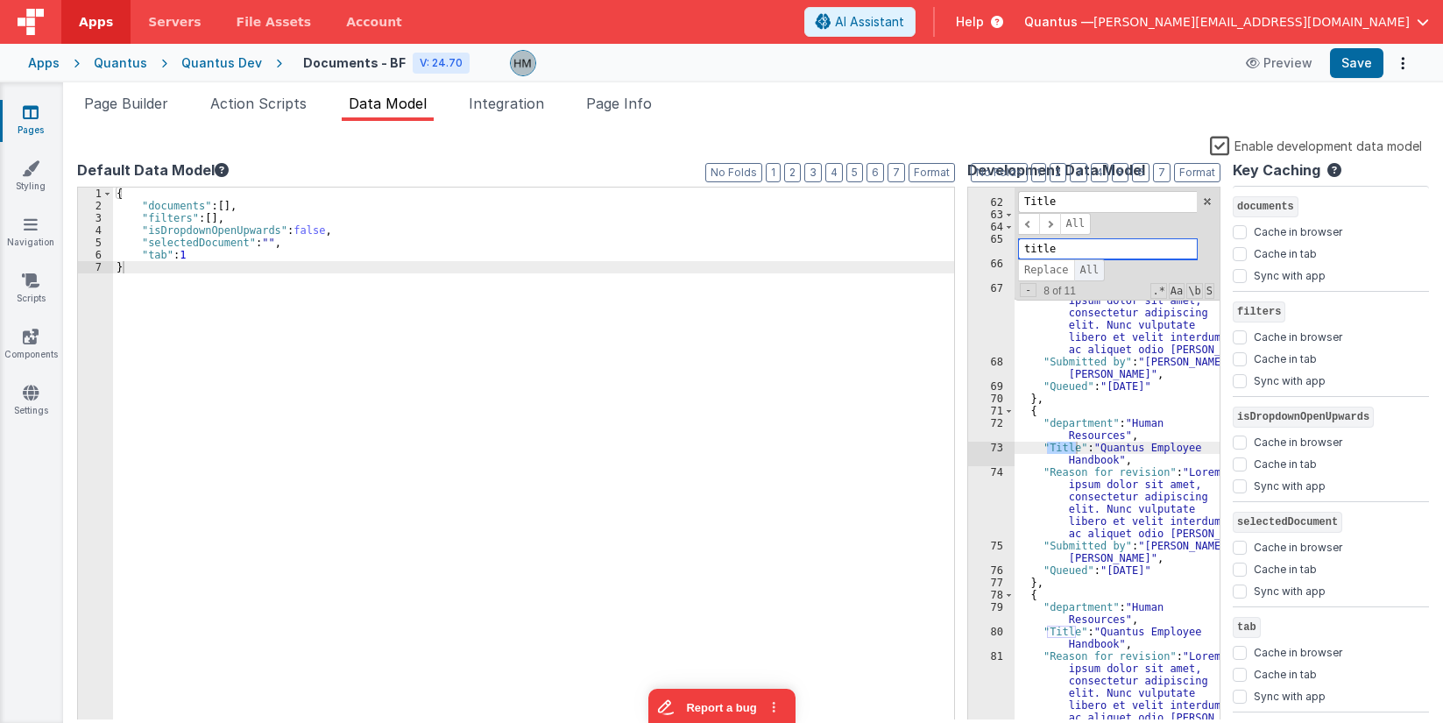
click at [1086, 273] on span "All" at bounding box center [1090, 270] width 32 height 22
drag, startPoint x: 1091, startPoint y: 202, endPoint x: 828, endPoint y: 152, distance: 267.5
click at [1018, 191] on input "Title" at bounding box center [1107, 202] width 179 height 22
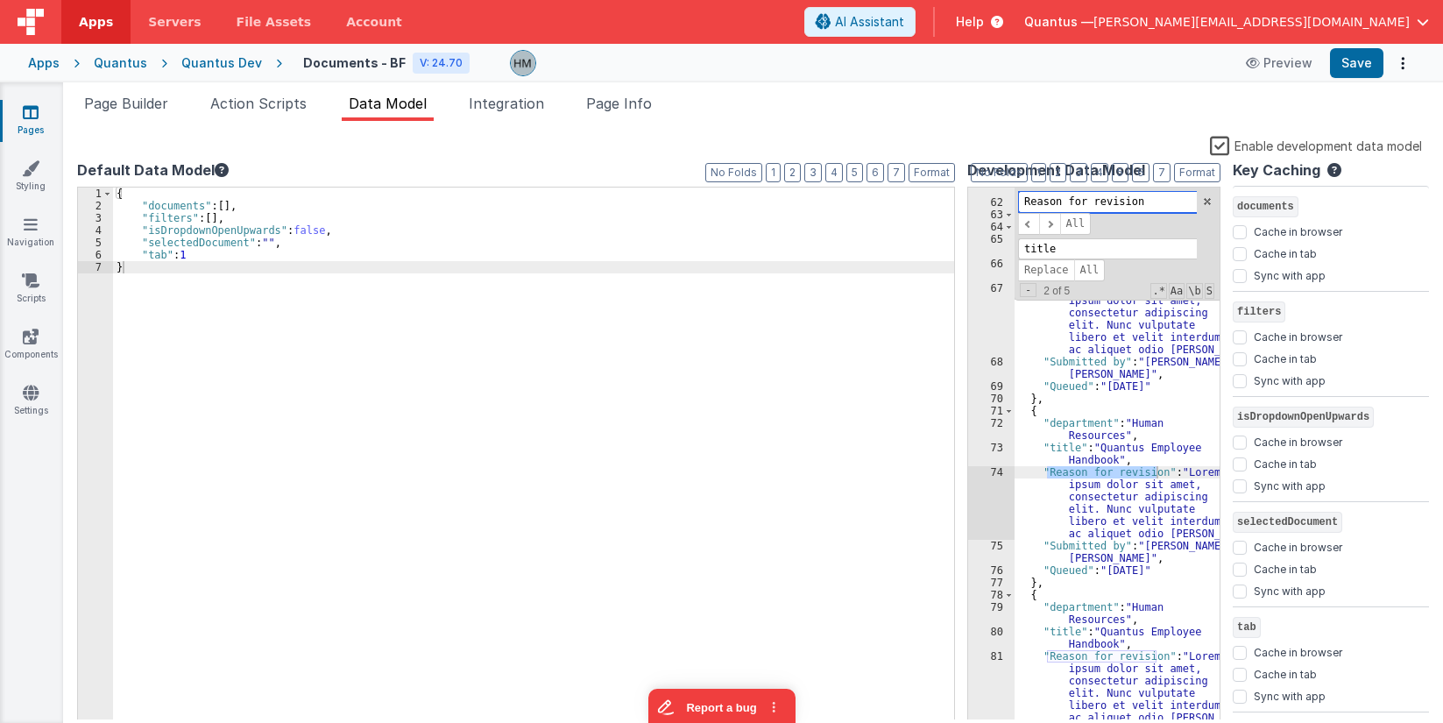
type input "Reason for revision"
drag, startPoint x: 1068, startPoint y: 244, endPoint x: 812, endPoint y: 203, distance: 259.1
click at [1018, 238] on input "title" at bounding box center [1107, 249] width 179 height 22
type input "reason"
click at [1084, 273] on span "All" at bounding box center [1090, 270] width 32 height 22
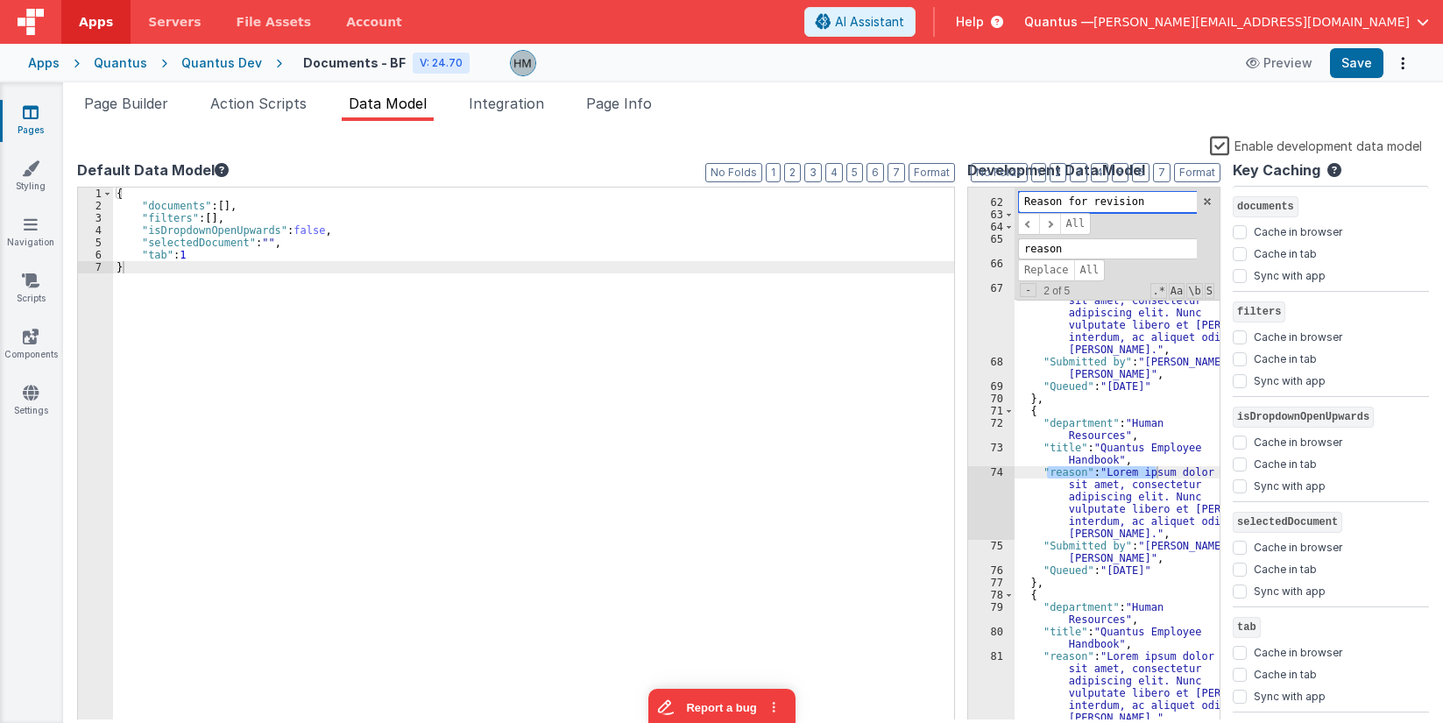
drag, startPoint x: 1143, startPoint y: 196, endPoint x: 772, endPoint y: 138, distance: 375.3
click at [1018, 191] on input "Reason for revision" at bounding box center [1107, 202] width 179 height 22
type input "Submitted by"
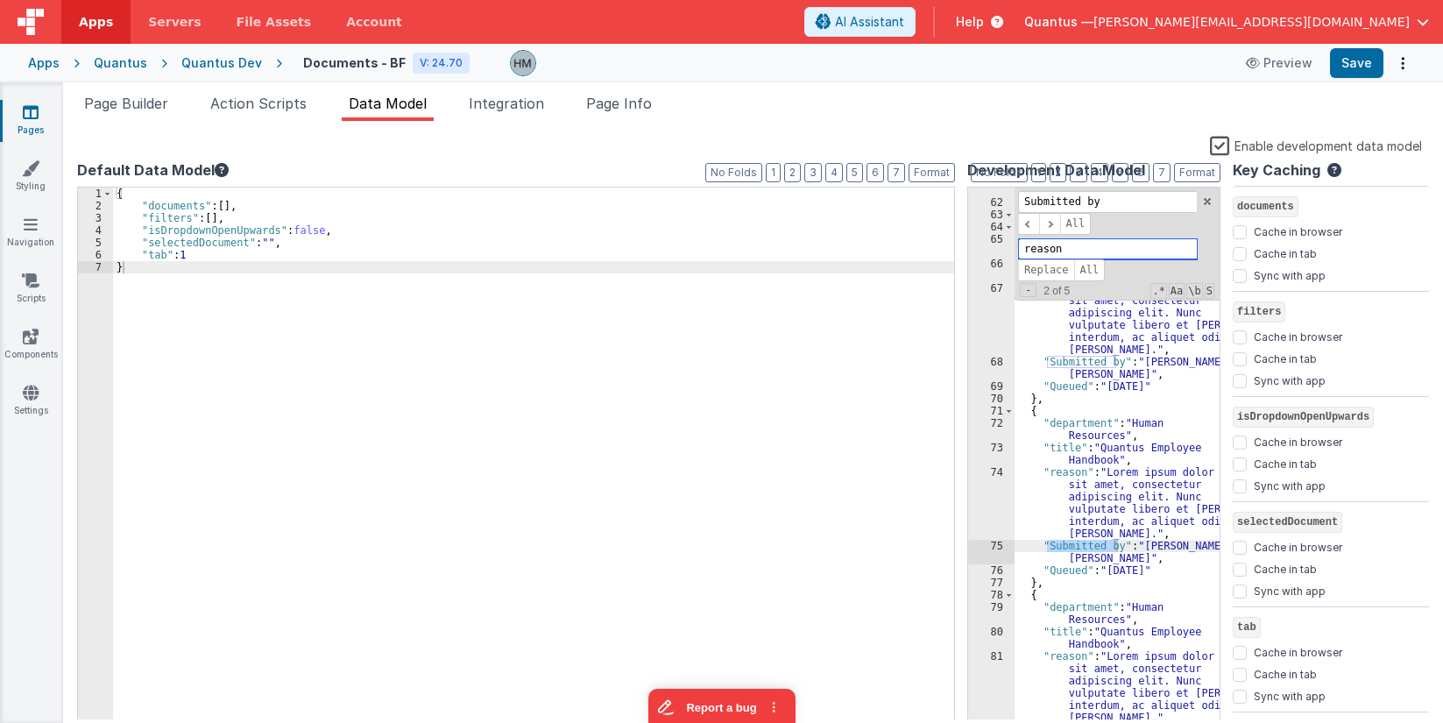
drag, startPoint x: 1068, startPoint y: 247, endPoint x: 793, endPoint y: 181, distance: 283.1
click at [1018, 238] on input "reason" at bounding box center [1107, 249] width 179 height 22
type input "submittedBy"
click at [1081, 270] on span "All" at bounding box center [1090, 270] width 32 height 22
drag, startPoint x: 1115, startPoint y: 197, endPoint x: 824, endPoint y: 152, distance: 294.5
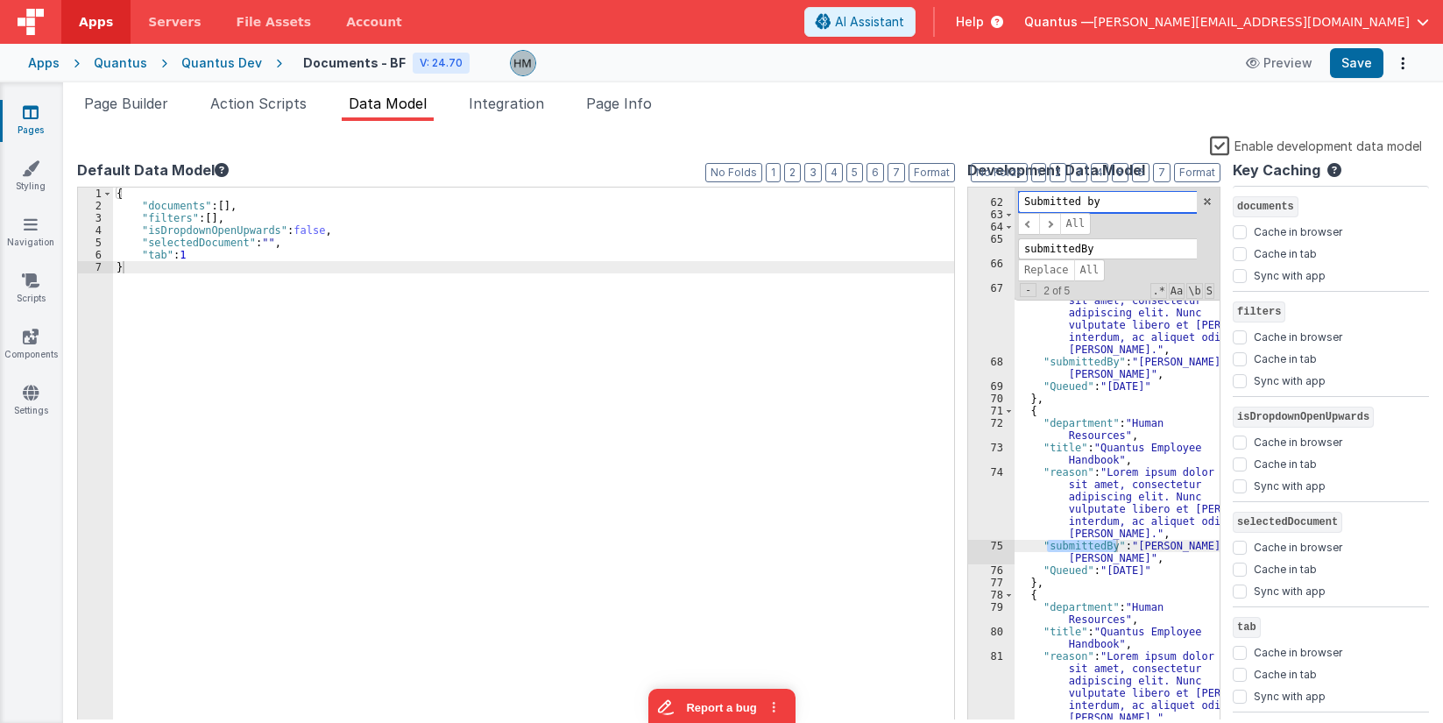
click at [1018, 191] on input "Submitted by" at bounding box center [1107, 202] width 179 height 22
type input "queued"
drag, startPoint x: 1086, startPoint y: 245, endPoint x: 791, endPoint y: 189, distance: 299.8
click at [1018, 238] on input "submittedBy" at bounding box center [1107, 249] width 179 height 22
drag, startPoint x: 1059, startPoint y: 203, endPoint x: 899, endPoint y: 182, distance: 160.9
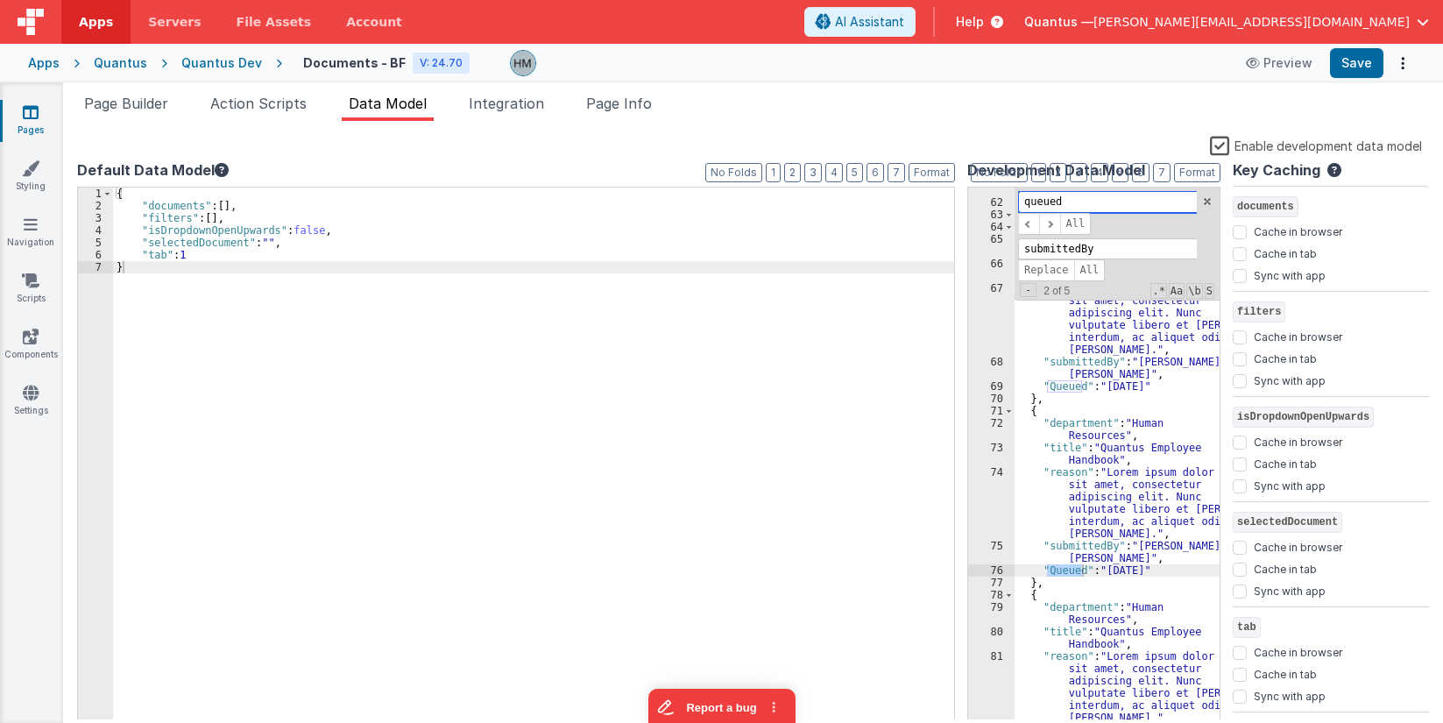
click at [1018, 191] on input "queued" at bounding box center [1107, 202] width 179 height 22
drag, startPoint x: 1109, startPoint y: 250, endPoint x: 921, endPoint y: 238, distance: 187.9
click at [1018, 238] on input "submittedBy" at bounding box center [1107, 249] width 179 height 22
paste input "queued"
type input "queued"
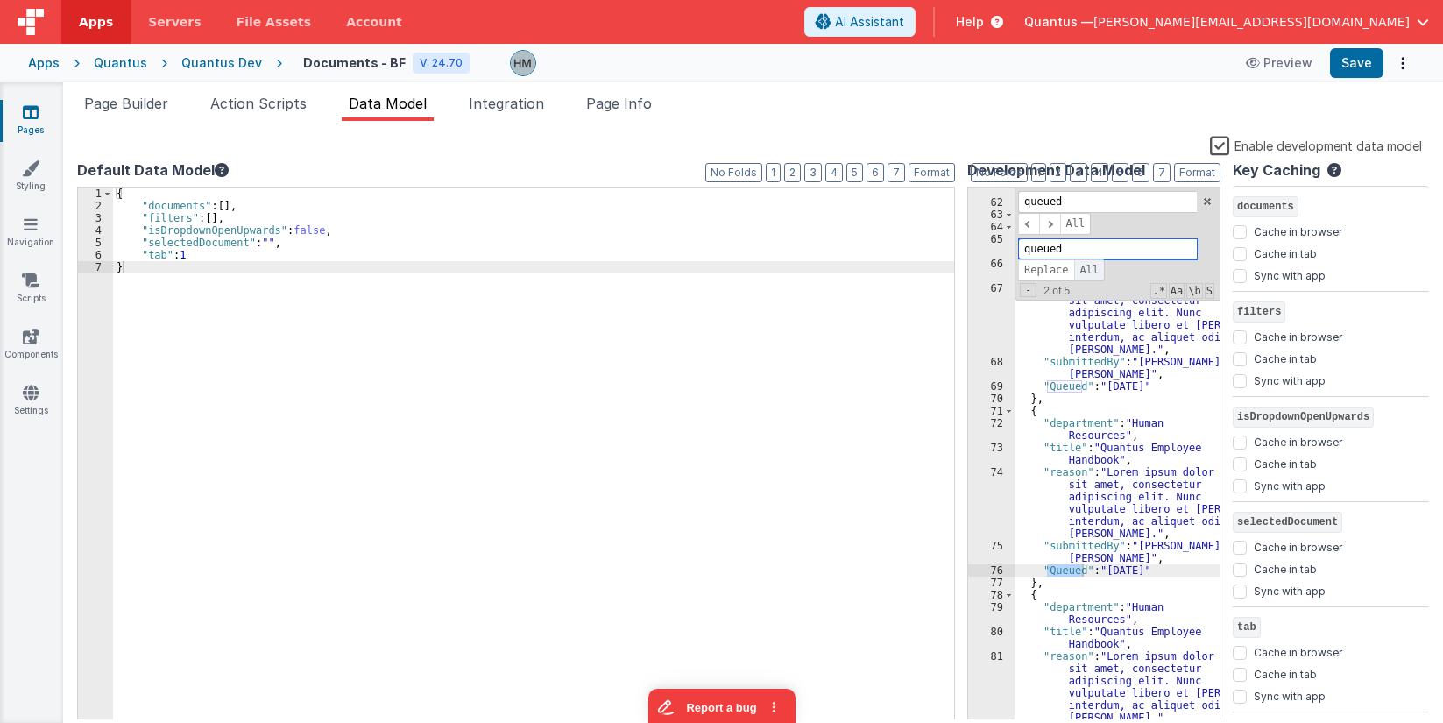
click at [1085, 266] on span "All" at bounding box center [1090, 270] width 32 height 22
click at [1088, 383] on div ""type" : "Customer Requirement" }] , "approvals" : [ { "department" : "Human Re…" at bounding box center [1117, 463] width 205 height 582
click at [1207, 202] on span at bounding box center [1208, 201] width 12 height 12
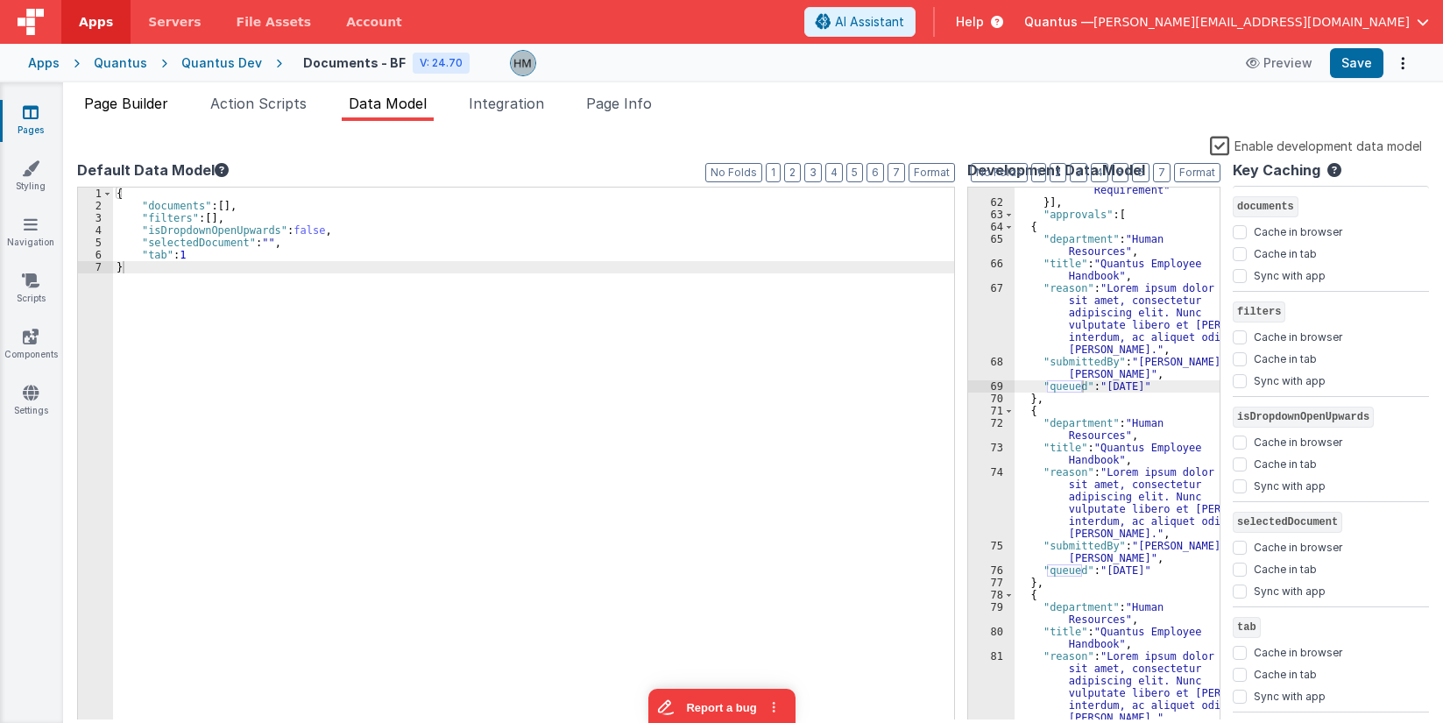
click at [152, 101] on span "Page Builder" at bounding box center [126, 104] width 84 height 18
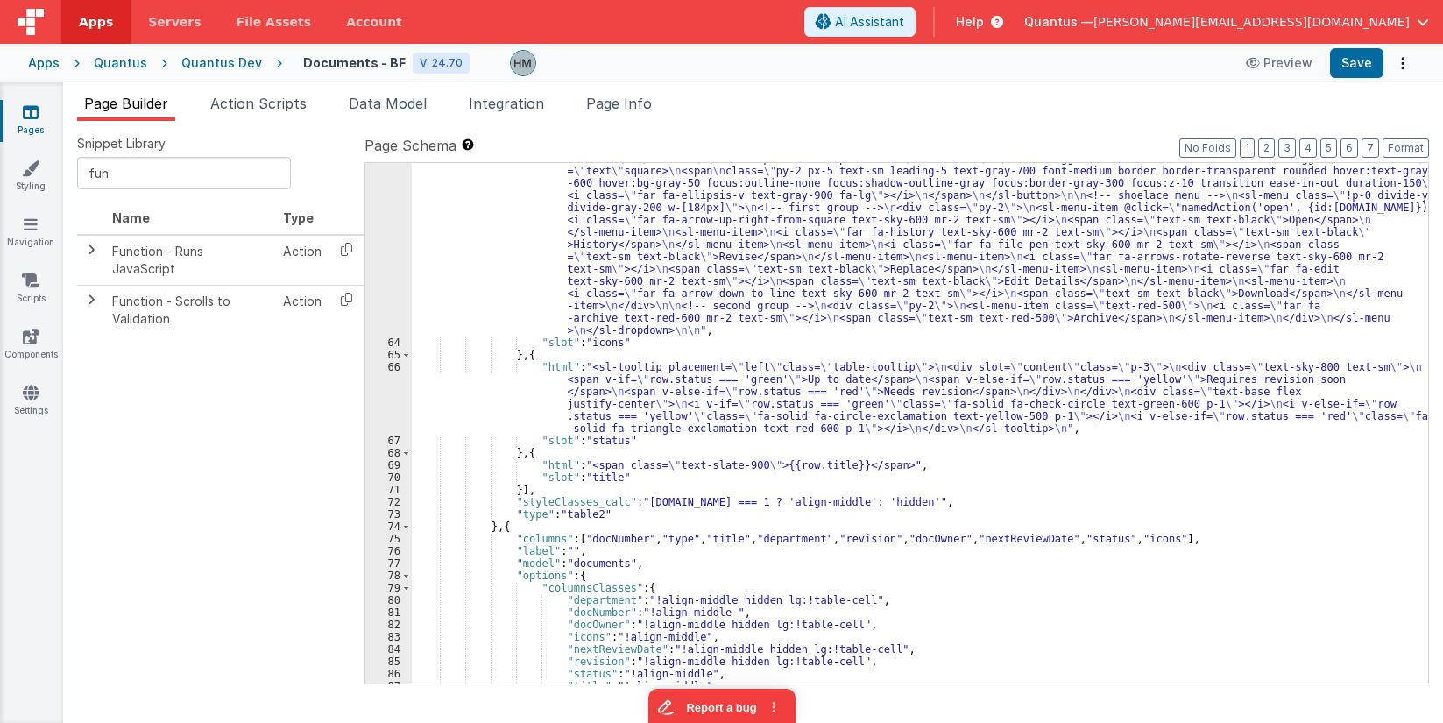
scroll to position [810, 0]
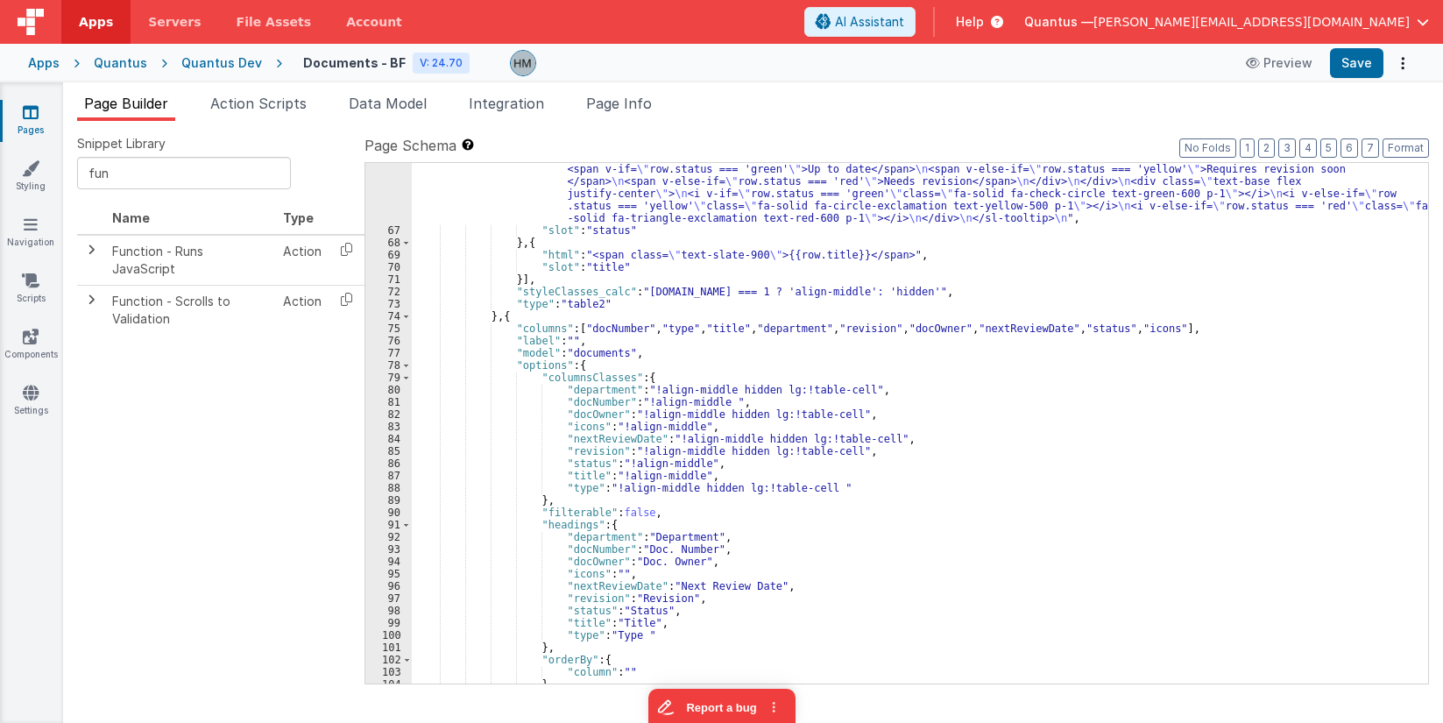
click at [528, 315] on div ""html" : "<sl-tooltip placement= \" left \" class= \" table-tooltip \" > \n <di…" at bounding box center [920, 454] width 1017 height 606
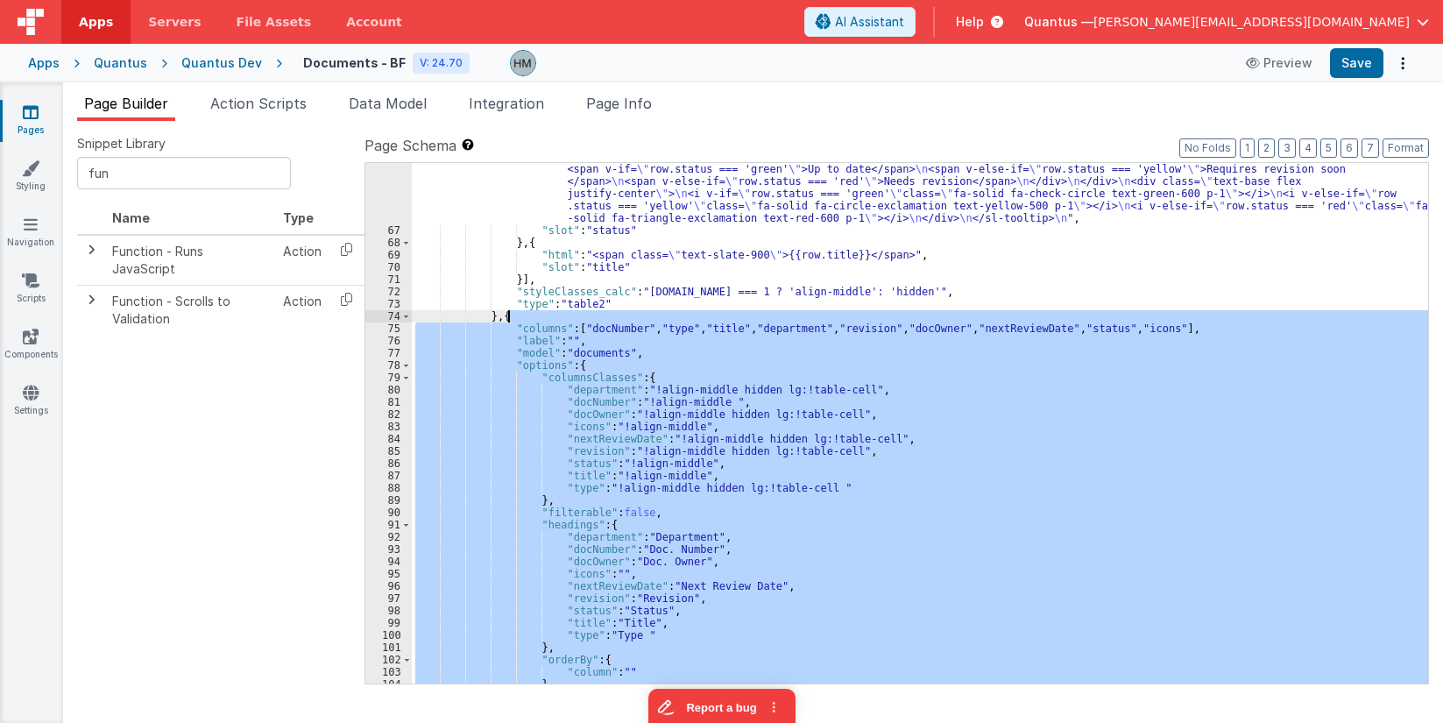
click at [528, 315] on div ""html" : "<sl-tooltip placement= \" left \" class= \" table-tooltip \" > \n <di…" at bounding box center [920, 454] width 1017 height 606
click at [599, 328] on div ""html" : "<sl-tooltip placement= \" left \" class= \" table-tooltip \" > \n <di…" at bounding box center [920, 423] width 1017 height 521
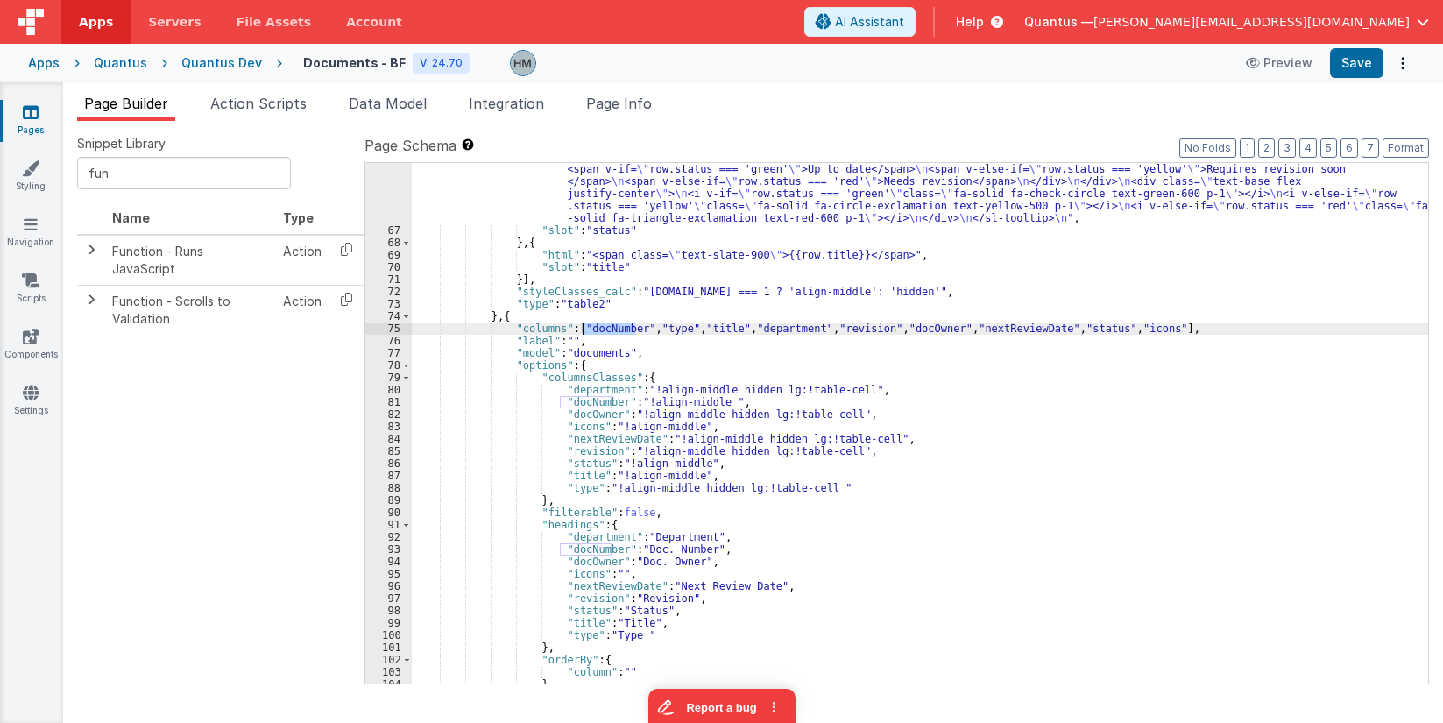
click at [599, 328] on div ""html" : "<sl-tooltip placement= \" left \" class= \" table-tooltip \" > \n <di…" at bounding box center [920, 454] width 1017 height 606
click at [673, 327] on div ""html" : "<sl-tooltip placement= \" left \" class= \" table-tooltip \" > \n <di…" at bounding box center [920, 454] width 1017 height 606
click at [738, 327] on div ""html" : "<sl-tooltip placement= \" left \" class= \" table-tooltip \" > \n <di…" at bounding box center [920, 454] width 1017 height 606
click at [739, 327] on div ""html" : "<sl-tooltip placement= \" left \" class= \" table-tooltip \" > \n <di…" at bounding box center [920, 454] width 1017 height 606
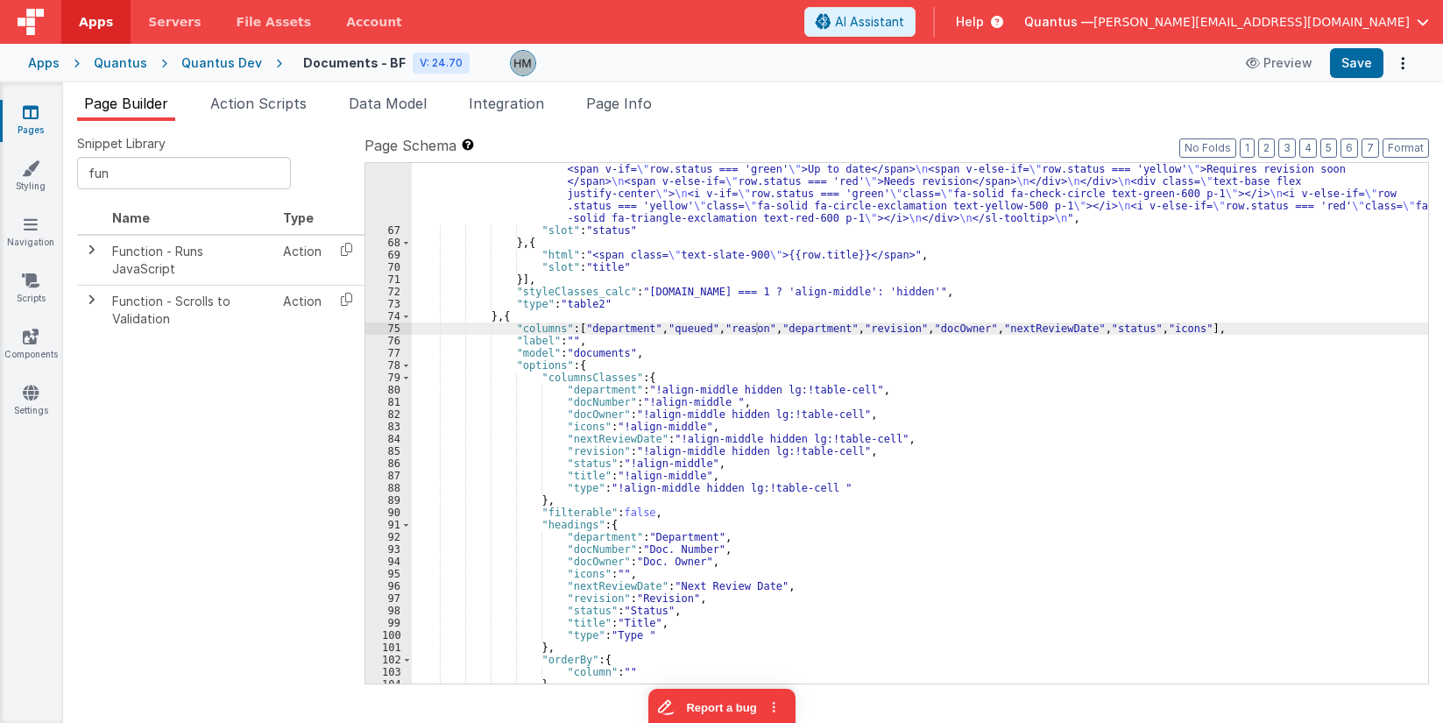
click at [817, 329] on div ""html" : "<sl-tooltip placement= \" left \" class= \" table-tooltip \" > \n <di…" at bounding box center [920, 454] width 1017 height 606
click at [873, 329] on div ""html" : "<sl-tooltip placement= \" left \" class= \" table-tooltip \" > \n <di…" at bounding box center [920, 454] width 1017 height 606
drag, startPoint x: 912, startPoint y: 328, endPoint x: 1137, endPoint y: 327, distance: 224.4
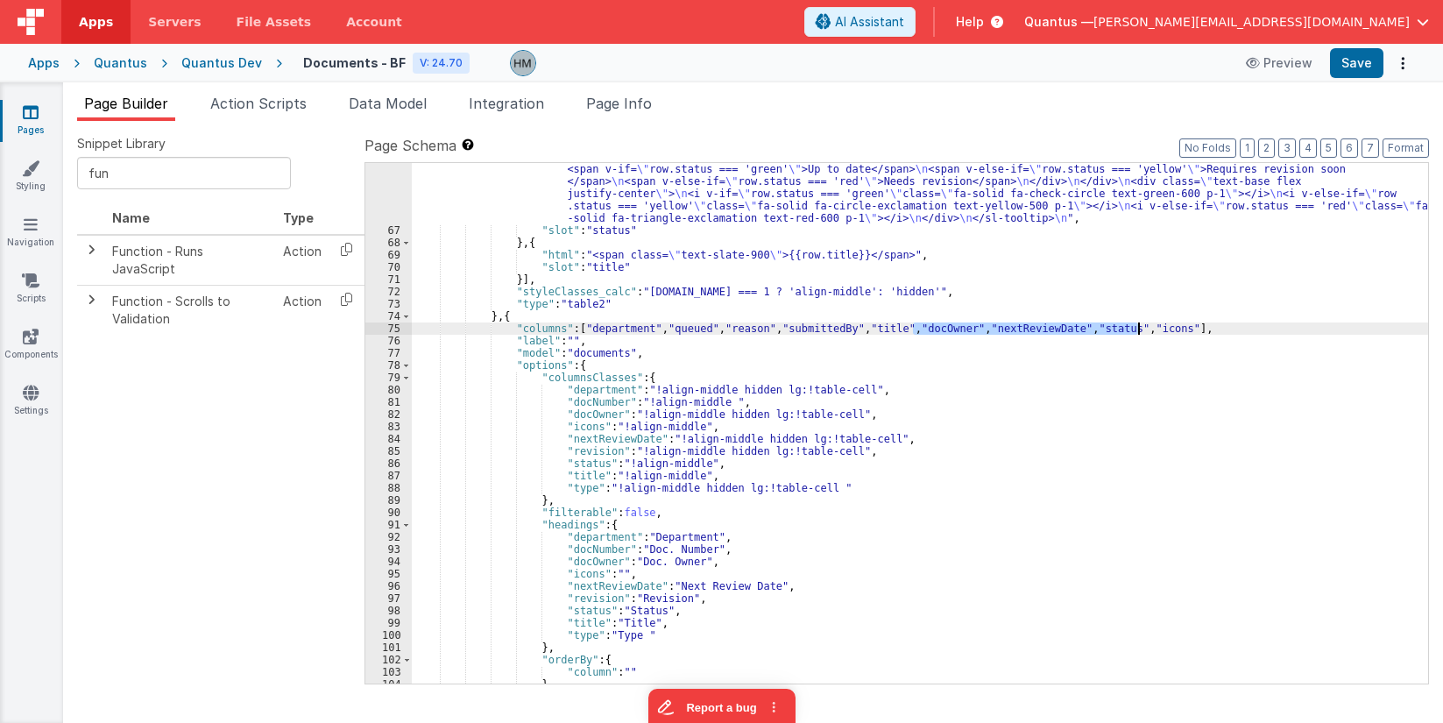
click at [1137, 327] on div ""html" : "<sl-tooltip placement= \" left \" class= \" table-tooltip \" > \n <di…" at bounding box center [920, 454] width 1017 height 606
drag, startPoint x: 906, startPoint y: 329, endPoint x: 859, endPoint y: 330, distance: 47.3
click at [859, 330] on div ""html" : "<sl-tooltip placement= \" left \" class= \" table-tooltip \" > \n <di…" at bounding box center [920, 454] width 1017 height 606
click at [654, 329] on div ""html" : "<sl-tooltip placement= \" left \" class= \" table-tooltip \" > \n <di…" at bounding box center [920, 454] width 1017 height 606
drag, startPoint x: 816, startPoint y: 329, endPoint x: 734, endPoint y: 330, distance: 81.5
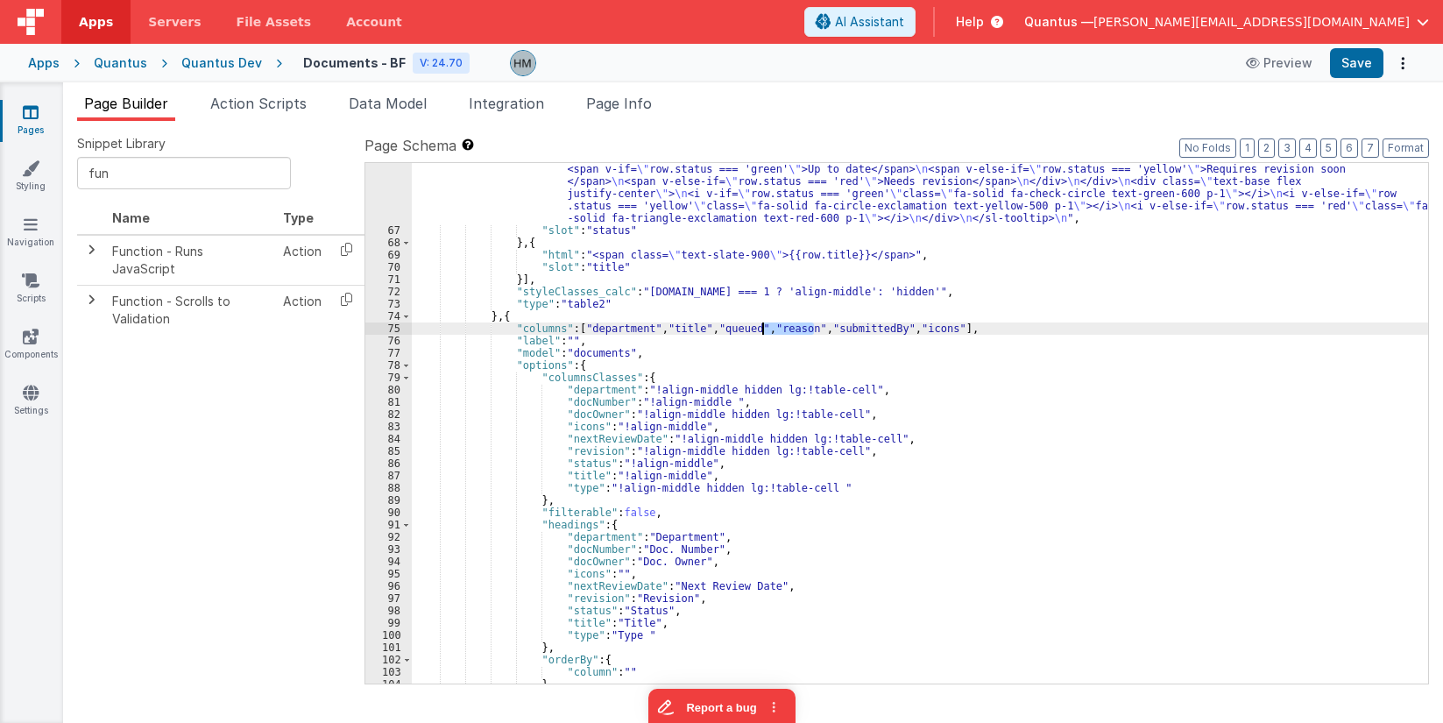
click at [760, 330] on div ""html" : "<sl-tooltip placement= \" left \" class= \" table-tooltip \" > \n <di…" at bounding box center [920, 454] width 1017 height 606
click at [705, 329] on div ""html" : "<sl-tooltip placement= \" left \" class= \" table-tooltip \" > \n <di…" at bounding box center [920, 454] width 1017 height 606
drag, startPoint x: 902, startPoint y: 328, endPoint x: 822, endPoint y: 328, distance: 79.7
click at [822, 328] on div ""html" : "<sl-tooltip placement= \" left \" class= \" table-tooltip \" > \n <di…" at bounding box center [920, 454] width 1017 height 606
click at [757, 329] on div ""html" : "<sl-tooltip placement= \" left \" class= \" table-tooltip \" > \n <di…" at bounding box center [920, 454] width 1017 height 606
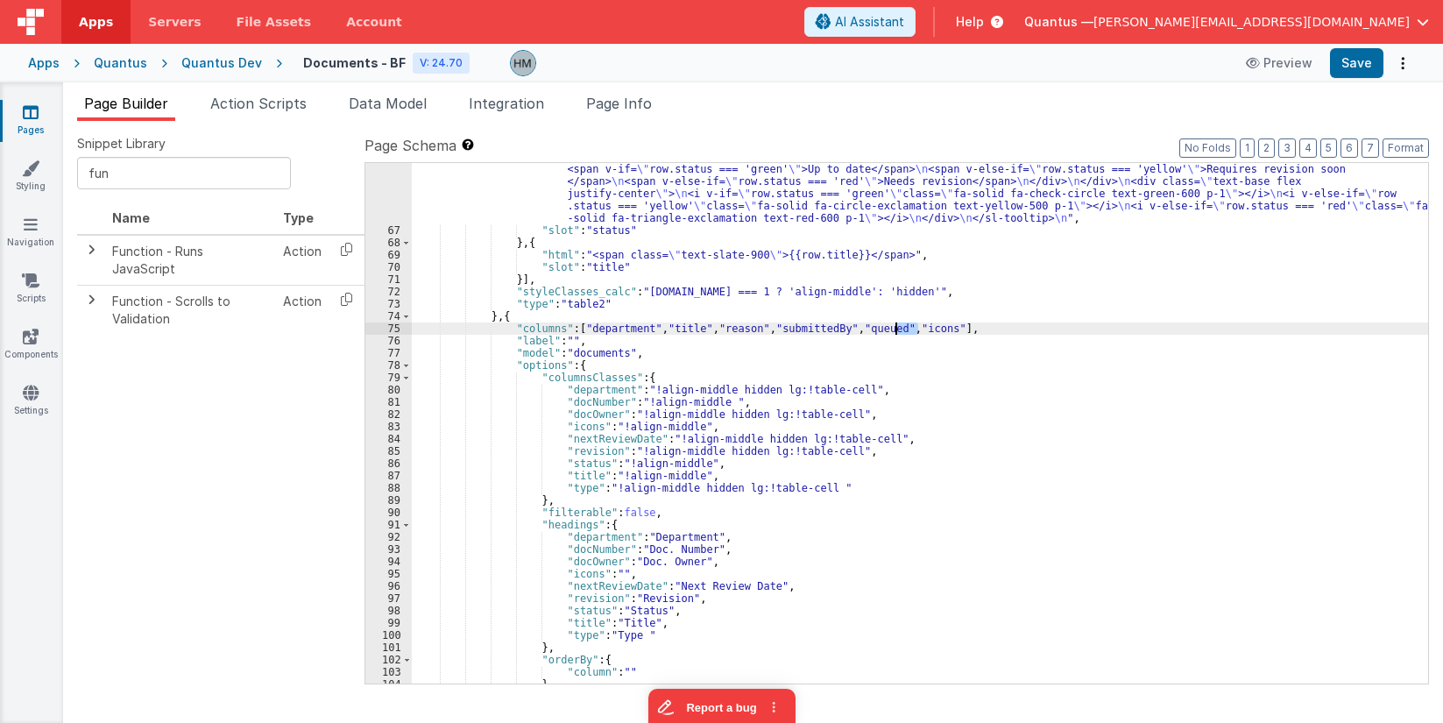
drag, startPoint x: 916, startPoint y: 328, endPoint x: 896, endPoint y: 330, distance: 20.2
click at [896, 330] on div ""html" : "<sl-tooltip placement= \" left \" class= \" table-tooltip \" > \n <di…" at bounding box center [920, 454] width 1017 height 606
click at [595, 347] on div ""html" : "<sl-tooltip placement= \" left \" class= \" table-tooltip \" > \n <di…" at bounding box center [920, 454] width 1017 height 606
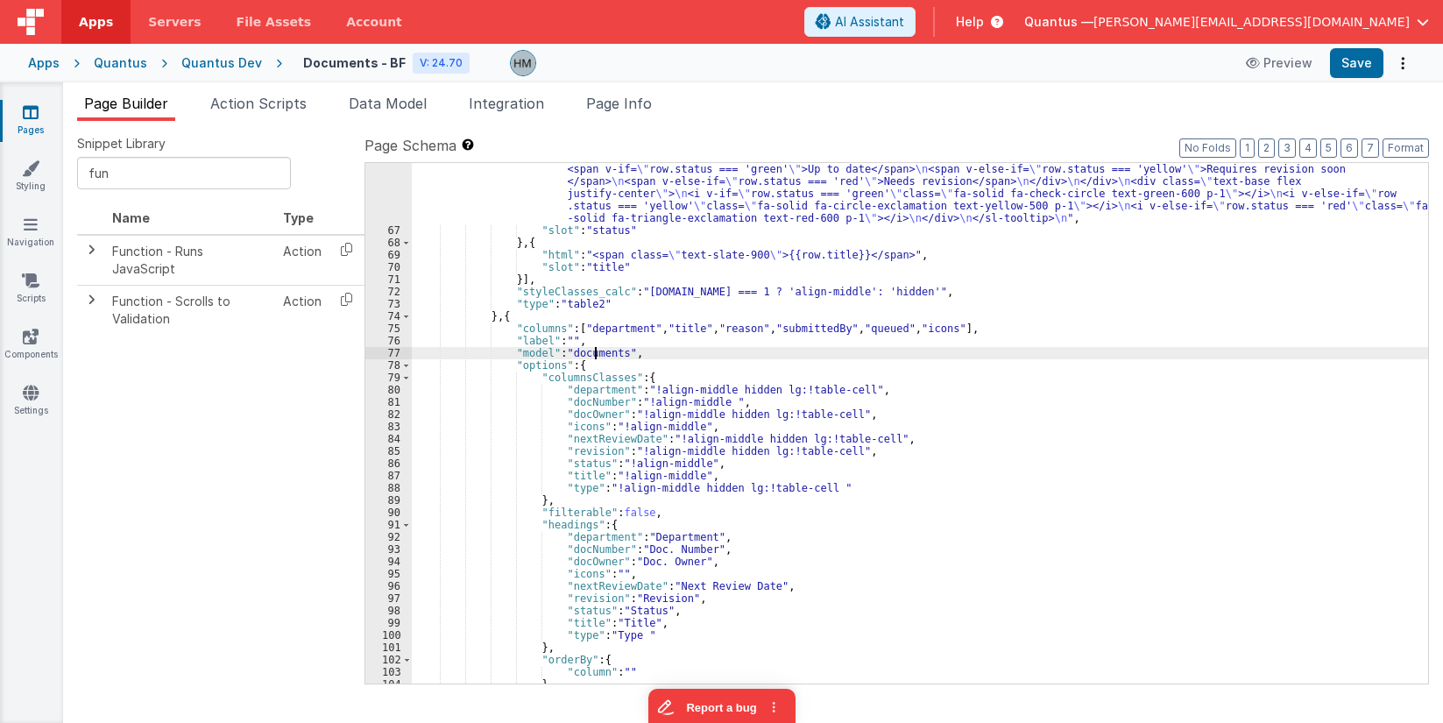
click at [595, 347] on div ""html" : "<sl-tooltip placement= \" left \" class= \" table-tooltip \" > \n <di…" at bounding box center [920, 454] width 1017 height 606
click at [613, 328] on div ""html" : "<sl-tooltip placement= \" left \" class= \" table-tooltip \" > \n <di…" at bounding box center [920, 454] width 1017 height 606
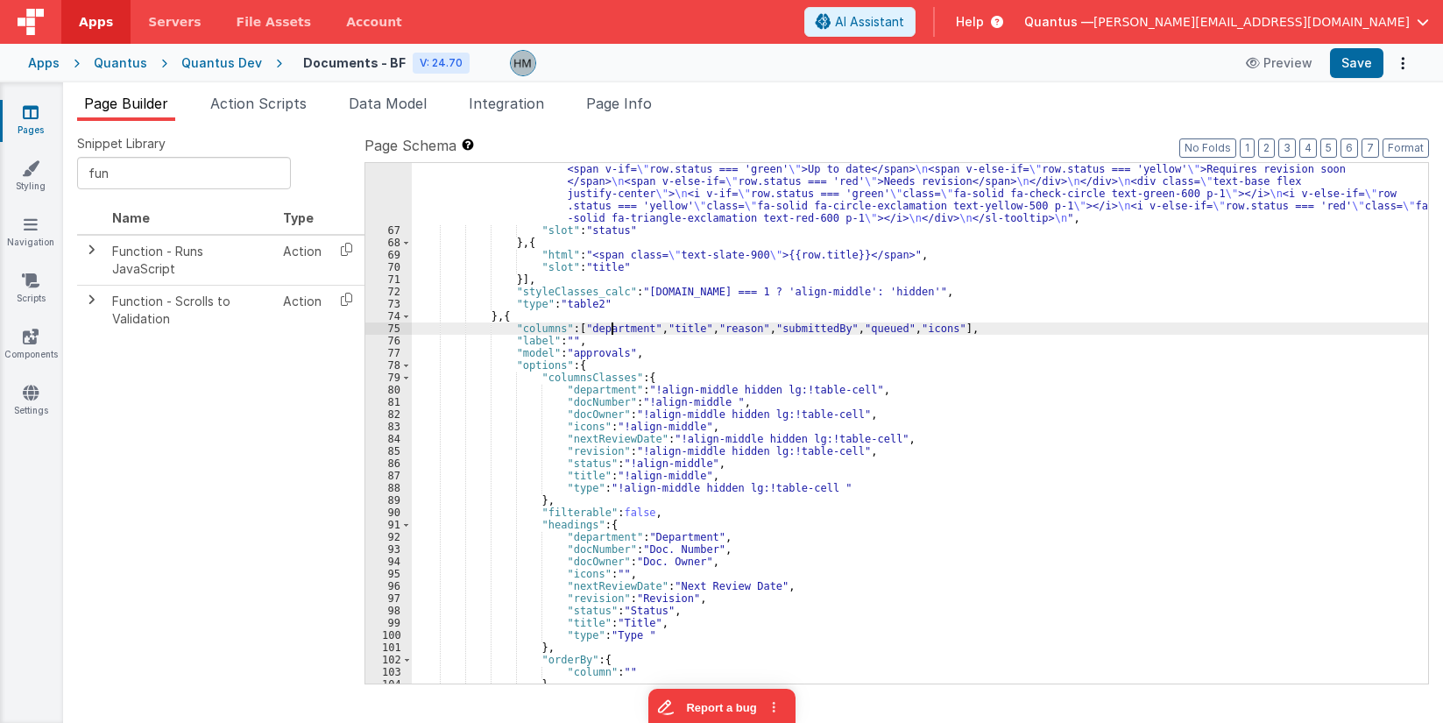
click at [613, 328] on div ""html" : "<sl-tooltip placement= \" left \" class= \" table-tooltip \" > \n <di…" at bounding box center [920, 454] width 1017 height 606
click at [664, 330] on div ""html" : "<sl-tooltip placement= \" left \" class= \" table-tooltip \" > \n <di…" at bounding box center [920, 454] width 1017 height 606
click at [717, 331] on div ""html" : "<sl-tooltip placement= \" left \" class= \" table-tooltip \" > \n <di…" at bounding box center [920, 454] width 1017 height 606
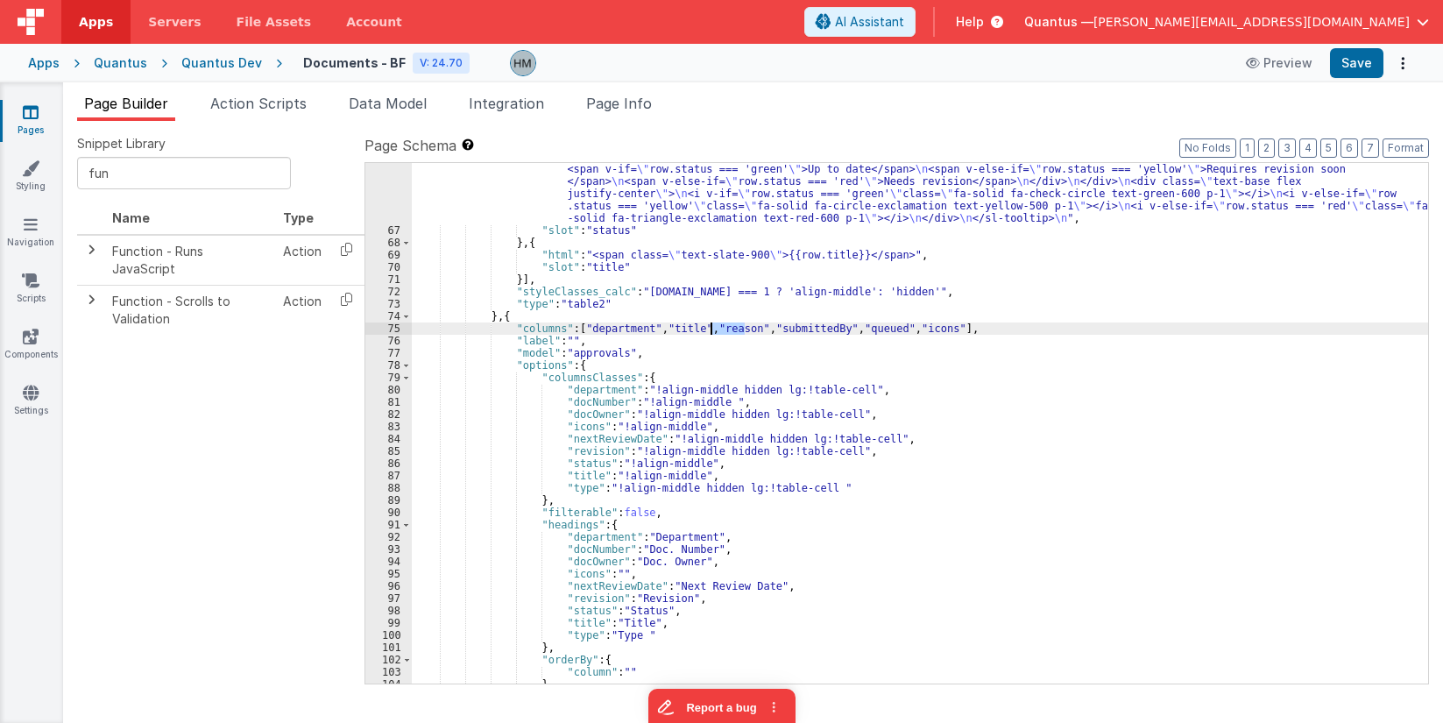
click at [582, 412] on div ""html" : "<sl-tooltip placement= \" left \" class= \" table-tooltip \" > \n <di…" at bounding box center [920, 454] width 1017 height 606
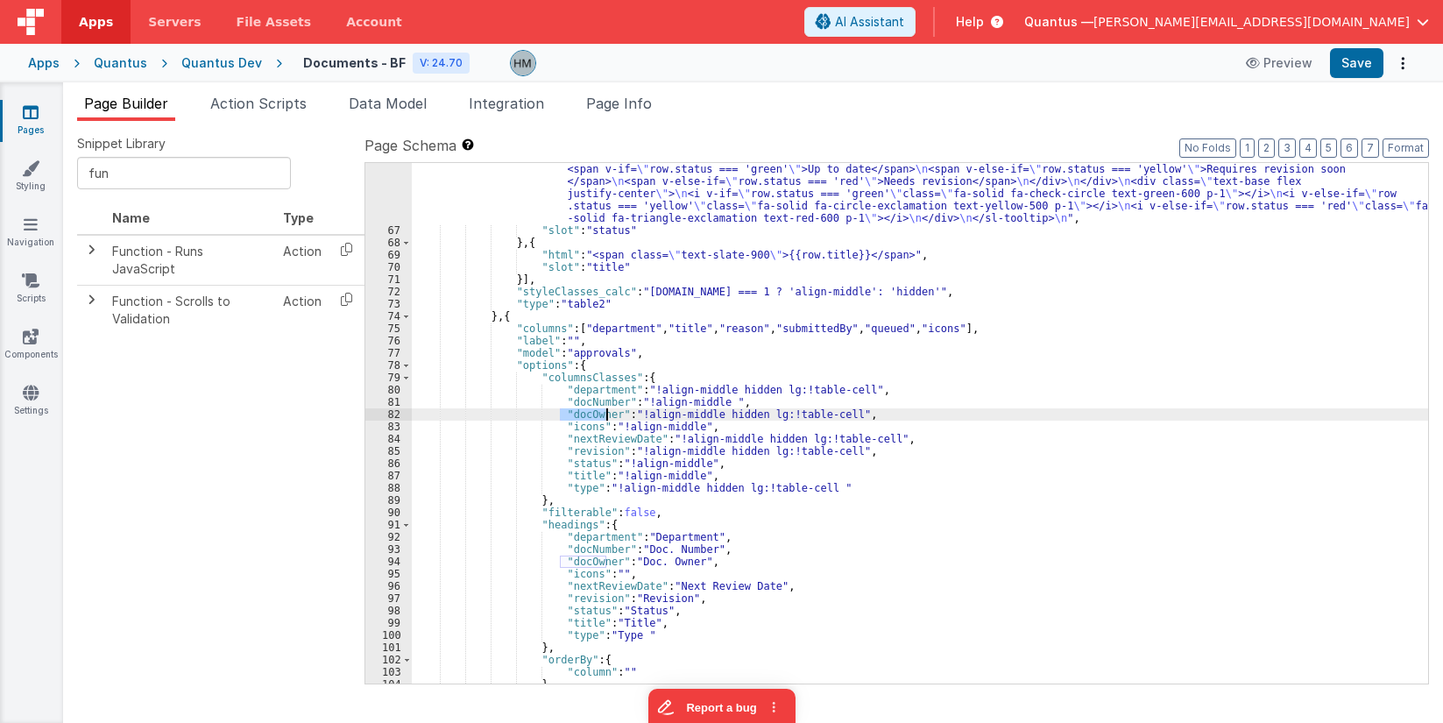
click at [582, 412] on div ""html" : "<sl-tooltip placement= \" left \" class= \" table-tooltip \" > \n <di…" at bounding box center [920, 454] width 1017 height 606
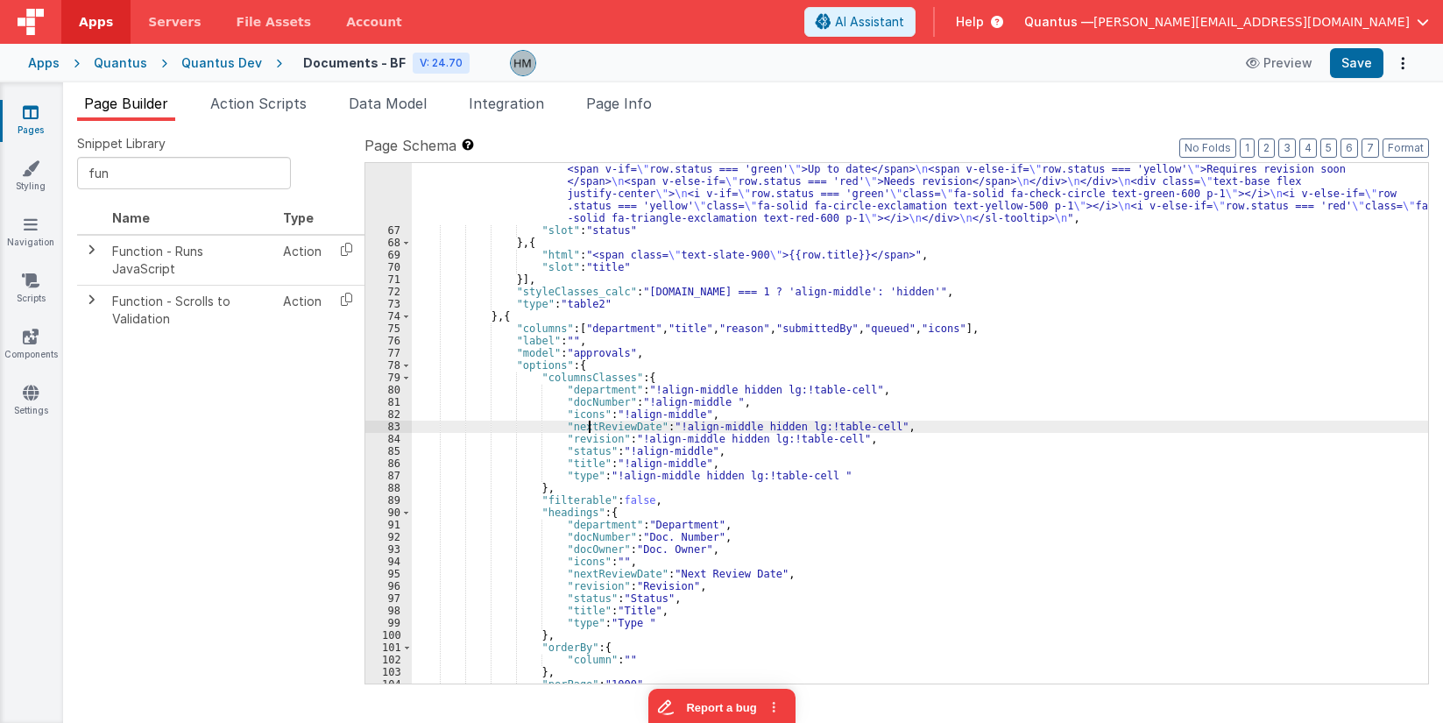
click at [592, 426] on div ""html" : "<sl-tooltip placement= \" left \" class= \" table-tooltip \" > \n <di…" at bounding box center [920, 454] width 1017 height 606
click at [785, 330] on div ""html" : "<sl-tooltip placement= \" left \" class= \" table-tooltip \" > \n <di…" at bounding box center [920, 454] width 1017 height 606
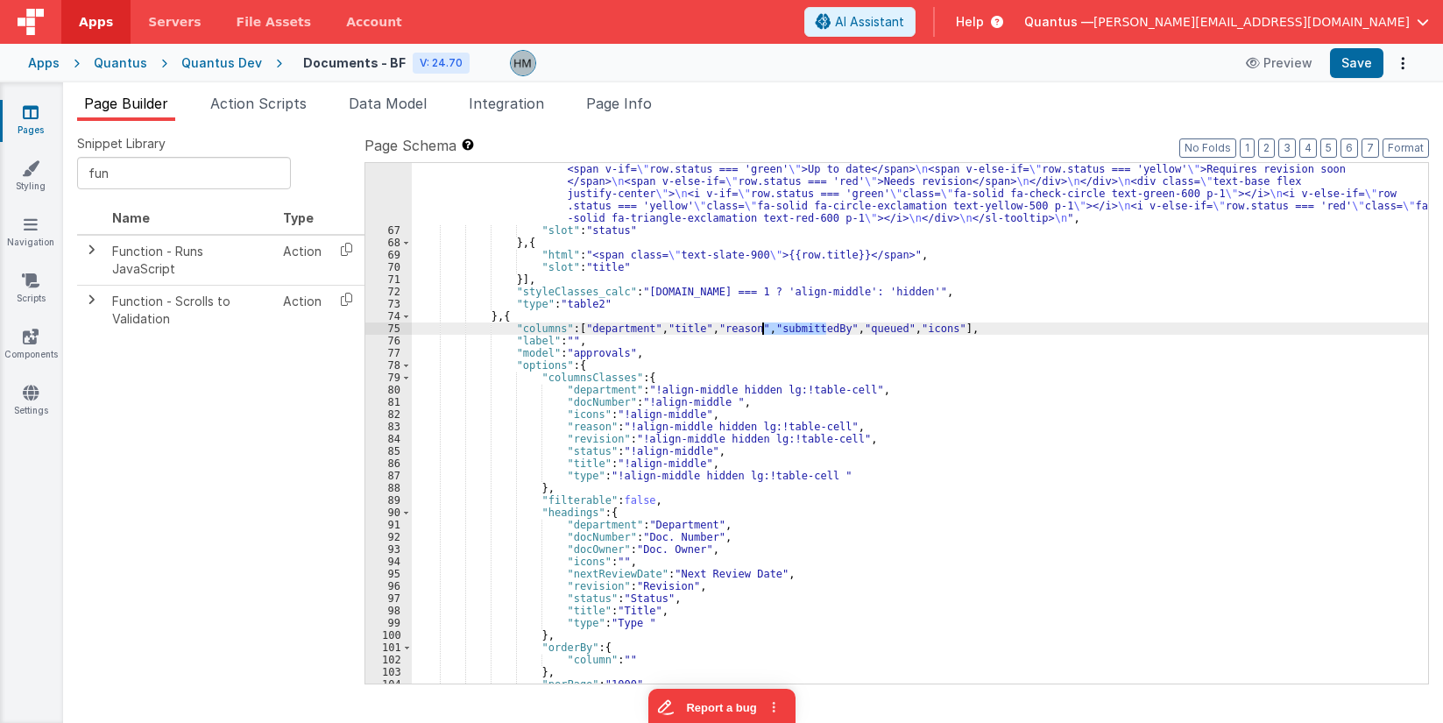
click at [785, 330] on div ""html" : "<sl-tooltip placement= \" left \" class= \" table-tooltip \" > \n <di…" at bounding box center [920, 454] width 1017 height 606
click at [583, 438] on div ""html" : "<sl-tooltip placement= \" left \" class= \" table-tooltip \" > \n <di…" at bounding box center [920, 454] width 1017 height 606
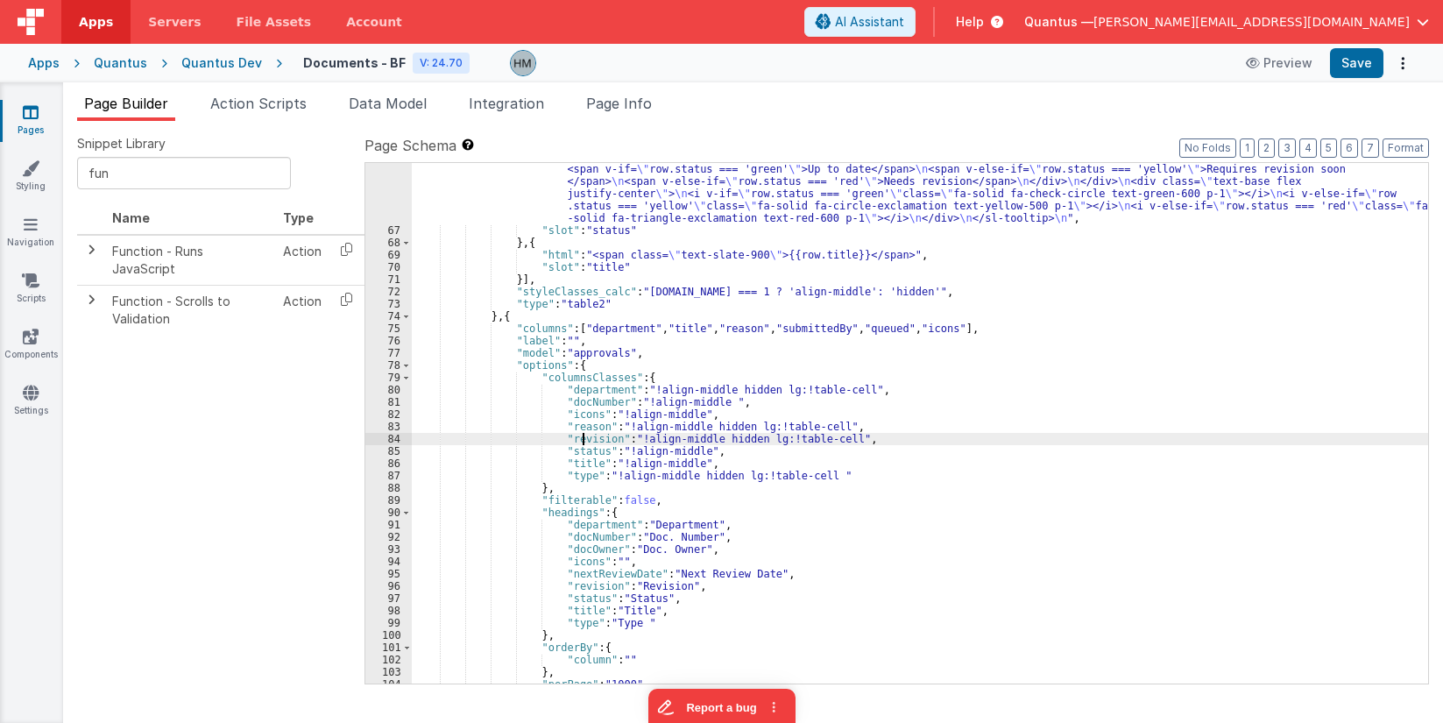
click at [583, 438] on div ""html" : "<sl-tooltip placement= \" left \" class= \" table-tooltip \" > \n <di…" at bounding box center [920, 454] width 1017 height 606
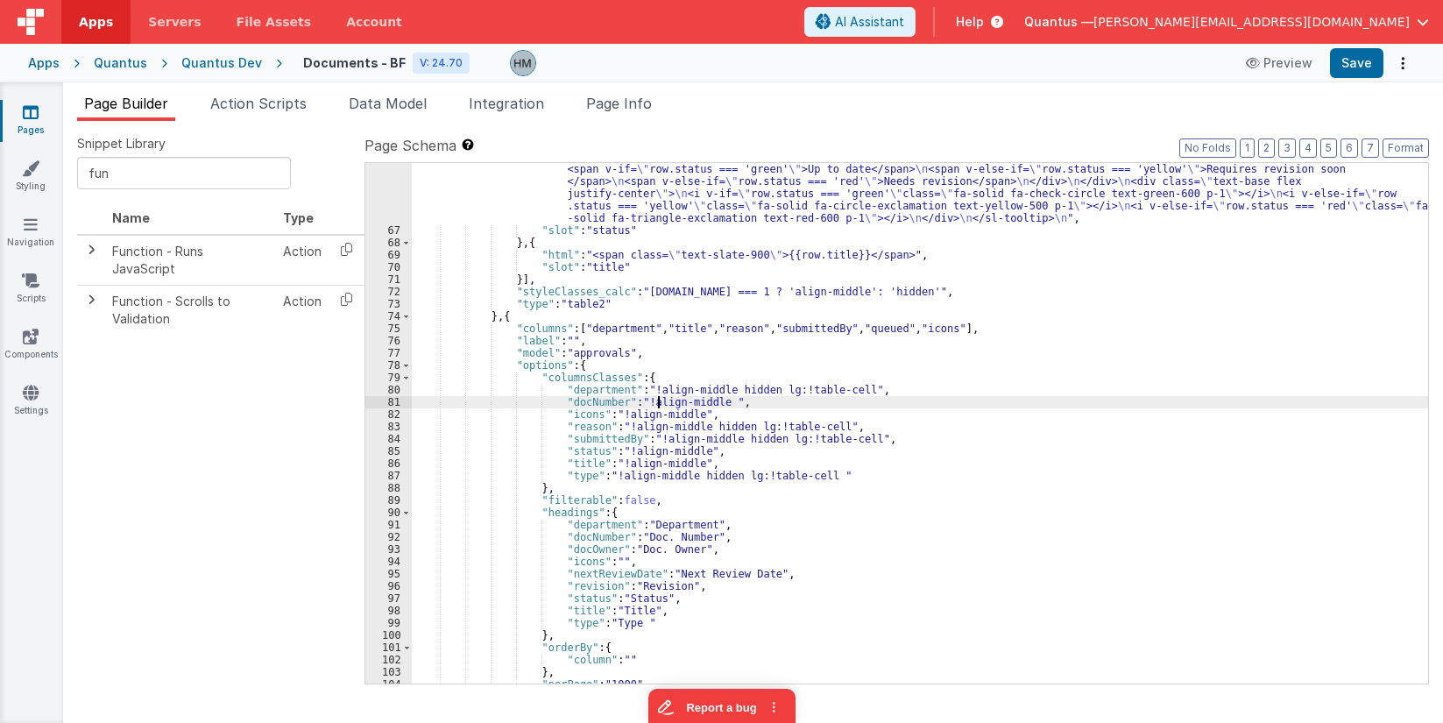
click at [656, 396] on div ""html" : "<sl-tooltip placement= \" left \" class= \" table-tooltip \" > \n <di…" at bounding box center [920, 454] width 1017 height 606
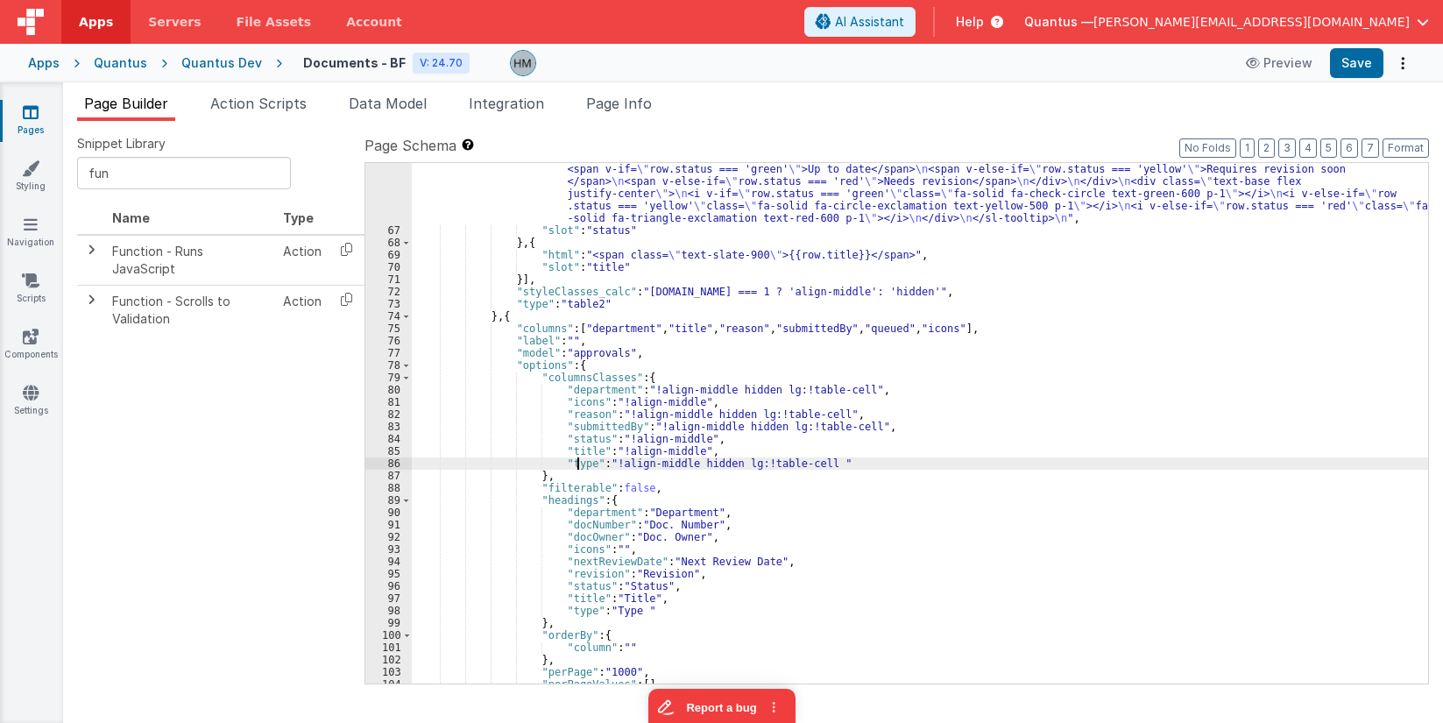
click at [578, 467] on div ""html" : "<sl-tooltip placement= \" left \" class= \" table-tooltip \" > \n <di…" at bounding box center [920, 454] width 1017 height 606
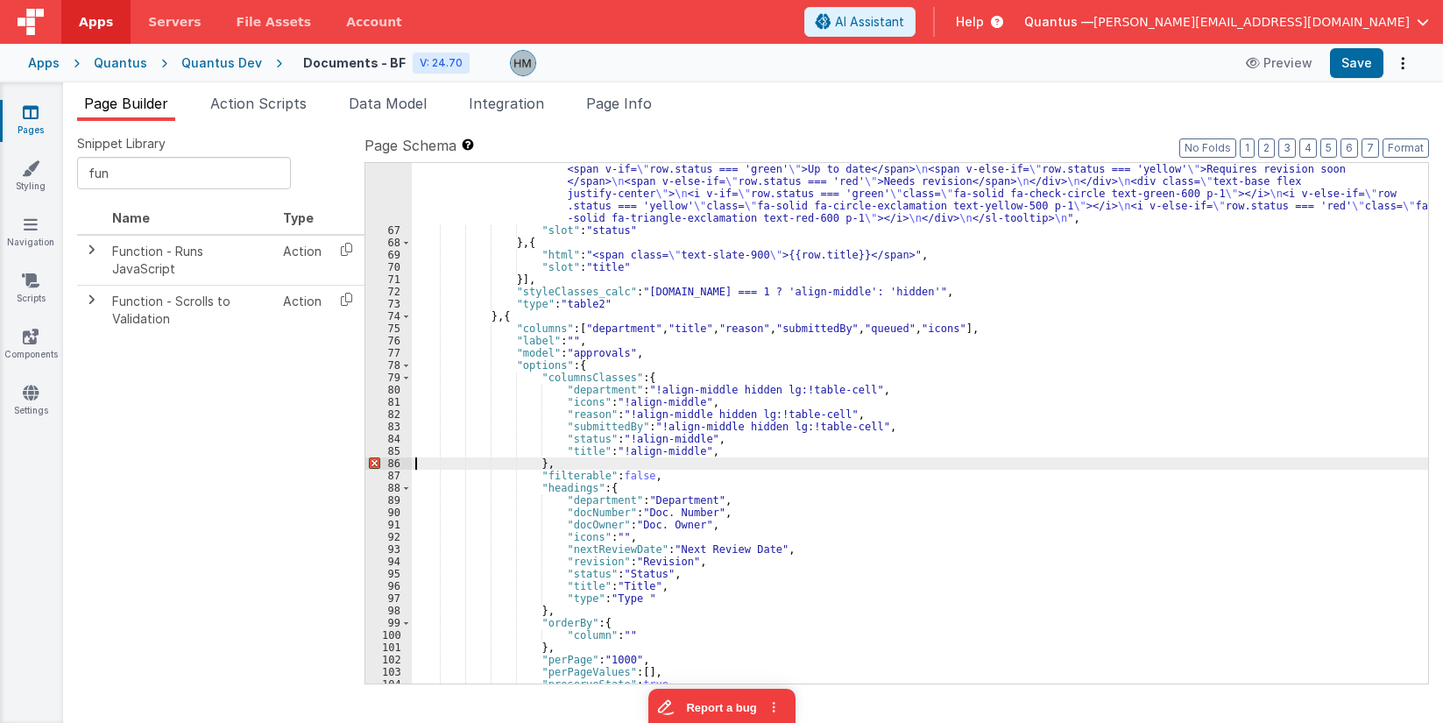
click at [579, 453] on div ""html" : "<sl-tooltip placement= \" left \" class= \" table-tooltip \" > \n <di…" at bounding box center [920, 454] width 1017 height 606
click at [586, 443] on div ""html" : "<sl-tooltip placement= \" left \" class= \" table-tooltip \" > \n <di…" at bounding box center [920, 454] width 1017 height 606
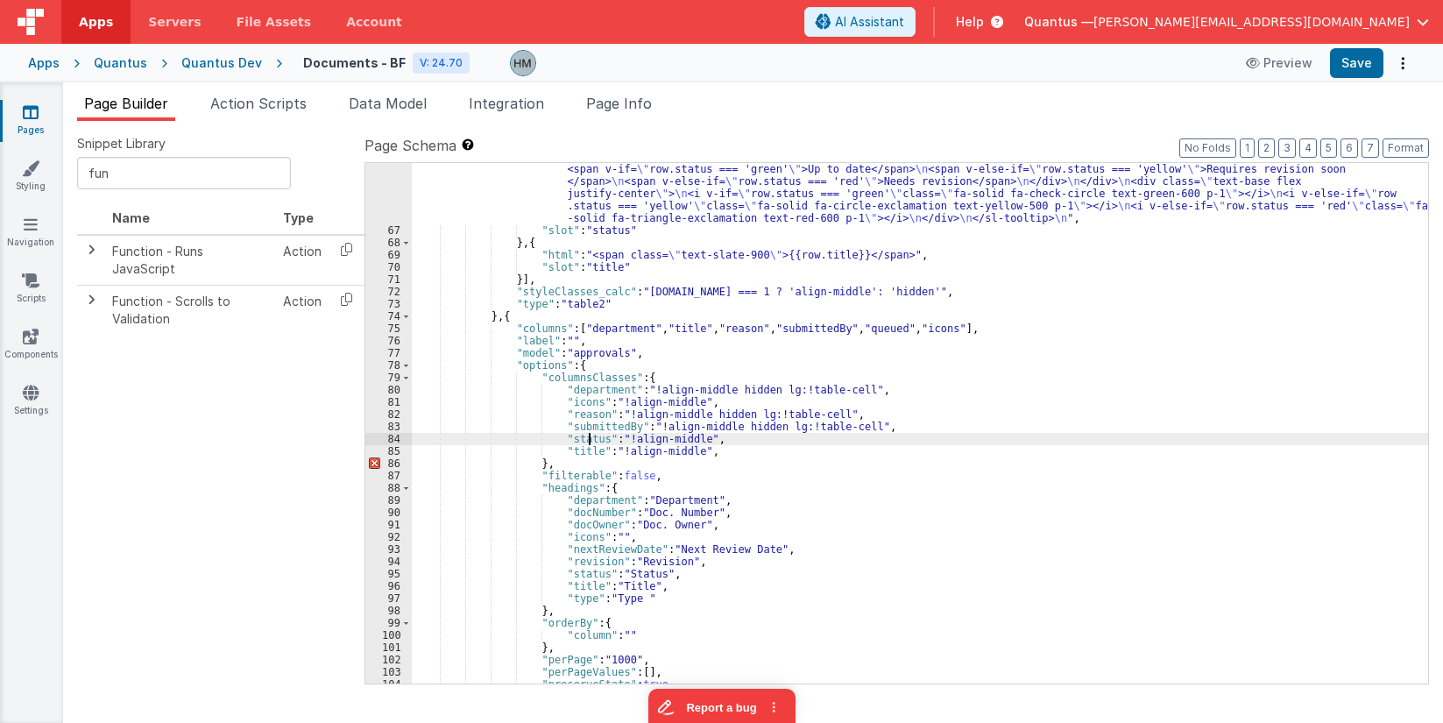
click at [724, 448] on div ""html" : "<sl-tooltip placement= \" left \" class= \" table-tooltip \" > \n <di…" at bounding box center [920, 454] width 1017 height 606
click at [590, 447] on div ""html" : "<sl-tooltip placement= \" left \" class= \" table-tooltip \" > \n <di…" at bounding box center [920, 454] width 1017 height 606
click at [588, 436] on div ""html" : "<sl-tooltip placement= \" left \" class= \" table-tooltip \" > \n <di…" at bounding box center [920, 454] width 1017 height 606
click at [589, 425] on div ""html" : "<sl-tooltip placement= \" left \" class= \" table-tooltip \" > \n <di…" at bounding box center [920, 454] width 1017 height 606
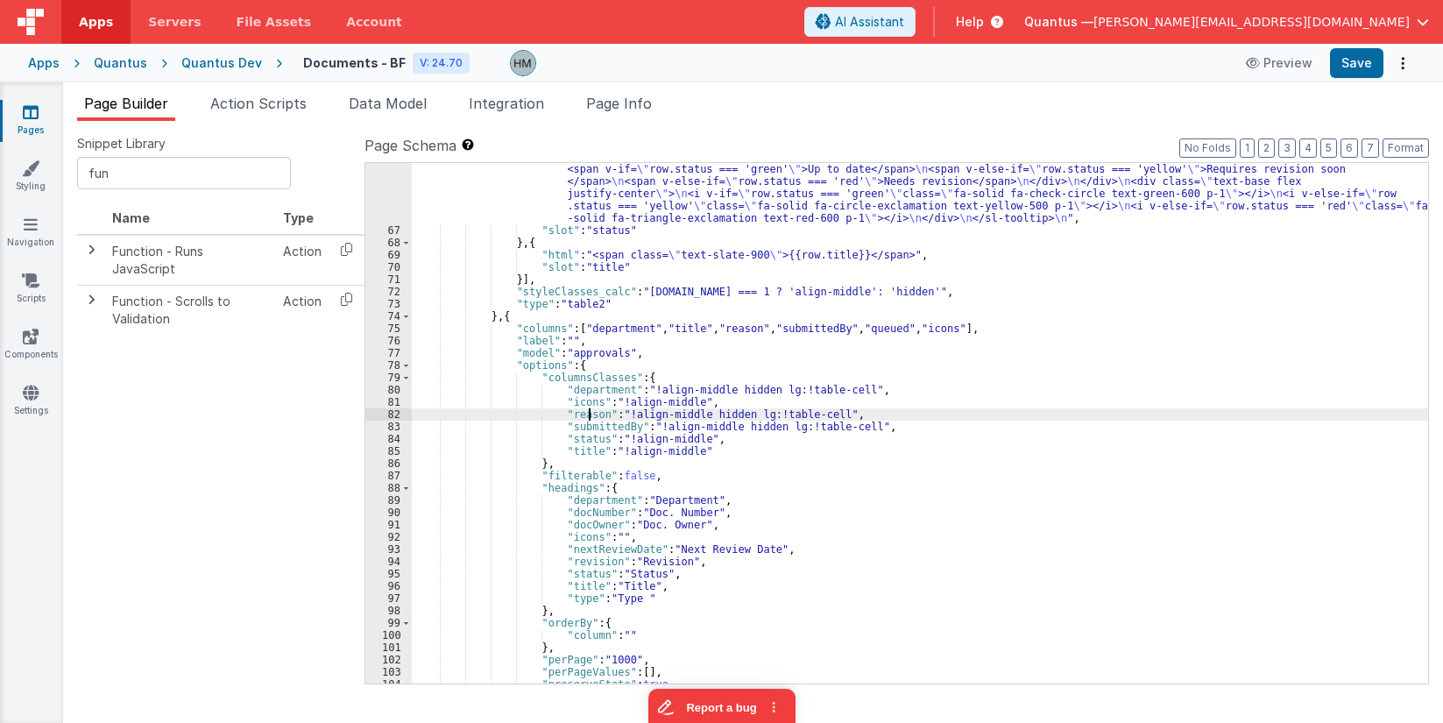
click at [588, 415] on div ""html" : "<sl-tooltip placement= \" left \" class= \" table-tooltip \" > \n <di…" at bounding box center [920, 454] width 1017 height 606
click at [585, 403] on div ""html" : "<sl-tooltip placement= \" left \" class= \" table-tooltip \" > \n <di…" at bounding box center [920, 454] width 1017 height 606
click at [585, 393] on div ""html" : "<sl-tooltip placement= \" left \" class= \" table-tooltip \" > \n <di…" at bounding box center [920, 454] width 1017 height 606
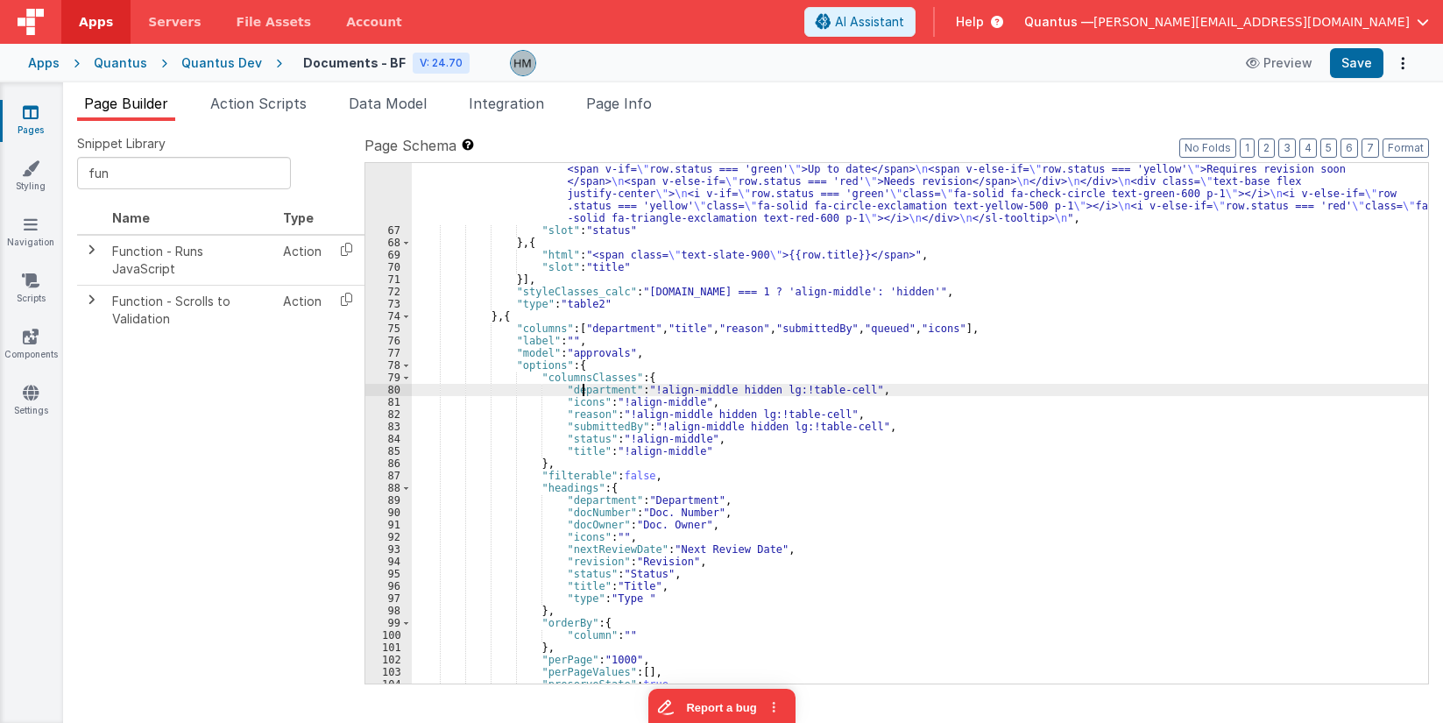
click at [618, 329] on div ""html" : "<sl-tooltip placement= \" left \" class= \" table-tooltip \" > \n <di…" at bounding box center [920, 454] width 1017 height 606
click at [660, 323] on div ""html" : "<sl-tooltip placement= \" left \" class= \" table-tooltip \" > \n <di…" at bounding box center [920, 454] width 1017 height 606
click at [719, 325] on div ""html" : "<sl-tooltip placement= \" left \" class= \" table-tooltip \" > \n <di…" at bounding box center [920, 454] width 1017 height 606
click at [803, 330] on div ""html" : "<sl-tooltip placement= \" left \" class= \" table-tooltip \" > \n <di…" at bounding box center [920, 454] width 1017 height 606
click at [870, 329] on div ""html" : "<sl-tooltip placement= \" left \" class= \" table-tooltip \" > \n <di…" at bounding box center [920, 454] width 1017 height 606
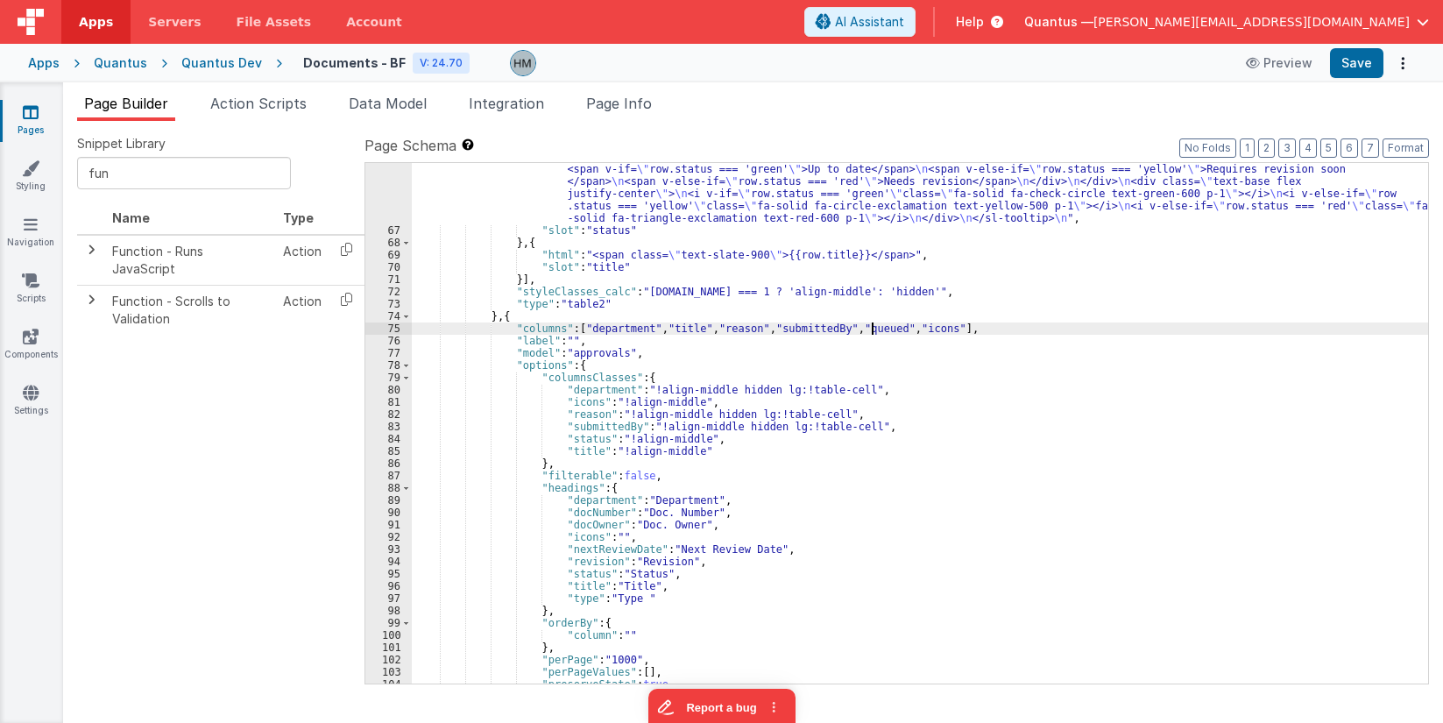
click at [928, 331] on div ""html" : "<sl-tooltip placement= \" left \" class= \" table-tooltip \" > \n <di…" at bounding box center [920, 454] width 1017 height 606
click at [627, 330] on div ""html" : "<sl-tooltip placement= \" left \" class= \" table-tooltip \" > \n <di…" at bounding box center [920, 454] width 1017 height 606
click at [626, 333] on div ""html" : "<sl-tooltip placement= \" left \" class= \" table-tooltip \" > \n <di…" at bounding box center [920, 454] width 1017 height 606
click at [683, 331] on div ""html" : "<sl-tooltip placement= \" left \" class= \" table-tooltip \" > \n <di…" at bounding box center [920, 454] width 1017 height 606
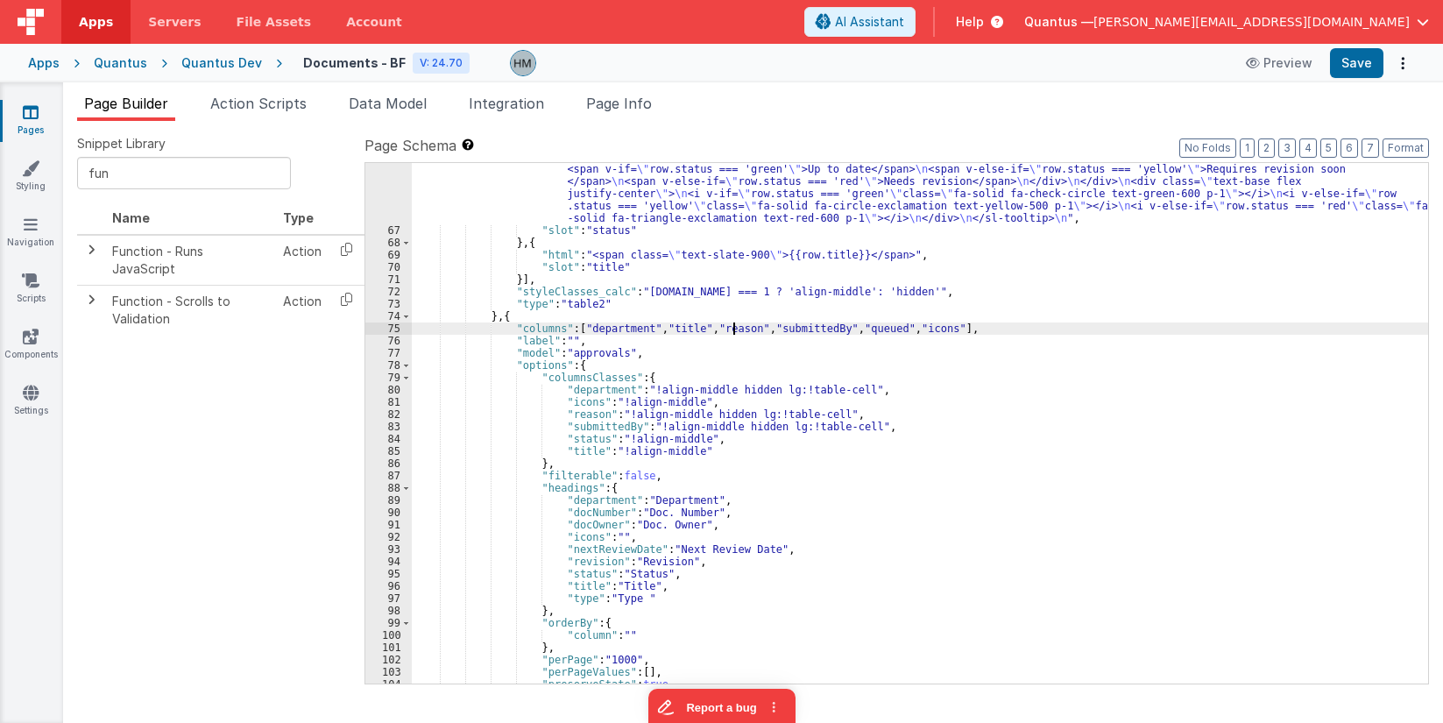
click at [733, 328] on div ""html" : "<sl-tooltip placement= \" left \" class= \" table-tooltip \" > \n <di…" at bounding box center [920, 454] width 1017 height 606
click at [783, 329] on div ""html" : "<sl-tooltip placement= \" left \" class= \" table-tooltip \" > \n <di…" at bounding box center [920, 454] width 1017 height 606
click at [848, 330] on div ""html" : "<sl-tooltip placement= \" left \" class= \" table-tooltip \" > \n <di…" at bounding box center [920, 454] width 1017 height 606
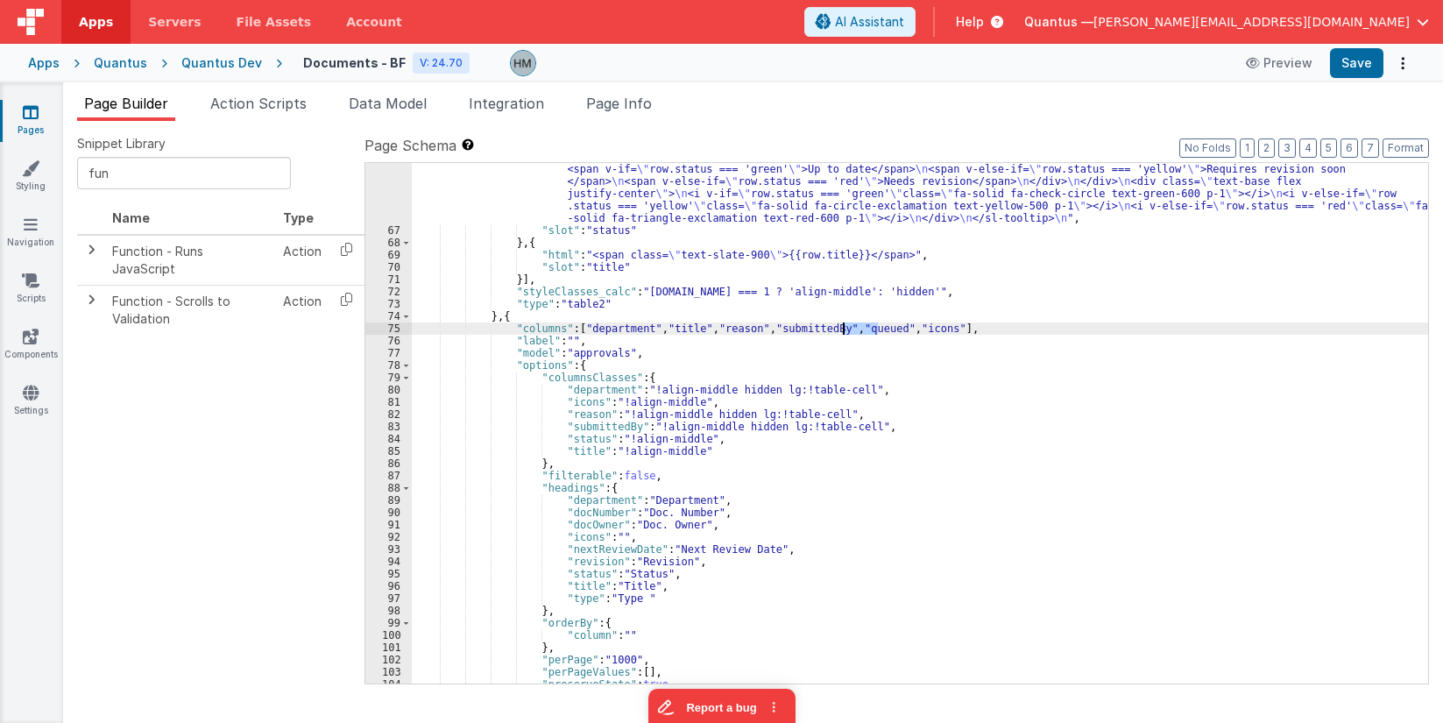
click at [848, 330] on div ""html" : "<sl-tooltip placement= \" left \" class= \" table-tooltip \" > \n <di…" at bounding box center [920, 454] width 1017 height 606
click at [574, 441] on div ""html" : "<sl-tooltip placement= \" left \" class= \" table-tooltip \" > \n <di…" at bounding box center [920, 454] width 1017 height 606
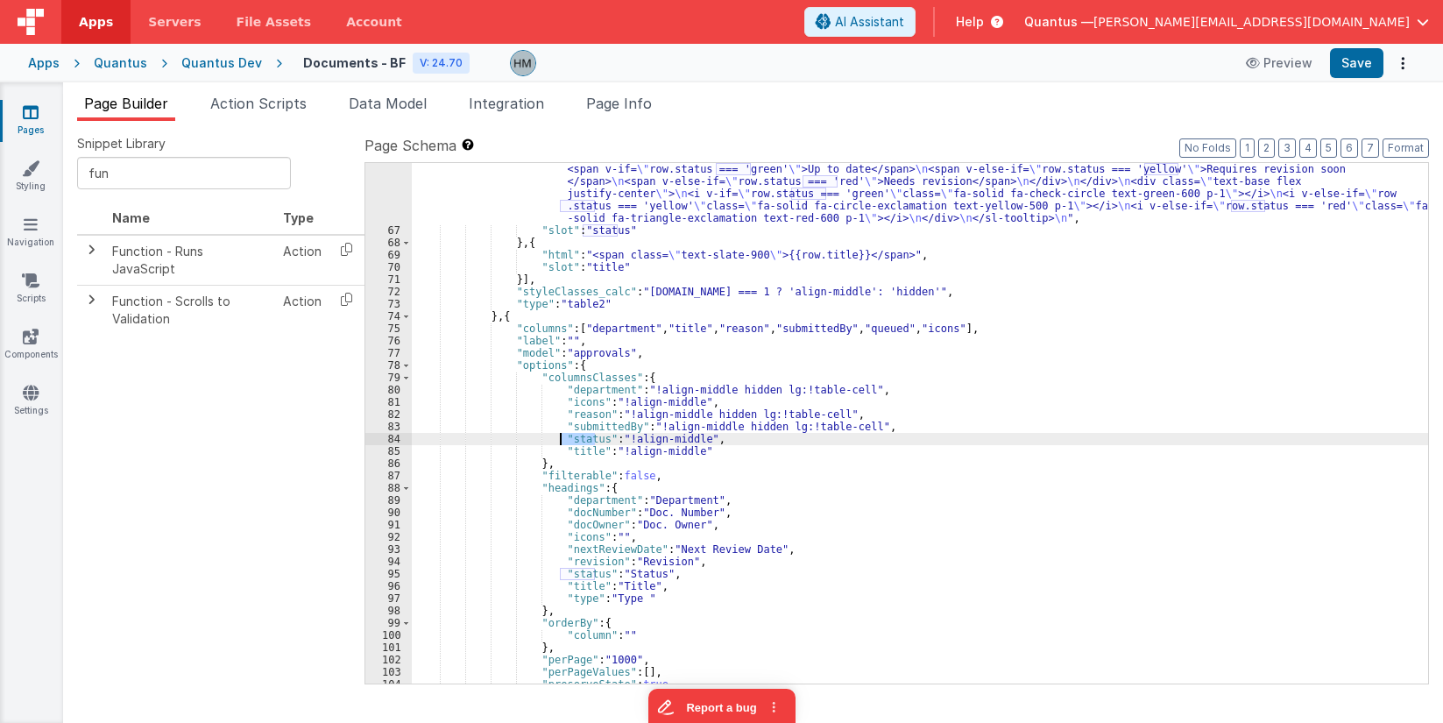
click at [574, 441] on div ""html" : "<sl-tooltip placement= \" left \" class= \" table-tooltip \" > \n <di…" at bounding box center [920, 454] width 1017 height 606
click at [698, 427] on div ""html" : "<sl-tooltip placement= \" left \" class= \" table-tooltip \" > \n <di…" at bounding box center [920, 454] width 1017 height 606
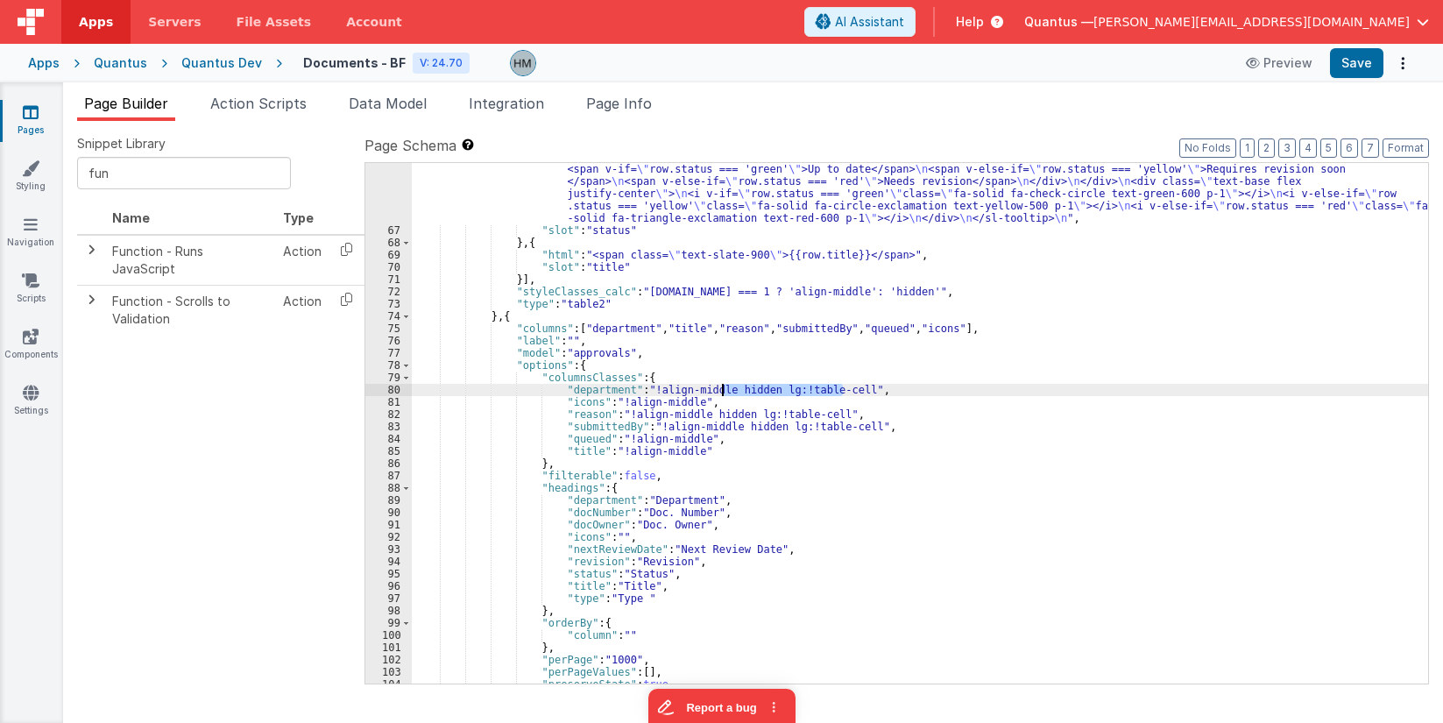
drag, startPoint x: 844, startPoint y: 389, endPoint x: 724, endPoint y: 389, distance: 120.1
click at [724, 389] on div ""html" : "<sl-tooltip placement= \" left \" class= \" table-tooltip \" > \n <di…" at bounding box center [920, 454] width 1017 height 606
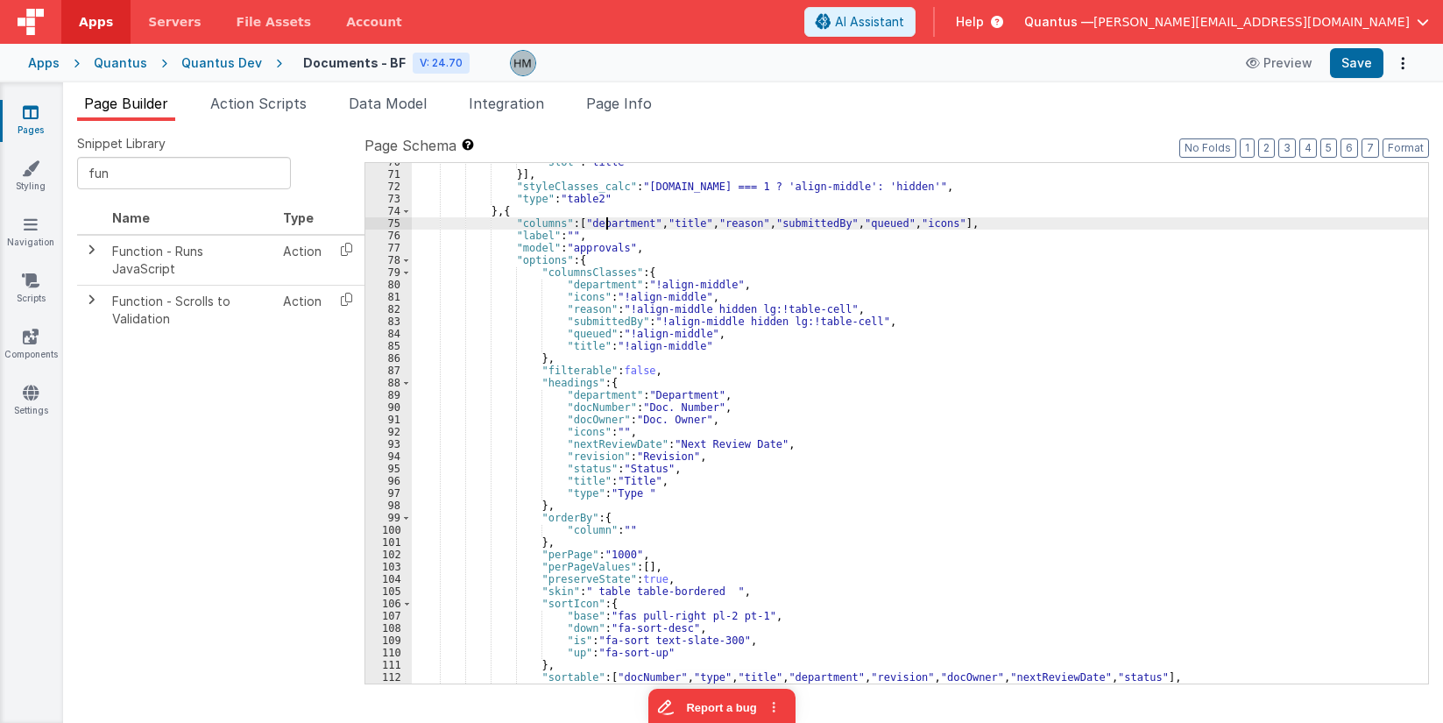
click at [605, 226] on div ""slot" : "title" }] , "styleClasses_calc" : "model.tab === 1 ? 'align-middle': …" at bounding box center [920, 428] width 1017 height 545
click at [677, 224] on div ""slot" : "title" }] , "styleClasses_calc" : "model.tab === 1 ? 'align-middle': …" at bounding box center [920, 428] width 1017 height 545
click at [734, 219] on div ""slot" : "title" }] , "styleClasses_calc" : "model.tab === 1 ? 'align-middle': …" at bounding box center [920, 428] width 1017 height 545
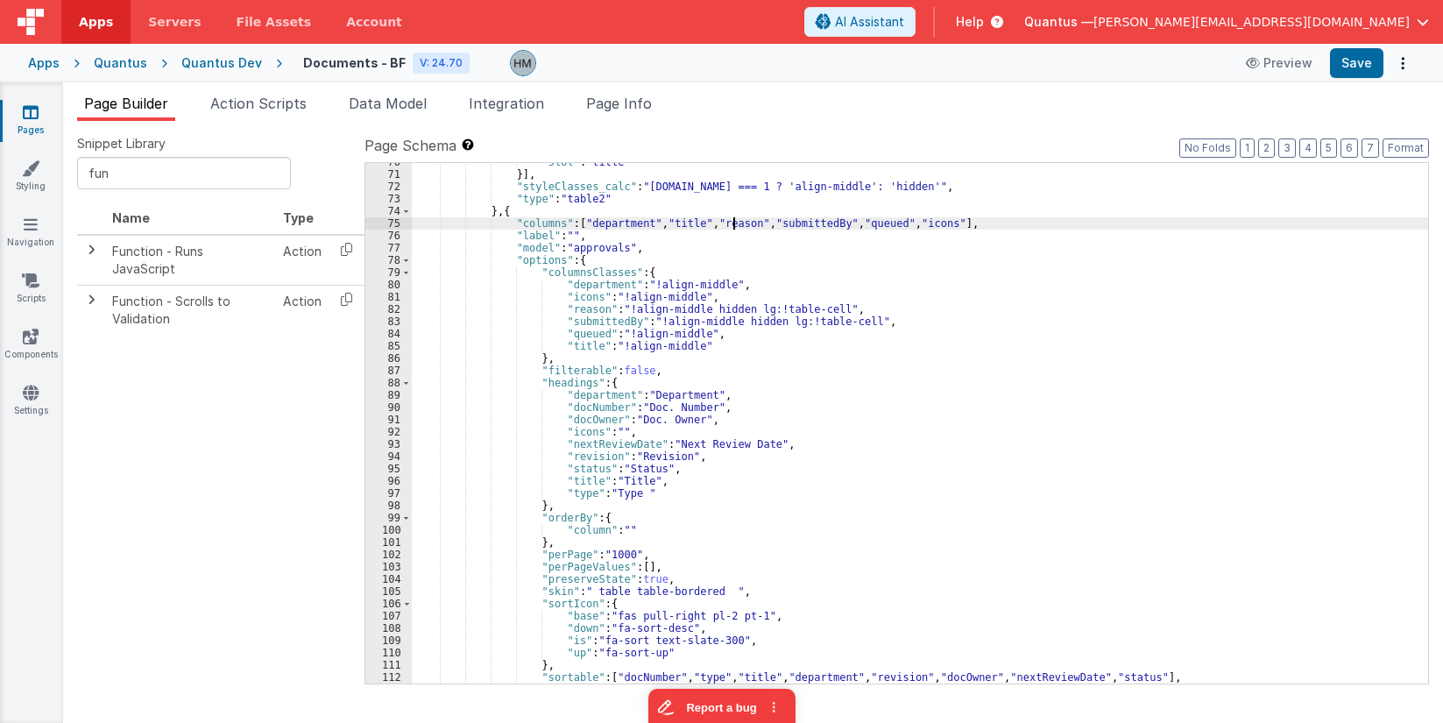
click at [734, 219] on div ""slot" : "title" }] , "styleClasses_calc" : "model.tab === 1 ? 'align-middle': …" at bounding box center [920, 428] width 1017 height 545
click at [579, 408] on div ""slot" : "title" }] , "styleClasses_calc" : "model.tab === 1 ? 'align-middle': …" at bounding box center [920, 428] width 1017 height 545
paste textarea
drag, startPoint x: 671, startPoint y: 407, endPoint x: 620, endPoint y: 409, distance: 50.9
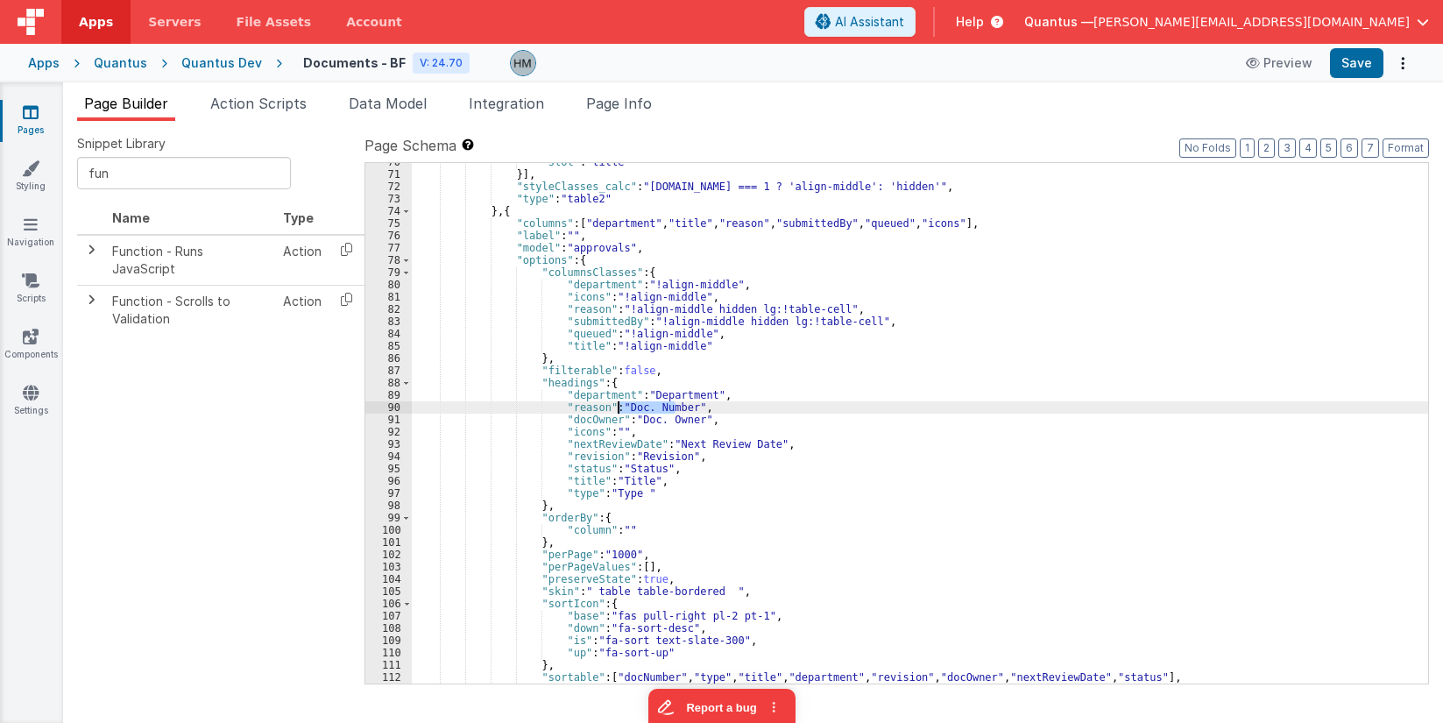
click at [620, 409] on div ""slot" : "title" }] , "styleClasses_calc" : "model.tab === 1 ? 'align-middle': …" at bounding box center [920, 428] width 1017 height 545
click at [792, 220] on div ""slot" : "title" }] , "styleClasses_calc" : "model.tab === 1 ? 'align-middle': …" at bounding box center [920, 428] width 1017 height 545
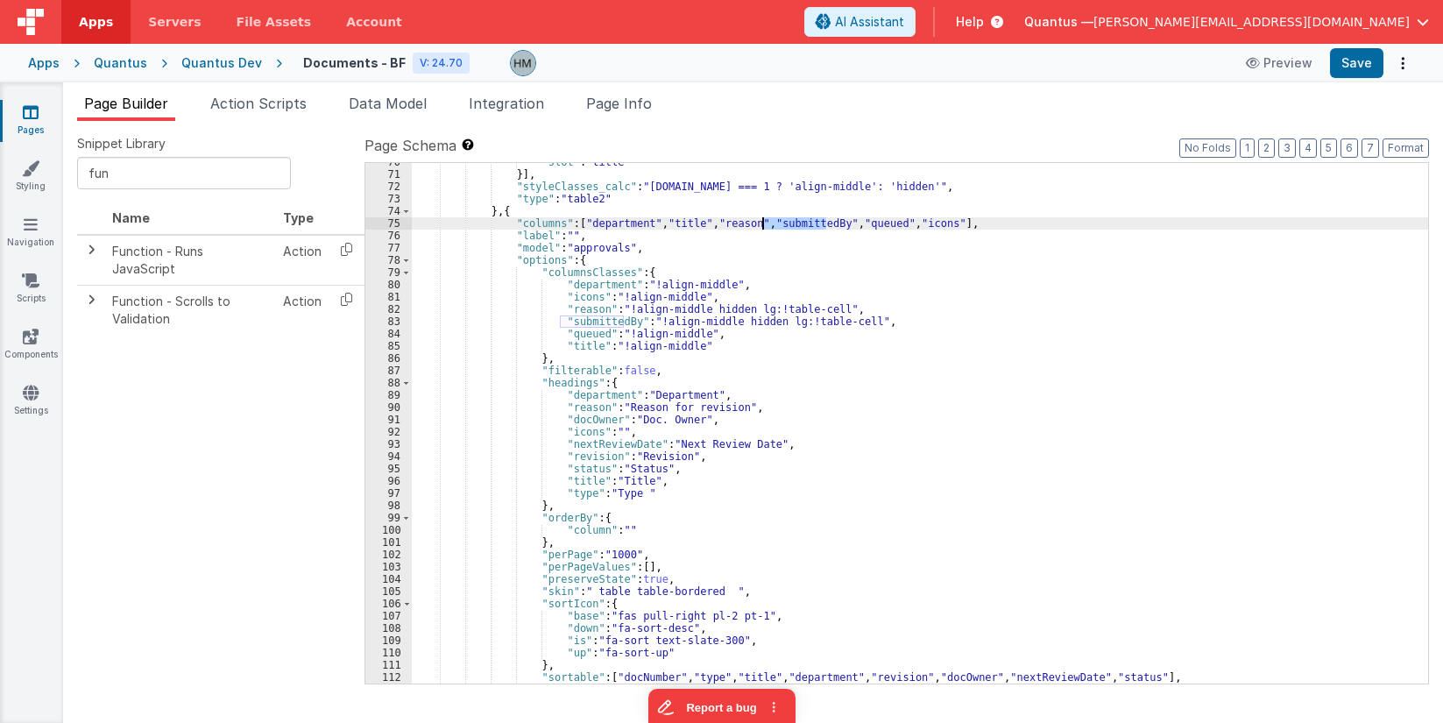
click at [792, 220] on div ""slot" : "title" }] , "styleClasses_calc" : "model.tab === 1 ? 'align-middle': …" at bounding box center [920, 428] width 1017 height 545
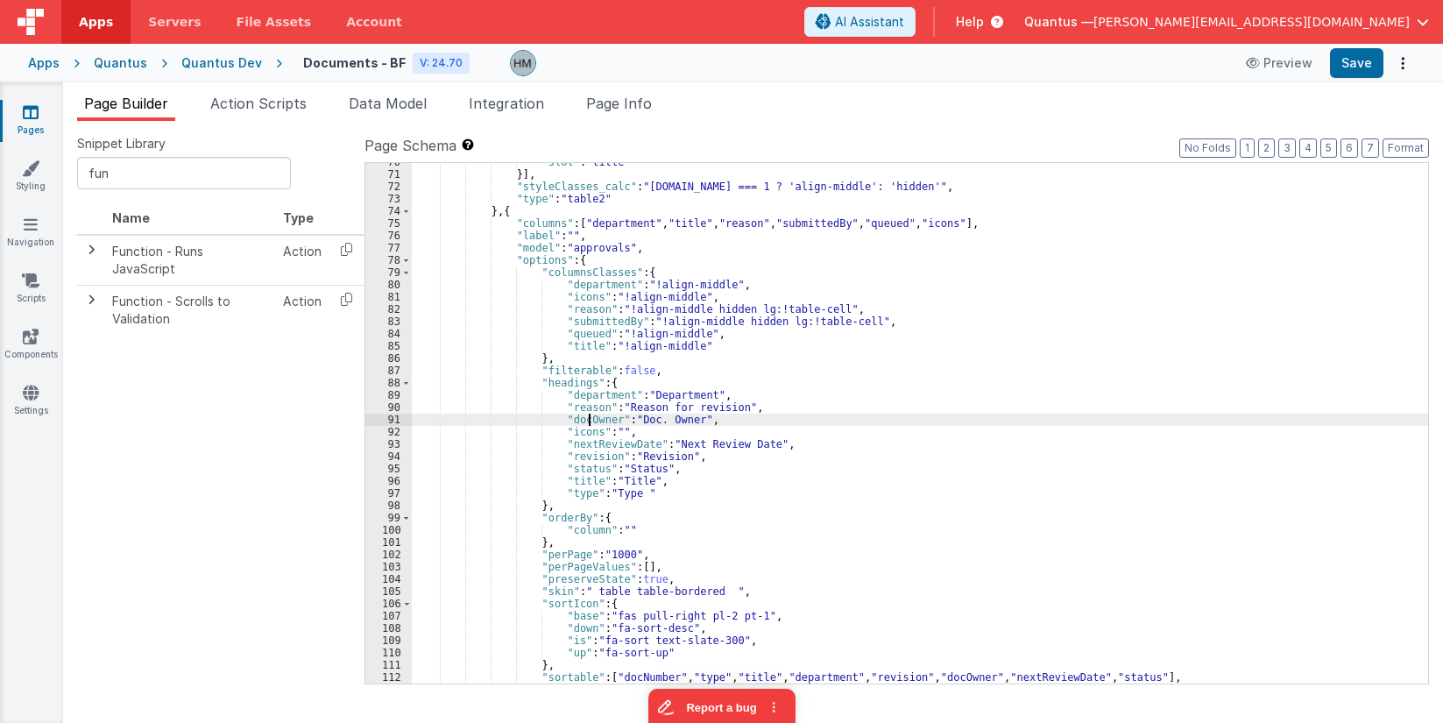
click at [589, 422] on div ""slot" : "title" }] , "styleClasses_calc" : "model.tab === 1 ? 'align-middle': …" at bounding box center [920, 428] width 1017 height 545
paste textarea
drag, startPoint x: 703, startPoint y: 420, endPoint x: 648, endPoint y: 420, distance: 55.2
click at [648, 420] on div ""slot" : "title" }] , "styleClasses_calc" : "model.tab === 1 ? 'align-middle': …" at bounding box center [920, 428] width 1017 height 545
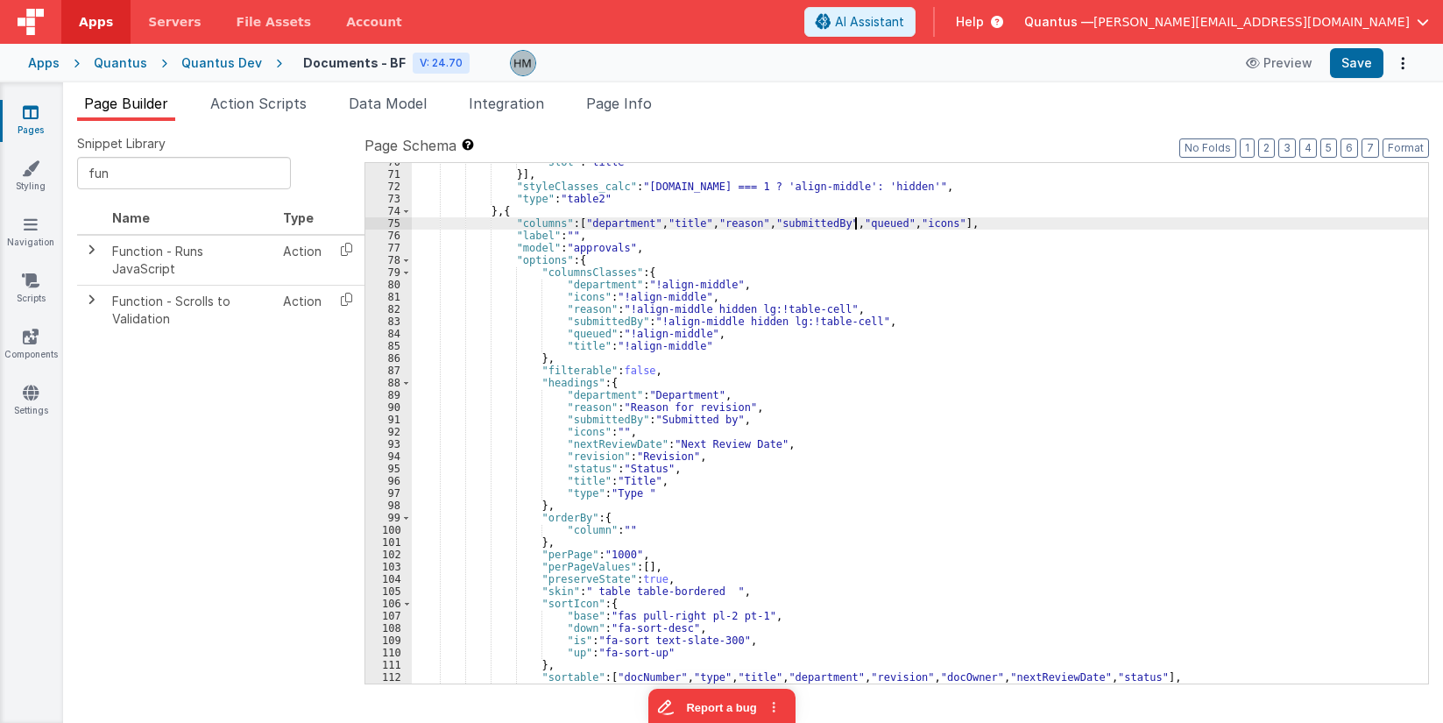
click at [854, 222] on div ""slot" : "title" }] , "styleClasses_calc" : "model.tab === 1 ? 'align-middle': …" at bounding box center [920, 428] width 1017 height 545
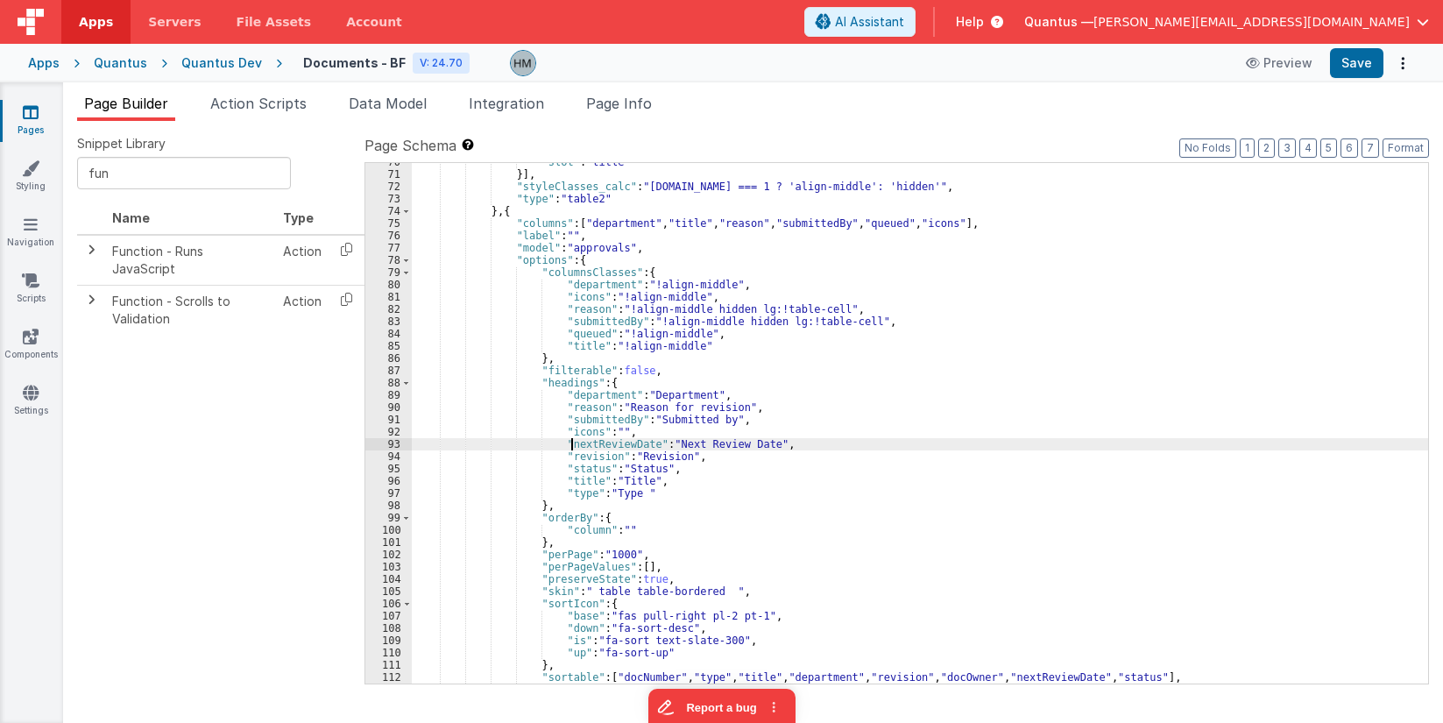
click at [574, 444] on div ""slot" : "title" }] , "styleClasses_calc" : "model.tab === 1 ? 'align-middle': …" at bounding box center [920, 428] width 1017 height 545
paste textarea
drag, startPoint x: 616, startPoint y: 446, endPoint x: 712, endPoint y: 449, distance: 95.6
click at [712, 449] on div ""slot" : "title" }] , "styleClasses_calc" : "model.tab === 1 ? 'align-middle': …" at bounding box center [920, 428] width 1017 height 545
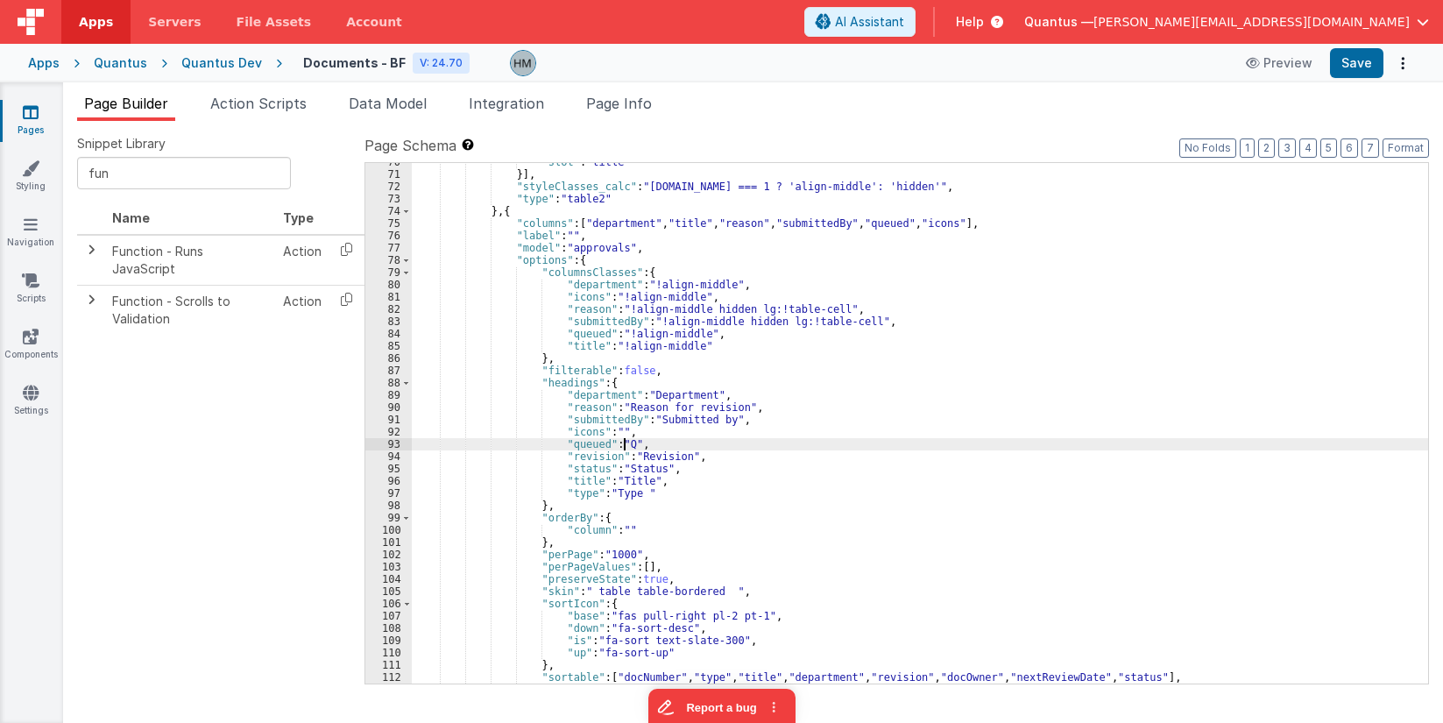
paste textarea
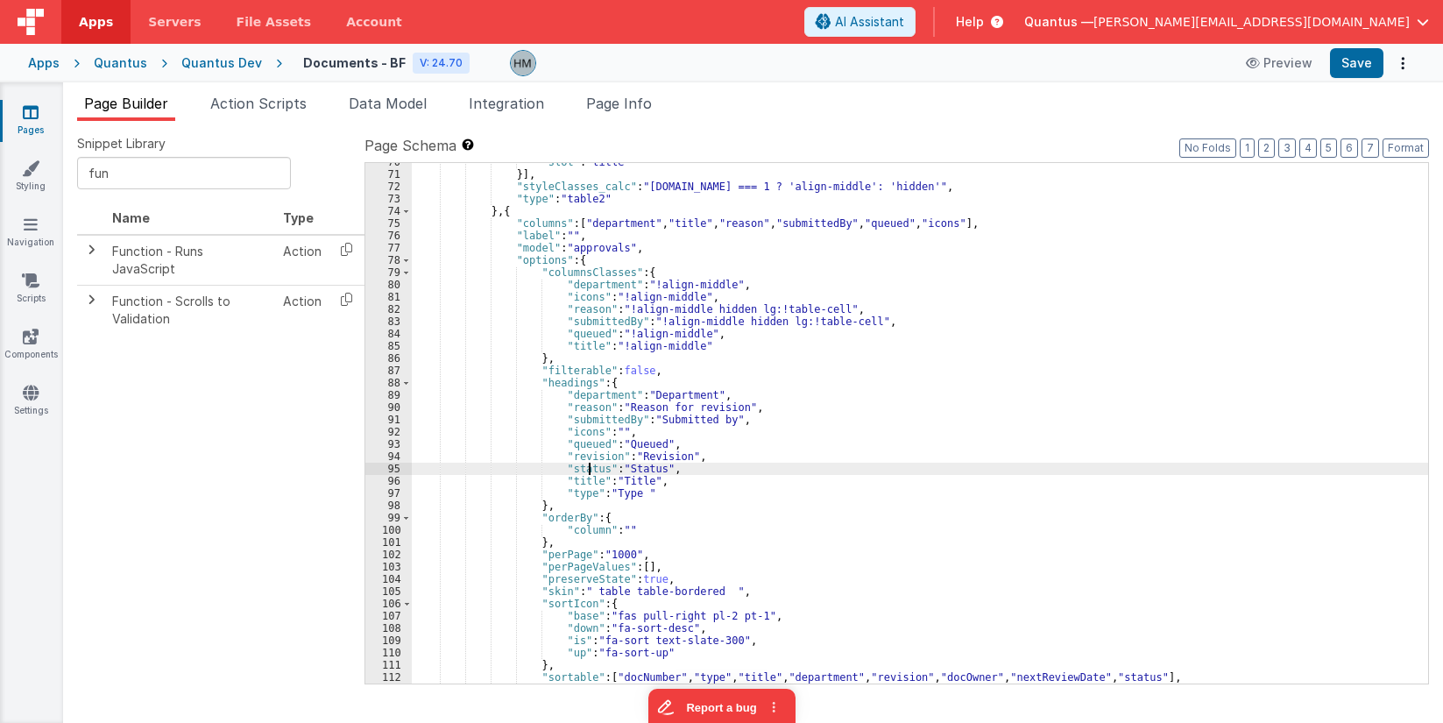
click at [589, 471] on div ""slot" : "title" }] , "styleClasses_calc" : "model.tab === 1 ? 'align-middle': …" at bounding box center [920, 428] width 1017 height 545
click at [589, 471] on div ""slot" : "title" }] , "styleClasses_calc" : "model.tab === 1 ? 'align-middle': …" at bounding box center [920, 423] width 1017 height 521
click at [589, 471] on div ""slot" : "title" }] , "styleClasses_calc" : "model.tab === 1 ? 'align-middle': …" at bounding box center [920, 428] width 1017 height 545
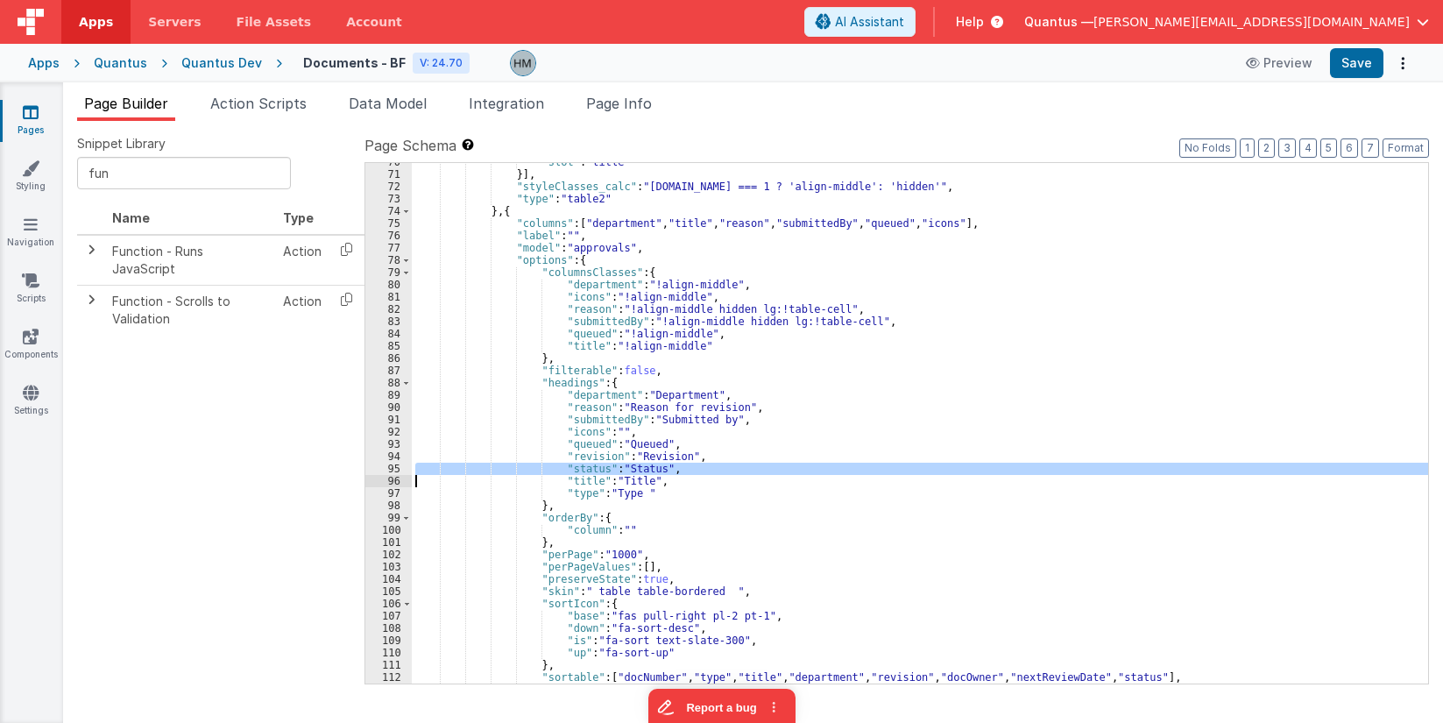
click at [589, 471] on div ""slot" : "title" }] , "styleClasses_calc" : "model.tab === 1 ? 'align-middle': …" at bounding box center [920, 428] width 1017 height 545
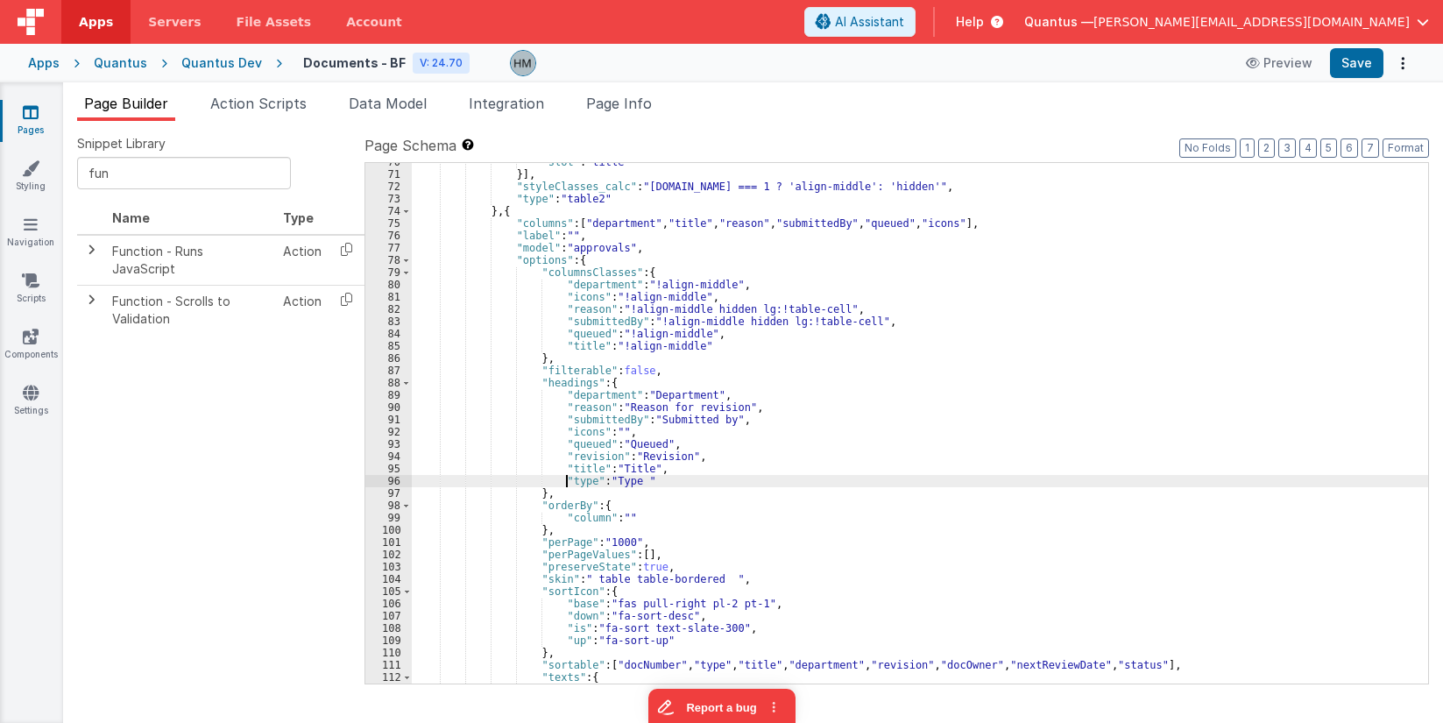
click at [566, 481] on div ""slot" : "title" }] , "styleClasses_calc" : "model.tab === 1 ? 'align-middle': …" at bounding box center [920, 428] width 1017 height 545
click at [566, 481] on div ""slot" : "title" }] , "styleClasses_calc" : "model.tab === 1 ? 'align-middle': …" at bounding box center [920, 423] width 1017 height 521
click at [566, 481] on div ""slot" : "title" }] , "styleClasses_calc" : "model.tab === 1 ? 'align-middle': …" at bounding box center [920, 428] width 1017 height 545
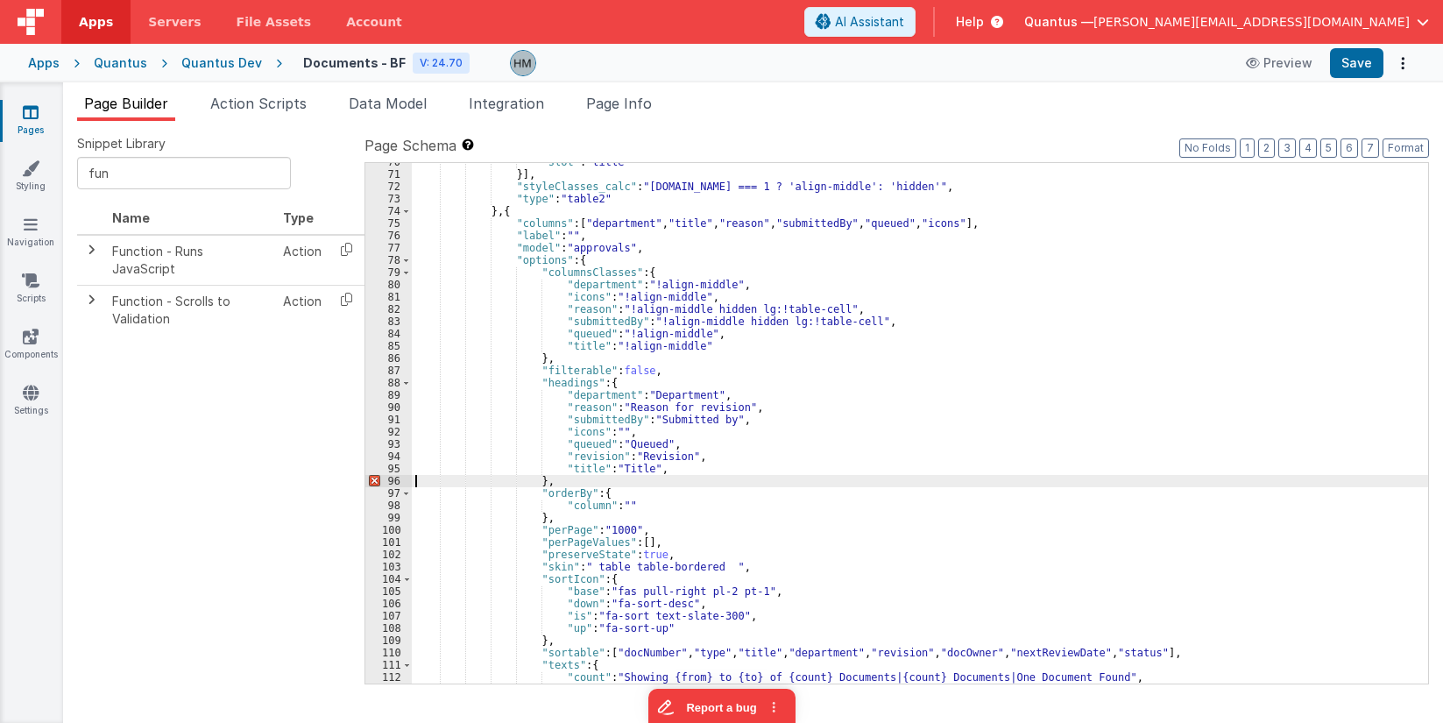
click at [677, 470] on div ""slot" : "title" }] , "styleClasses_calc" : "model.tab === 1 ? 'align-middle': …" at bounding box center [920, 428] width 1017 height 545
click at [738, 466] on div ""slot" : "title" }] , "styleClasses_calc" : "model.tab === 1 ? 'align-middle': …" at bounding box center [920, 428] width 1017 height 545
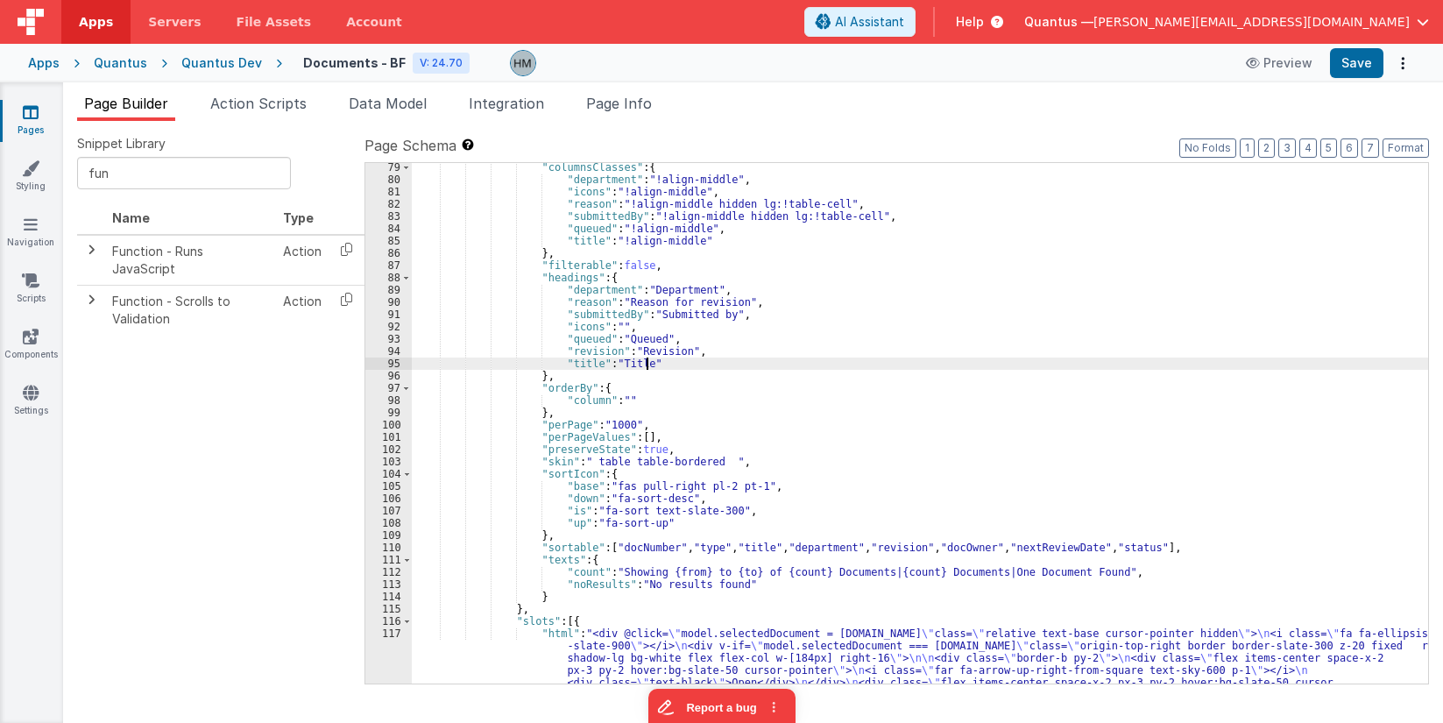
scroll to position [1020, 0]
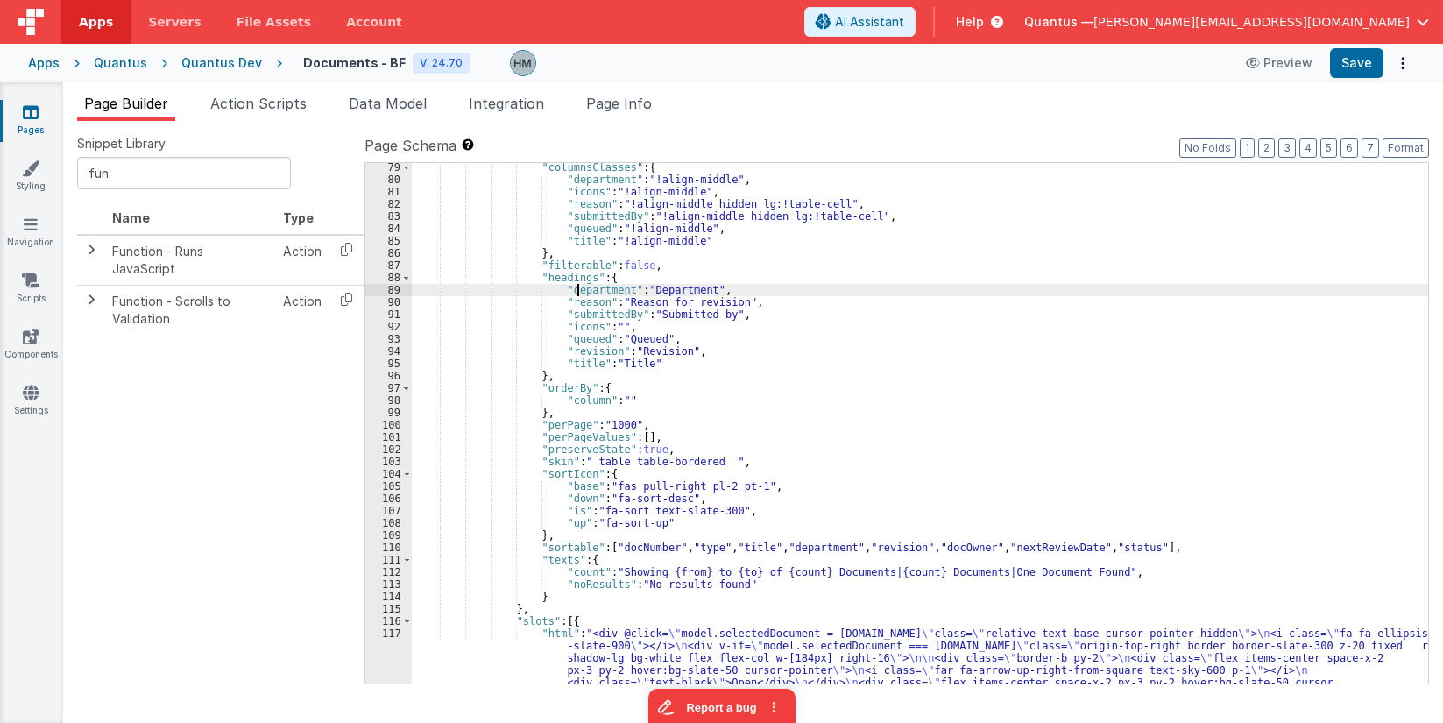
click at [577, 290] on div ""columnsClasses" : { "department" : "!align-middle" , "icons" : "!align-middle"…" at bounding box center [920, 617] width 1017 height 913
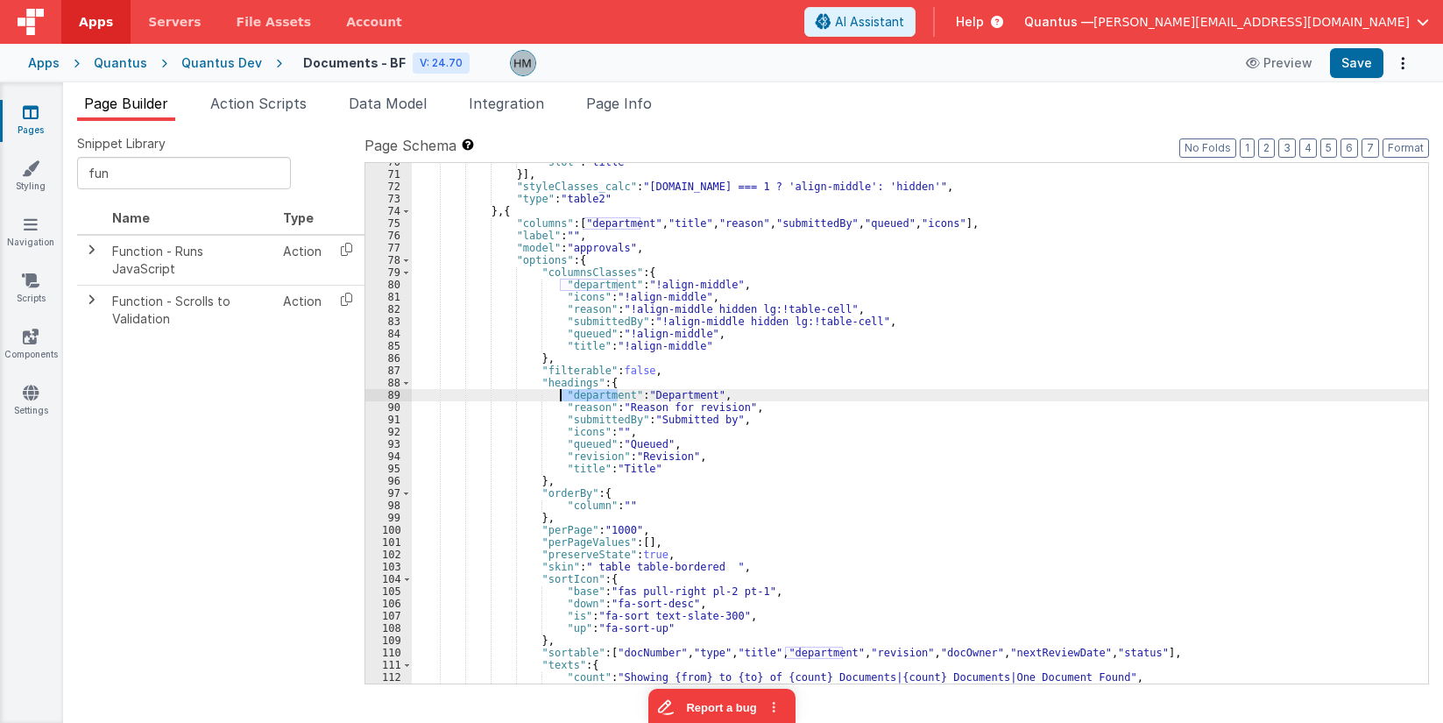
scroll to position [915, 0]
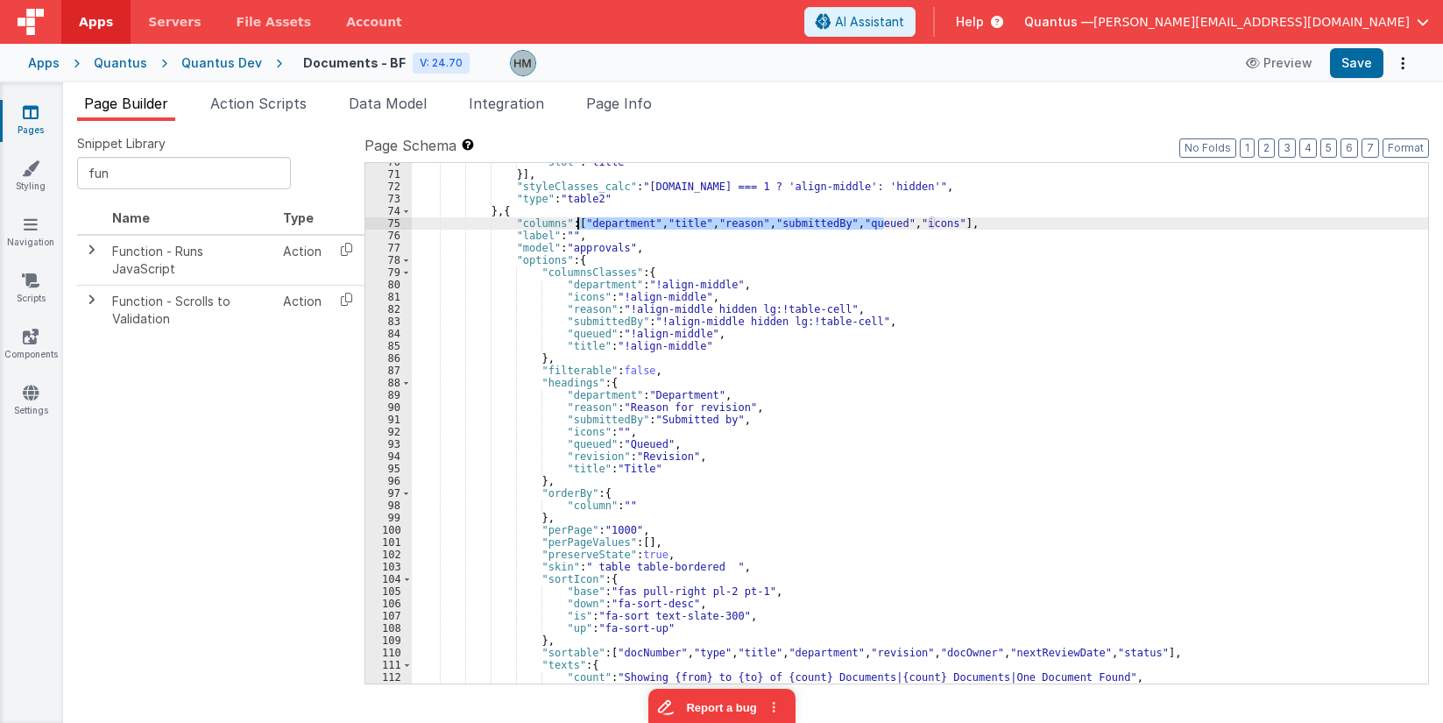
drag, startPoint x: 883, startPoint y: 222, endPoint x: 577, endPoint y: 219, distance: 306.7
click at [577, 219] on div ""slot" : "title" }] , "styleClasses_calc" : "model.tab === 1 ? 'align-middle': …" at bounding box center [920, 428] width 1017 height 545
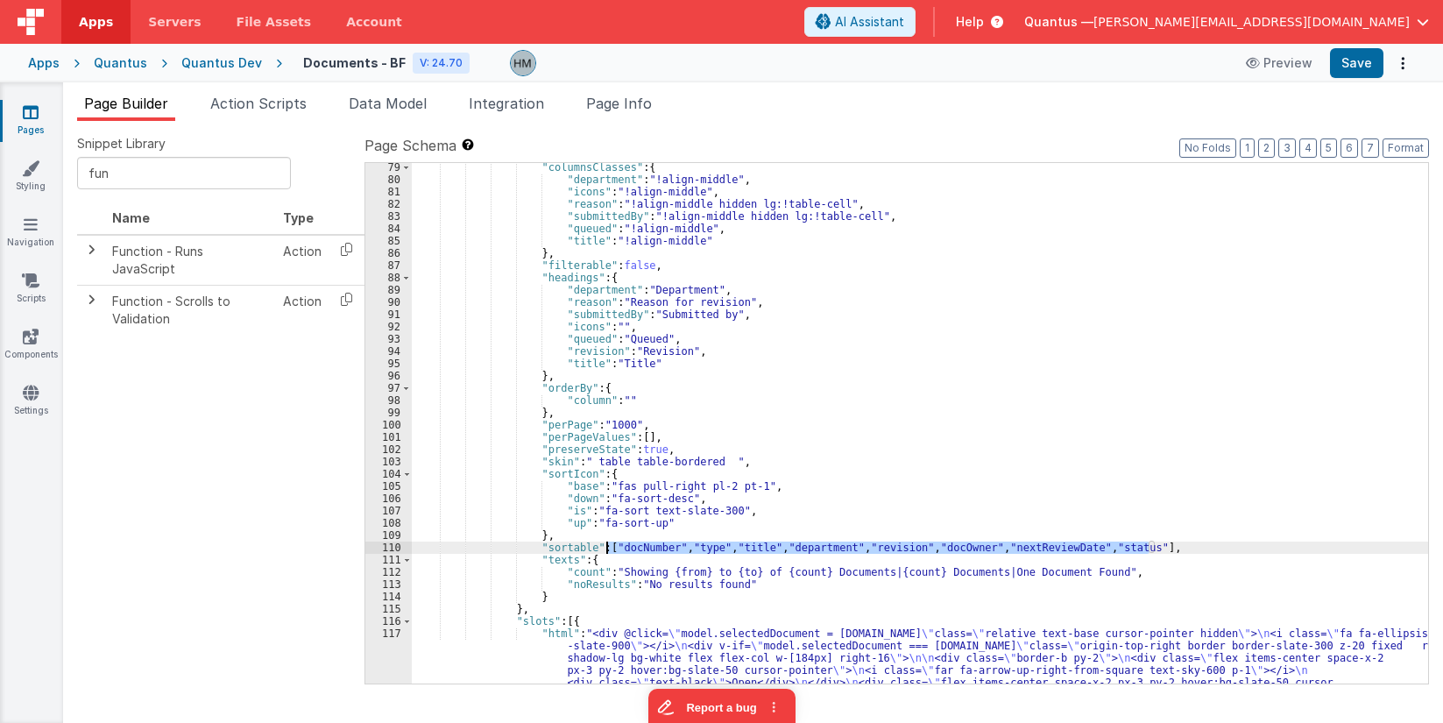
drag, startPoint x: 1151, startPoint y: 549, endPoint x: 606, endPoint y: 544, distance: 544.3
click at [606, 544] on div ""columnsClasses" : { "department" : "!align-middle" , "icons" : "!align-middle"…" at bounding box center [920, 617] width 1017 height 913
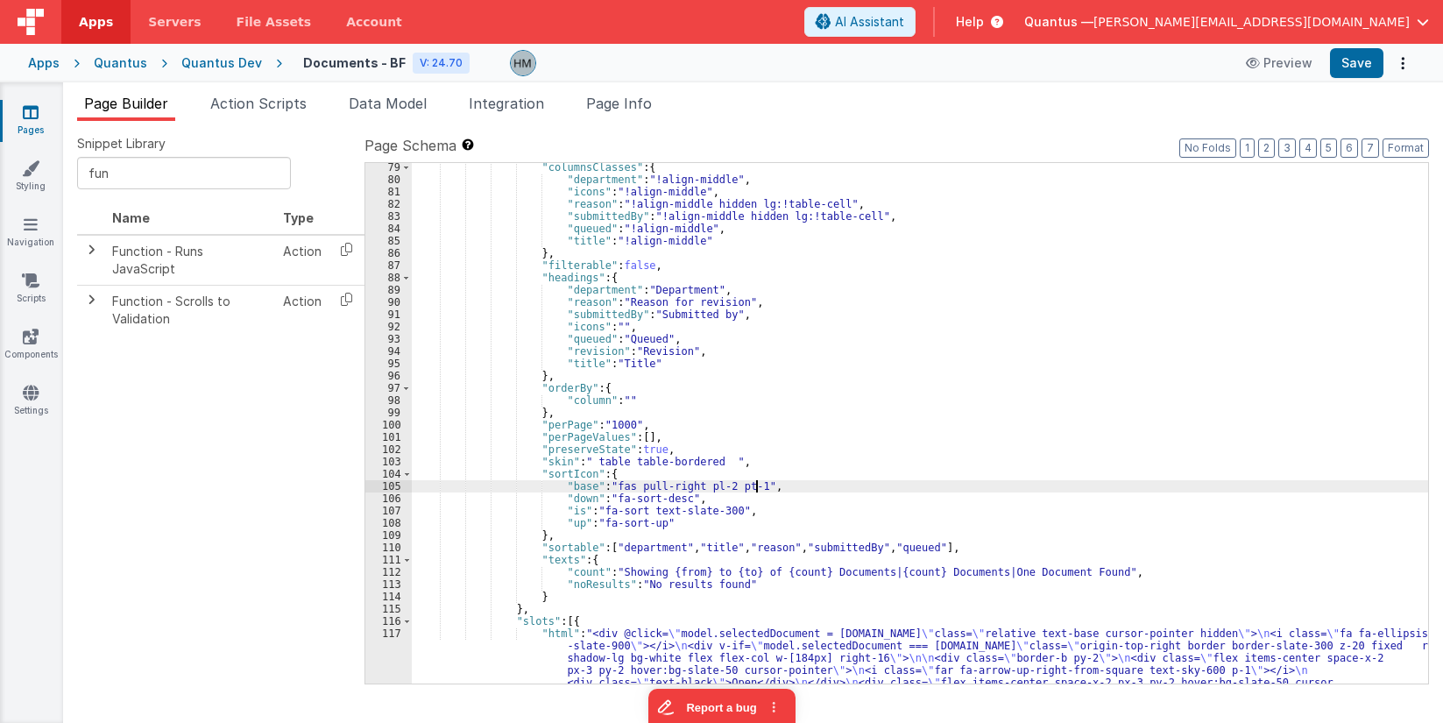
click at [805, 486] on div ""columnsClasses" : { "department" : "!align-middle" , "icons" : "!align-middle"…" at bounding box center [920, 617] width 1017 height 913
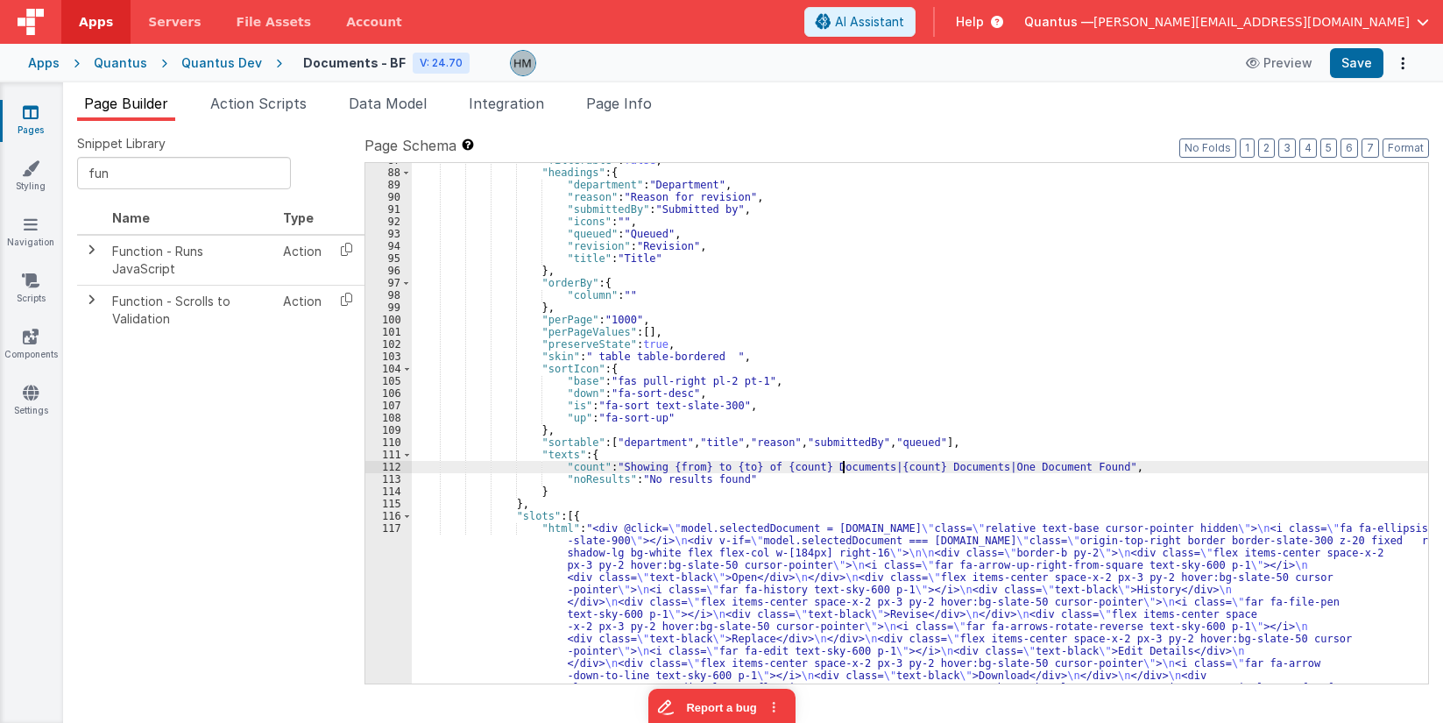
click at [841, 471] on div ""filterable" : false , "headings" : { "department" : "Department" , "reason" : …" at bounding box center [920, 610] width 1017 height 913
click at [835, 468] on div ""filterable" : false , "headings" : { "department" : "Department" , "reason" : …" at bounding box center [920, 610] width 1017 height 913
click at [837, 468] on div ""filterable" : false , "headings" : { "department" : "Department" , "reason" : …" at bounding box center [920, 610] width 1017 height 913
click at [949, 467] on div ""filterable" : false , "headings" : { "department" : "Department" , "reason" : …" at bounding box center [920, 610] width 1017 height 913
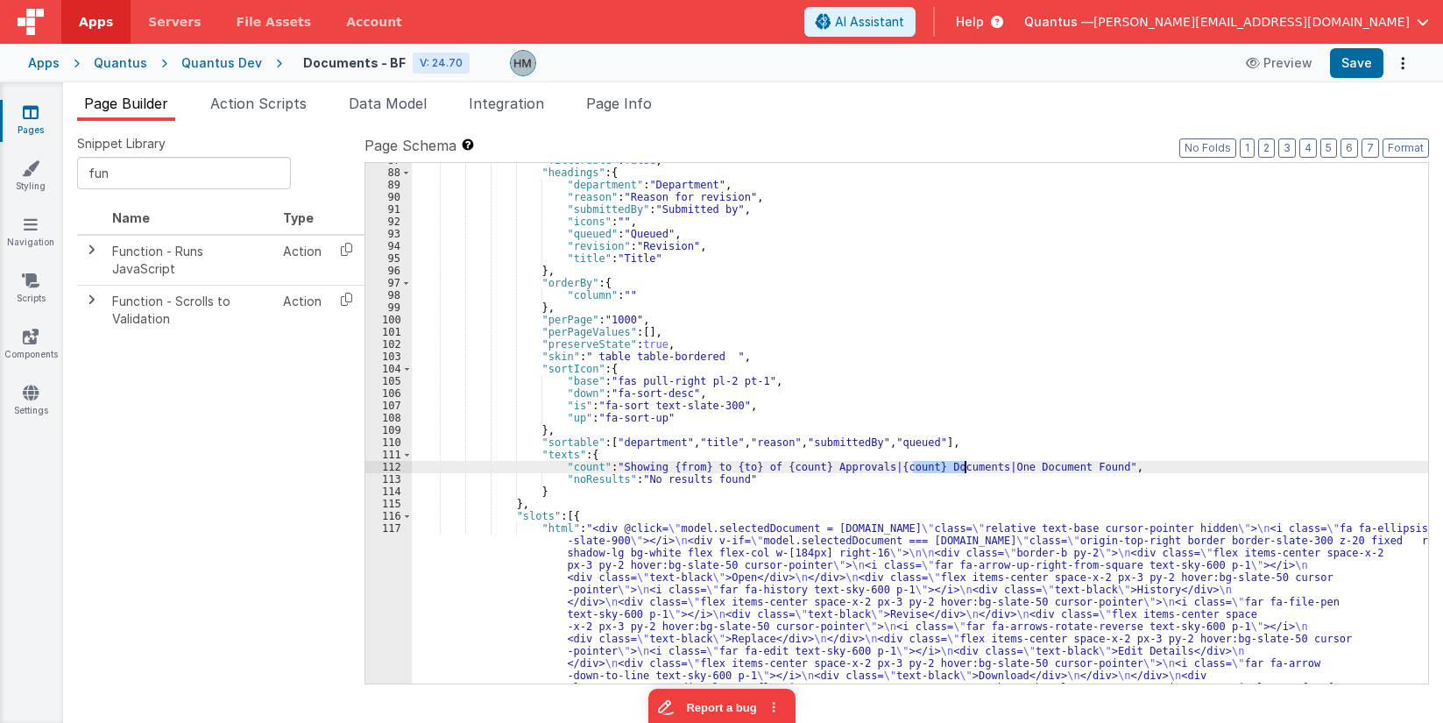
click at [949, 467] on div ""filterable" : false , "headings" : { "department" : "Department" , "reason" : …" at bounding box center [920, 610] width 1017 height 913
paste textarea
click at [1050, 465] on div ""filterable" : false , "headings" : { "department" : "Department" , "reason" : …" at bounding box center [920, 610] width 1017 height 913
click at [1003, 471] on div ""filterable" : false , "headings" : { "department" : "Department" , "reason" : …" at bounding box center [920, 610] width 1017 height 913
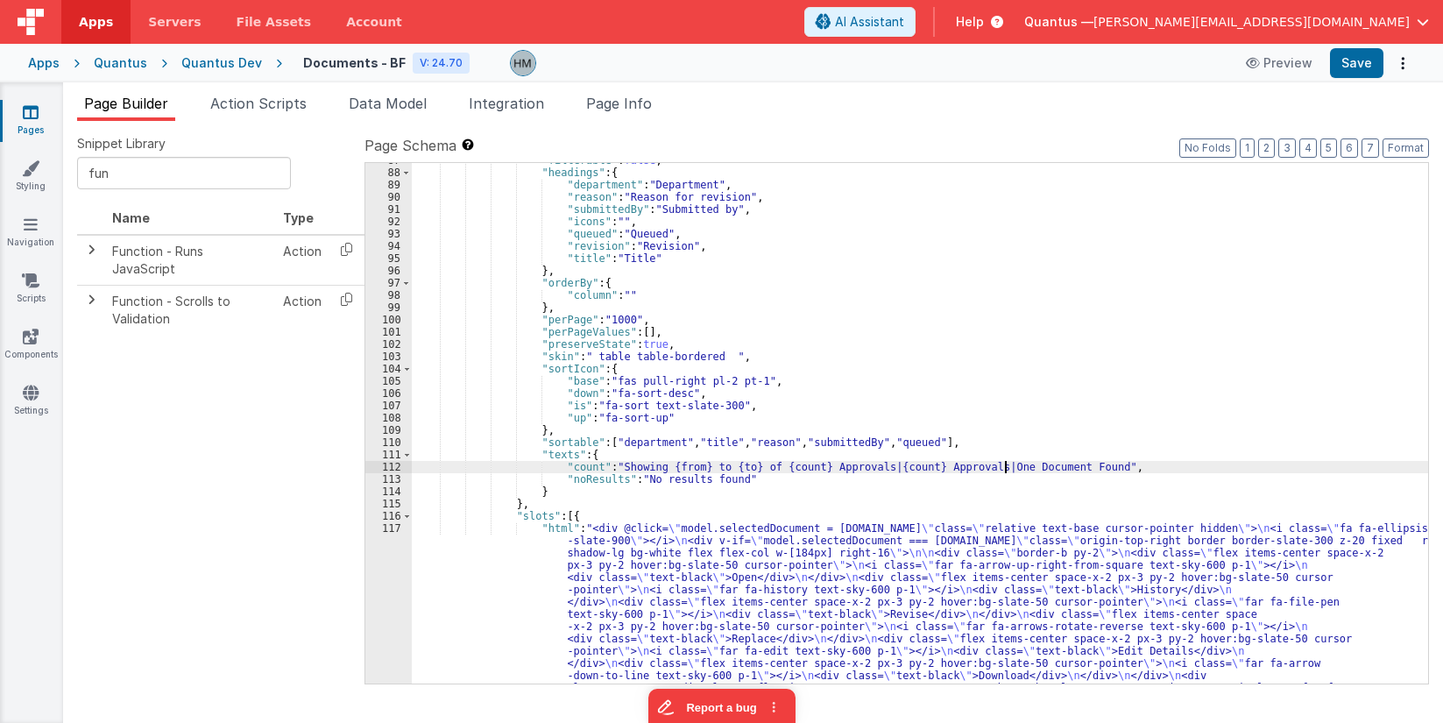
click at [1003, 471] on div ""filterable" : false , "headings" : { "department" : "Department" , "reason" : …" at bounding box center [920, 610] width 1017 height 913
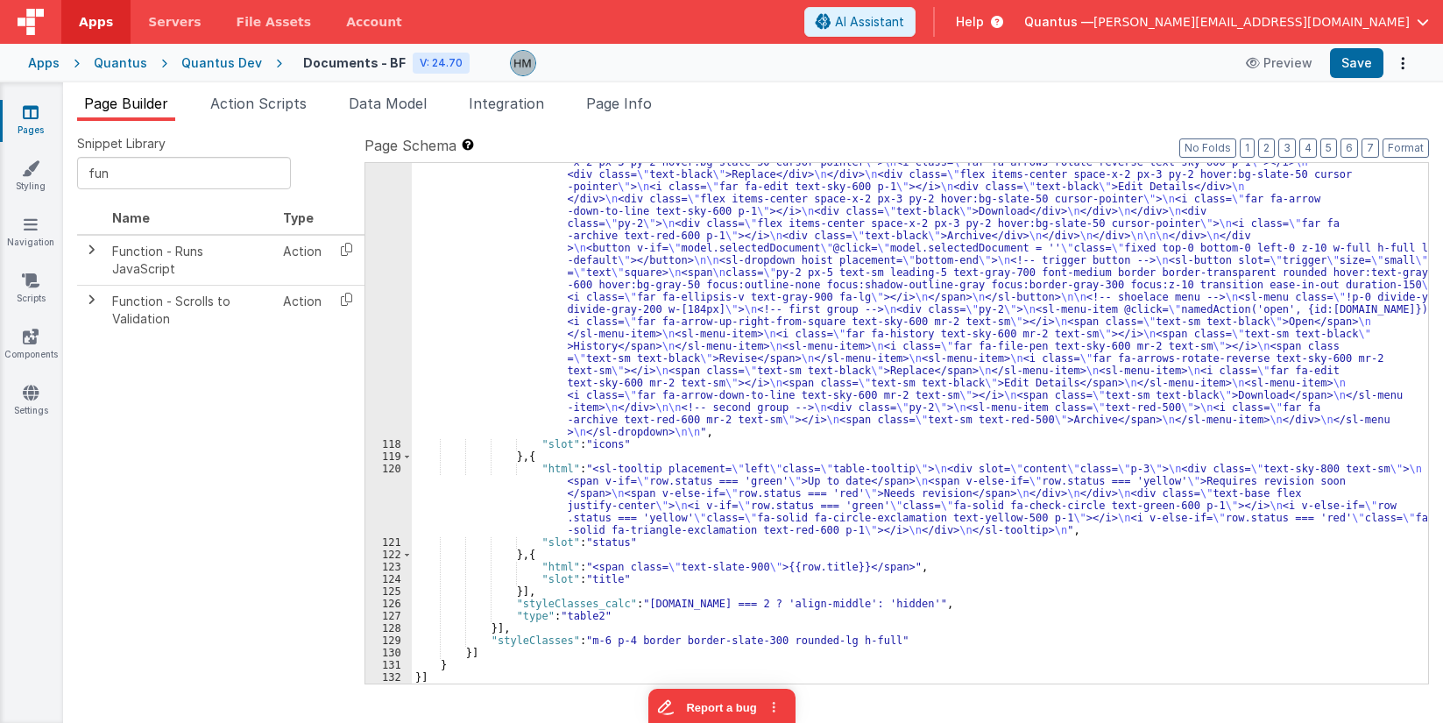
scroll to position [1590, 0]
click at [512, 556] on div ""html" : "<div @click= \" model.selectedDocument = row.id \" class= \" relative…" at bounding box center [920, 514] width 1017 height 913
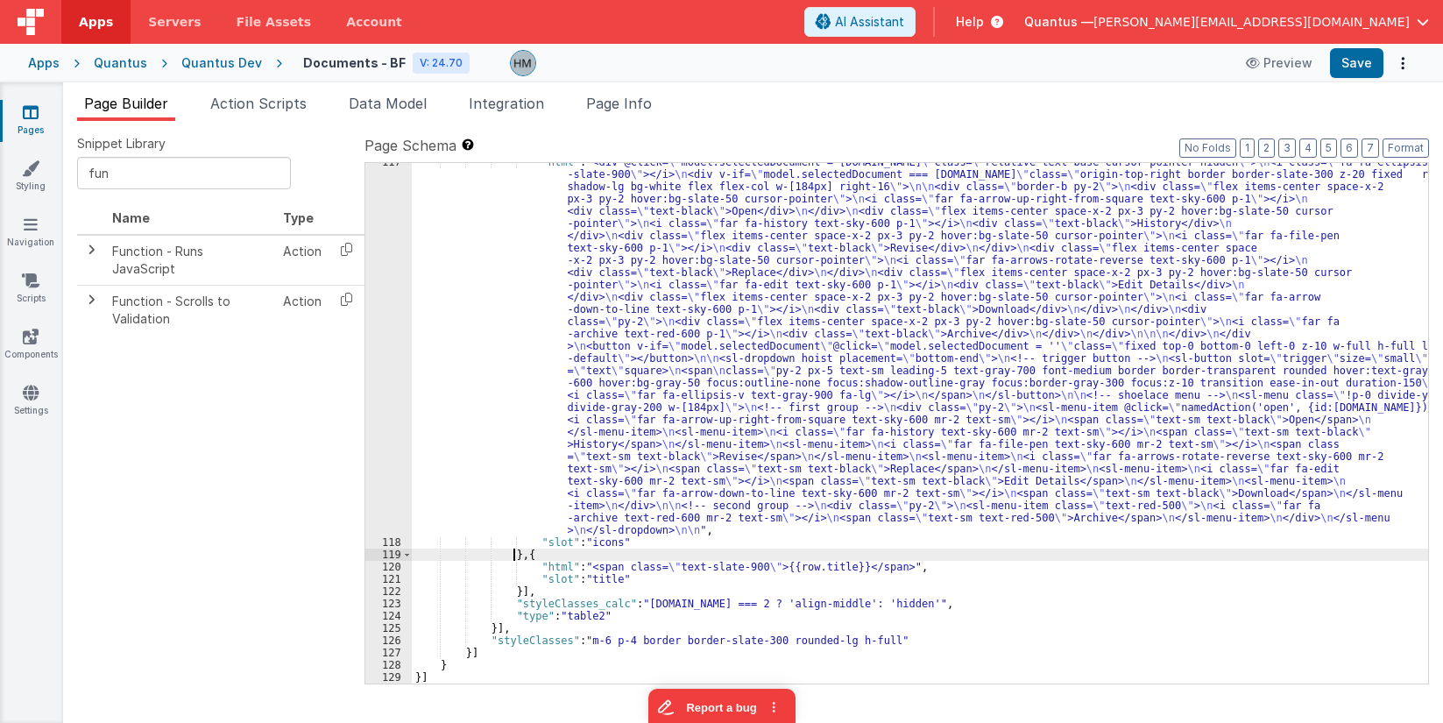
scroll to position [1281, 0]
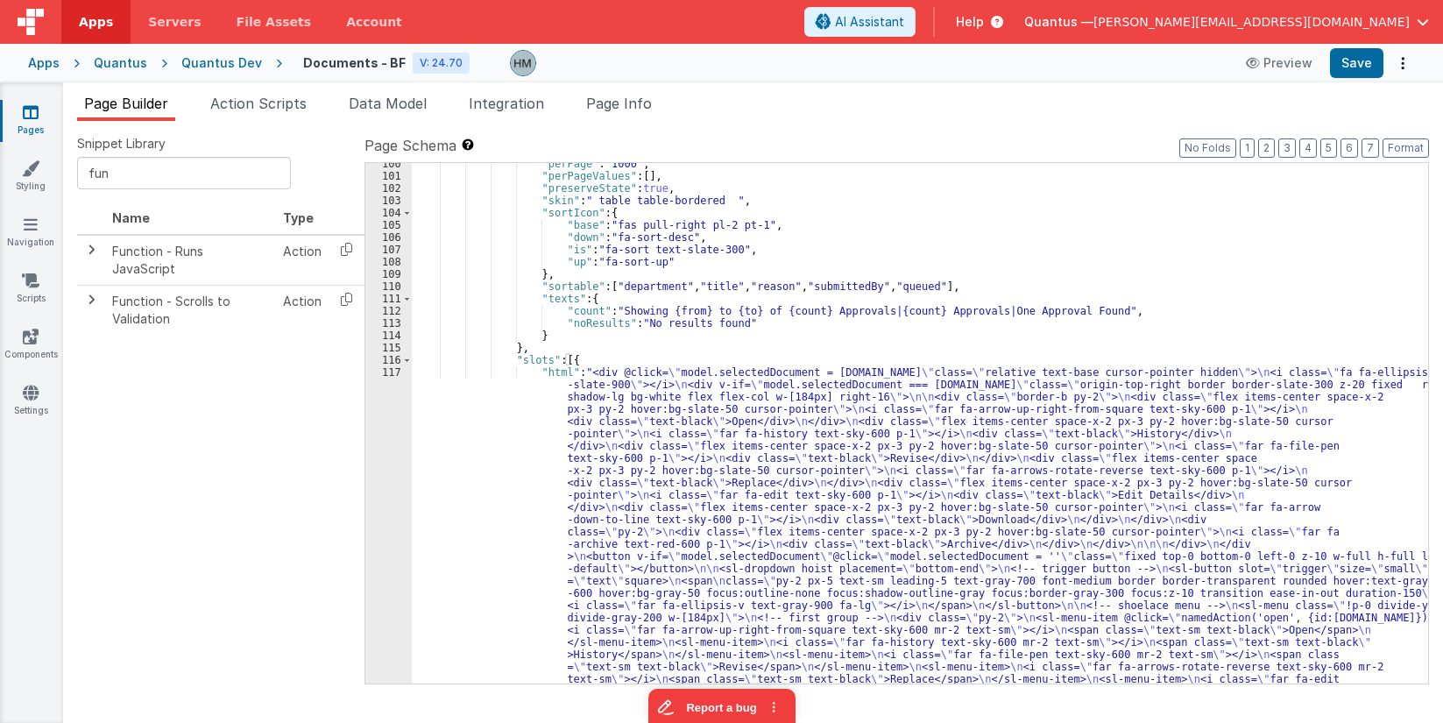
click at [565, 387] on div ""perPage" : "1000" , "perPageValues" : [ ] , "preserveState" : true , "skin" : …" at bounding box center [920, 614] width 1017 height 913
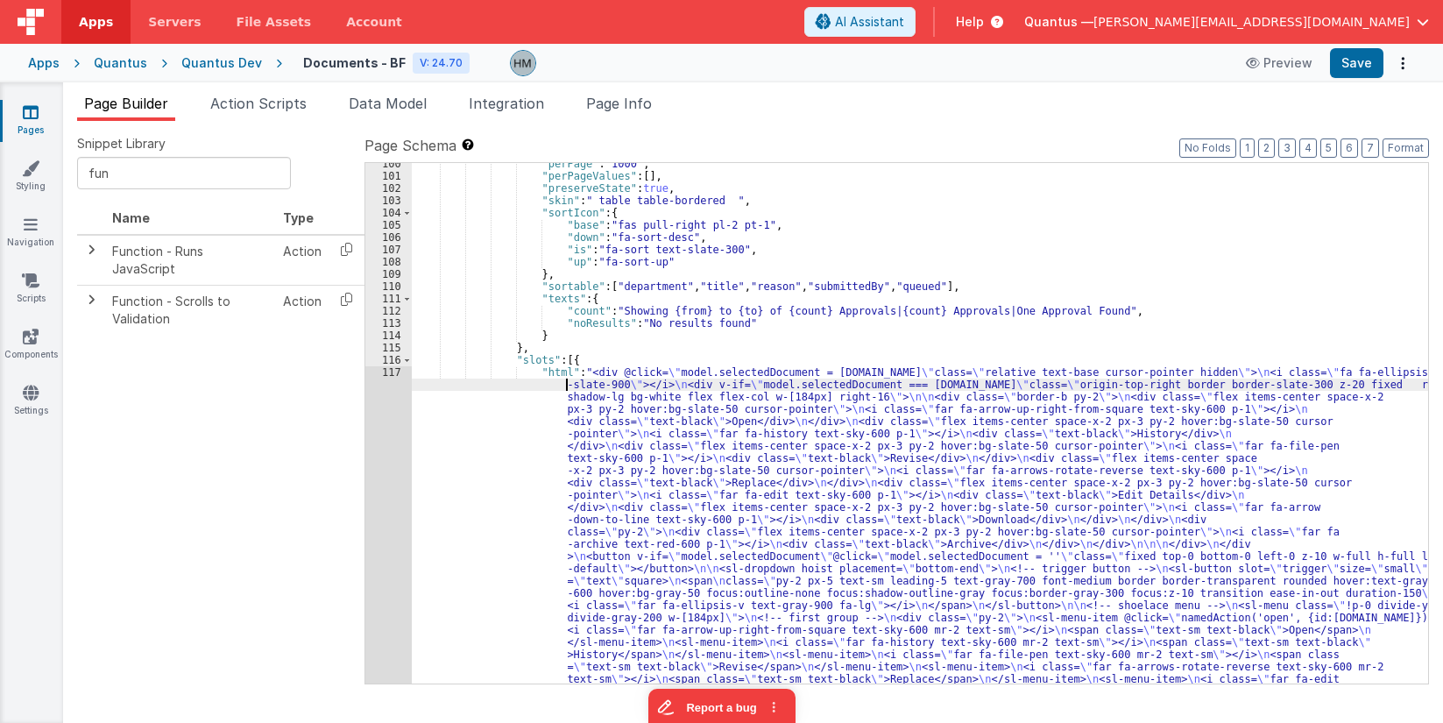
click at [393, 372] on div "117" at bounding box center [388, 556] width 46 height 380
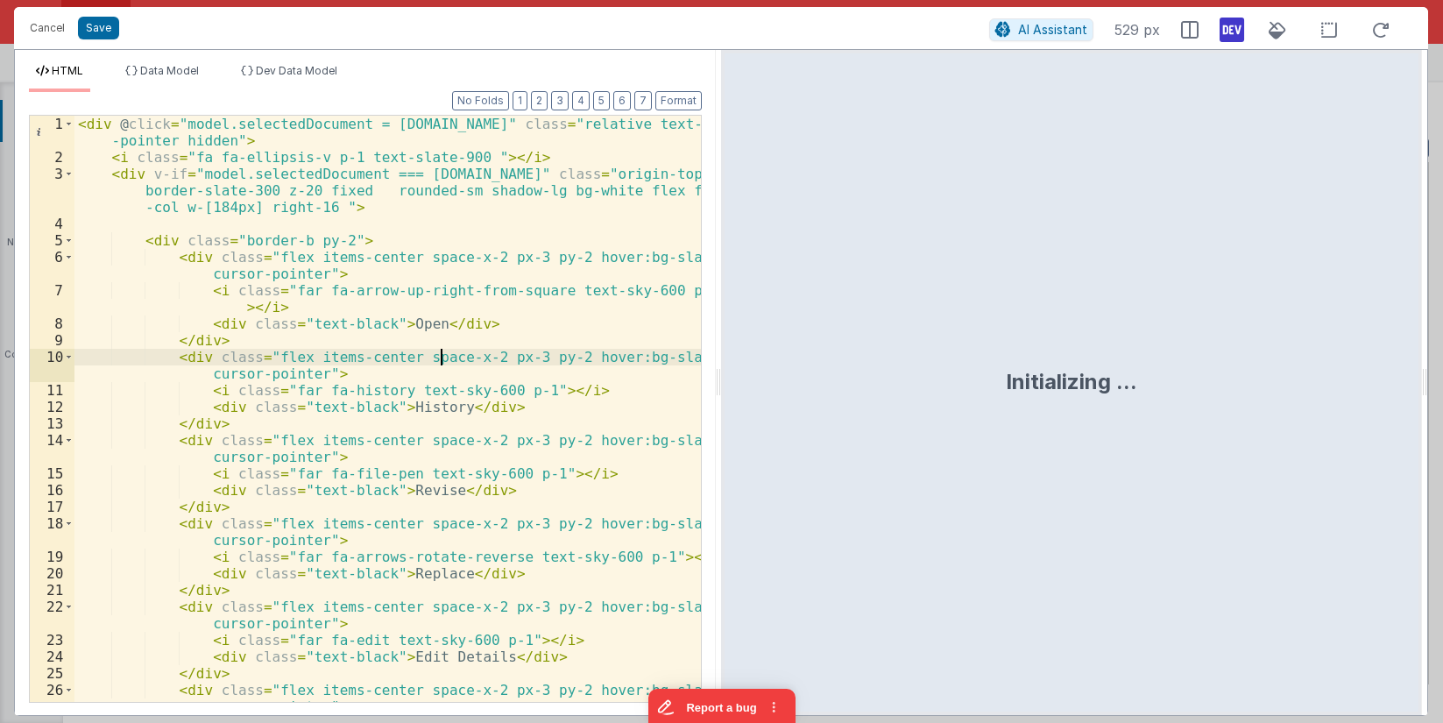
click at [443, 351] on div "< div @ click = "model.selectedDocument = row.id" class = "relative text-base c…" at bounding box center [387, 434] width 627 height 636
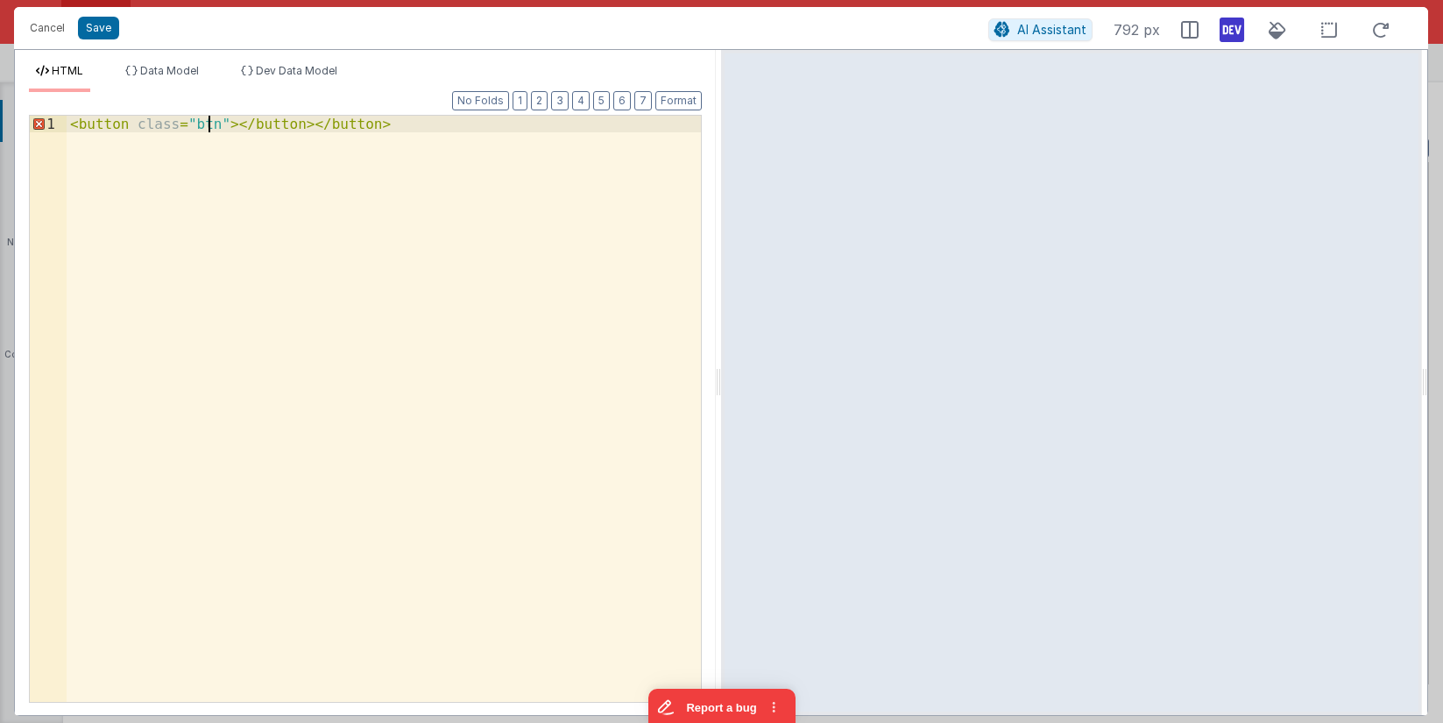
drag, startPoint x: 487, startPoint y: 173, endPoint x: -114, endPoint y: 49, distance: 613.8
click at [67, 116] on div "< button class = "btn" > </ button > </ button >" at bounding box center [384, 409] width 634 height 586
click at [241, 123] on div "< button class = "btn-sec" > Open </ button >" at bounding box center [384, 426] width 634 height 620
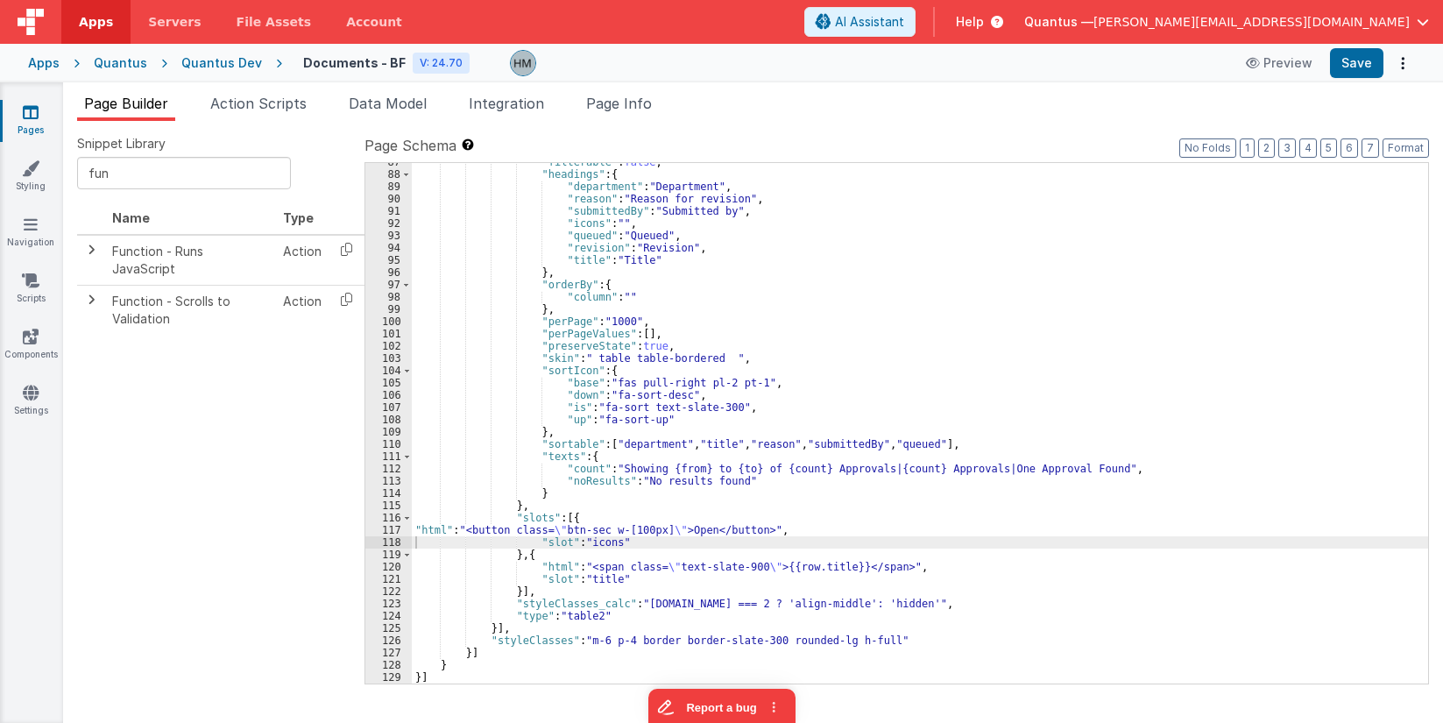
scroll to position [1124, 0]
click at [773, 370] on div ""filterable" : false , "headings" : { "department" : "Department" , "reason" : …" at bounding box center [920, 428] width 1017 height 545
type input "hidden"
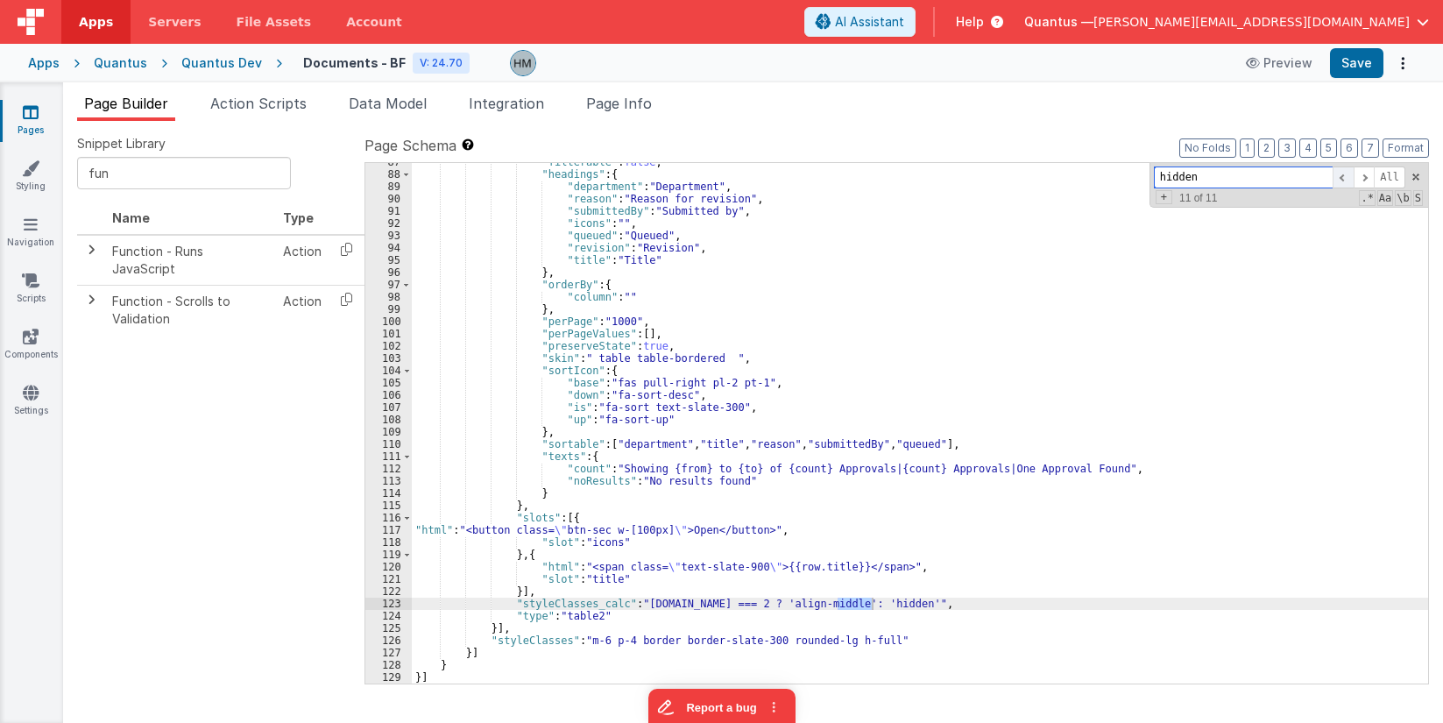
click at [1350, 175] on span at bounding box center [1343, 178] width 21 height 22
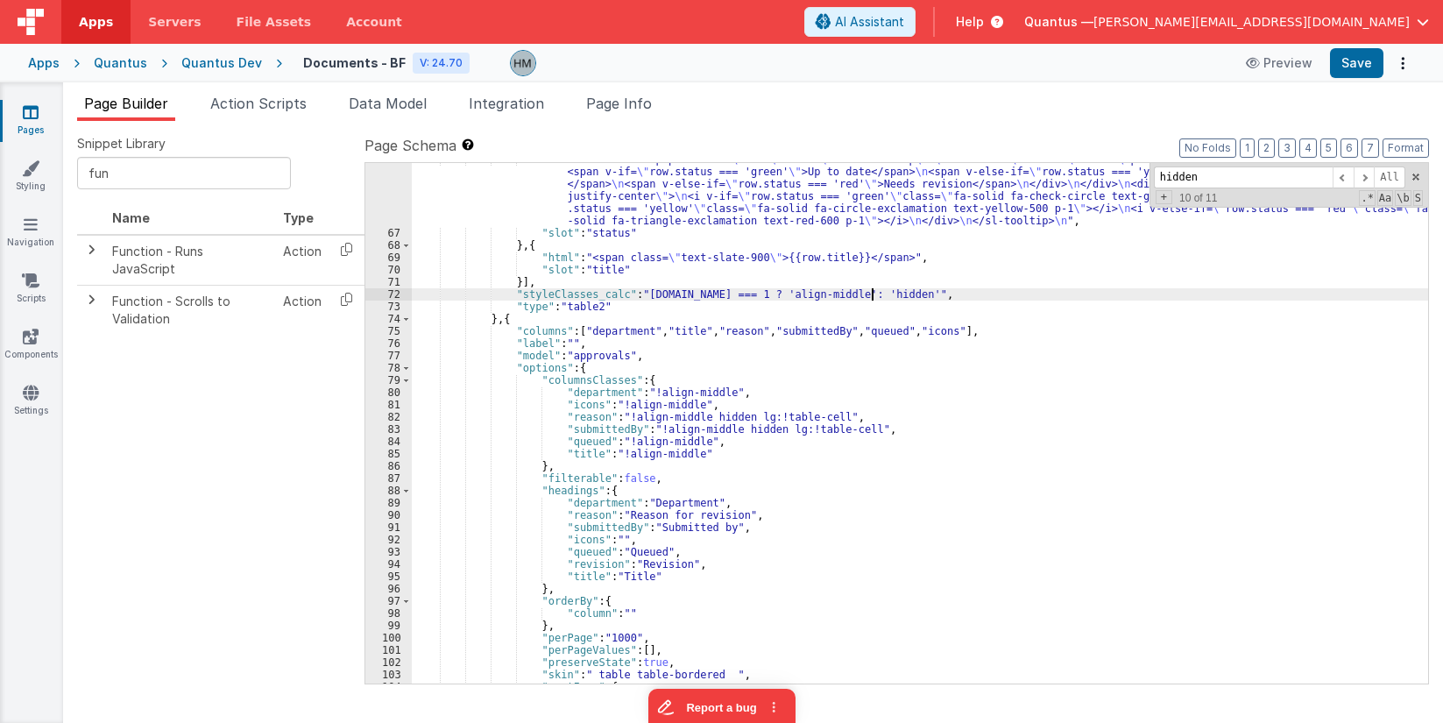
click at [871, 291] on div ""html" : "<sl-tooltip placement= \" left \" class= \" table-tooltip \" > \n <di…" at bounding box center [920, 456] width 1017 height 606
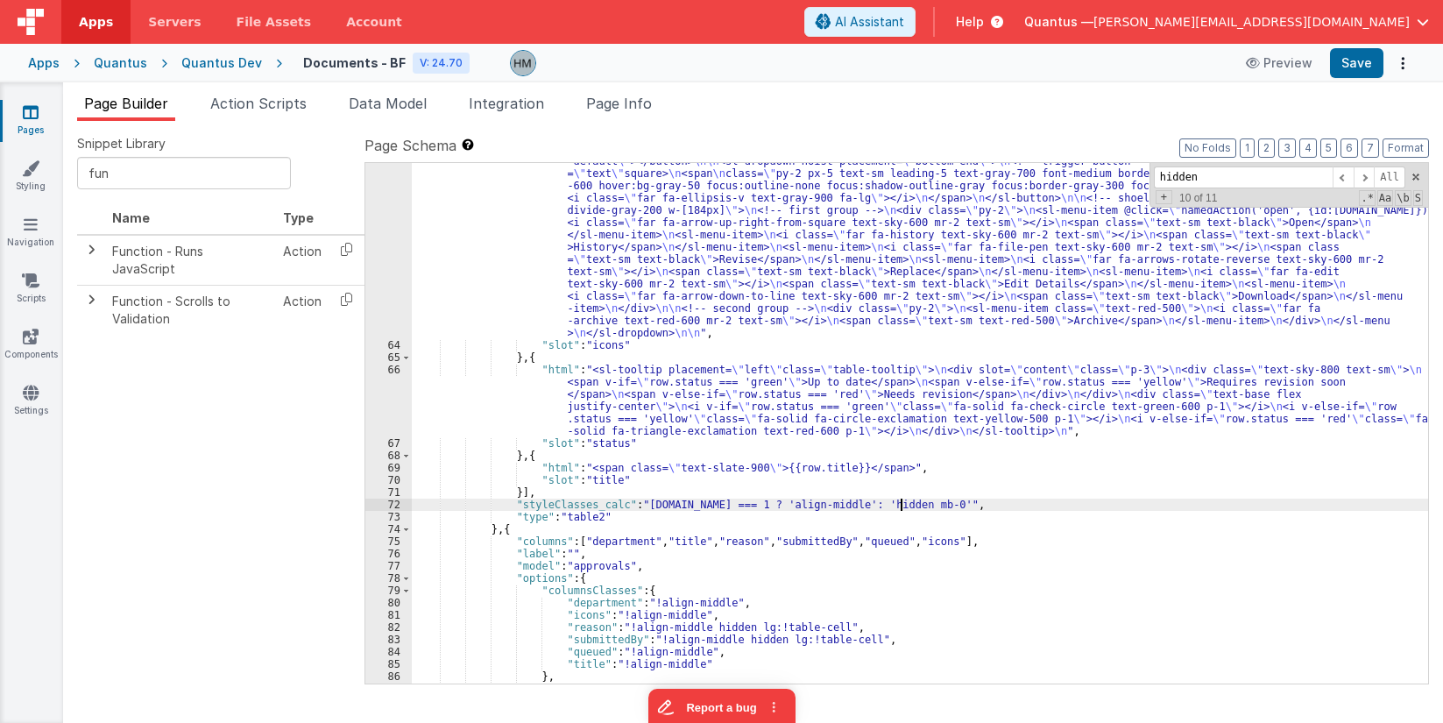
scroll to position [597, 0]
click at [592, 504] on div ""html" : "<div @click= \" model.selectedDocument = row.id \" class= \" relative…" at bounding box center [920, 415] width 1017 height 913
drag, startPoint x: 1231, startPoint y: 186, endPoint x: 1030, endPoint y: 158, distance: 203.5
click at [1154, 167] on input "hidden" at bounding box center [1243, 178] width 179 height 22
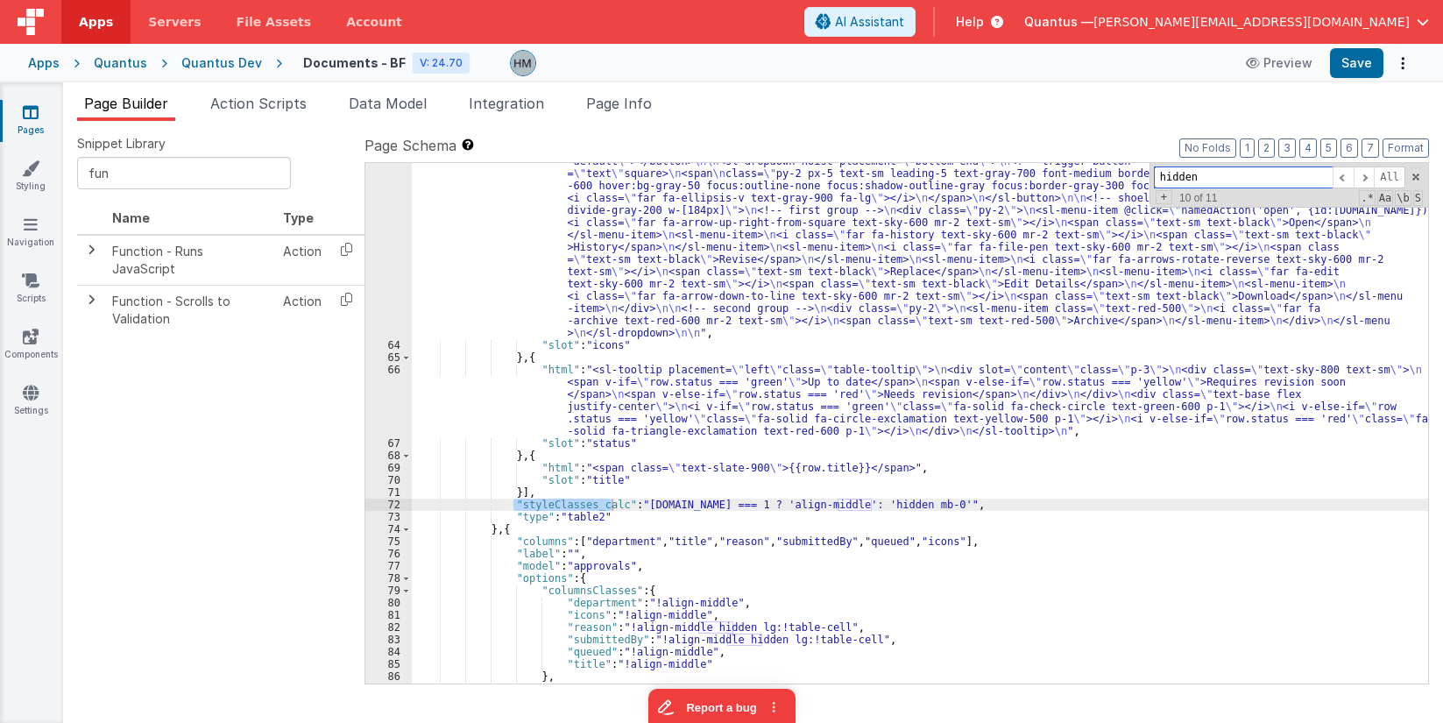
paste input "styleClasses_calc"
type input "styleClasses_calc"
click at [1345, 179] on span at bounding box center [1343, 178] width 21 height 22
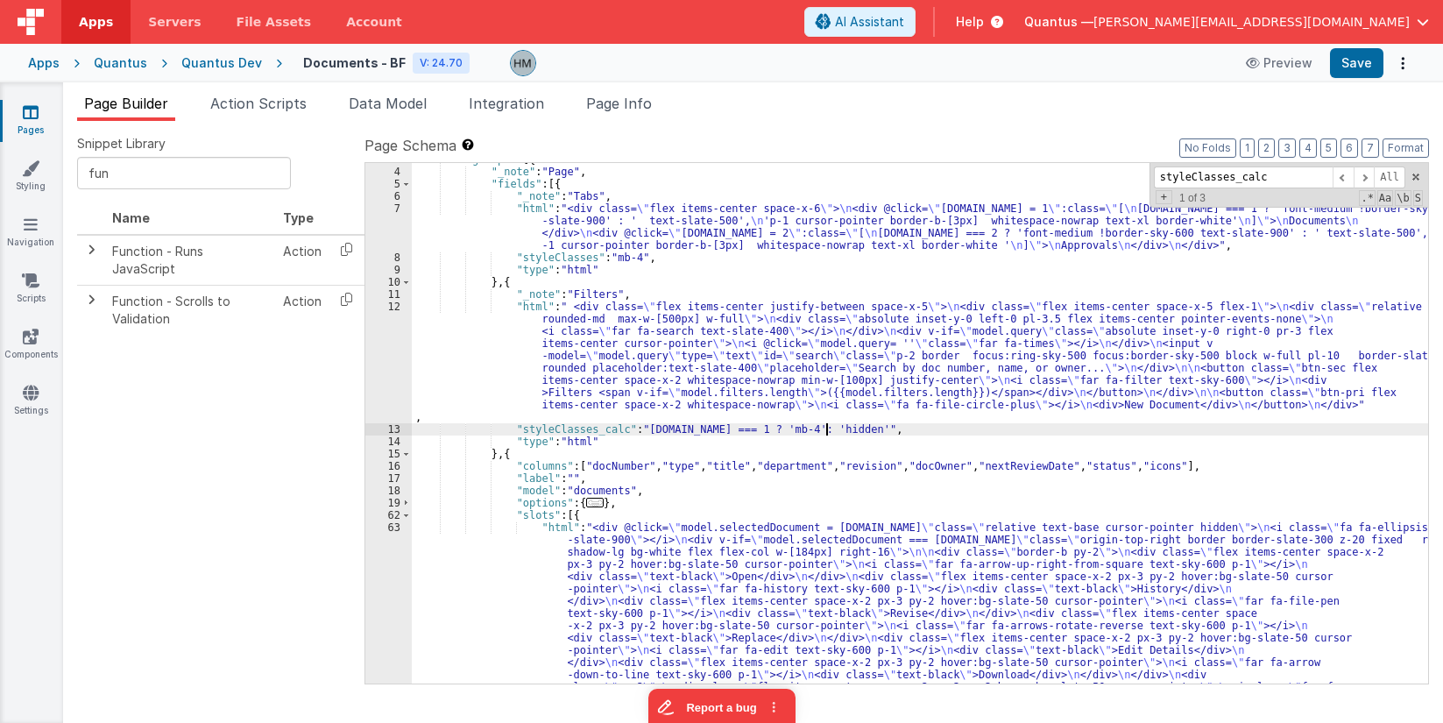
click at [827, 429] on div ""groups" : [{ "_note" : "Page" , "fields" : [{ "_note" : "Tabs" , "html" : "<di…" at bounding box center [920, 609] width 1017 height 913
click at [1053, 382] on div ""groups" : [{ "_note" : "Page" , "fields" : [{ "_note" : "Tabs" , "html" : "<di…" at bounding box center [920, 609] width 1017 height 913
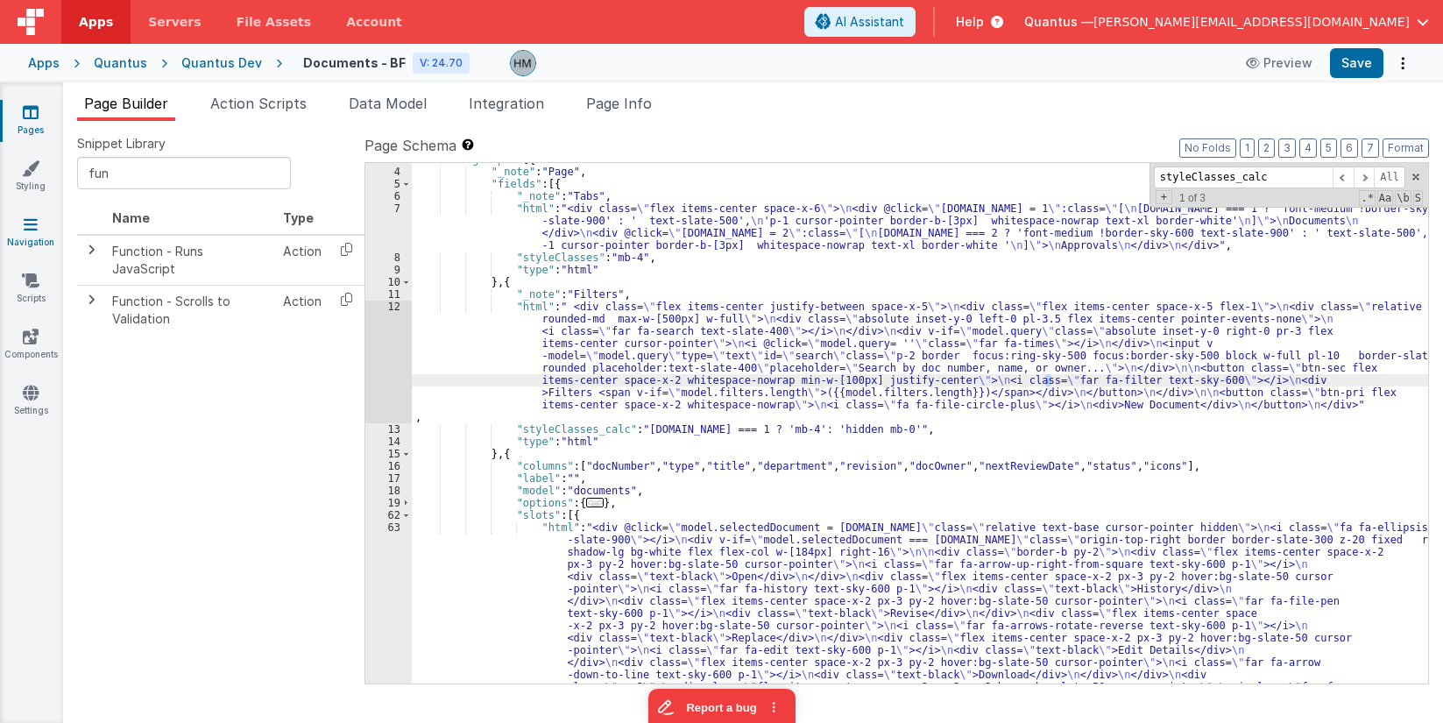
click at [32, 230] on icon at bounding box center [31, 225] width 14 height 18
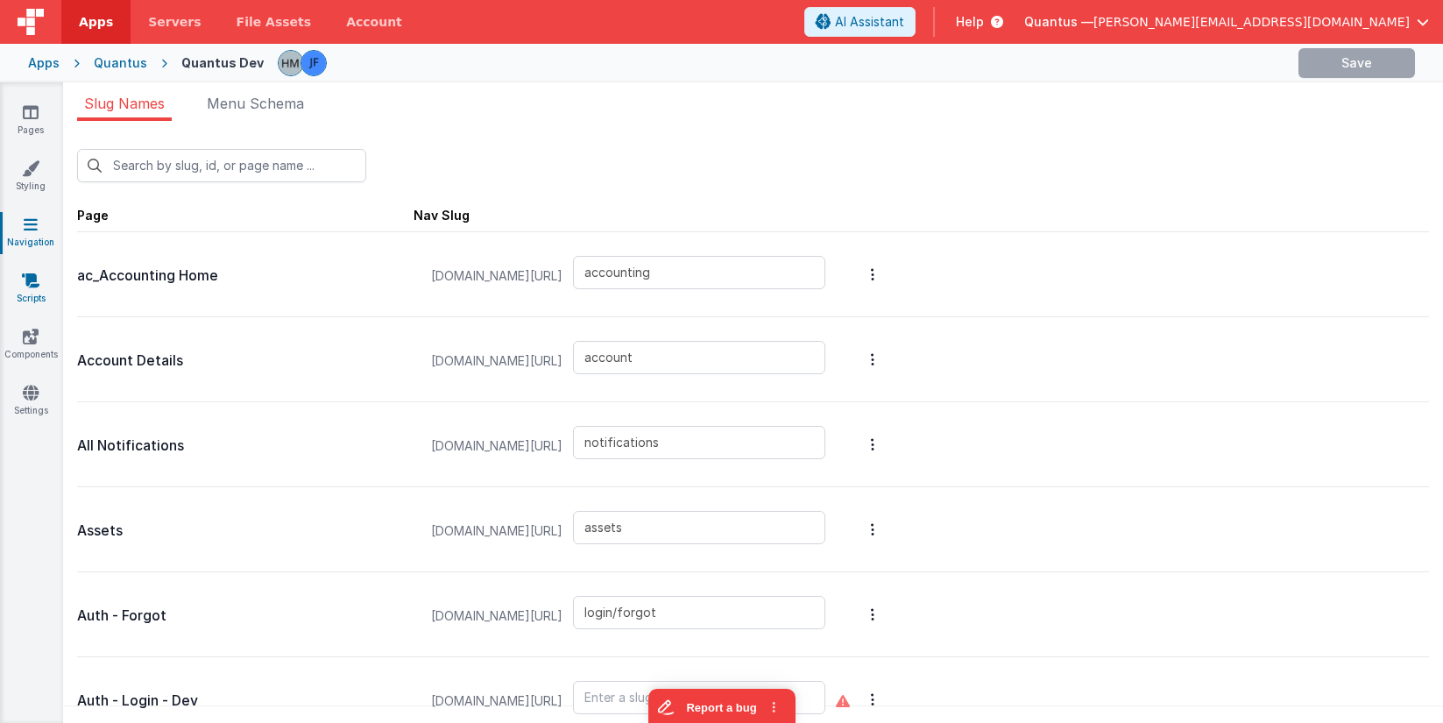
click at [37, 278] on icon at bounding box center [31, 281] width 18 height 18
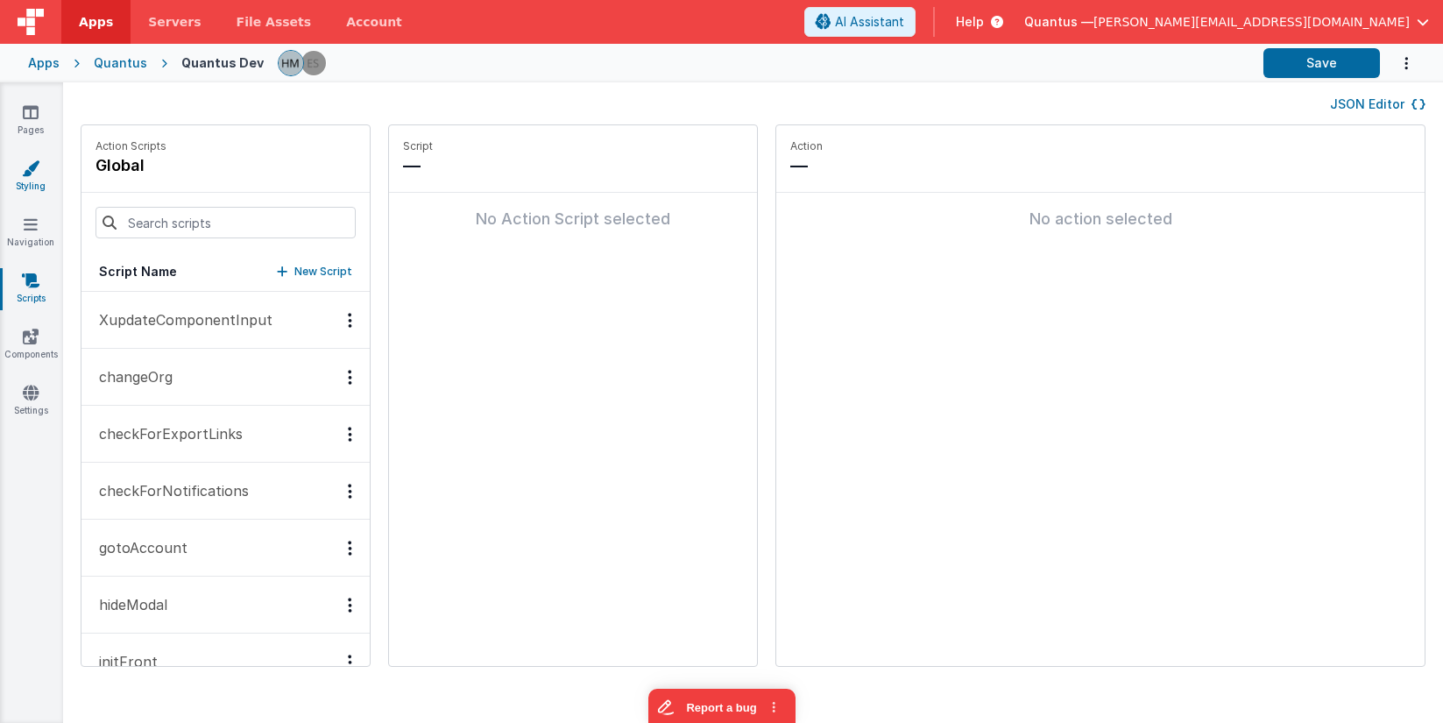
drag, startPoint x: 25, startPoint y: 204, endPoint x: 30, endPoint y: 194, distance: 11.8
click at [25, 204] on div "Pages Styling Navigation Scripts Components Settings" at bounding box center [31, 402] width 63 height 641
click at [32, 167] on icon at bounding box center [31, 168] width 18 height 18
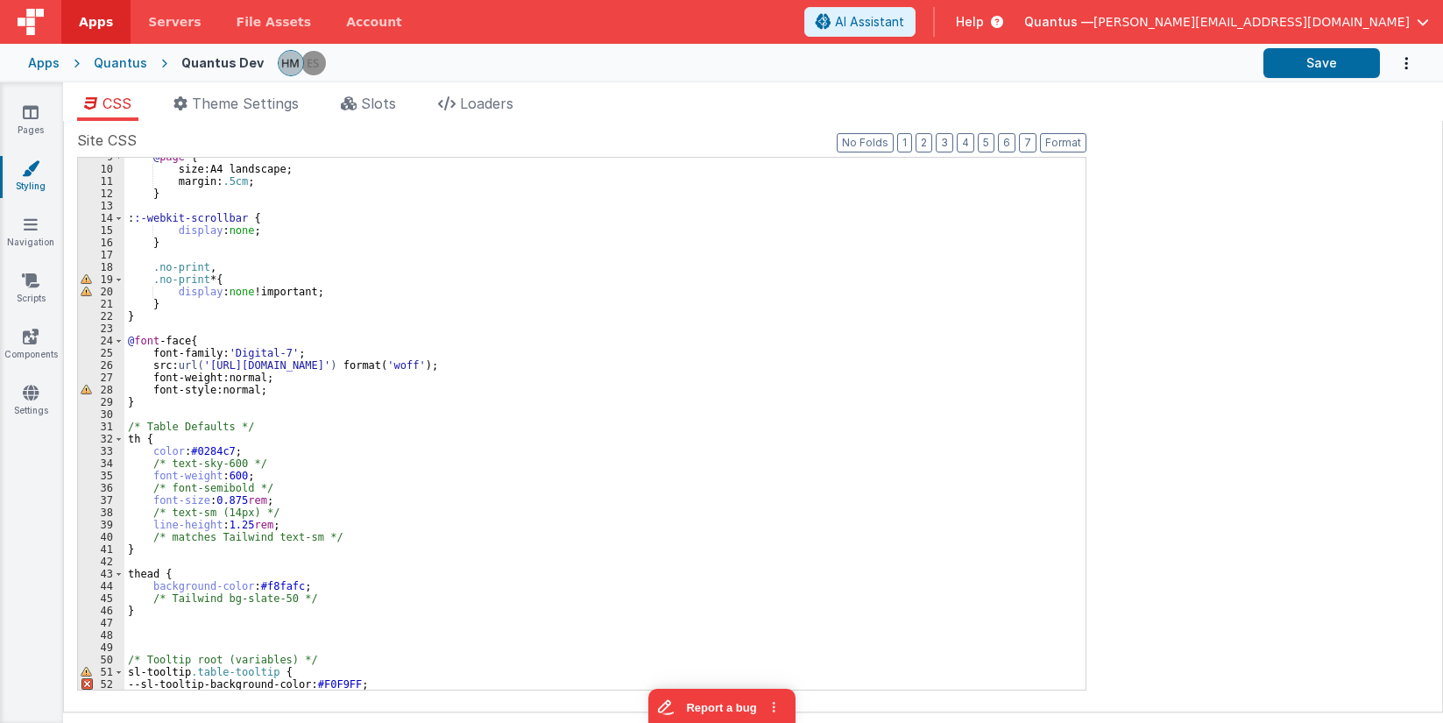
scroll to position [105, 0]
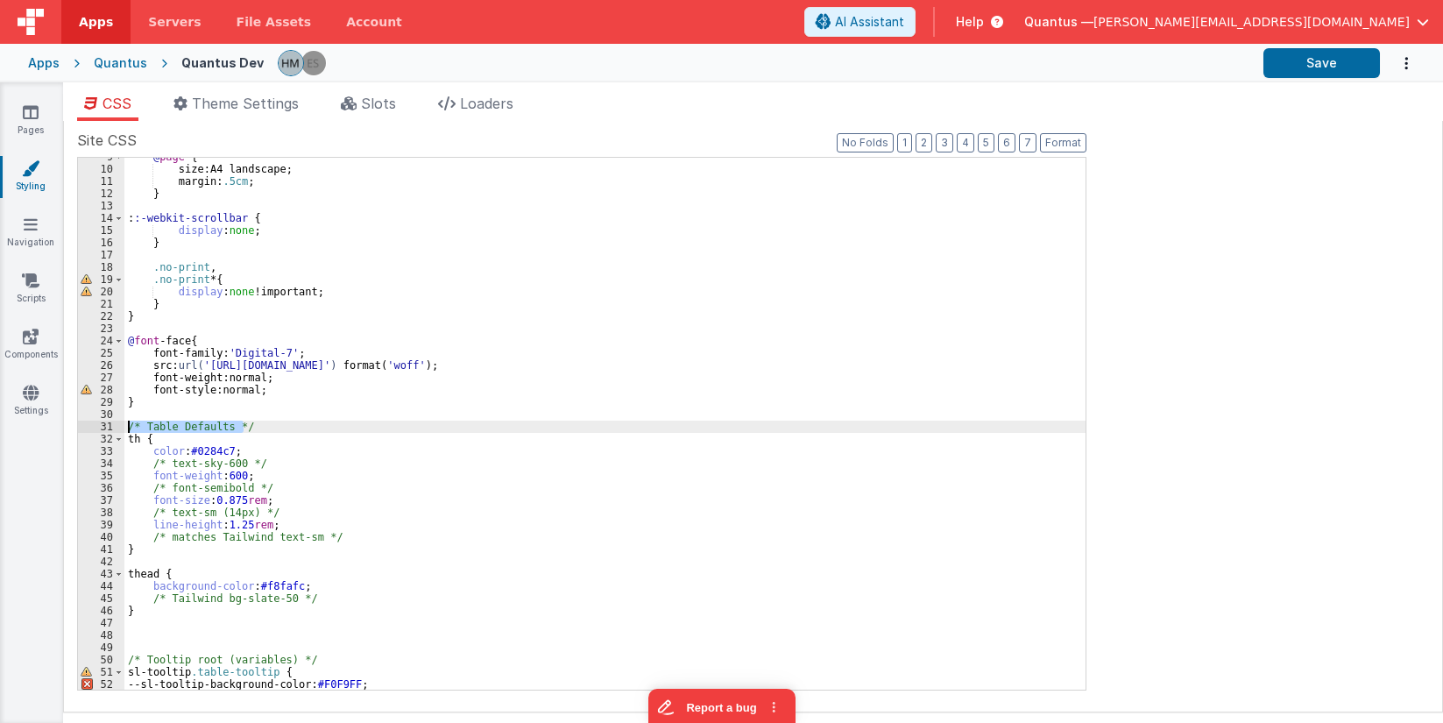
drag, startPoint x: 254, startPoint y: 422, endPoint x: 126, endPoint y: 423, distance: 128.0
click at [126, 423] on div "@ page { size : A4 landscape ; margin : .5cm ; } : :-webkit-scrollbar { display…" at bounding box center [604, 429] width 961 height 556
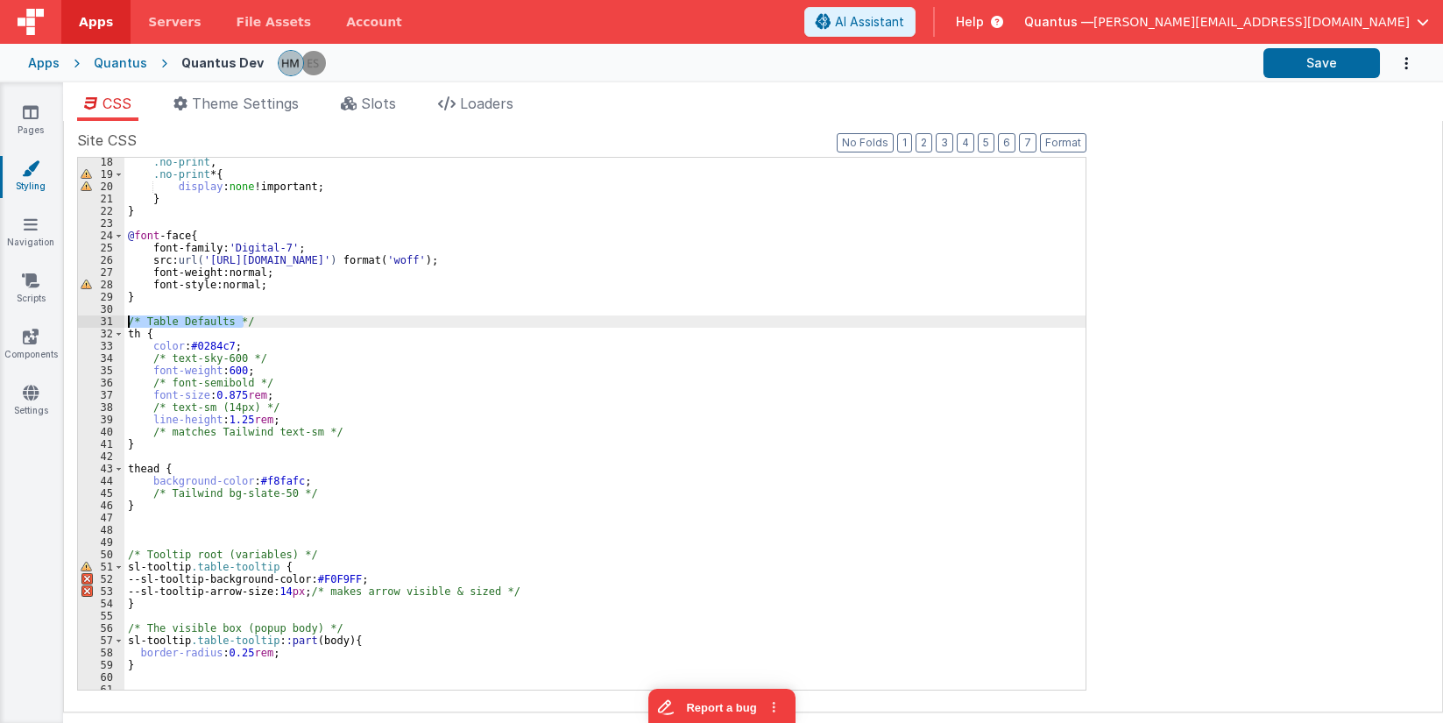
scroll to position [315, 0]
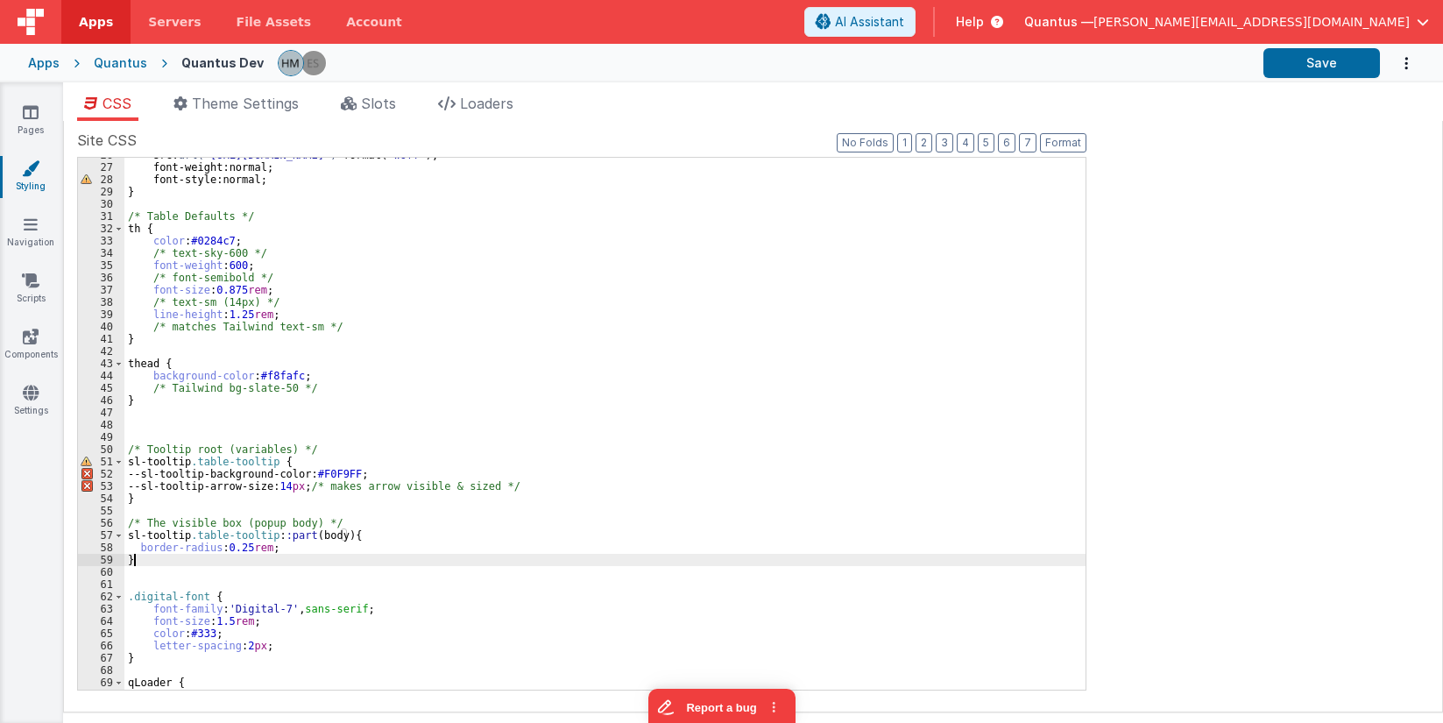
click at [156, 565] on div "src : url( 'https://ucarecdn.com/11b29d3d-7298-4c3d-ae44-f8abe7ee2696/digital-7…" at bounding box center [604, 427] width 961 height 556
paste textarea
drag, startPoint x: 218, startPoint y: 575, endPoint x: 145, endPoint y: 575, distance: 72.7
click at [145, 575] on div "src : url( 'https://ucarecdn.com/11b29d3d-7298-4c3d-ae44-f8abe7ee2696/digital-7…" at bounding box center [604, 427] width 961 height 556
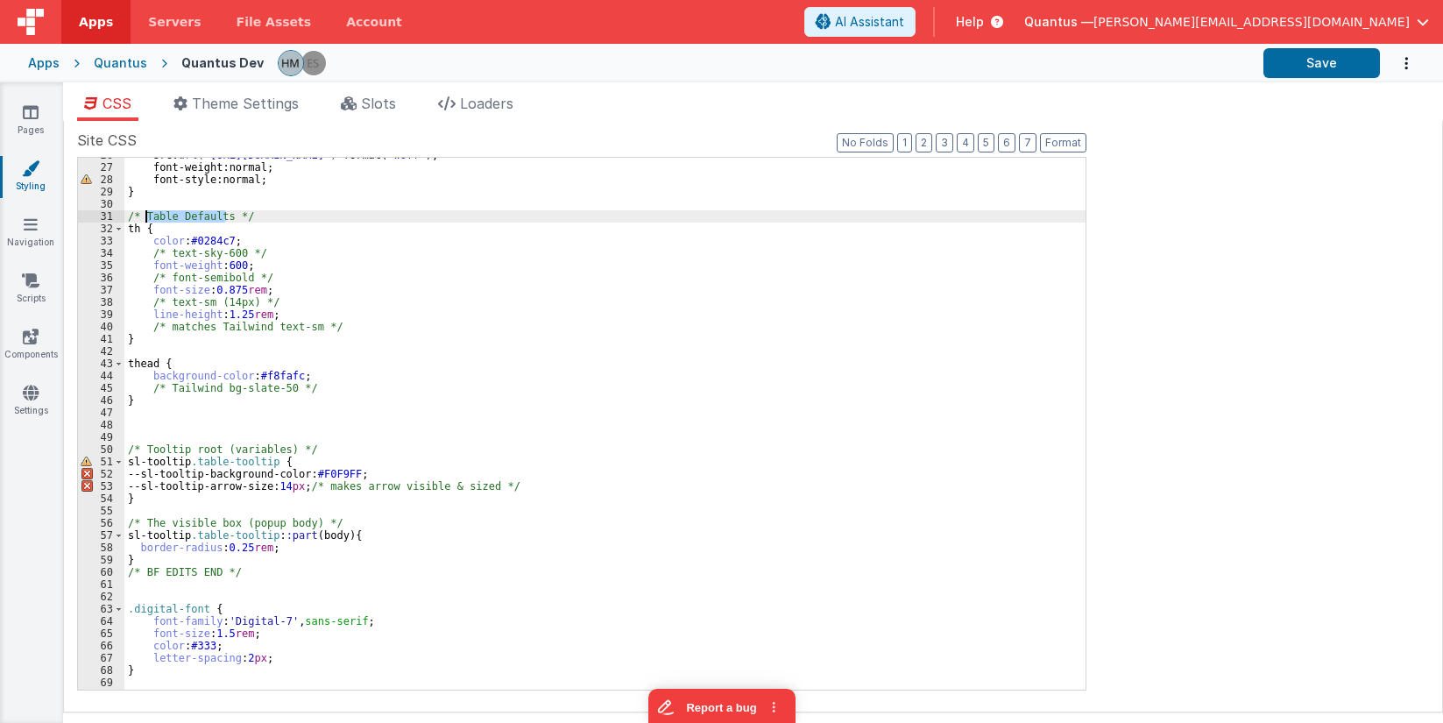
drag, startPoint x: 226, startPoint y: 218, endPoint x: 145, endPoint y: 217, distance: 81.5
click at [145, 217] on div "src : url( 'https://ucarecdn.com/11b29d3d-7298-4c3d-ae44-f8abe7ee2696/digital-7…" at bounding box center [604, 427] width 961 height 556
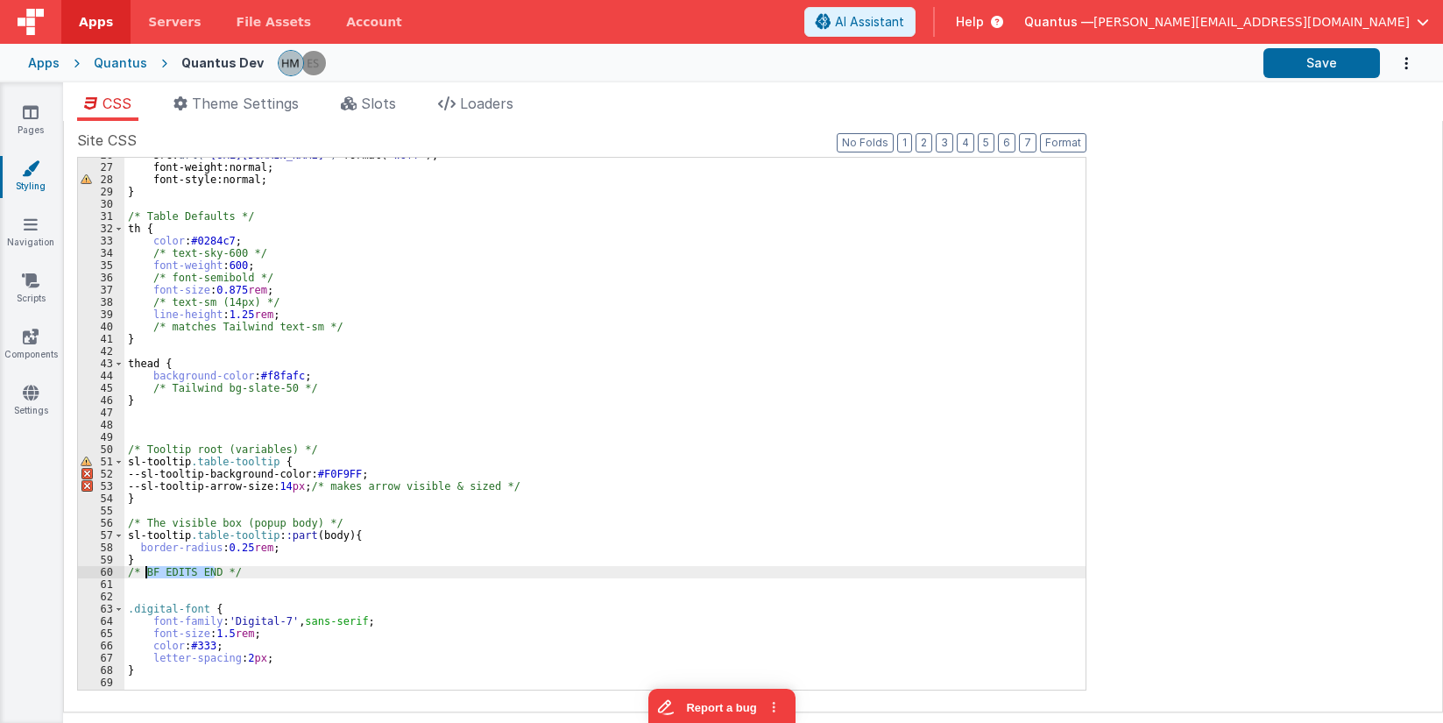
drag, startPoint x: 206, startPoint y: 571, endPoint x: 147, endPoint y: 571, distance: 58.7
click at [147, 571] on div "src : url( 'https://ucarecdn.com/11b29d3d-7298-4c3d-ae44-f8abe7ee2696/digital-7…" at bounding box center [604, 427] width 961 height 556
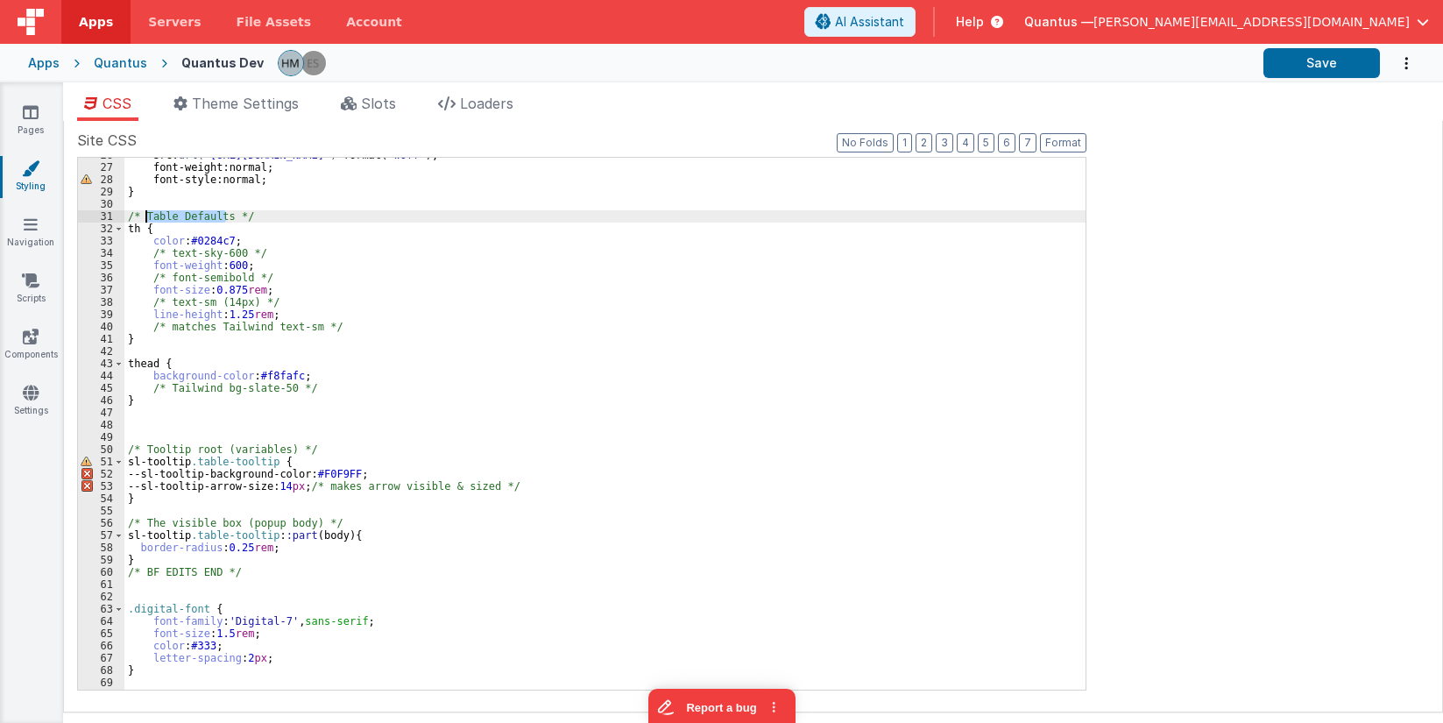
drag, startPoint x: 225, startPoint y: 216, endPoint x: 145, endPoint y: 213, distance: 79.8
click at [145, 213] on div "src : url( 'https://ucarecdn.com/11b29d3d-7298-4c3d-ae44-f8abe7ee2696/digital-7…" at bounding box center [604, 427] width 961 height 556
paste textarea
click at [202, 217] on div "src : url( 'https://ucarecdn.com/11b29d3d-7298-4c3d-ae44-f8abe7ee2696/digital-7…" at bounding box center [604, 427] width 961 height 556
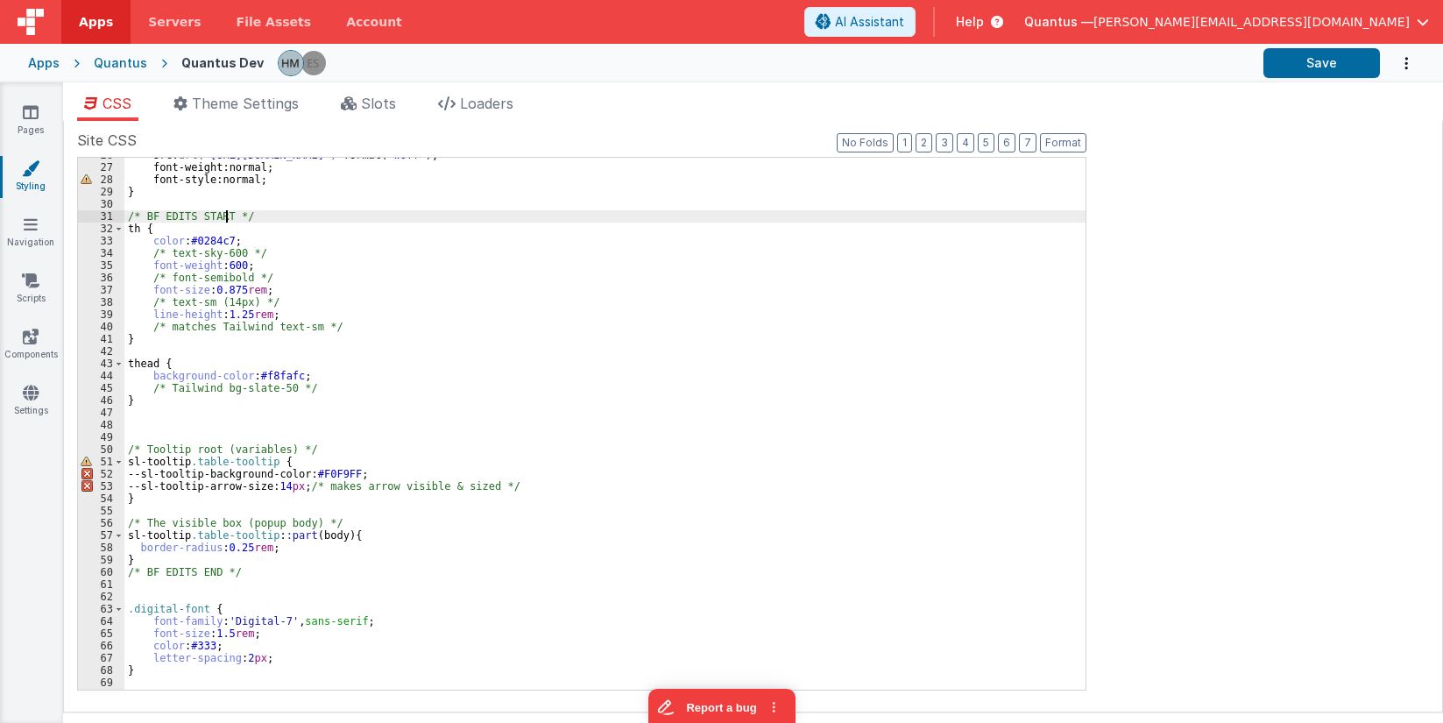
click at [374, 246] on div "src : url( 'https://ucarecdn.com/11b29d3d-7298-4c3d-ae44-f8abe7ee2696/digital-7…" at bounding box center [604, 427] width 961 height 556
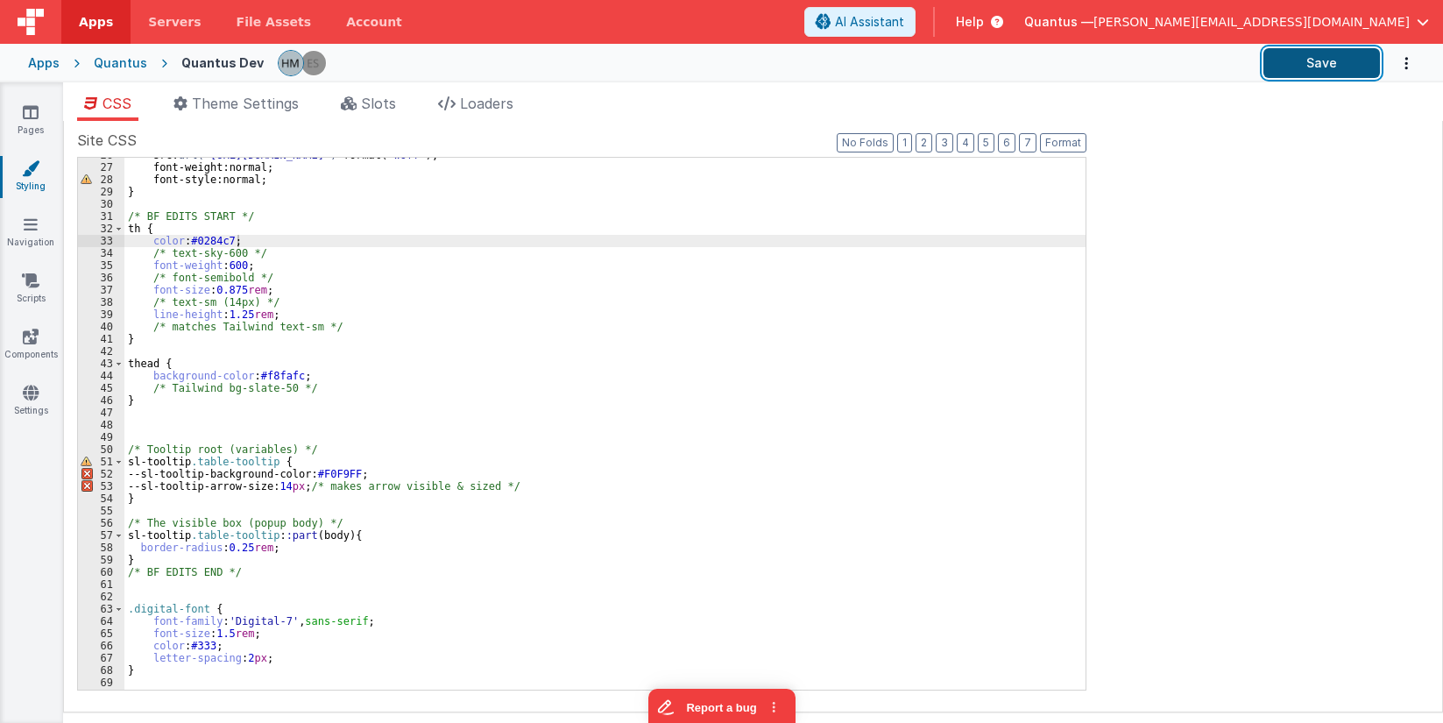
click at [1329, 63] on button "Save" at bounding box center [1322, 63] width 117 height 30
click at [32, 124] on link "Pages" at bounding box center [30, 120] width 63 height 35
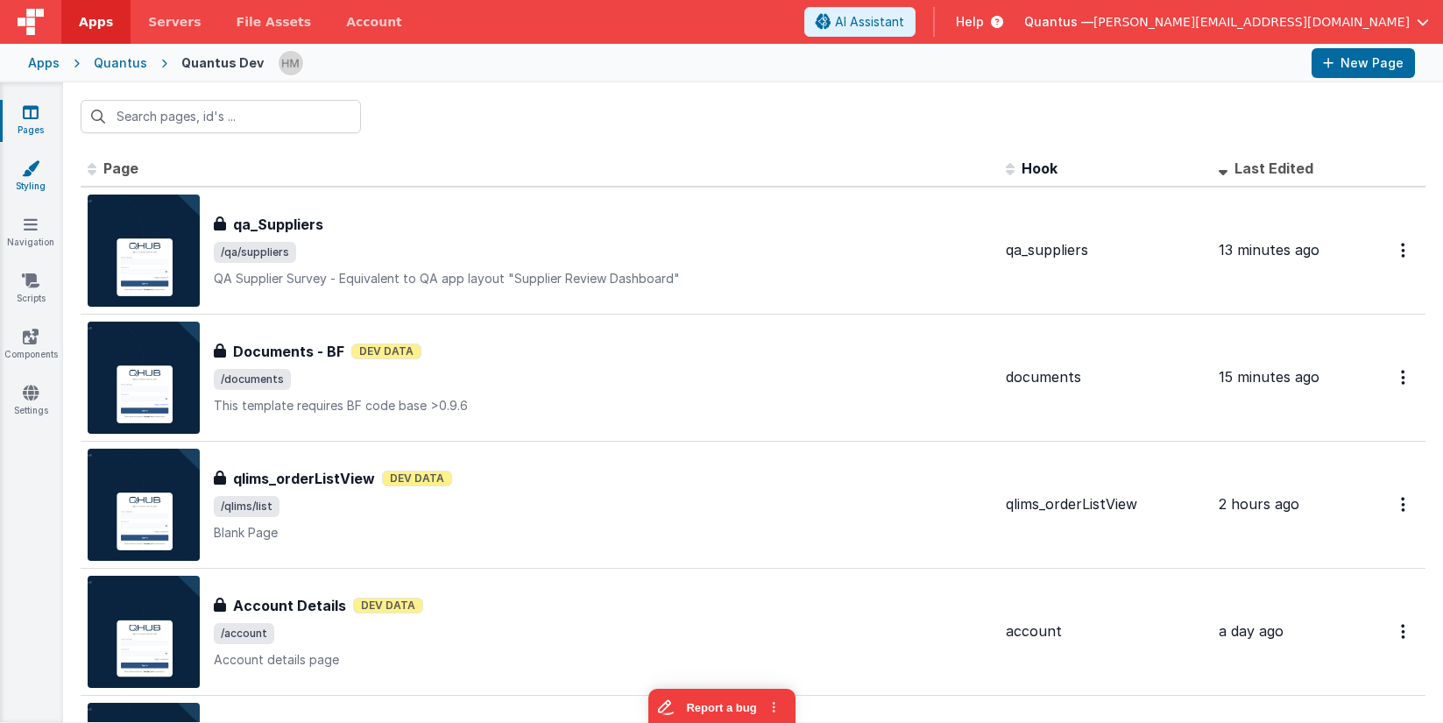
click at [39, 189] on link "Styling" at bounding box center [30, 176] width 63 height 35
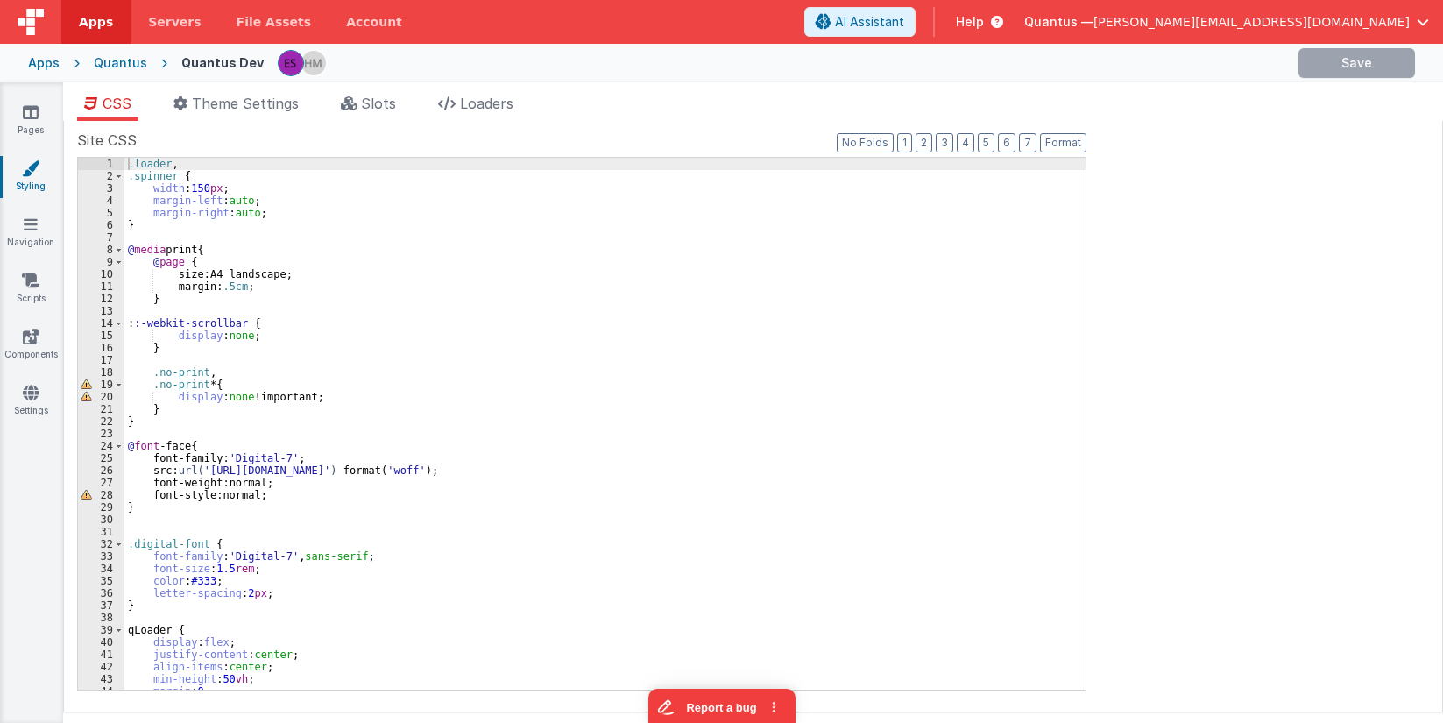
click at [550, 301] on div ".loader , .spinner { width : 150 px ; margin-left : auto ; margin-right : auto …" at bounding box center [604, 436] width 961 height 556
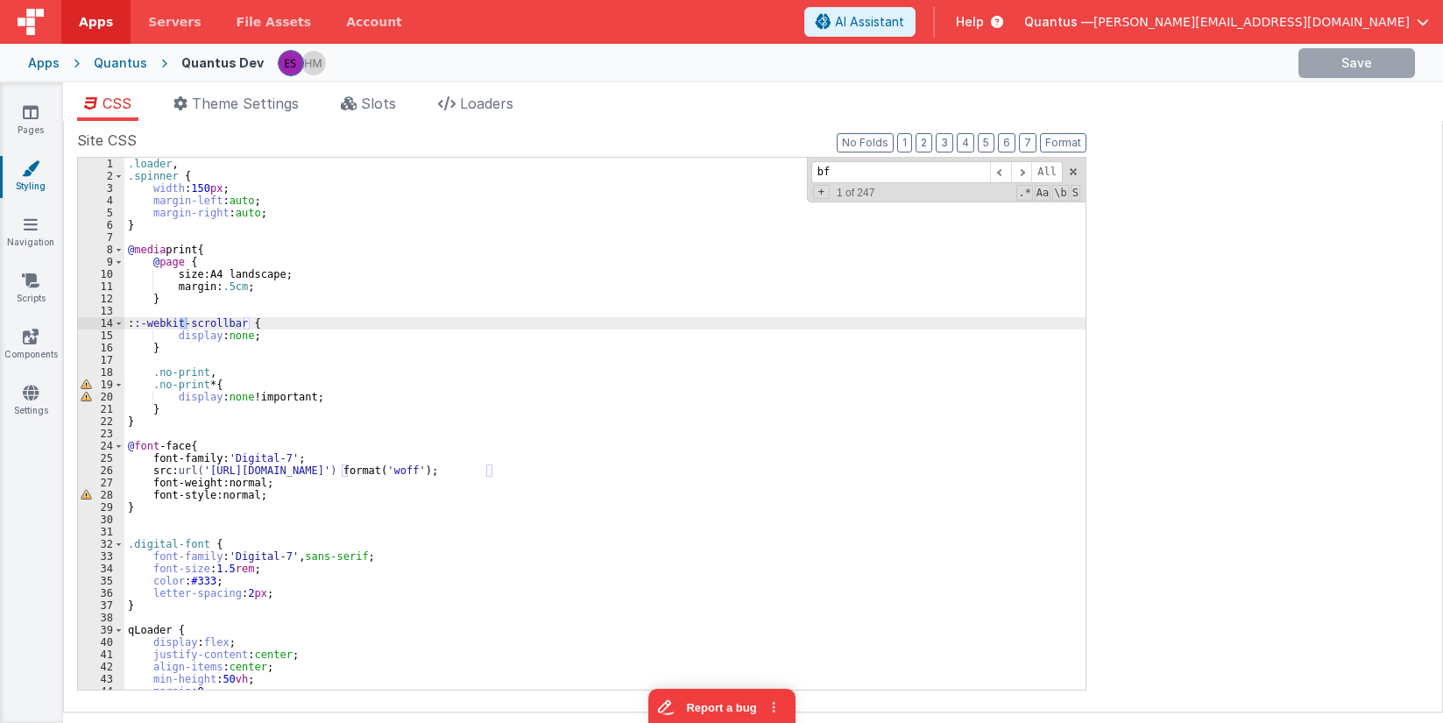
scroll to position [4408, 0]
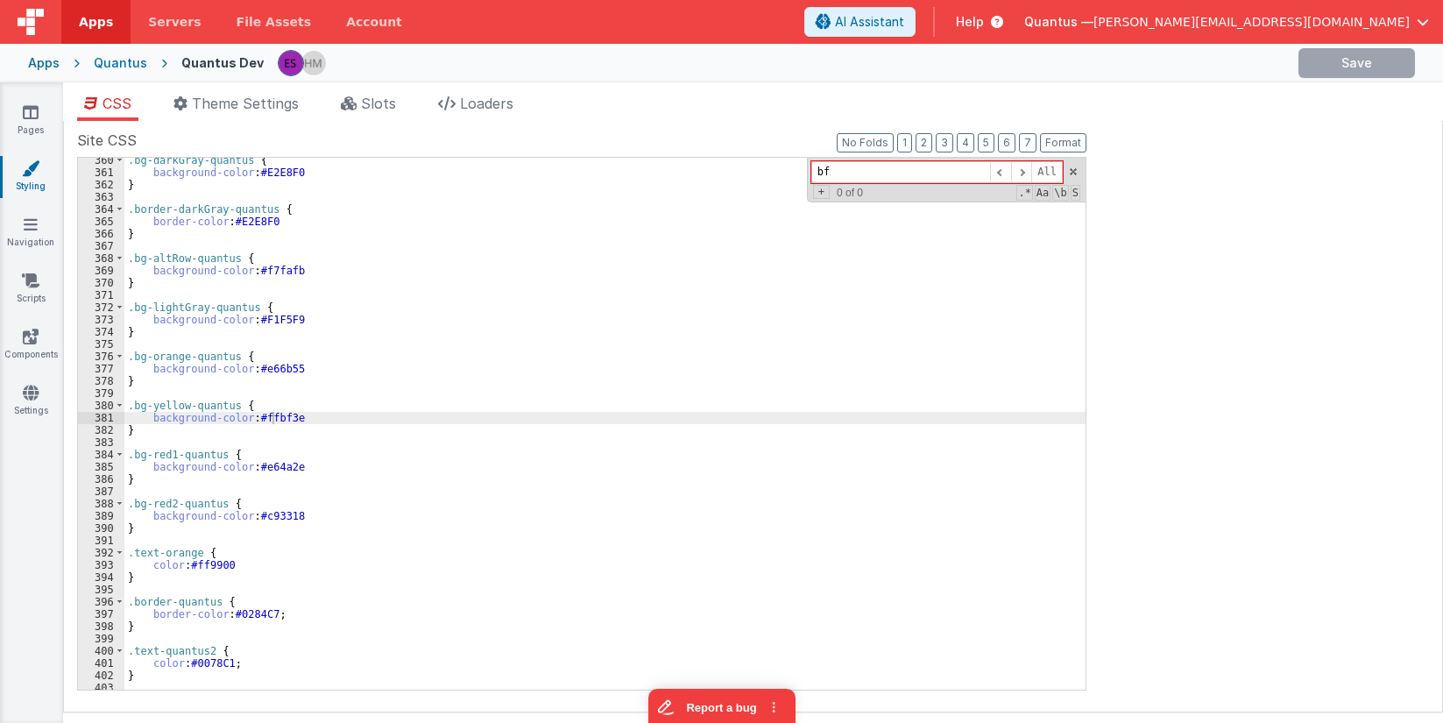
type input "b"
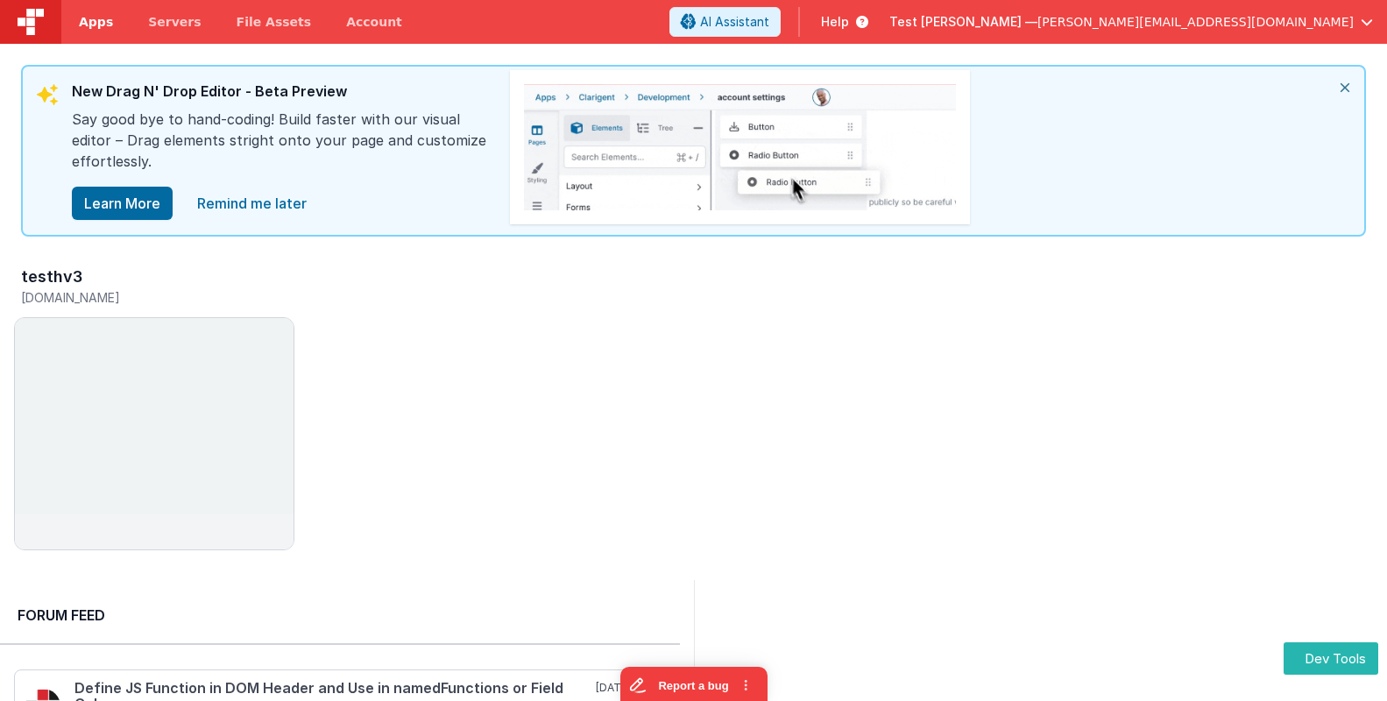
click at [93, 22] on span "Apps" at bounding box center [96, 22] width 34 height 18
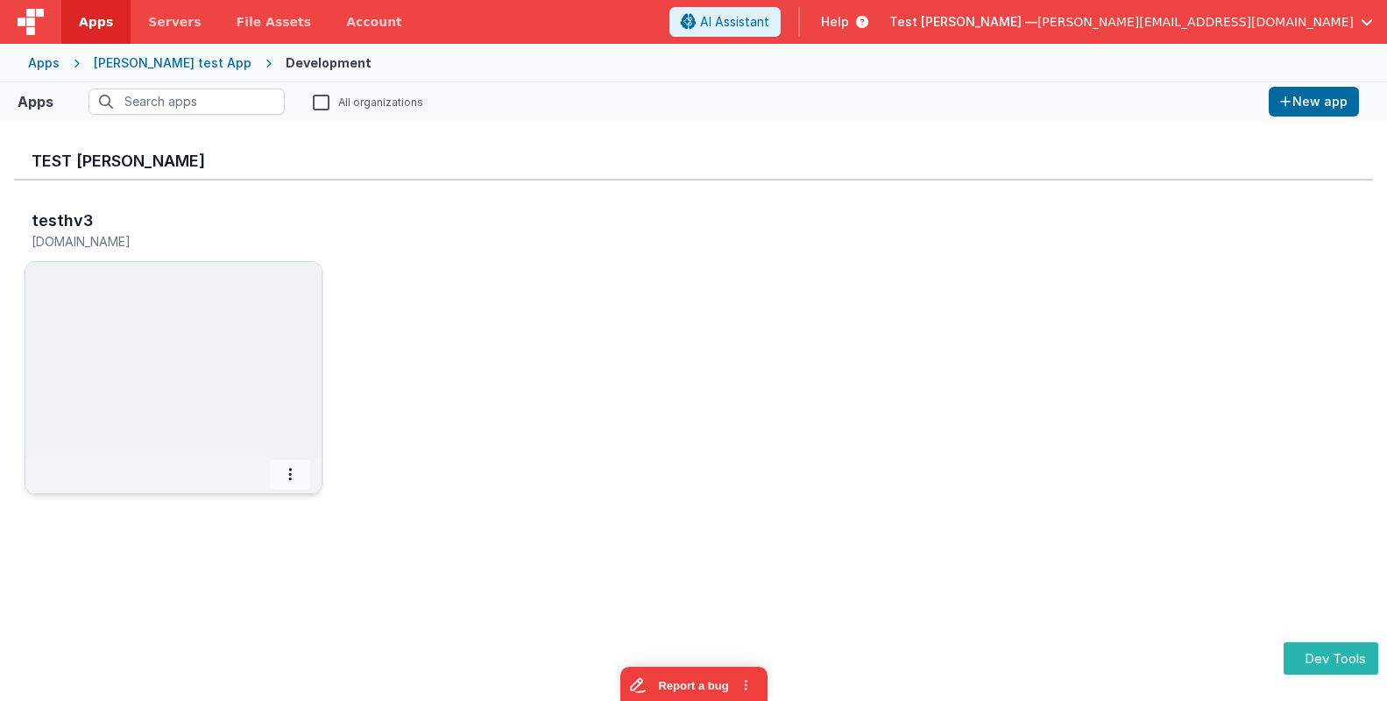
click at [290, 475] on icon at bounding box center [290, 474] width 4 height 1
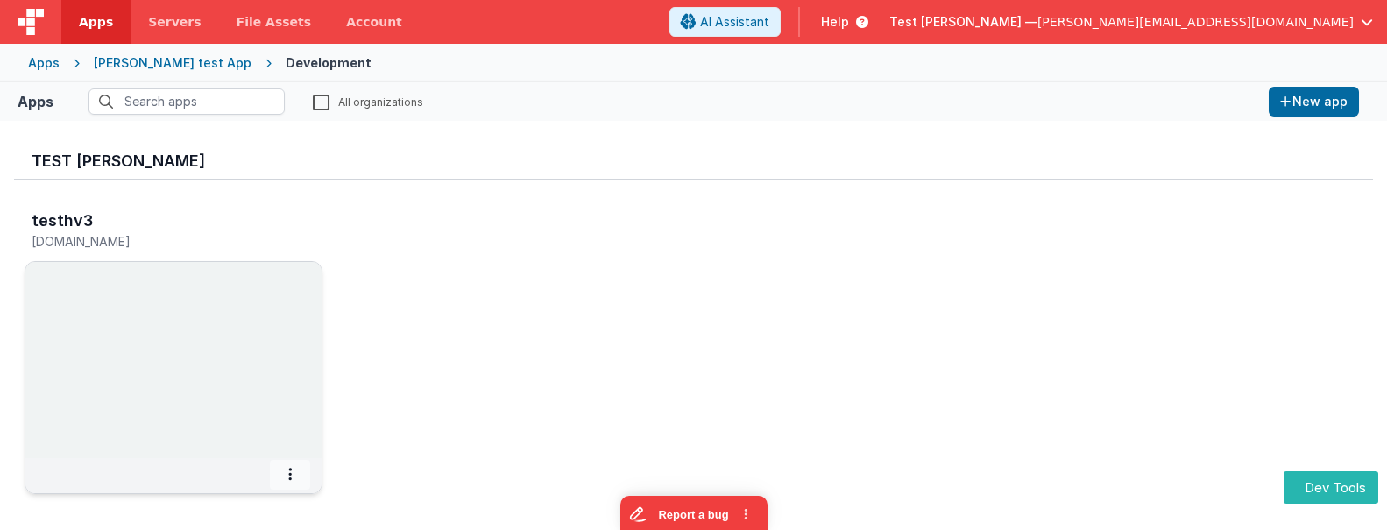
click at [285, 476] on span at bounding box center [290, 475] width 40 height 30
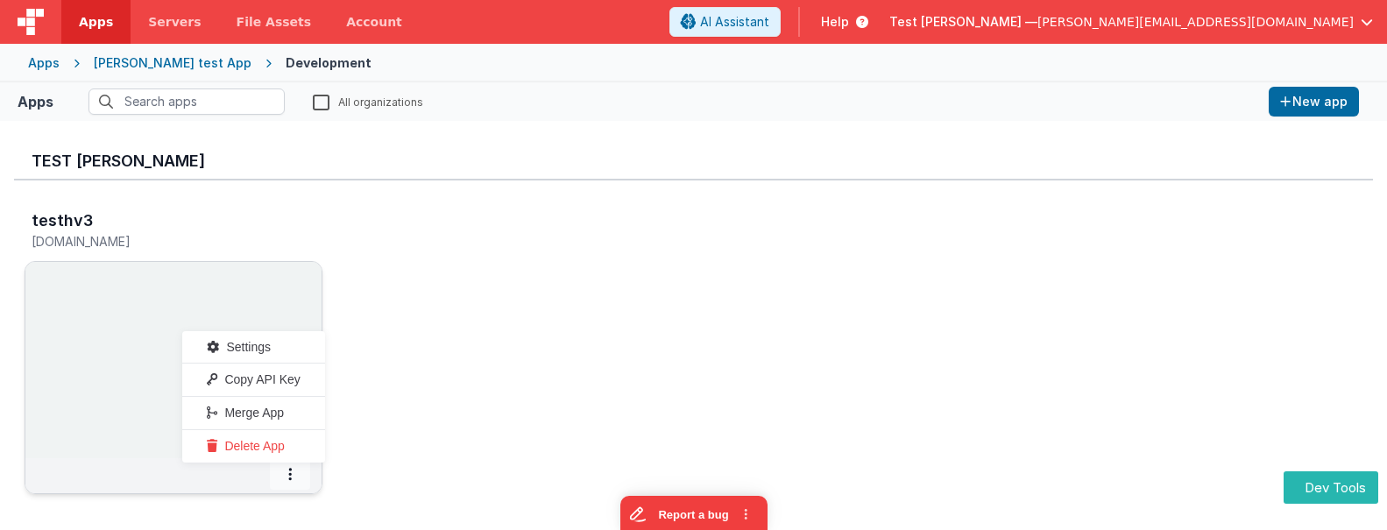
click at [285, 476] on span at bounding box center [290, 475] width 40 height 30
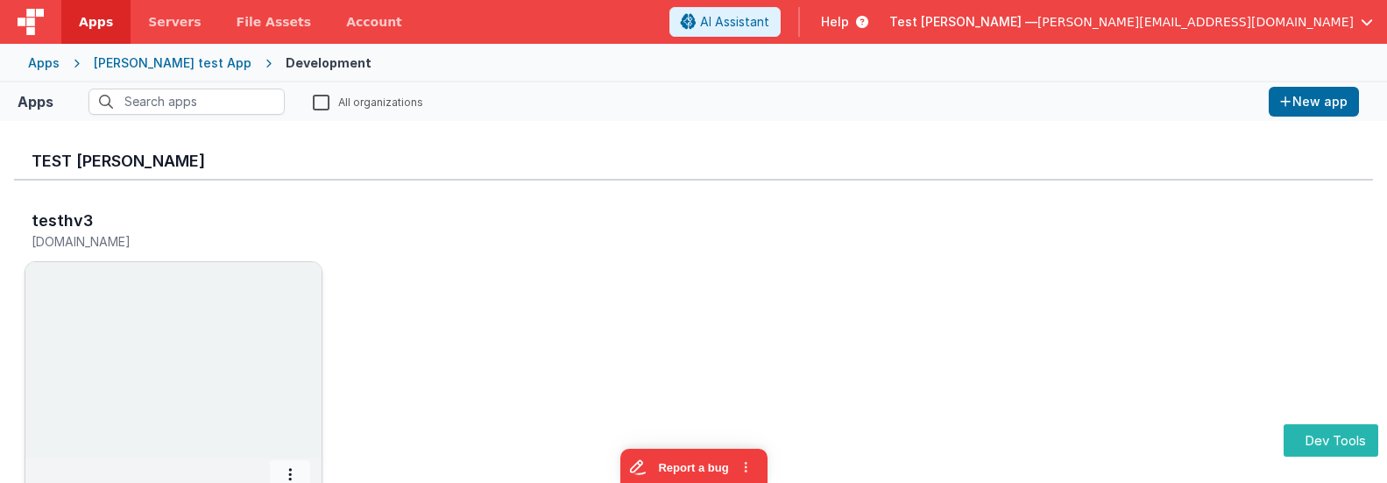
click at [290, 474] on icon at bounding box center [290, 474] width 4 height 1
drag, startPoint x: 290, startPoint y: 470, endPoint x: 339, endPoint y: 481, distance: 50.4
click at [291, 474] on icon at bounding box center [290, 474] width 4 height 1
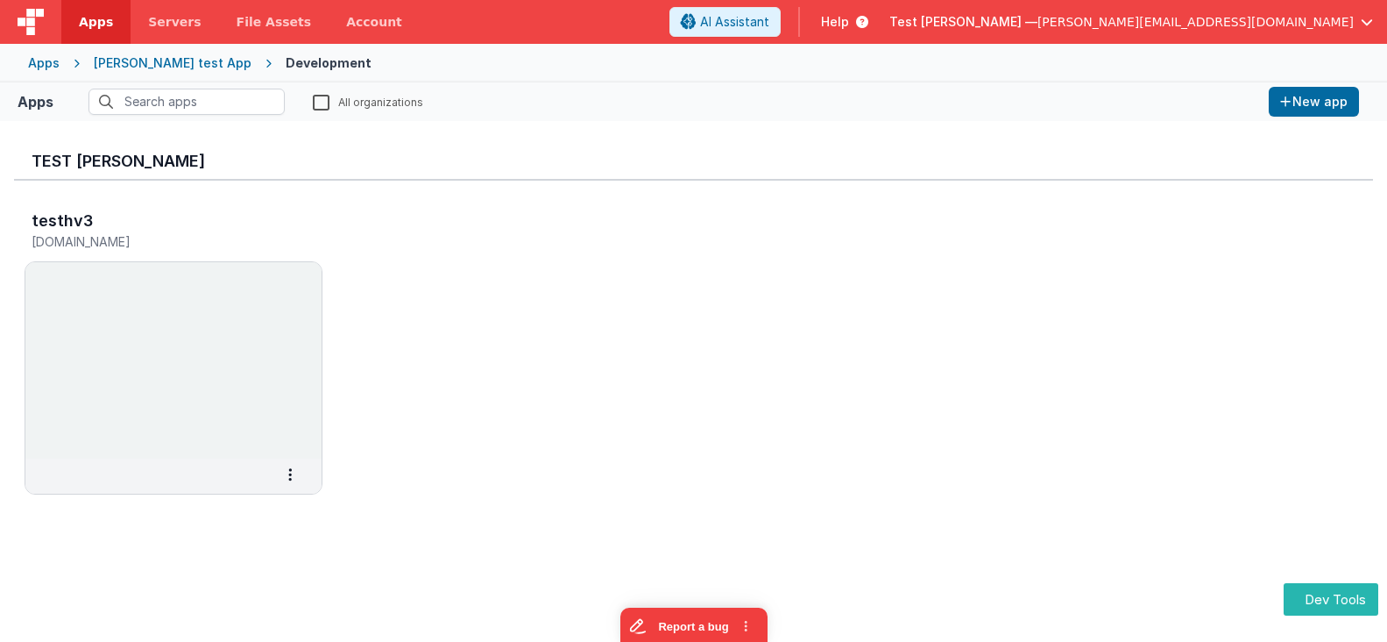
click at [252, 532] on div "testhv3 testhv3.clientportal.cloud Settings Copy API Key Merge App Delete App" at bounding box center [693, 358] width 1359 height 354
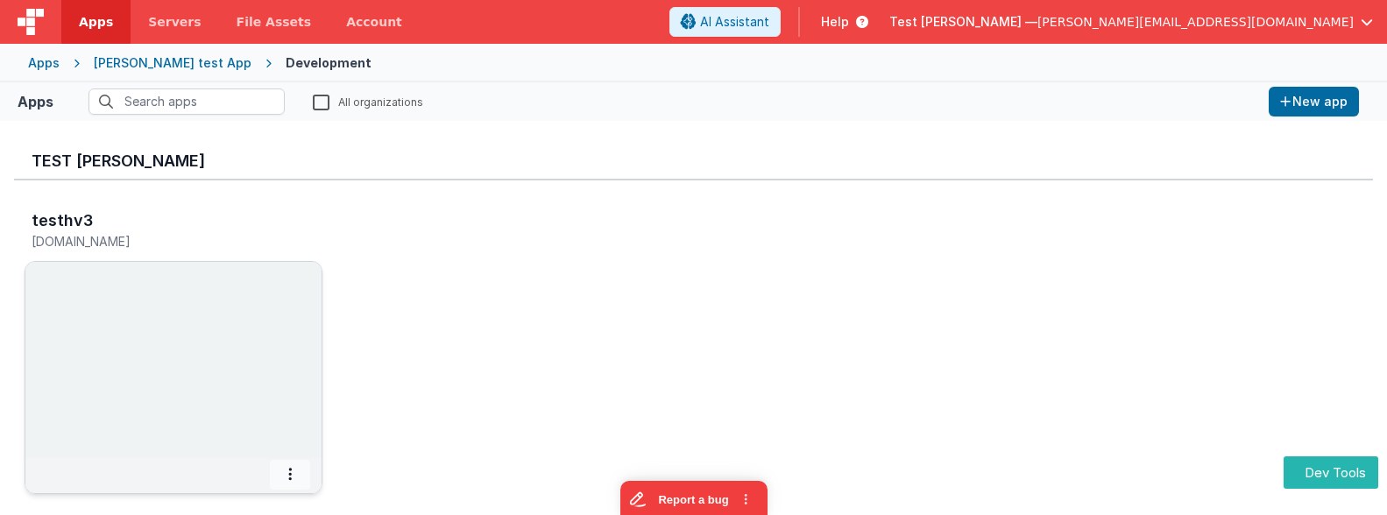
click at [286, 478] on span at bounding box center [290, 475] width 40 height 30
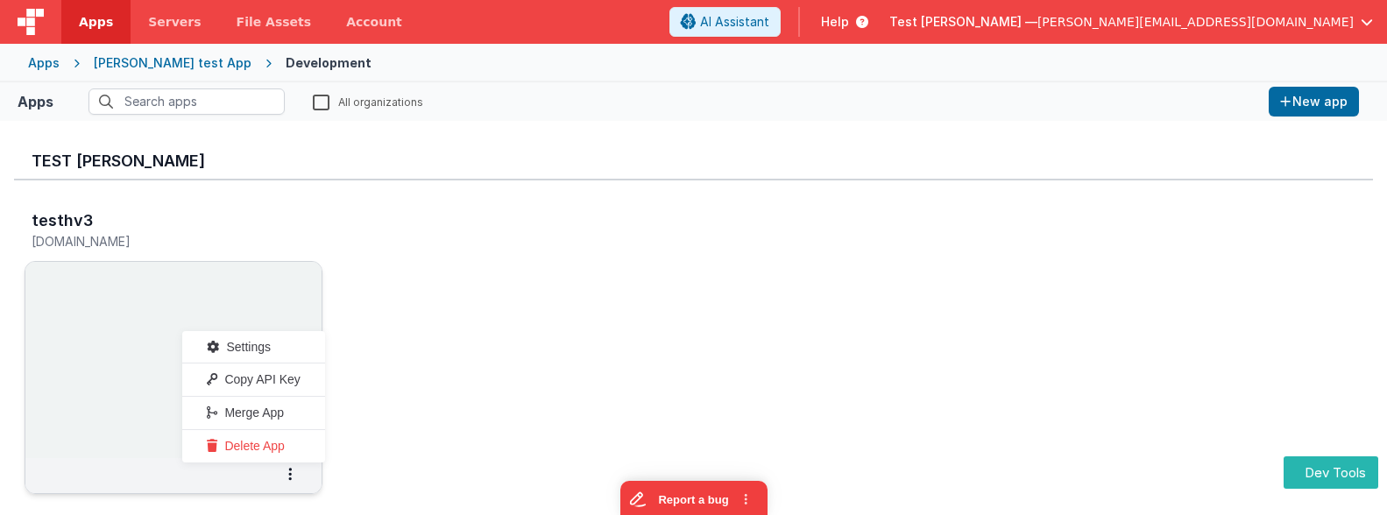
click at [260, 351] on span "Settings" at bounding box center [248, 347] width 45 height 14
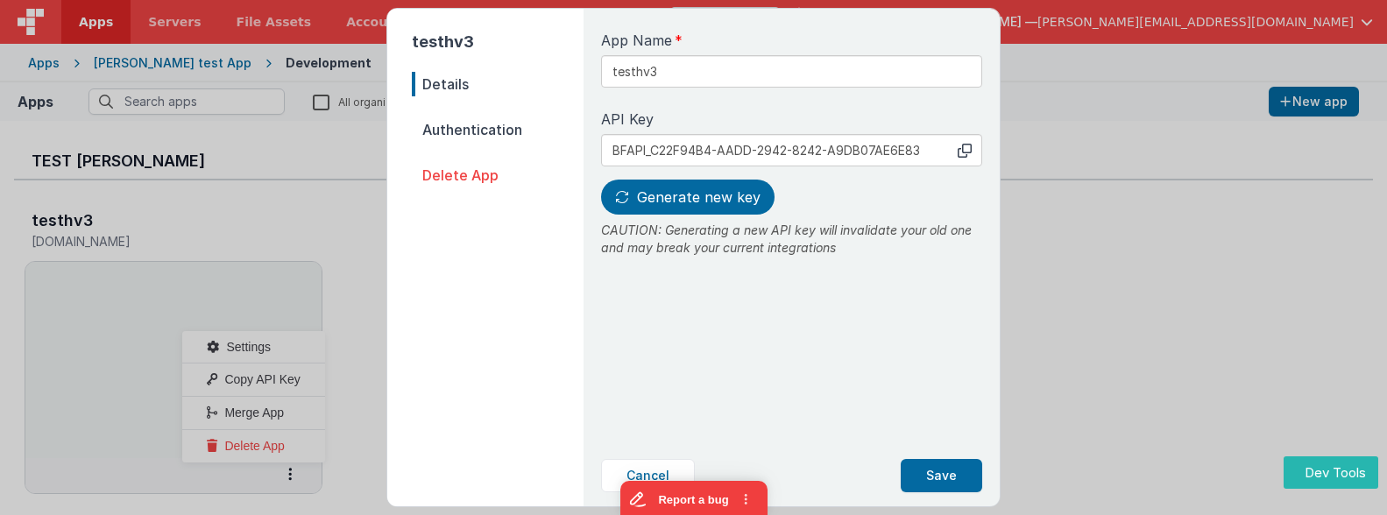
drag, startPoint x: 345, startPoint y: 351, endPoint x: 339, endPoint y: 367, distance: 16.9
click at [347, 354] on div "testhv3 Details Authentication Delete App App Name testhv3 API Key copied to cl…" at bounding box center [693, 257] width 1387 height 515
click at [635, 468] on button "Cancel" at bounding box center [648, 475] width 94 height 33
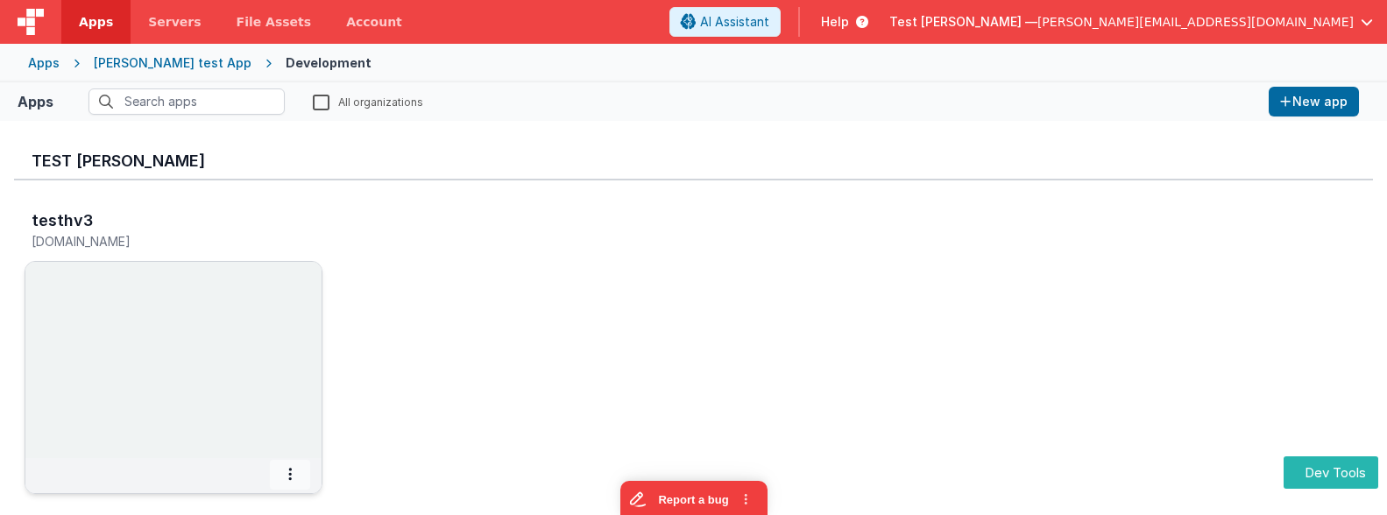
click at [294, 484] on span at bounding box center [290, 475] width 40 height 30
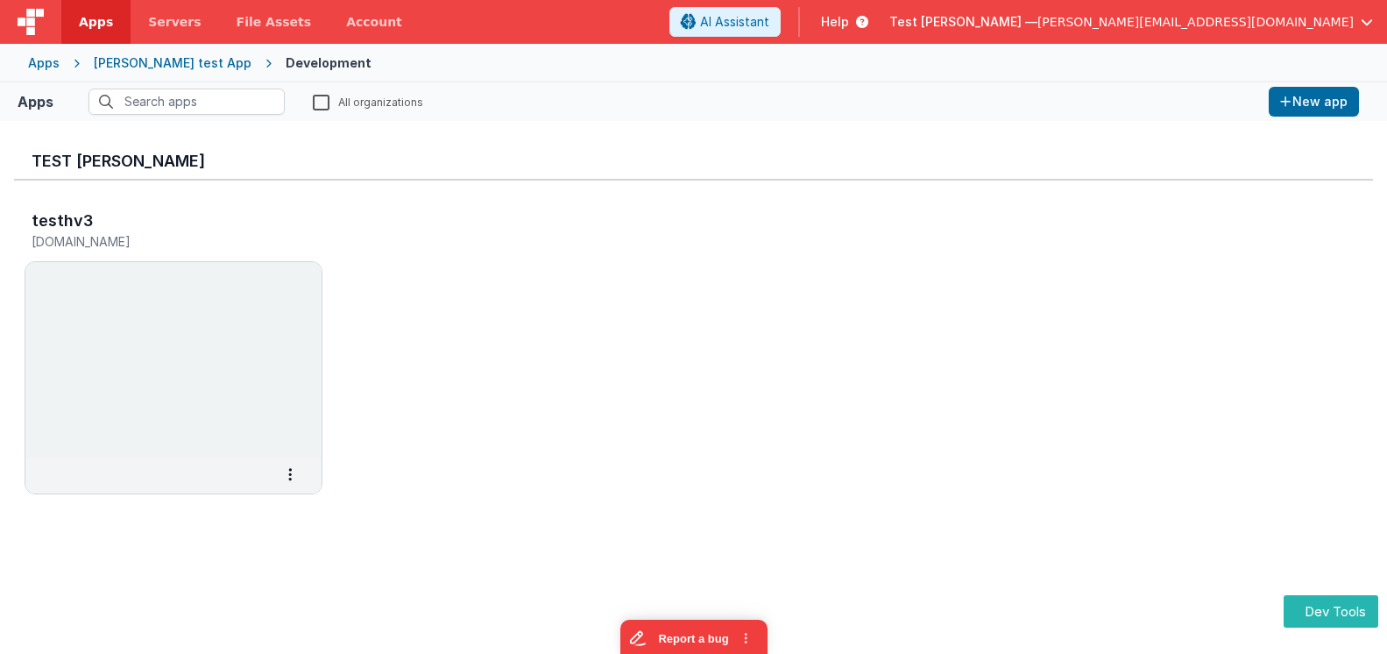
click at [848, 273] on div "testhv3 testhv3.clientportal.cloud Settings Copy API Key Merge App Delete App" at bounding box center [693, 358] width 1359 height 354
click at [301, 474] on span at bounding box center [290, 475] width 40 height 30
drag, startPoint x: 295, startPoint y: 192, endPoint x: 516, endPoint y: 91, distance: 242.8
click at [897, 267] on div "testhv3 testhv3.clientportal.cloud Settings Copy API Key Merge App Delete App" at bounding box center [693, 358] width 1359 height 354
